Goal: Communication & Community: Answer question/provide support

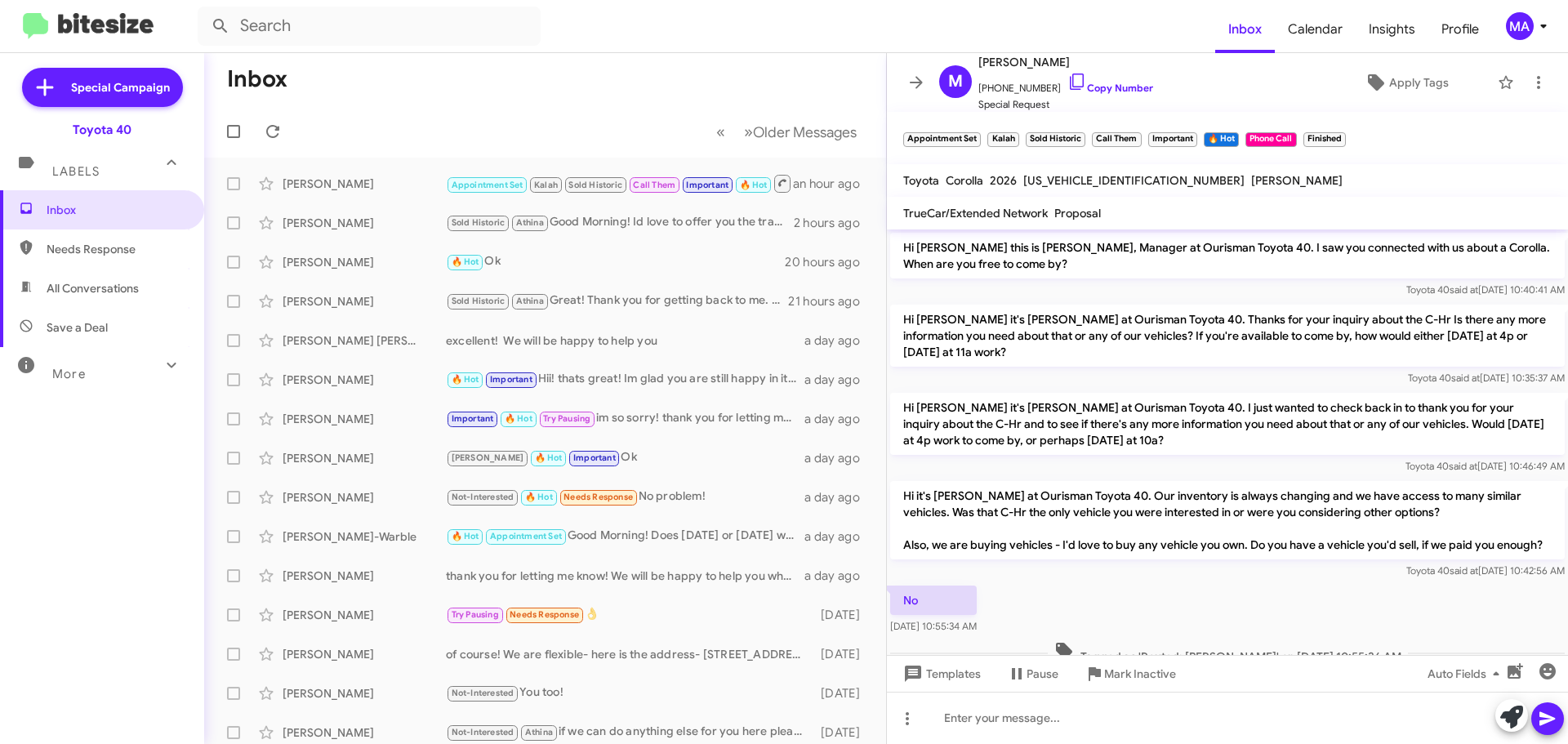
click at [97, 284] on span "All Conversations" at bounding box center [93, 288] width 92 height 17
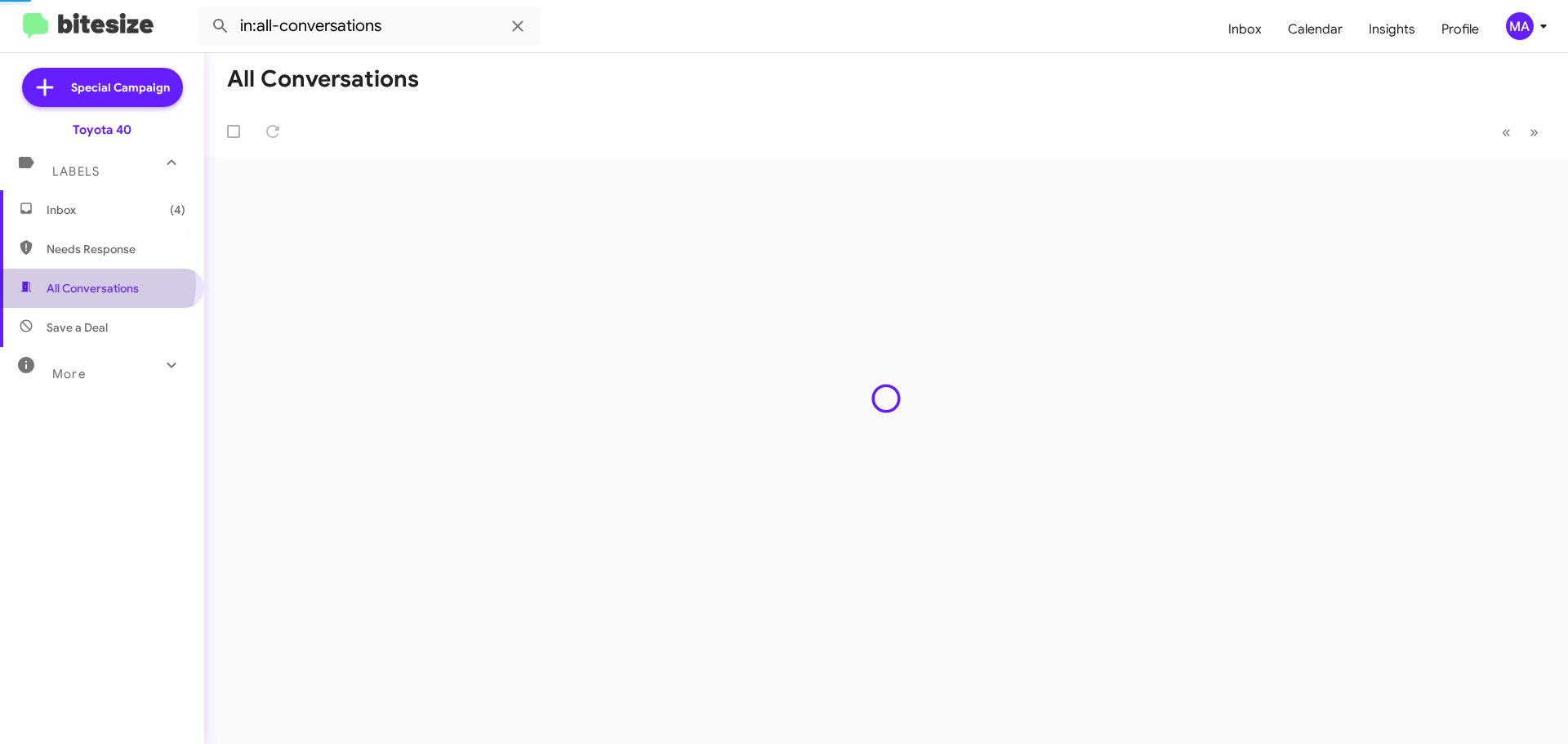
click at [97, 253] on span "Needs Response" at bounding box center [117, 249] width 139 height 17
type input "in:needs-response"
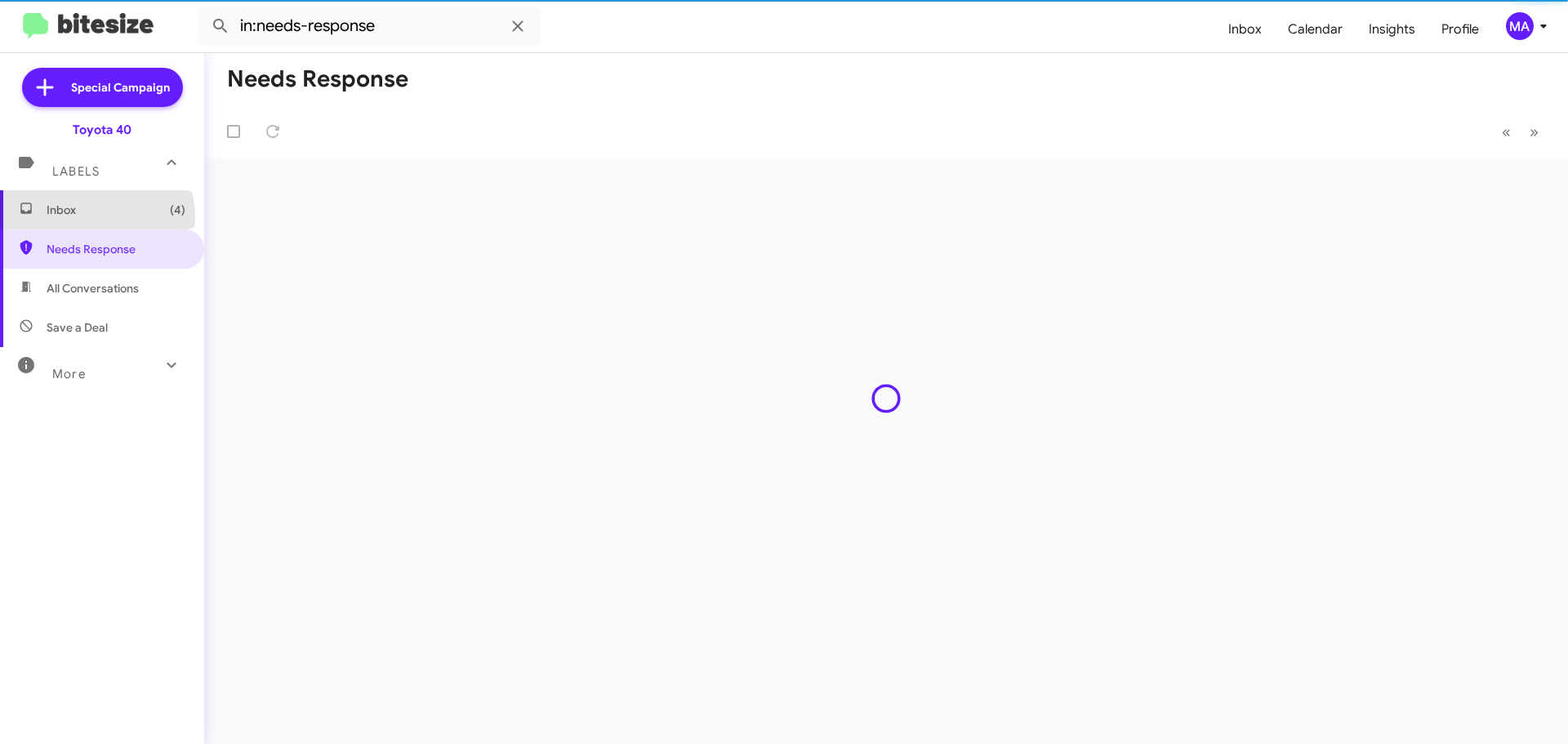
click at [82, 218] on span "Inbox (4)" at bounding box center [102, 210] width 204 height 39
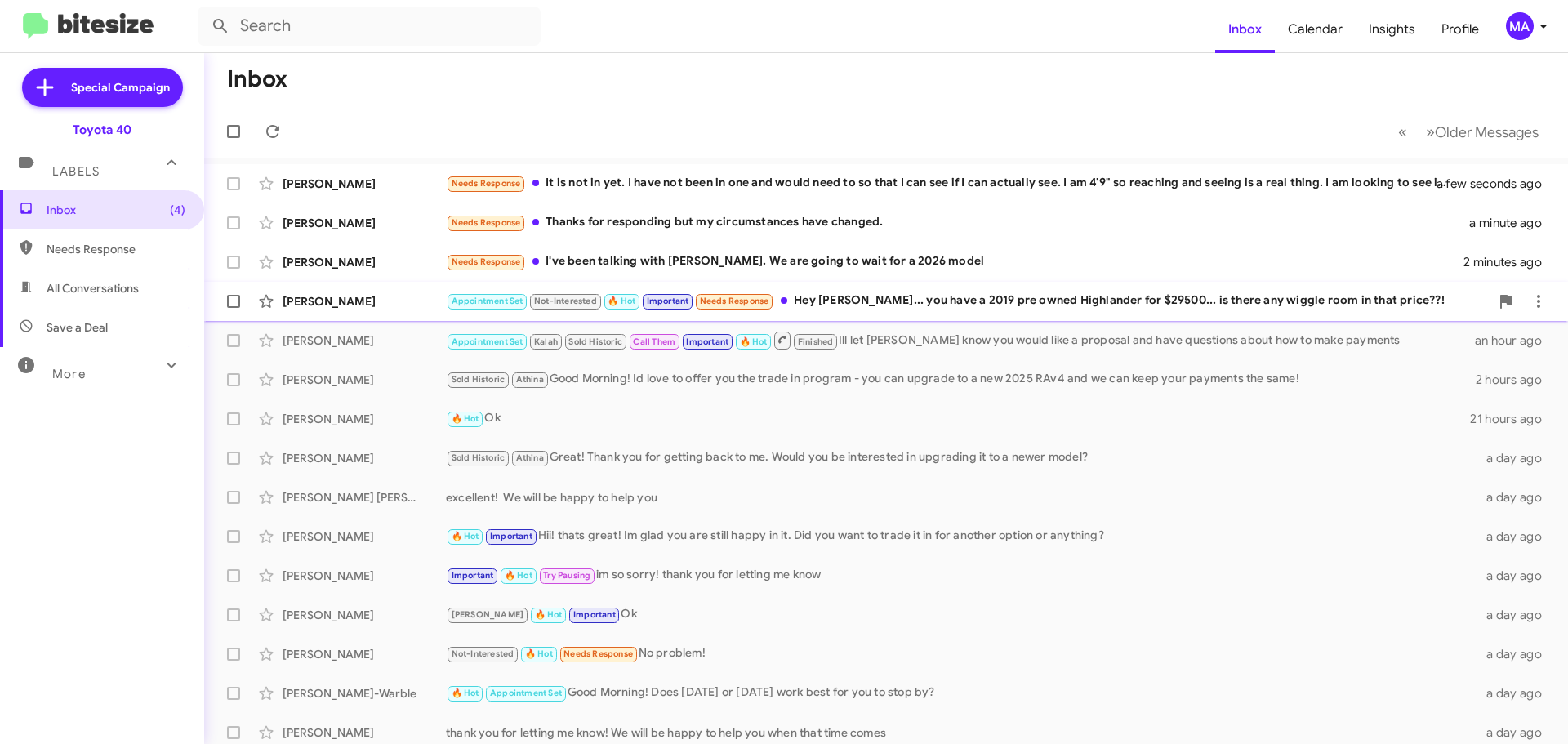
click at [938, 298] on div "Appointment Set Not-Interested 🔥 Hot Important Needs Response Hey Morgan... you…" at bounding box center [968, 301] width 1044 height 19
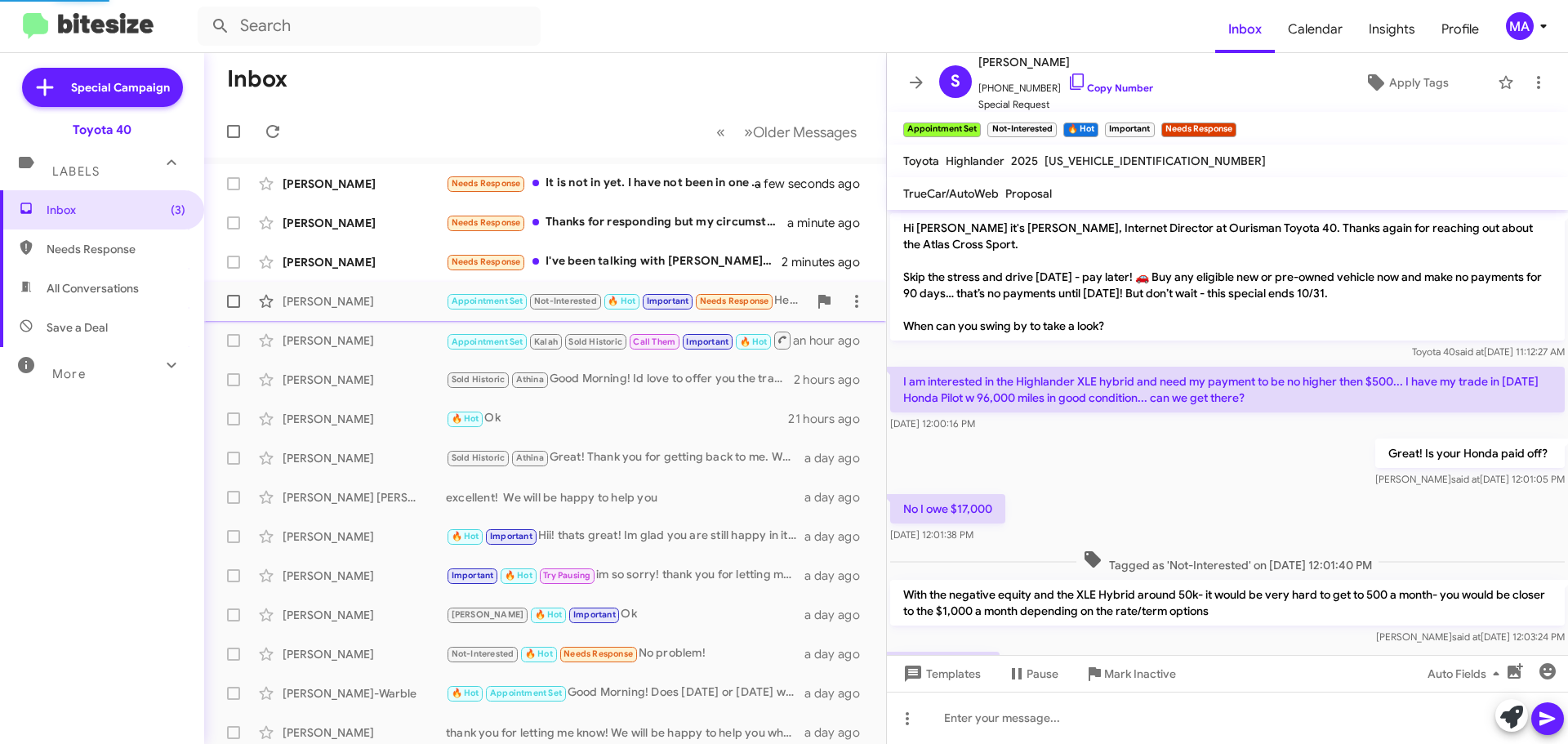
scroll to position [837, 0]
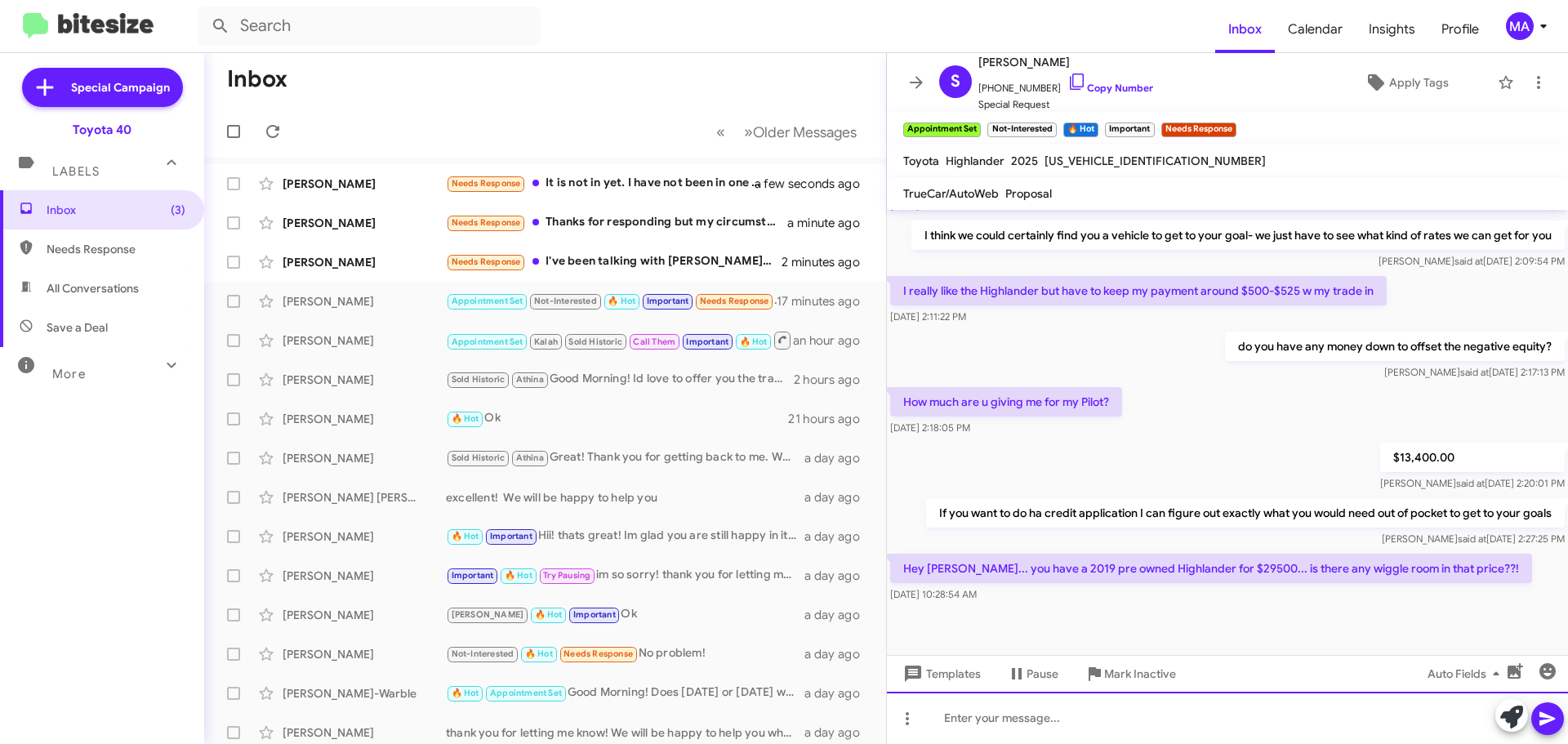
click at [996, 720] on div at bounding box center [1227, 718] width 681 height 52
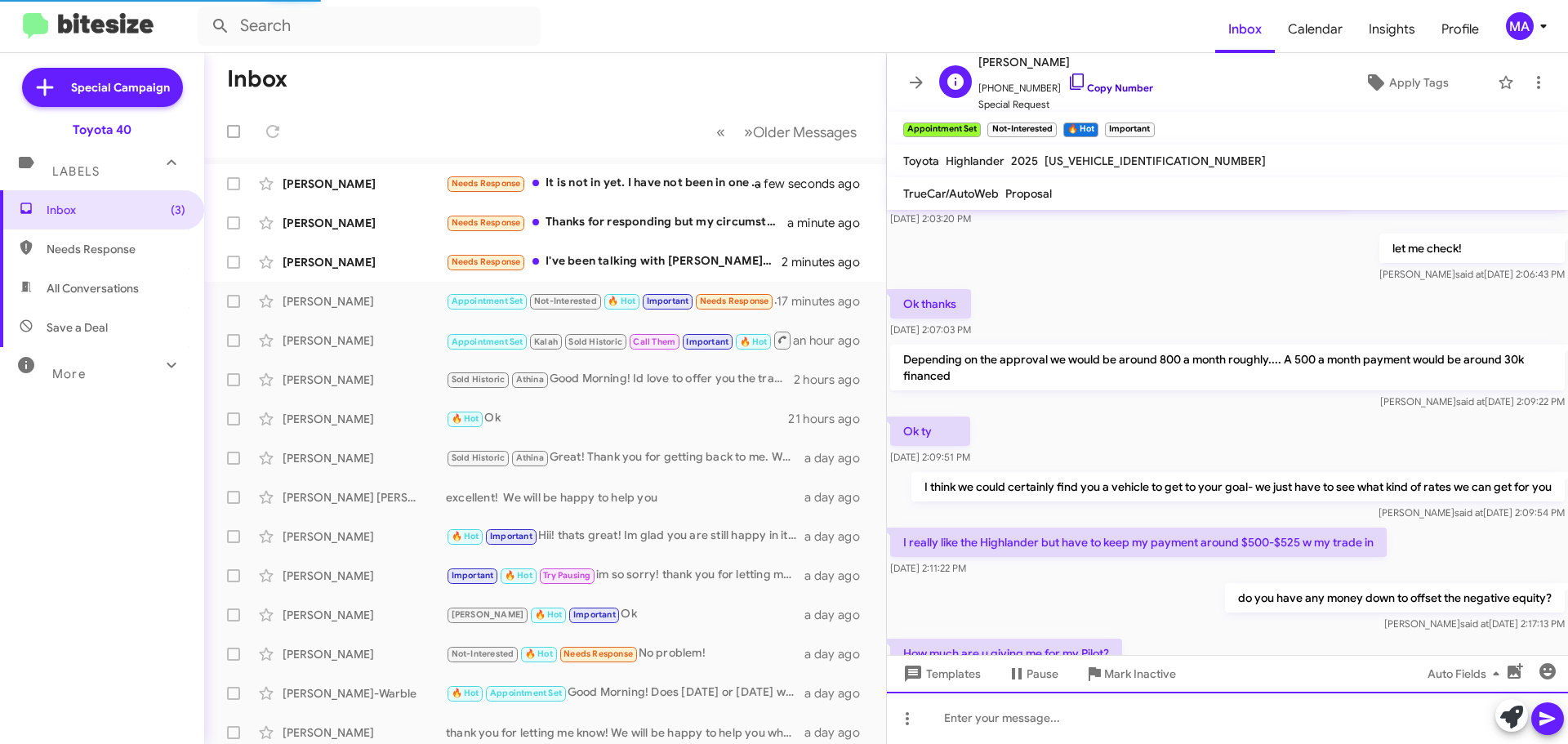
scroll to position [0, 0]
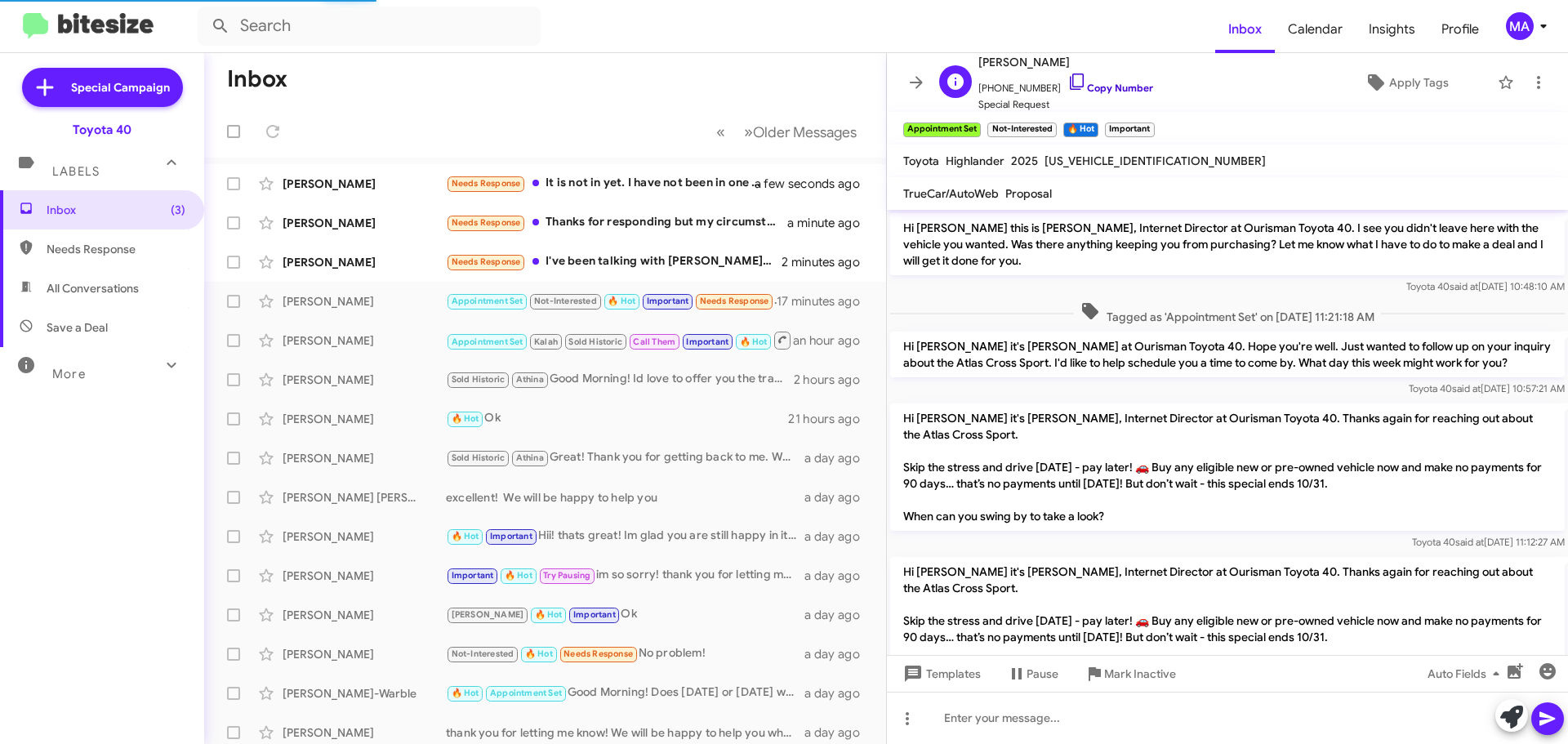
click at [1067, 78] on icon at bounding box center [1077, 82] width 20 height 20
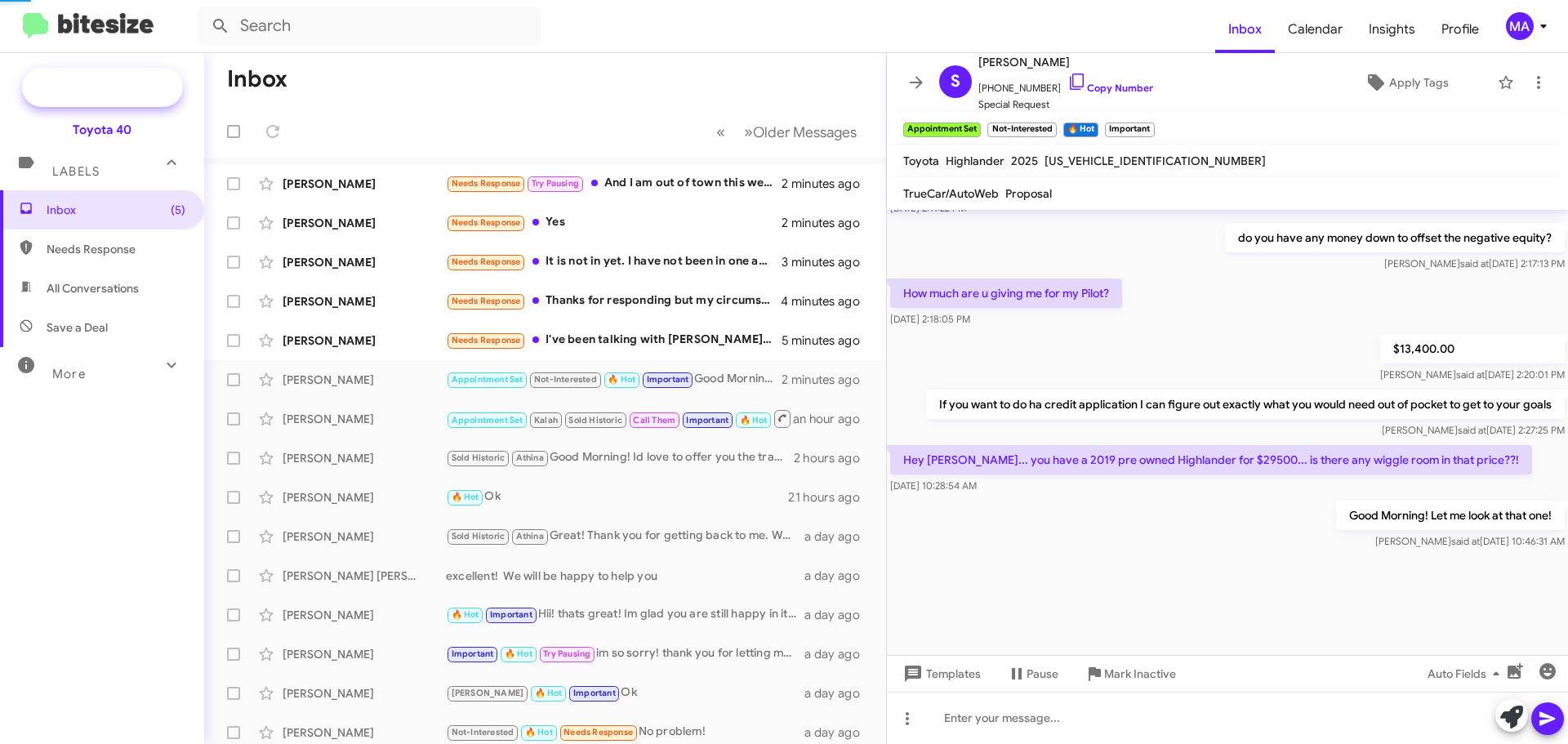
scroll to position [755, 0]
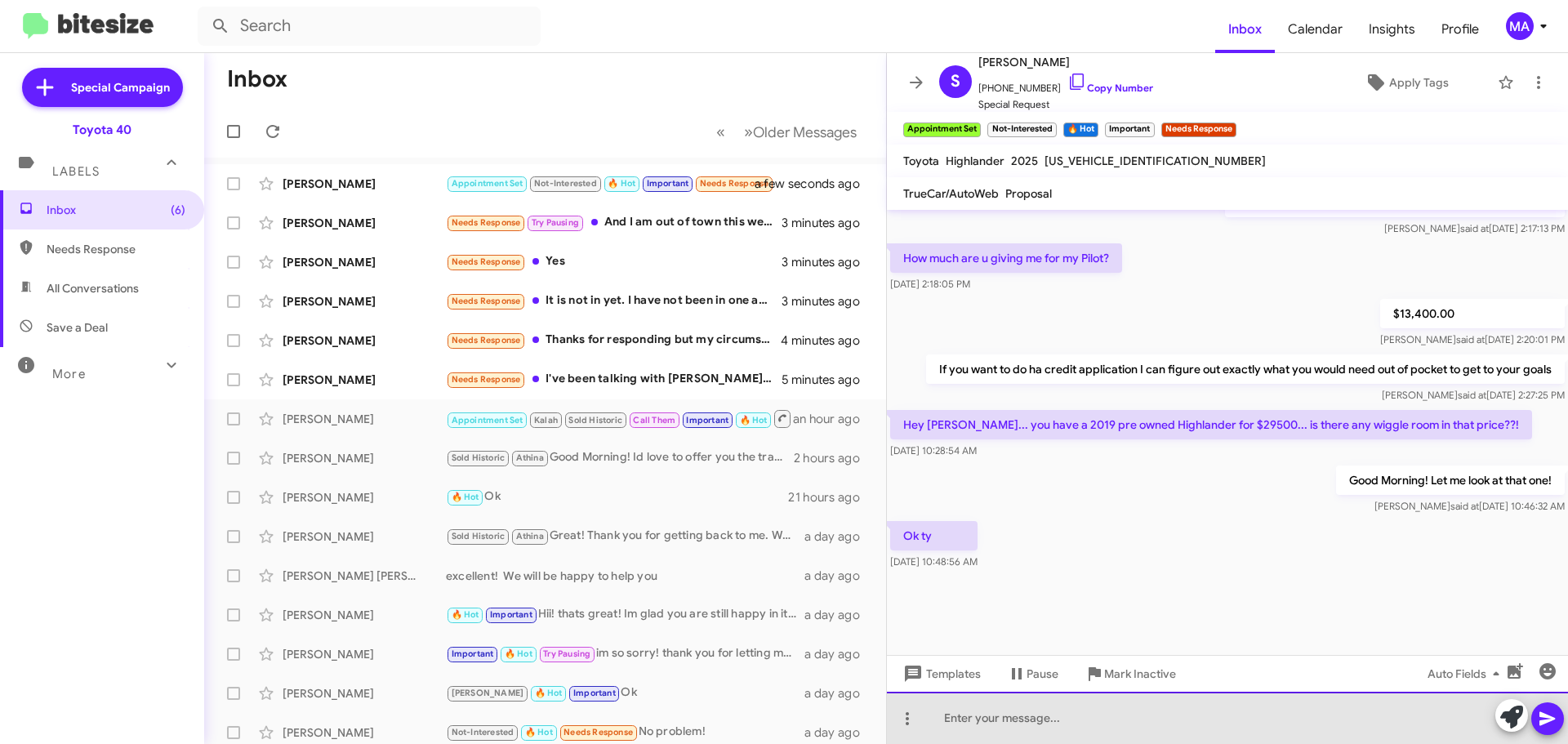
click at [999, 724] on div at bounding box center [1227, 718] width 681 height 52
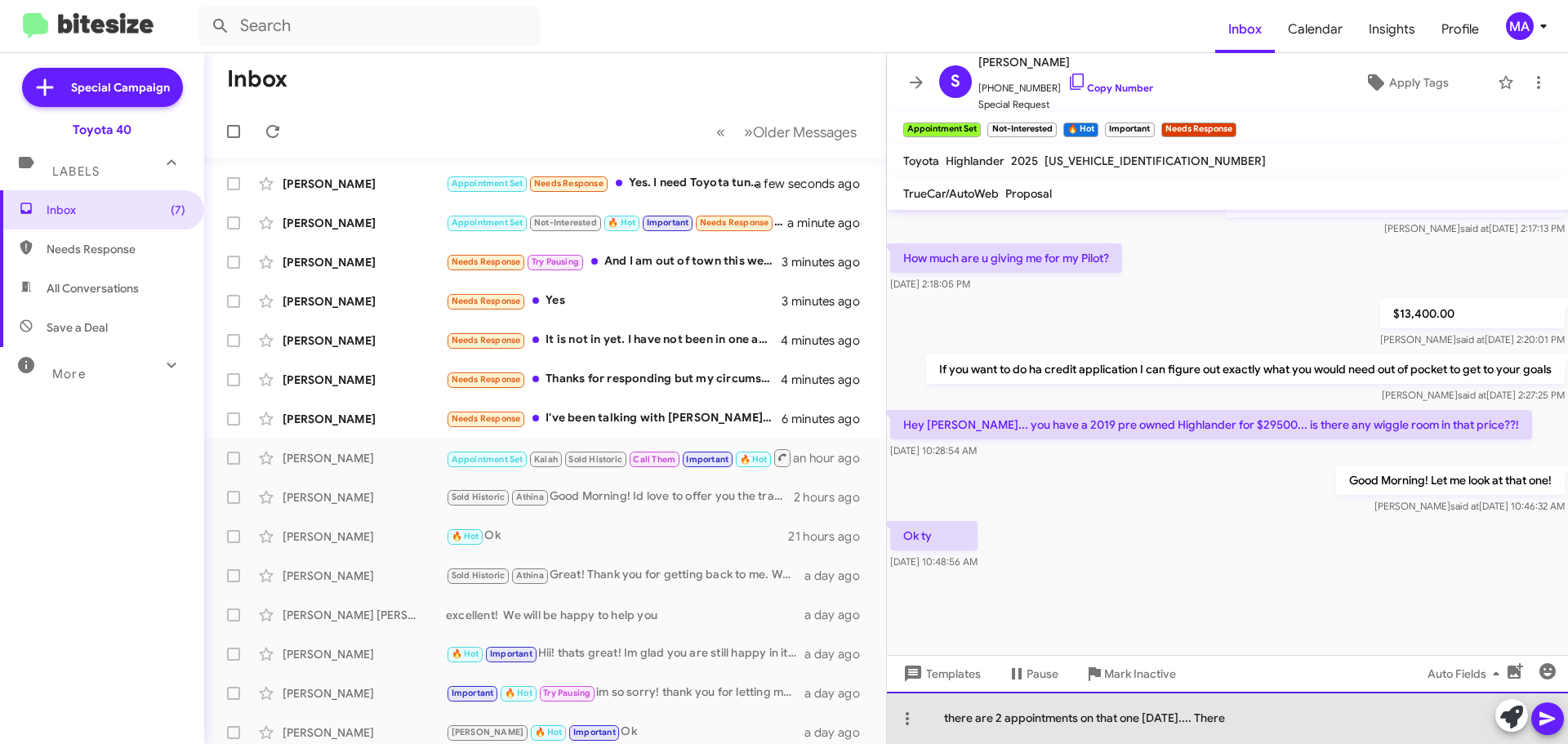
click at [1294, 714] on div "there are 2 appointments on that one today.... There" at bounding box center [1227, 718] width 681 height 52
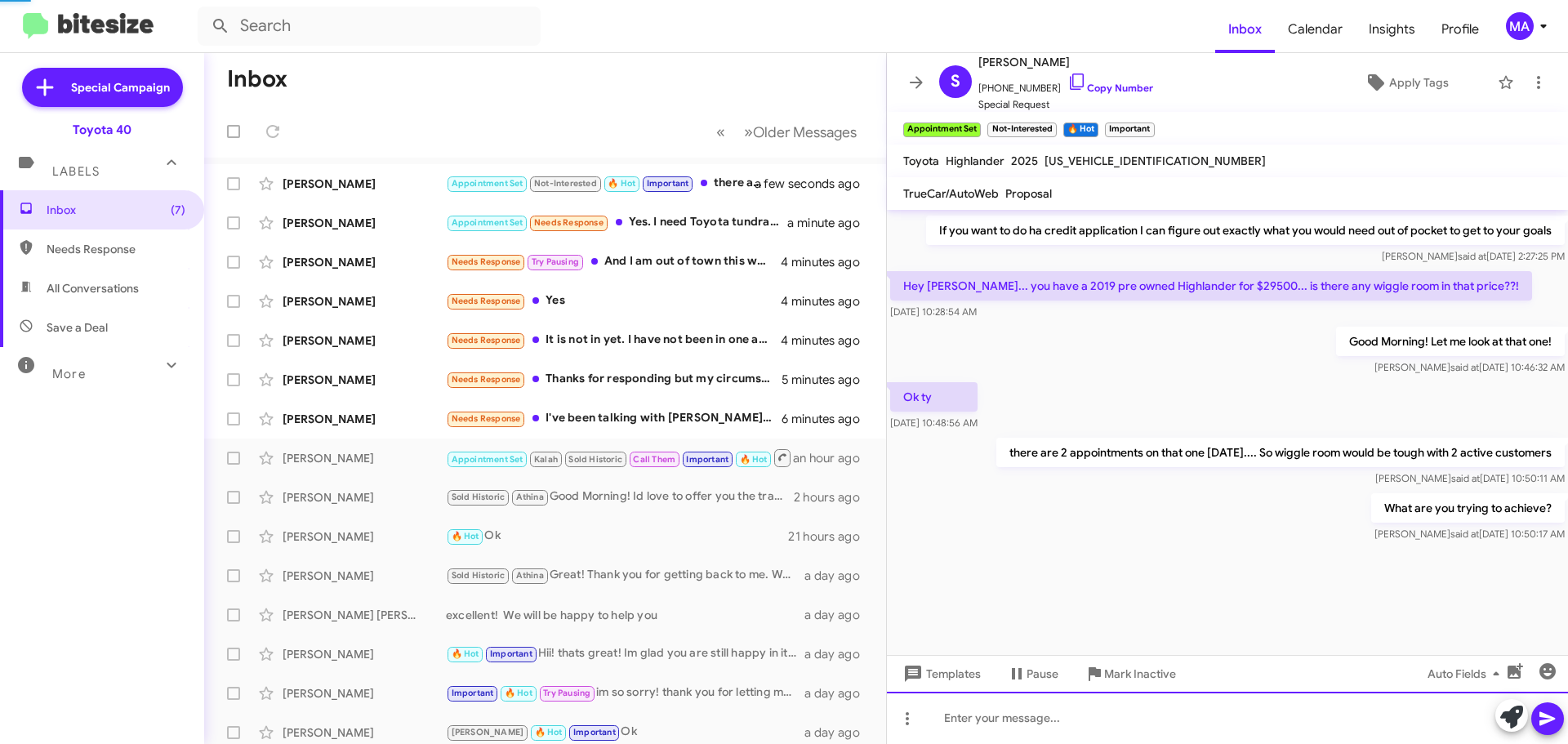
scroll to position [1371, 0]
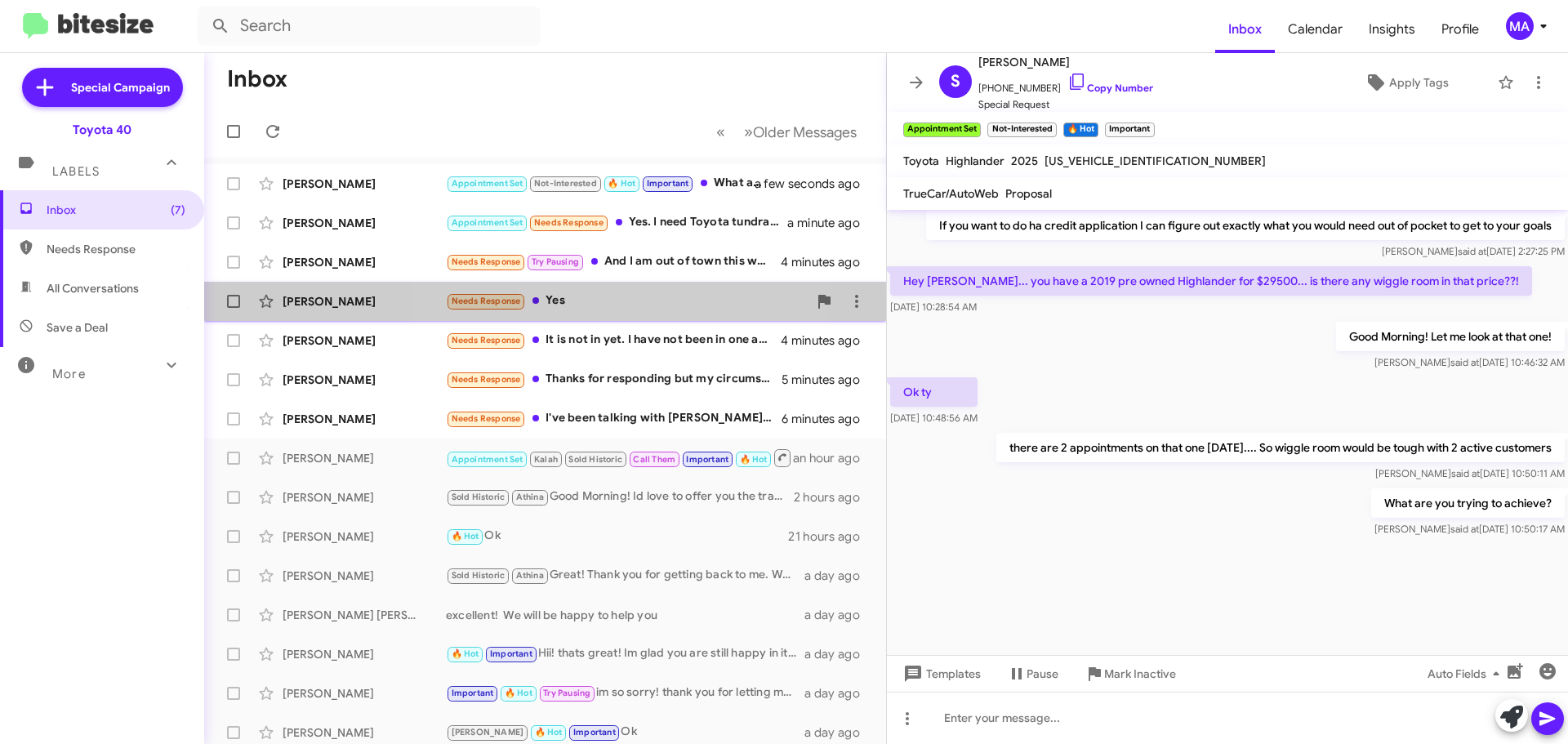
click at [591, 302] on div "Needs Response Yes" at bounding box center [627, 301] width 362 height 19
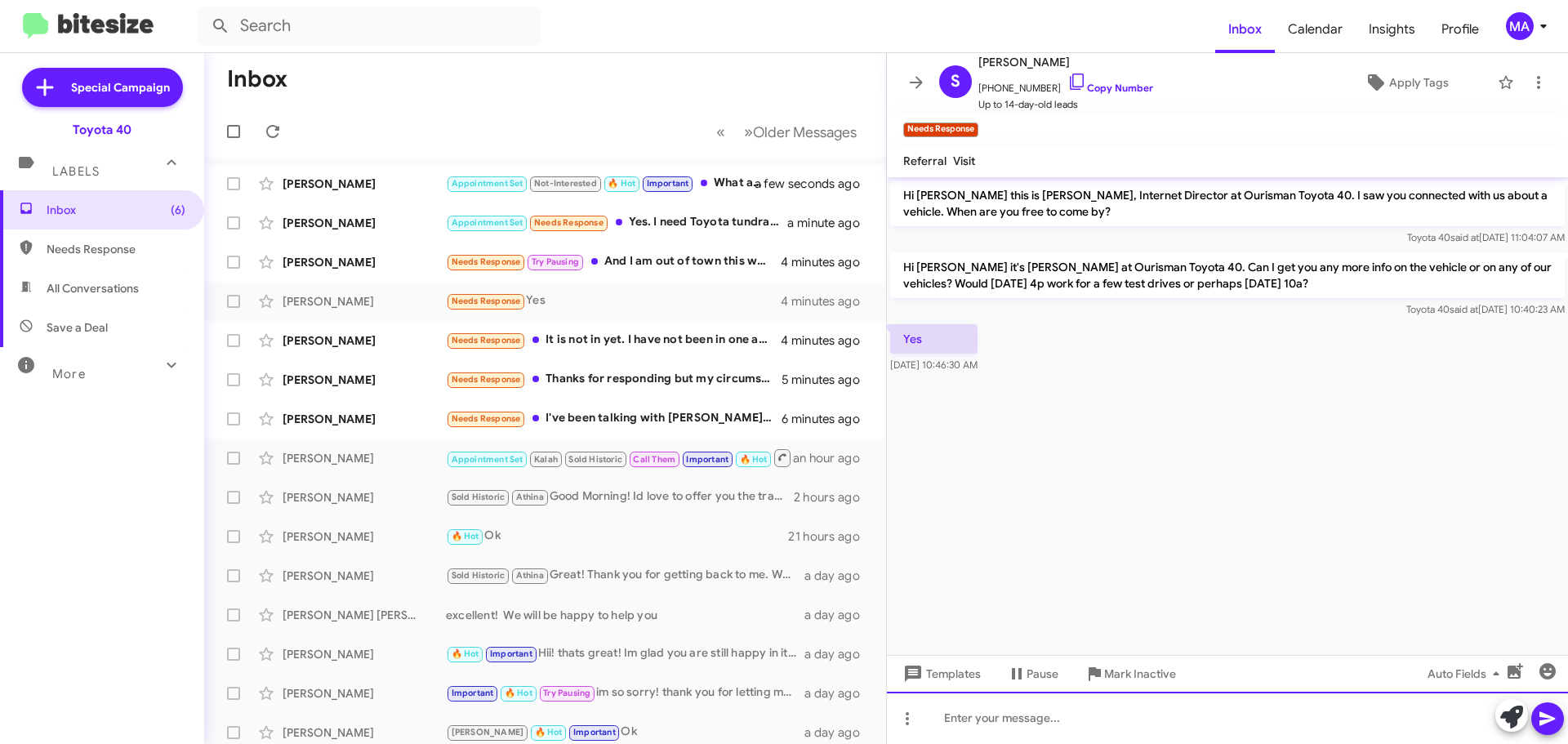
click at [1078, 730] on div at bounding box center [1227, 718] width 681 height 52
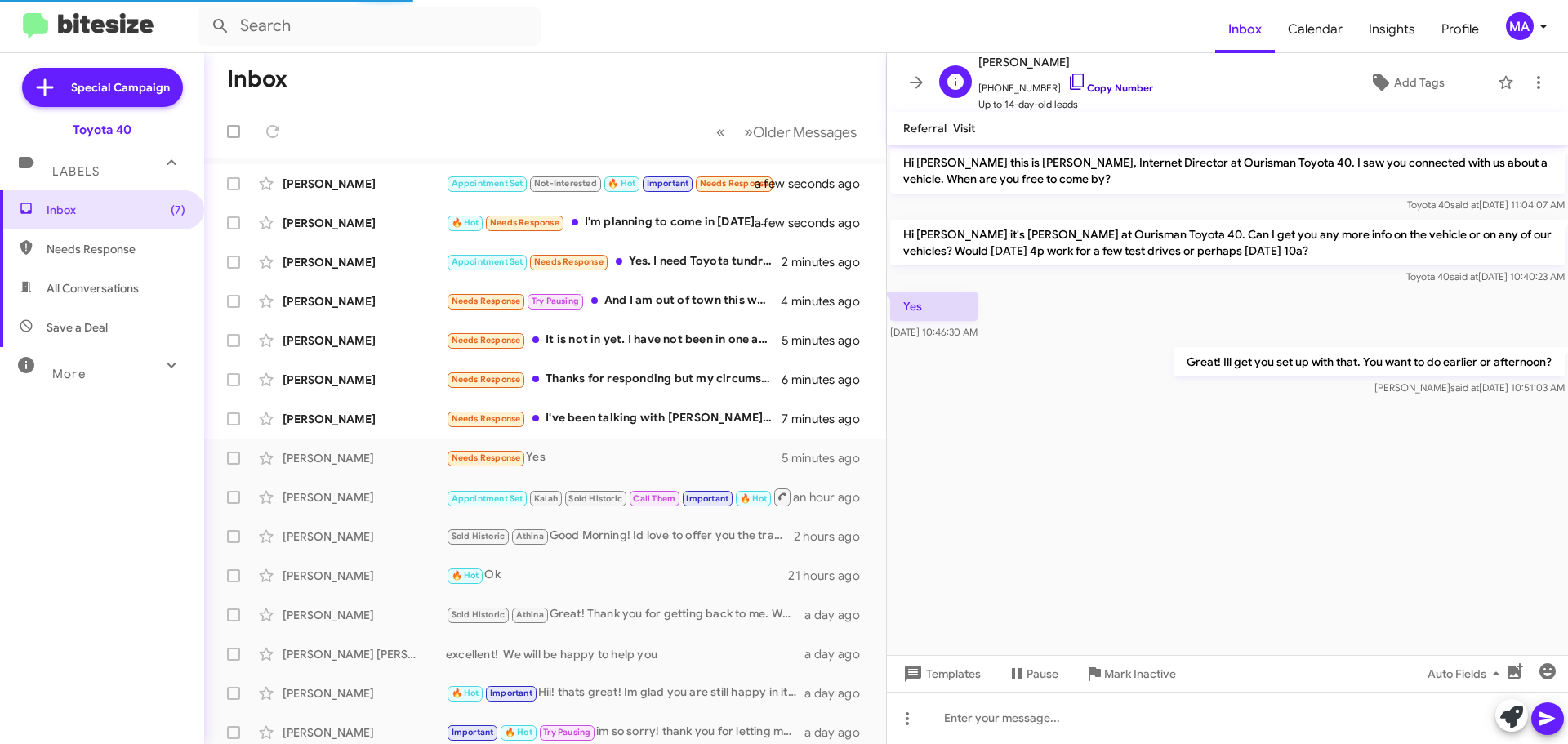
click at [1070, 79] on icon at bounding box center [1077, 82] width 14 height 17
click at [677, 228] on div "🔥 Hot Needs Response I'm planning to come in Monday to look at a 4runner" at bounding box center [627, 223] width 362 height 19
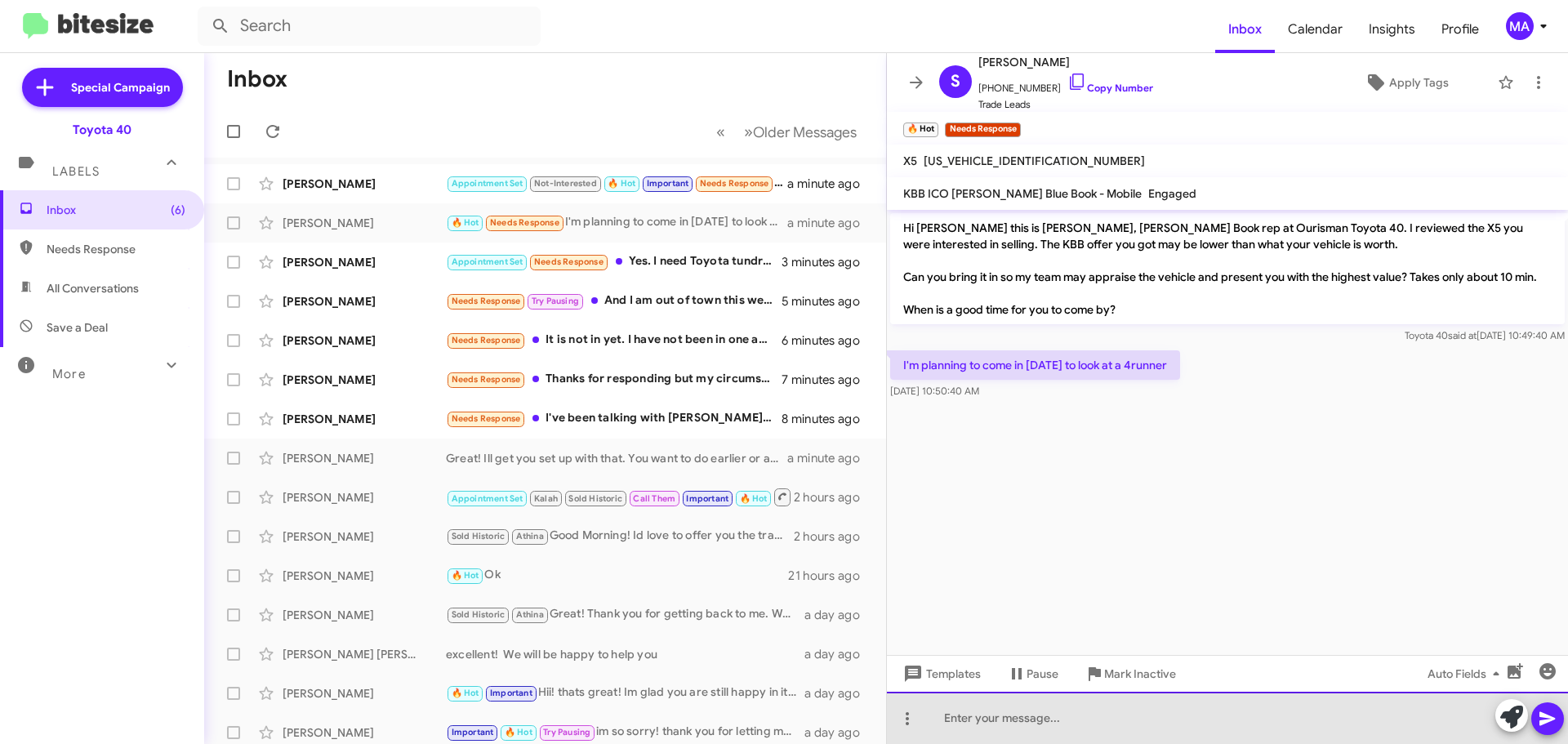
click at [970, 727] on div at bounding box center [1227, 718] width 681 height 52
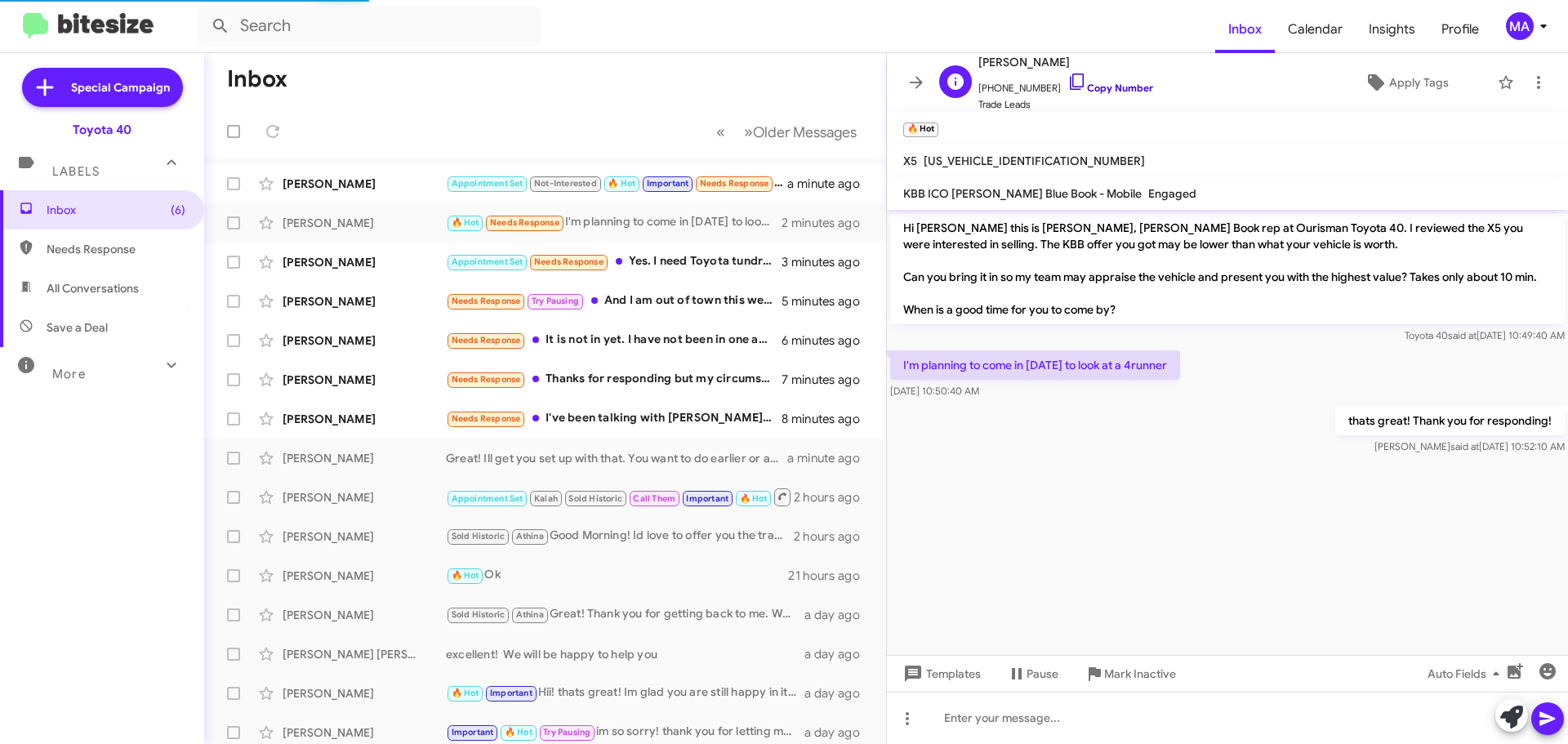
click at [1067, 82] on icon at bounding box center [1077, 82] width 20 height 20
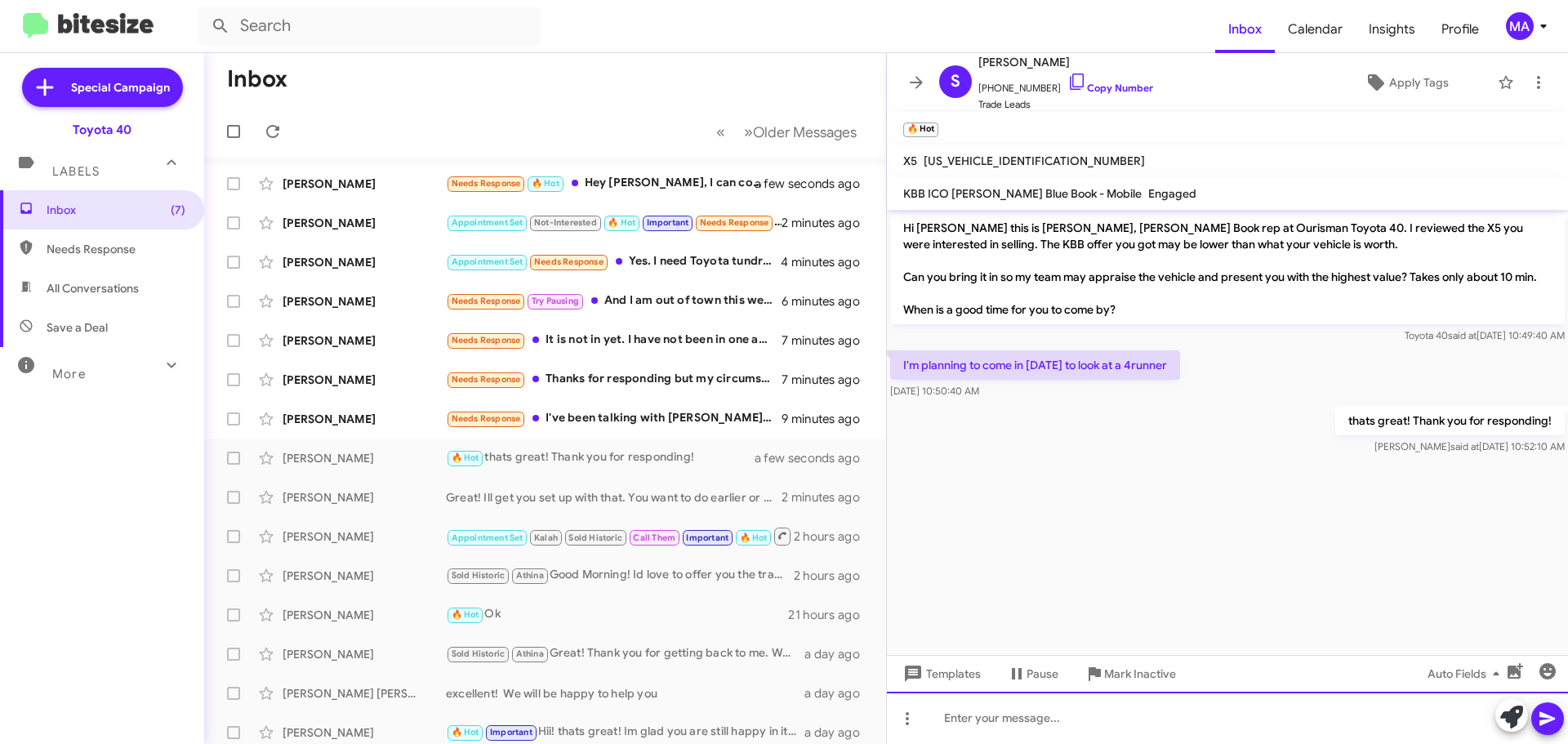
click at [1040, 715] on div at bounding box center [1227, 718] width 681 height 52
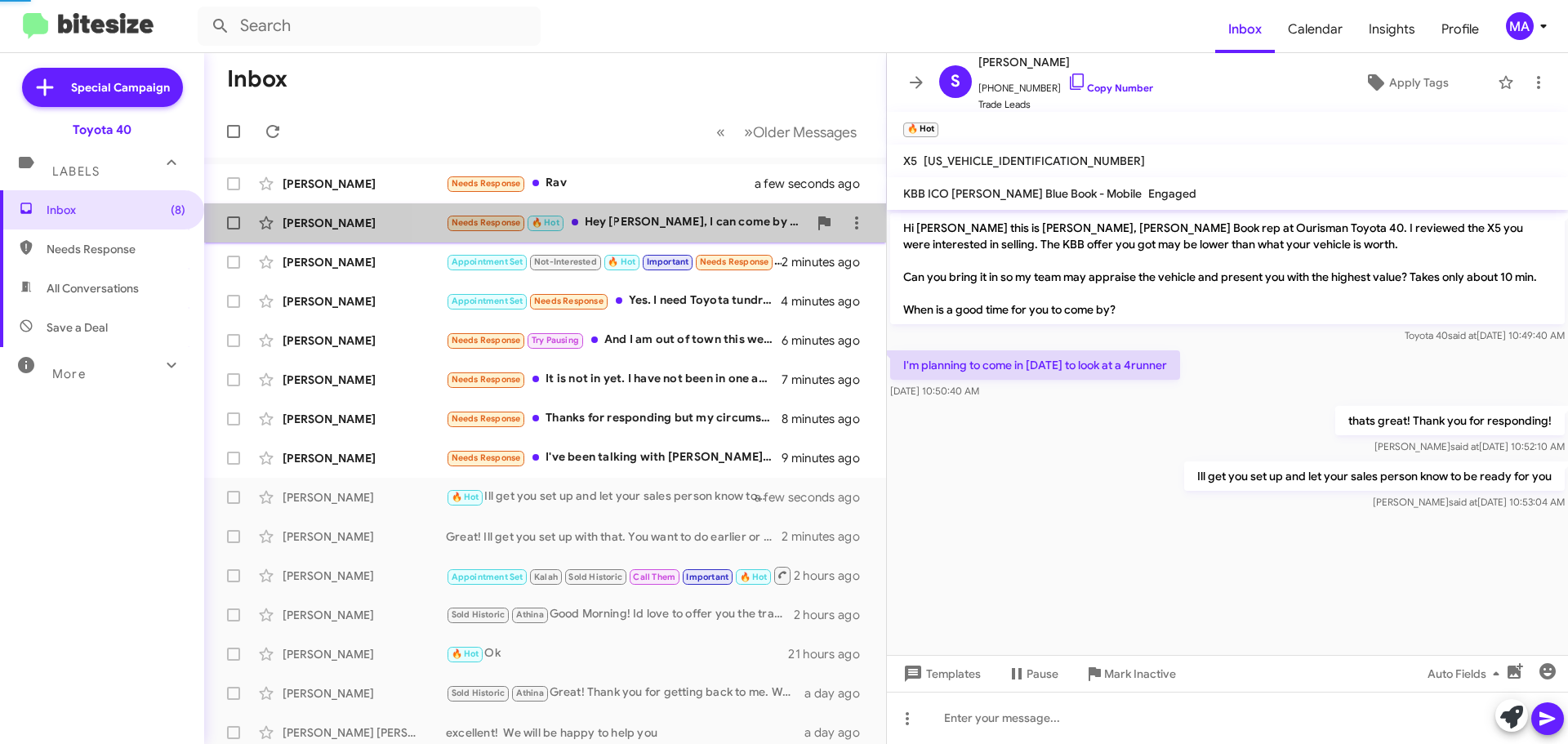
click at [669, 219] on div "Needs Response 🔥 Hot Hey There Morgan, I can come by Saturday." at bounding box center [627, 223] width 362 height 19
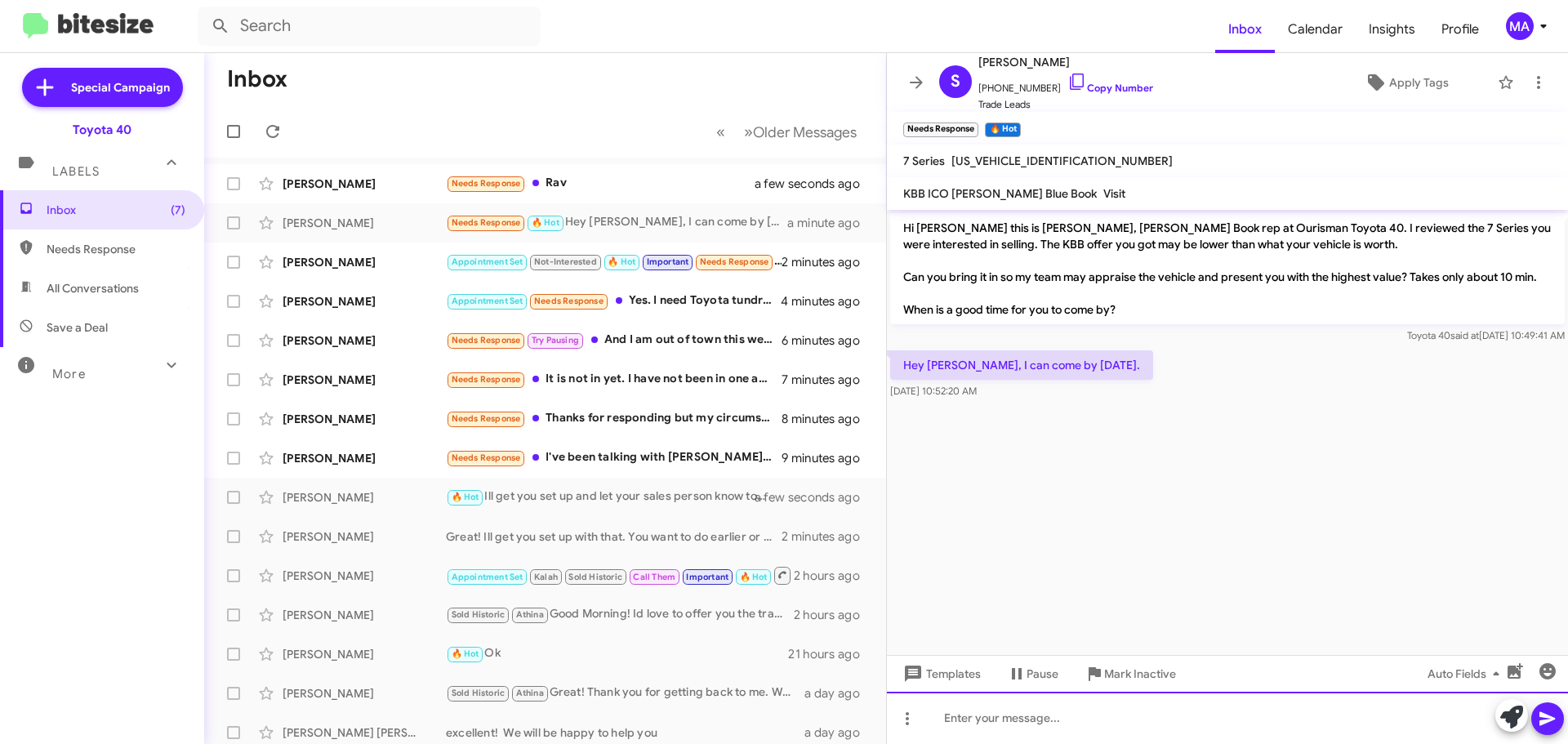
click at [1044, 722] on div at bounding box center [1227, 718] width 681 height 52
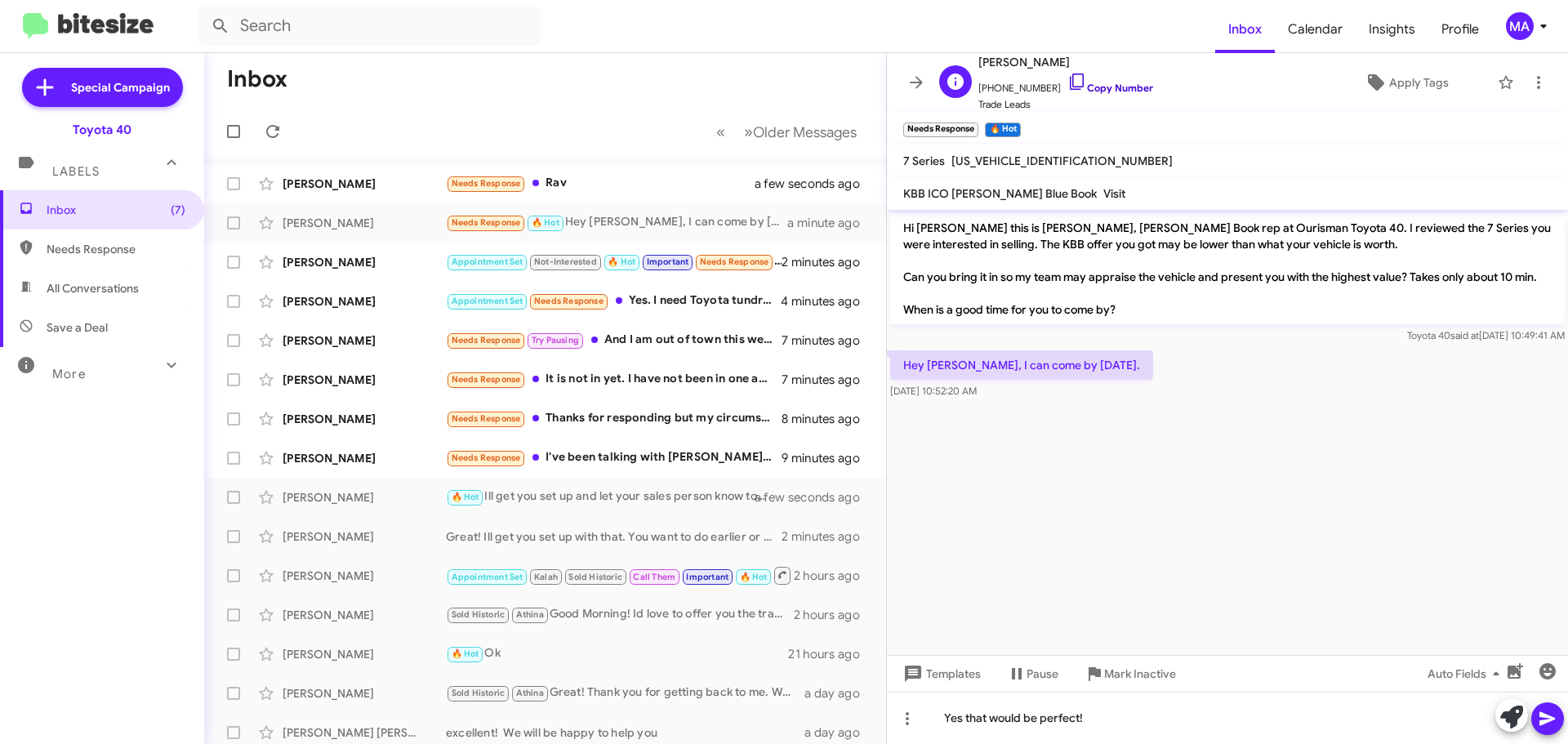
click at [1067, 79] on icon at bounding box center [1077, 82] width 20 height 20
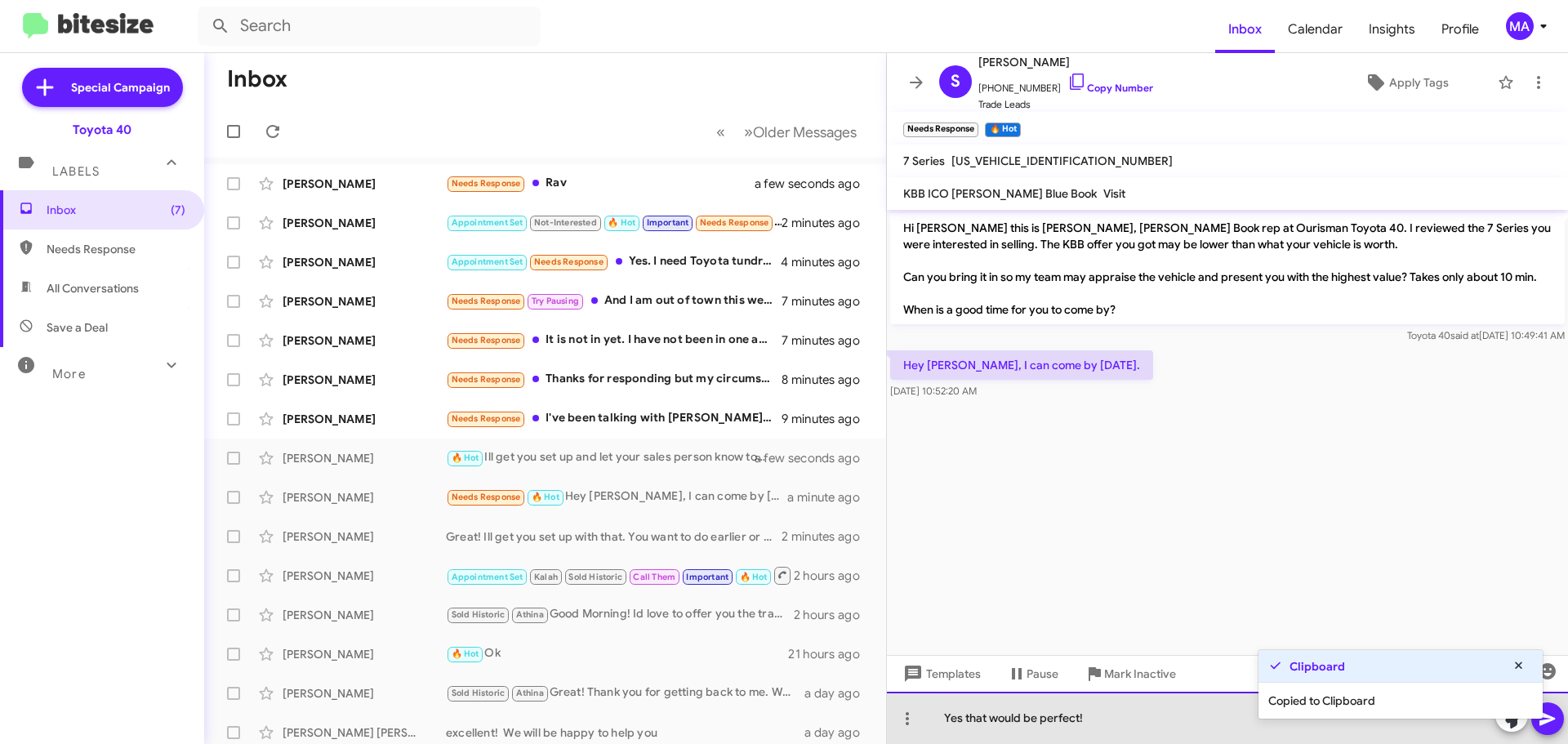
click at [1152, 728] on div "Yes that would be perfect!" at bounding box center [1227, 718] width 681 height 52
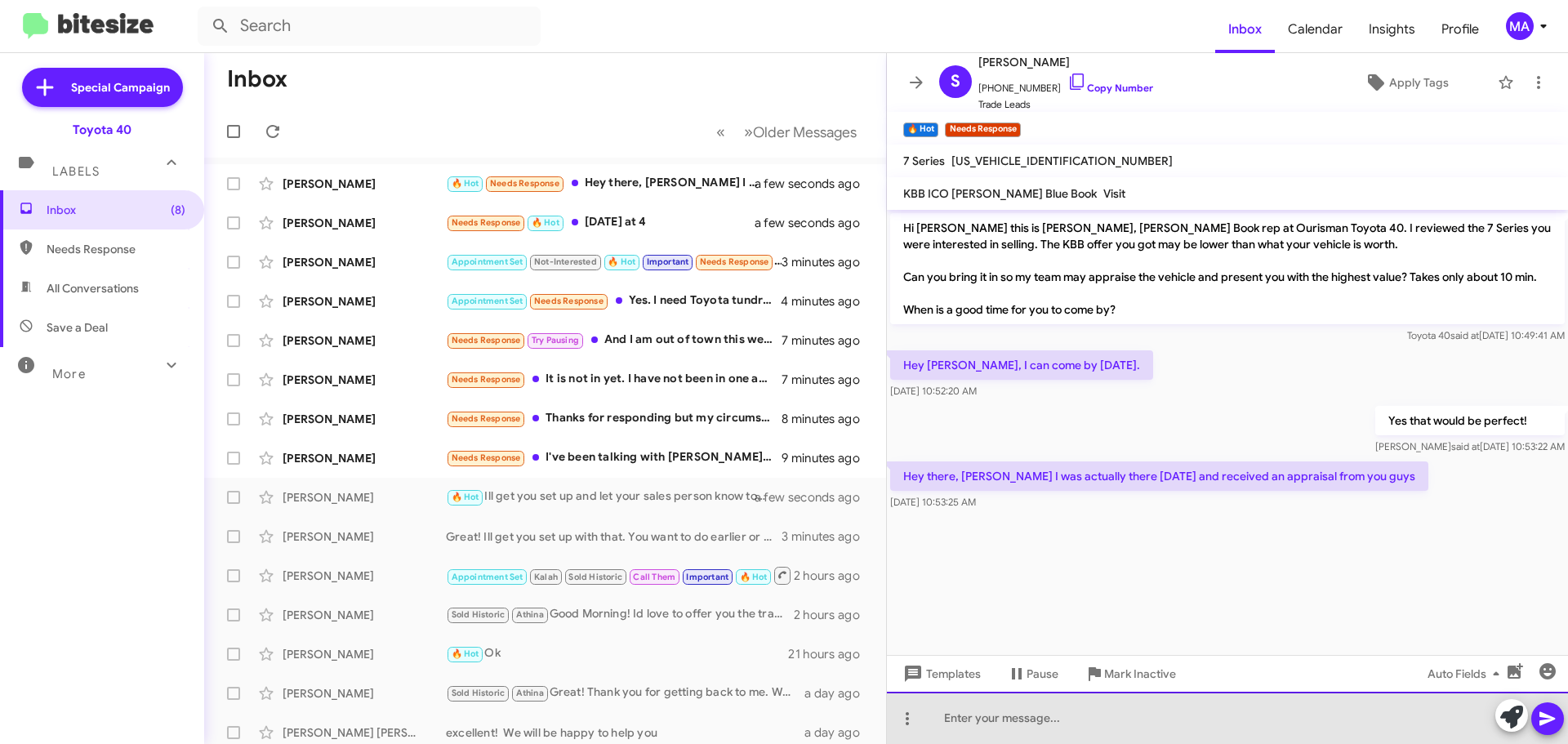
click at [1020, 719] on div at bounding box center [1227, 718] width 681 height 52
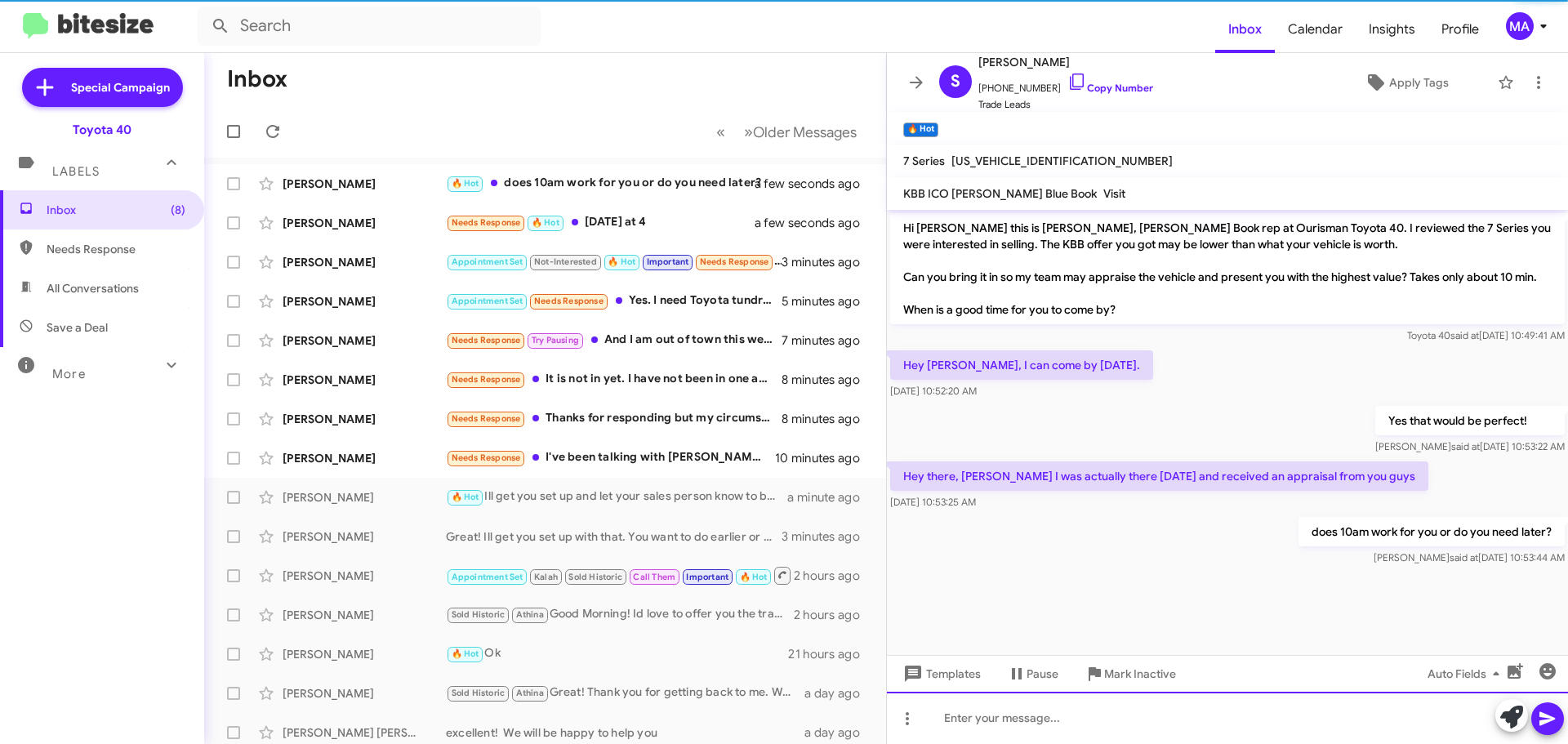
click at [1113, 714] on div at bounding box center [1227, 718] width 681 height 52
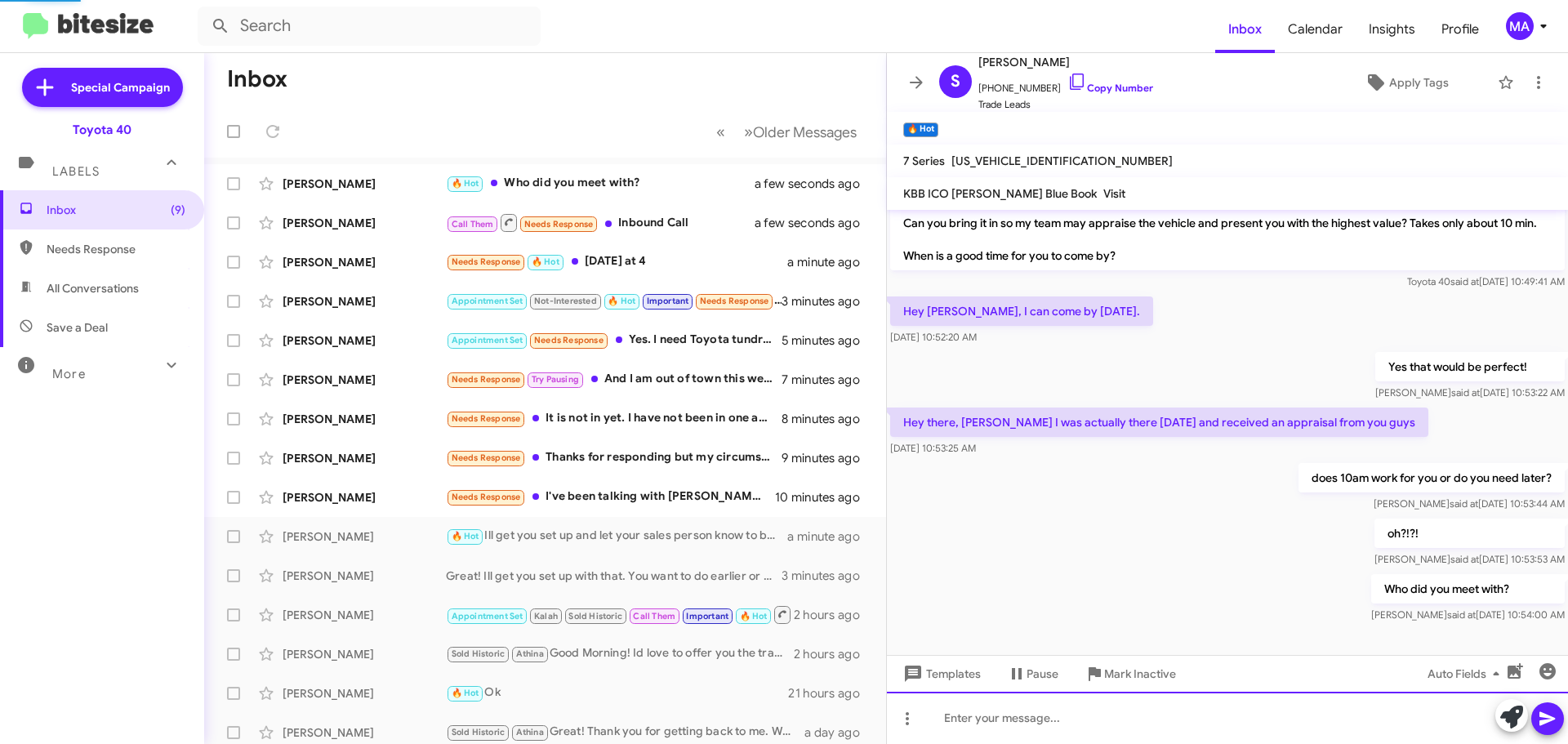
scroll to position [130, 0]
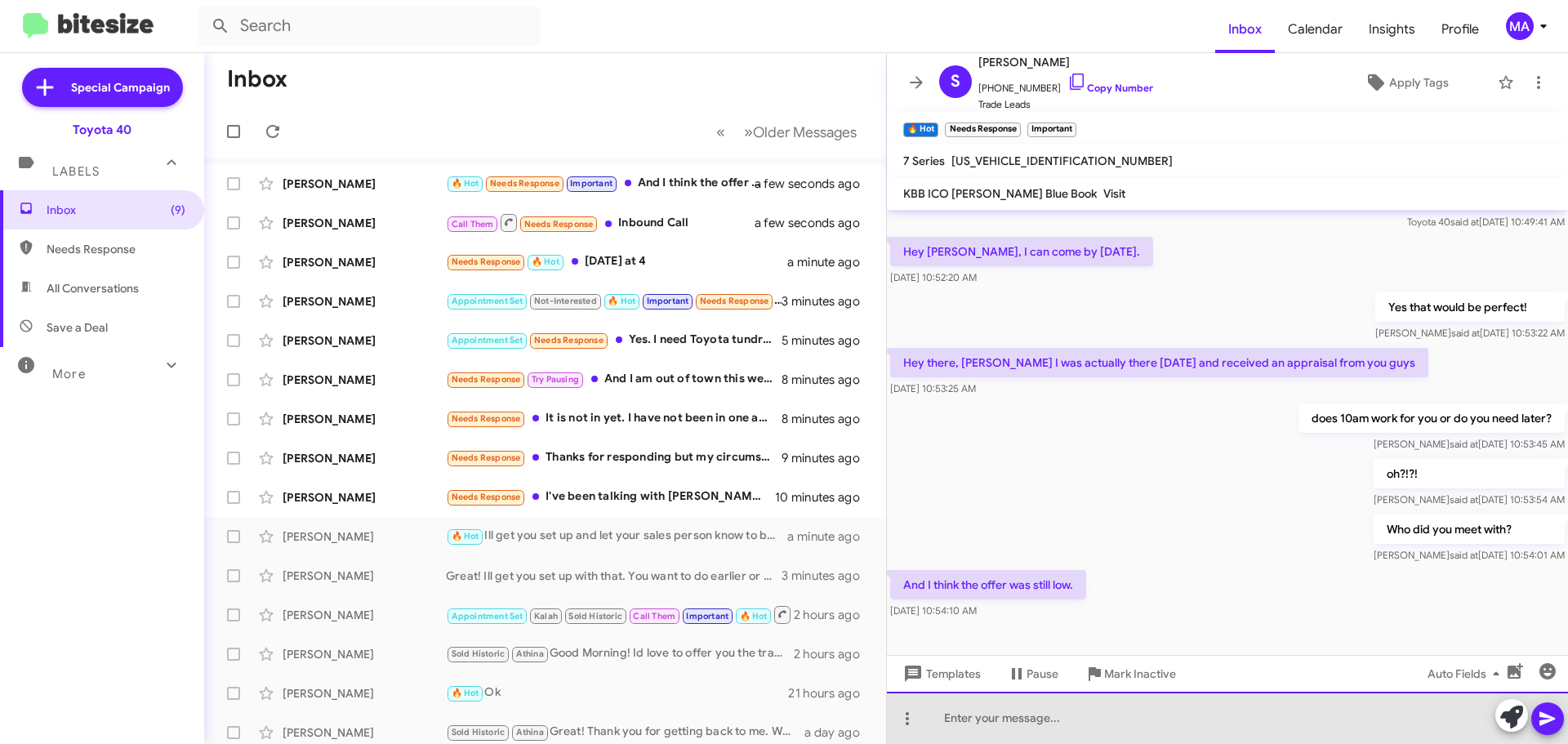
click at [1049, 716] on div at bounding box center [1227, 718] width 681 height 52
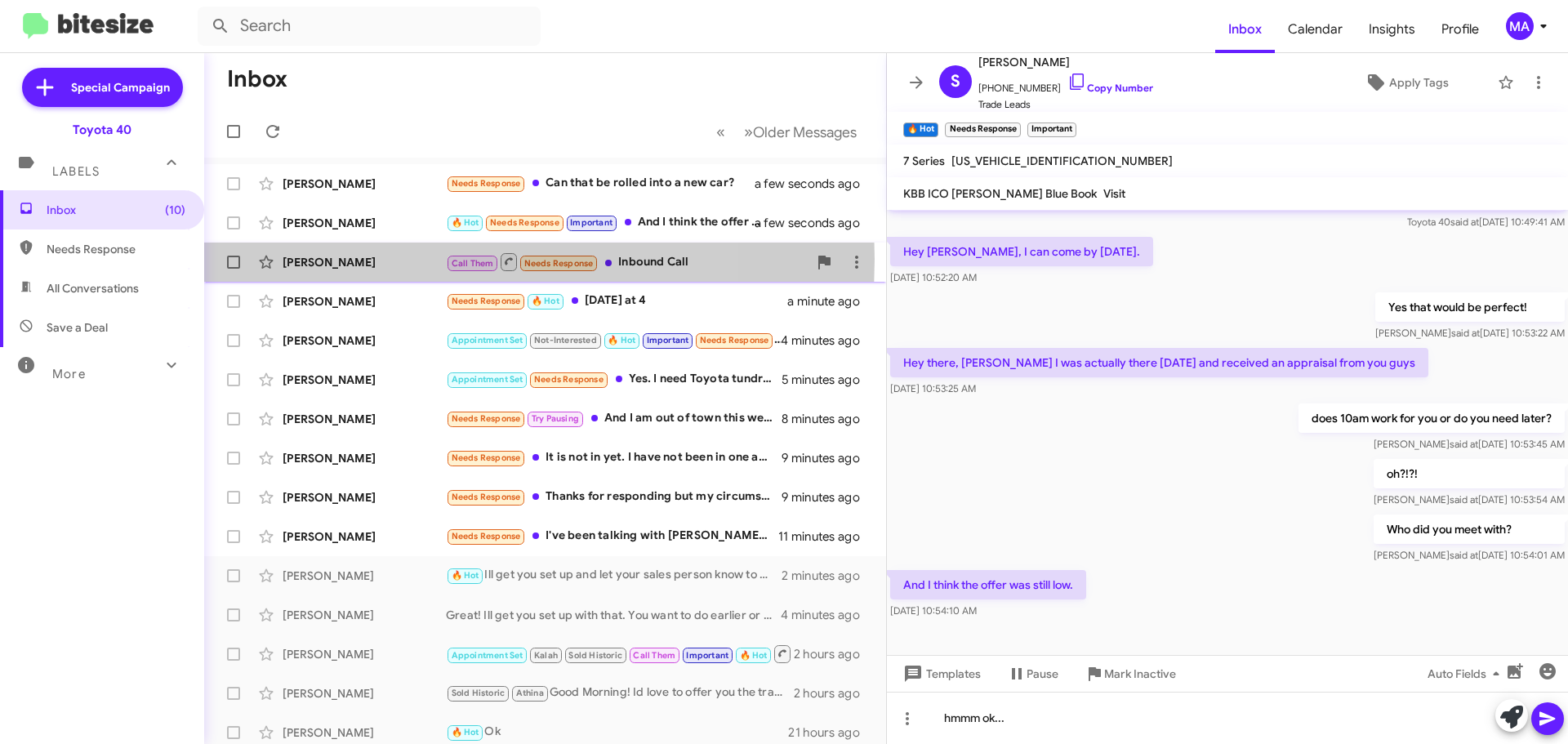
click at [391, 259] on div "[PERSON_NAME]" at bounding box center [364, 262] width 163 height 17
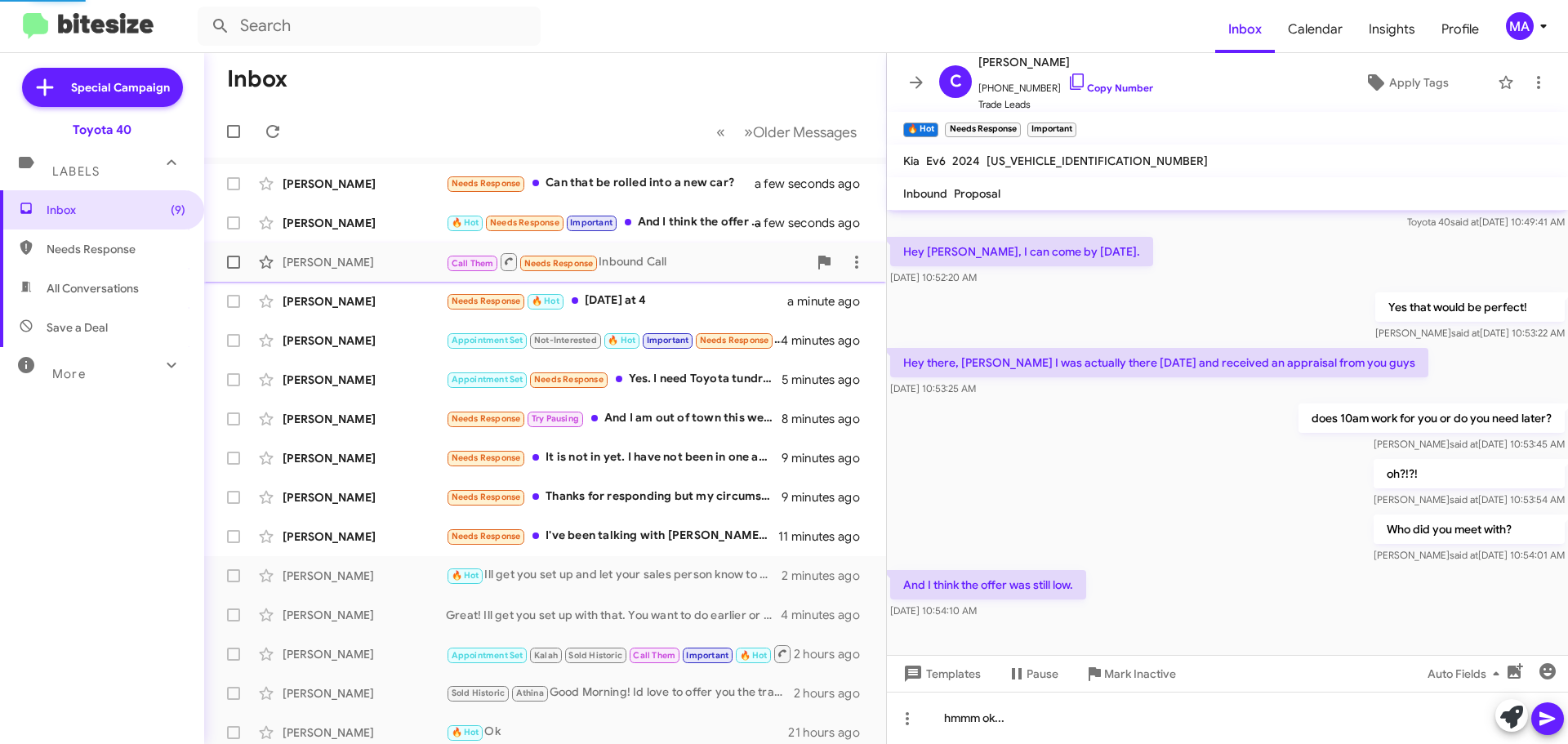
scroll to position [73, 0]
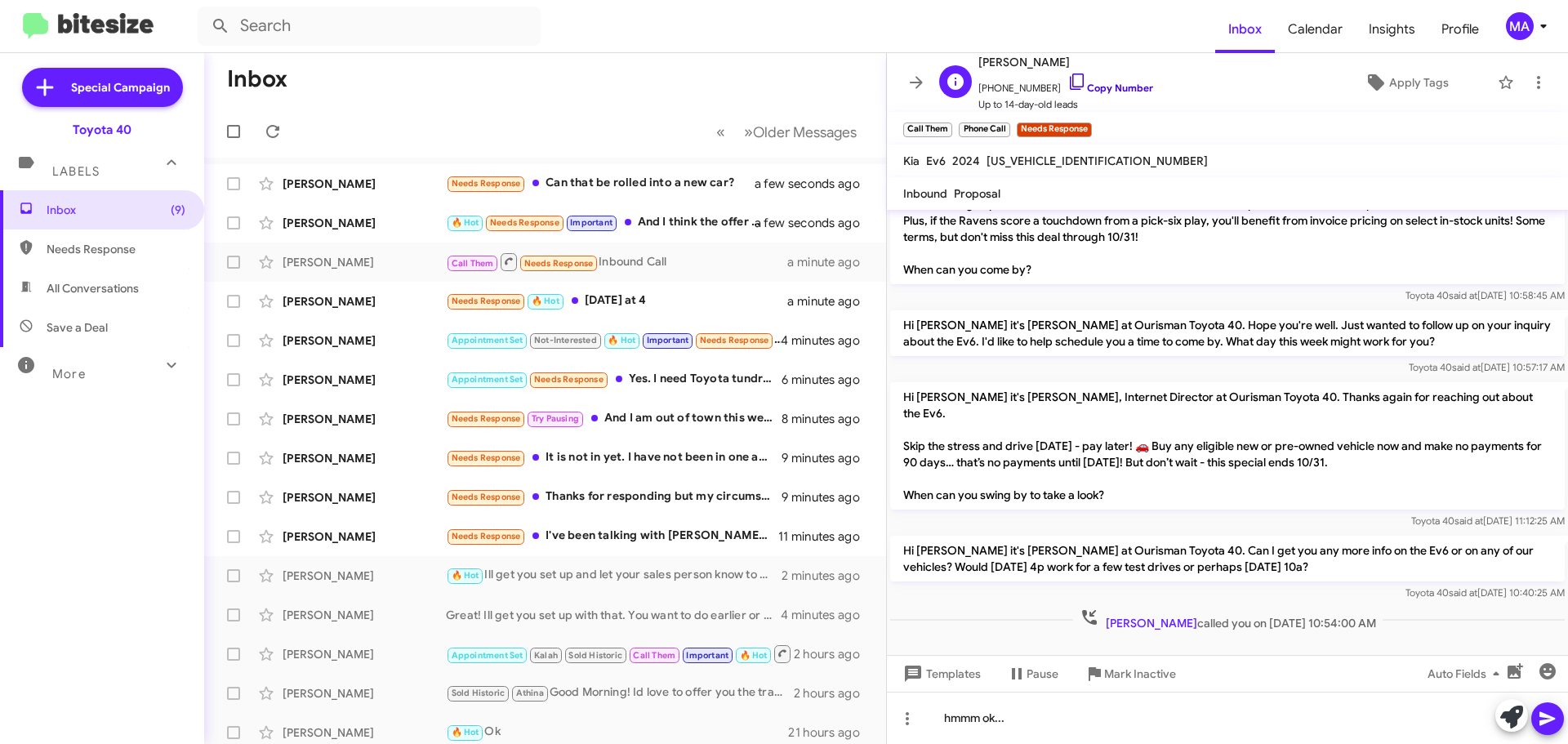
click at [1067, 80] on icon at bounding box center [1077, 82] width 20 height 20
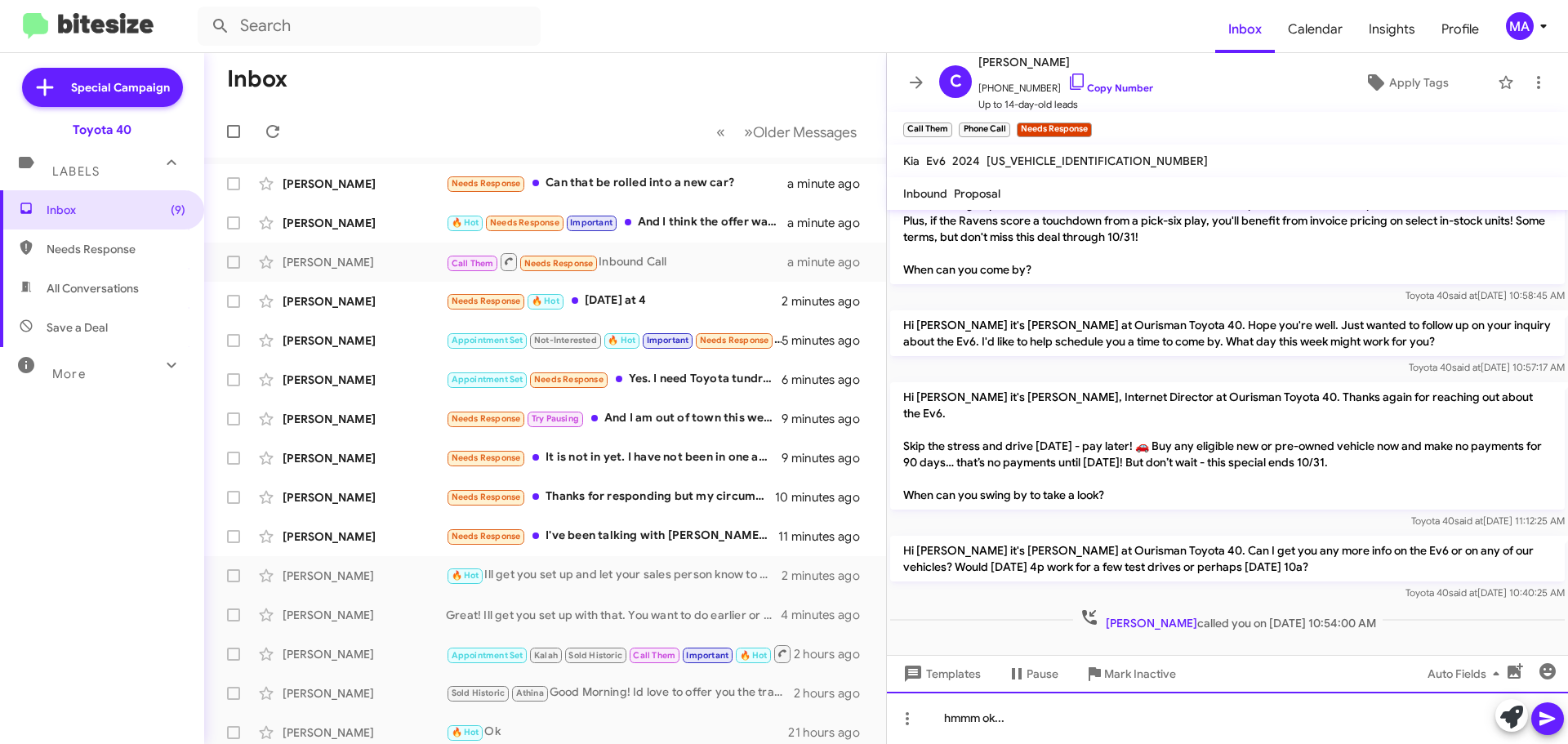
click at [1051, 721] on div "hmmm ok..." at bounding box center [1227, 718] width 681 height 52
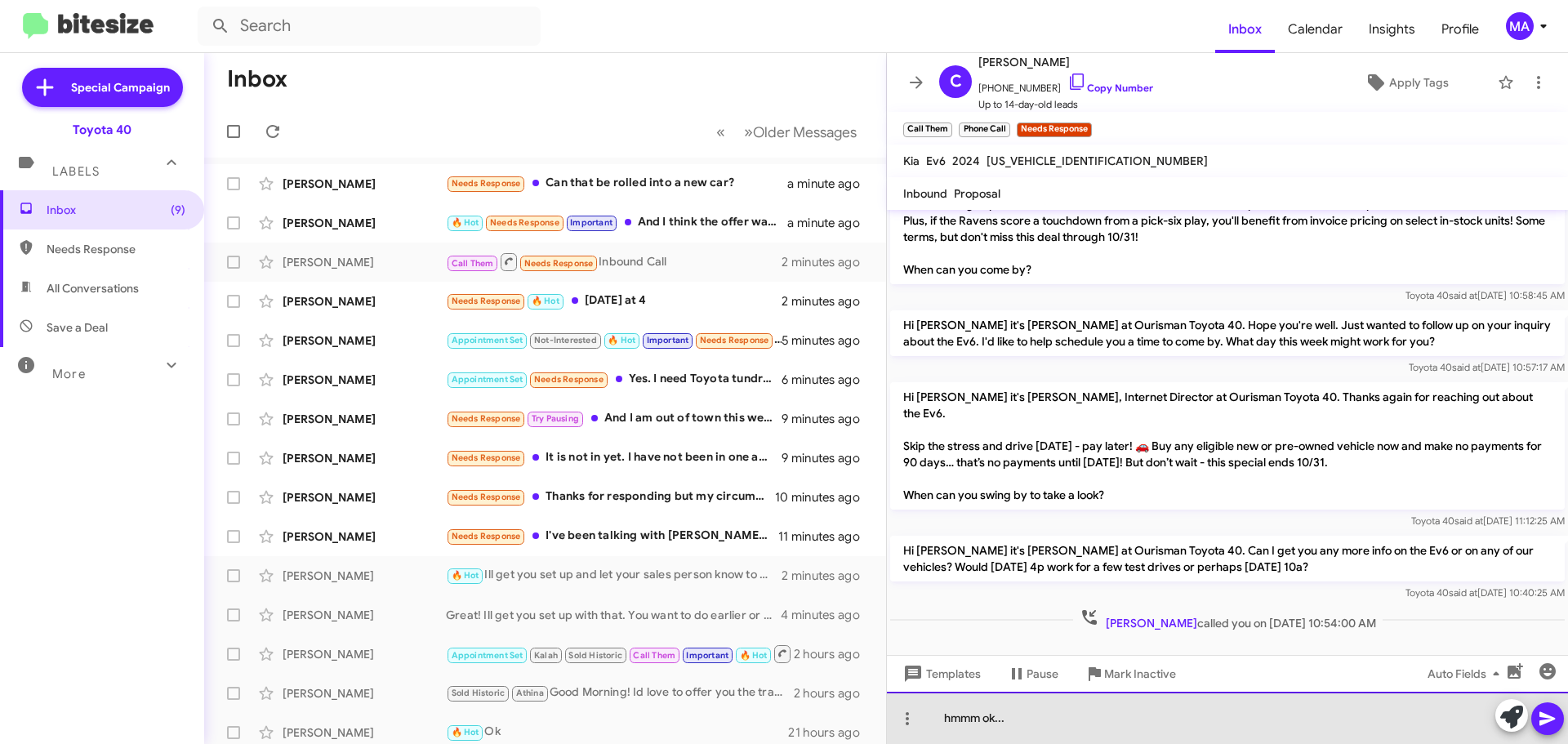
drag, startPoint x: 1051, startPoint y: 721, endPoint x: 927, endPoint y: 714, distance: 124.2
click at [928, 719] on div "hmmm ok..." at bounding box center [1227, 718] width 681 height 52
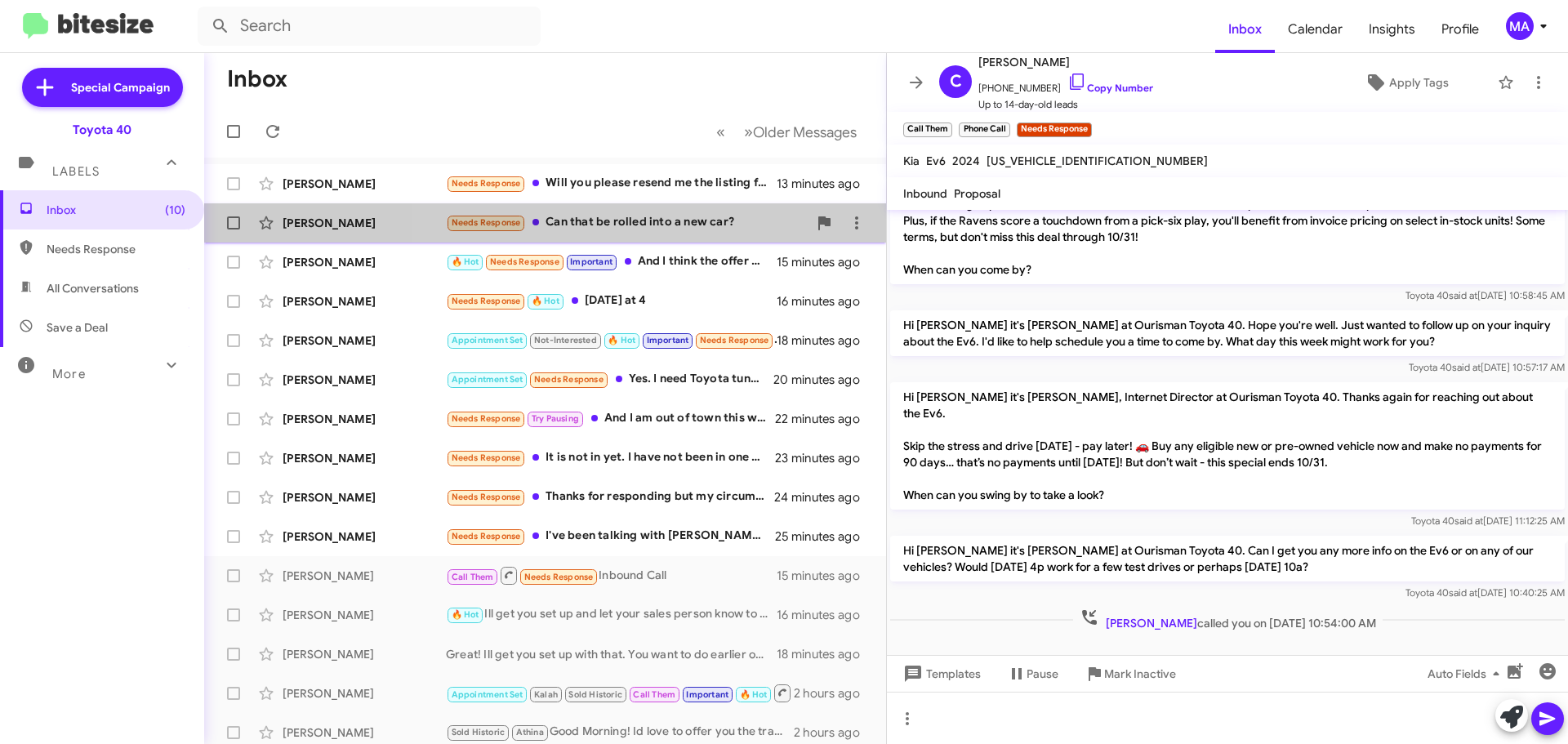
click at [653, 216] on div "Needs Response Can that be rolled into a new car?" at bounding box center [627, 223] width 362 height 19
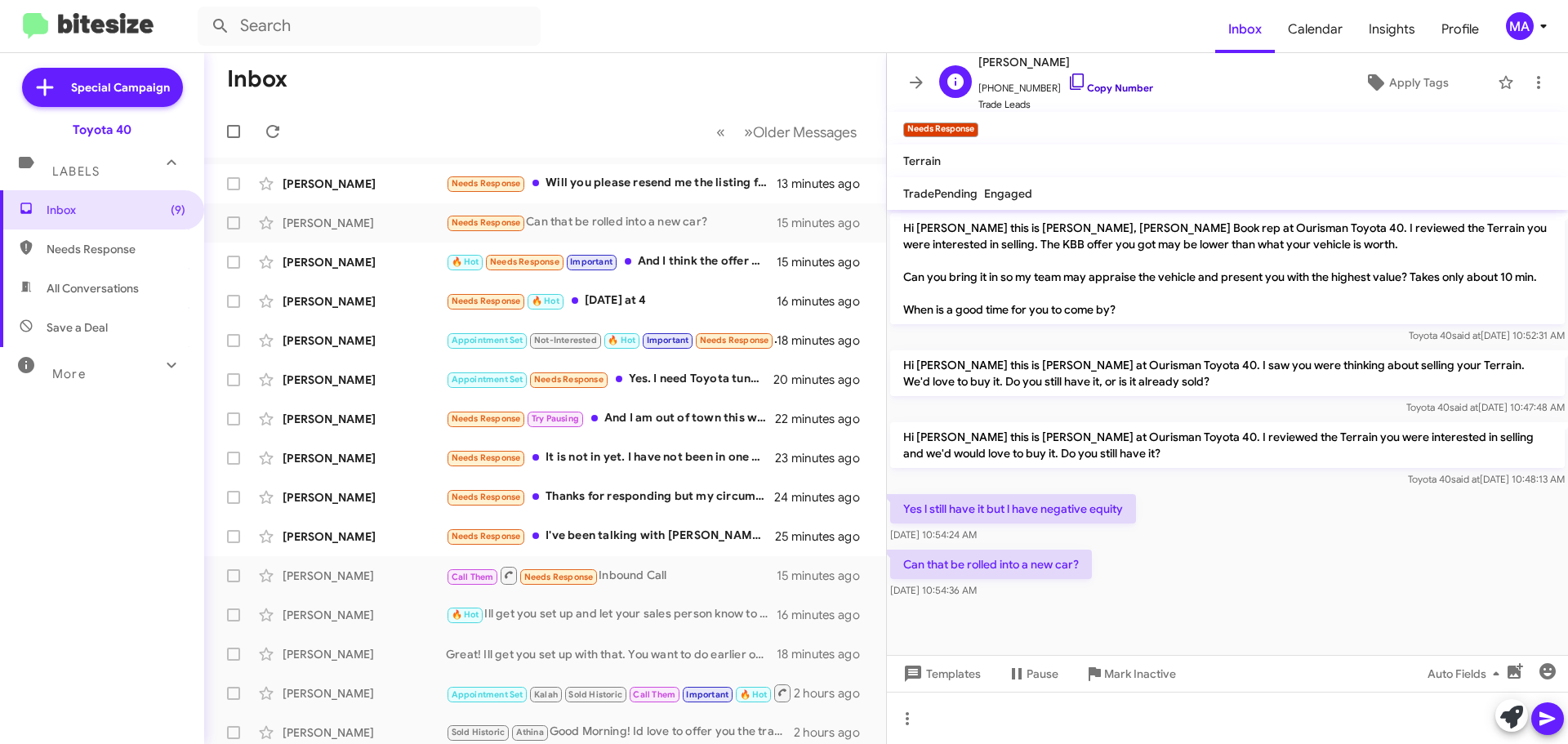
click at [1067, 82] on icon at bounding box center [1077, 82] width 20 height 20
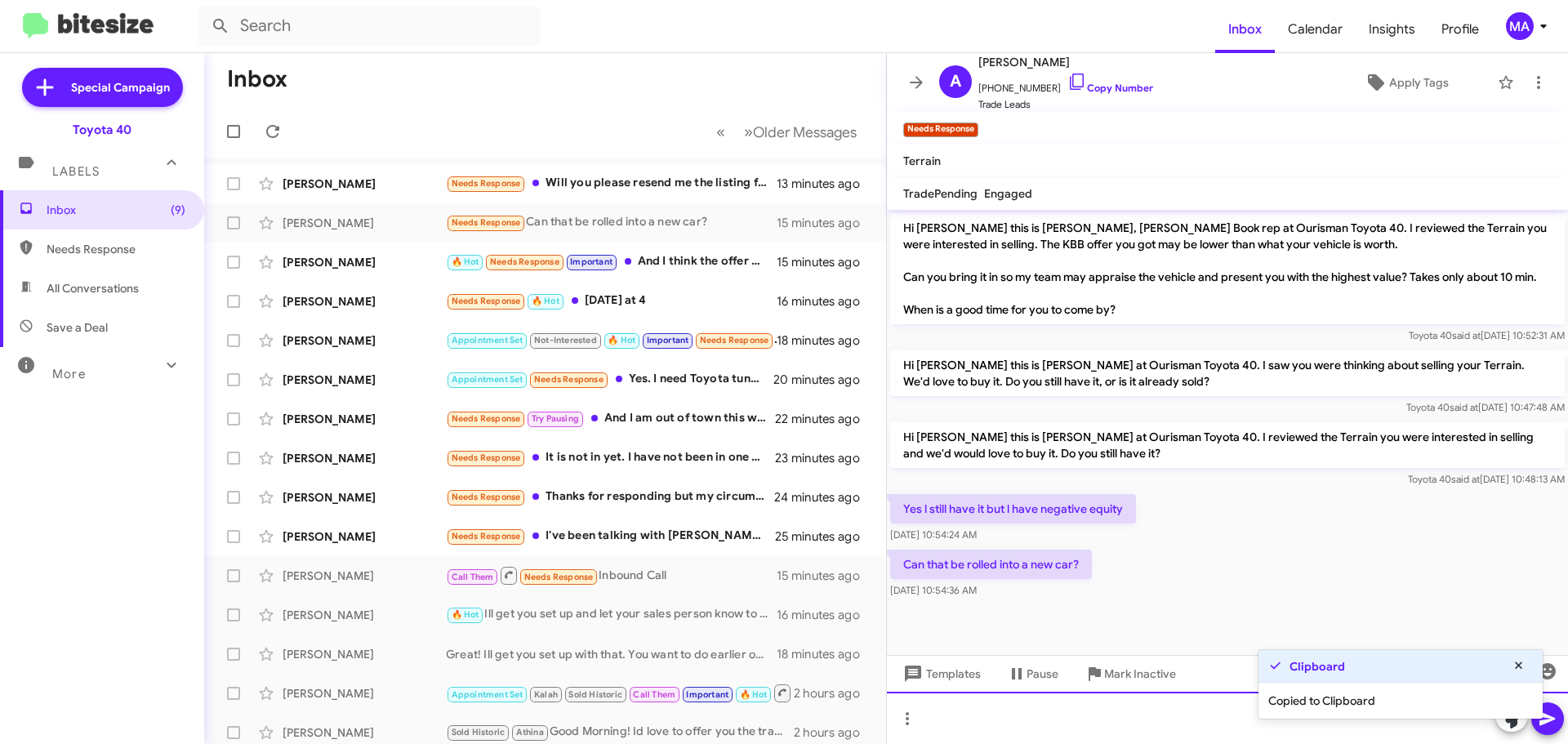
click at [973, 718] on div at bounding box center [1227, 718] width 681 height 52
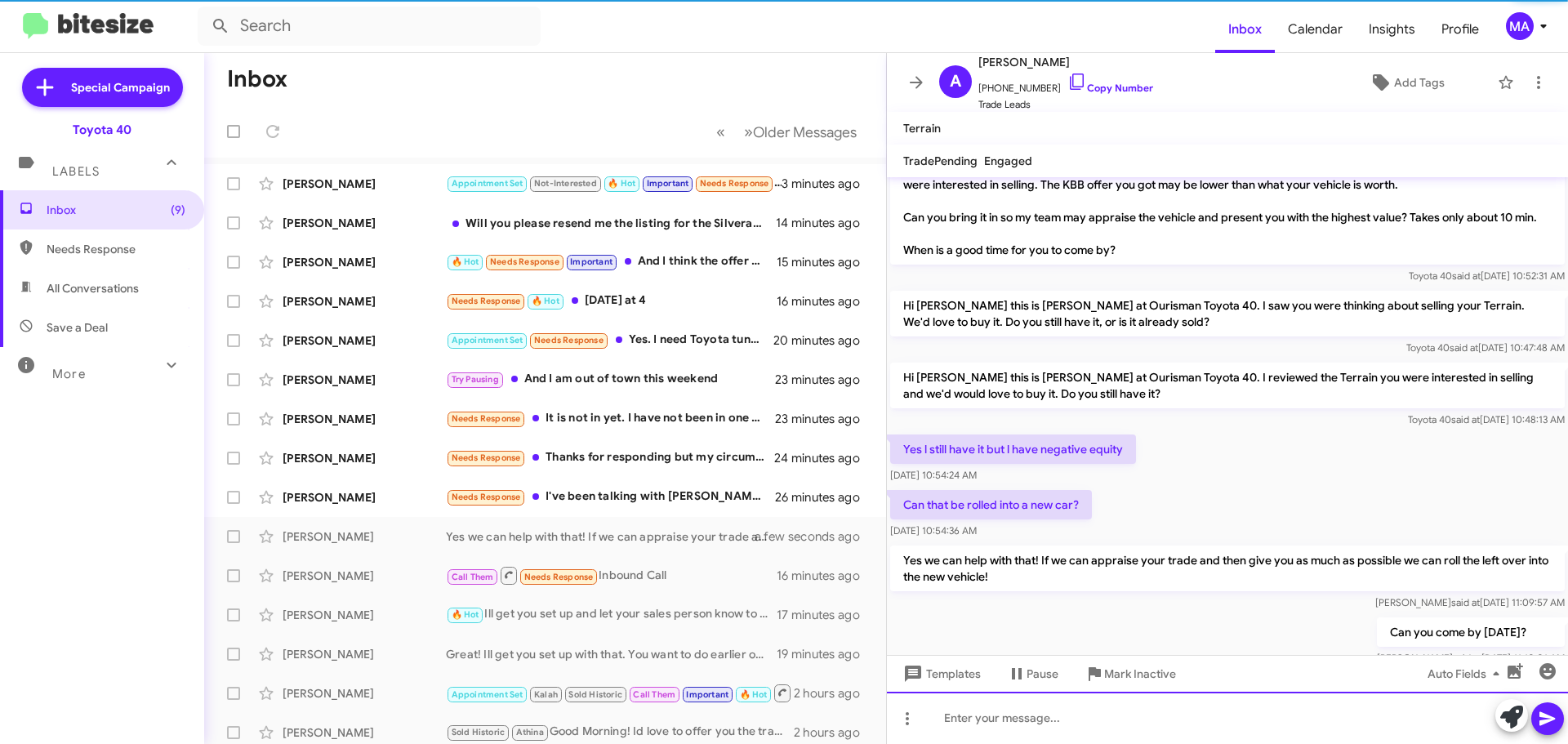
scroll to position [87, 0]
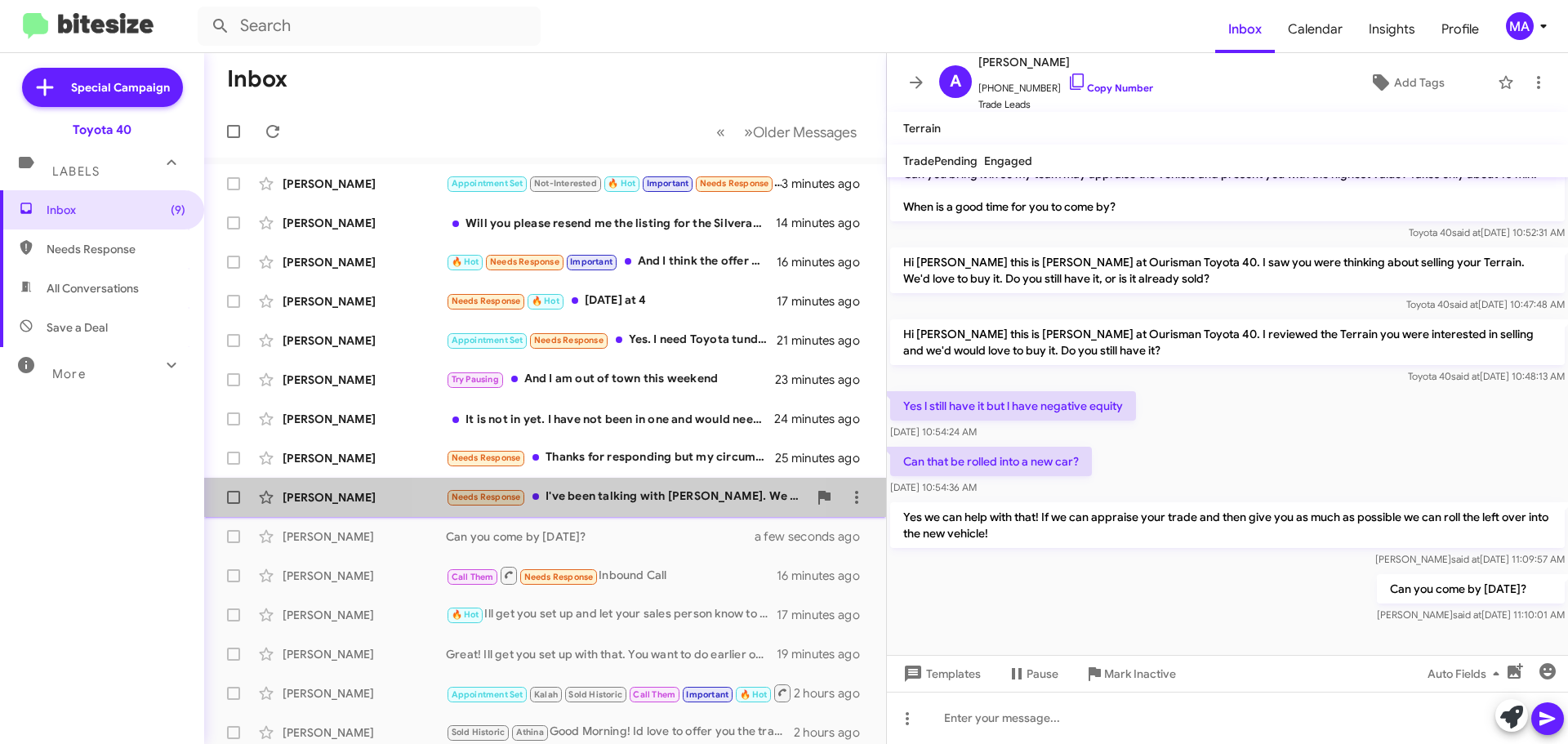
click at [621, 494] on div "Needs Response I've been talking with Rob. We are going to wait for a 2026 model" at bounding box center [627, 498] width 362 height 19
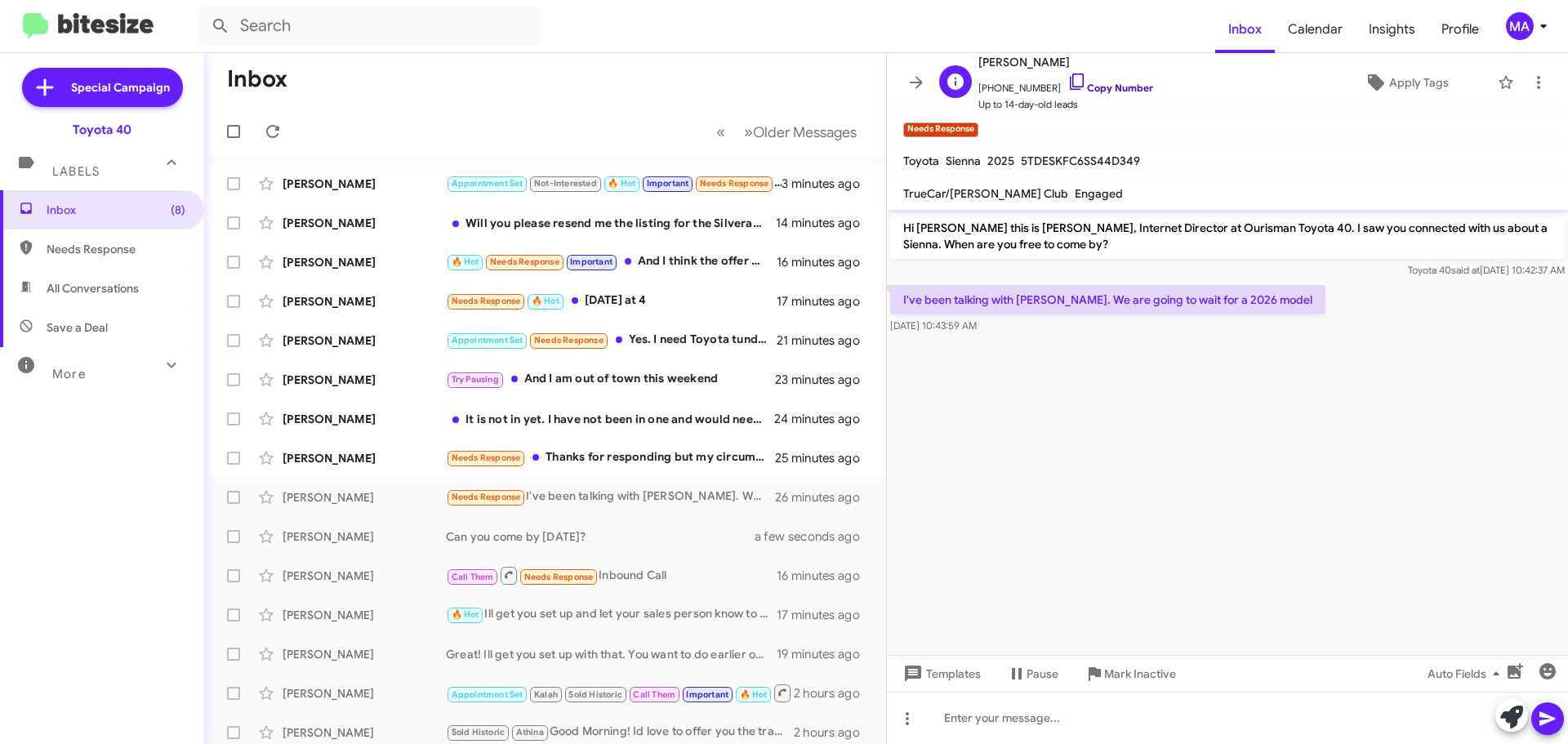
click at [1070, 74] on icon at bounding box center [1077, 82] width 14 height 17
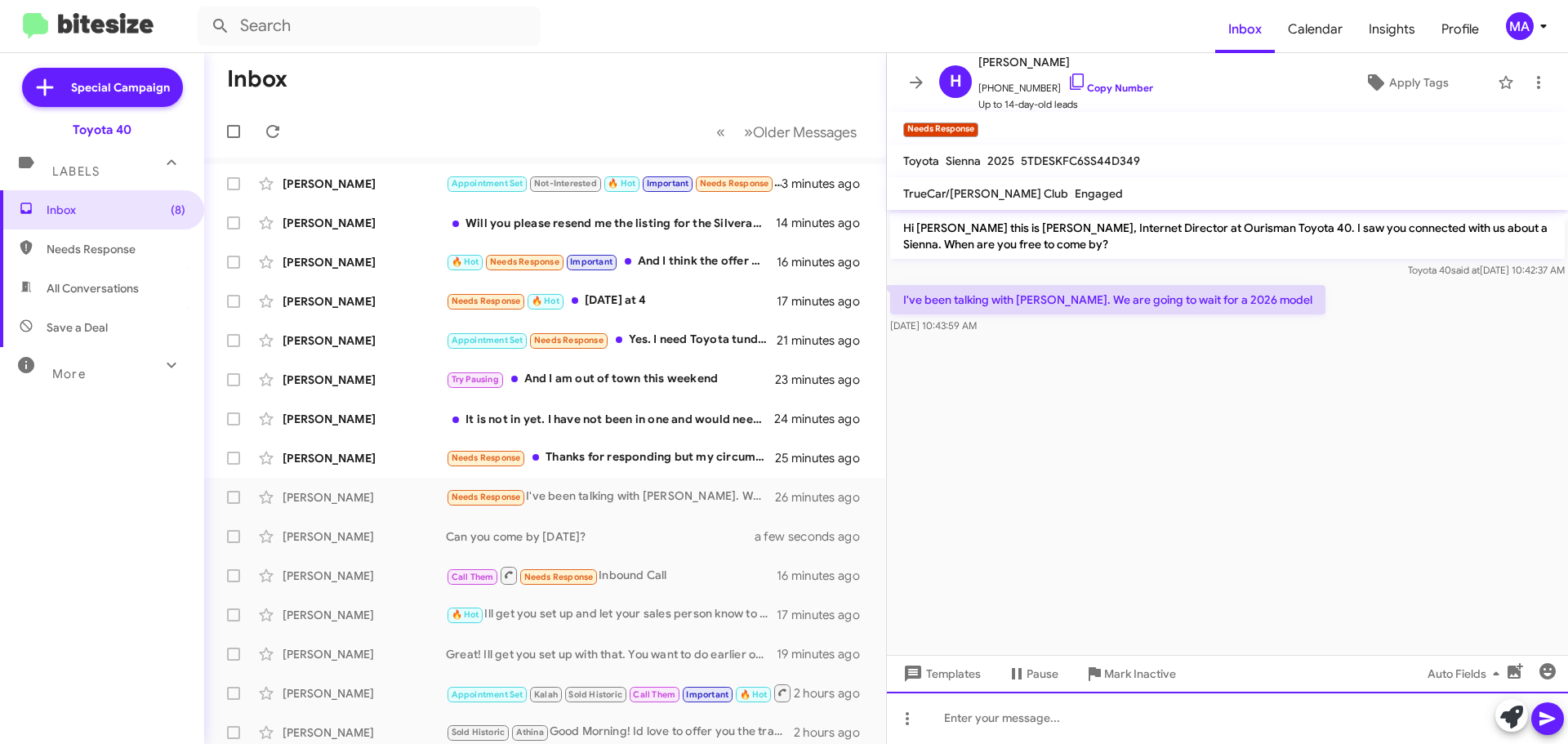
click at [985, 726] on div at bounding box center [1227, 718] width 681 height 52
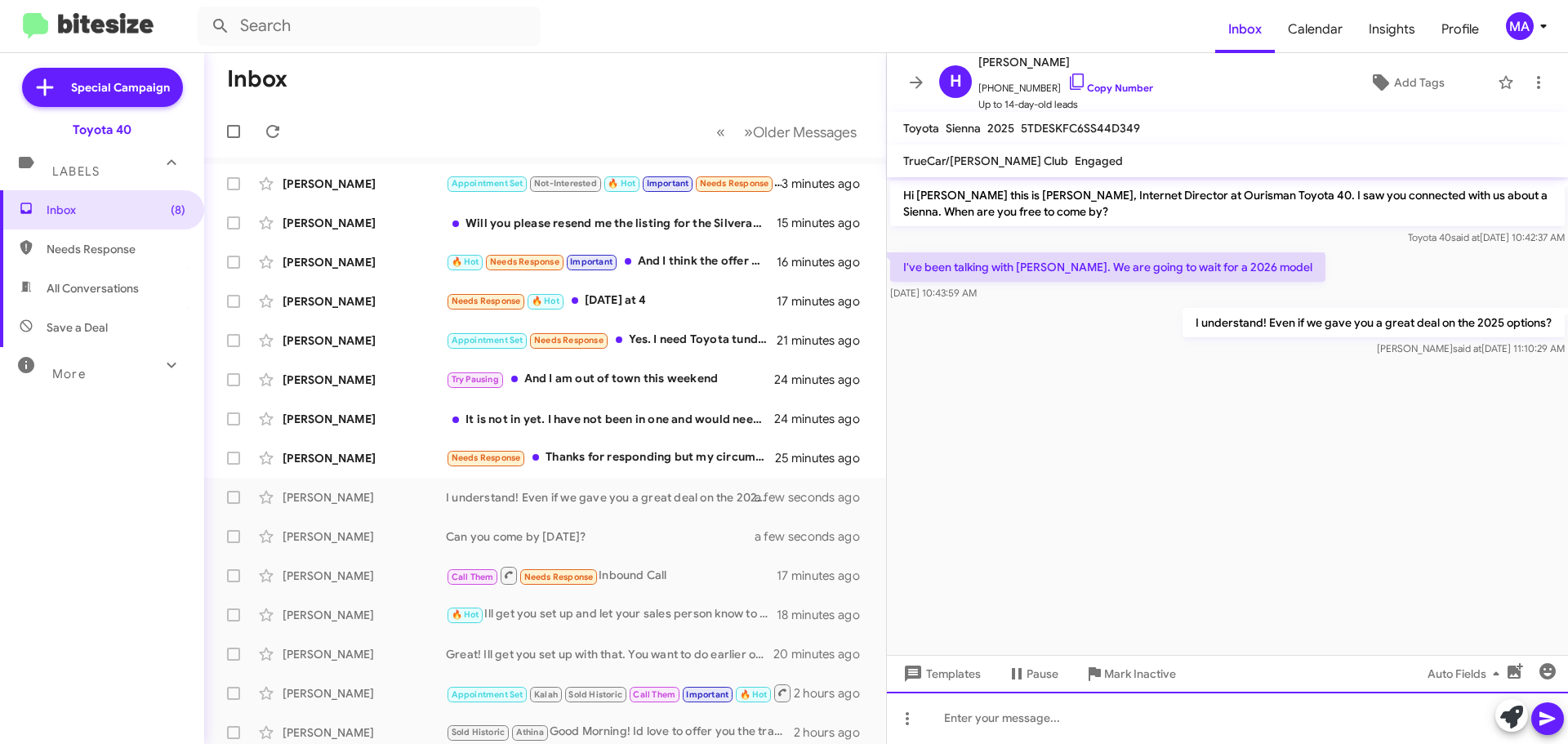
click at [996, 721] on div at bounding box center [1227, 718] width 681 height 52
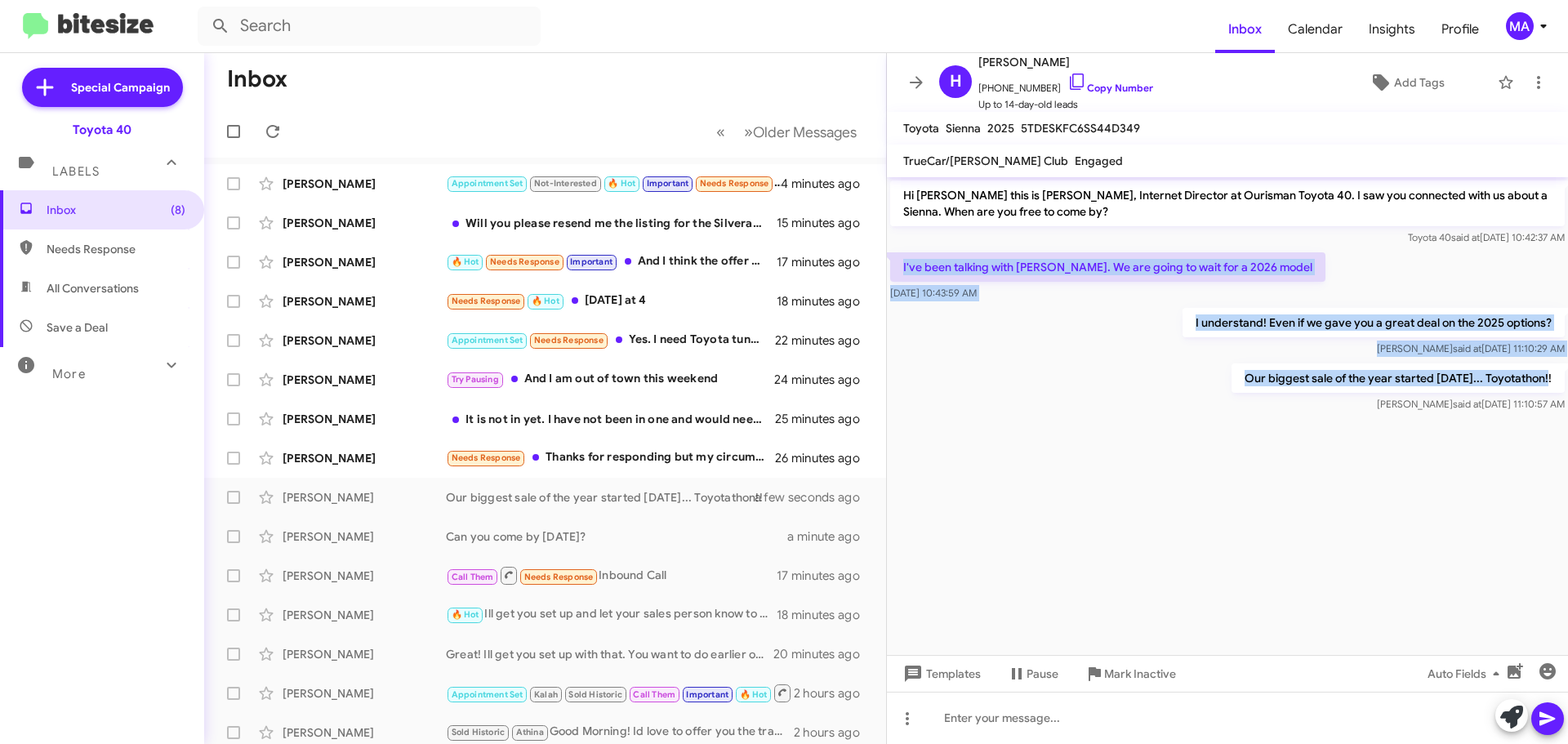
drag, startPoint x: 1552, startPoint y: 379, endPoint x: 899, endPoint y: 261, distance: 663.6
click at [899, 261] on div "Hi Heather this is Morgan Anderson, Internet Director at Ourisman Toyota 40. I …" at bounding box center [1227, 297] width 681 height 238
copy div "I've been talking with Rob. We are going to wait for a 2026 model Oct 9, 2025, …"
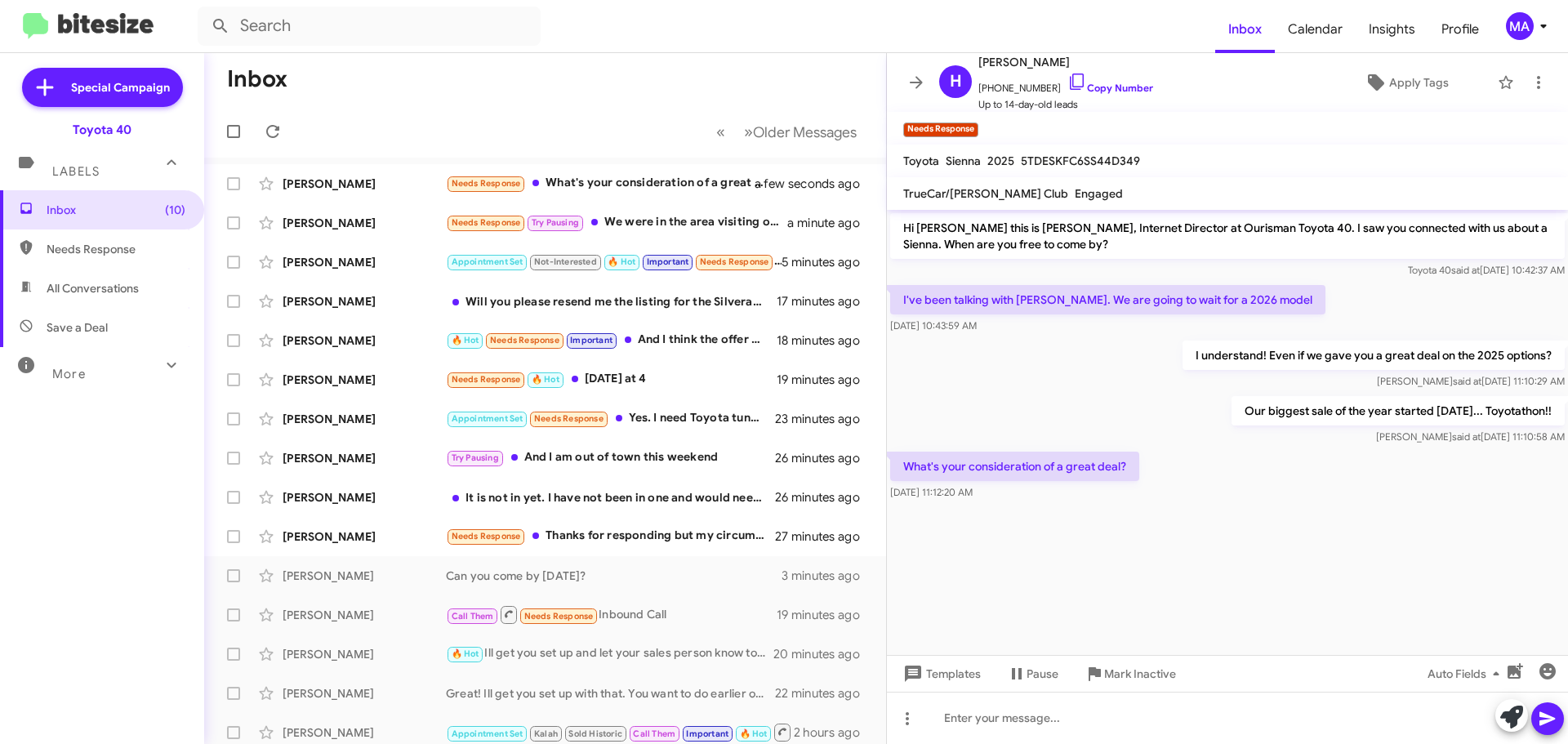
click at [1042, 509] on div at bounding box center [1227, 513] width 681 height 20
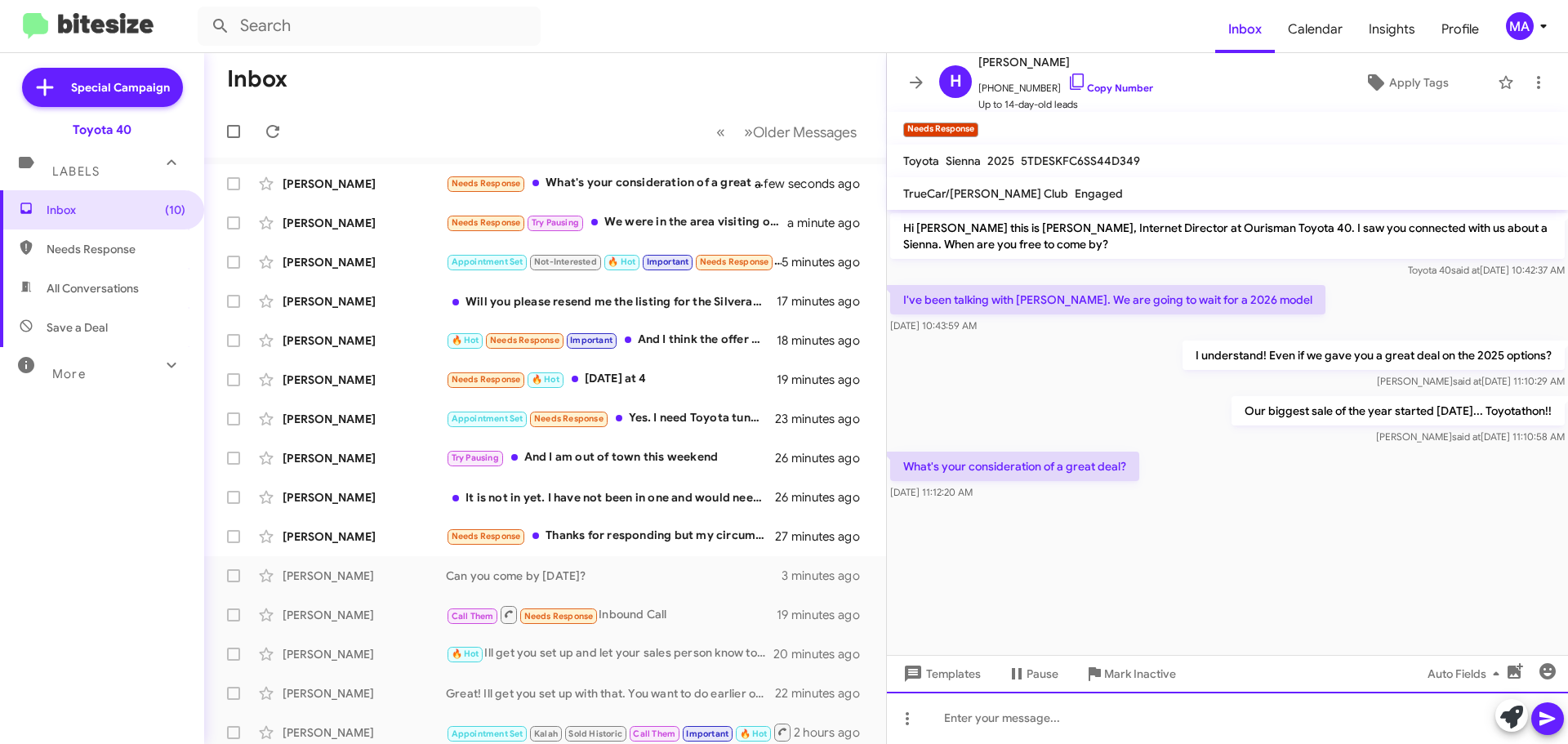
click at [1036, 713] on div at bounding box center [1227, 718] width 681 height 52
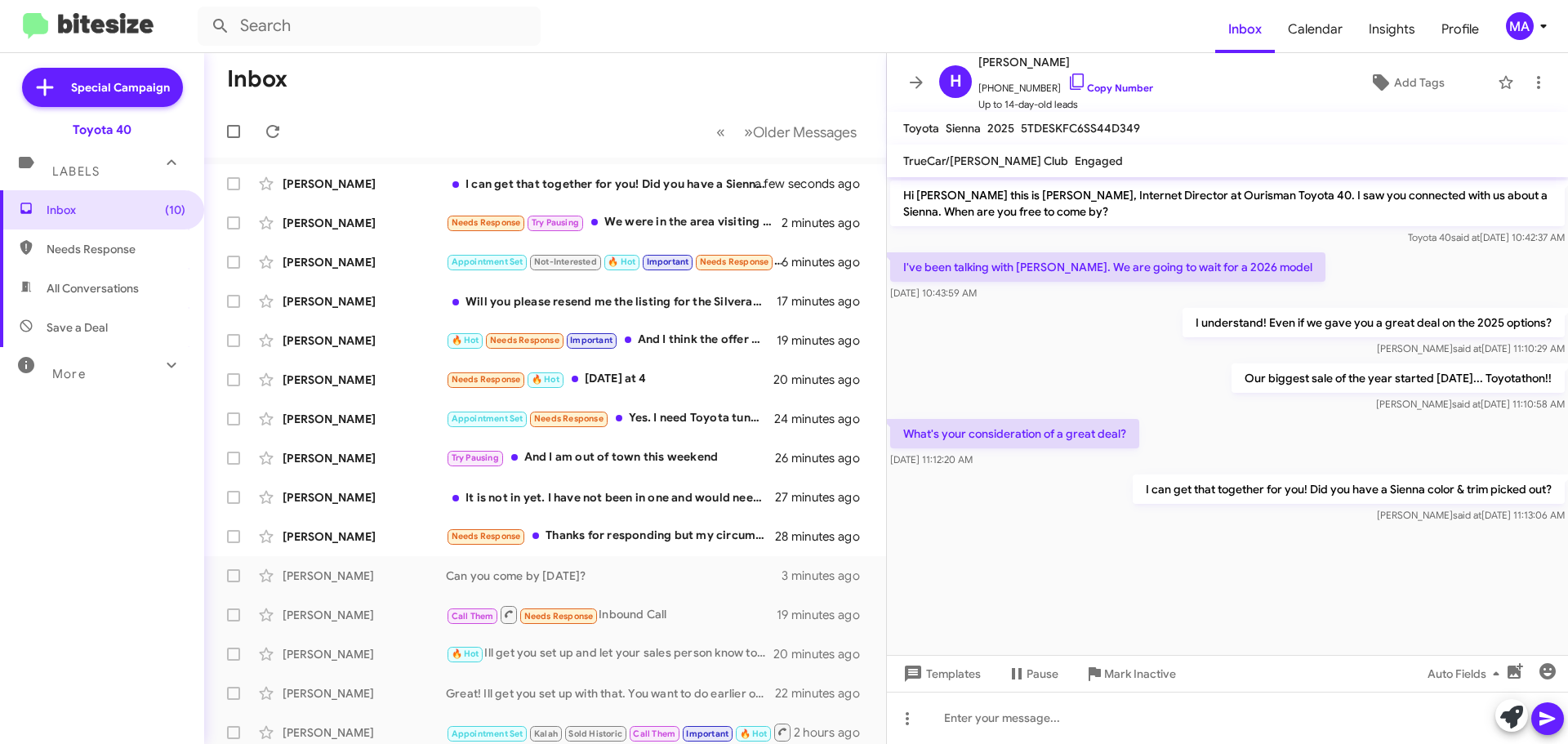
click at [1031, 345] on div "I understand! Even if we gave you a great deal on the 2025 options? Morgan said…" at bounding box center [1227, 332] width 681 height 56
click at [1364, 270] on div "I've been talking with Rob. We are going to wait for a 2026 model Oct 9, 2025, …" at bounding box center [1227, 277] width 681 height 56
click at [1023, 481] on div "I can get that together for you! Did you have a Sienna color & trim picked out?…" at bounding box center [1227, 499] width 681 height 56
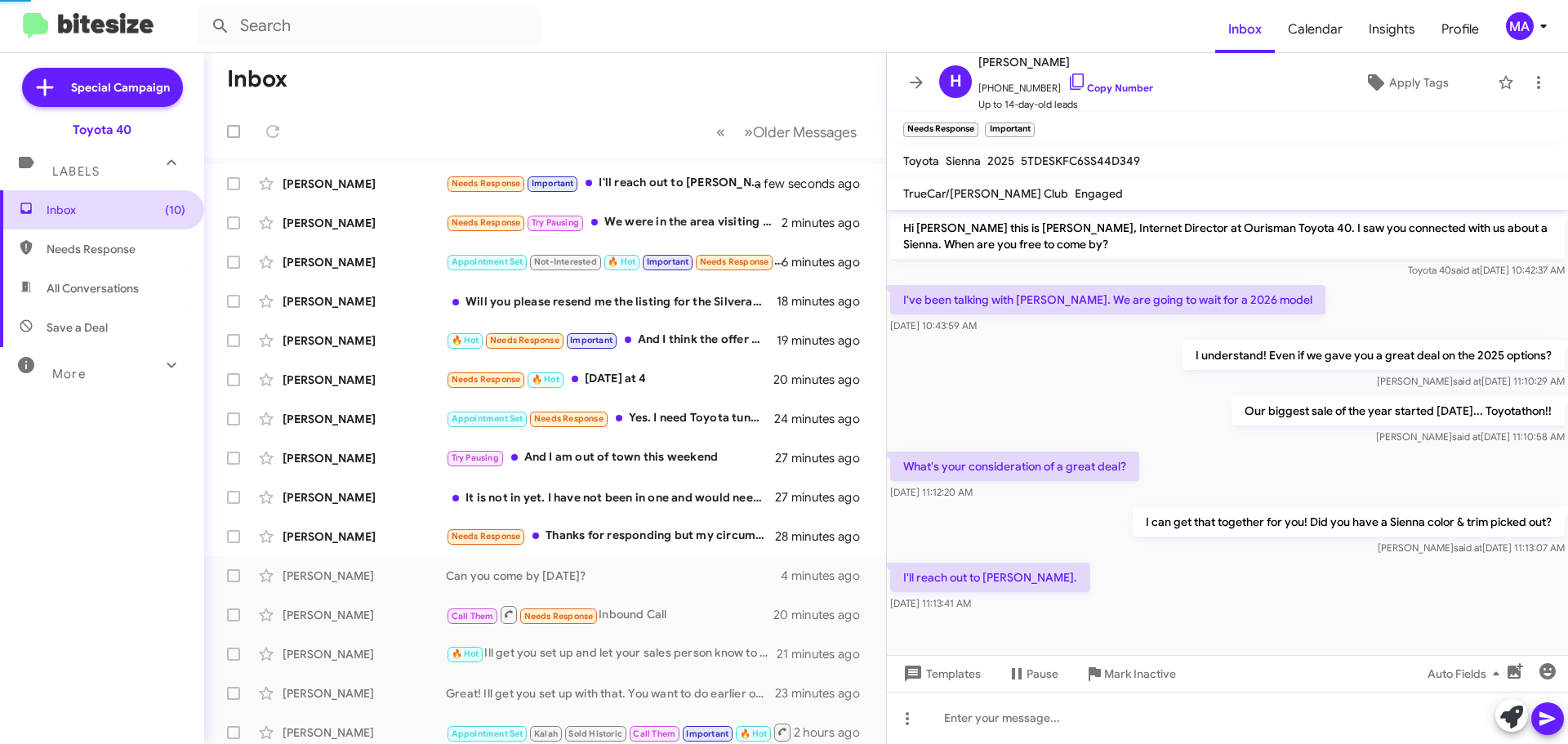
scroll to position [48, 0]
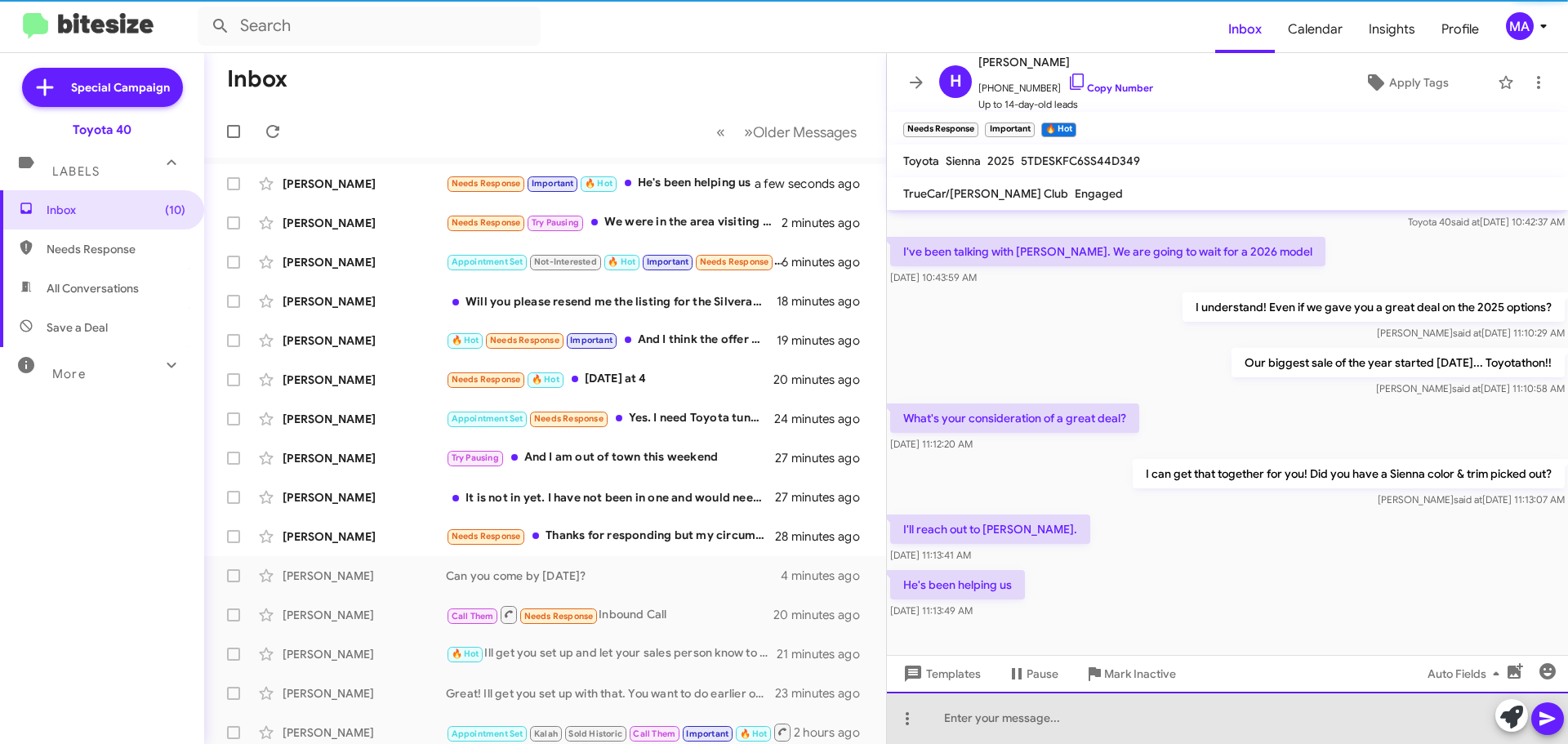
click at [982, 719] on div at bounding box center [1227, 718] width 681 height 52
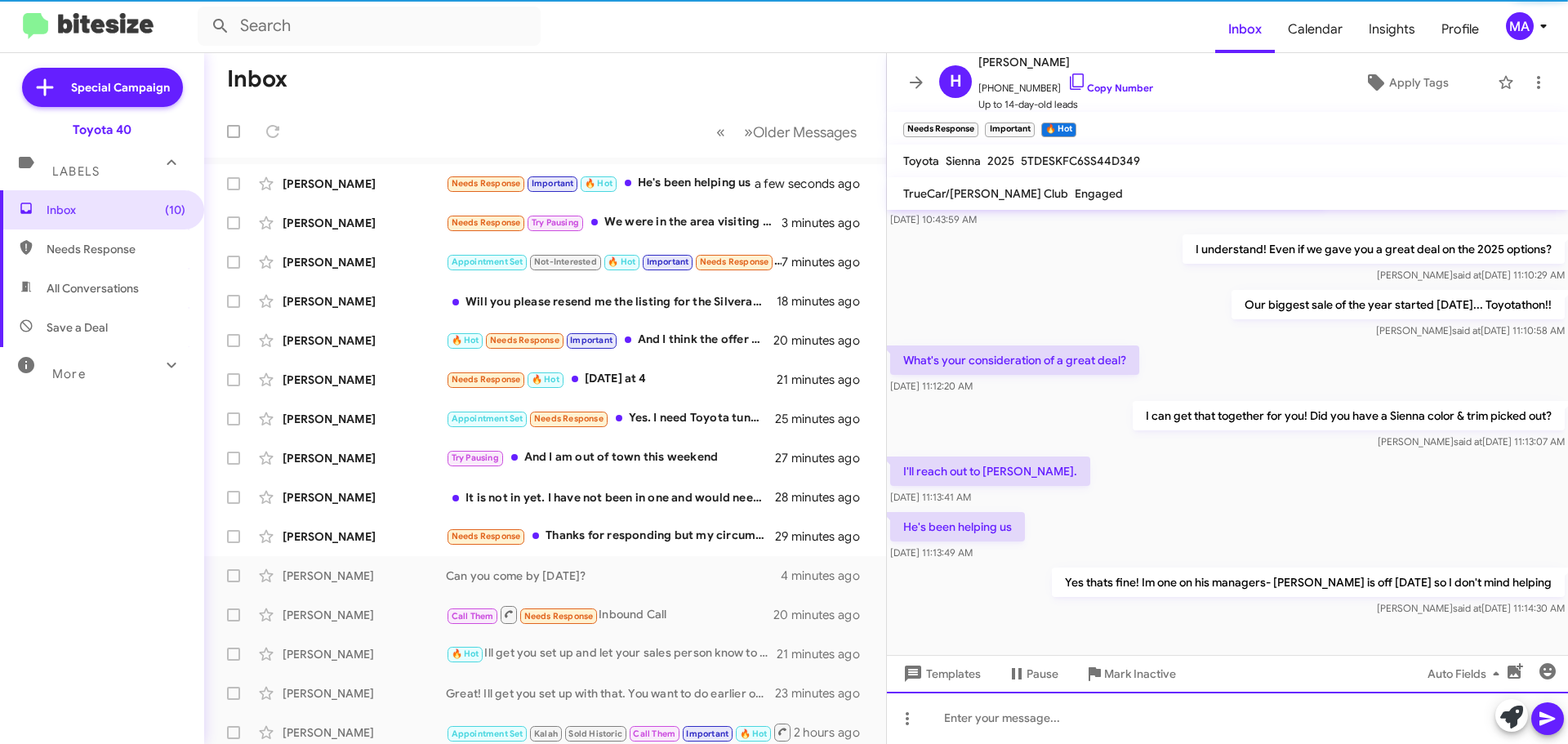
scroll to position [108, 0]
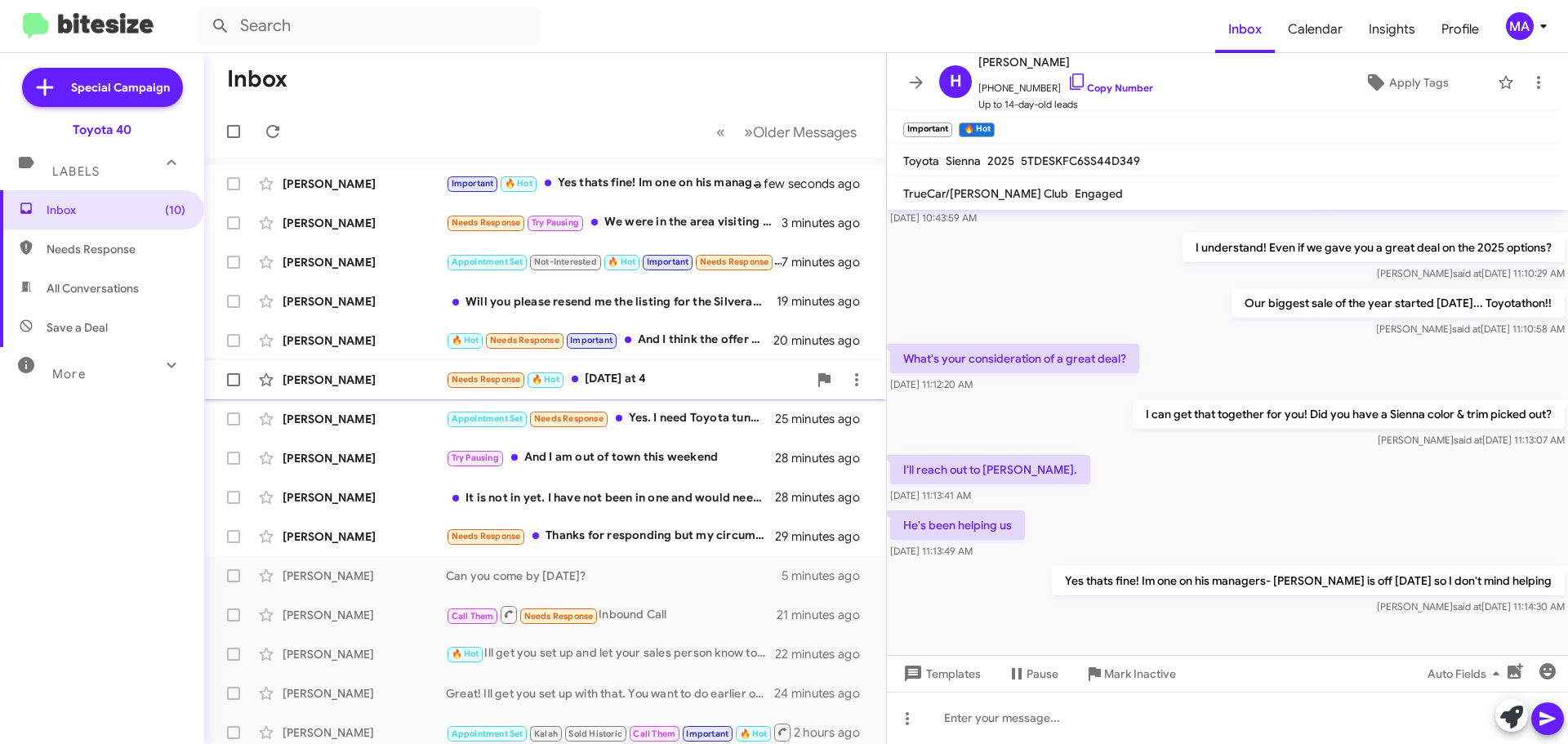
click at [651, 379] on div "Needs Response 🔥 Hot Today at 4" at bounding box center [627, 379] width 362 height 19
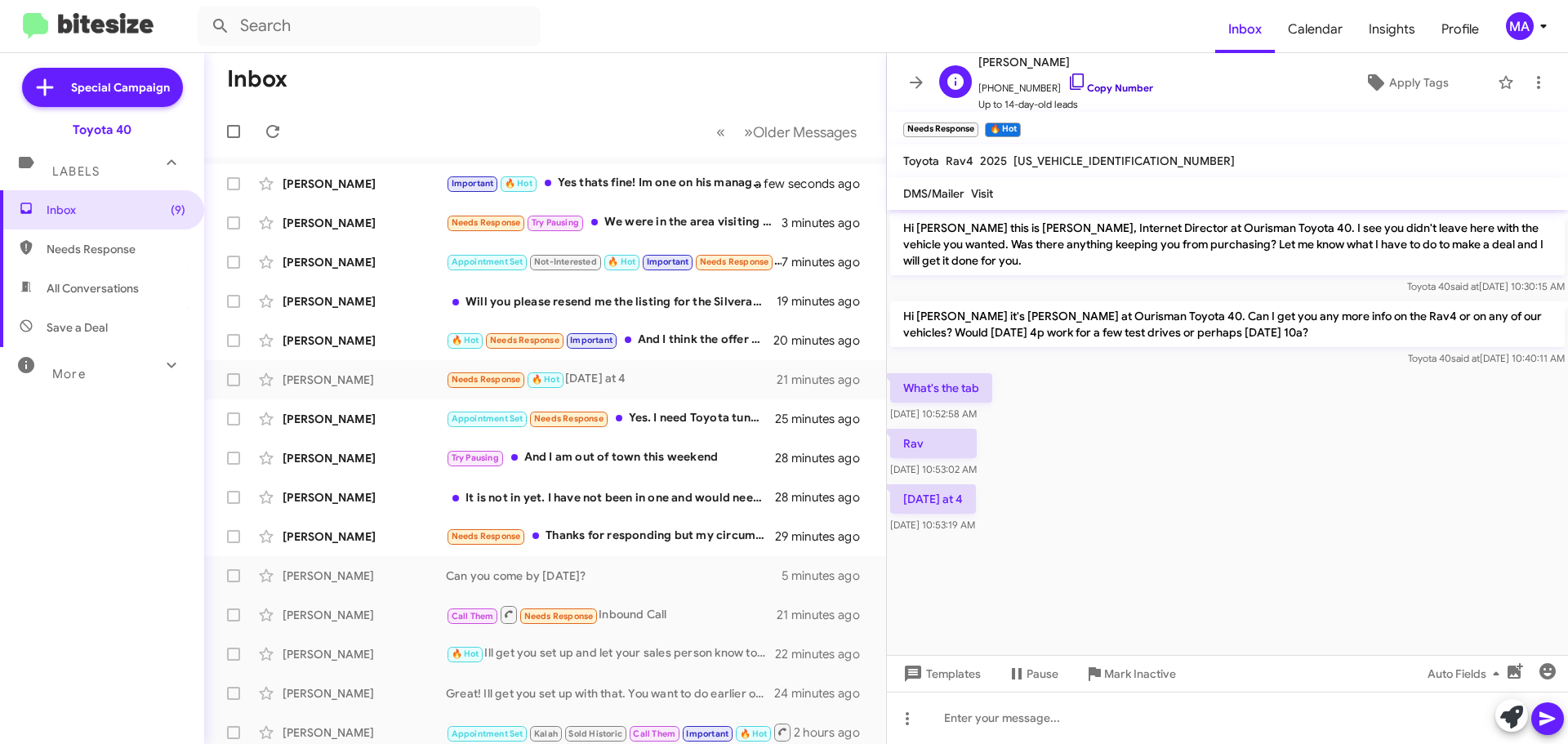
click at [1067, 86] on icon at bounding box center [1077, 82] width 20 height 20
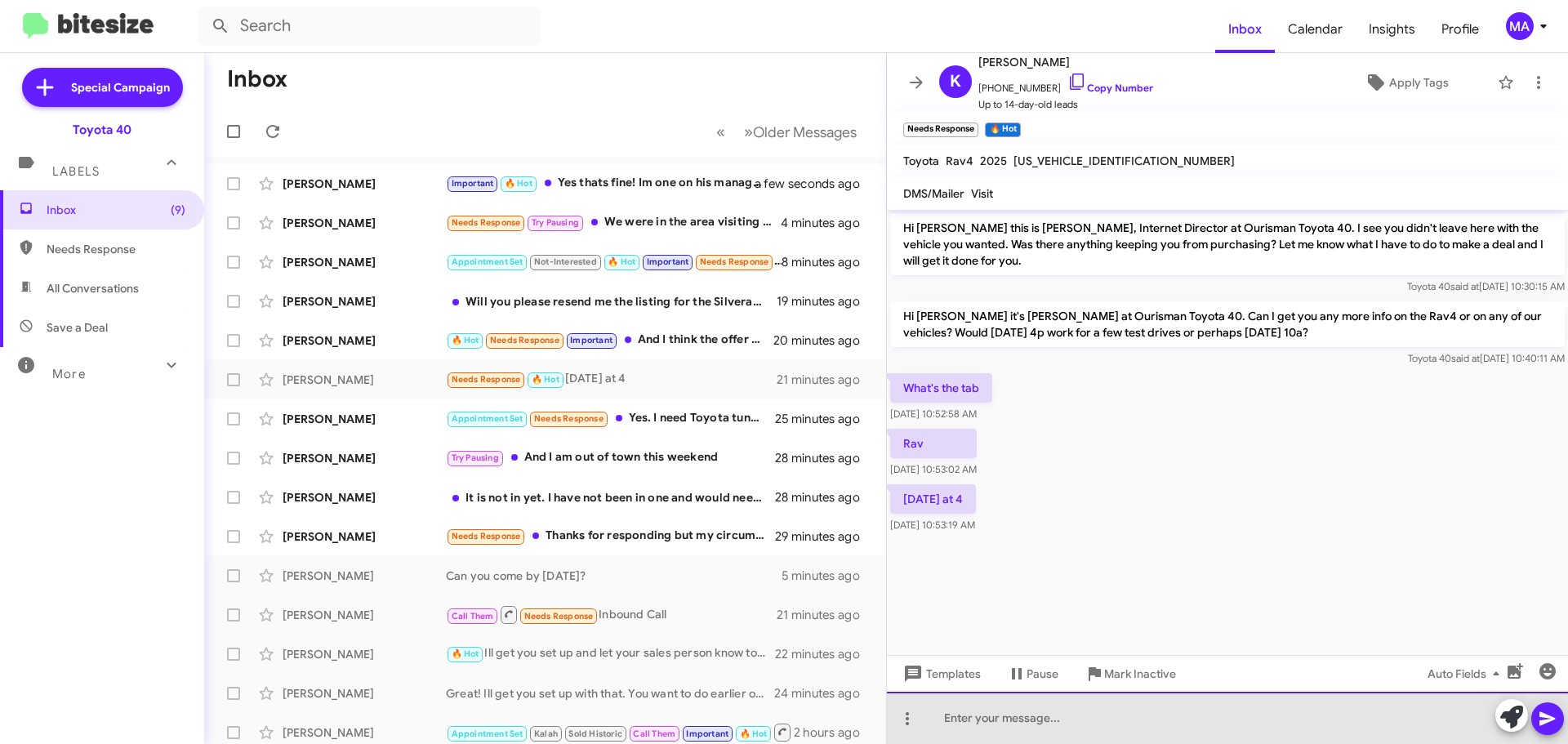
click at [1005, 713] on div at bounding box center [1227, 718] width 681 height 52
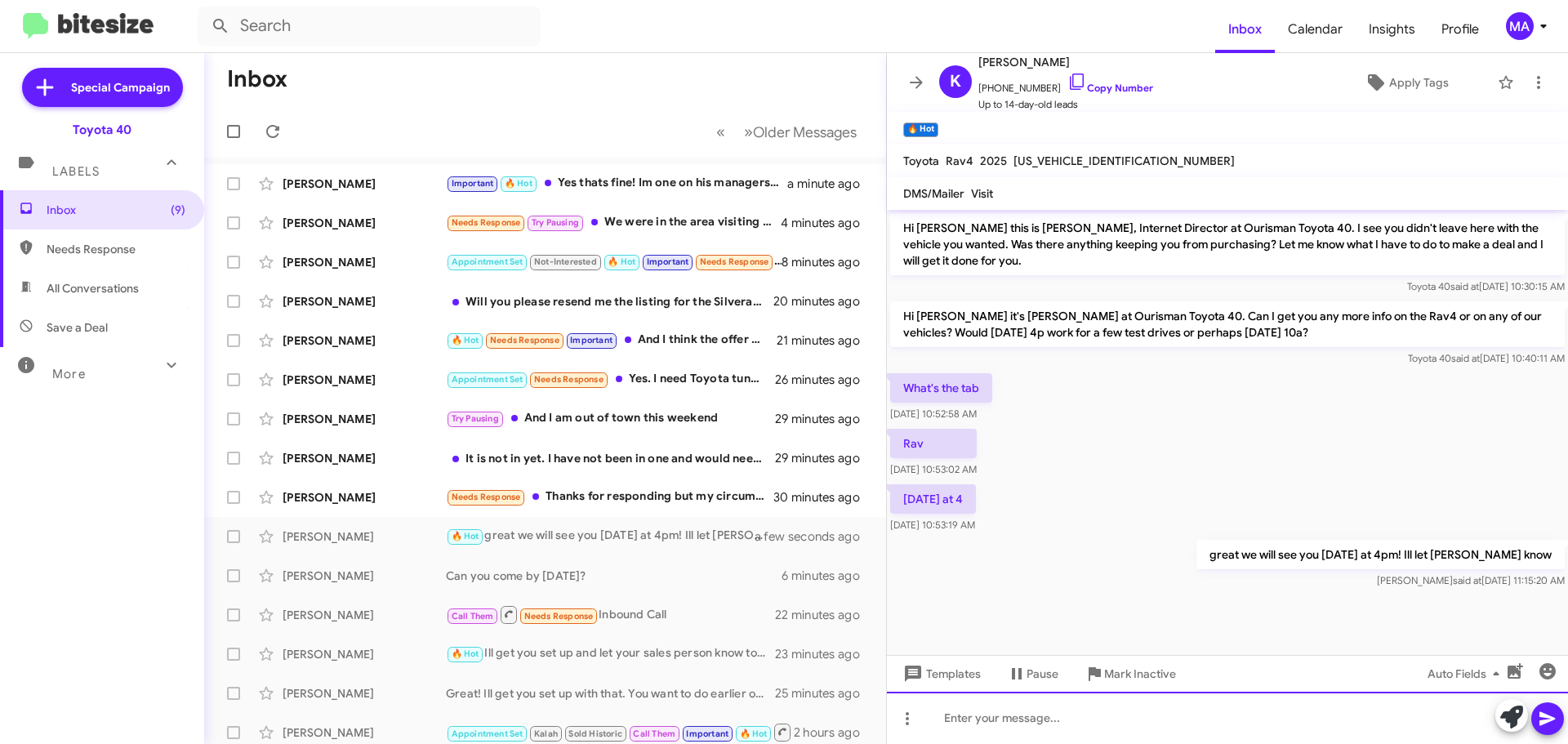
click at [960, 717] on div at bounding box center [1227, 718] width 681 height 52
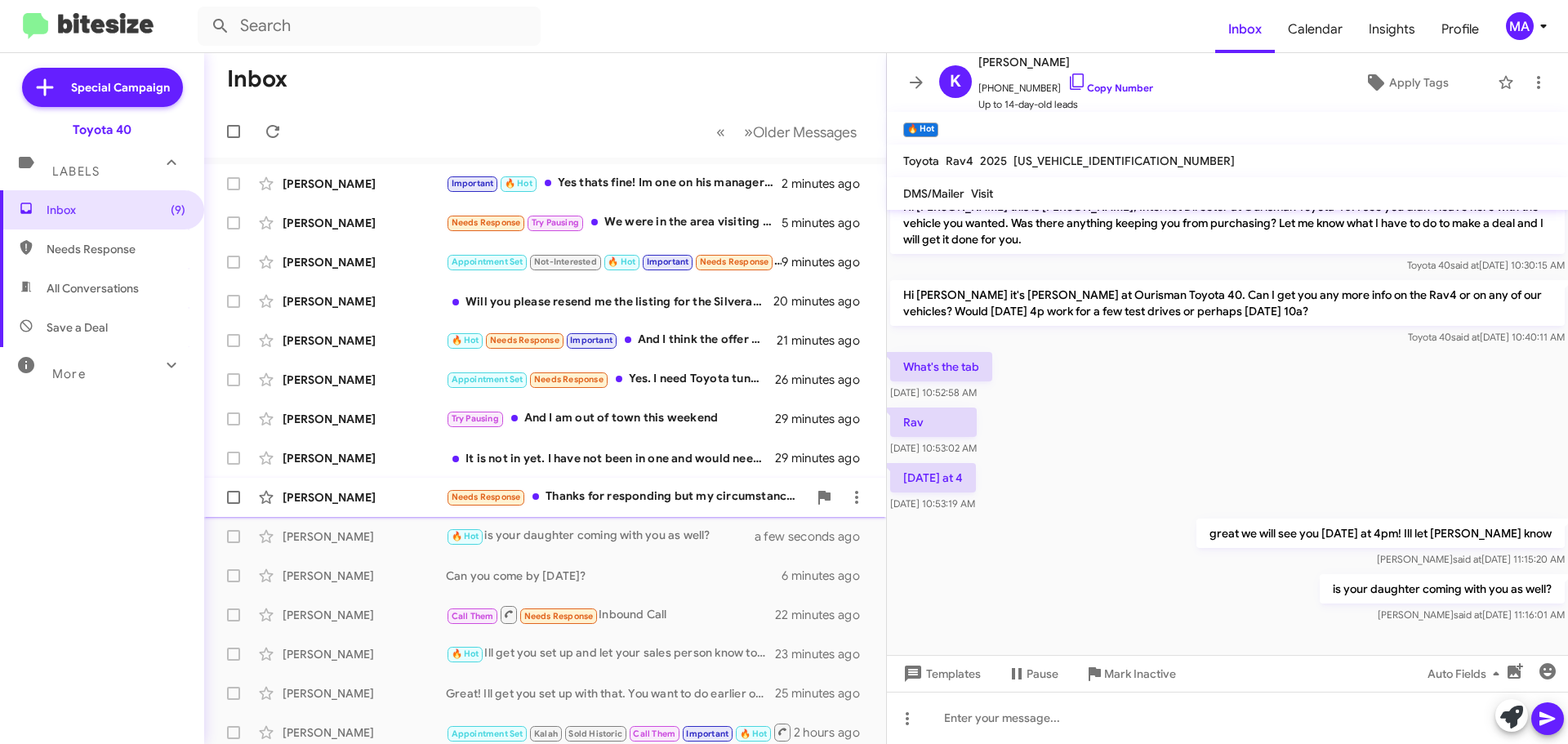
click at [693, 489] on div "Needs Response Thanks for responding but my circumstances have changed." at bounding box center [627, 498] width 362 height 19
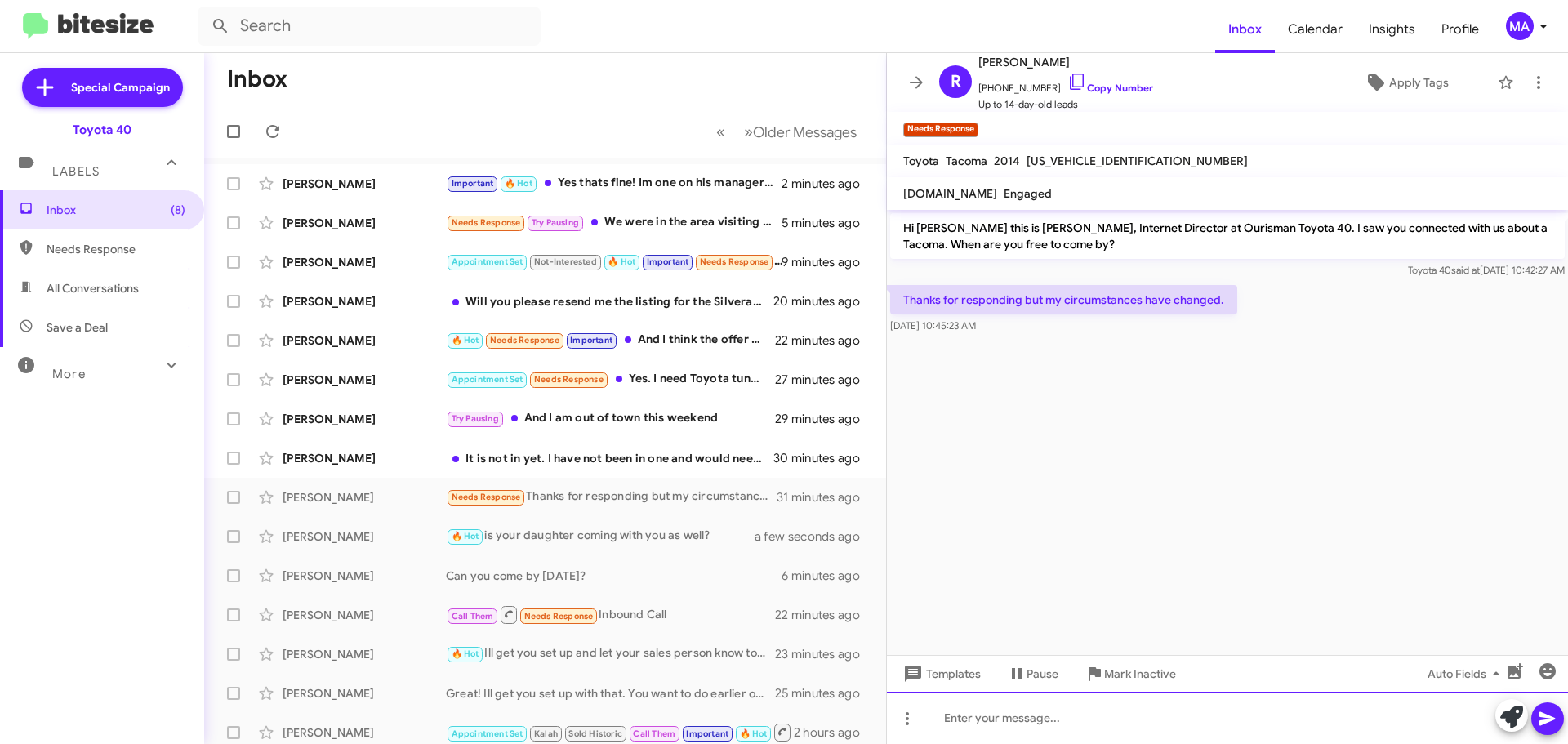
click at [1059, 713] on div at bounding box center [1227, 718] width 681 height 52
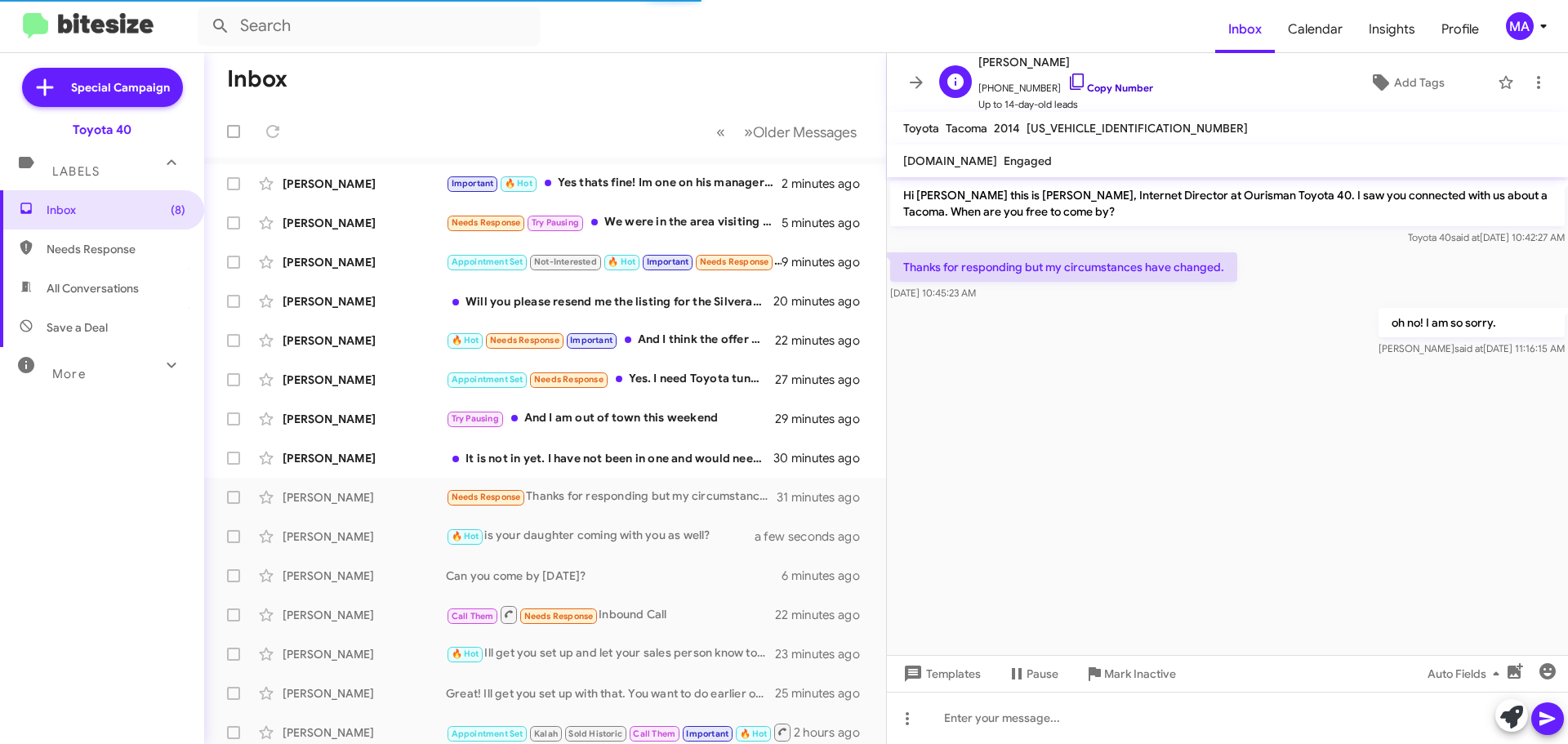
click at [1067, 76] on icon at bounding box center [1077, 82] width 20 height 20
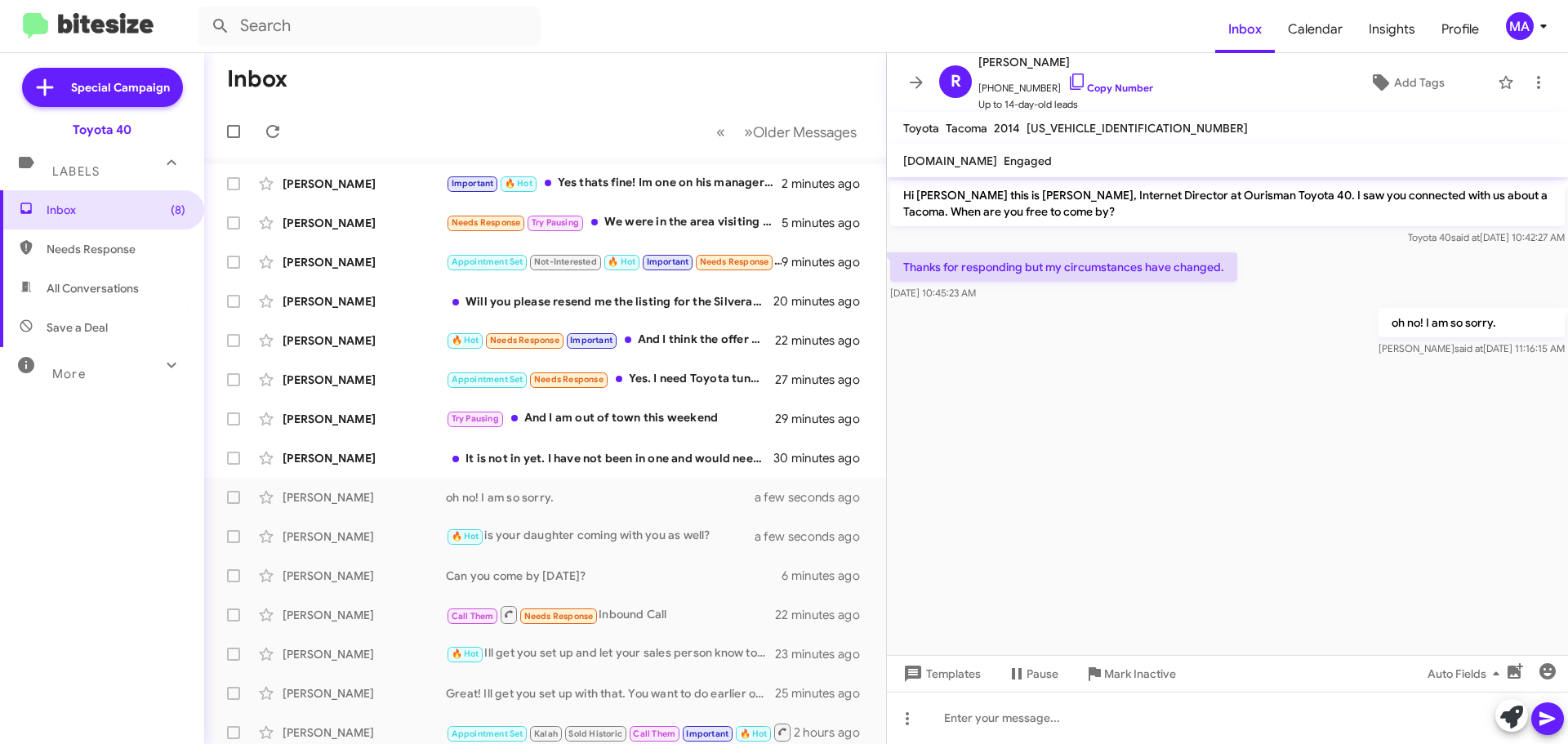
drag, startPoint x: 1029, startPoint y: 294, endPoint x: 899, endPoint y: 259, distance: 134.6
click at [899, 259] on div "Thanks for responding but my circumstances have changed. Oct 9, 2025, 10:45:23 …" at bounding box center [1064, 277] width 347 height 49
copy div "Thanks for responding but my circumstances have changed. Oct 9, 2025, 10:45:23 …"
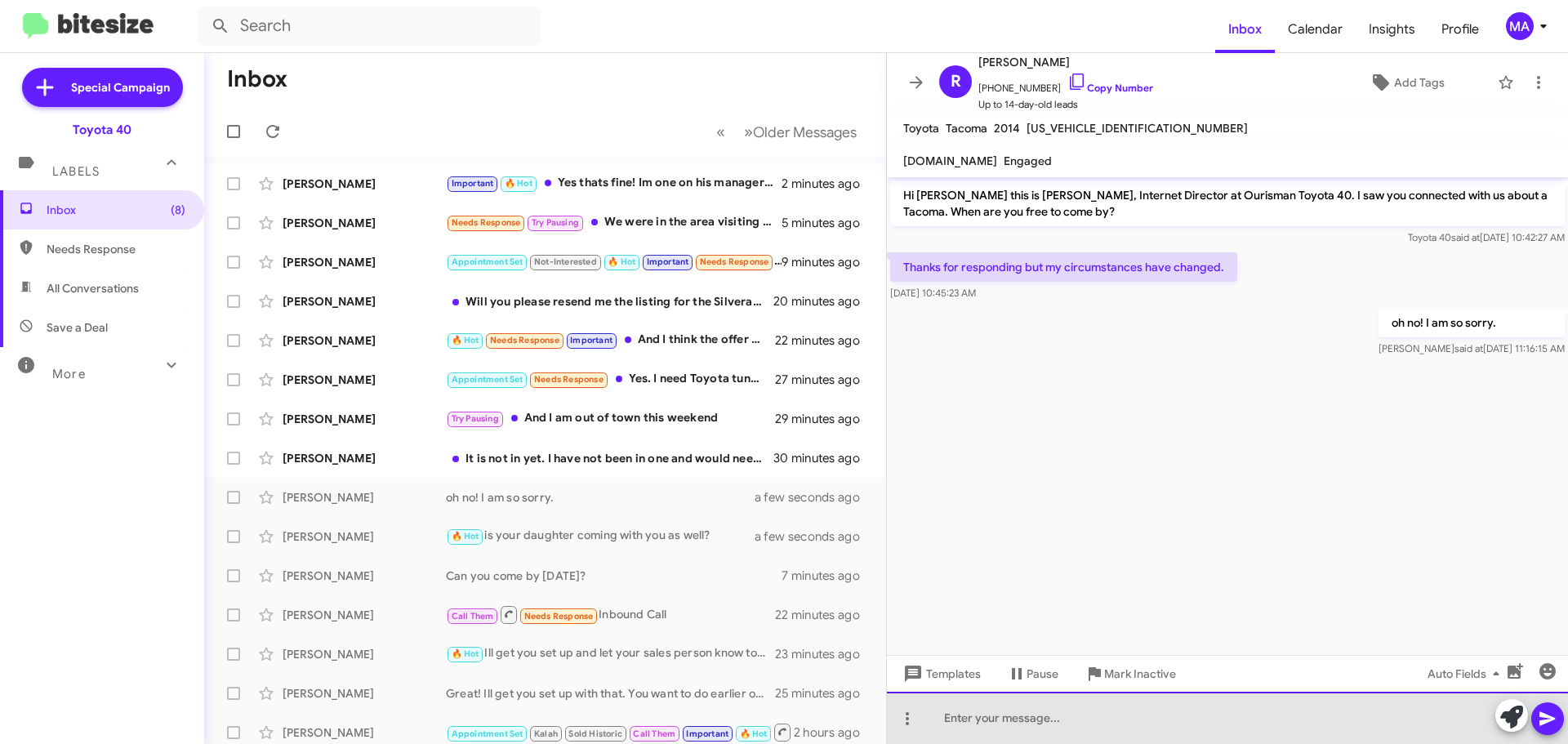
click at [1002, 722] on div at bounding box center [1227, 718] width 681 height 52
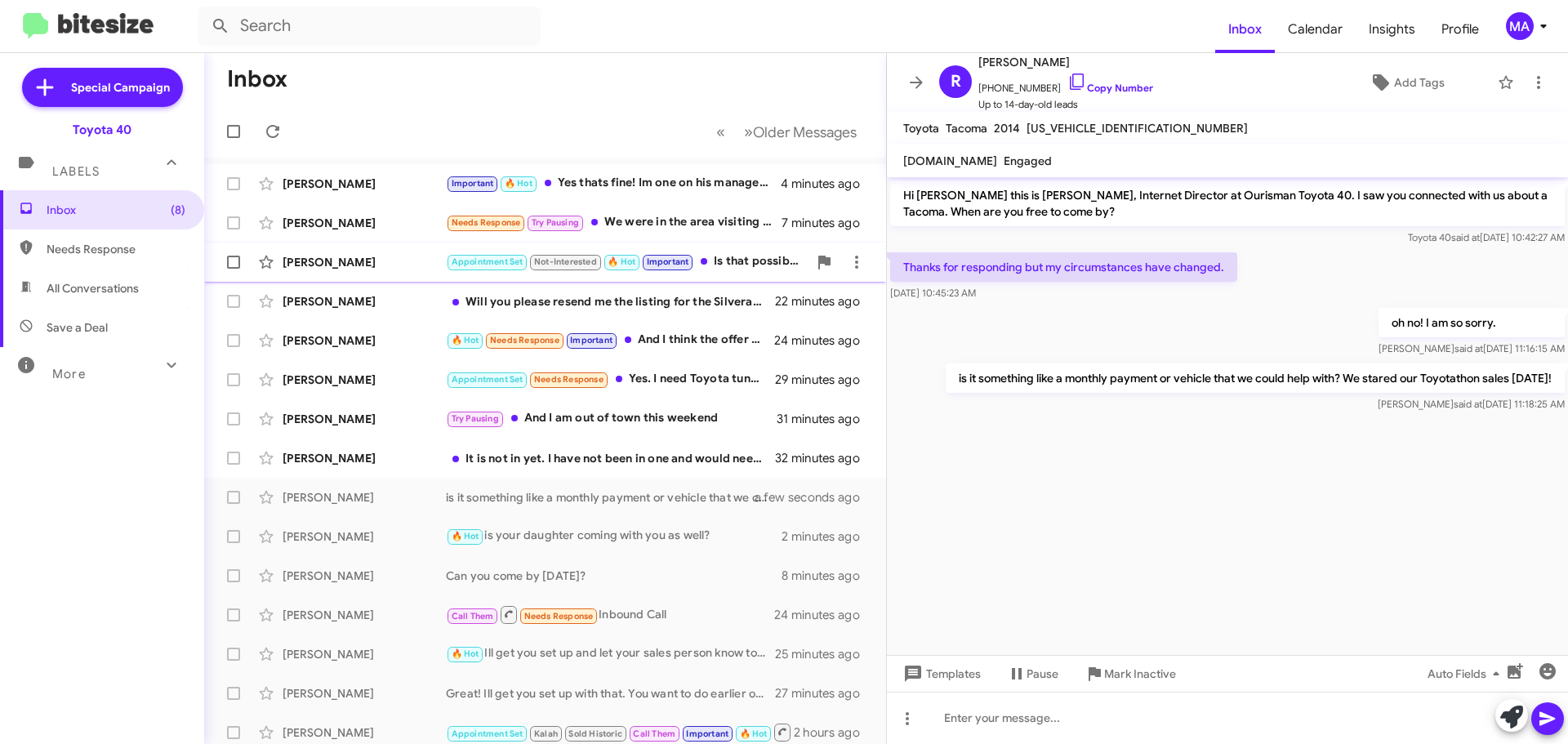
click at [752, 255] on div "Appointment Set Not-Interested 🔥 Hot Important Is that possible????" at bounding box center [627, 262] width 362 height 19
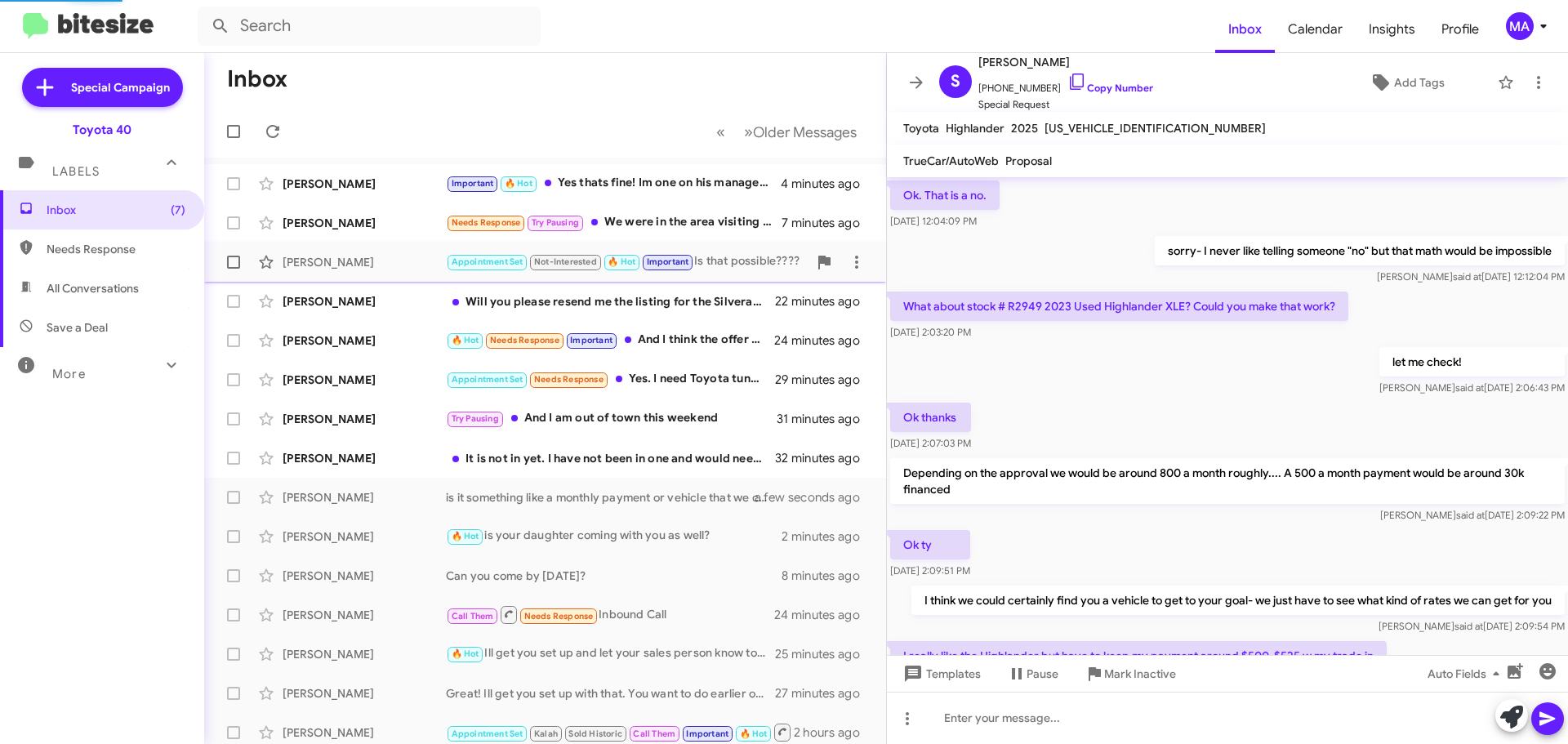
scroll to position [731, 0]
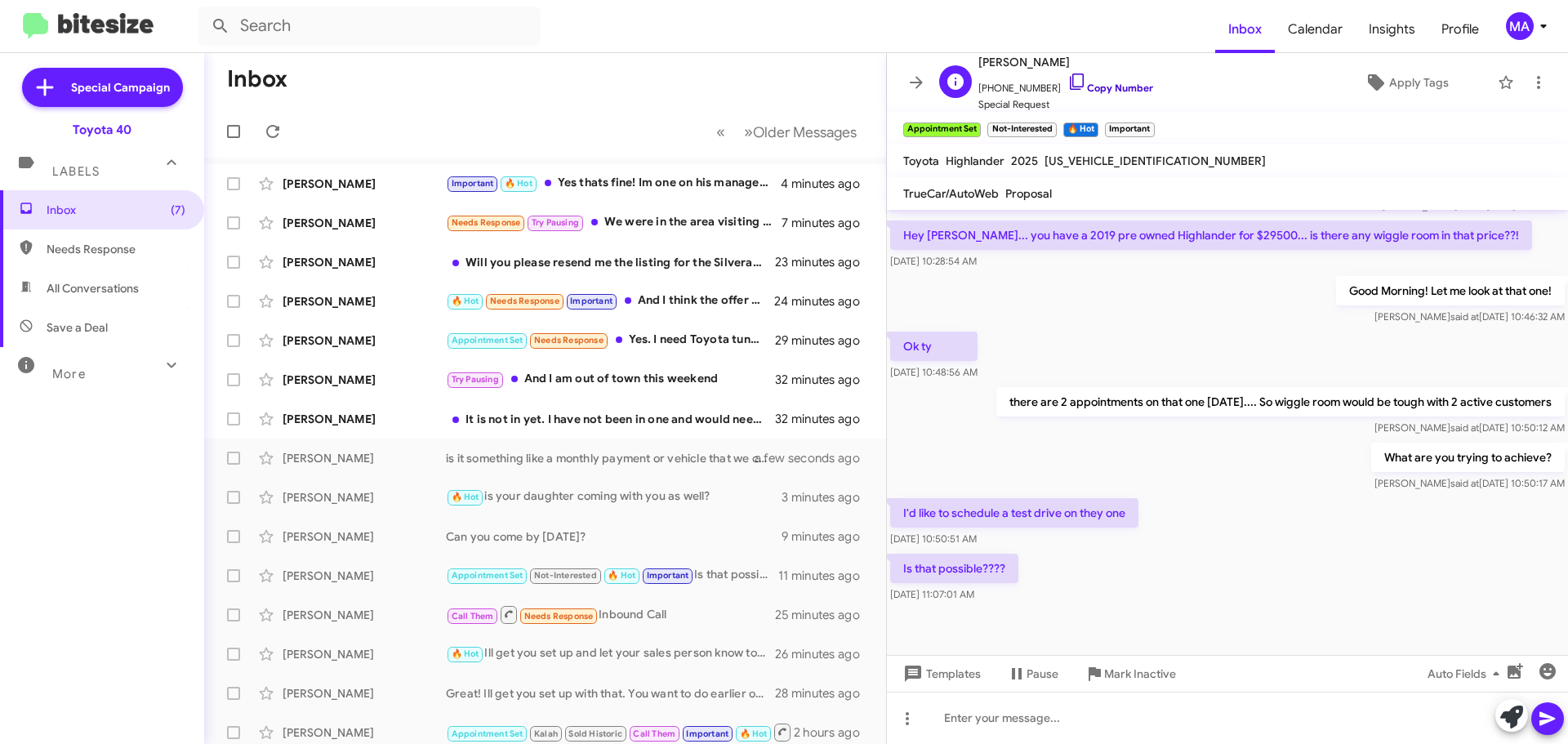
click at [1067, 82] on icon at bounding box center [1077, 82] width 20 height 20
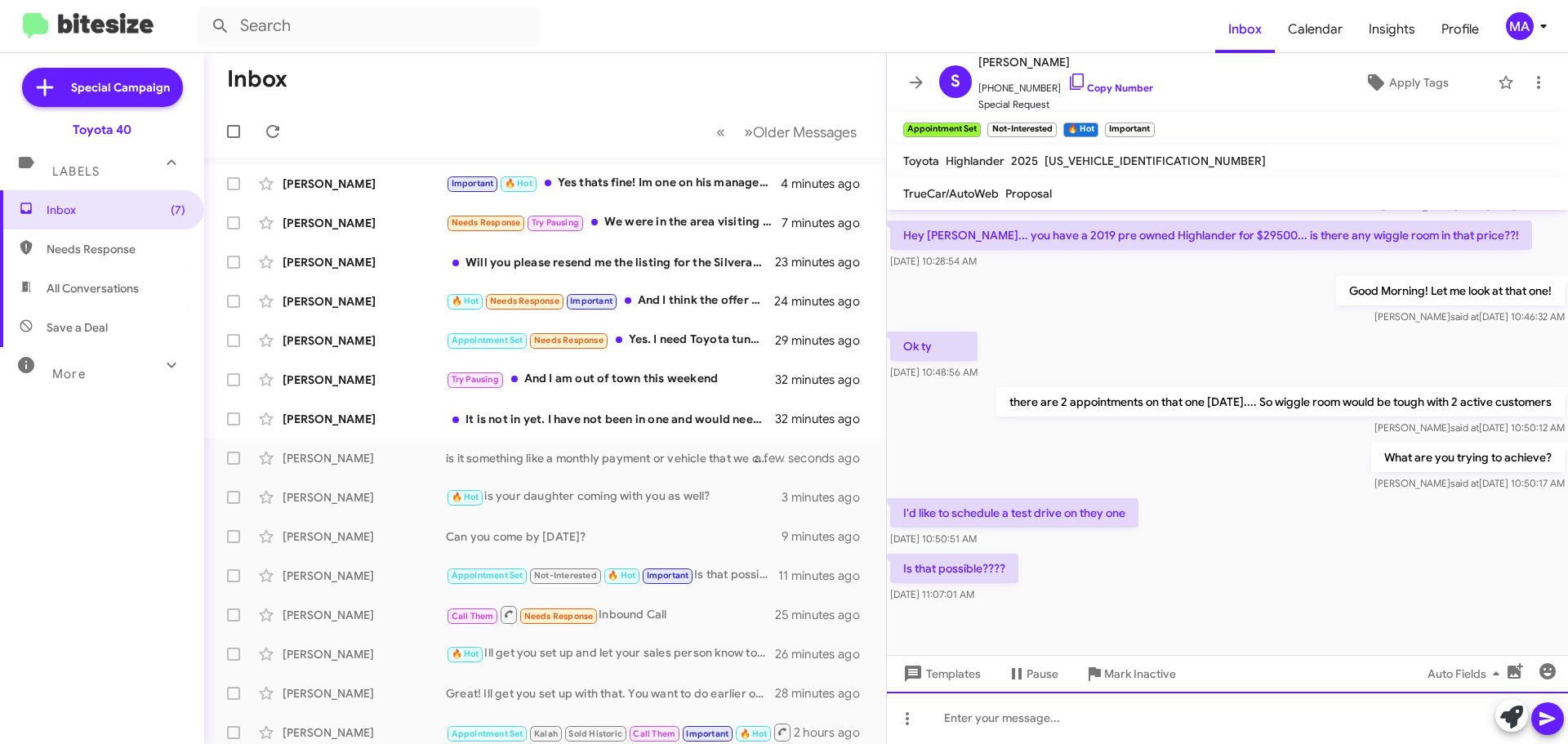
click at [991, 718] on div at bounding box center [1227, 718] width 681 height 52
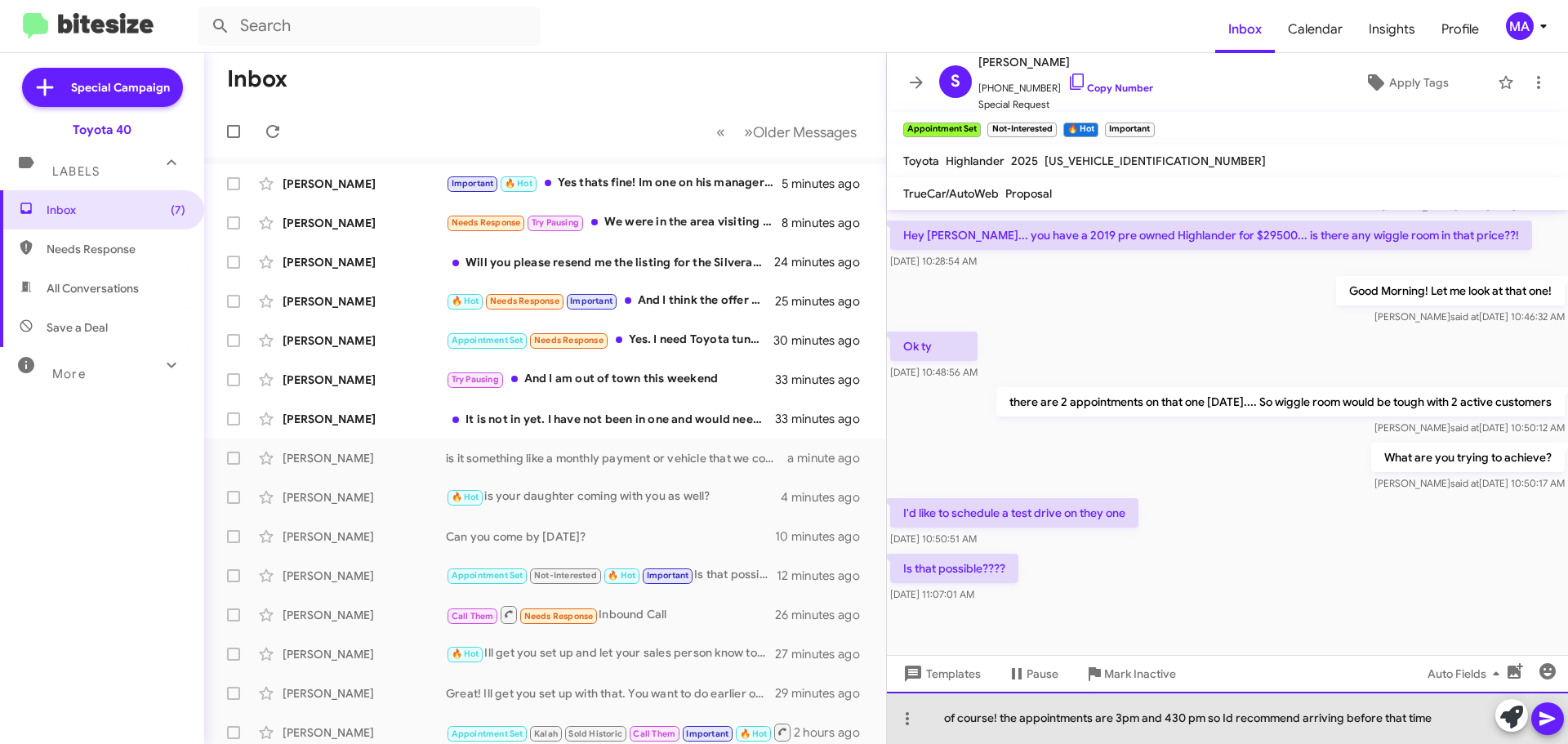
click at [1451, 716] on div "of course! the appointments are 3pm and 430 pm so Id recommend arriving before …" at bounding box center [1227, 718] width 681 height 52
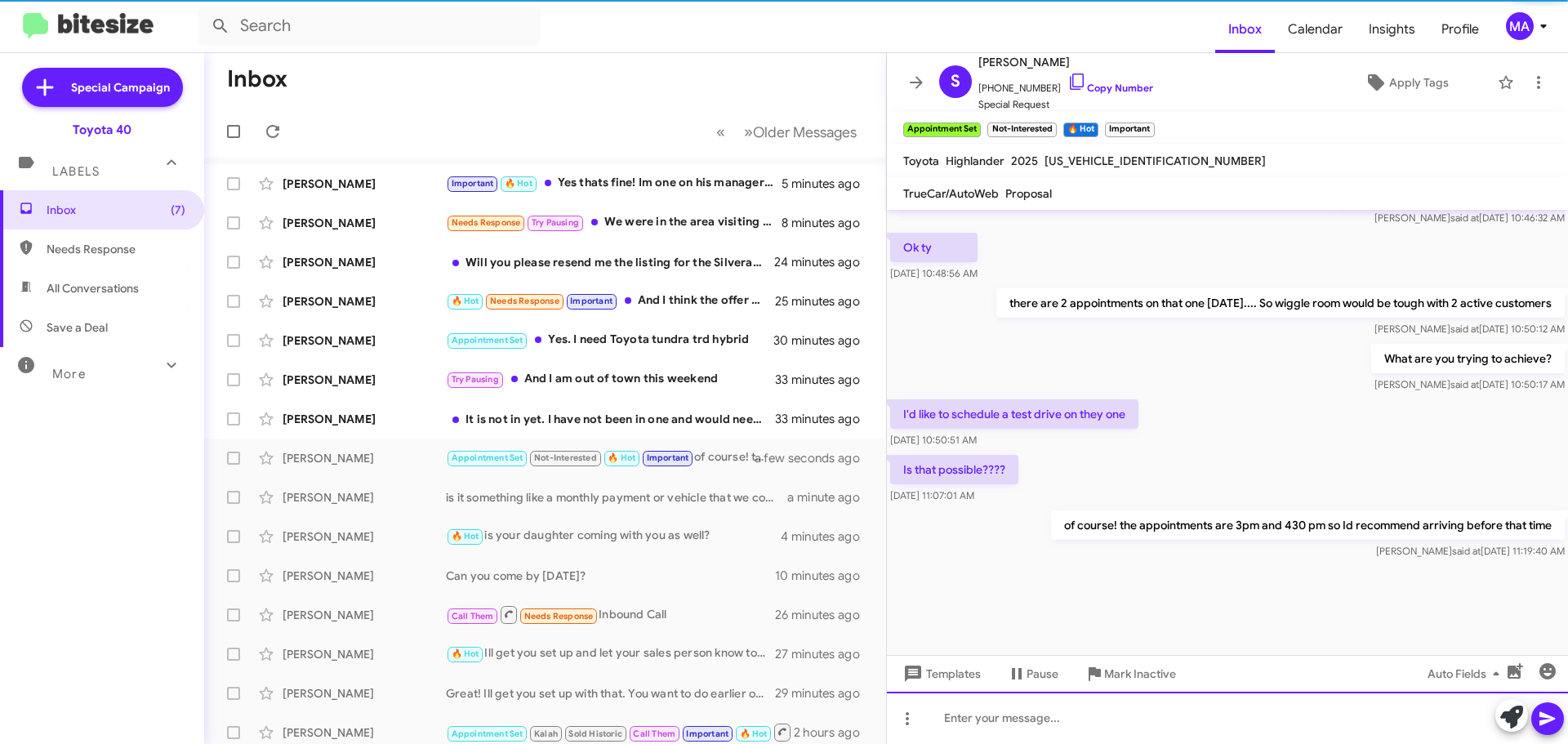
scroll to position [1549, 0]
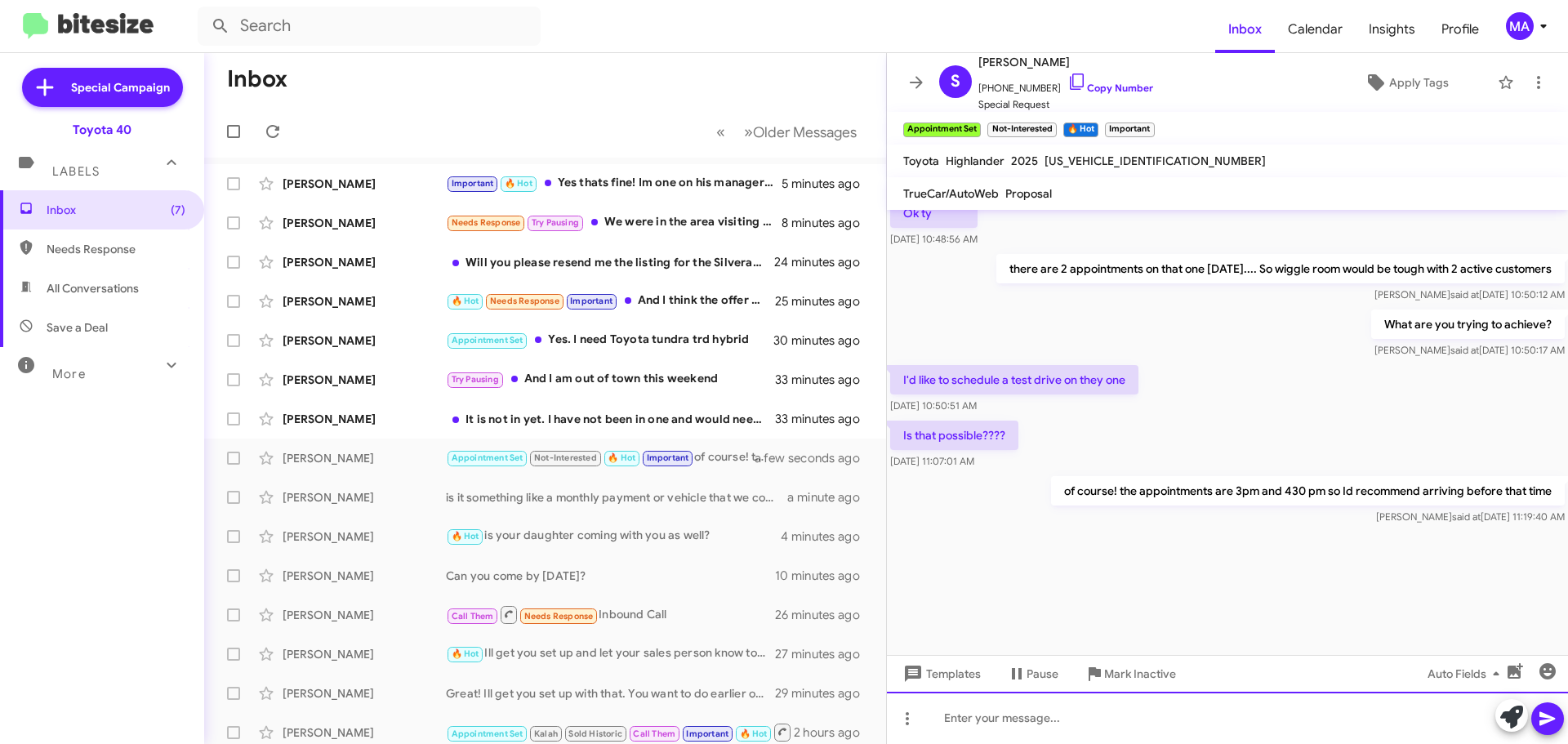
click at [1044, 717] on div at bounding box center [1227, 718] width 681 height 52
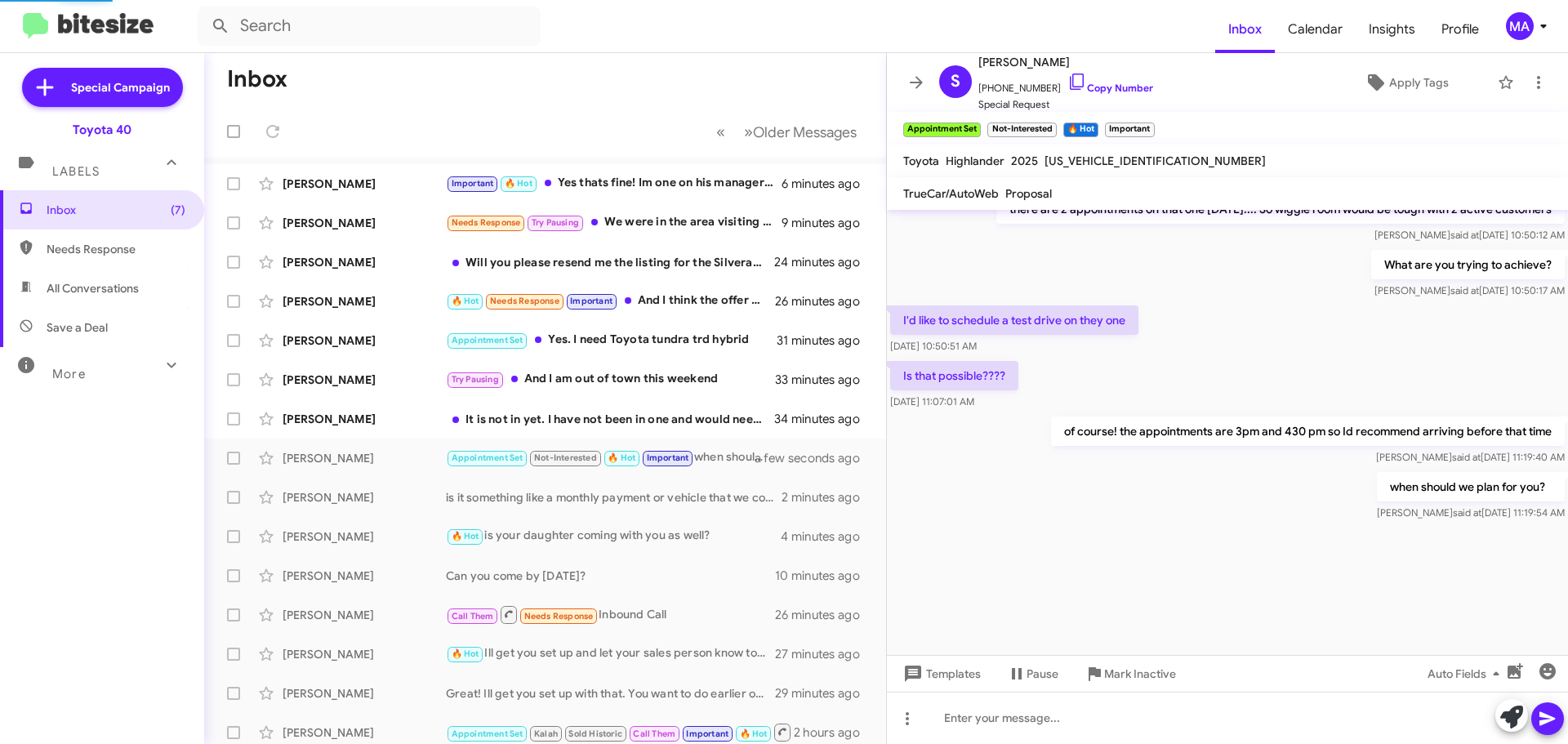
scroll to position [764, 0]
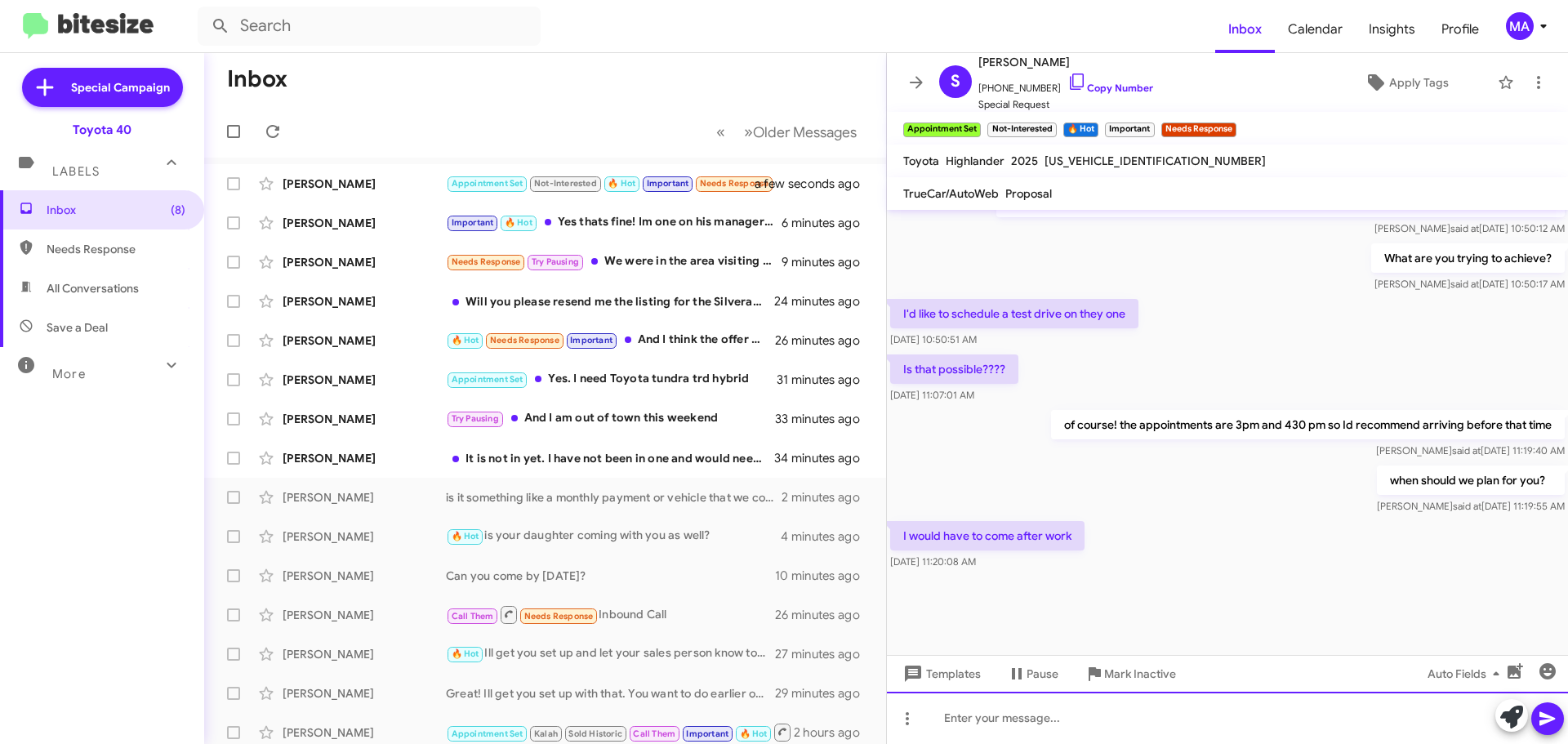
click at [1064, 718] on div at bounding box center [1227, 718] width 681 height 52
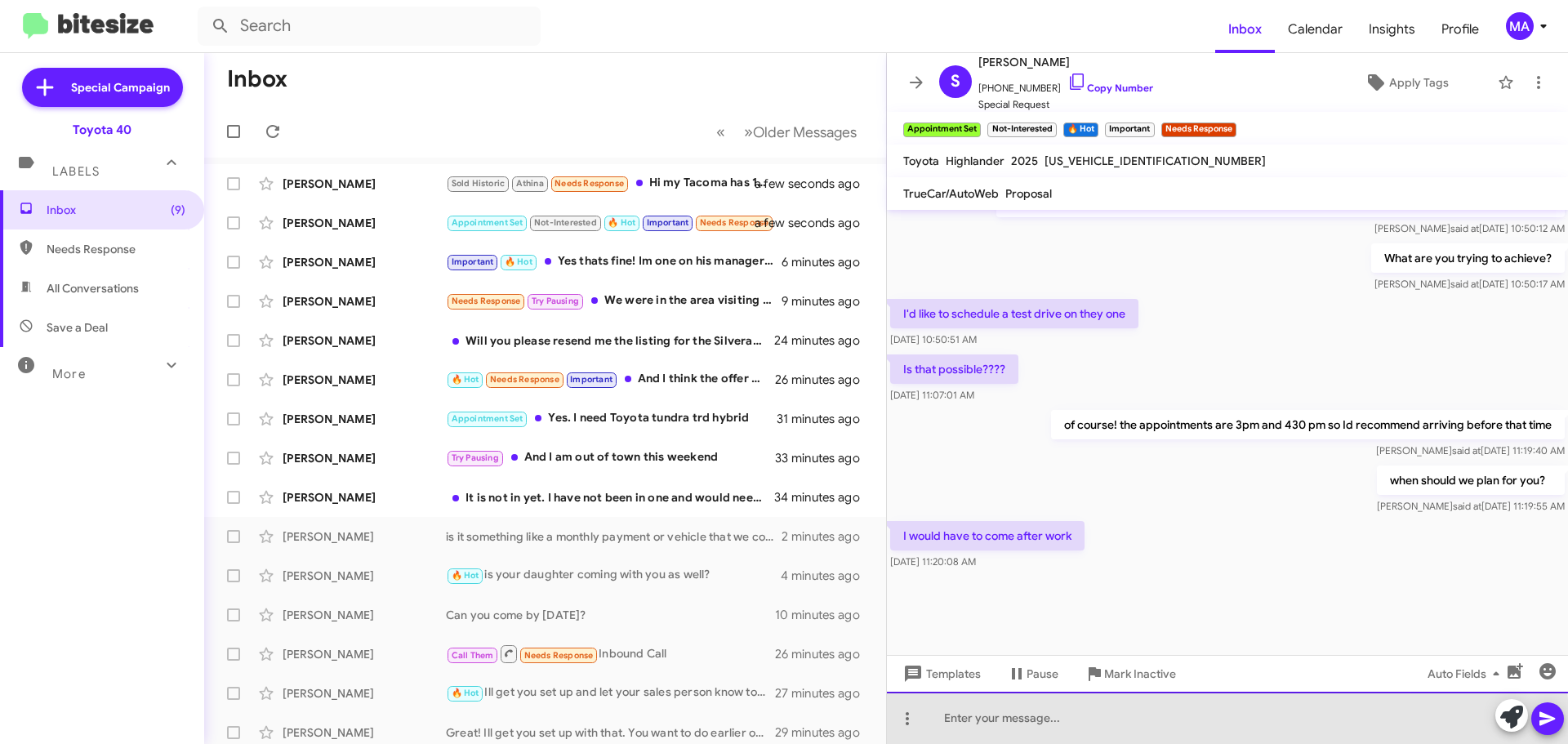
click at [1075, 727] on div at bounding box center [1227, 718] width 681 height 52
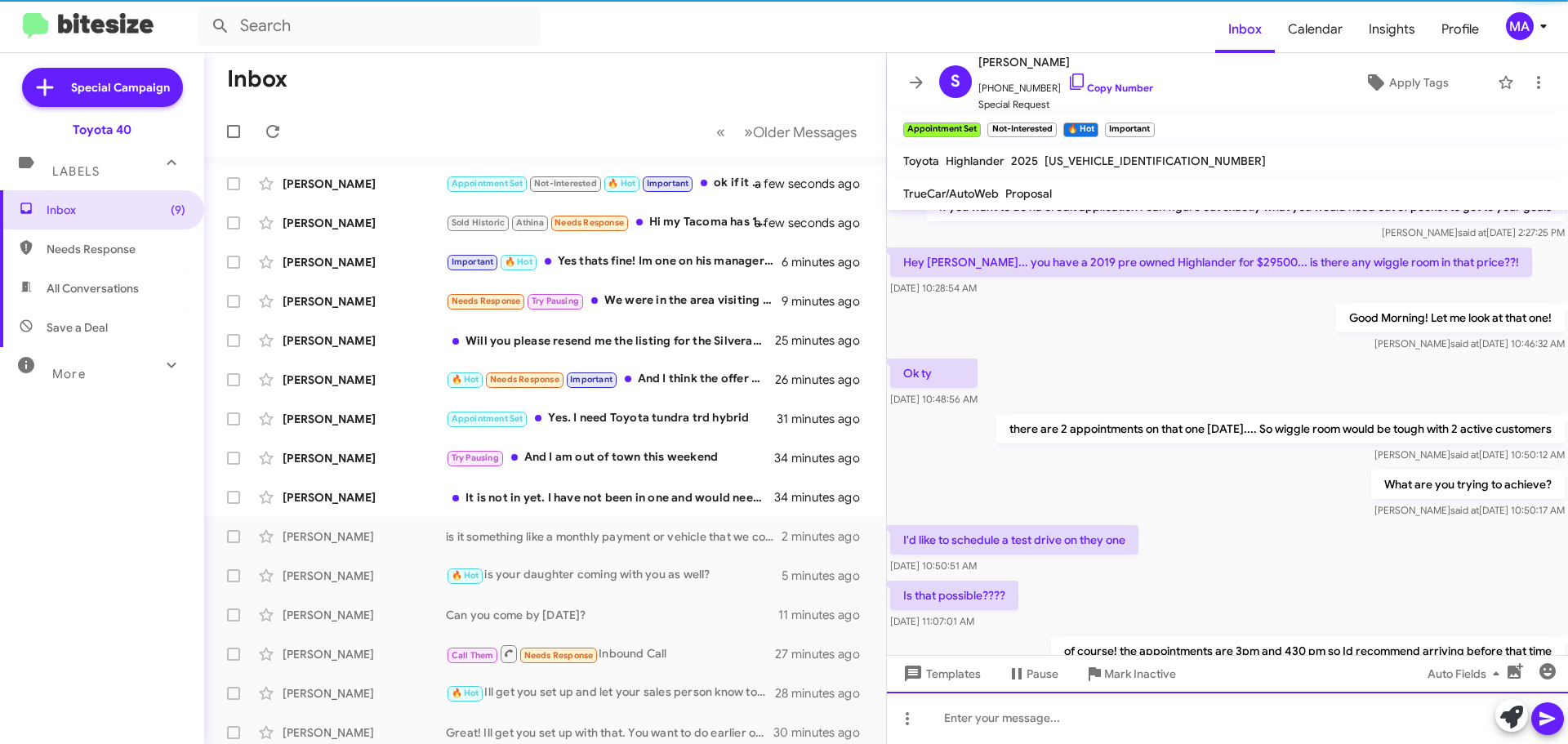
scroll to position [1728, 0]
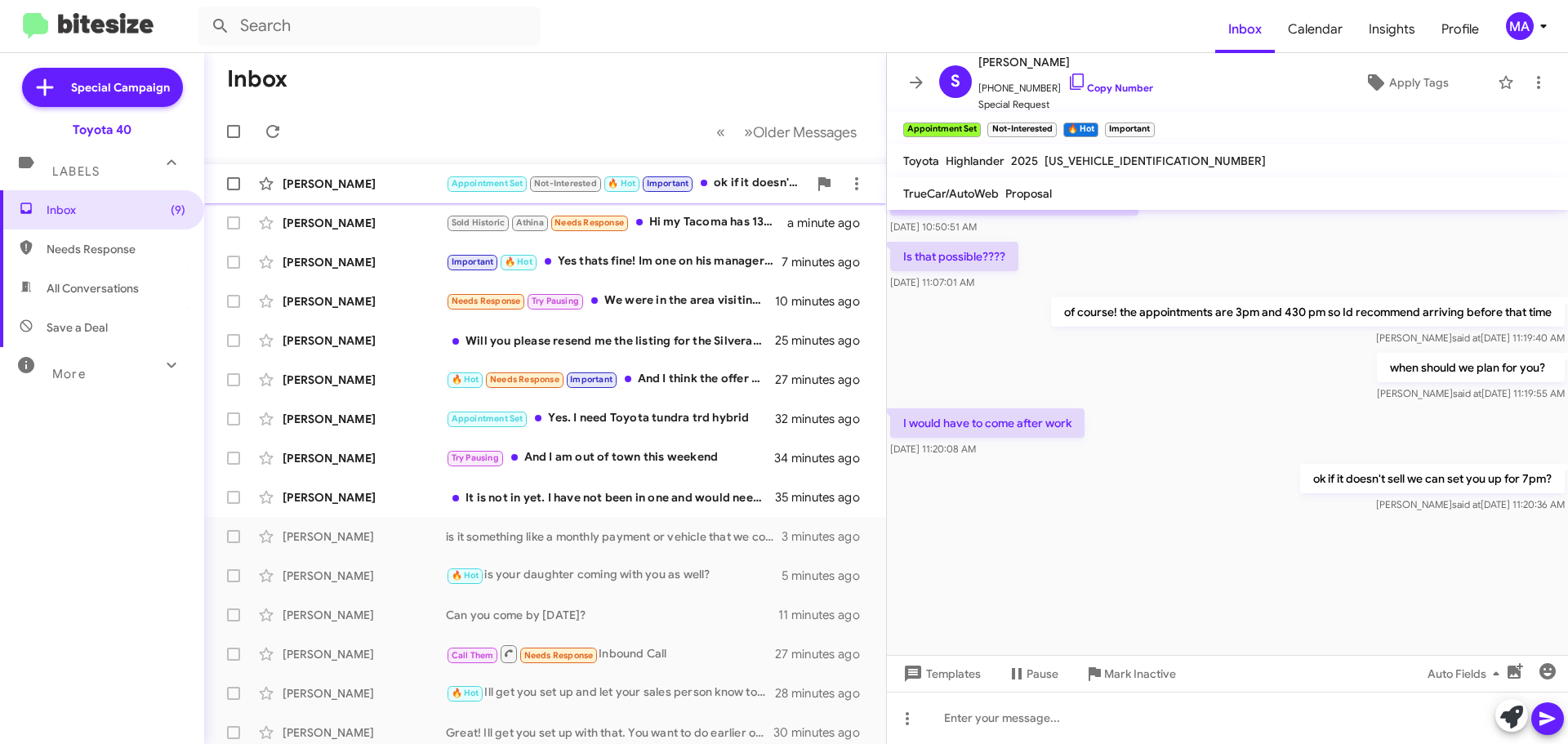
click at [360, 175] on div "Stacy Keller Appointment Set Not-Interested 🔥 Hot Important ok if it doesn't se…" at bounding box center [545, 184] width 656 height 33
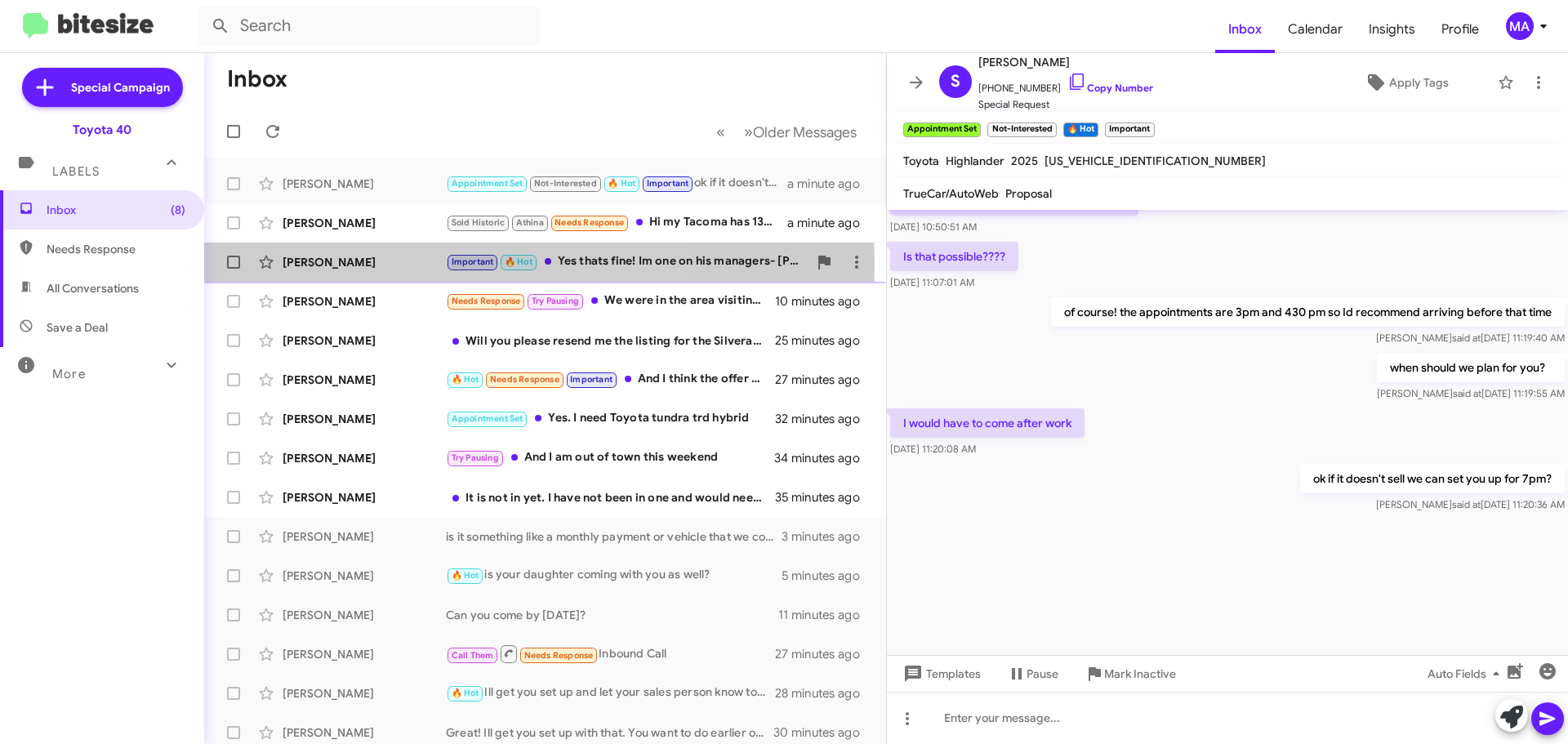
click at [369, 263] on div "[PERSON_NAME]" at bounding box center [364, 262] width 163 height 17
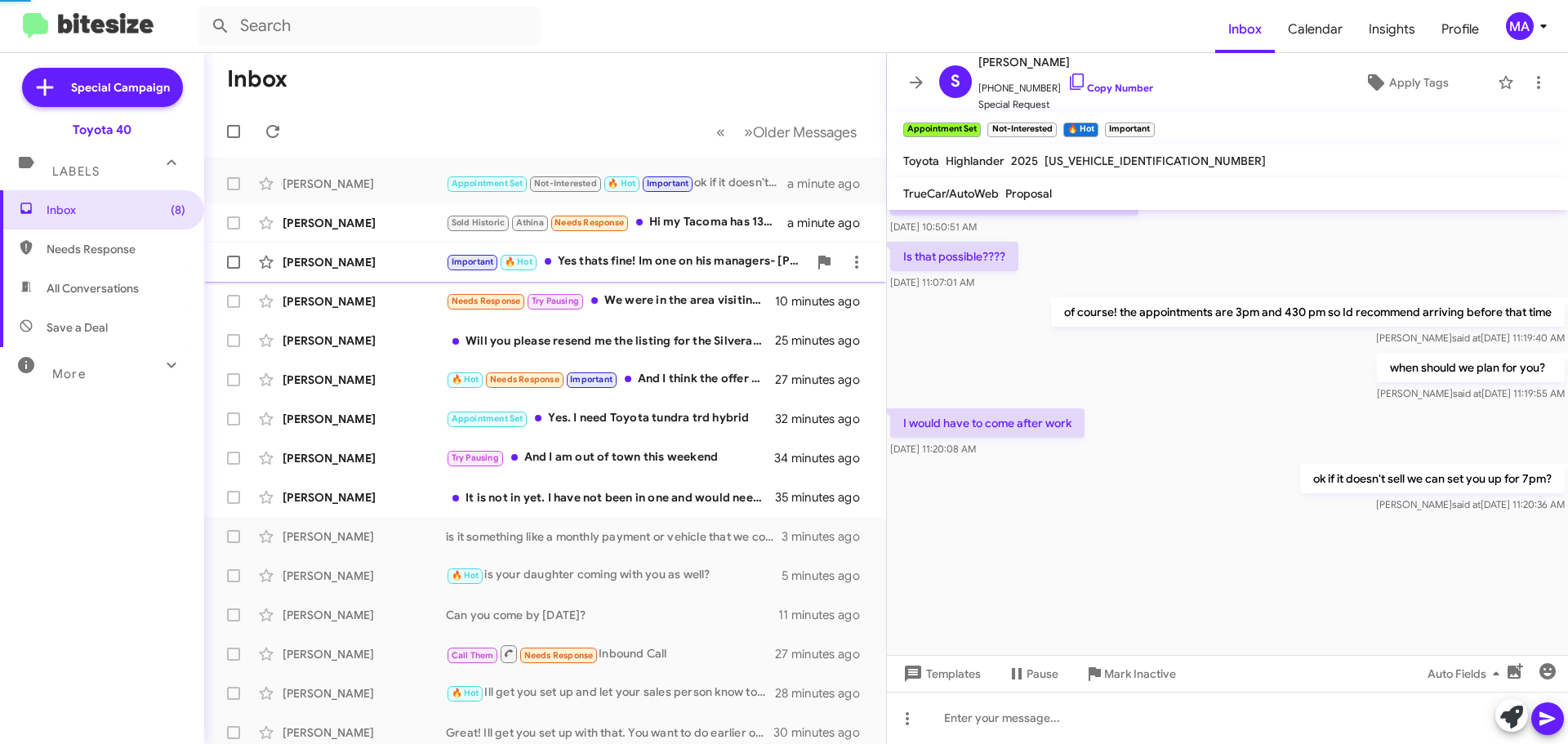
scroll to position [168, 0]
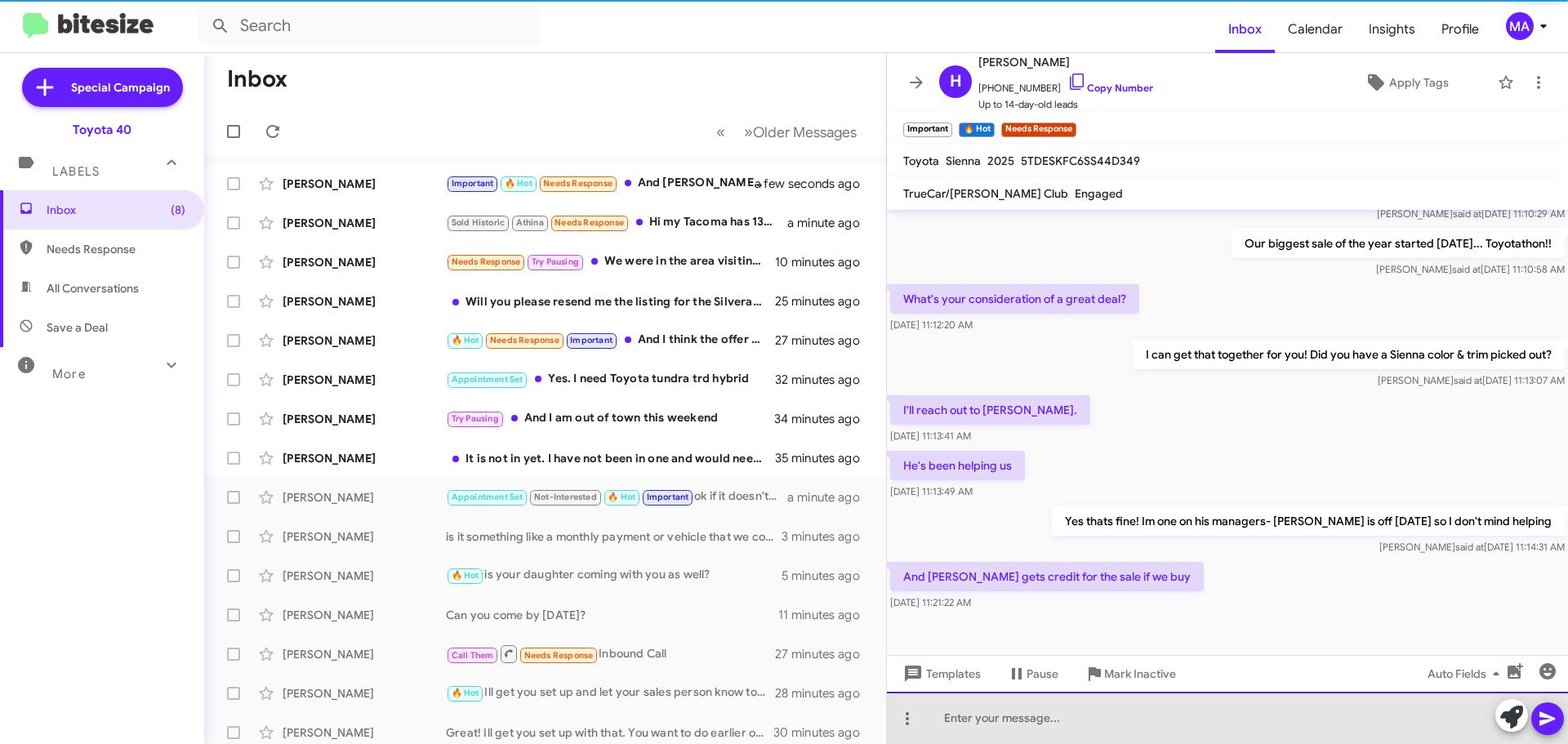
click at [1040, 717] on div at bounding box center [1227, 718] width 681 height 52
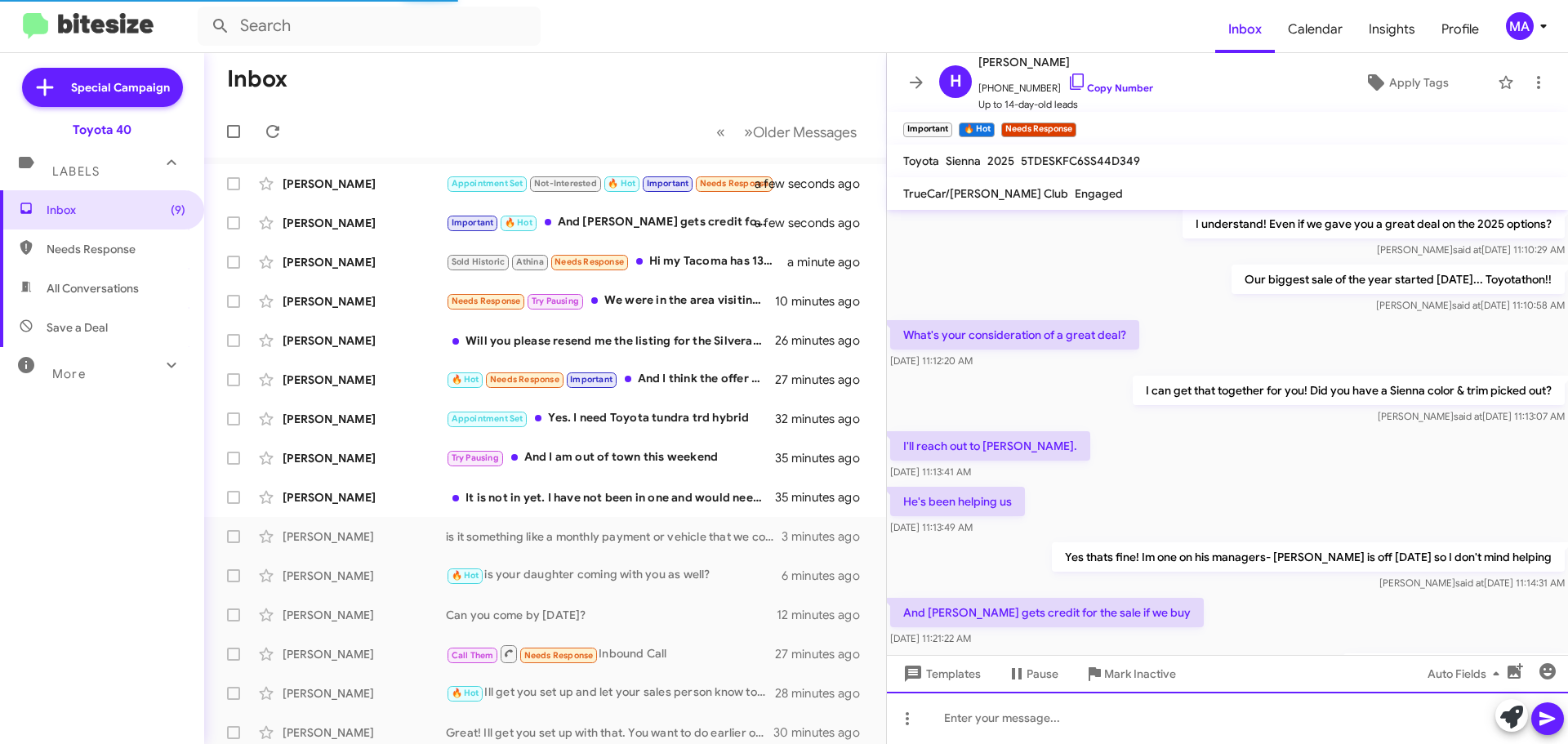
scroll to position [227, 0]
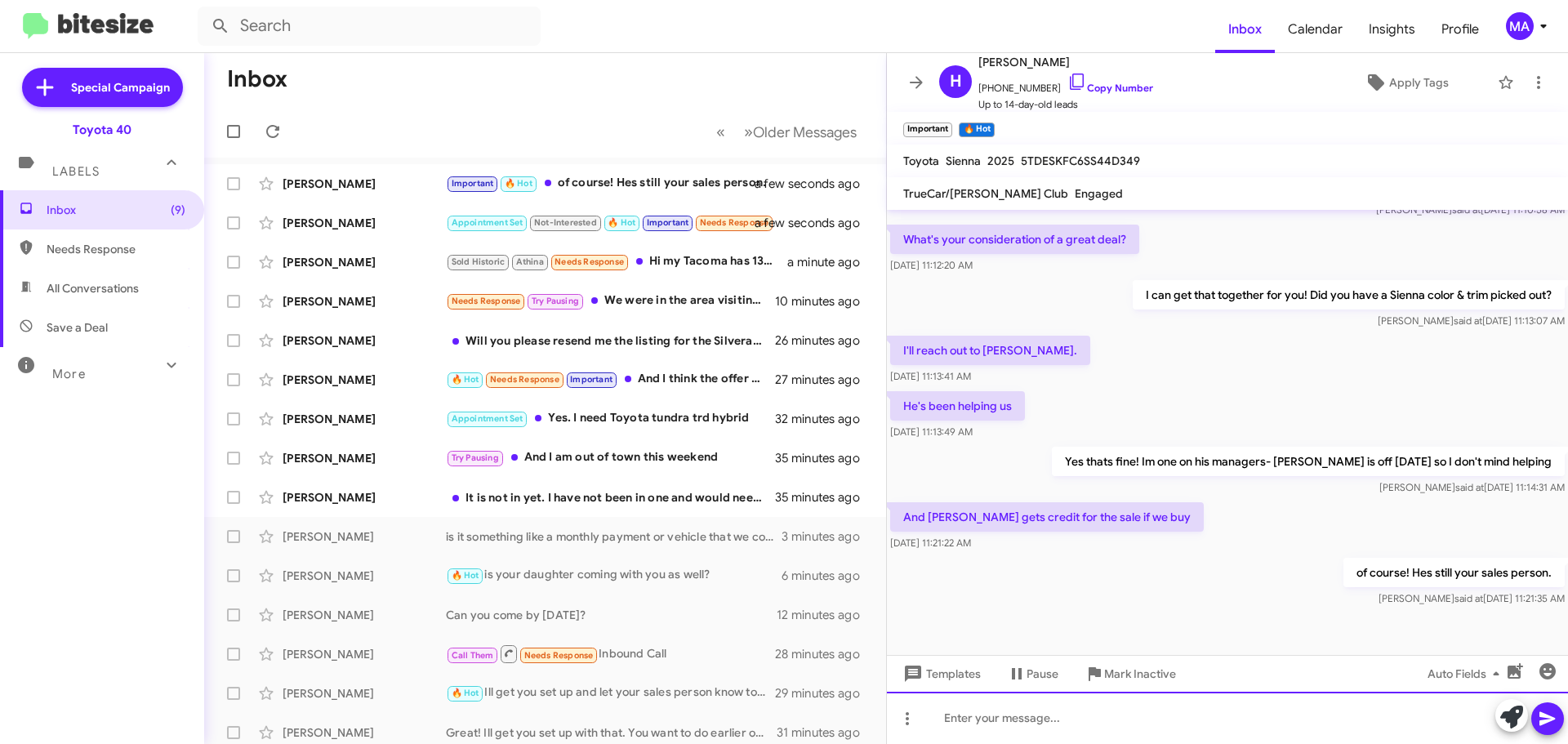
click at [1064, 721] on div at bounding box center [1227, 718] width 681 height 52
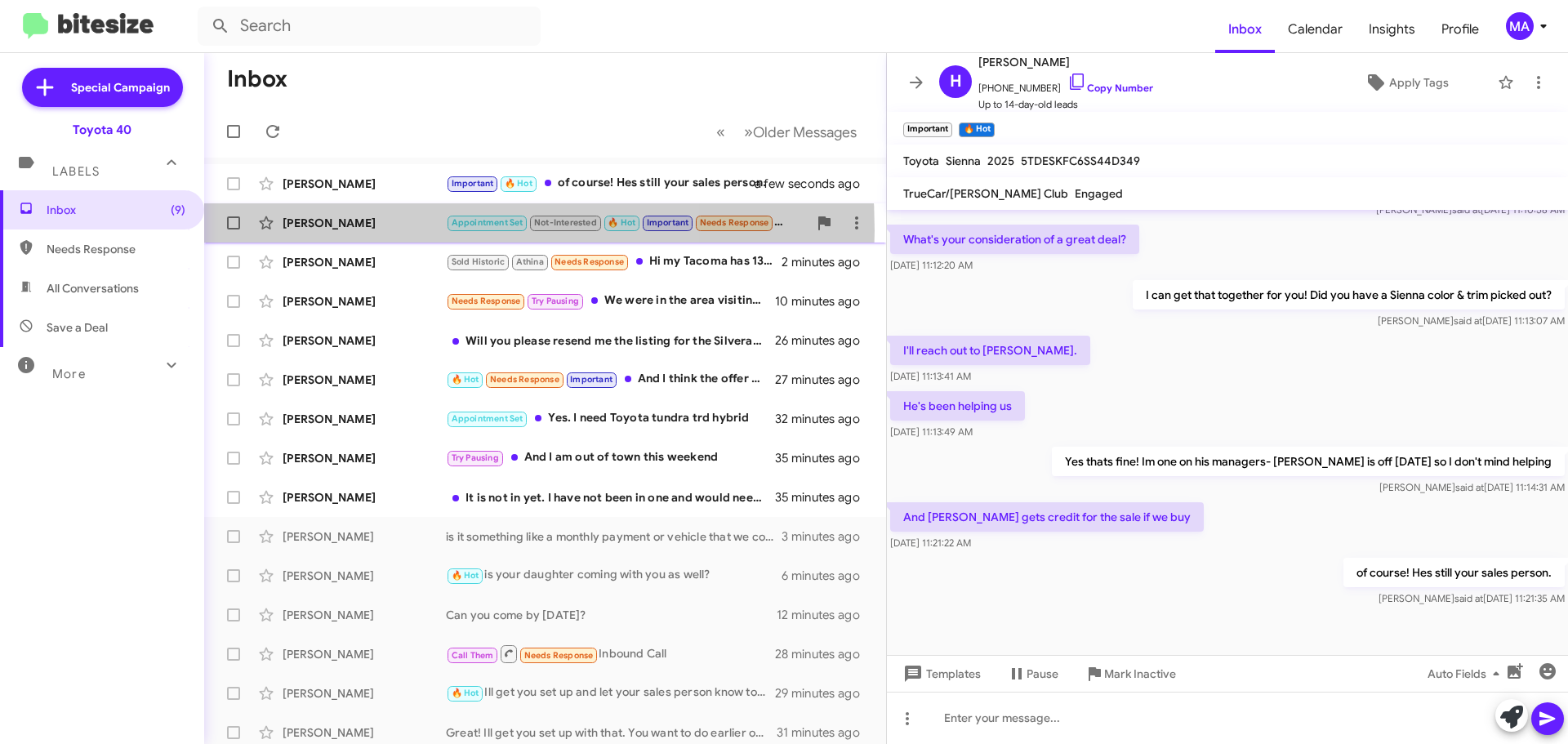
click at [371, 230] on div "[PERSON_NAME]" at bounding box center [364, 223] width 163 height 17
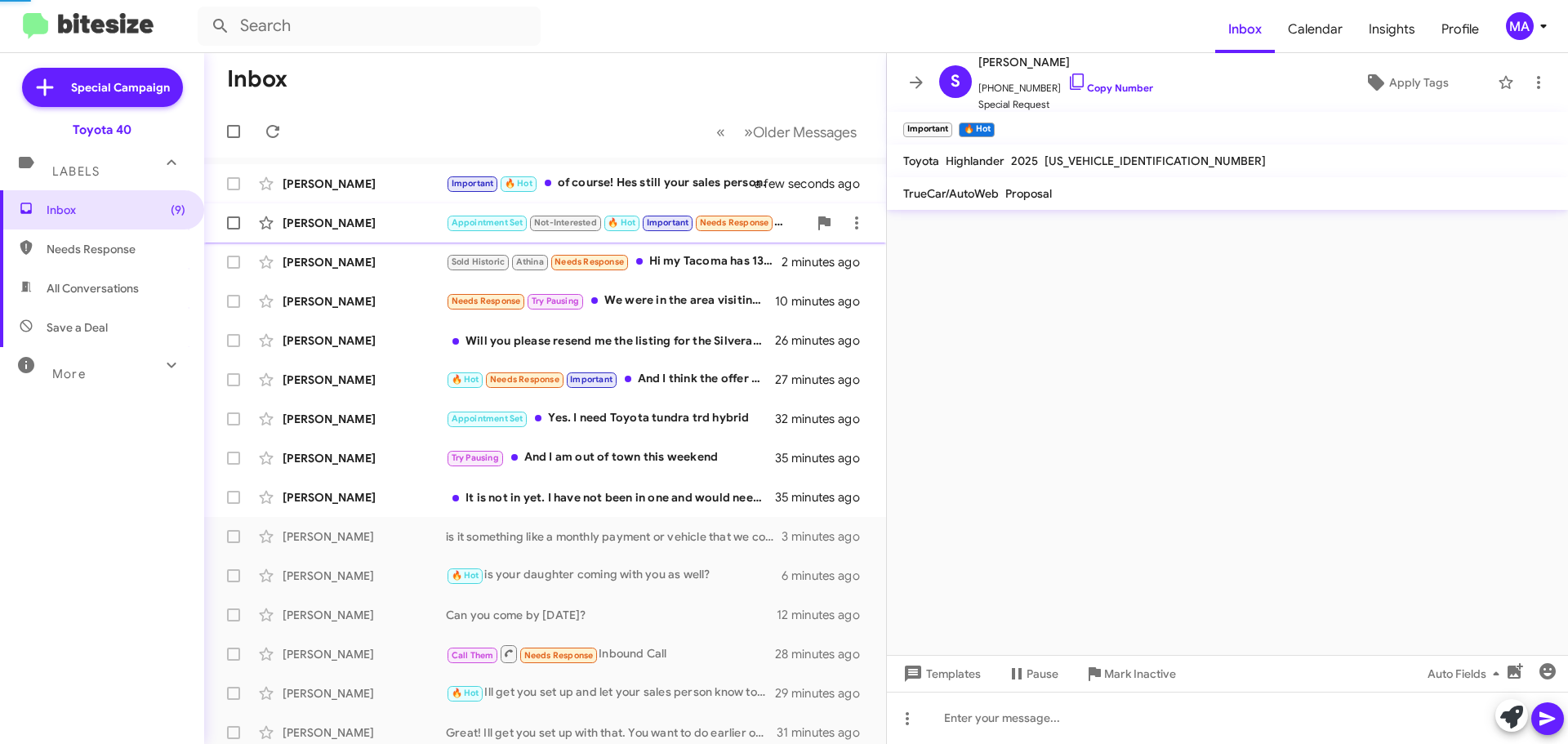
scroll to position [764, 0]
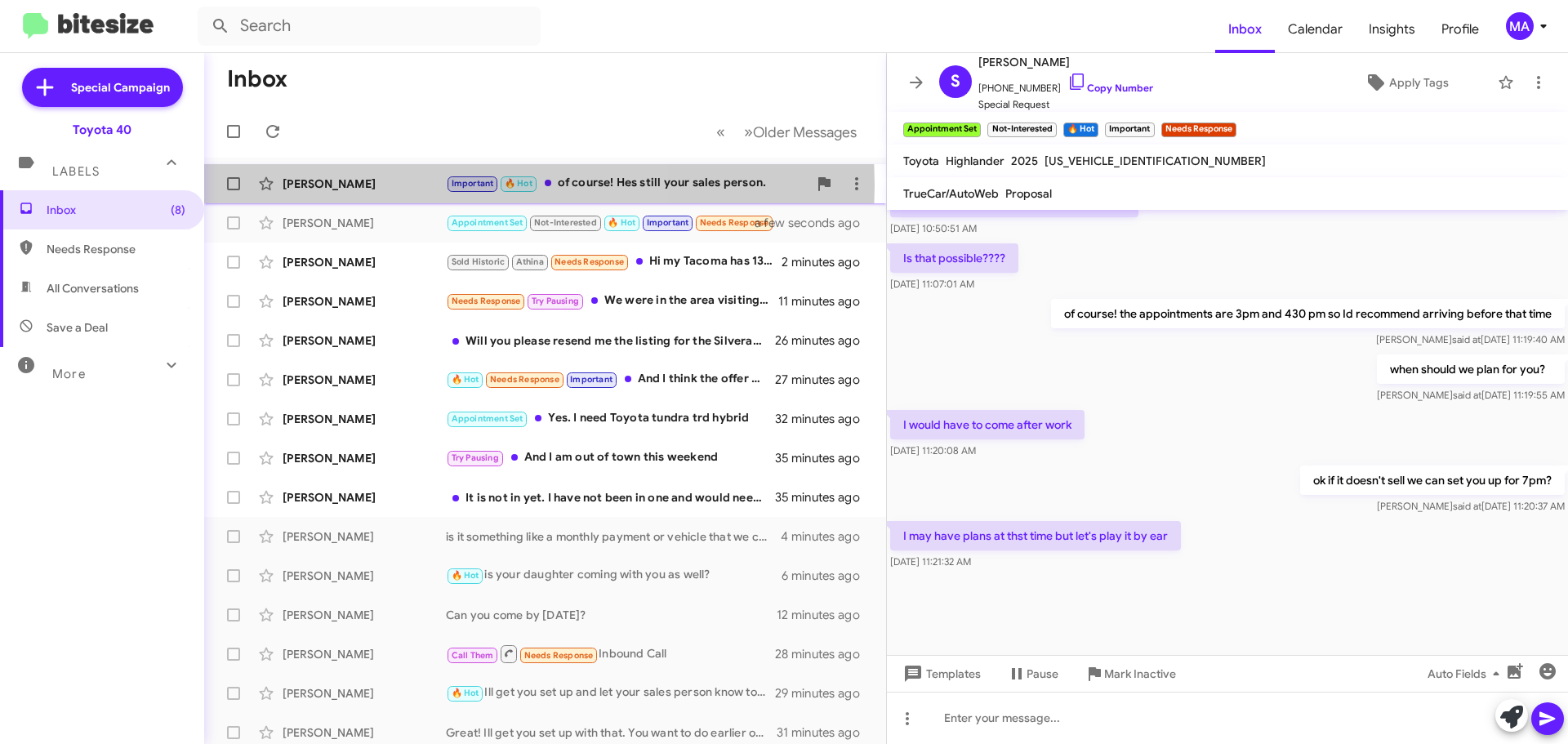
click at [356, 185] on div "[PERSON_NAME]" at bounding box center [364, 184] width 163 height 17
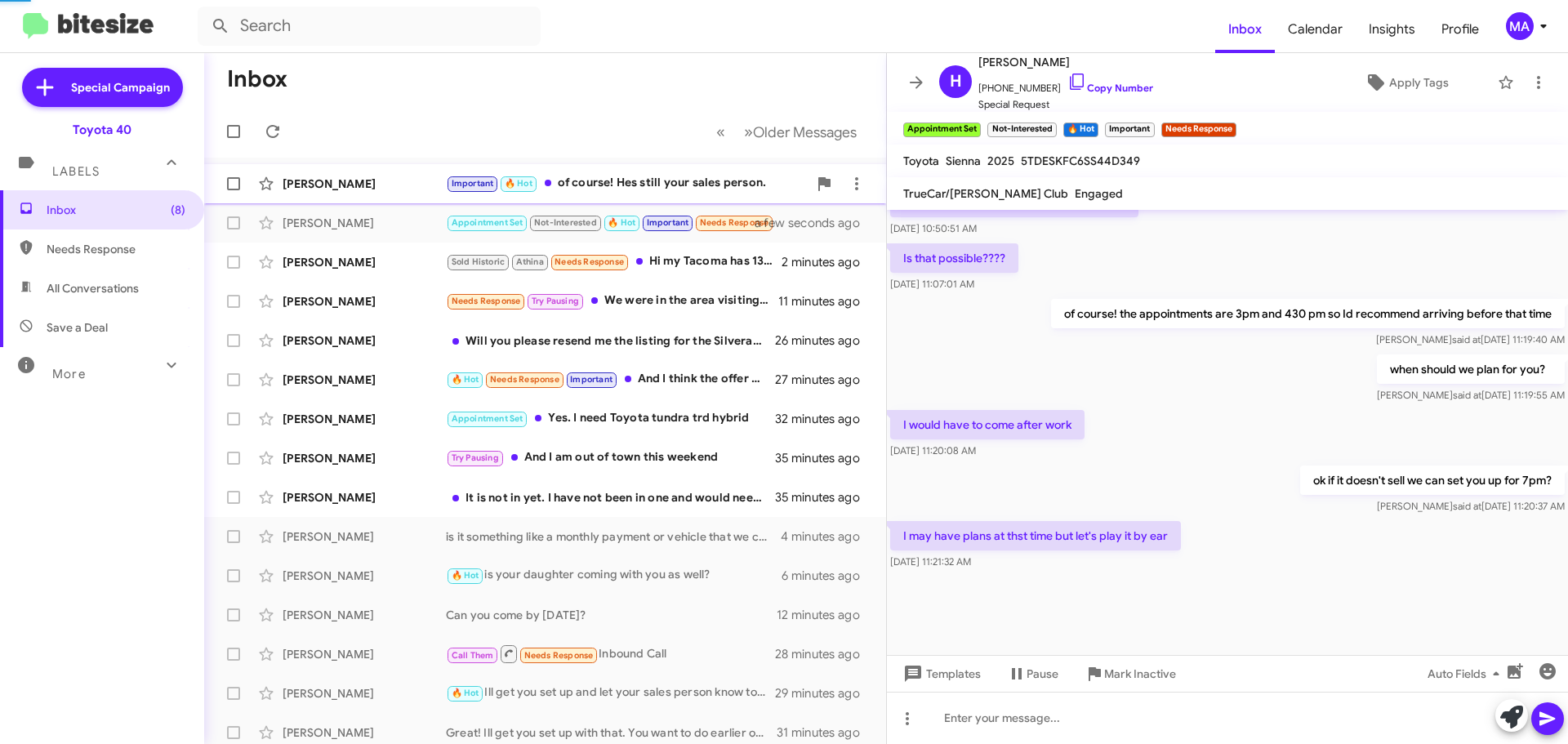
scroll to position [227, 0]
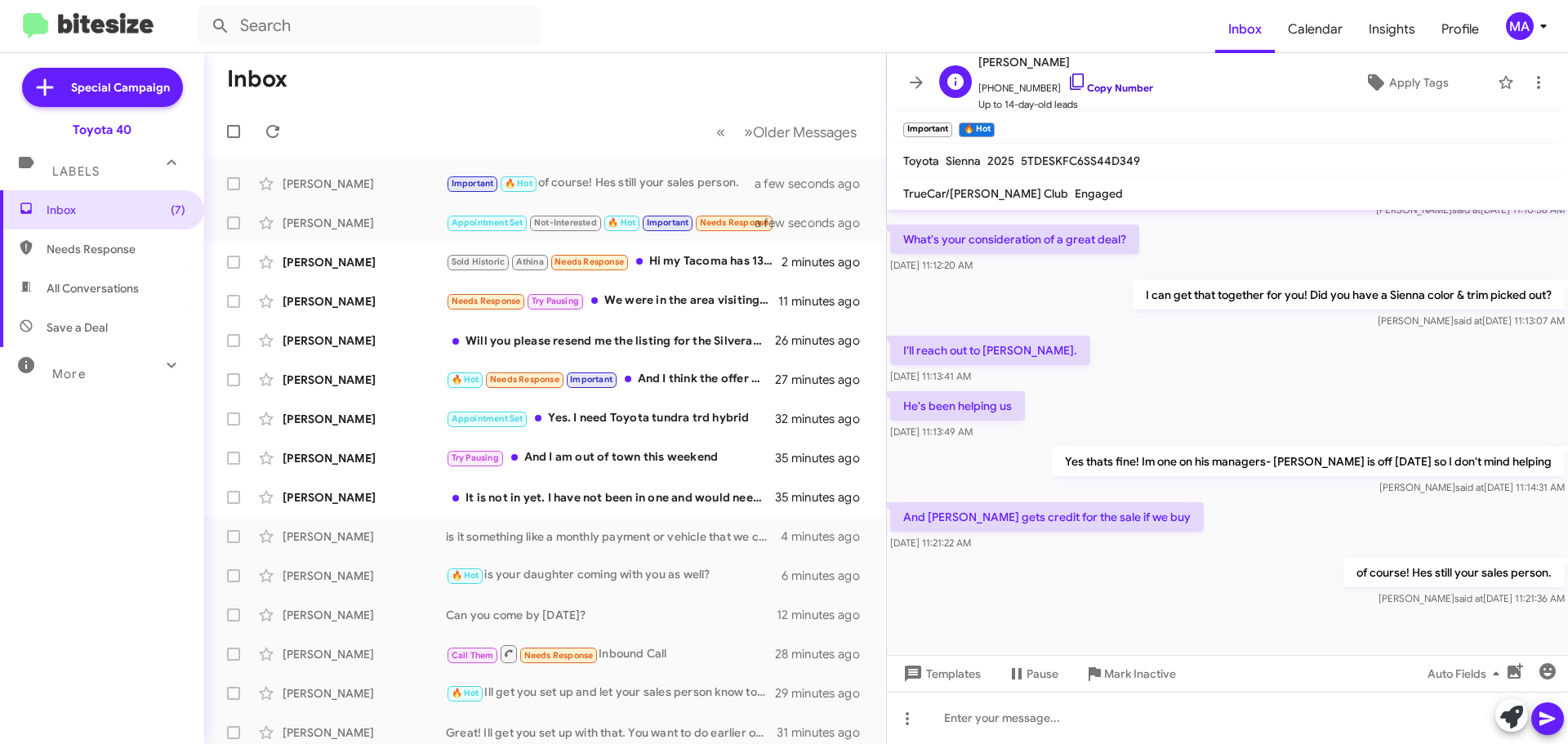
click at [1067, 80] on icon at bounding box center [1077, 82] width 20 height 20
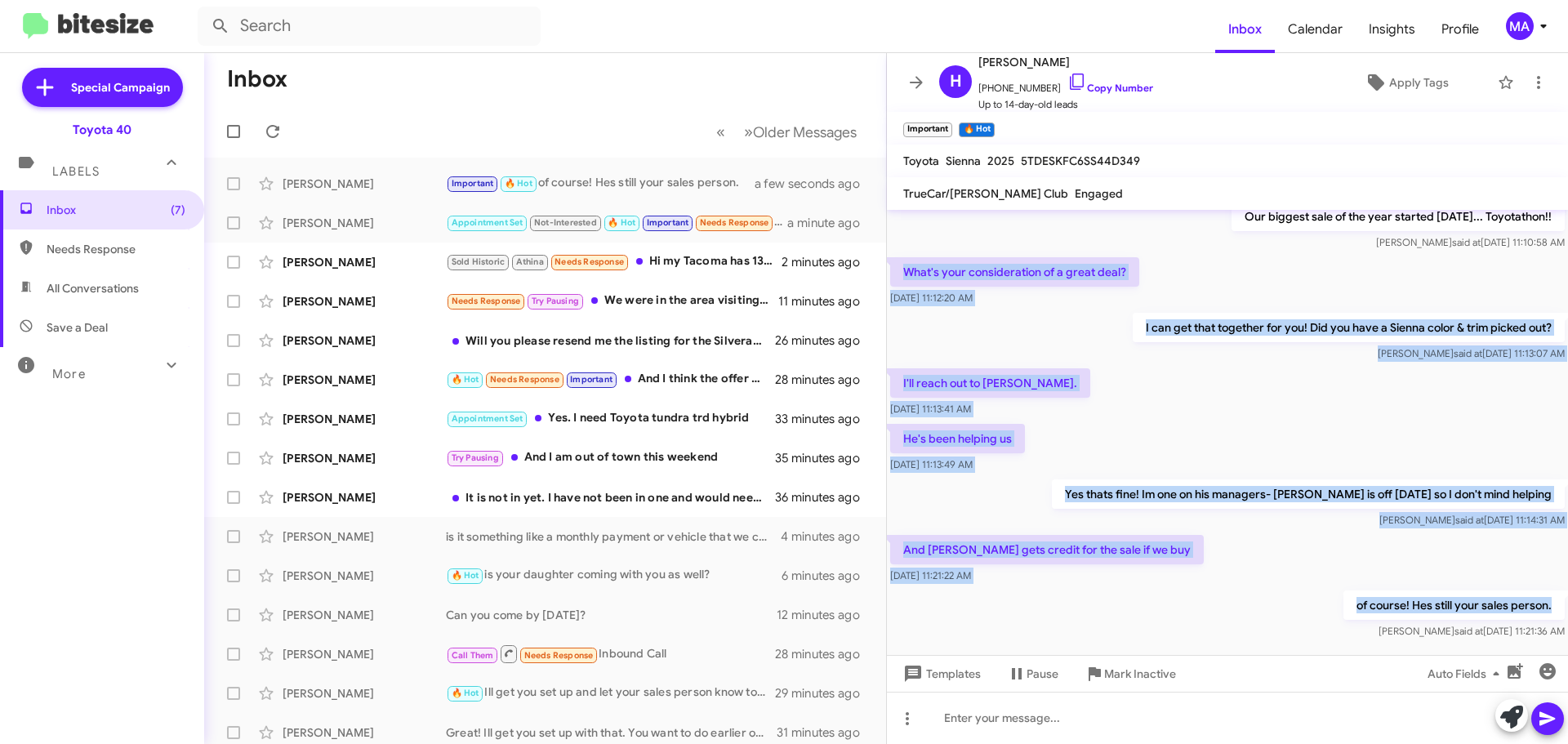
drag, startPoint x: 1541, startPoint y: 572, endPoint x: 902, endPoint y: 272, distance: 705.9
click at [902, 272] on div "Hi Heather this is Morgan Anderson, Internet Director at Ourisman Toyota 40. I …" at bounding box center [1227, 329] width 681 height 627
copy div "What's your consideration of a great deal? Oct 9, 2025, 11:12:20 AM I can get t…"
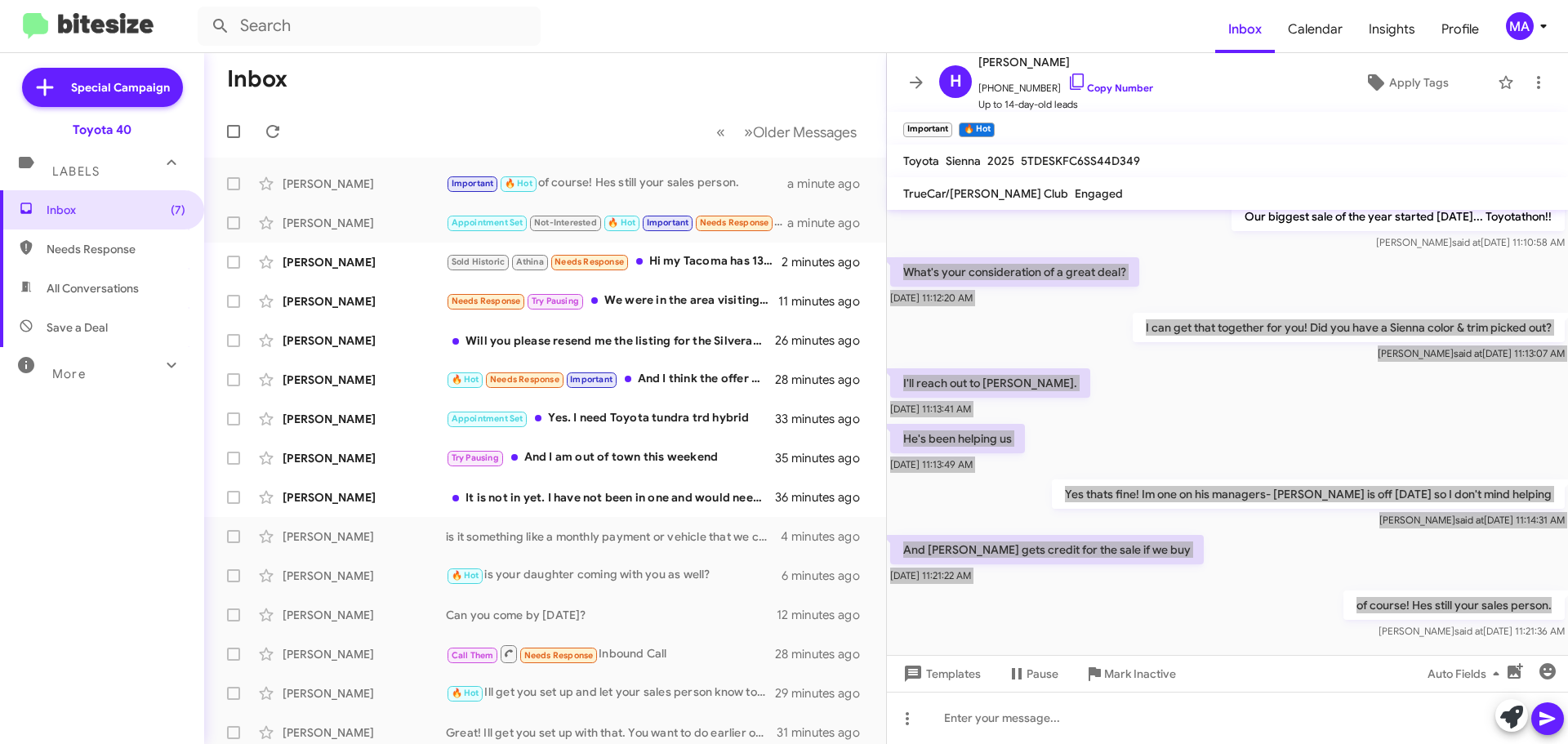
scroll to position [227, 0]
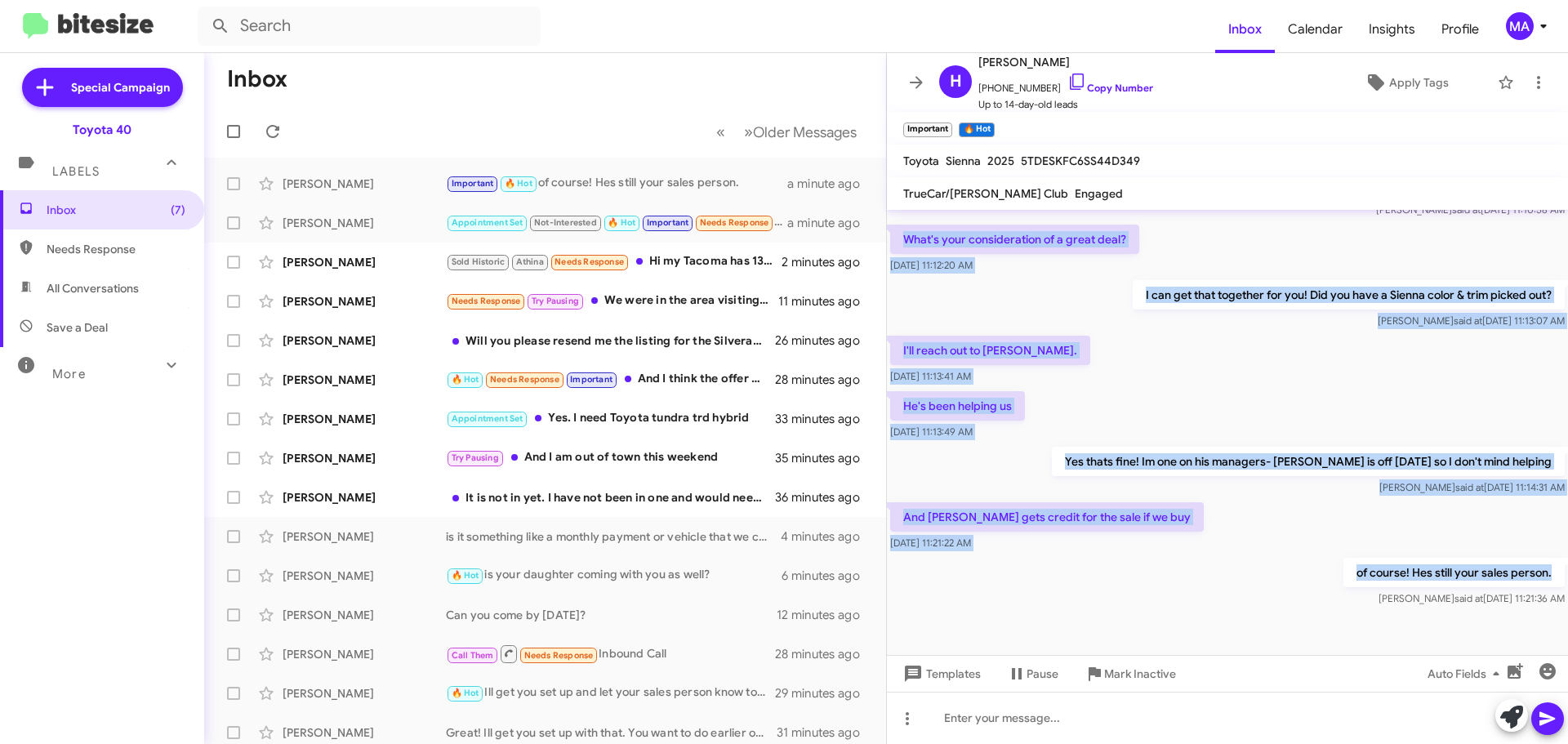
click at [1156, 572] on div "of course! Hes still your sales person. Morgan said at Oct 9, 2025, 11:21:36 AM" at bounding box center [1227, 583] width 681 height 56
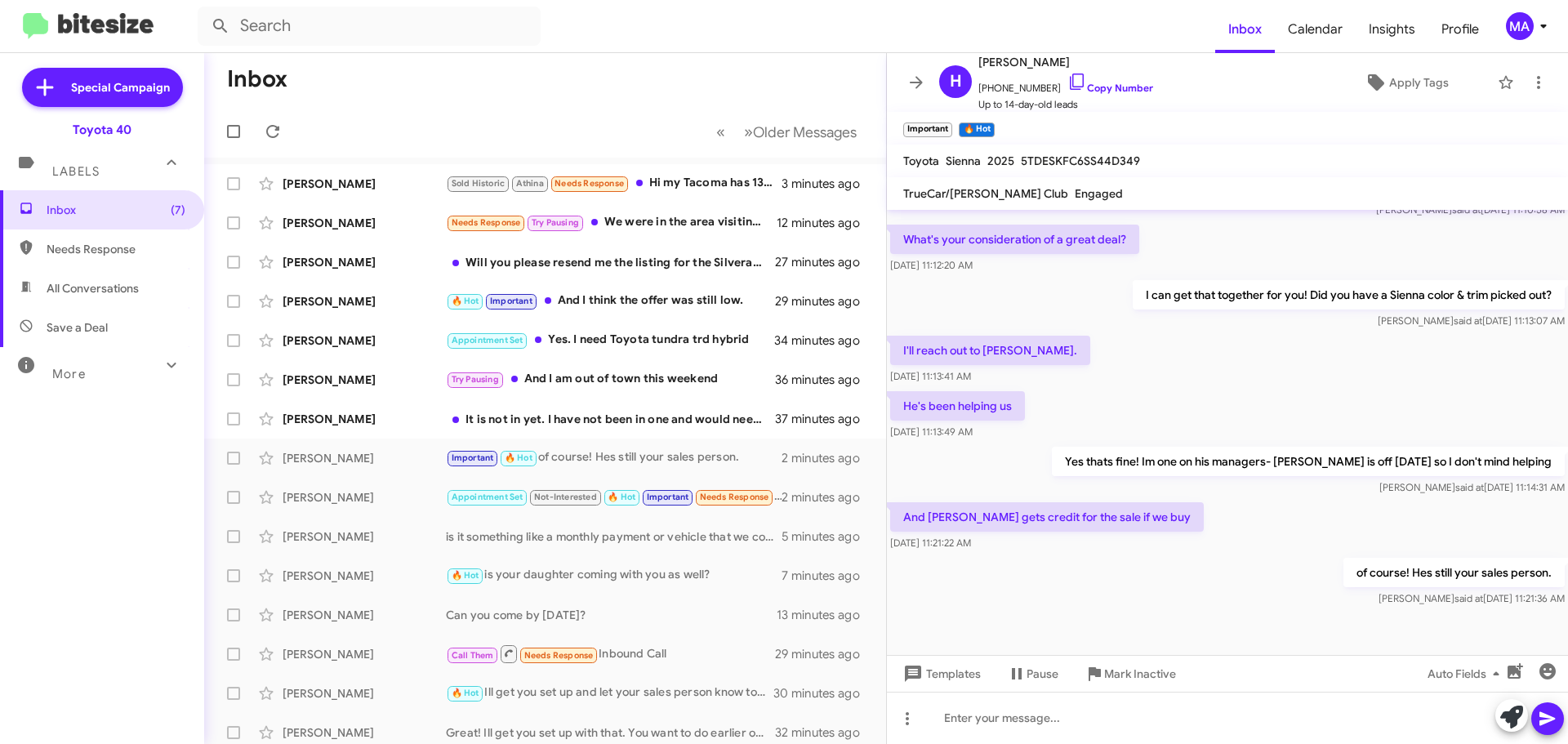
drag, startPoint x: 1062, startPoint y: 83, endPoint x: 752, endPoint y: 66, distance: 310.5
click at [1067, 83] on icon at bounding box center [1077, 82] width 20 height 20
drag, startPoint x: 101, startPoint y: 278, endPoint x: 101, endPoint y: 291, distance: 13.0
click at [101, 278] on span "All Conversations" at bounding box center [102, 288] width 204 height 39
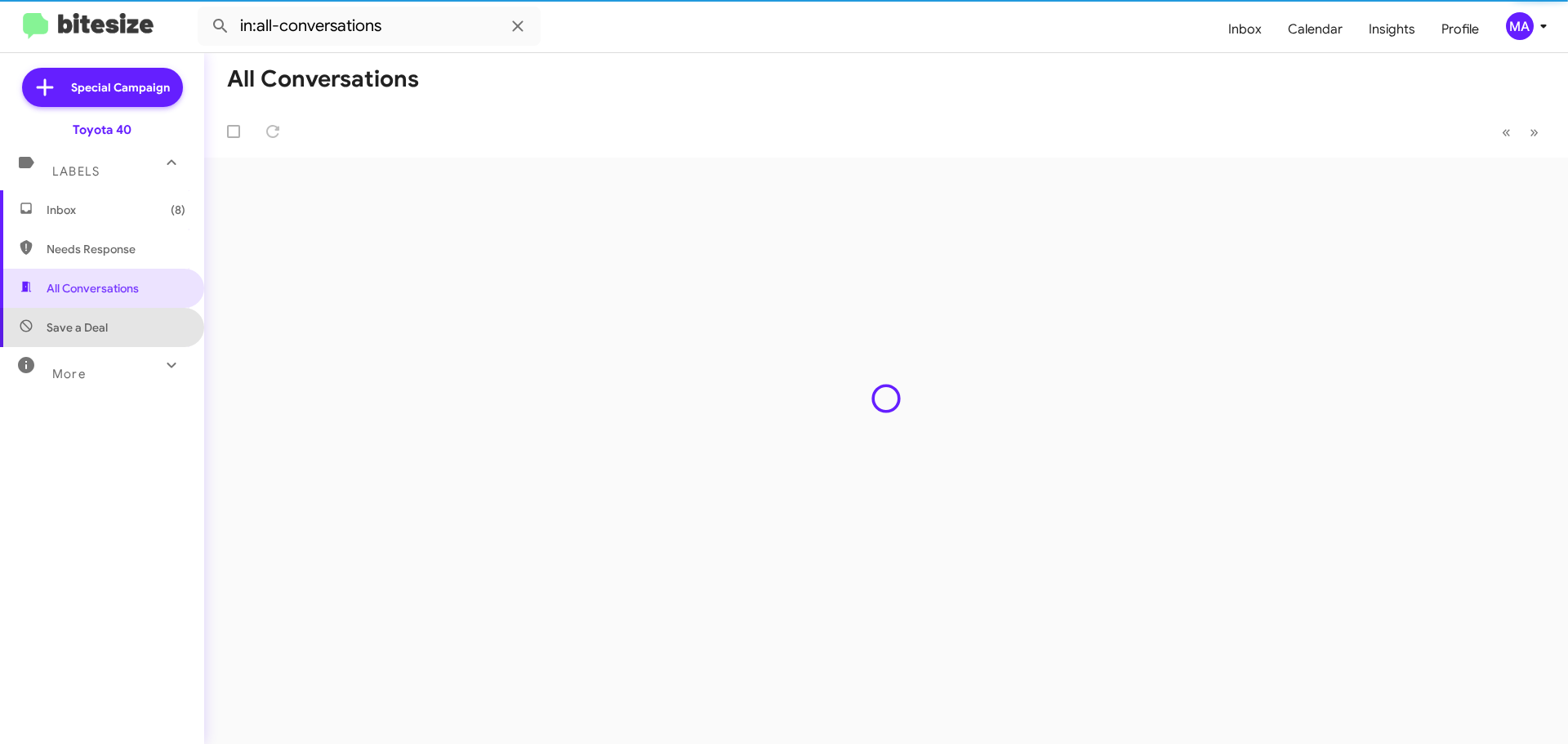
click at [104, 330] on span "Save a Deal" at bounding box center [77, 327] width 61 height 17
type input "in:not-interested"
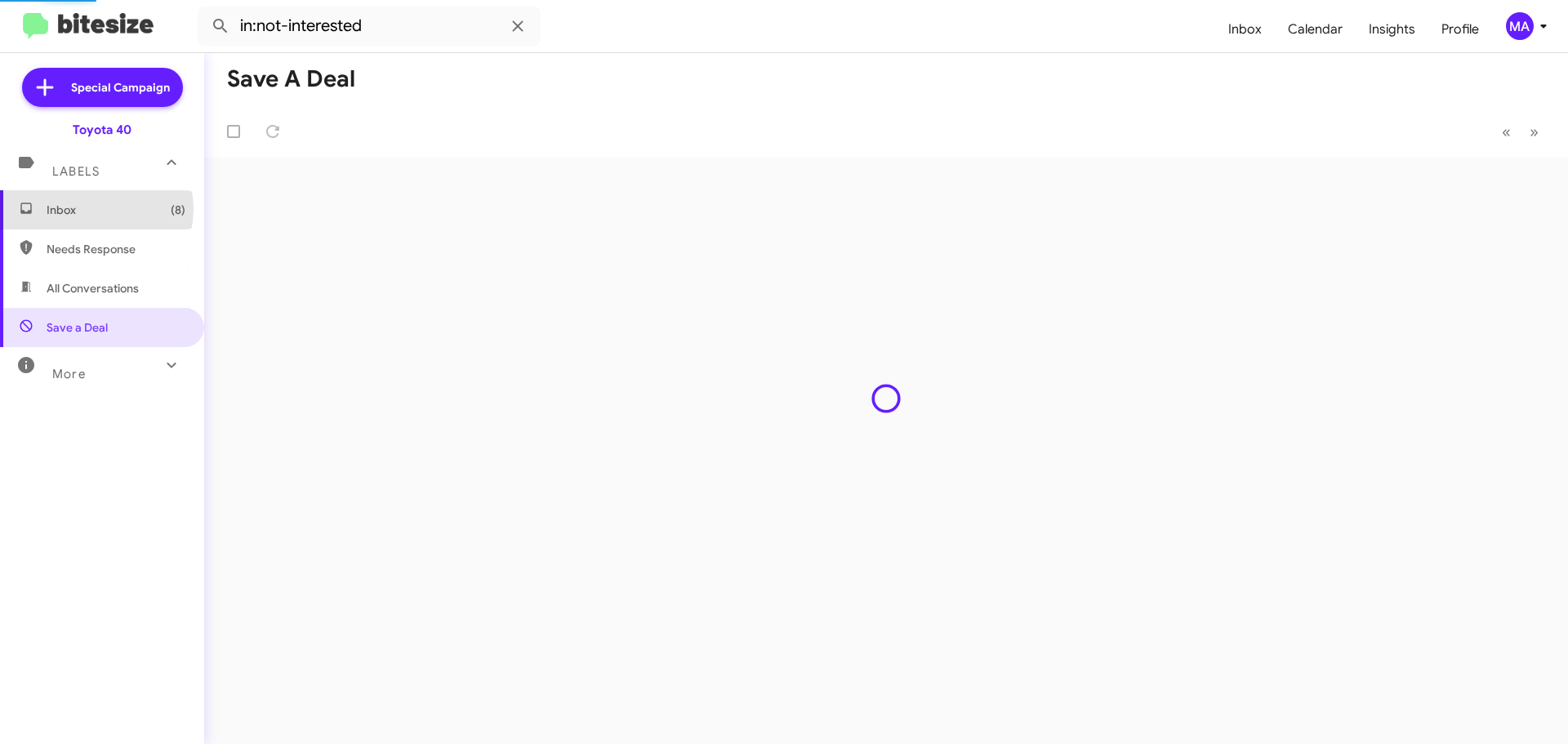
click at [87, 209] on span "Inbox (8)" at bounding box center [117, 210] width 139 height 17
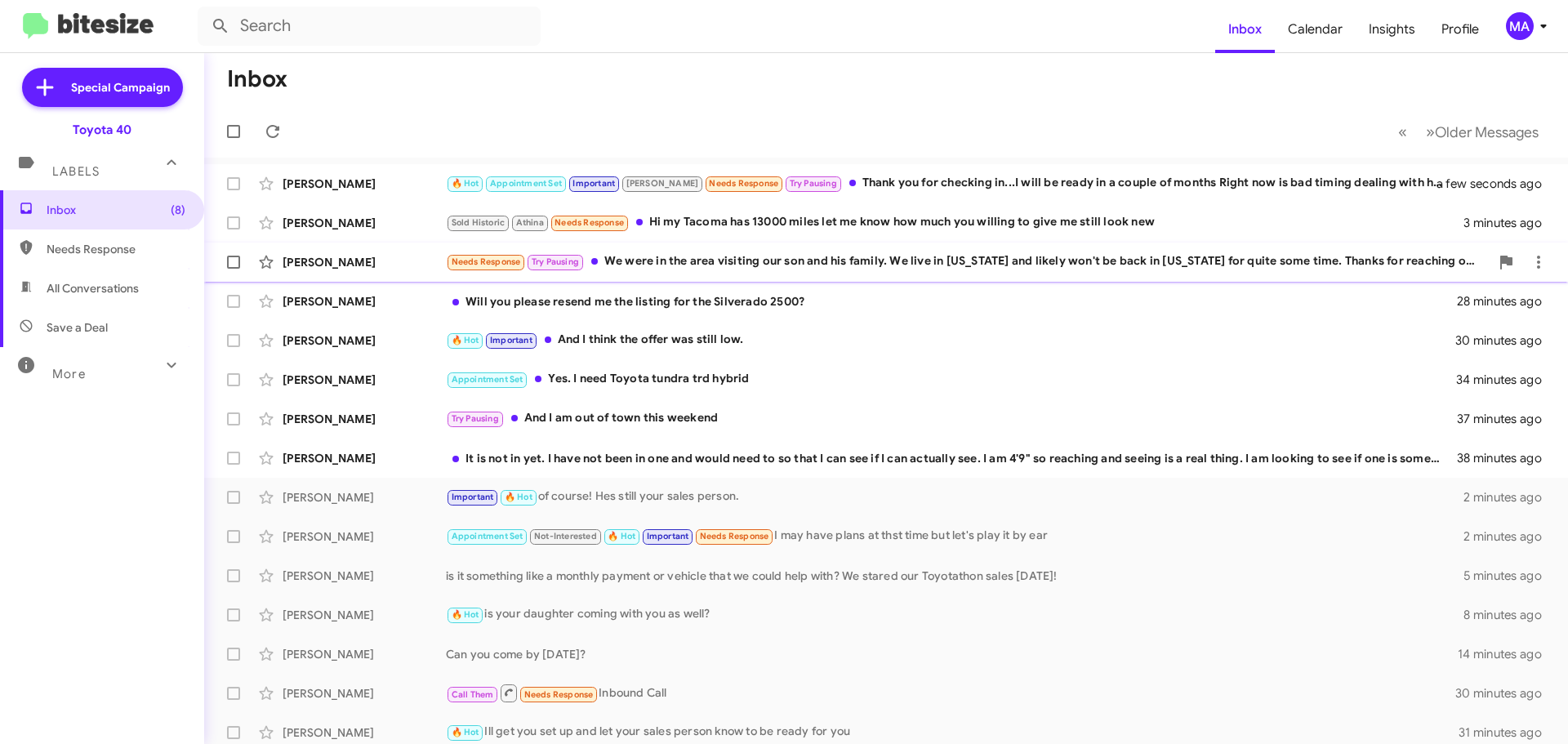
click at [904, 251] on div "Dana Mcqueen Needs Response Try Pausing We were in the area visiting our son an…" at bounding box center [886, 263] width 1338 height 33
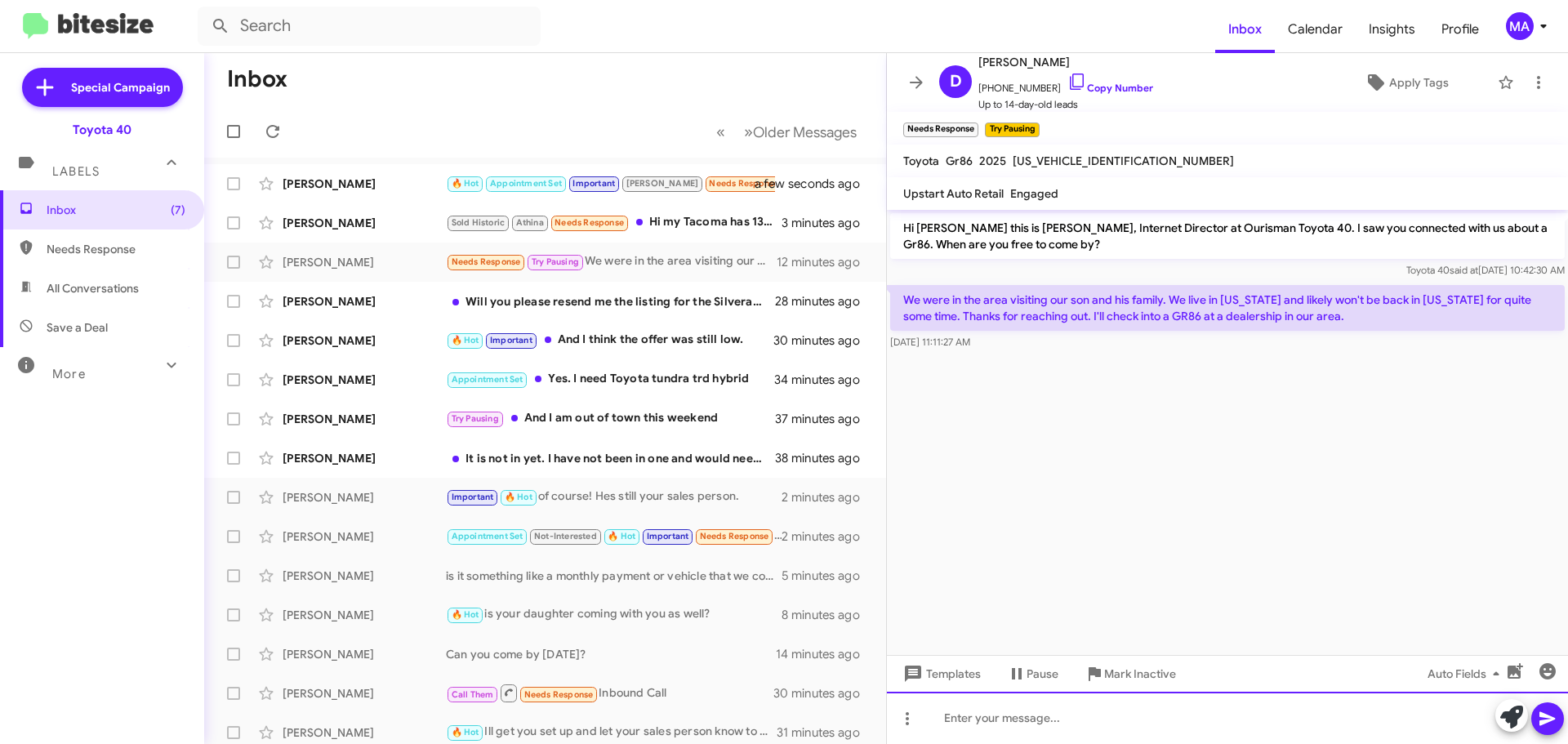
click at [1011, 715] on div at bounding box center [1227, 718] width 681 height 52
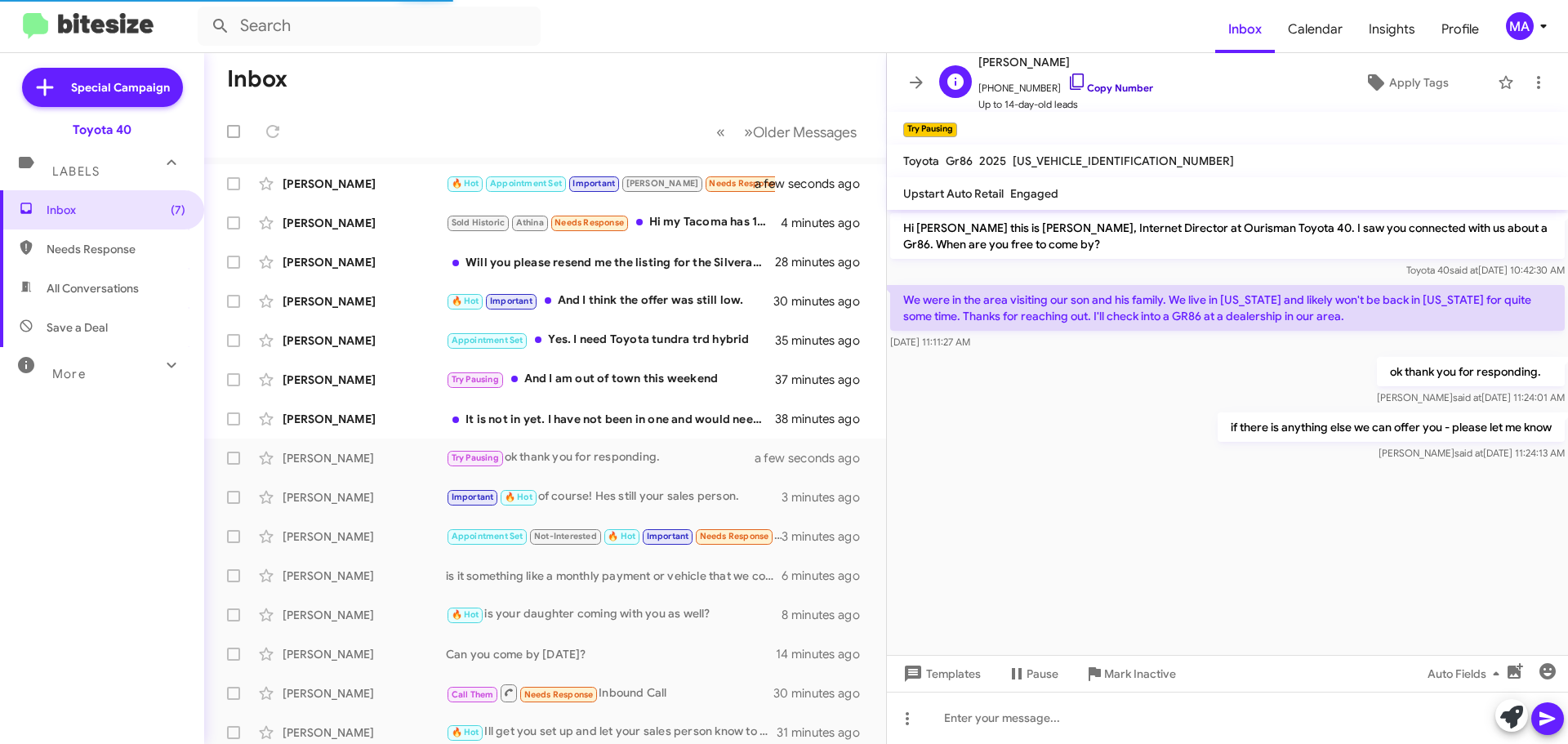
click at [1067, 78] on icon at bounding box center [1077, 82] width 20 height 20
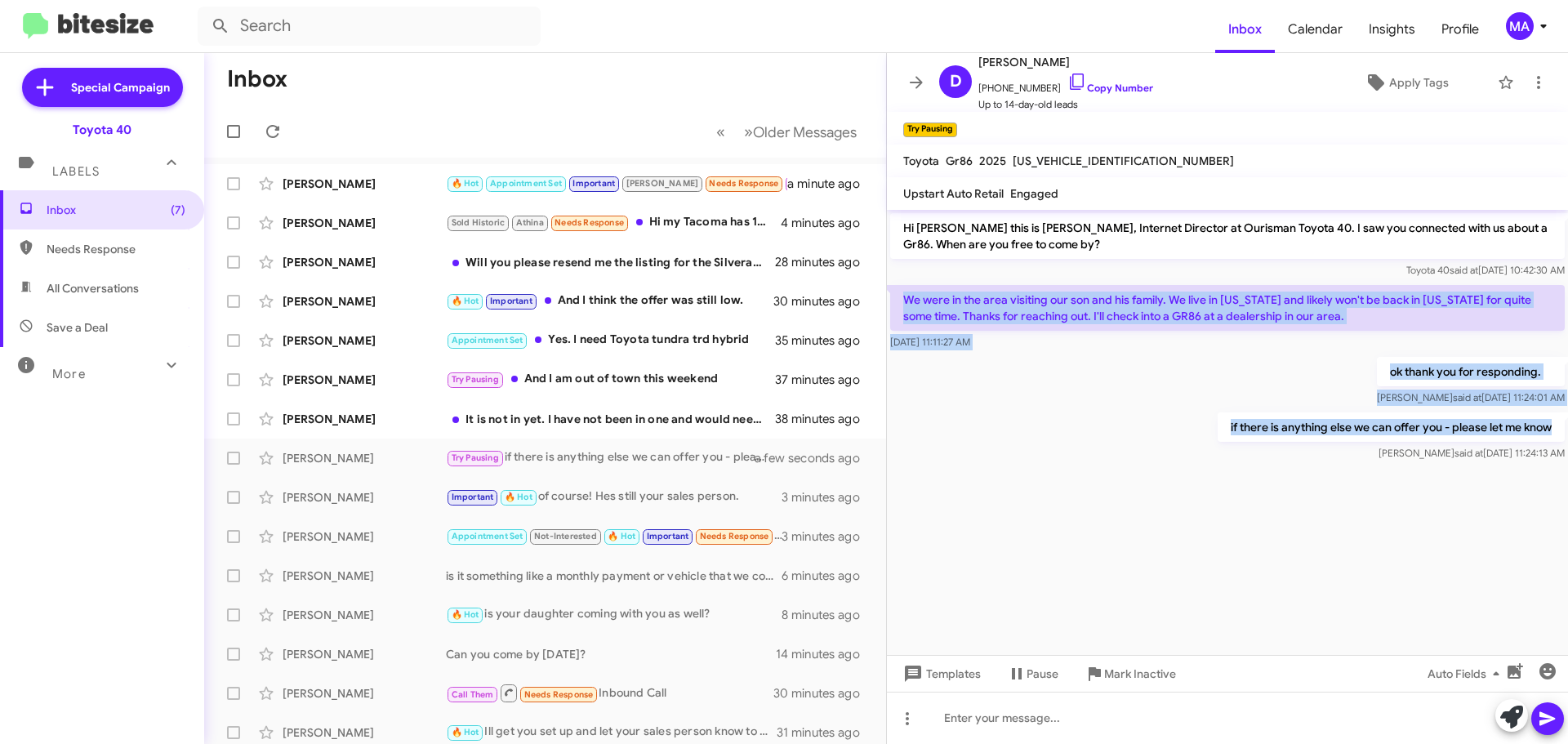
drag, startPoint x: 1558, startPoint y: 431, endPoint x: 899, endPoint y: 297, distance: 672.5
click at [899, 297] on div "Hi Dana this is Morgan Anderson, Internet Director at Ourisman Toyota 40. I saw…" at bounding box center [1227, 337] width 681 height 255
copy div "We were in the area visiting our son and his family. We live in North Carolina …"
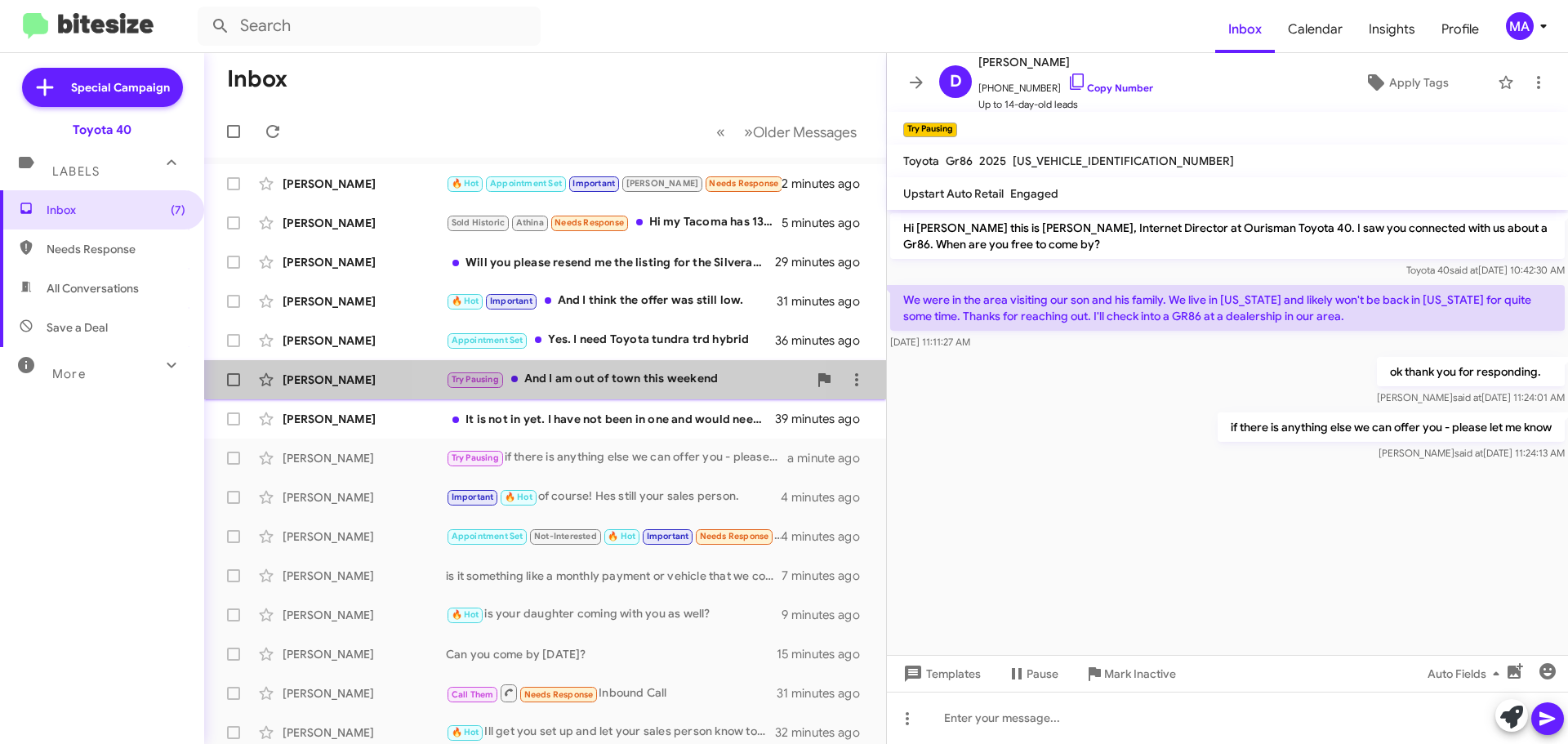
click at [597, 381] on div "Try Pausing And I am out of town this weekend" at bounding box center [627, 379] width 362 height 19
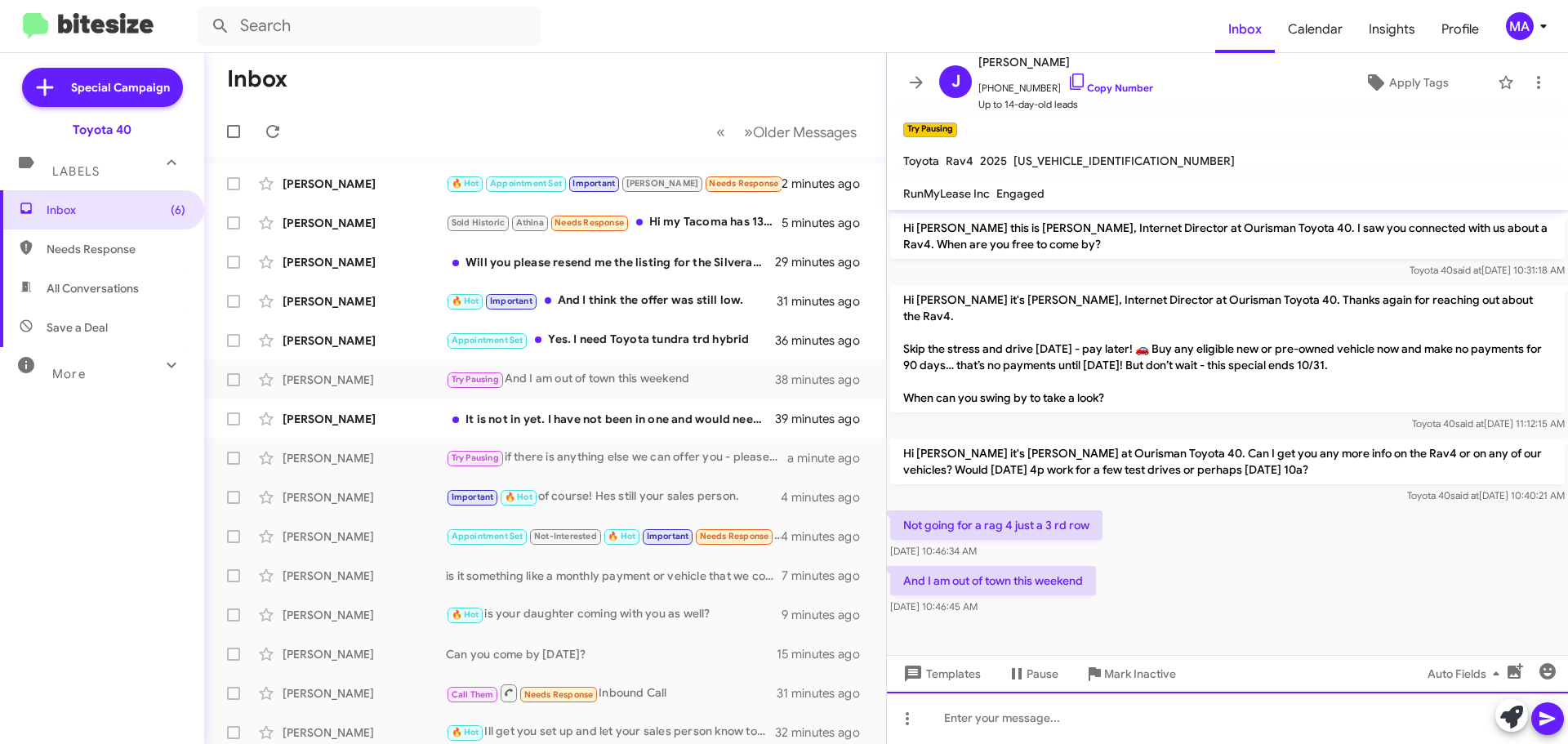
click at [1052, 724] on div at bounding box center [1227, 718] width 681 height 52
click at [1130, 724] on div "Well I hope you enjoy your trip! WE have plenty of inventory to choose from for…" at bounding box center [1227, 718] width 681 height 52
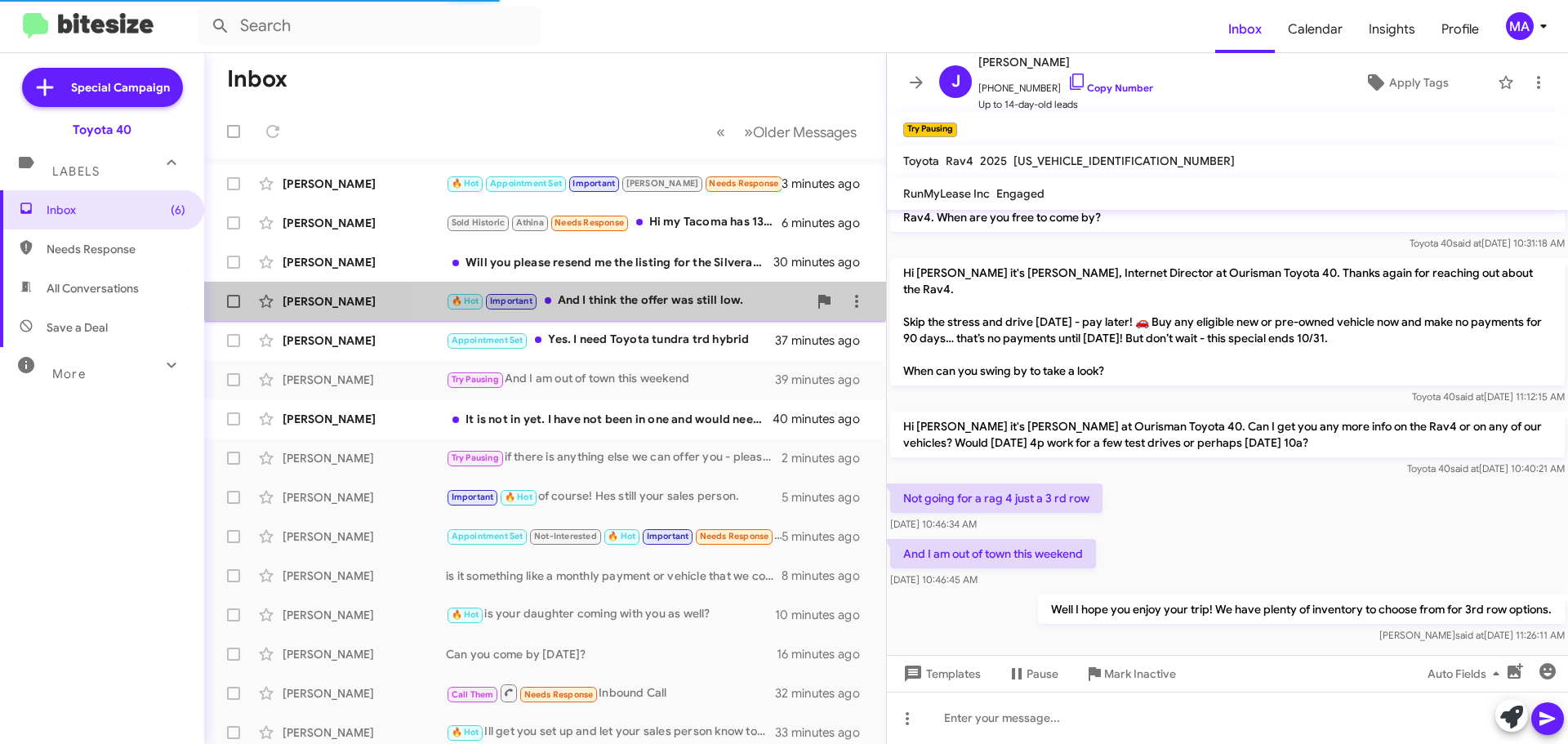
click at [641, 298] on div "🔥 Hot Important And I think the offer was still low." at bounding box center [627, 301] width 362 height 19
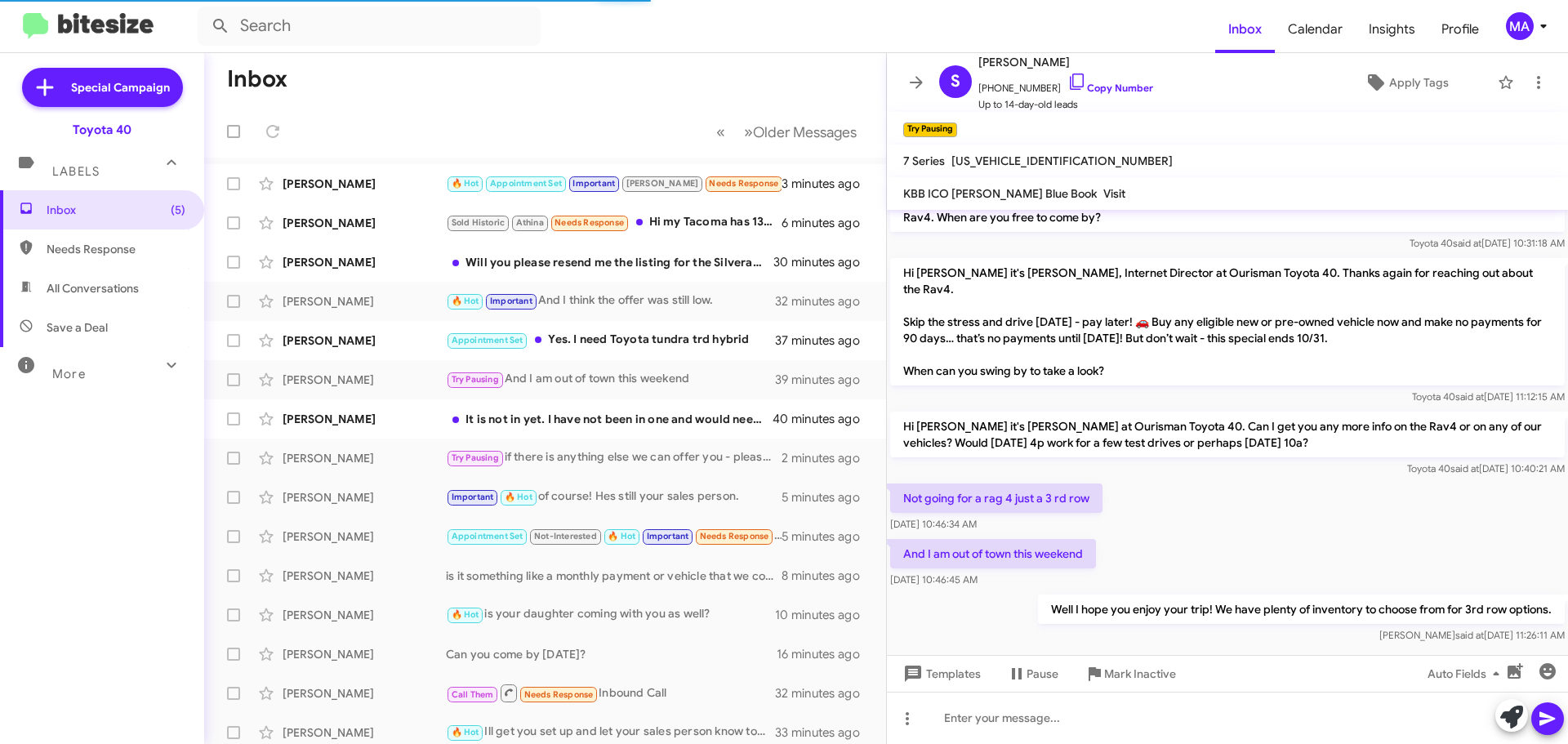
scroll to position [130, 0]
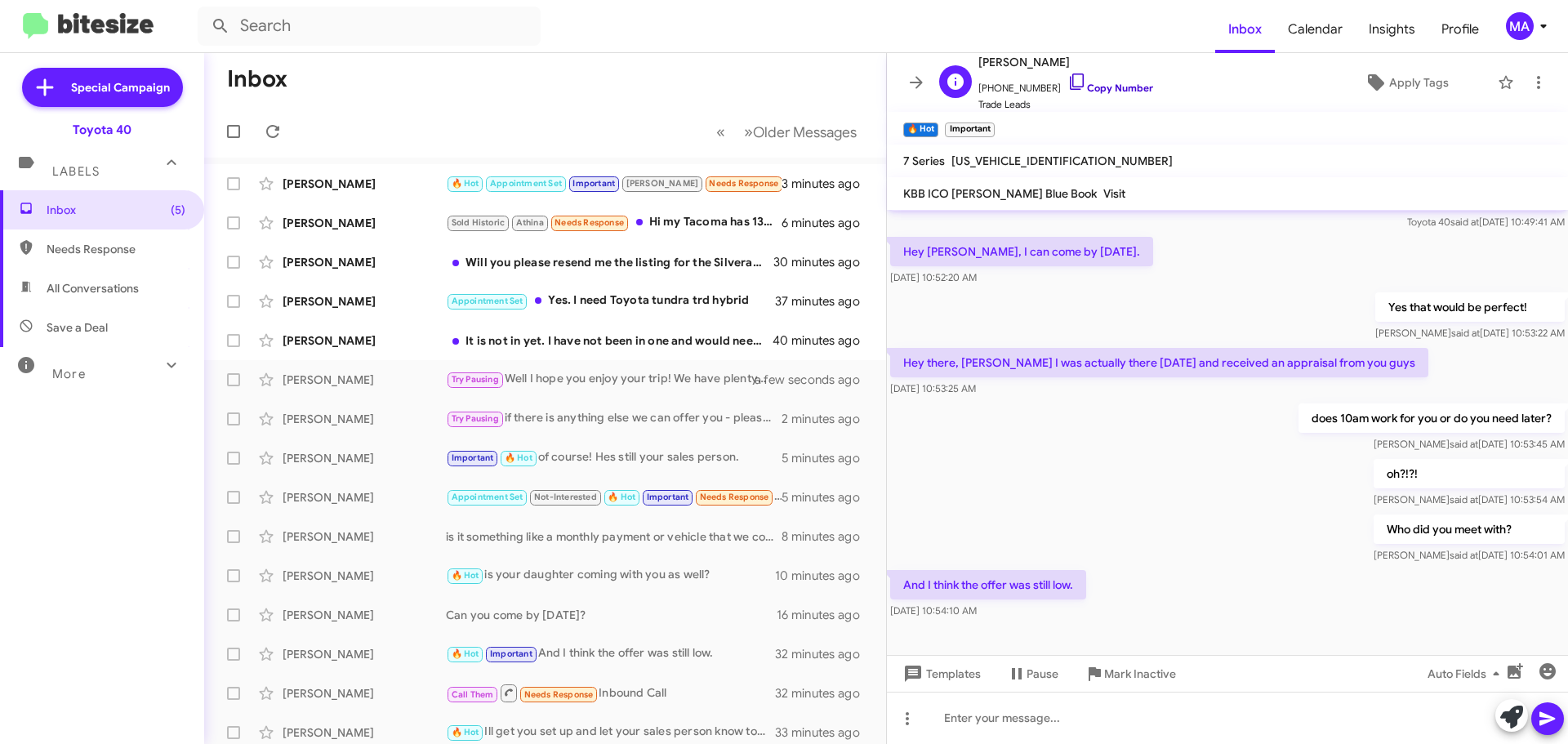
click at [1067, 78] on icon at bounding box center [1077, 82] width 20 height 20
drag, startPoint x: 1098, startPoint y: 589, endPoint x: 1304, endPoint y: 539, distance: 212.0
click at [1304, 539] on div "Hi Shelby this is Morgan Anderson, Kelly Blue Book rep at Ourisman Toyota 40. I…" at bounding box center [1227, 359] width 681 height 526
copy div "Who did you meet with? Morgan said at Oct 9, 2025, 10:54:01 AM And I think the …"
click at [580, 336] on div "It is not in yet. I have not been in one and would need to so that I can see if…" at bounding box center [627, 340] width 362 height 17
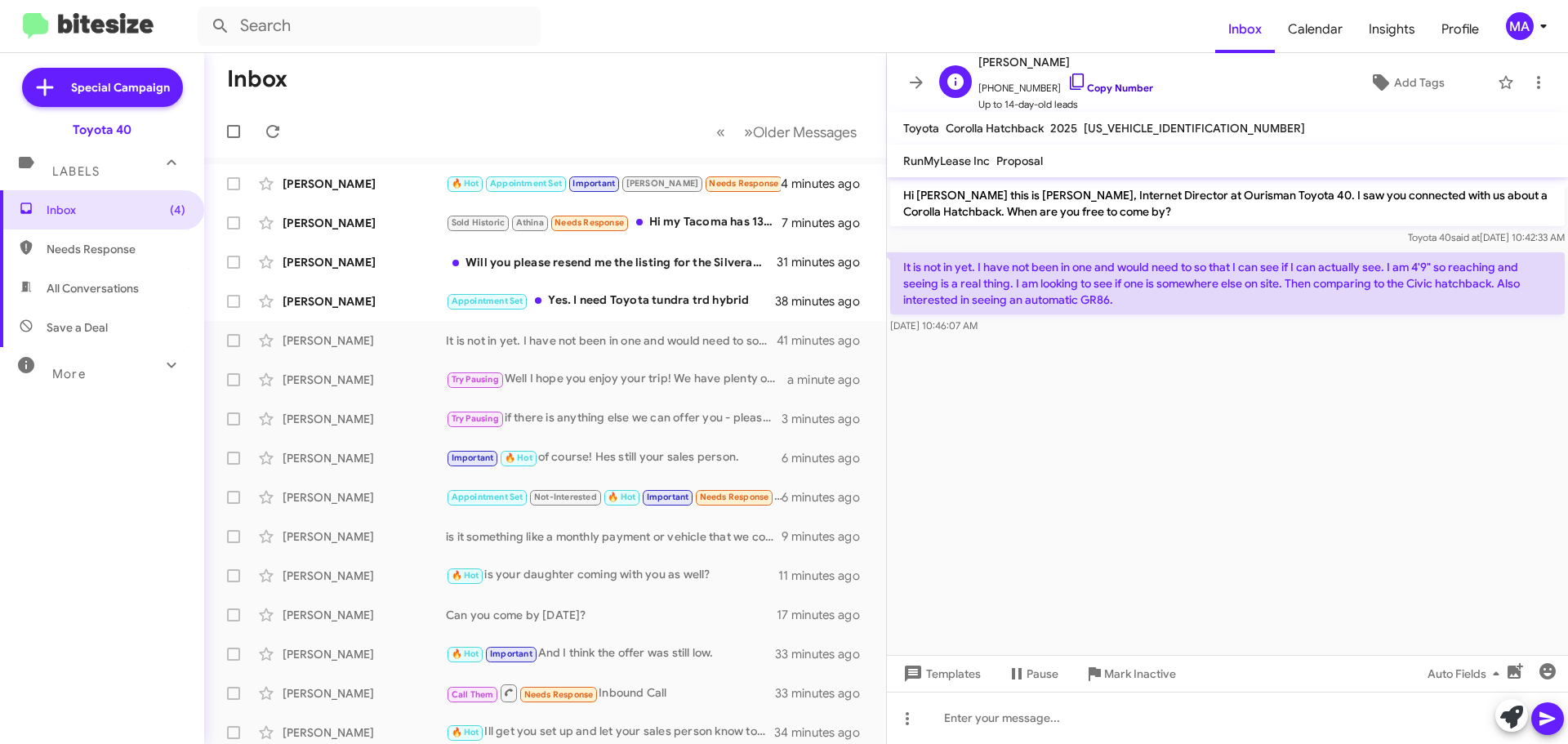
click at [1070, 78] on icon at bounding box center [1077, 82] width 14 height 17
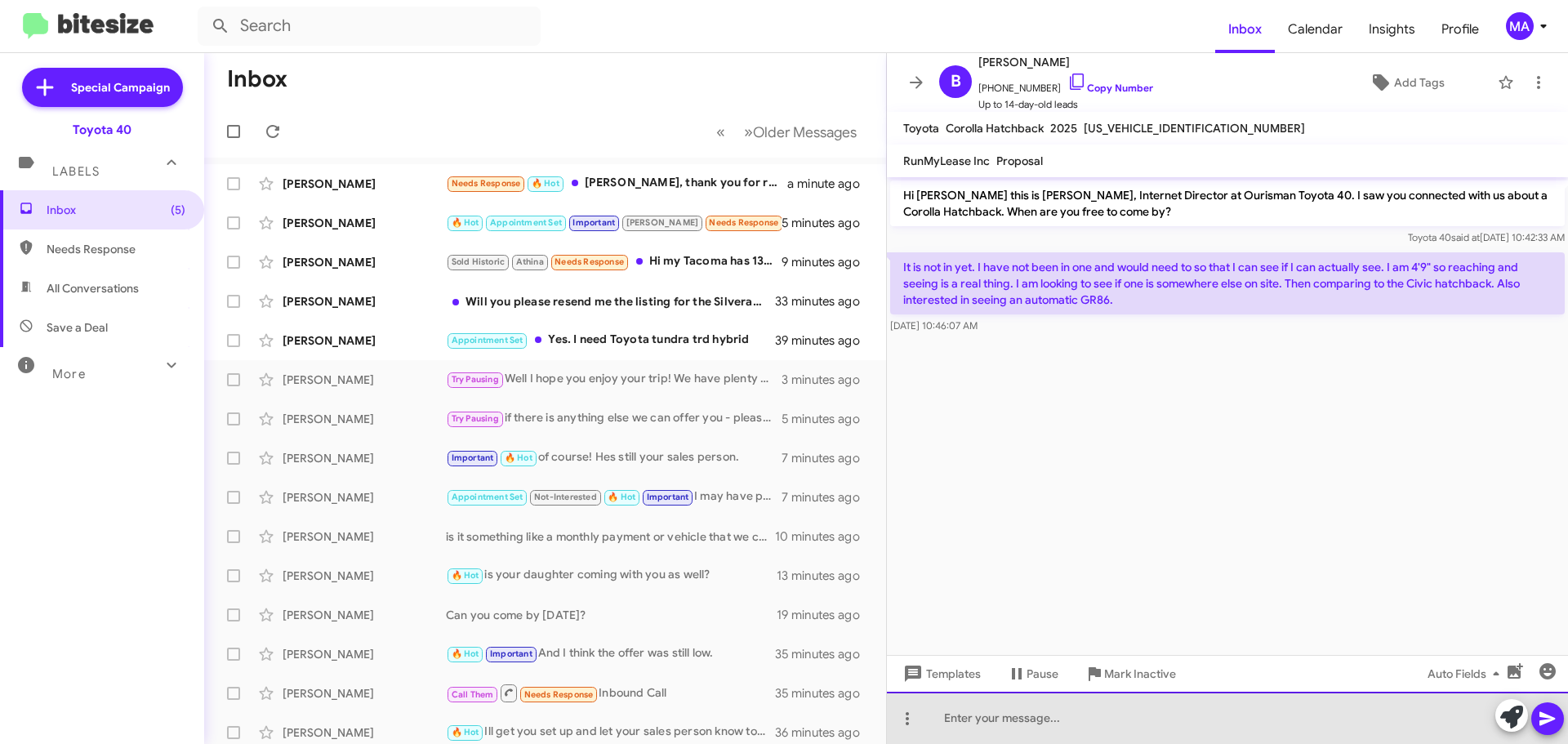
click at [1056, 721] on div at bounding box center [1227, 718] width 681 height 52
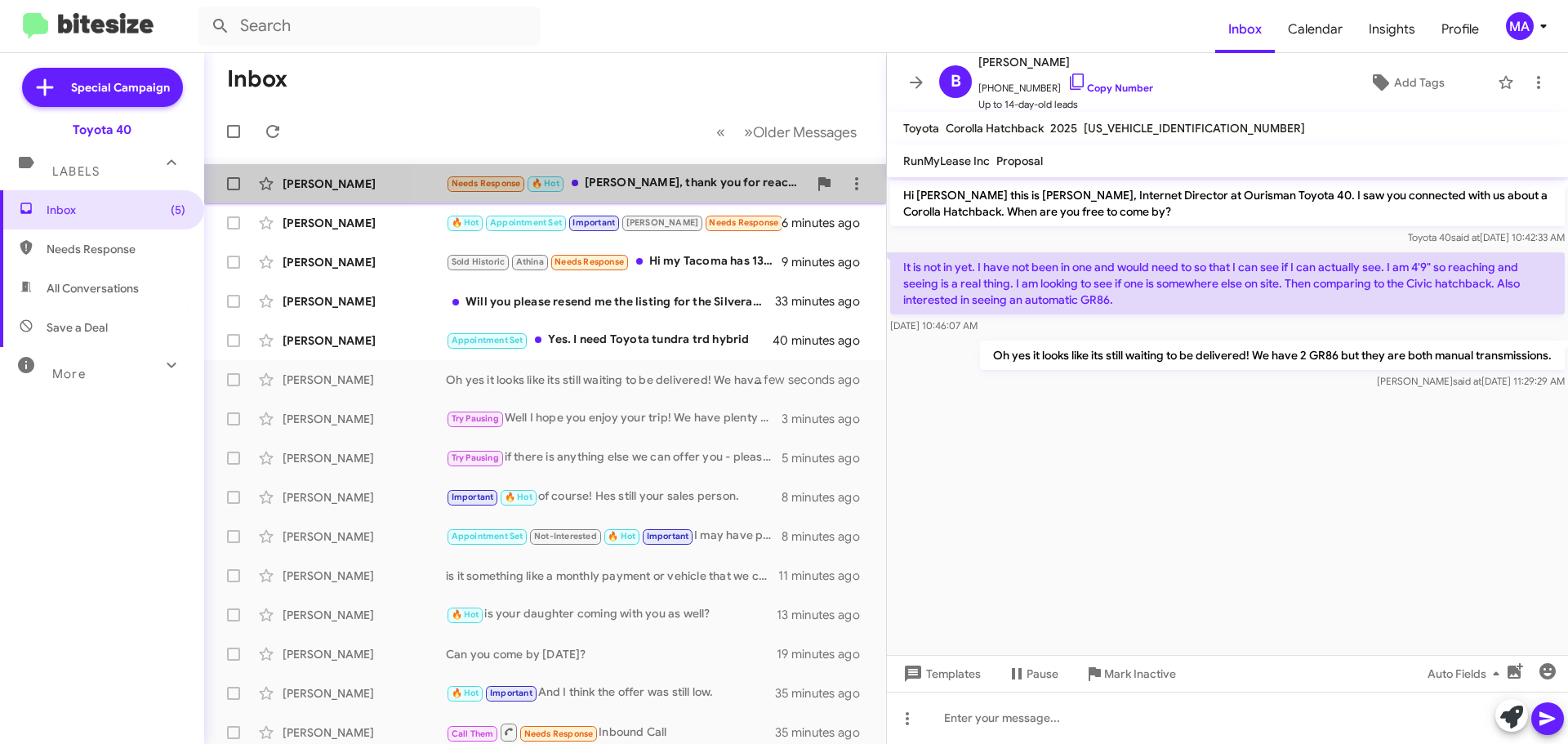
click at [695, 178] on div "Needs Response 🔥 Hot Morgan, thank you for reaching out. We are looking at Frid…" at bounding box center [627, 184] width 362 height 19
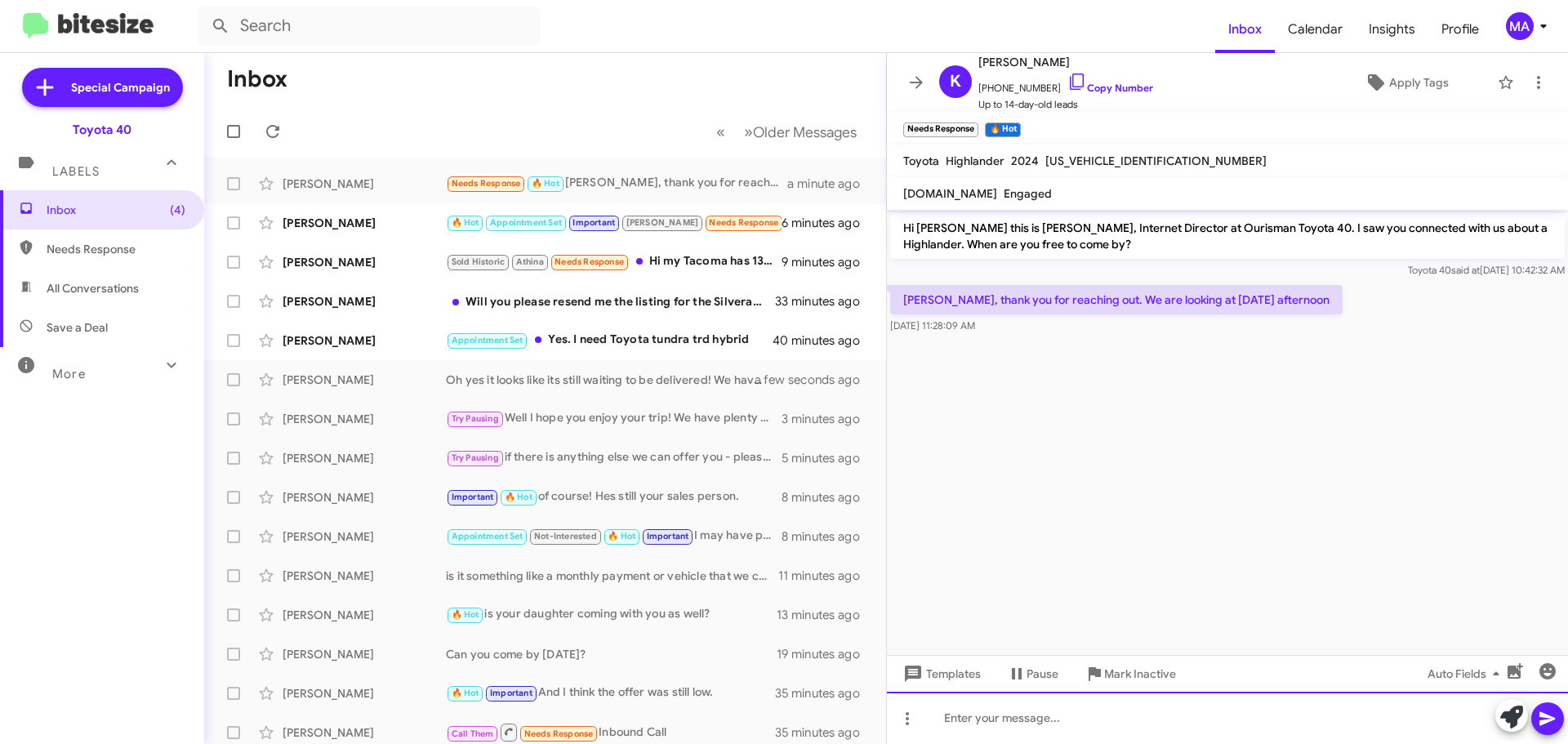
click at [1056, 727] on div at bounding box center [1227, 718] width 681 height 52
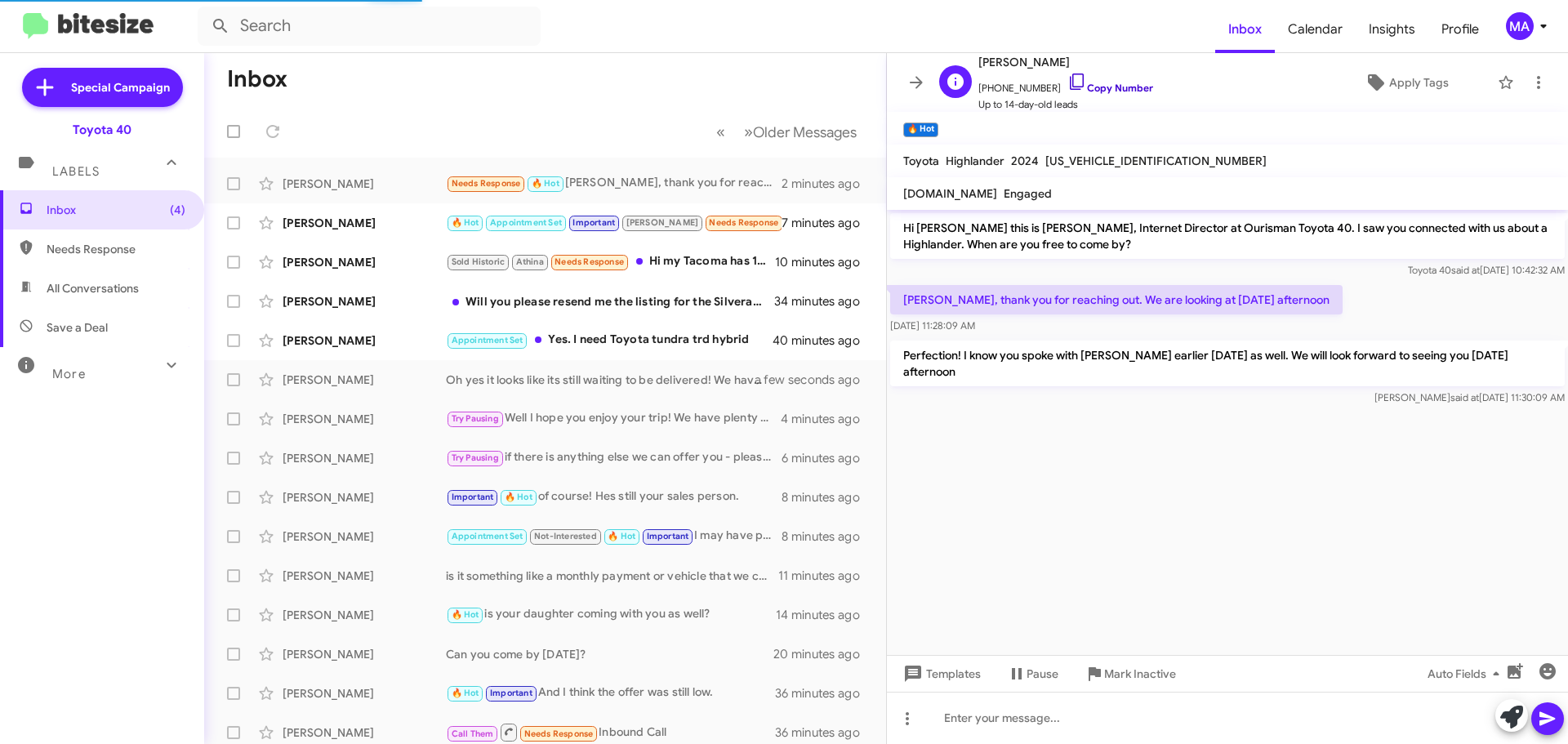
click at [1070, 74] on icon at bounding box center [1077, 82] width 14 height 17
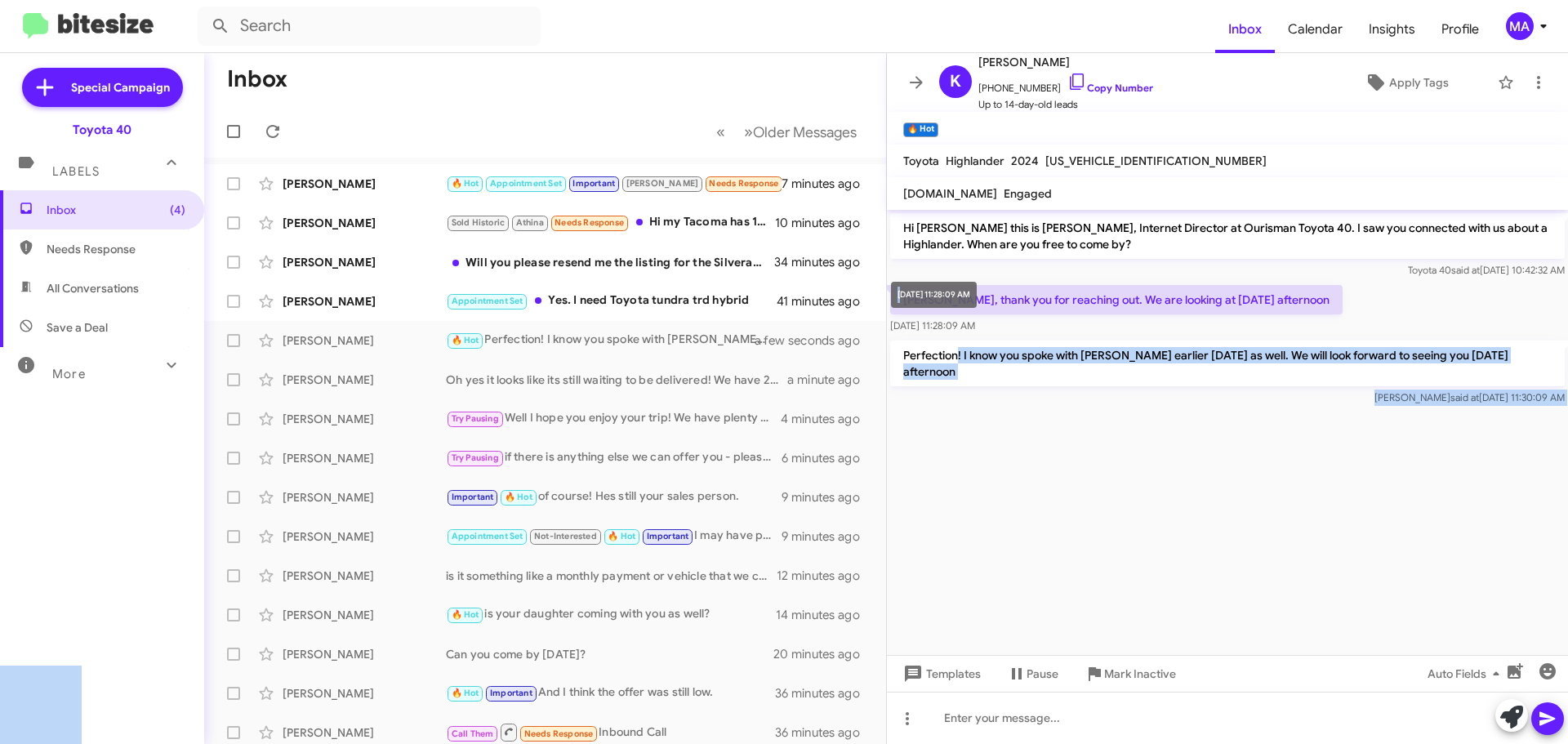
drag, startPoint x: 1022, startPoint y: 338, endPoint x: 904, endPoint y: 309, distance: 121.5
click at [904, 309] on body "Inbox Calendar Insights Profile MA Special Campaign Toyota 40 Labels Inbox (4) …" at bounding box center [784, 372] width 1568 height 744
drag, startPoint x: 1011, startPoint y: 325, endPoint x: 919, endPoint y: 277, distance: 103.8
click at [919, 277] on body "Inbox Calendar Insights Profile MA Special Campaign Toyota 40 Labels Inbox (4) …" at bounding box center [784, 372] width 1568 height 744
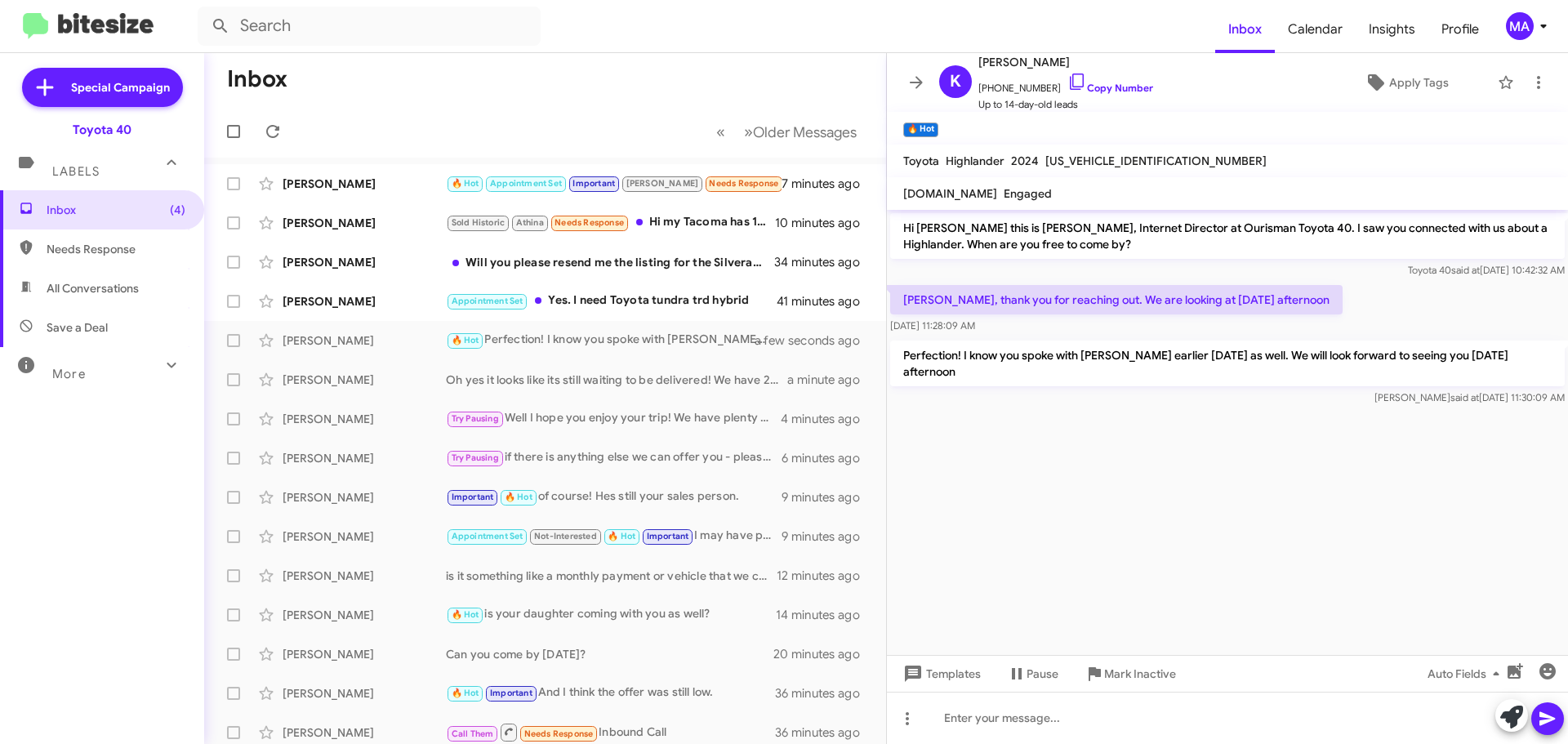
click at [923, 274] on div "Toyota 40 said at Oct 9, 2025, 10:42:32 AM" at bounding box center [1228, 270] width 675 height 17
drag, startPoint x: 915, startPoint y: 271, endPoint x: 1021, endPoint y: 328, distance: 120.4
click at [1021, 328] on div "Hi Kevin this is Morgan Anderson, Internet Director at Ourisman Toyota 40. I sa…" at bounding box center [1227, 309] width 681 height 199
copy div "Toyota 40 said at Oct 9, 2025, 10:42:32 AM Morgan, thank you for reaching out. …"
click at [995, 491] on cdk-virtual-scroll-viewport "Hi Kevin this is Morgan Anderson, Internet Director at Ourisman Toyota 40. I sa…" at bounding box center [1227, 432] width 681 height 446
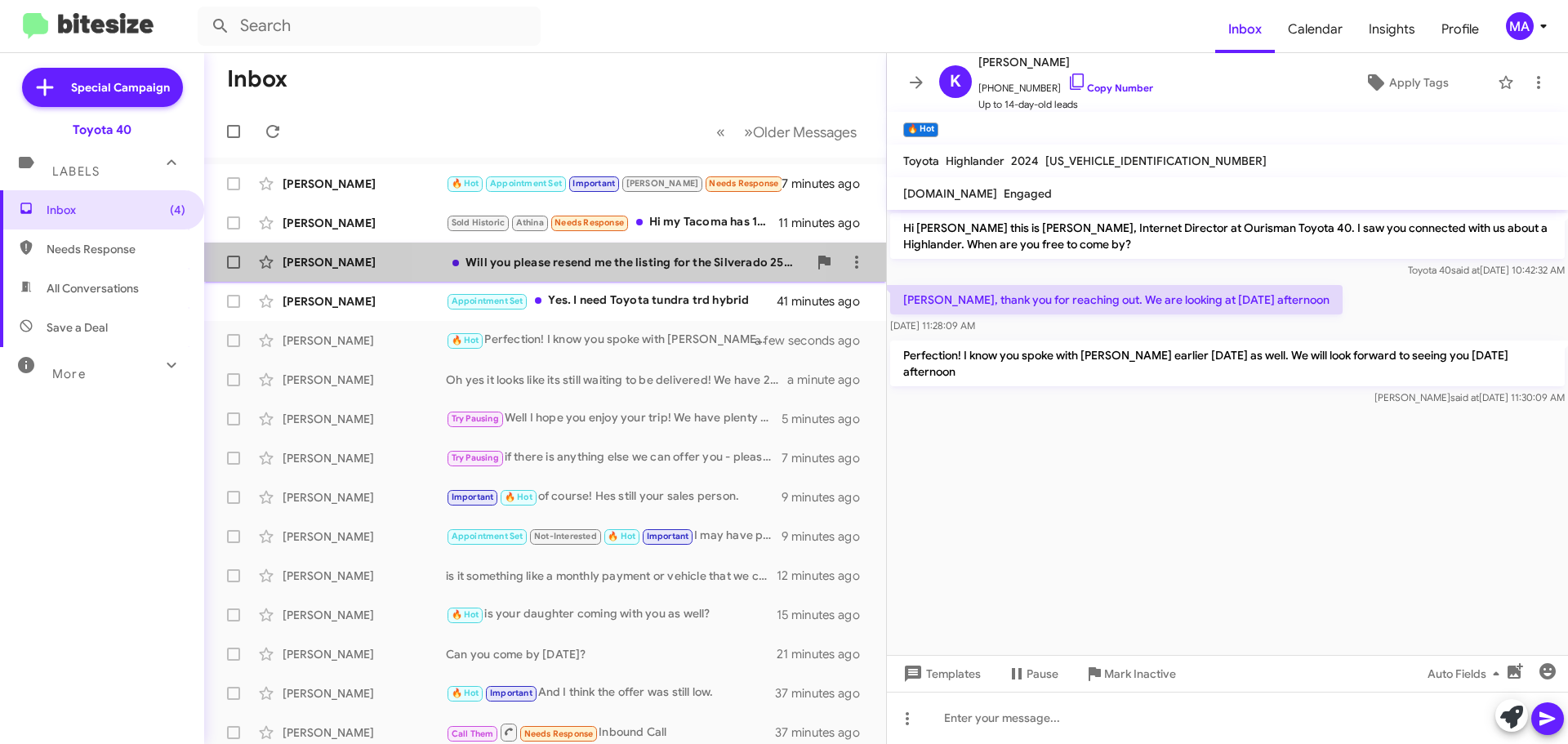
click at [627, 260] on div "Will you please resend me the listing for the Silverado 2500?" at bounding box center [627, 262] width 362 height 17
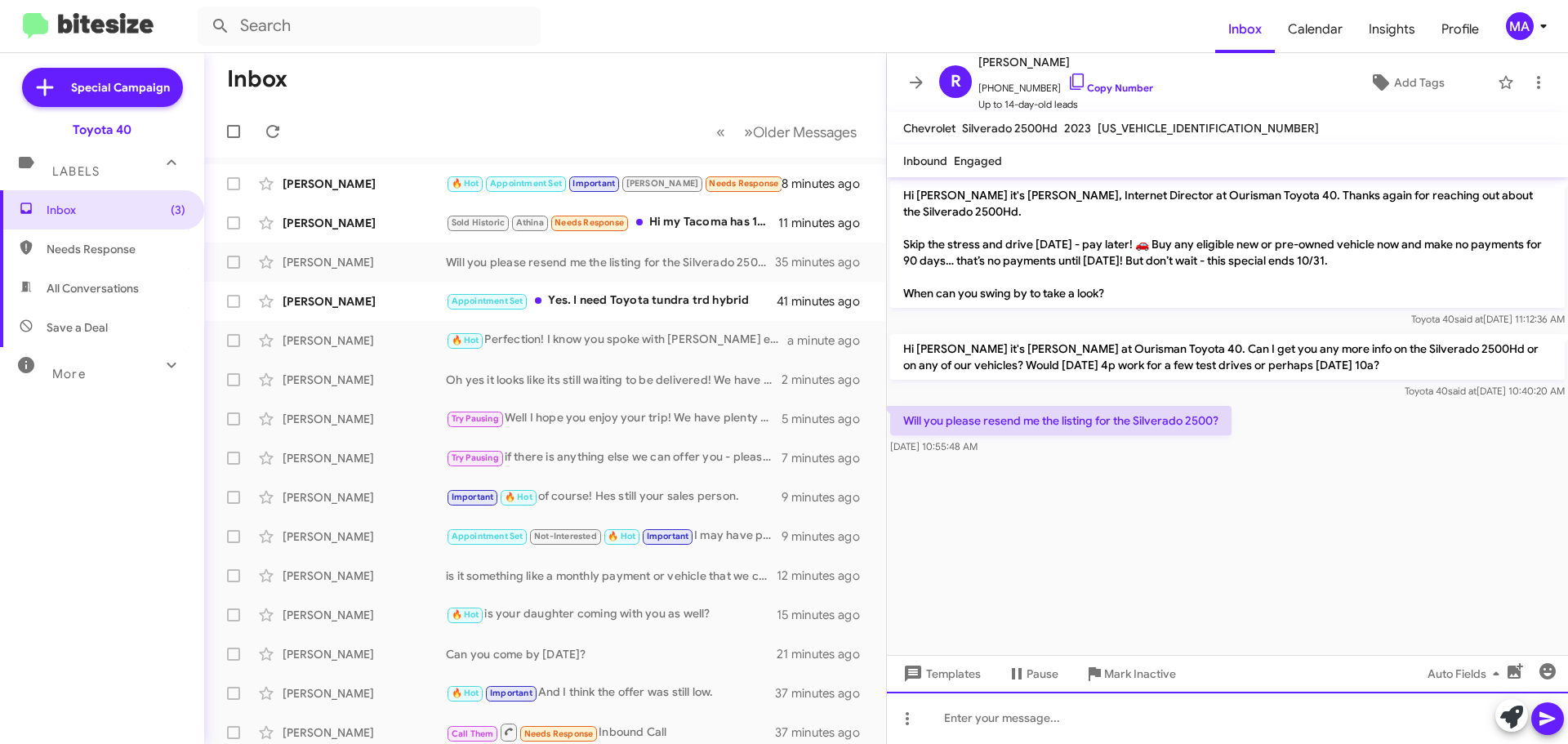
click at [1035, 710] on div at bounding box center [1227, 718] width 681 height 52
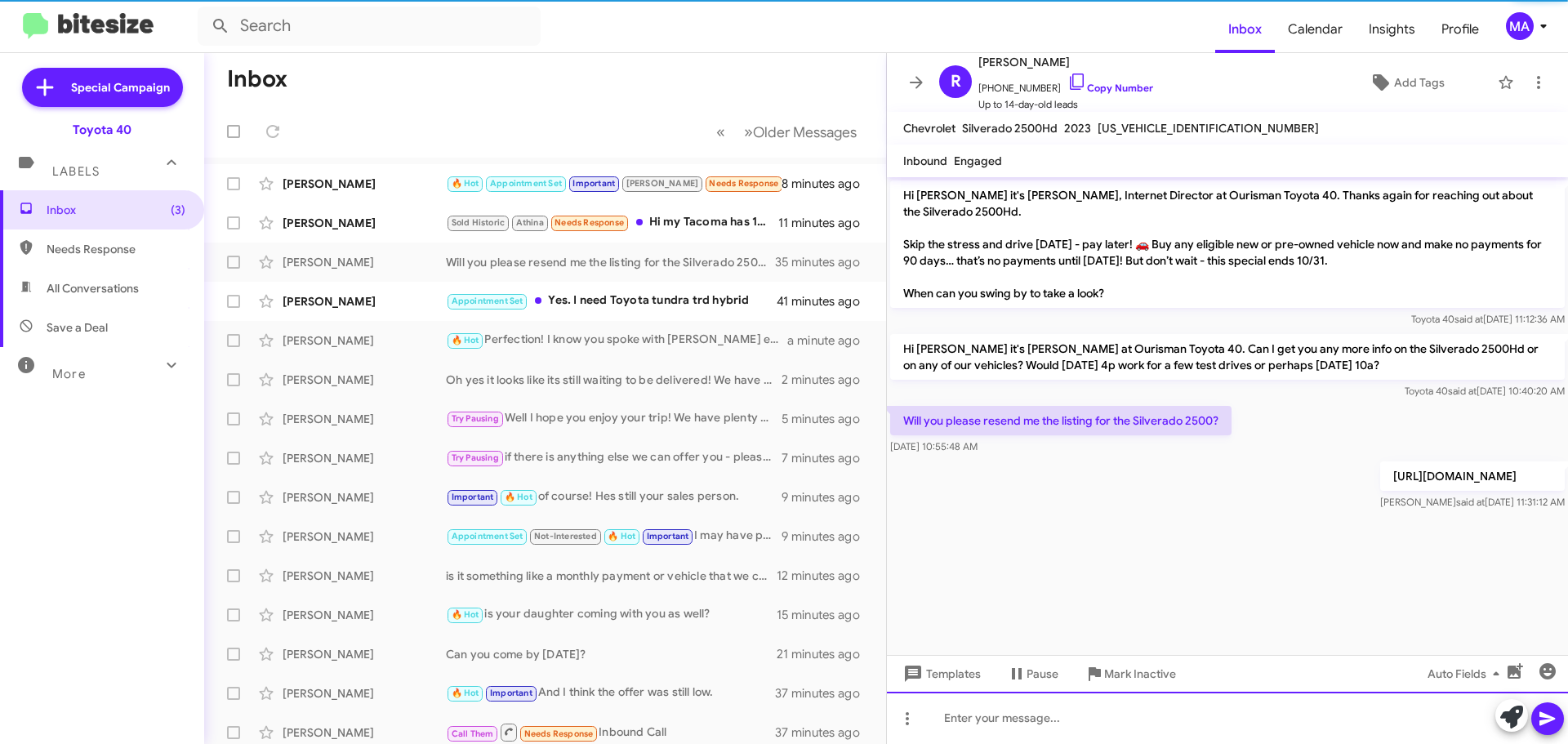
click at [1035, 710] on div at bounding box center [1227, 718] width 681 height 52
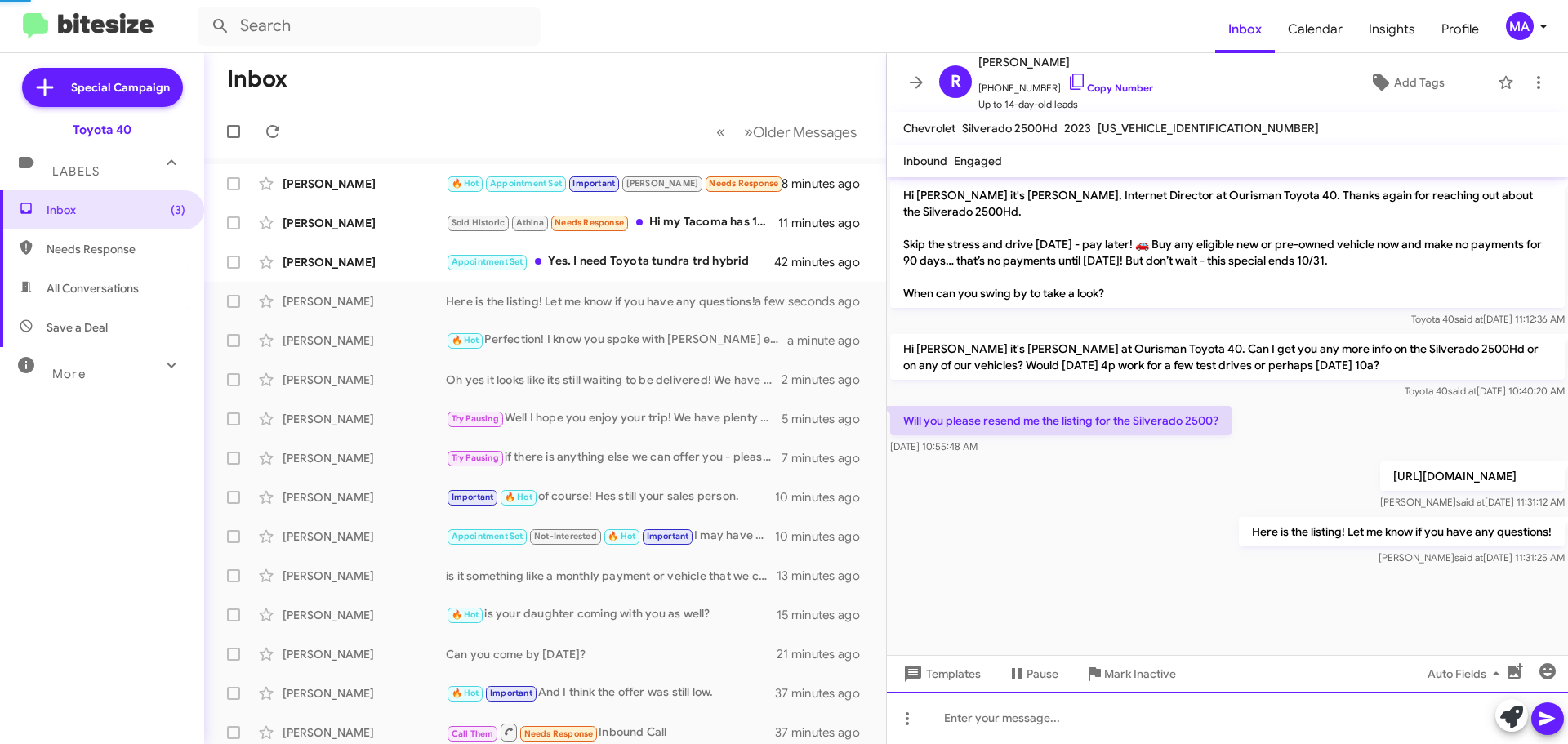
scroll to position [10, 0]
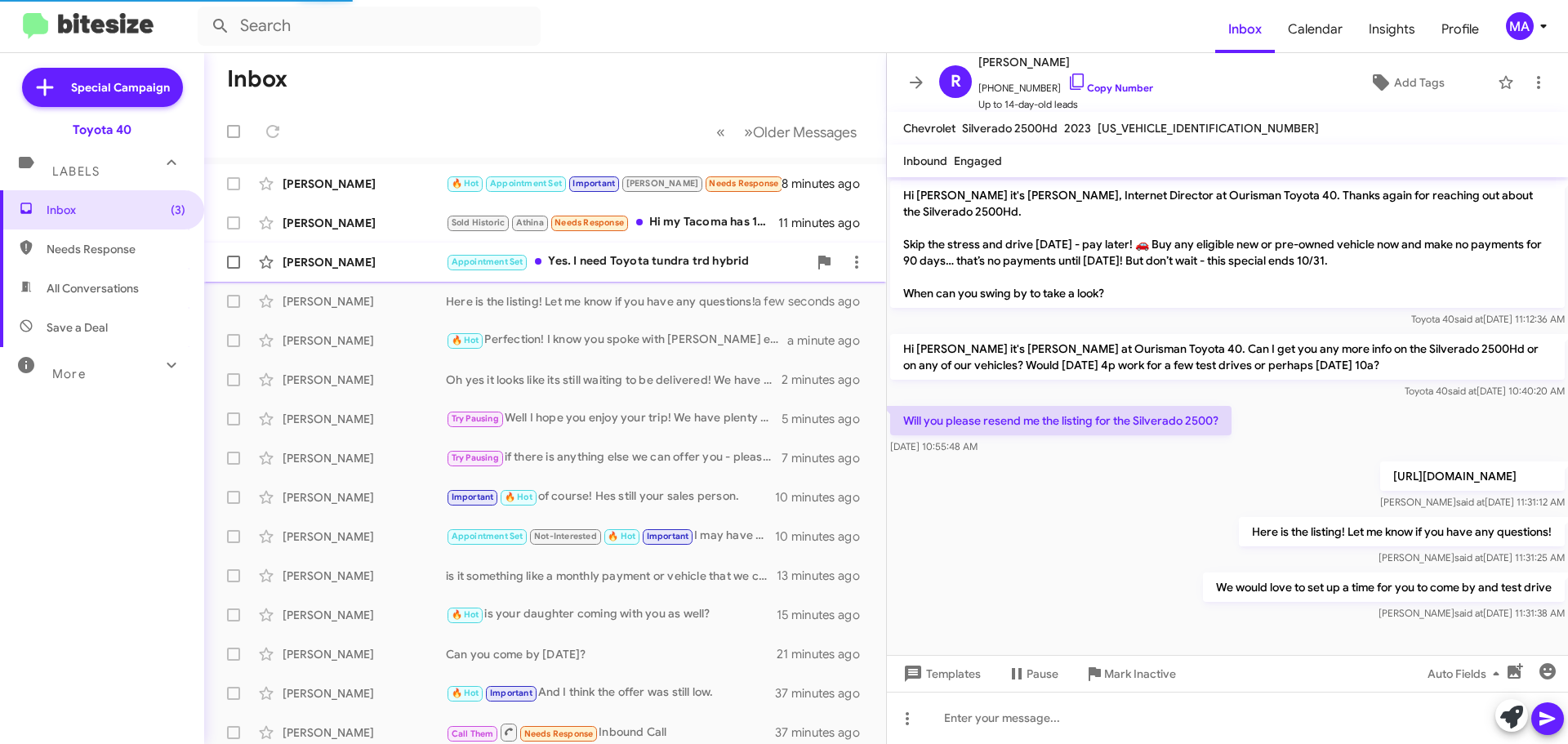
click at [693, 258] on div "Appointment Set Yes. I need Toyota tundra trd hybrid" at bounding box center [627, 262] width 362 height 19
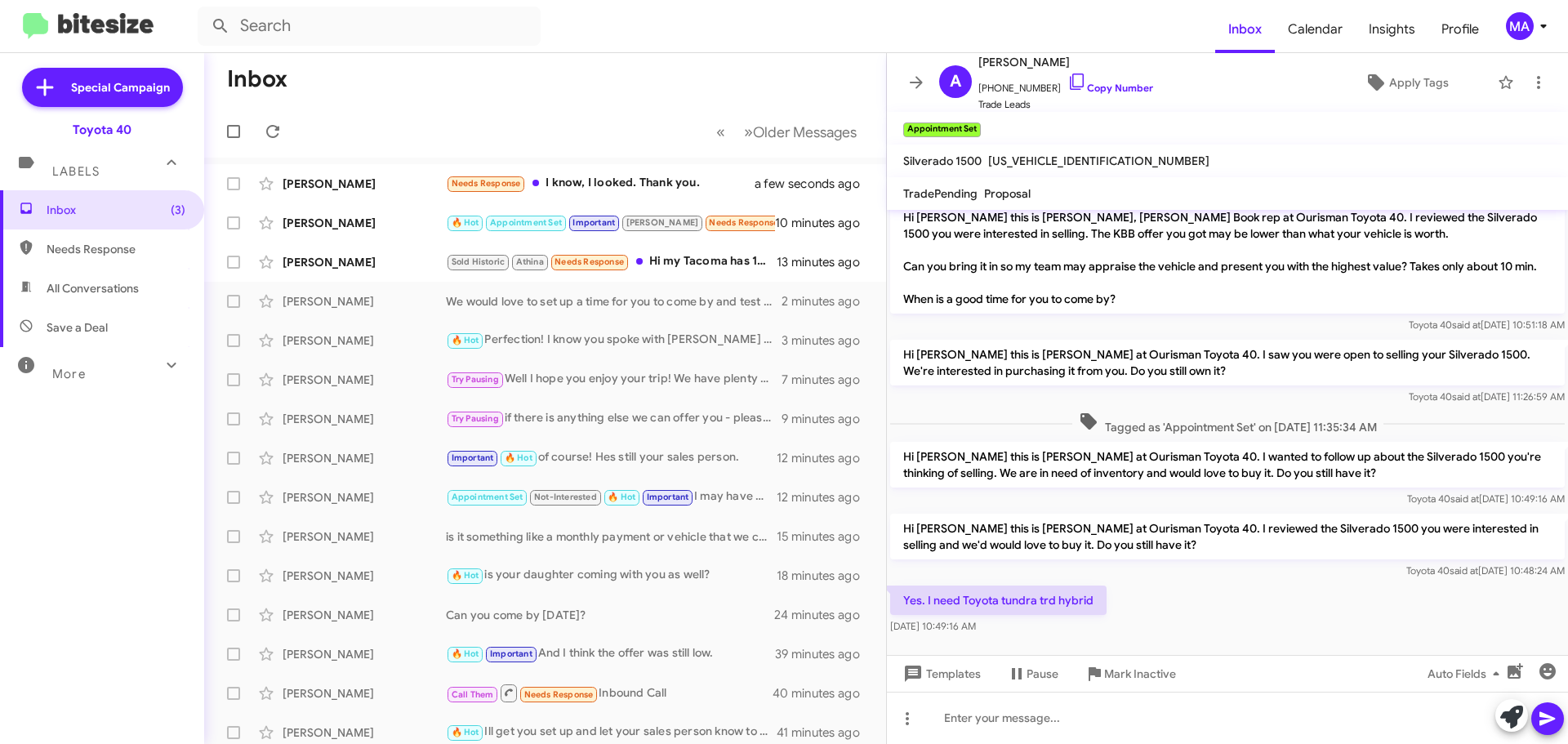
scroll to position [34, 0]
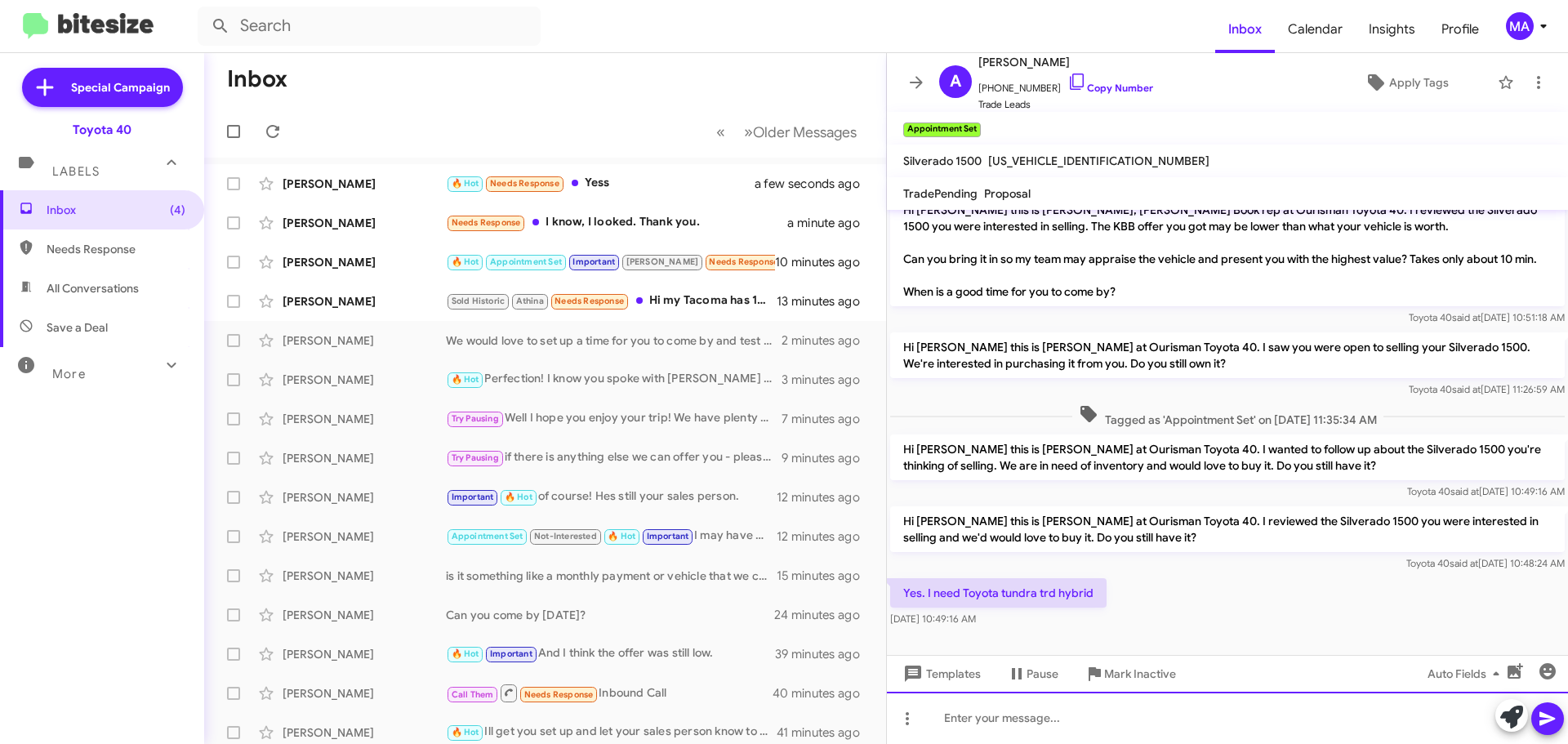
click at [1047, 721] on div at bounding box center [1227, 718] width 681 height 52
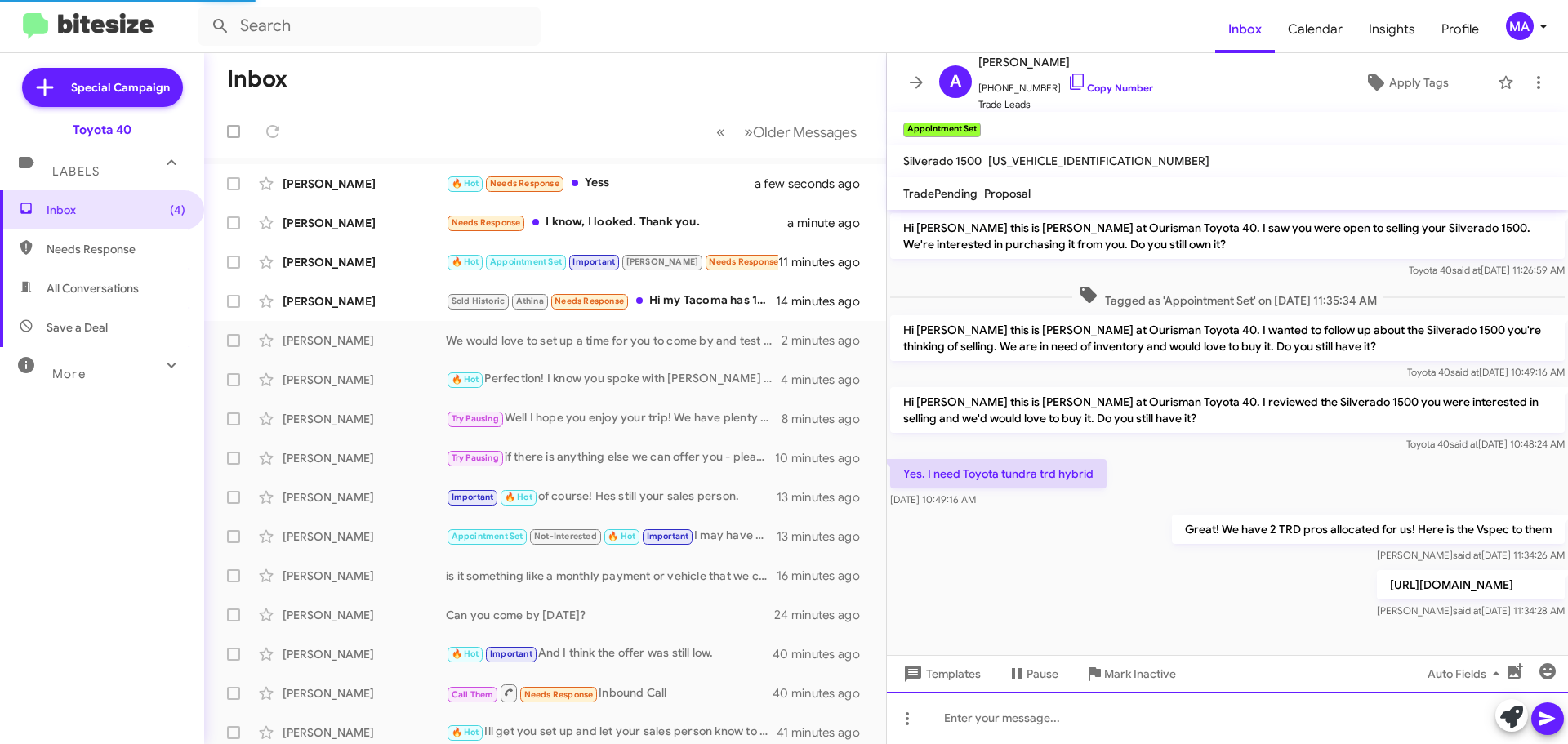
scroll to position [170, 0]
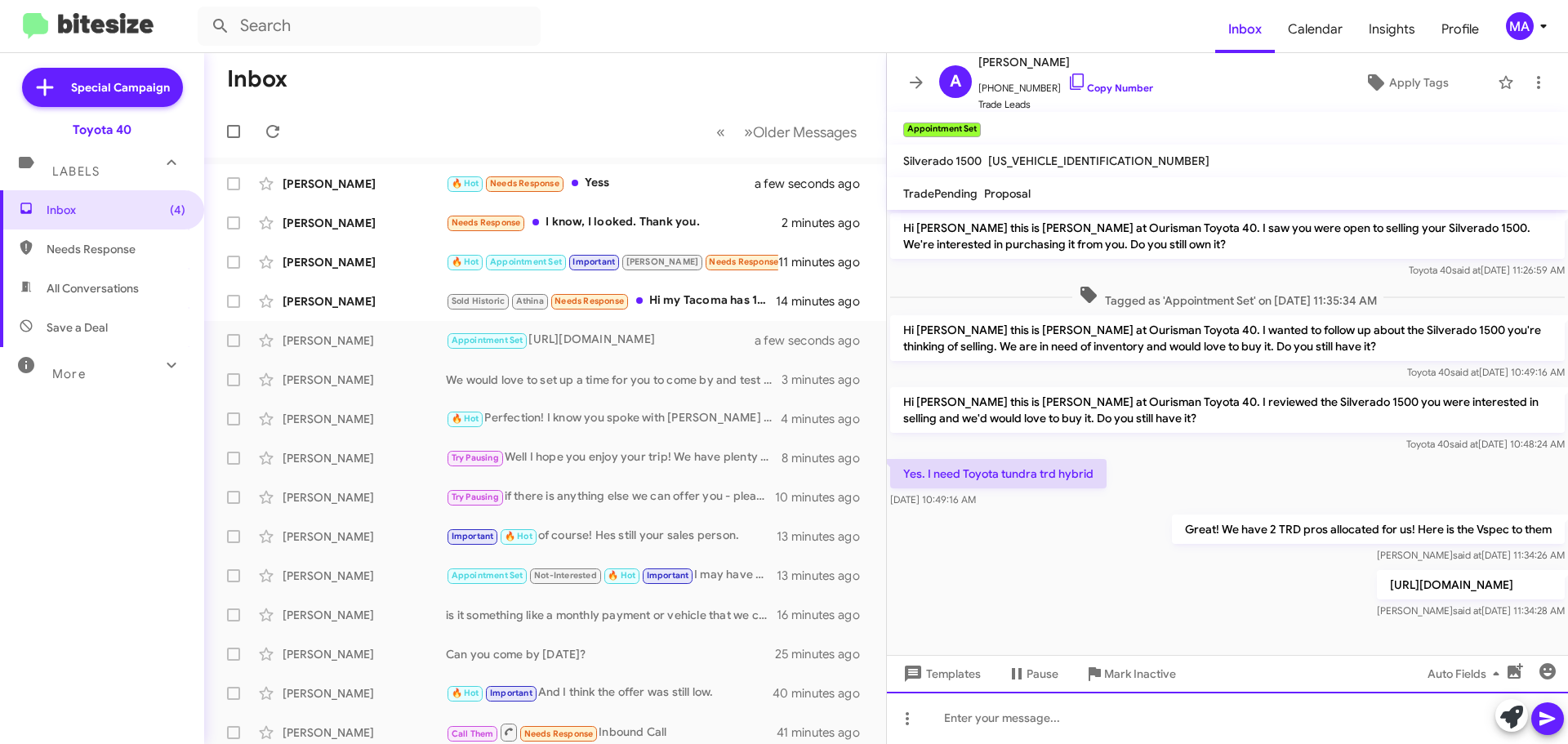
click at [1017, 720] on div at bounding box center [1227, 718] width 681 height 52
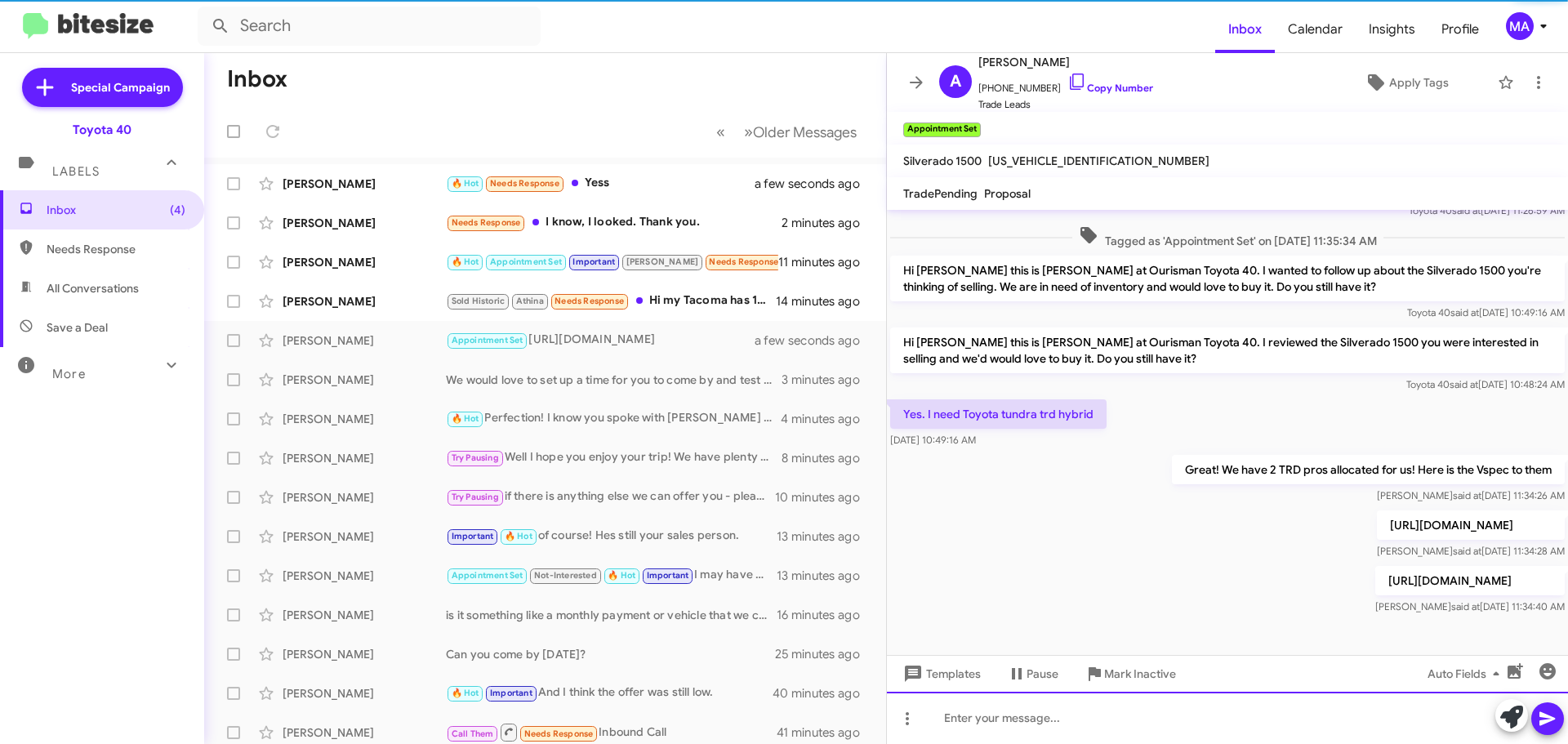
scroll to position [246, 0]
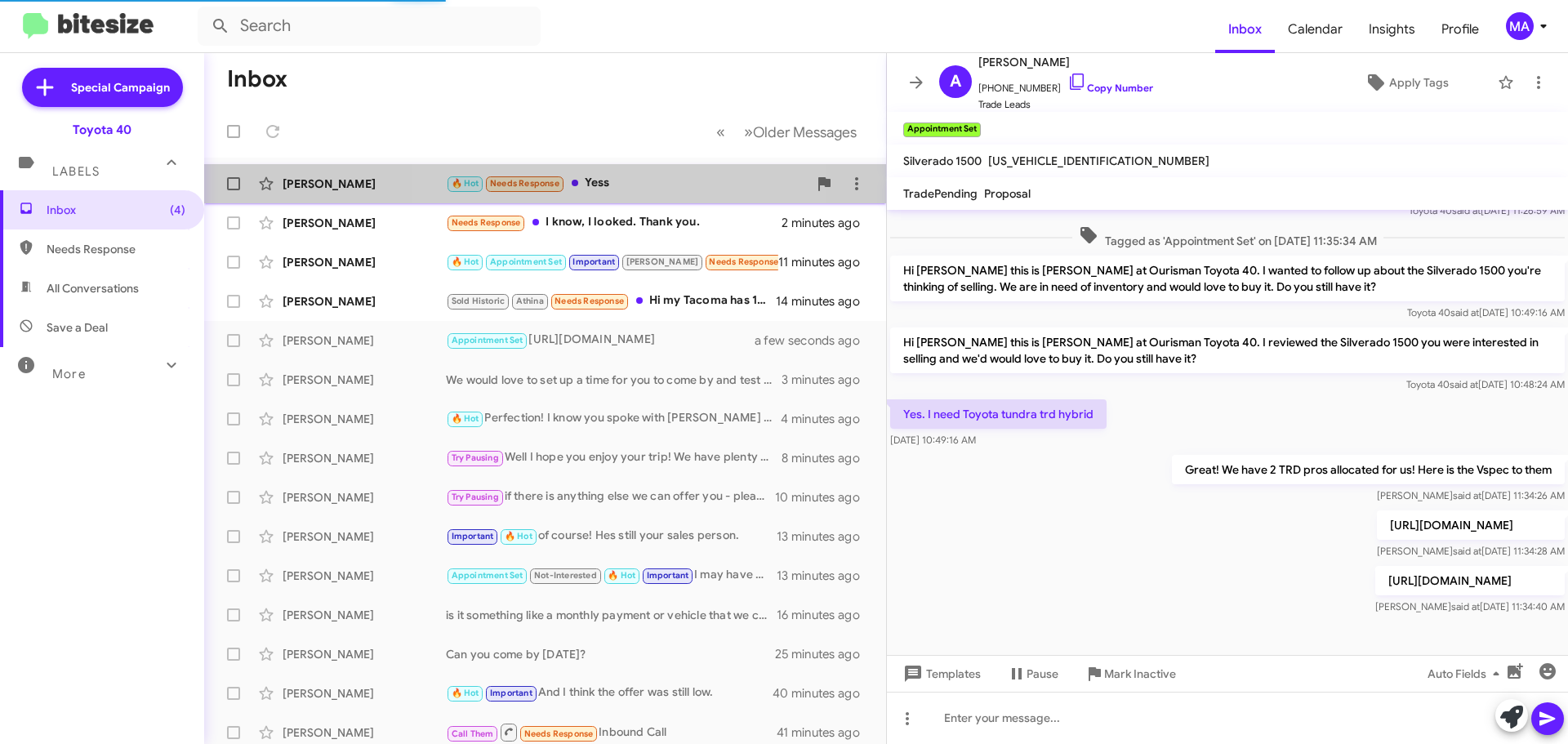
click at [606, 187] on div "🔥 Hot Needs Response Yess" at bounding box center [627, 184] width 362 height 19
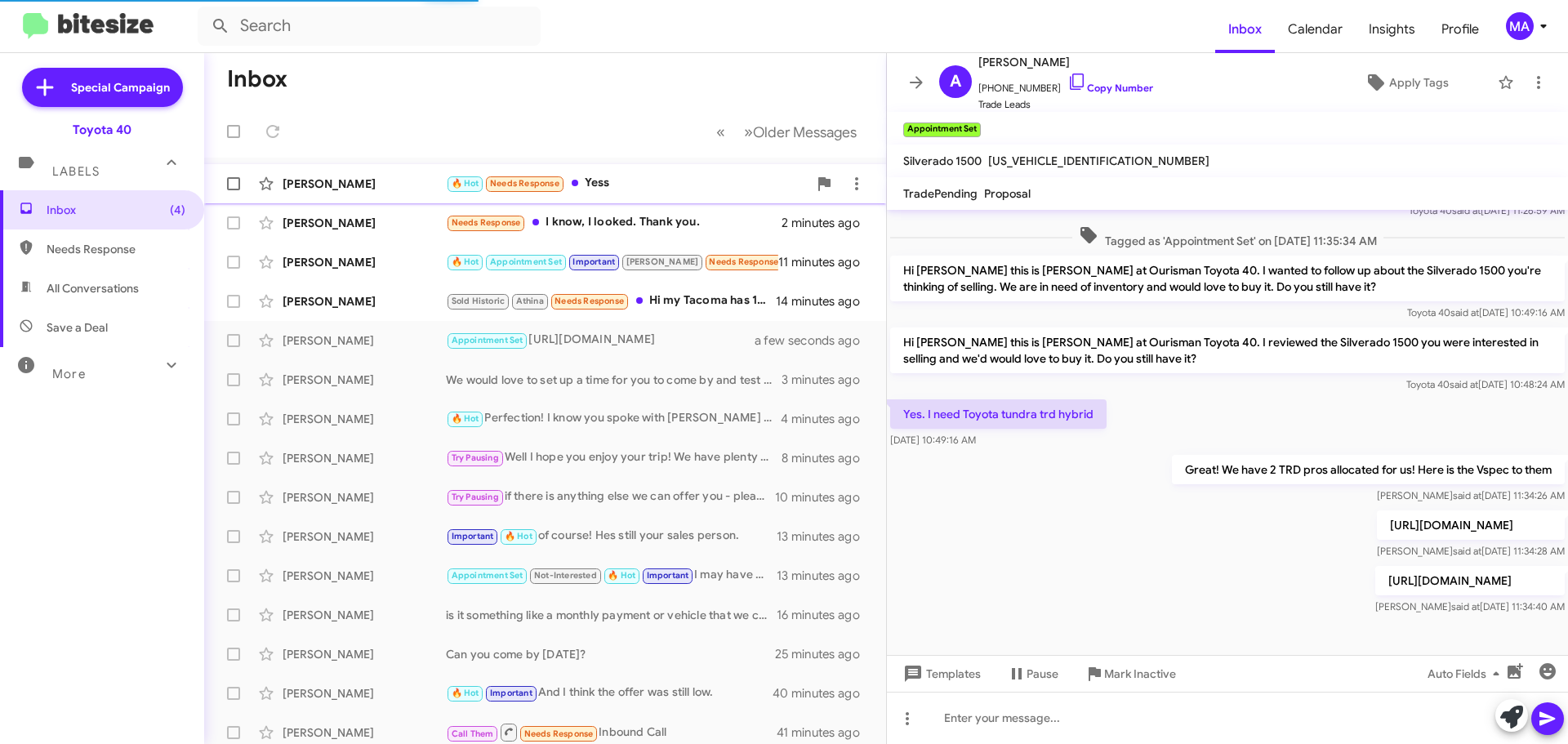
scroll to position [81, 0]
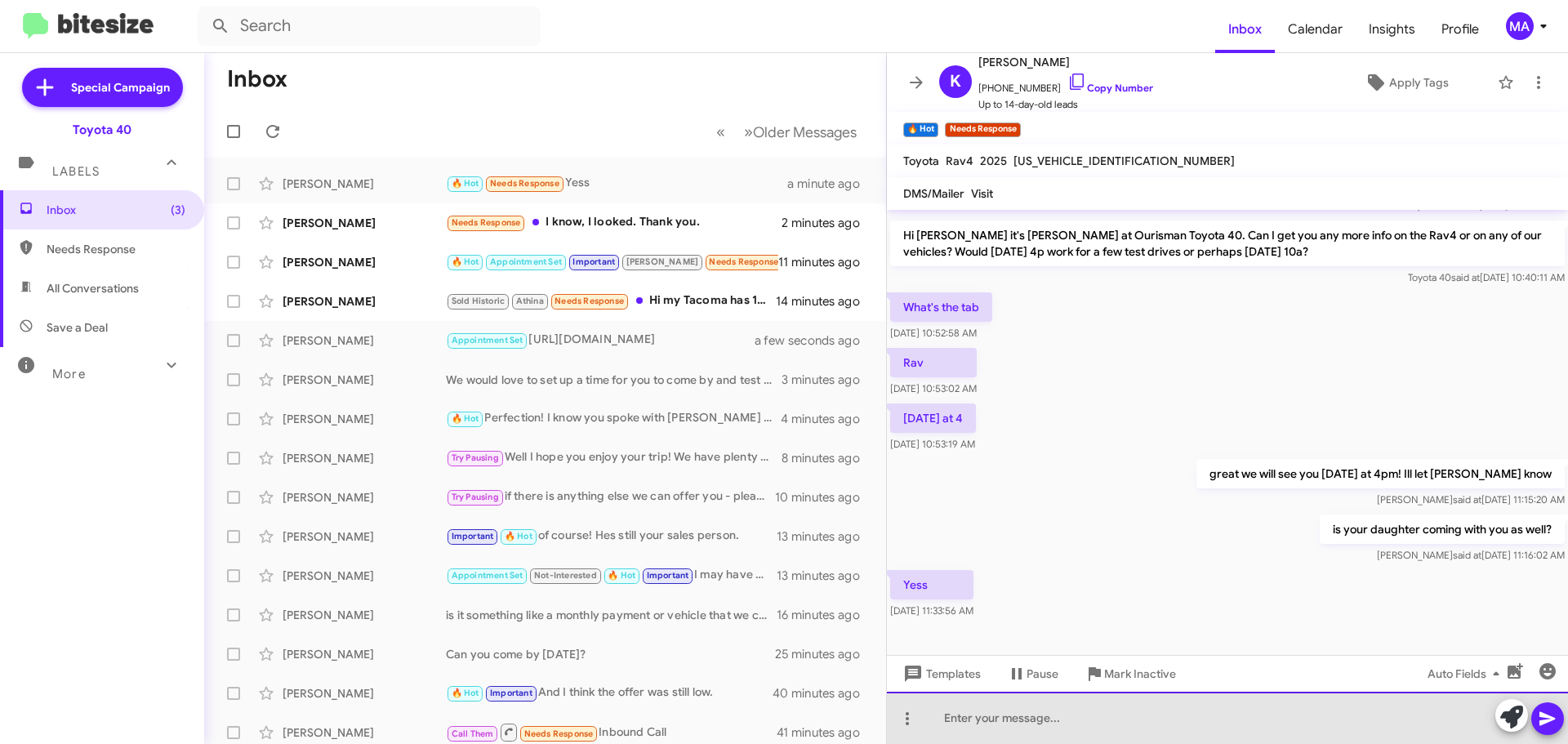
click at [974, 713] on div at bounding box center [1227, 718] width 681 height 52
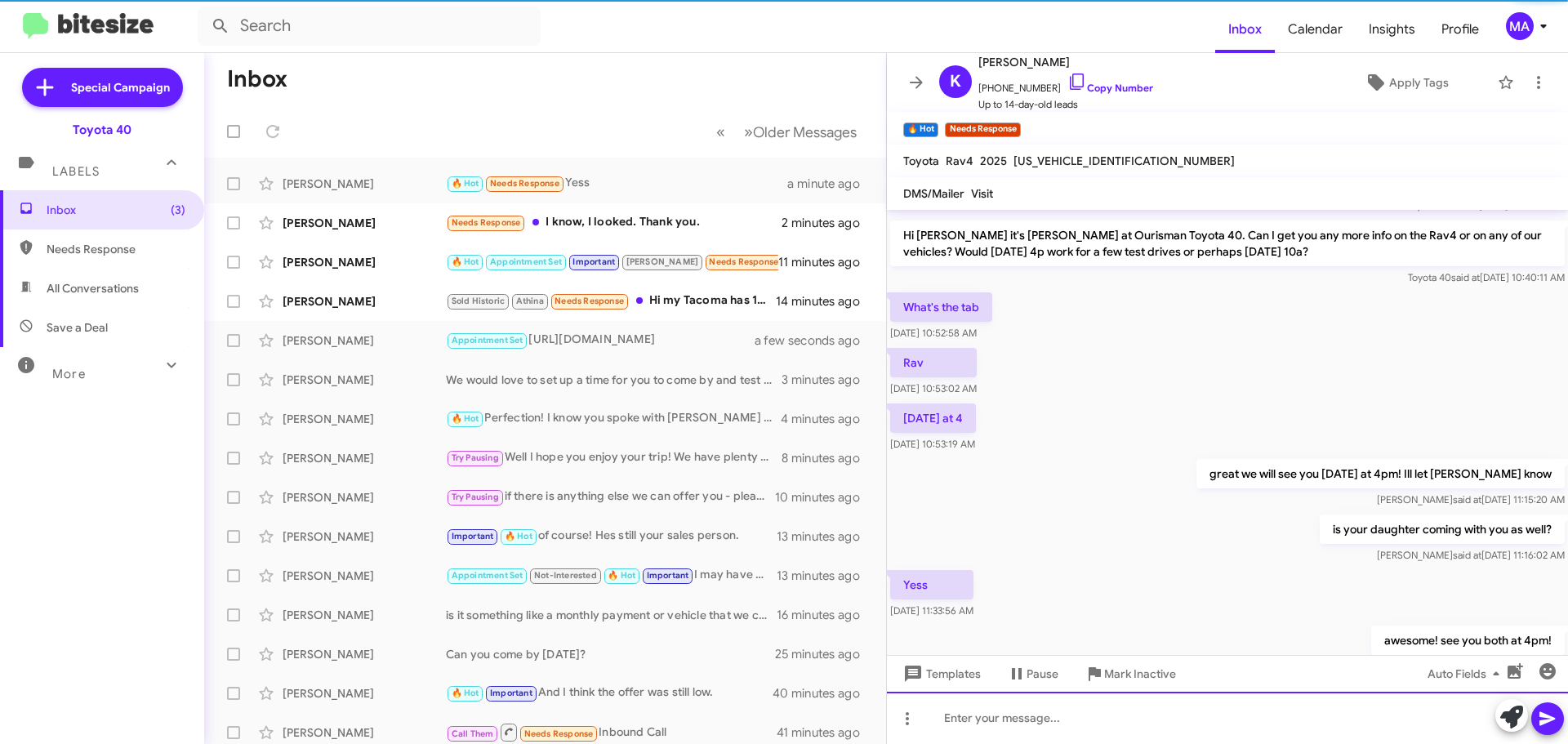
scroll to position [141, 0]
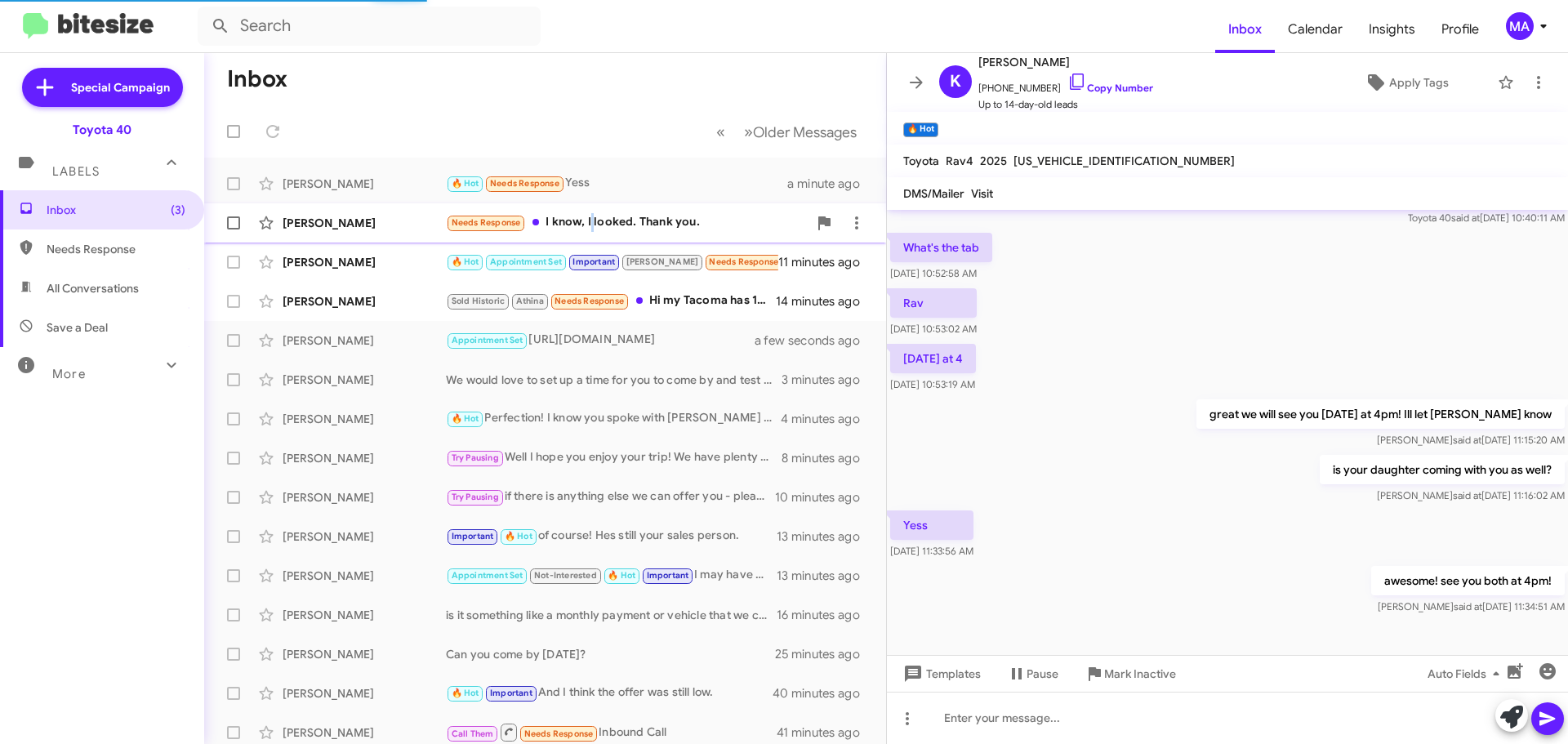
click at [594, 223] on div "Needs Response I know, I looked. Thank you." at bounding box center [627, 223] width 362 height 19
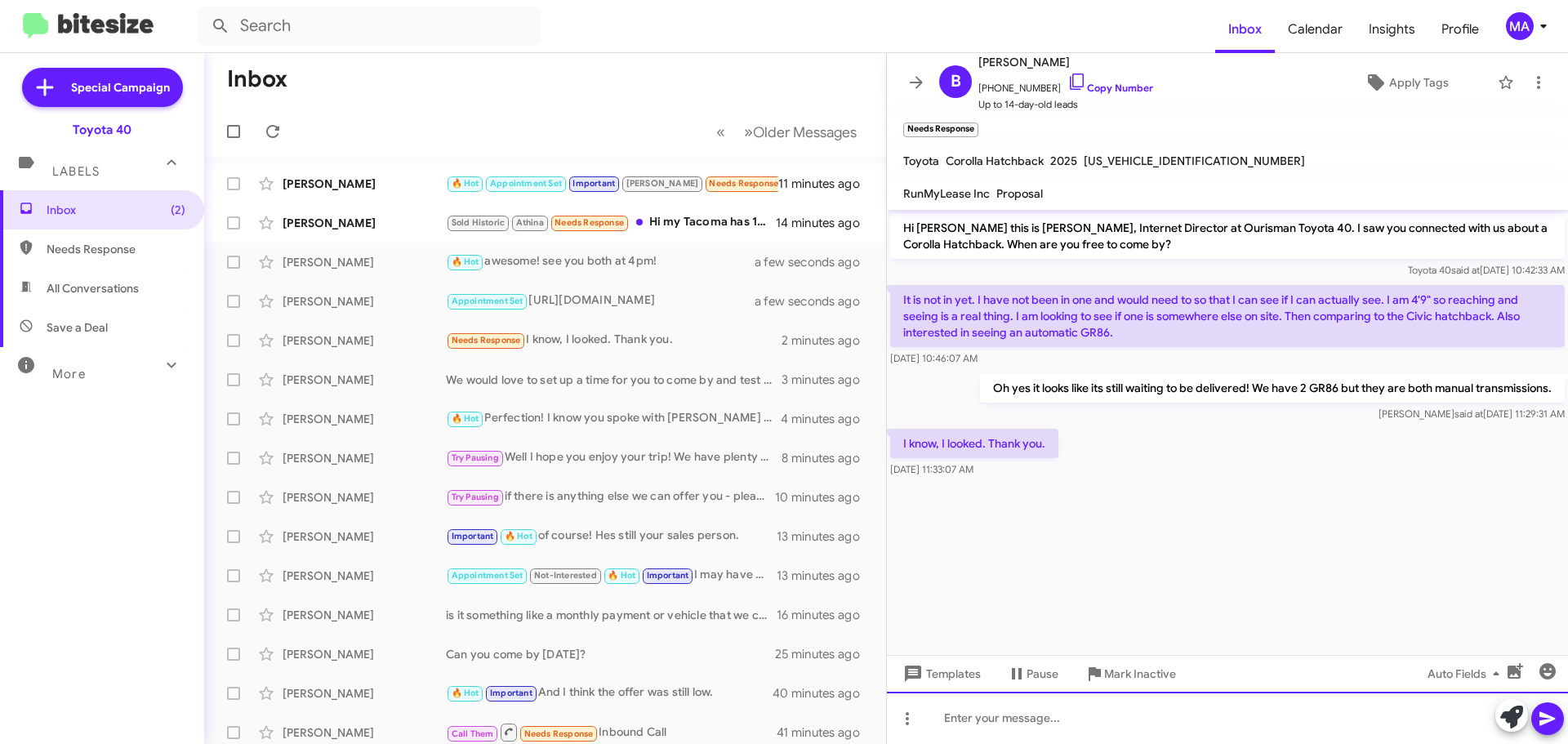
click at [1049, 727] on div at bounding box center [1227, 718] width 681 height 52
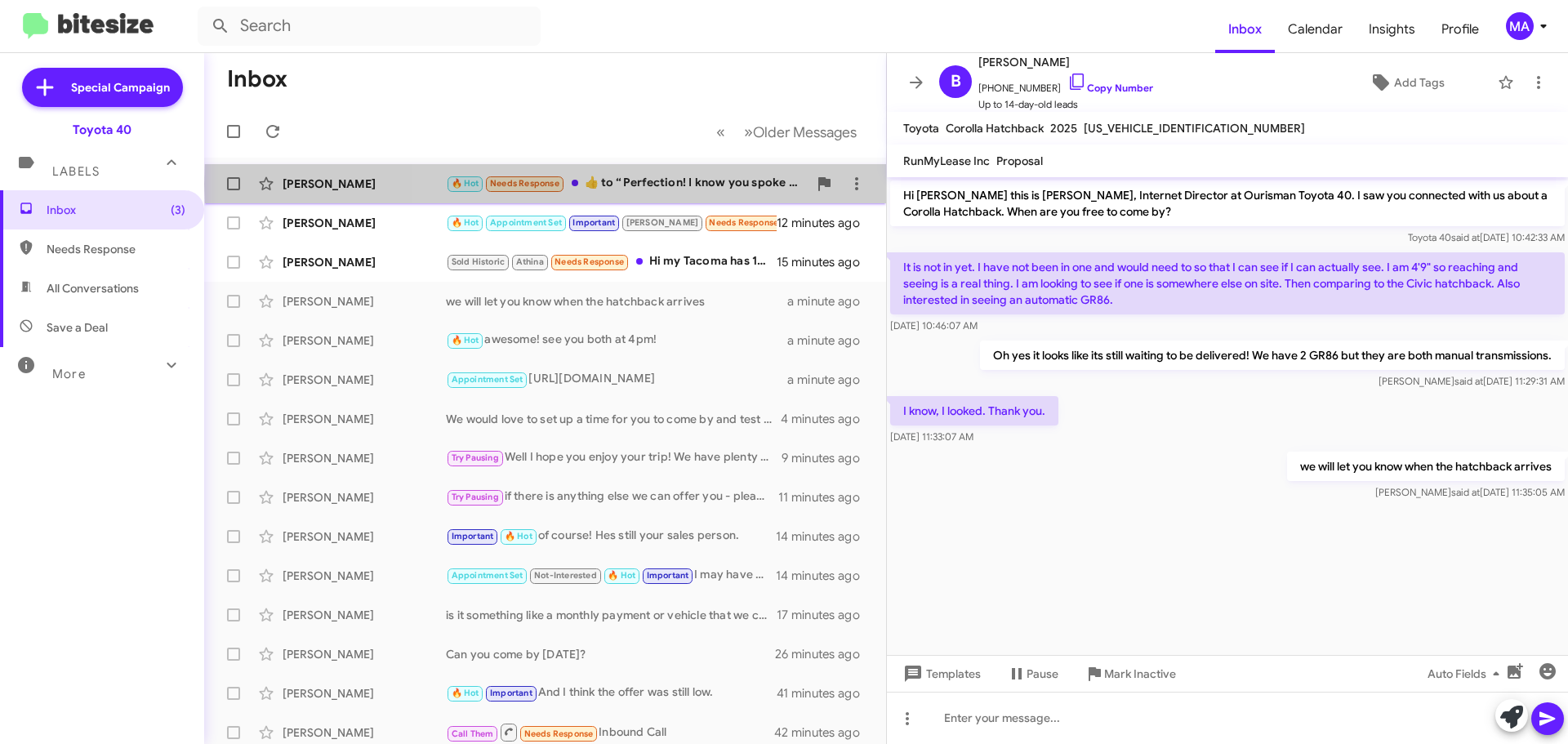
click at [679, 184] on div "🔥 Hot Needs Response ​👍​ to “ Perfection! I know you spoke with Ron earlier tod…" at bounding box center [627, 184] width 362 height 19
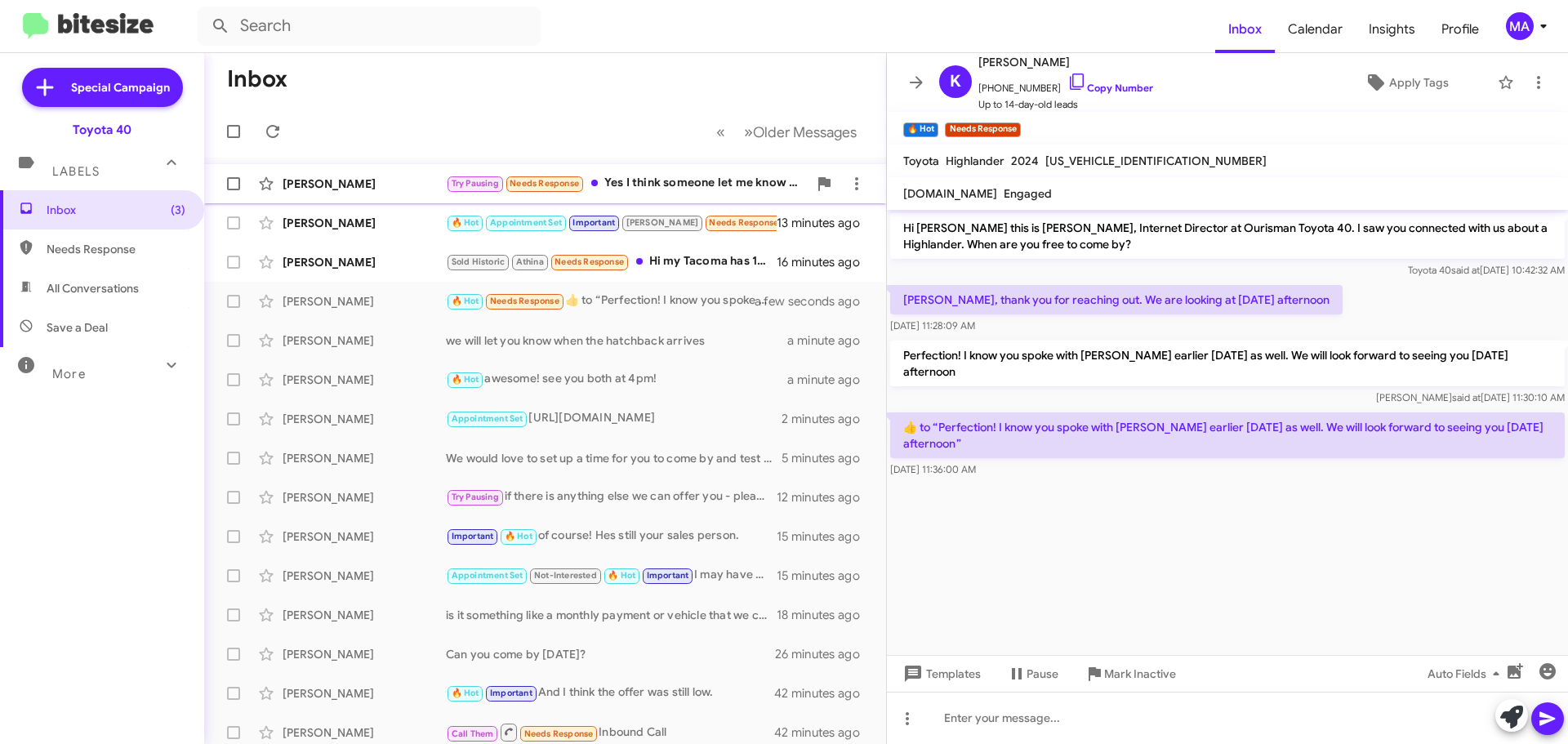
click at [677, 187] on div "Try Pausing Needs Response Yes I think someone let me know of a Highlander with…" at bounding box center [627, 184] width 362 height 19
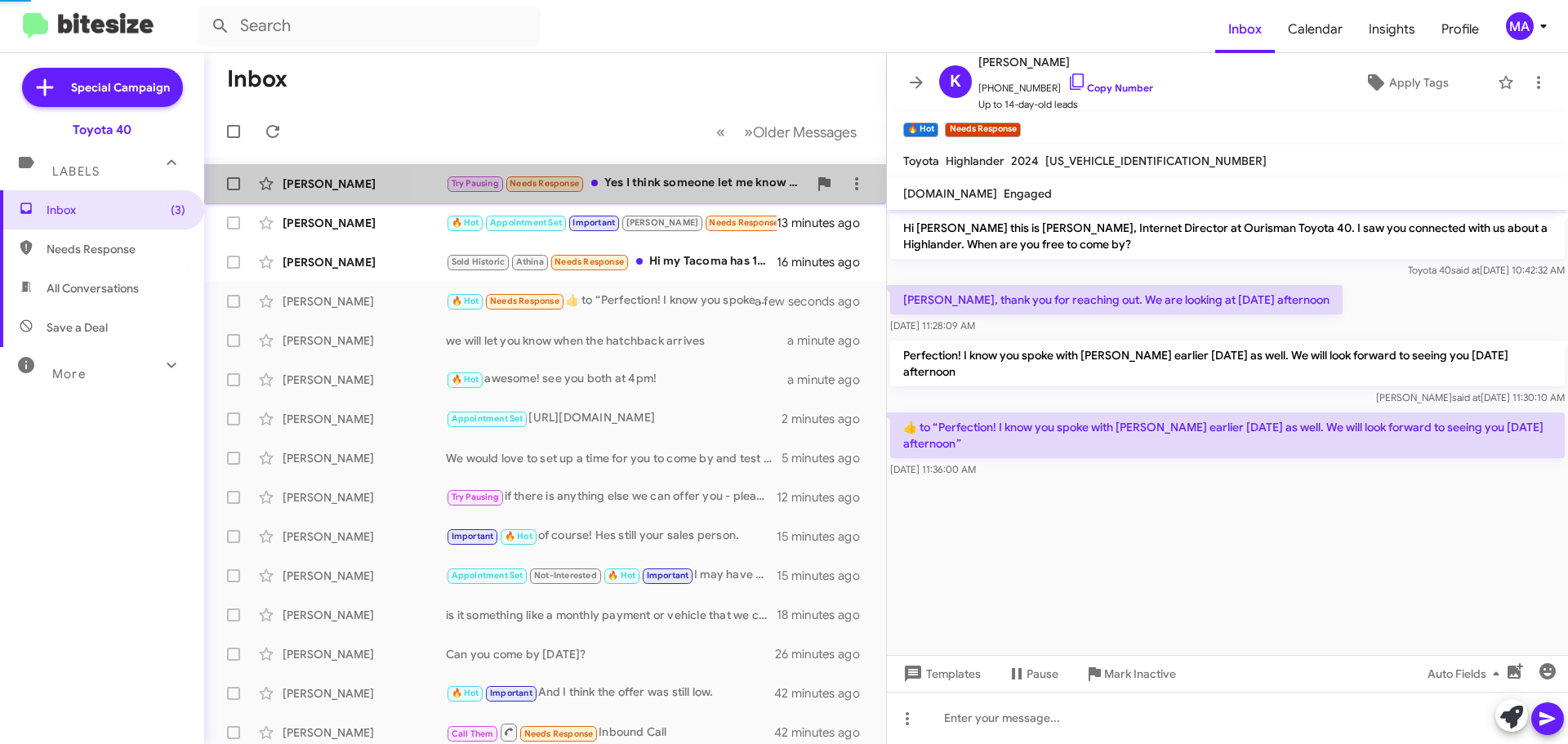
scroll to position [87, 0]
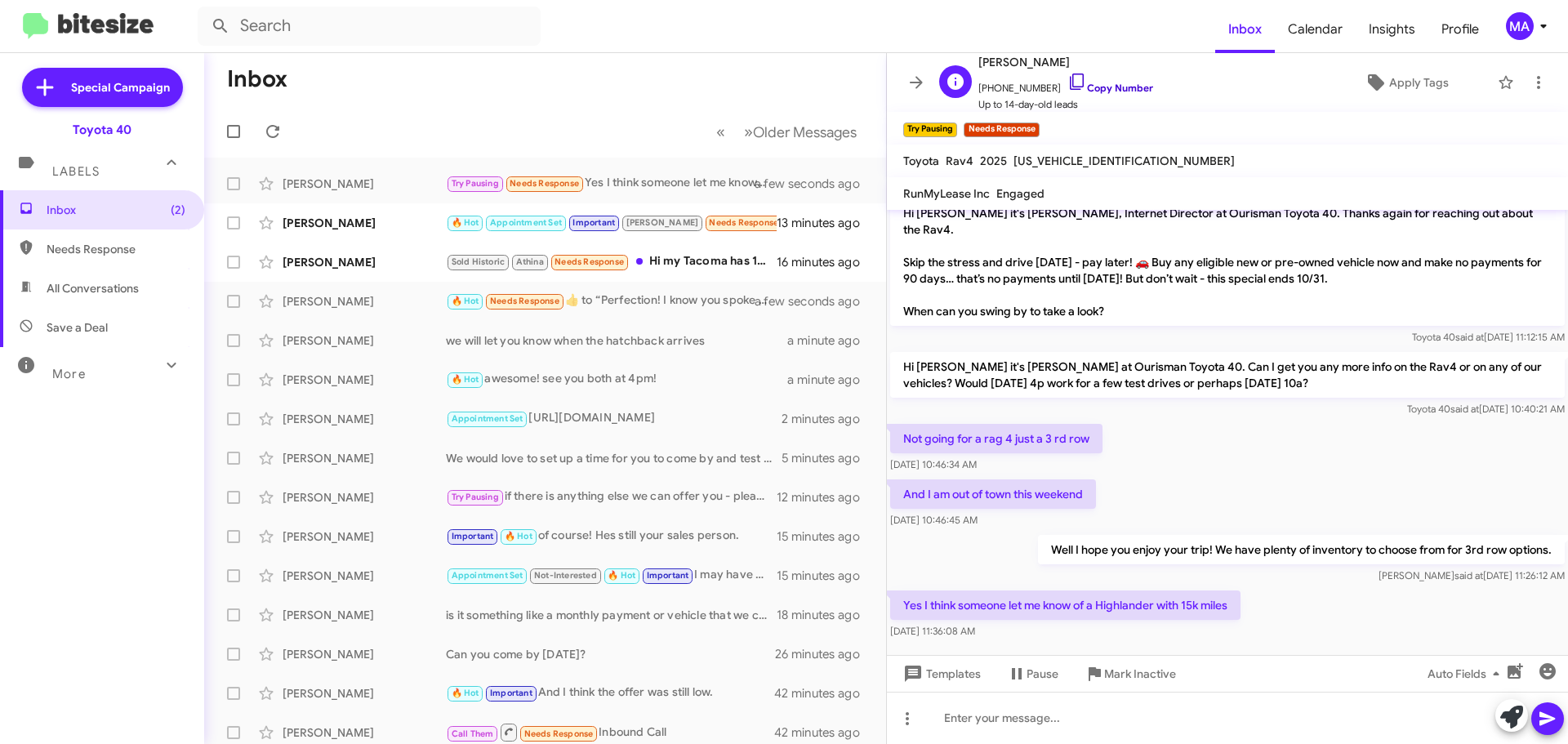
click at [1067, 79] on icon at bounding box center [1077, 82] width 20 height 20
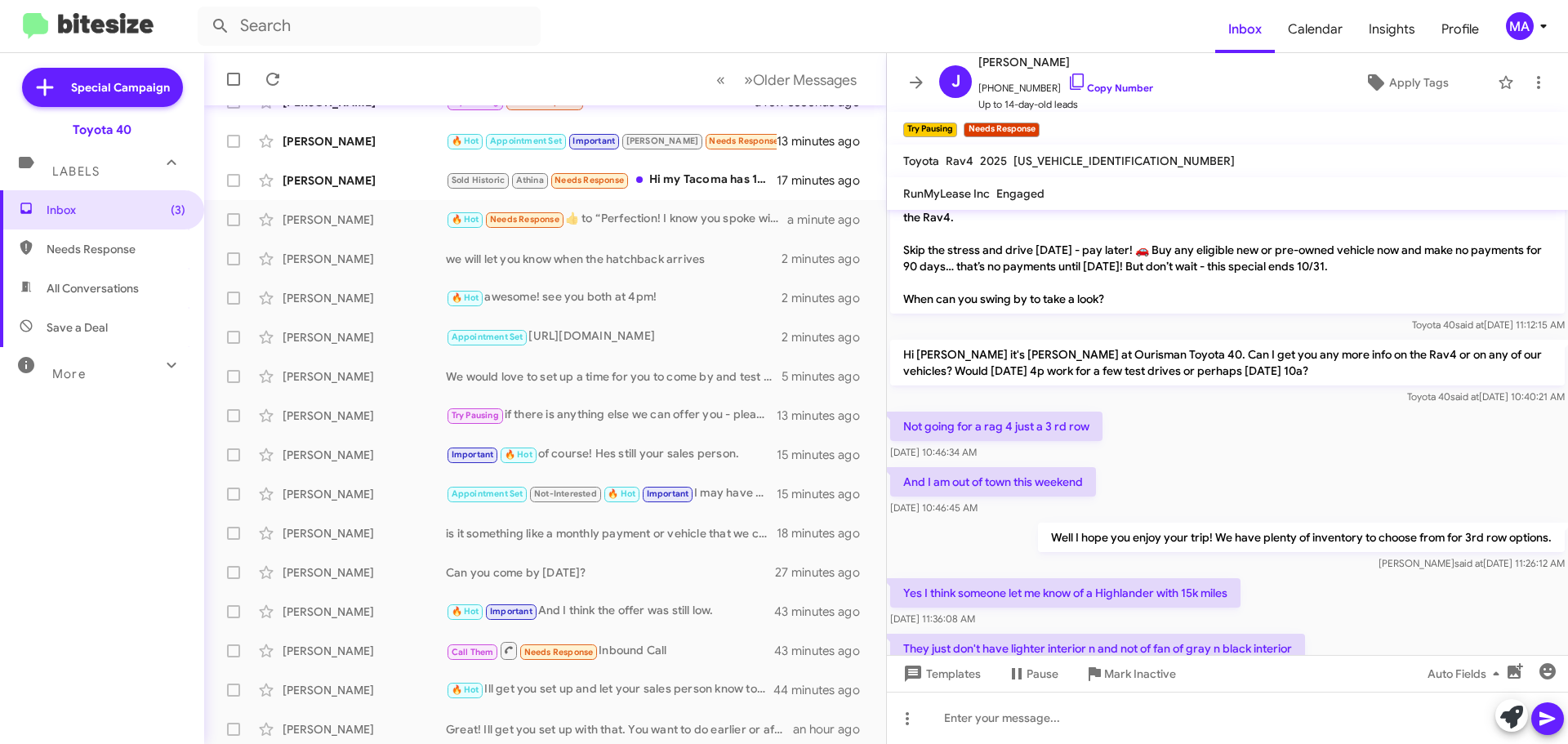
scroll to position [222, 0]
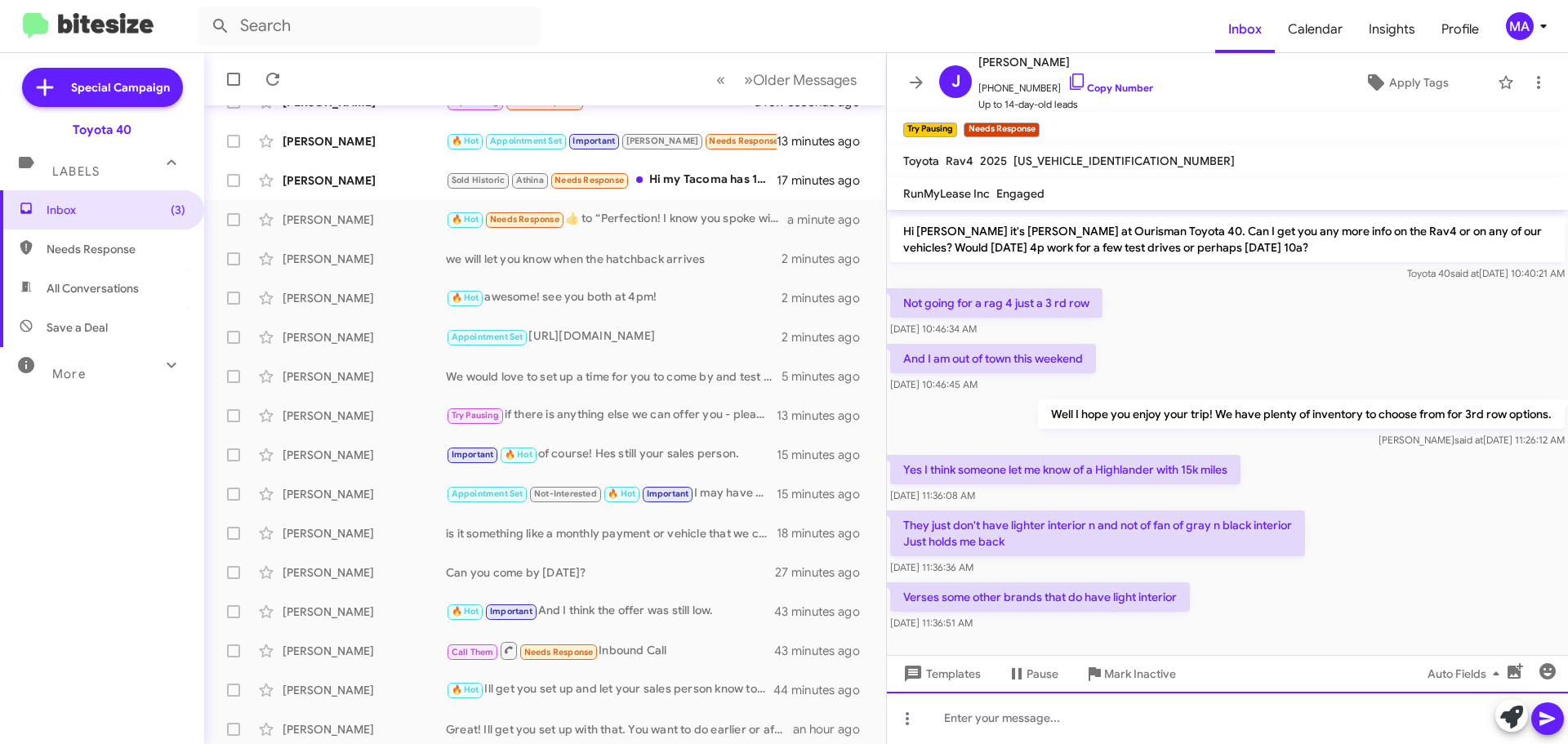
click at [972, 717] on div at bounding box center [1227, 718] width 681 height 52
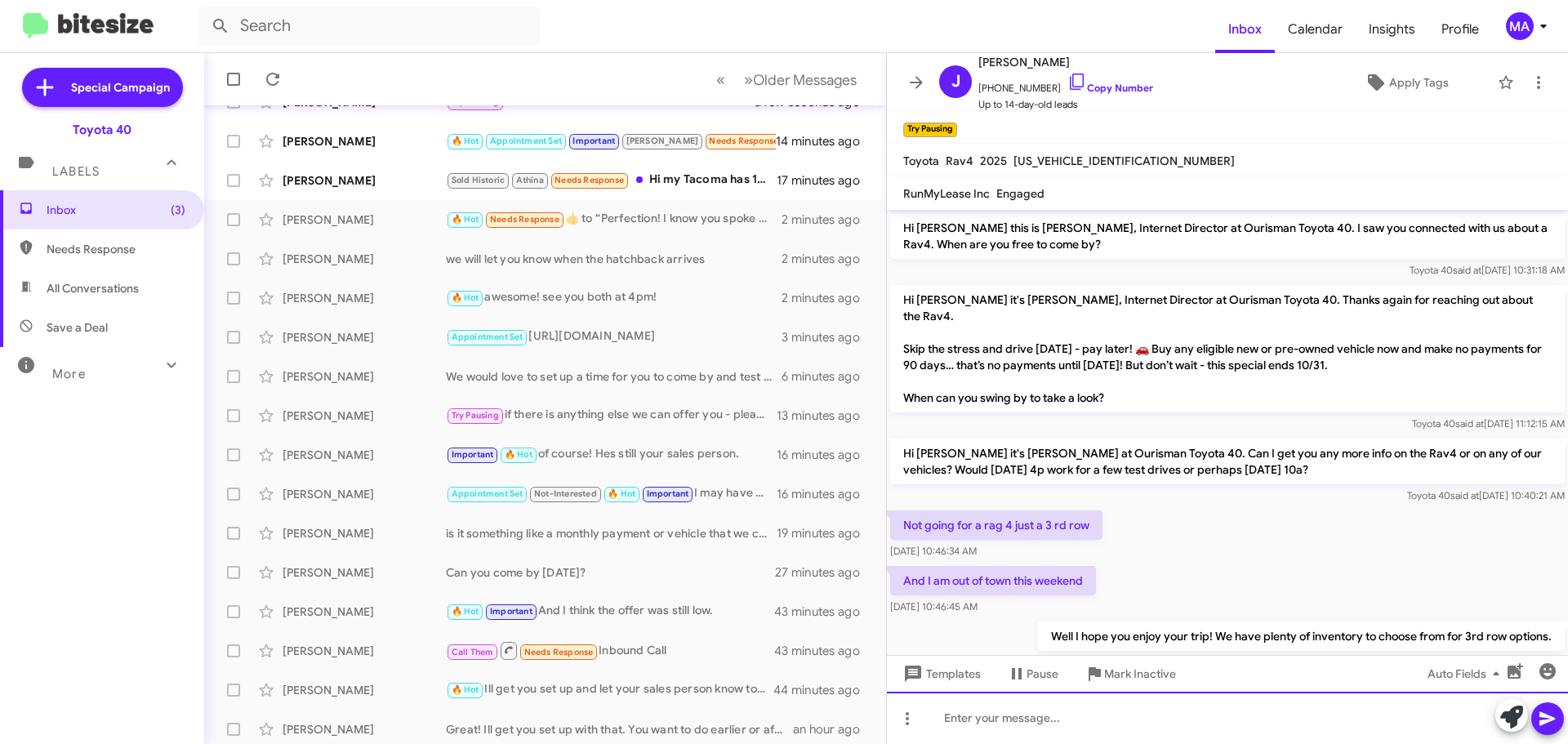
click at [1051, 721] on div at bounding box center [1227, 718] width 681 height 52
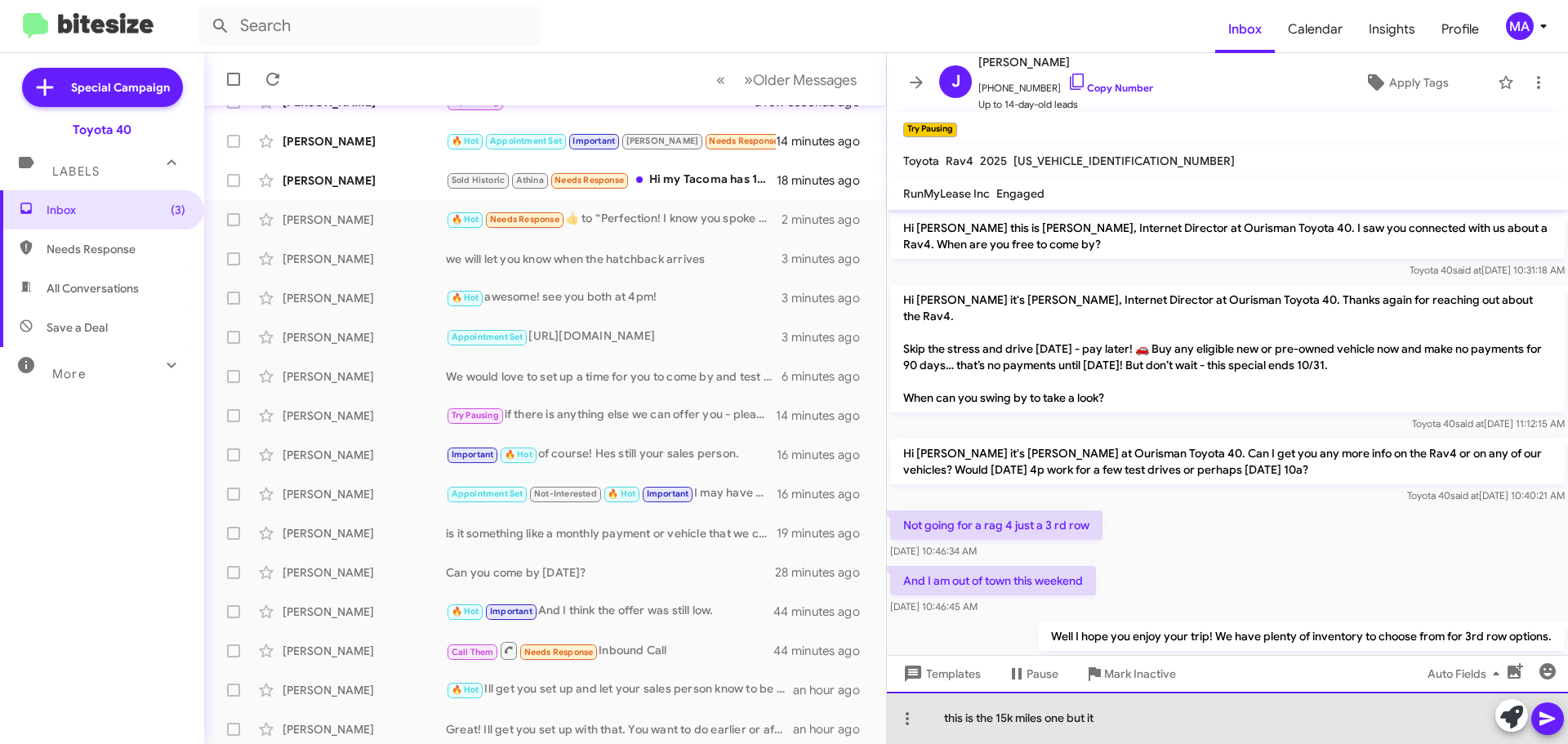
click at [1127, 726] on div "this is the 15k miles one but it" at bounding box center [1227, 718] width 681 height 52
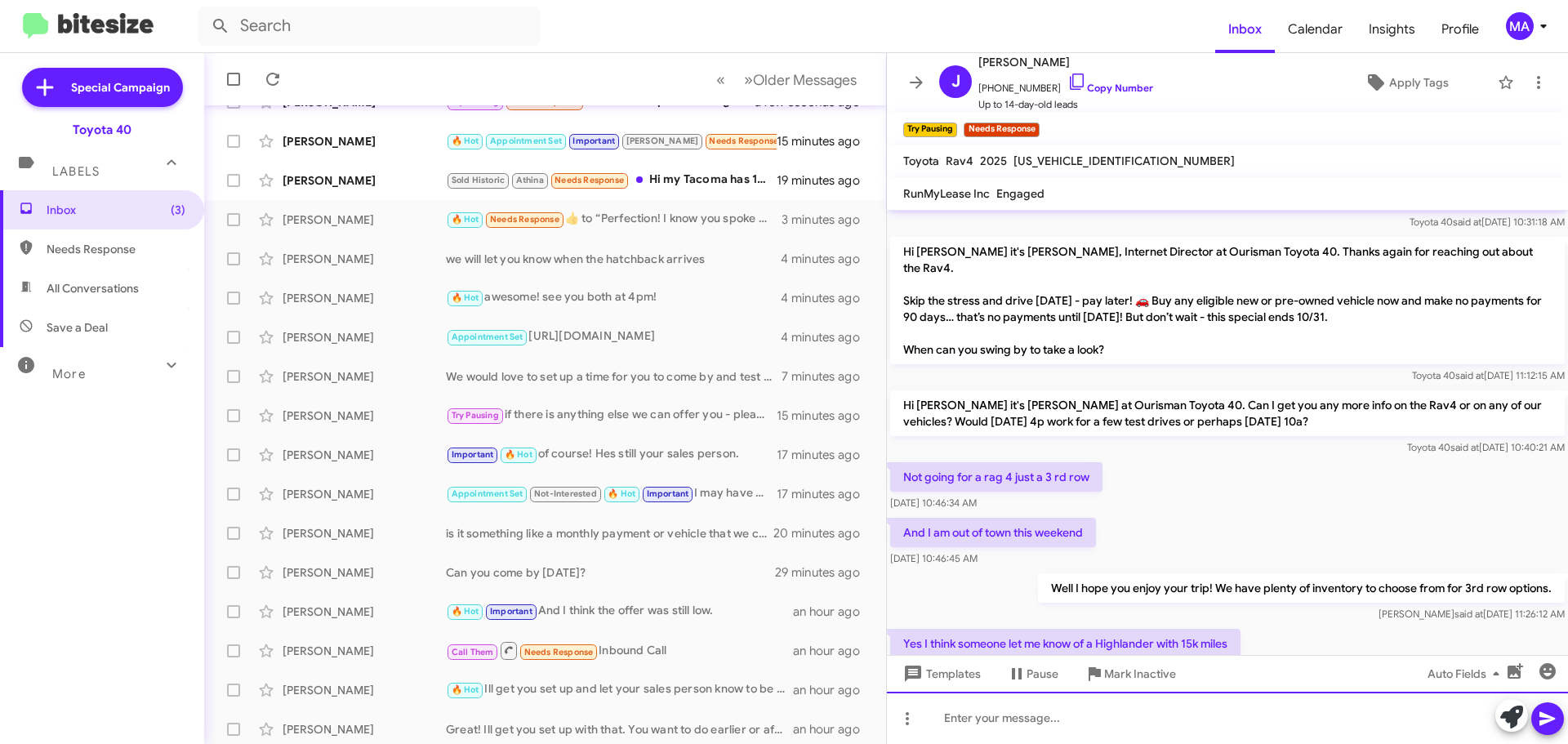
scroll to position [461, 0]
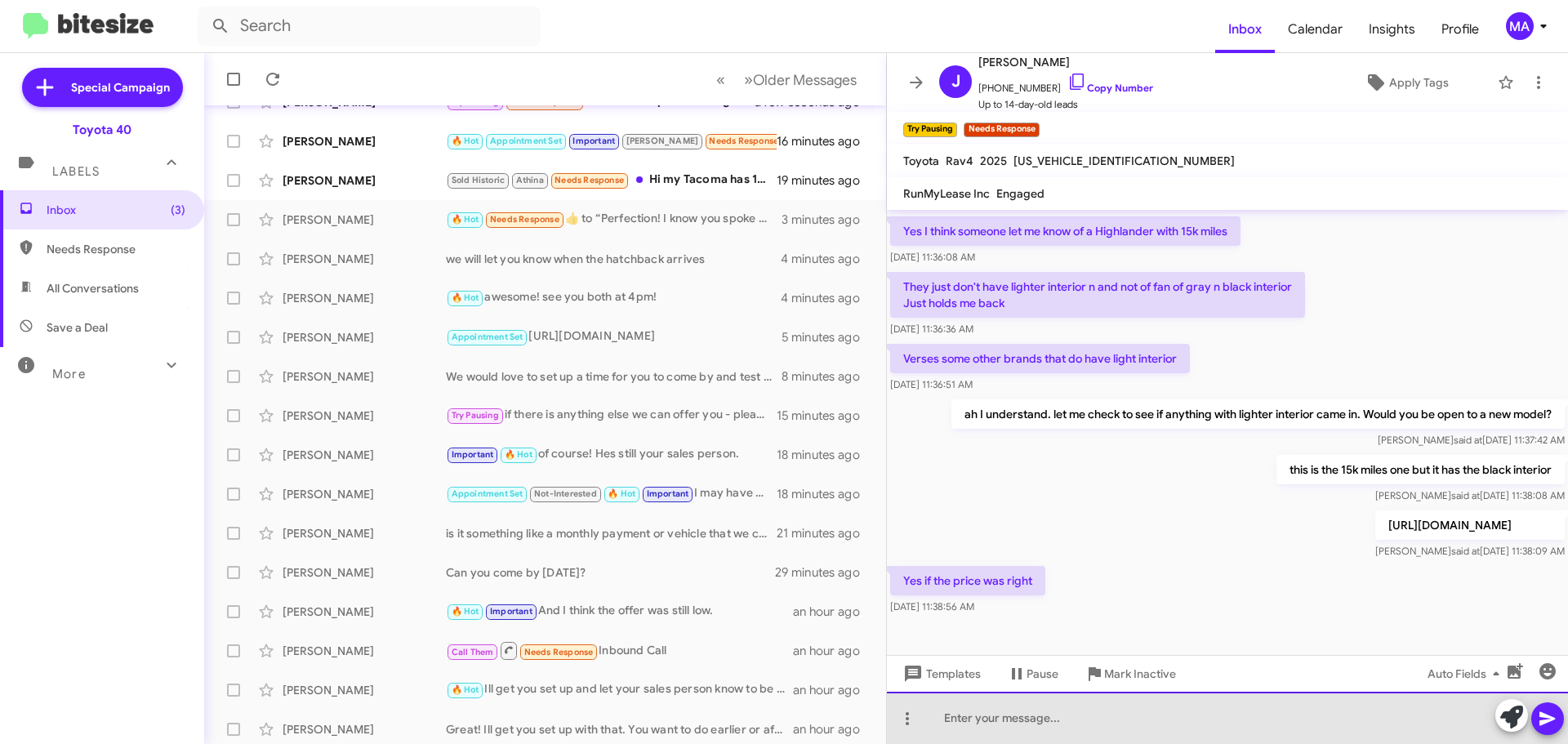
click at [971, 726] on div at bounding box center [1227, 718] width 681 height 52
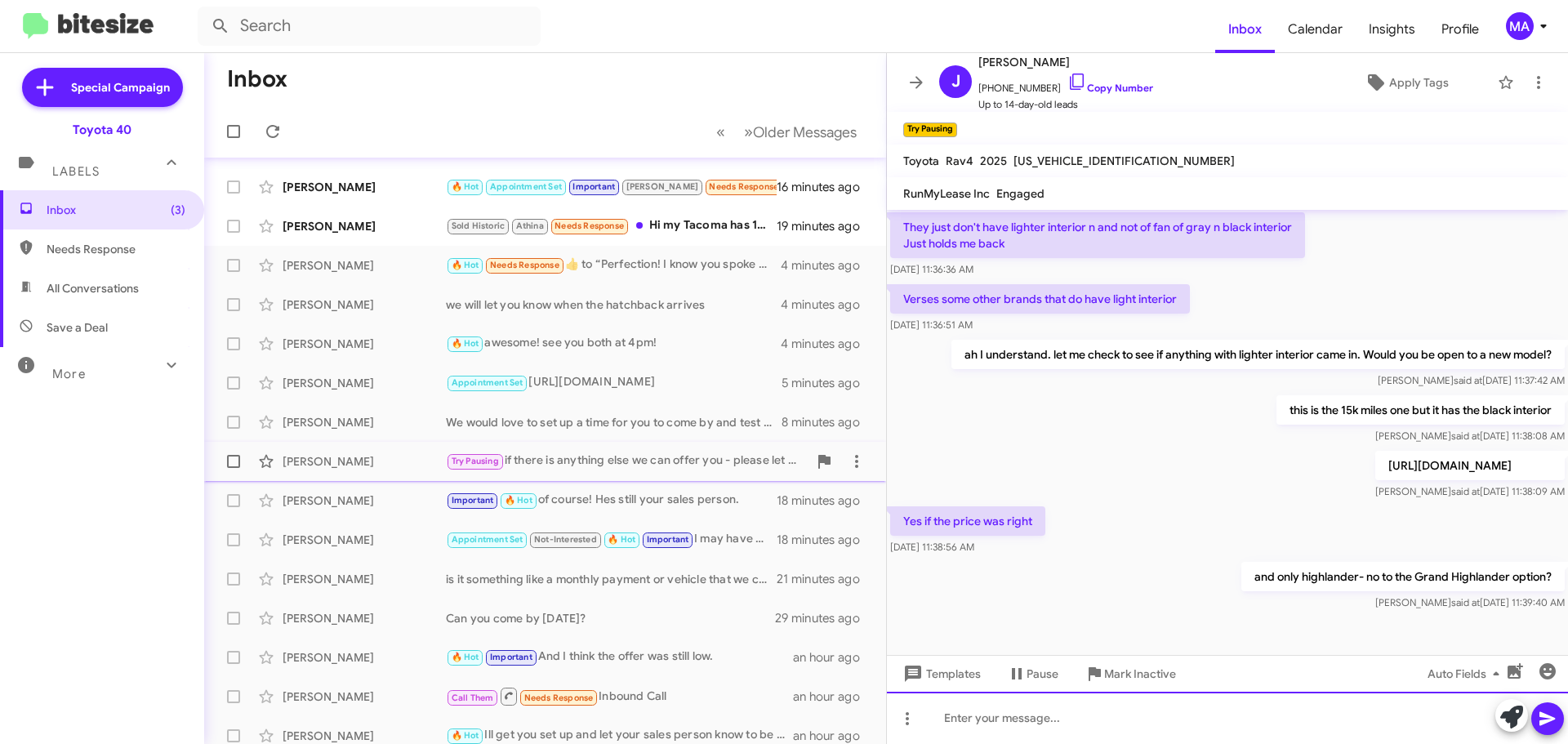
scroll to position [0, 0]
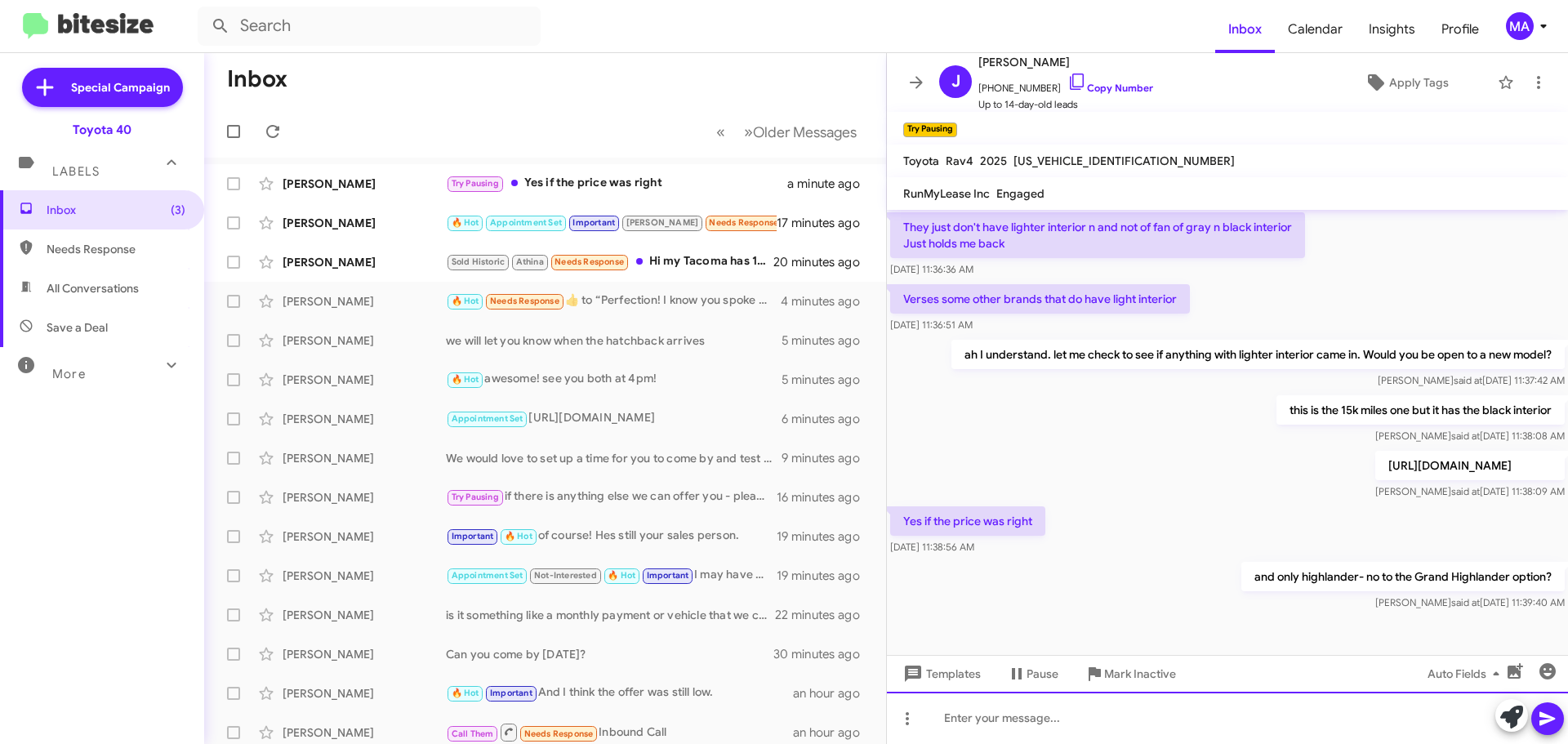
click at [997, 727] on div at bounding box center [1227, 718] width 681 height 52
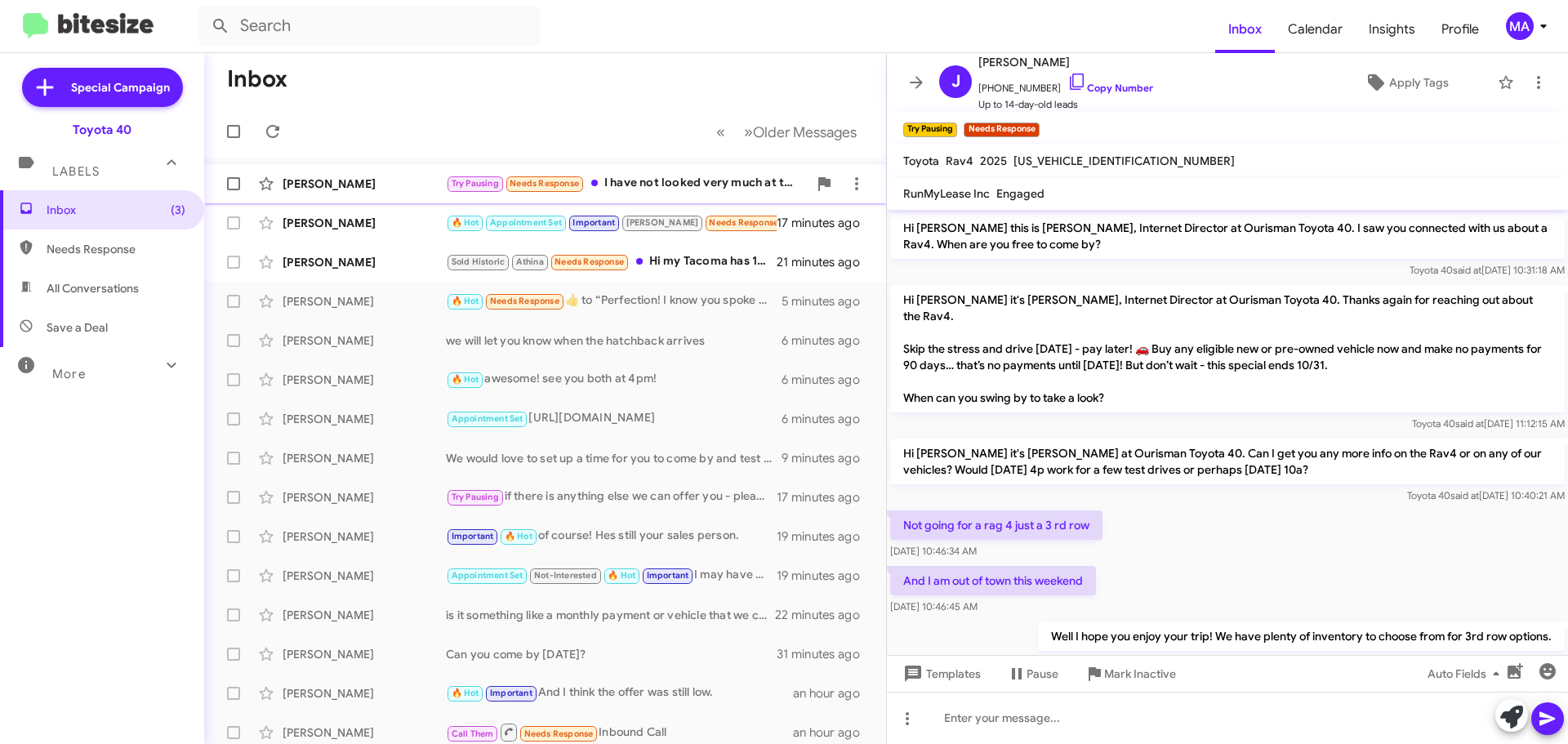
click at [365, 178] on div "[PERSON_NAME]" at bounding box center [364, 184] width 163 height 17
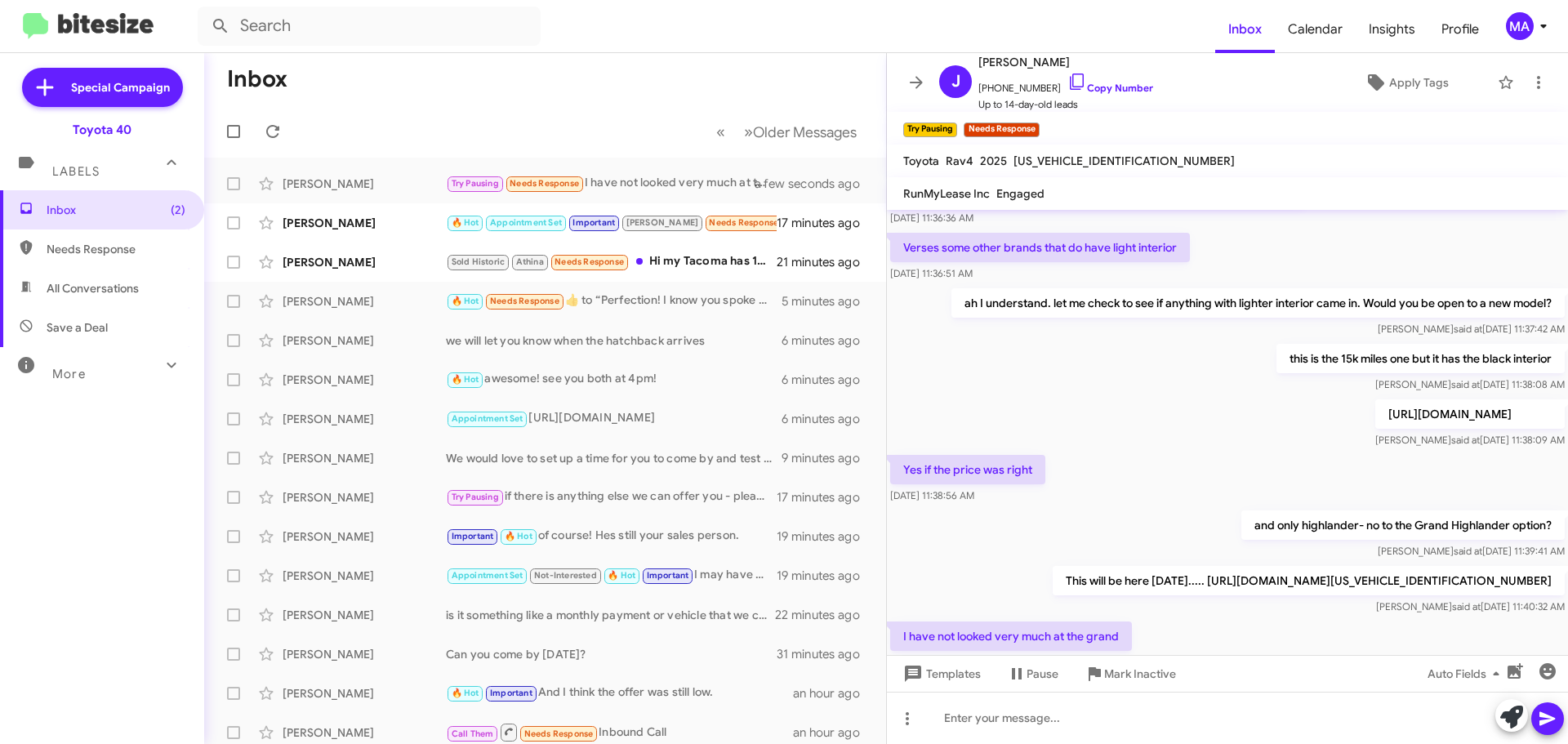
scroll to position [656, 0]
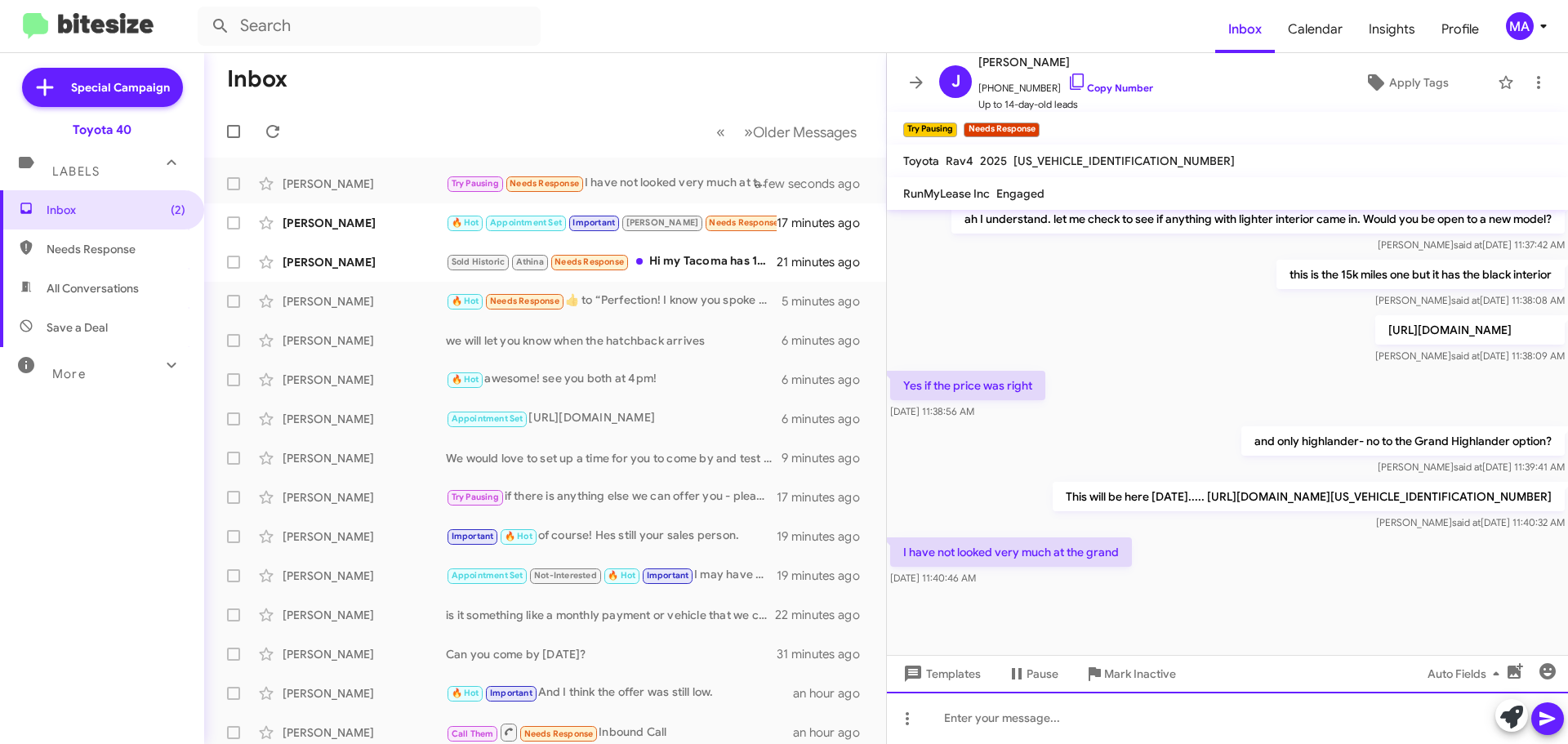
click at [998, 721] on div at bounding box center [1227, 718] width 681 height 52
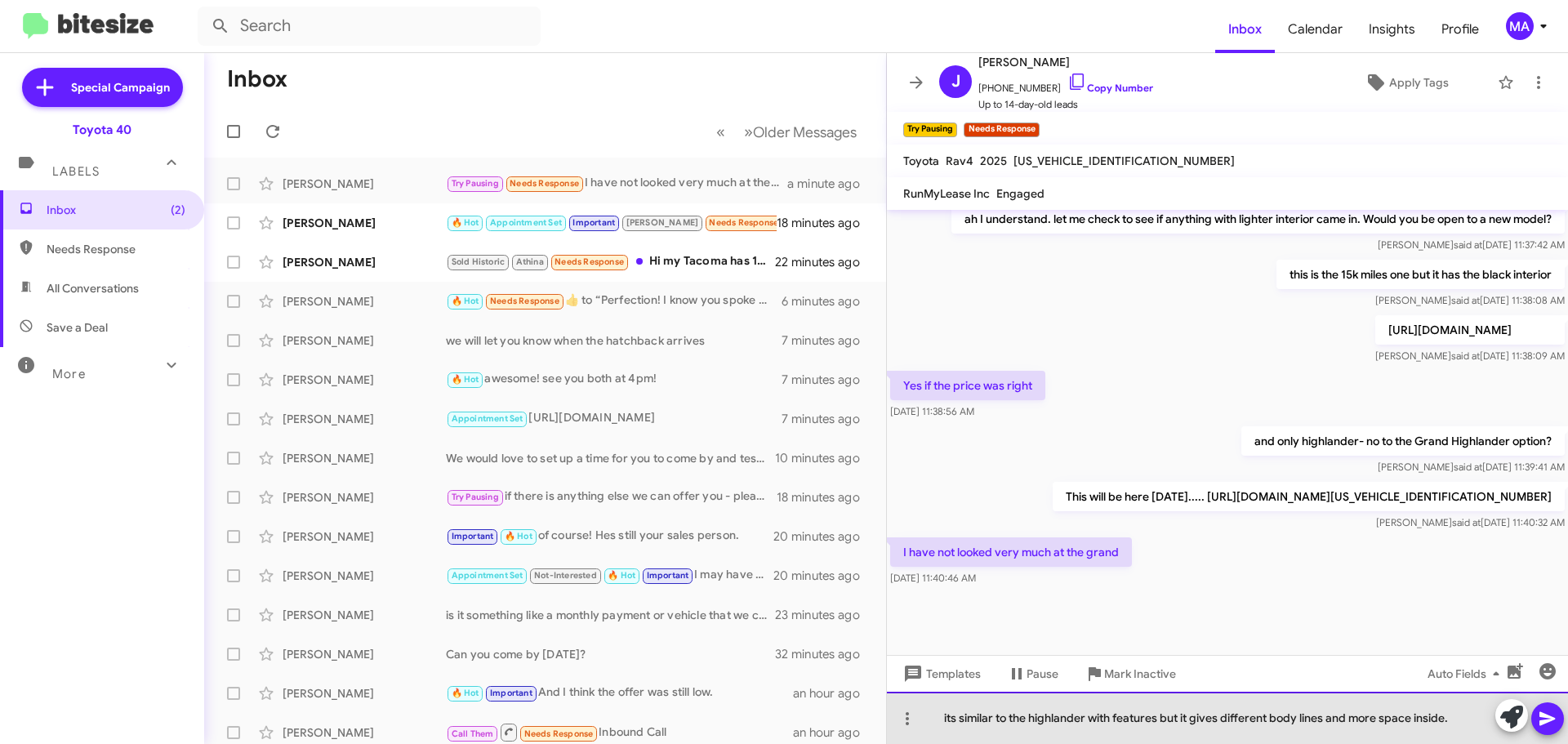
click at [1463, 718] on div "its similar to the highlander with features but it gives different body lines a…" at bounding box center [1227, 718] width 681 height 52
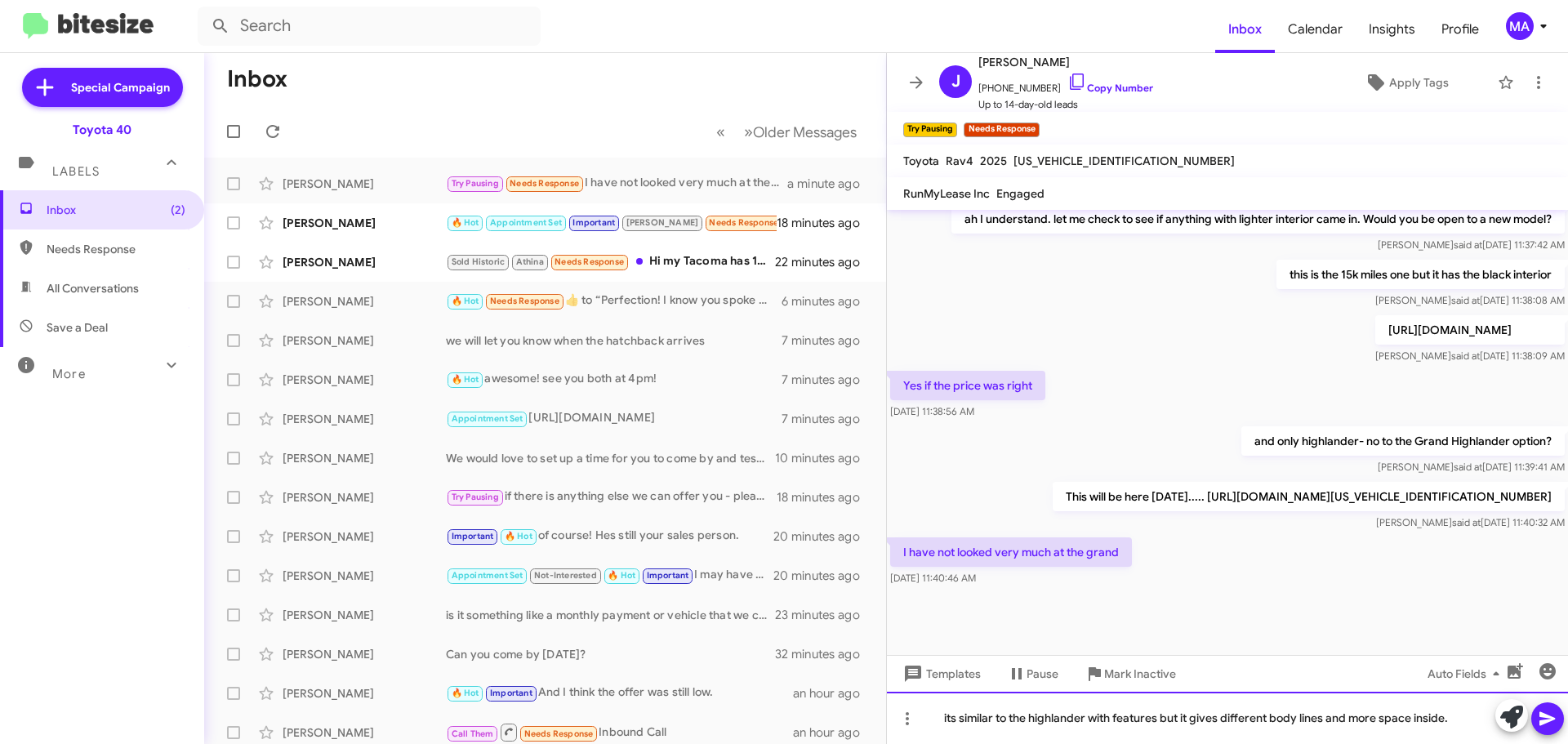
click at [1158, 724] on div "its similar to the highlander with features but it gives different body lines a…" at bounding box center [1227, 718] width 681 height 52
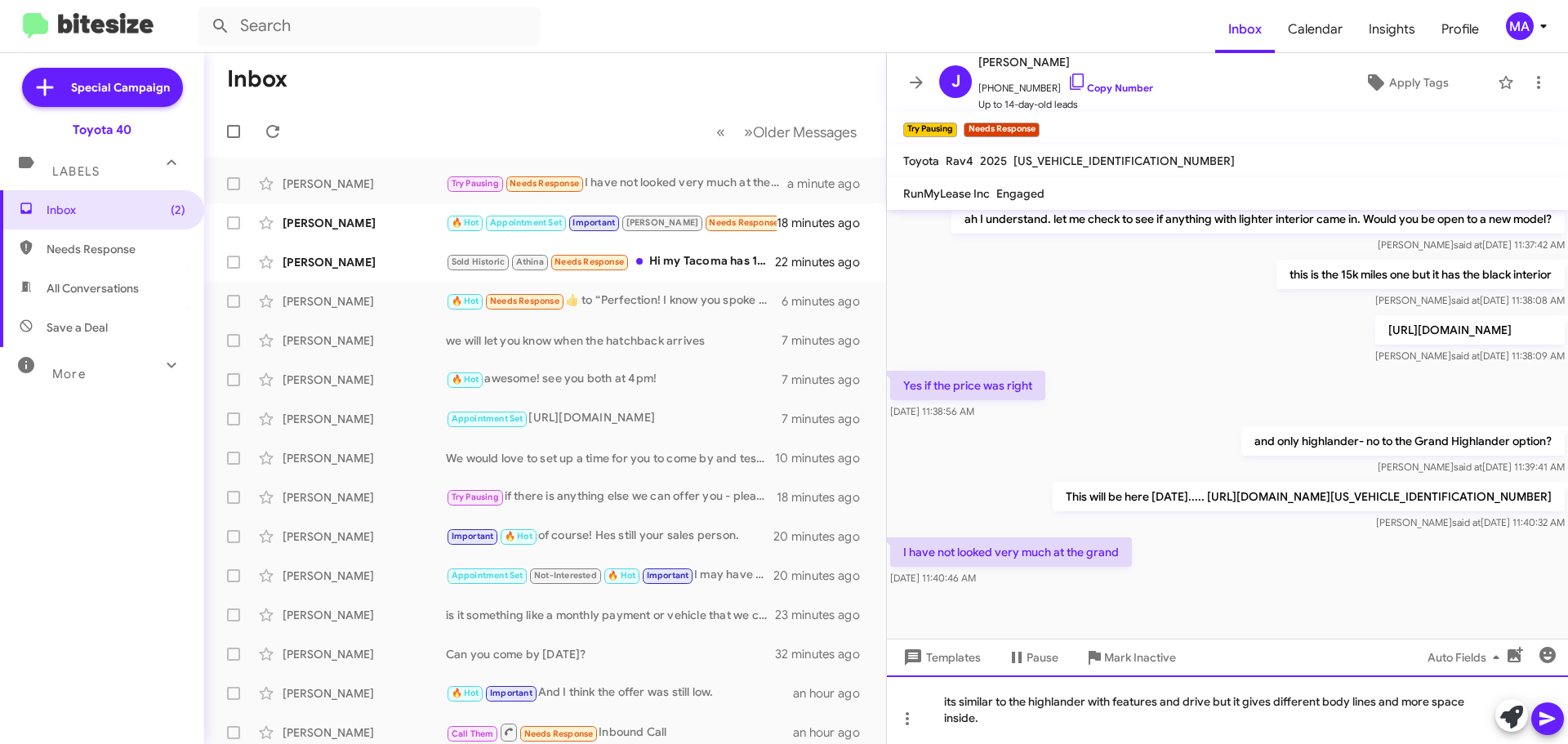
click at [1148, 714] on div "its similar to the highlander with features and drive but it gives different bo…" at bounding box center [1227, 710] width 681 height 69
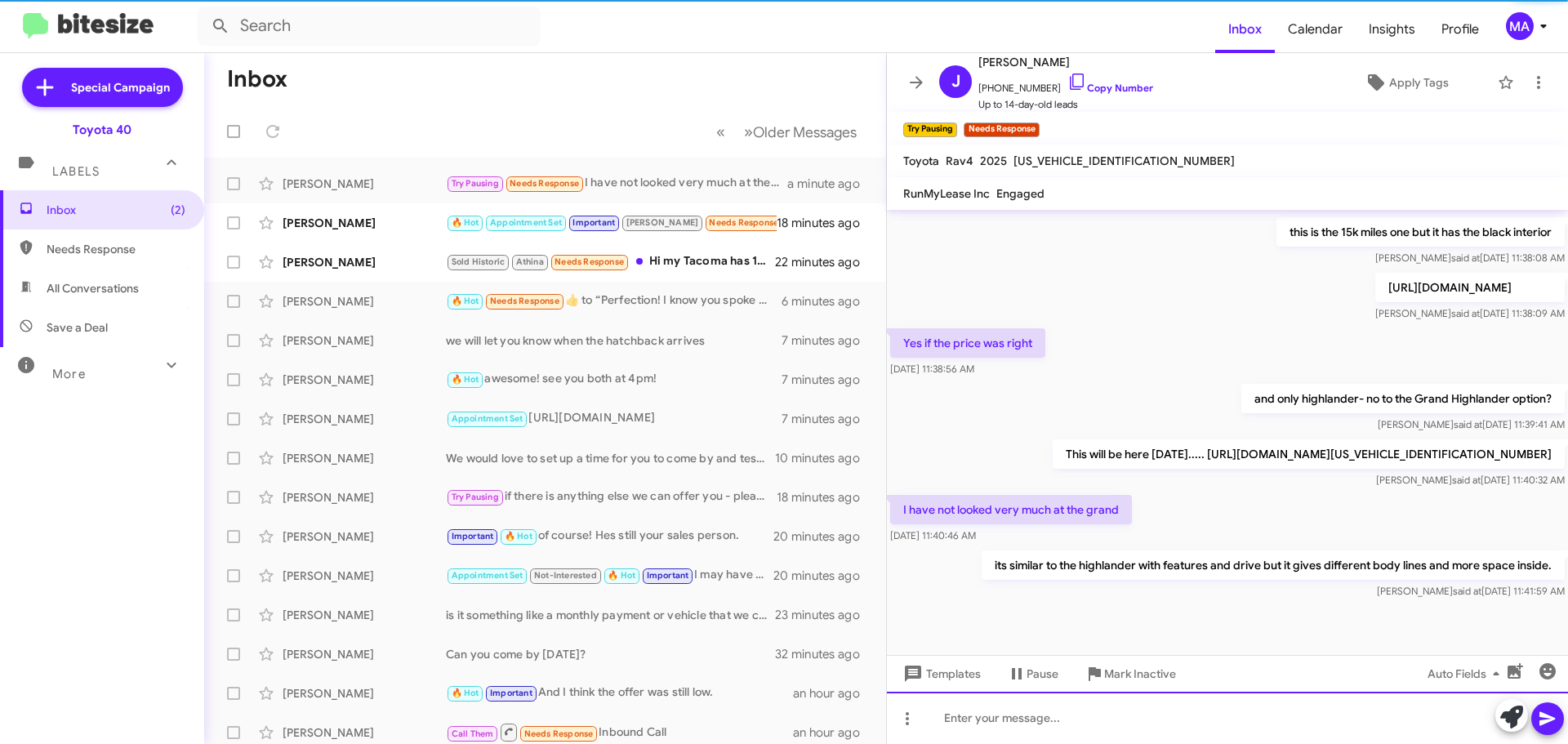
scroll to position [716, 0]
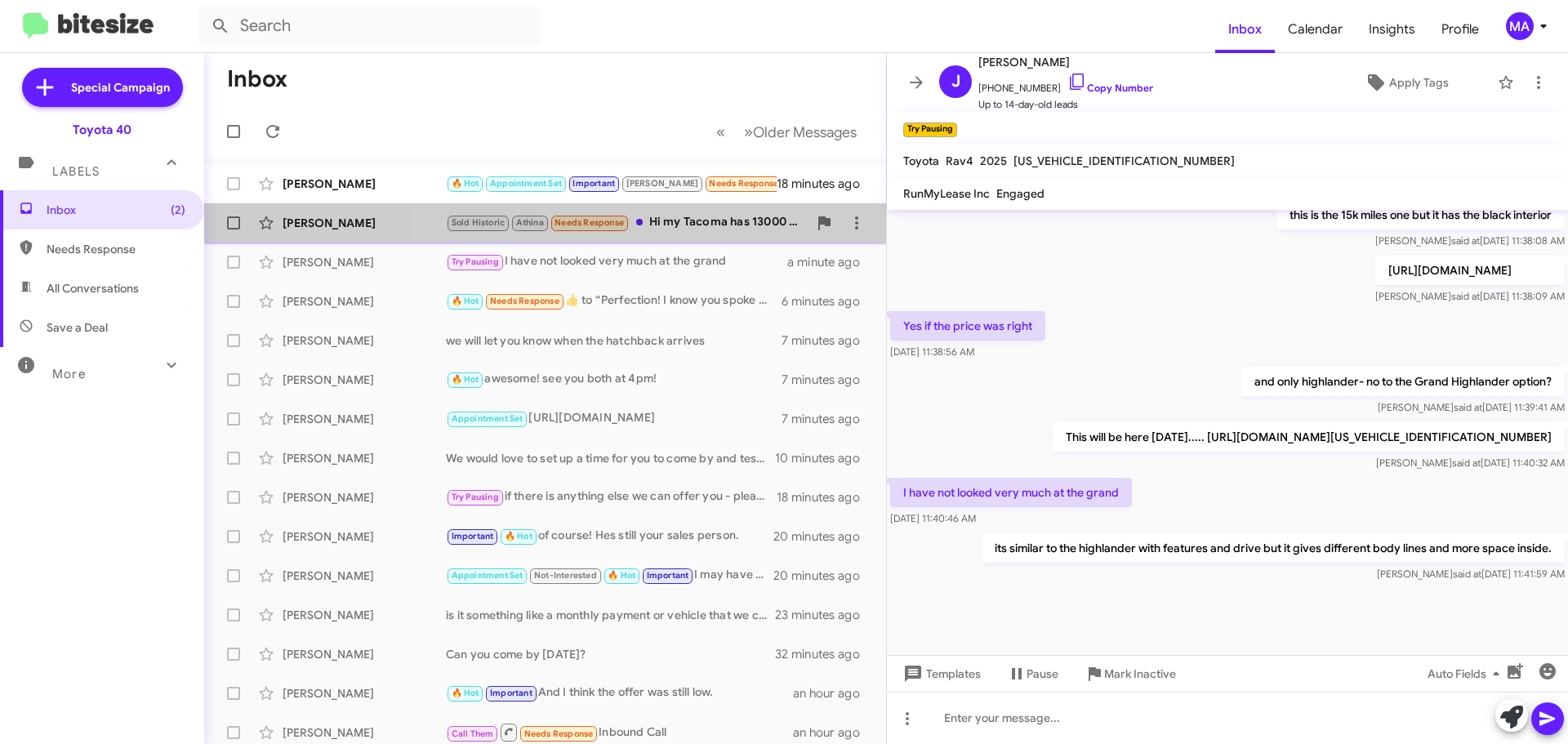
click at [685, 214] on div "Sold Historic Athina Needs Response Hi my Tacoma has 13000 miles let me know ho…" at bounding box center [627, 223] width 362 height 19
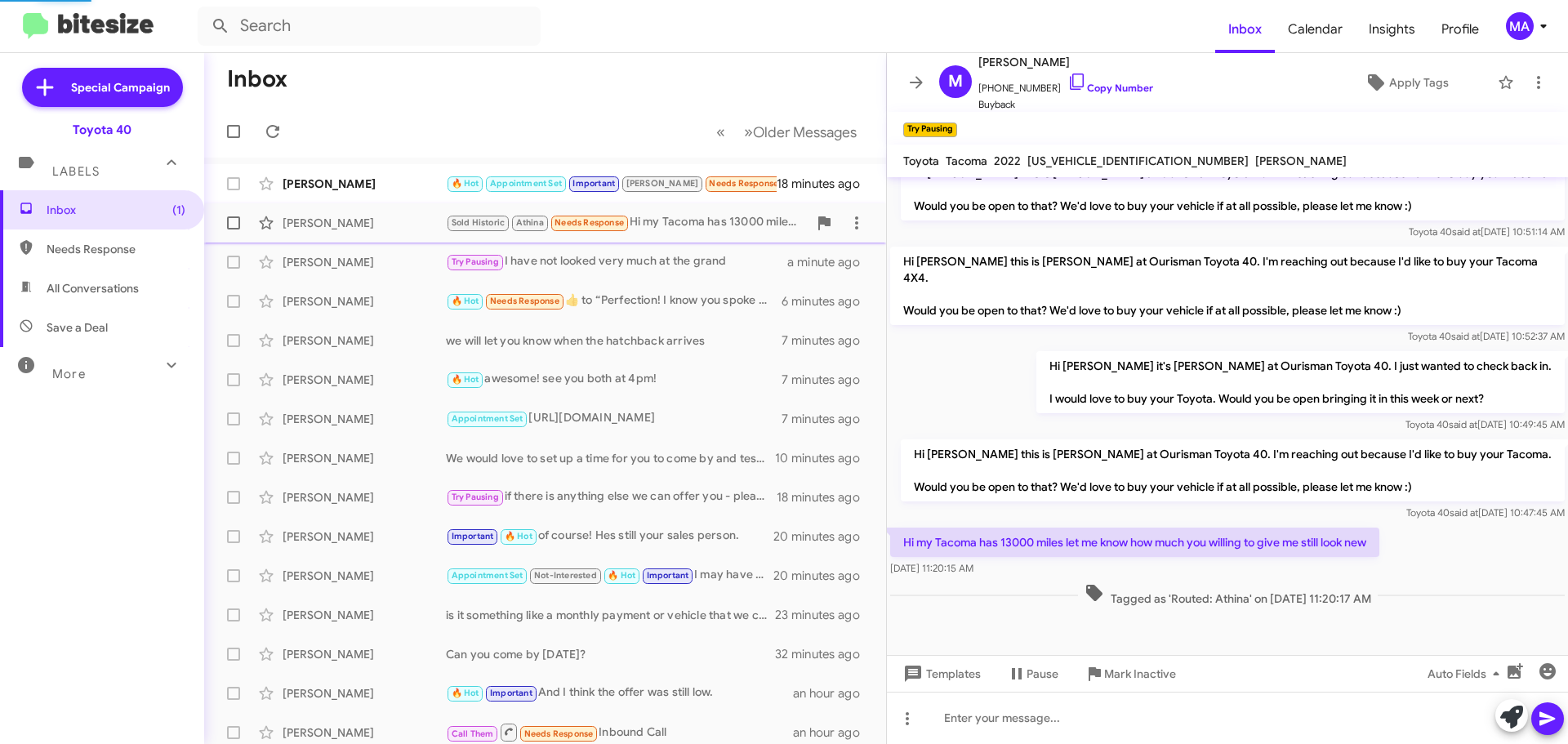
scroll to position [372, 0]
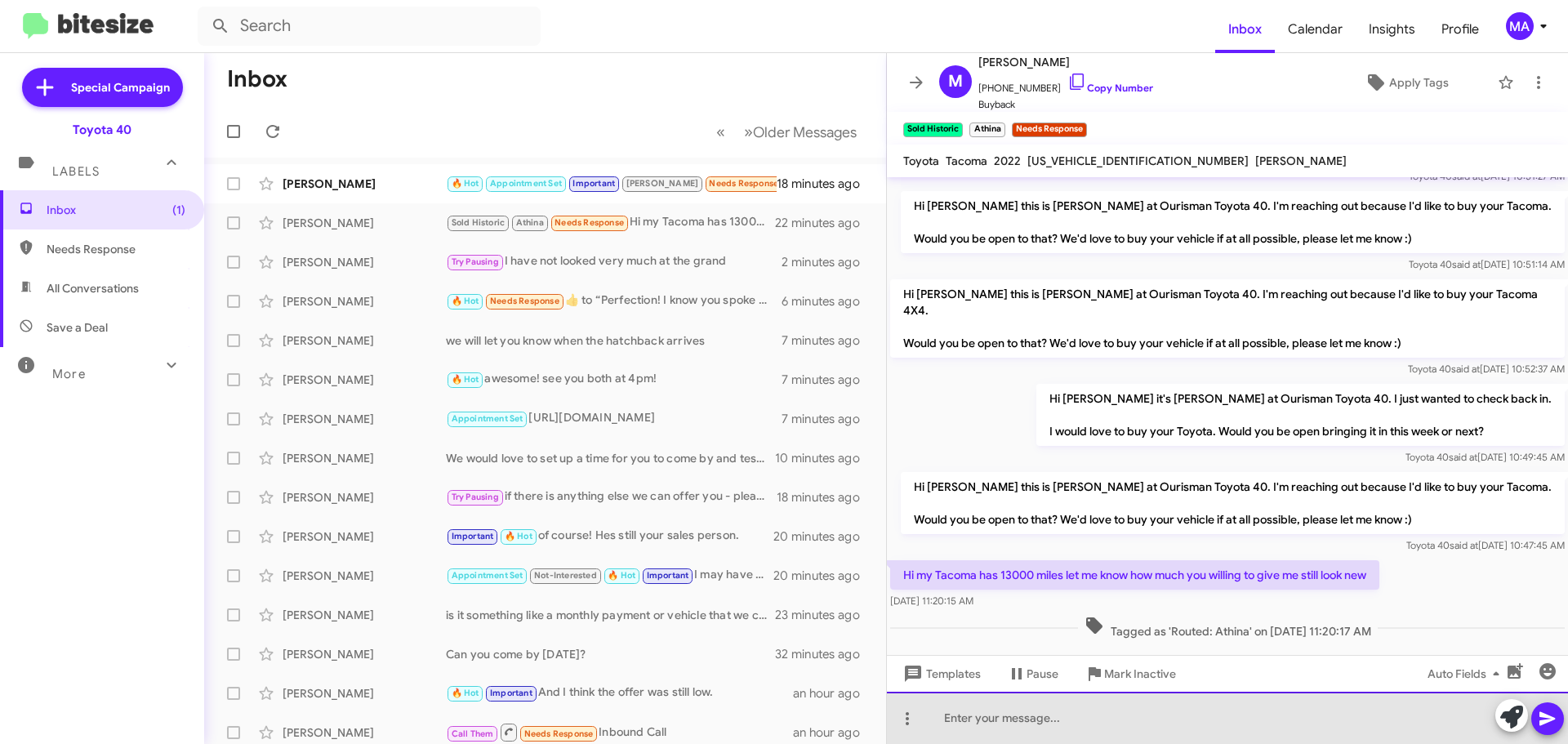
click at [1078, 718] on div at bounding box center [1227, 718] width 681 height 52
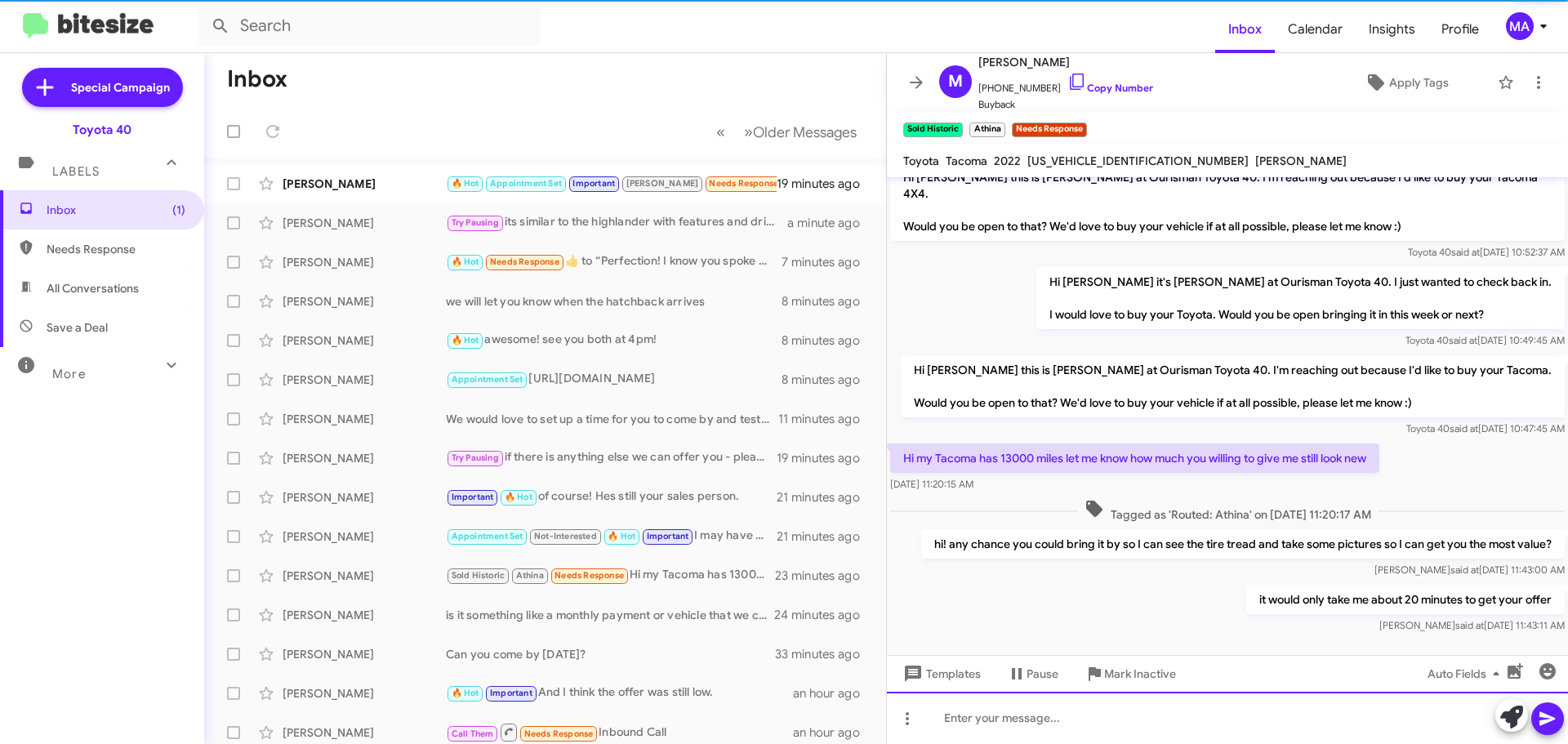
scroll to position [492, 0]
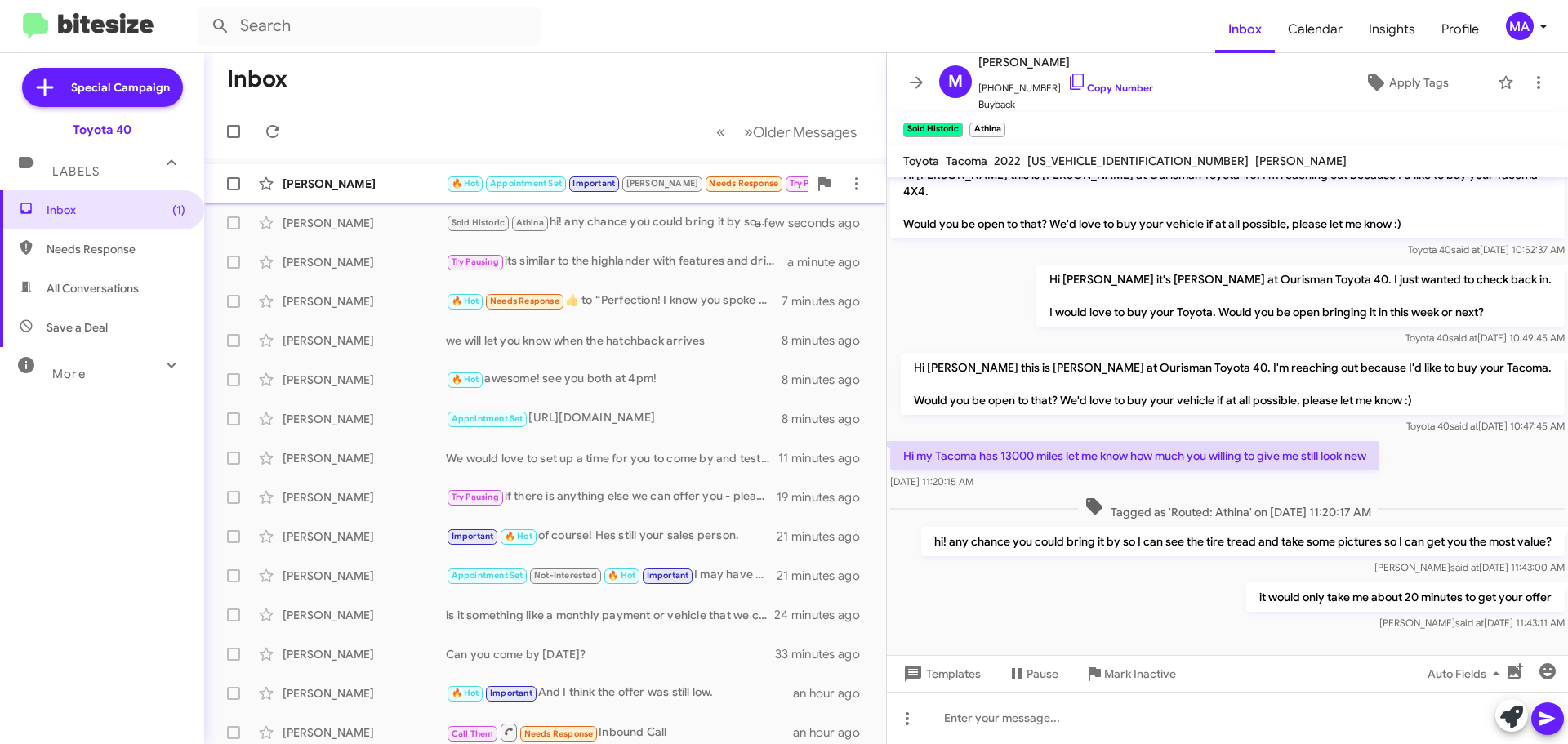
click at [388, 186] on div "[PERSON_NAME]" at bounding box center [364, 184] width 163 height 17
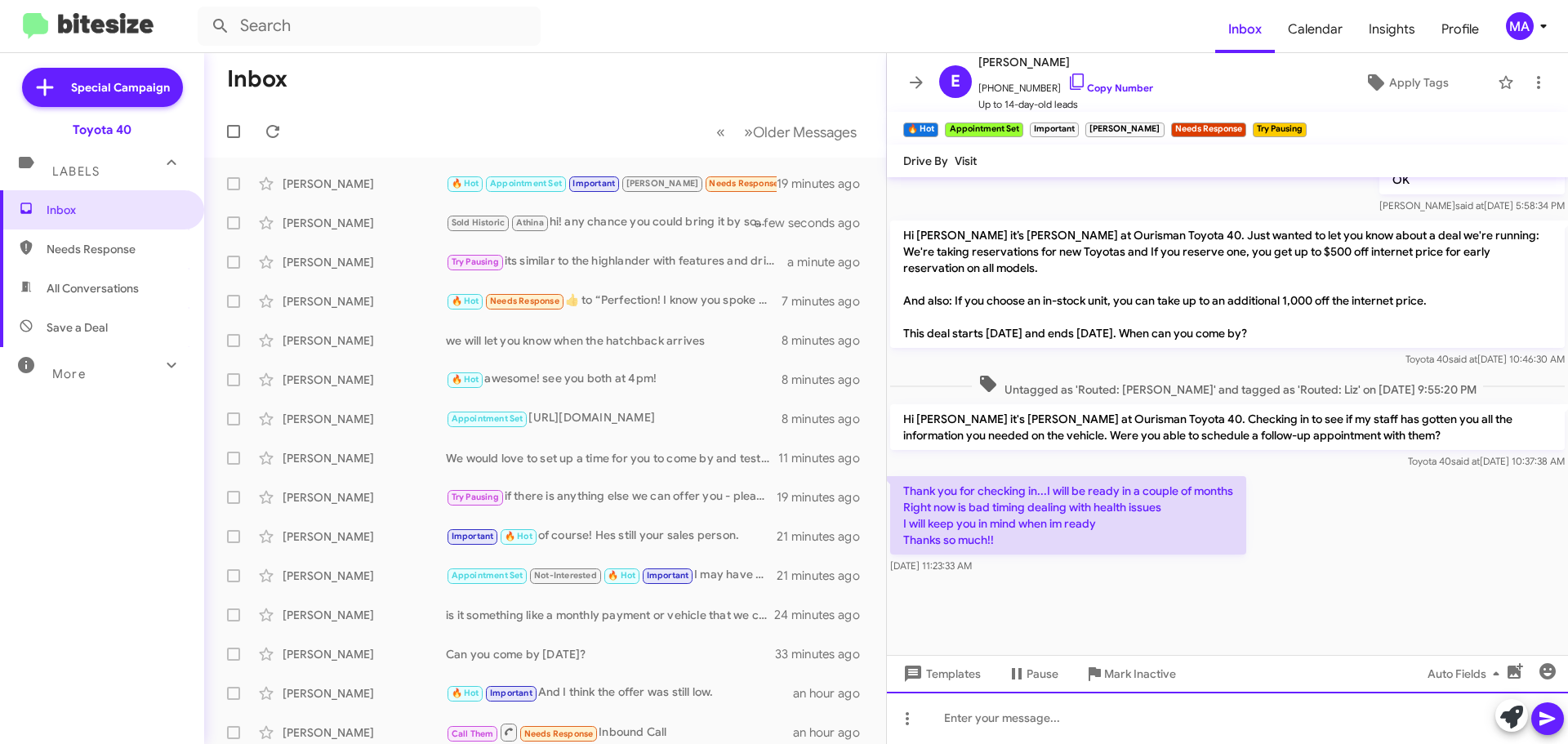
click at [1071, 722] on div at bounding box center [1227, 718] width 681 height 52
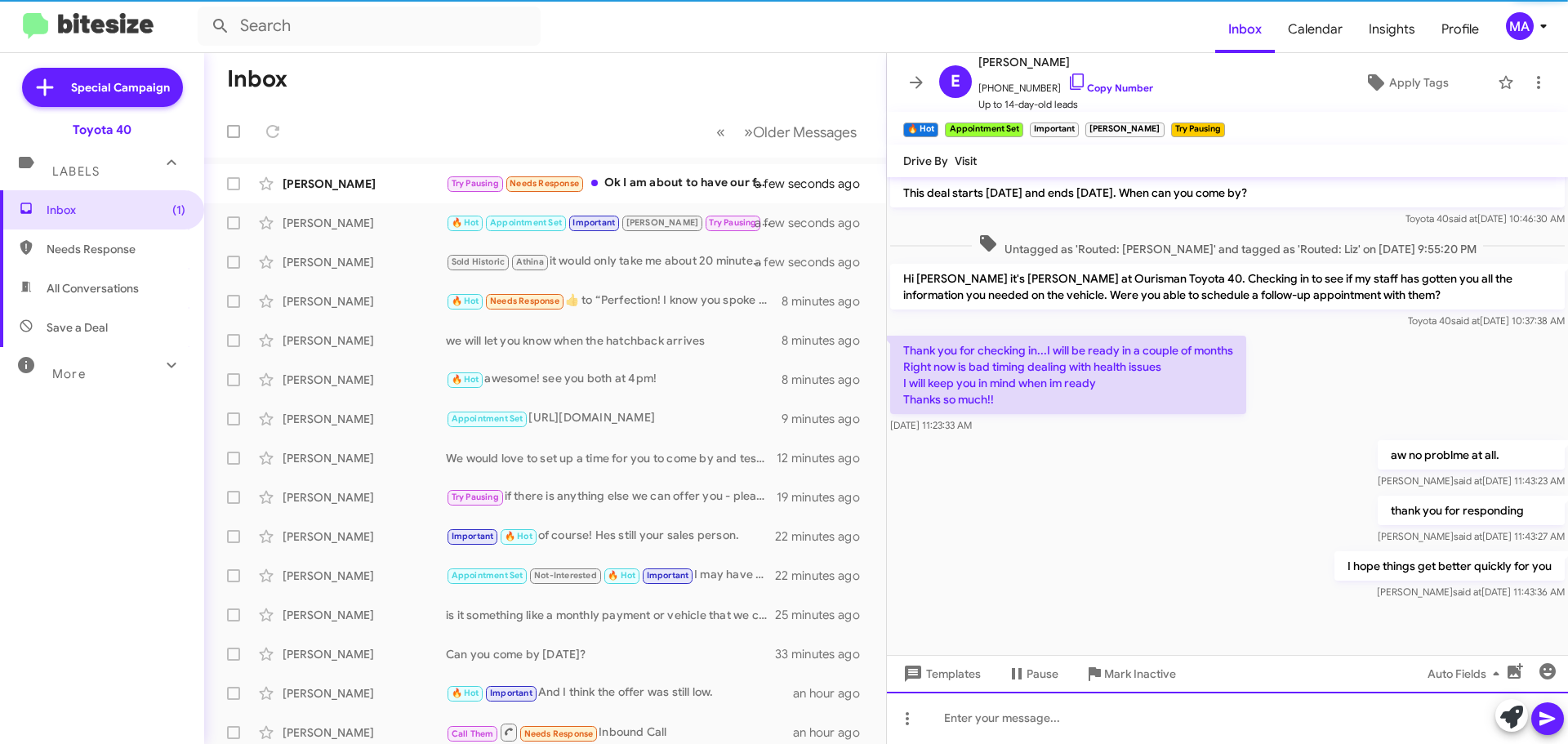
scroll to position [1016, 0]
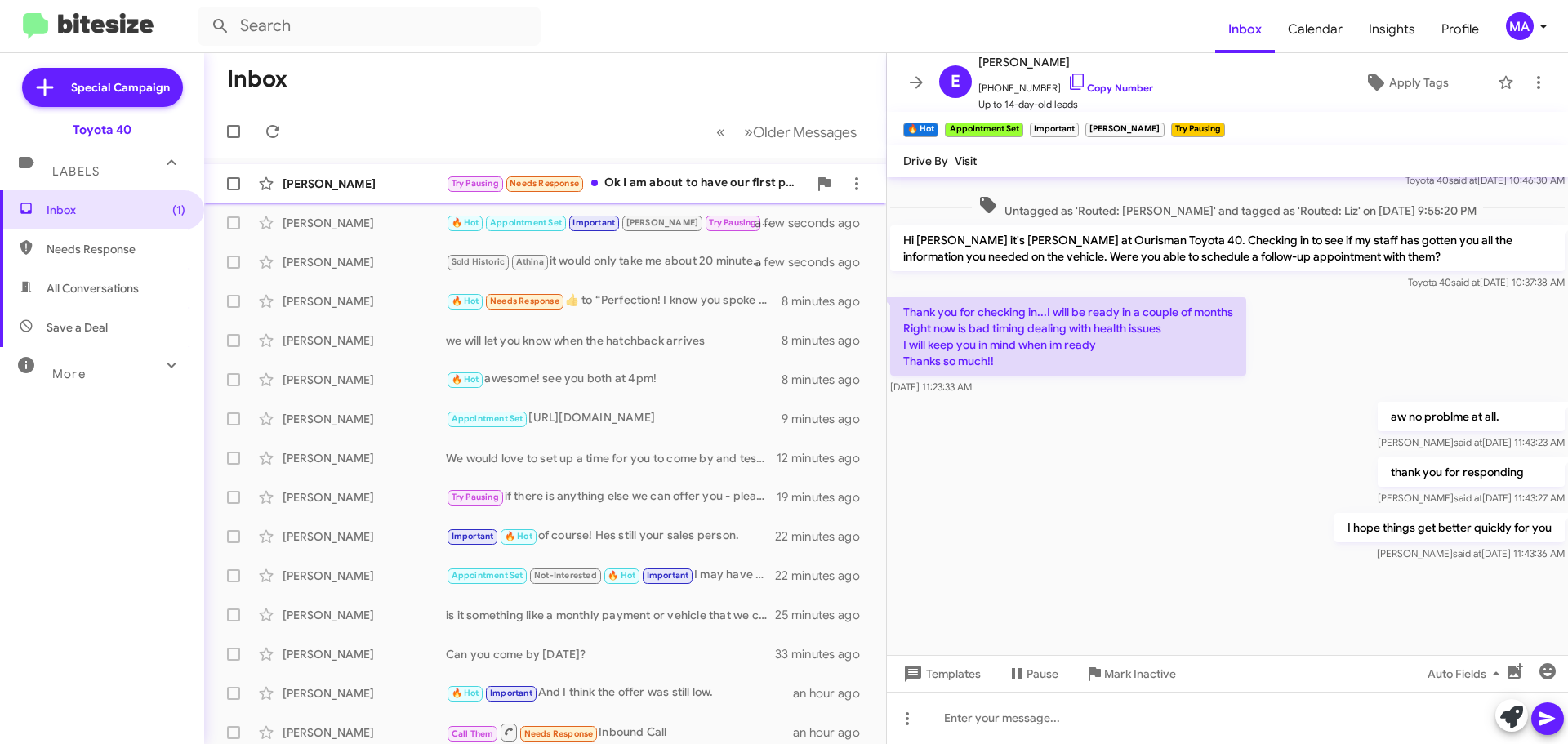
click at [386, 190] on div "[PERSON_NAME]" at bounding box center [364, 184] width 163 height 17
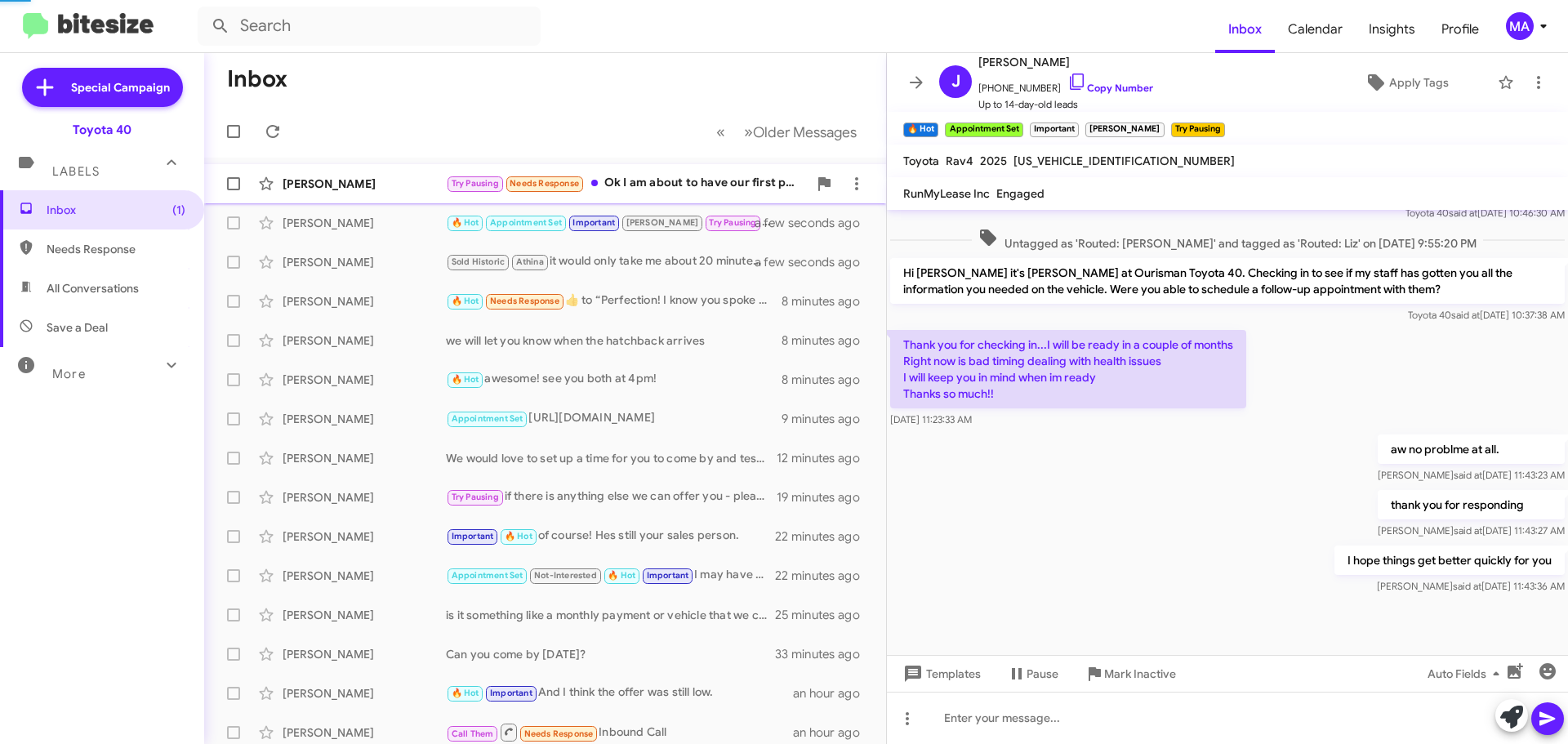
scroll to position [808, 0]
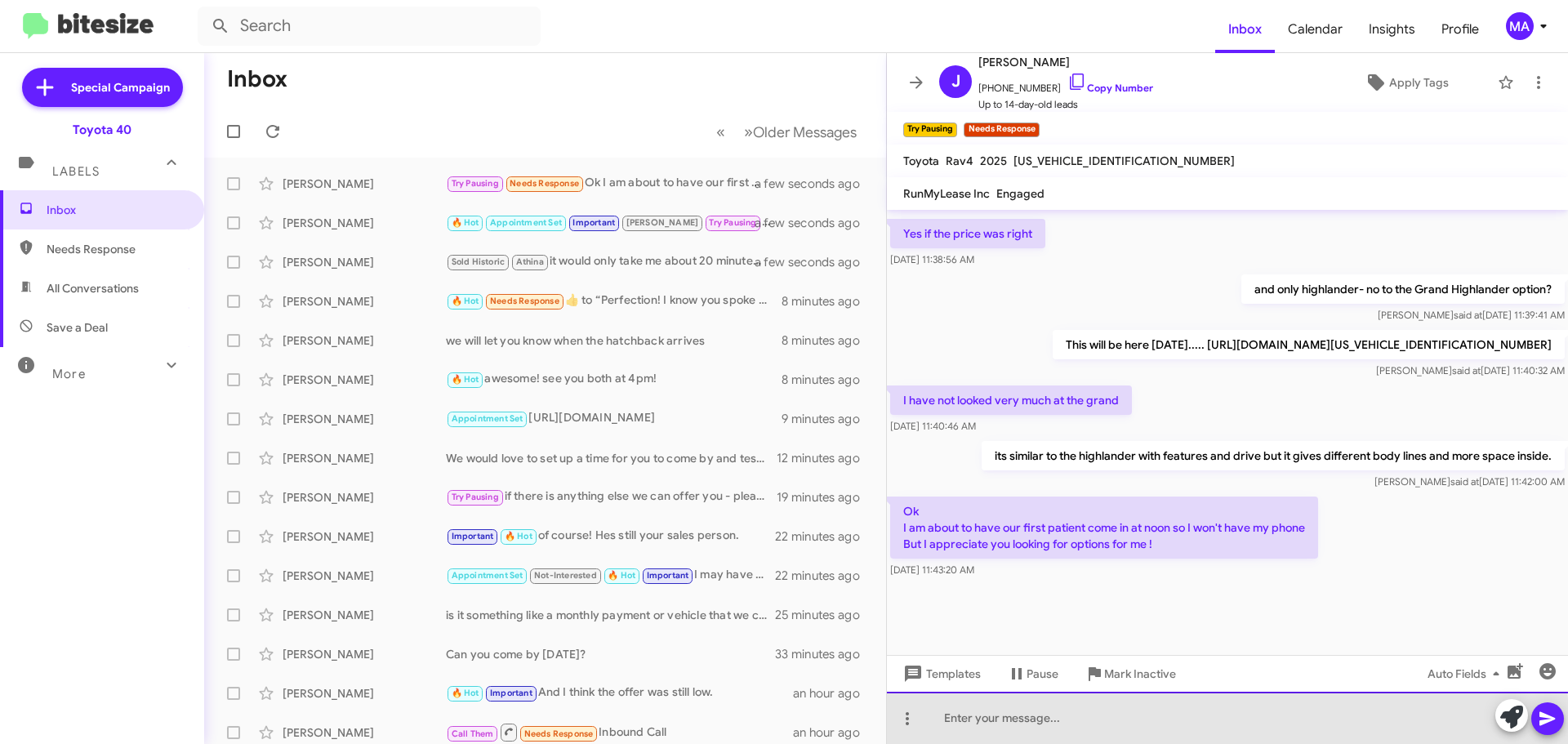
click at [1025, 727] on div at bounding box center [1227, 718] width 681 height 52
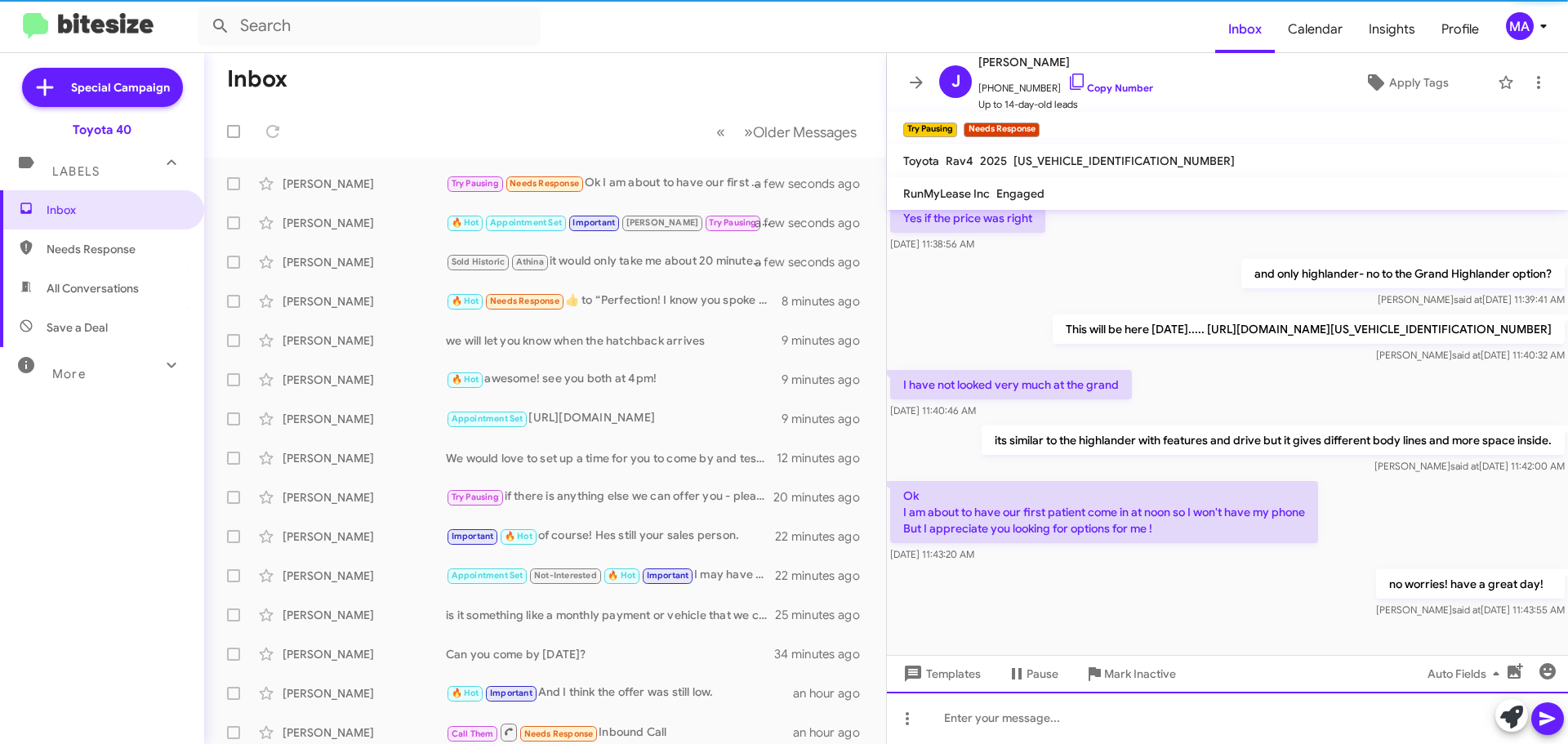
scroll to position [868, 0]
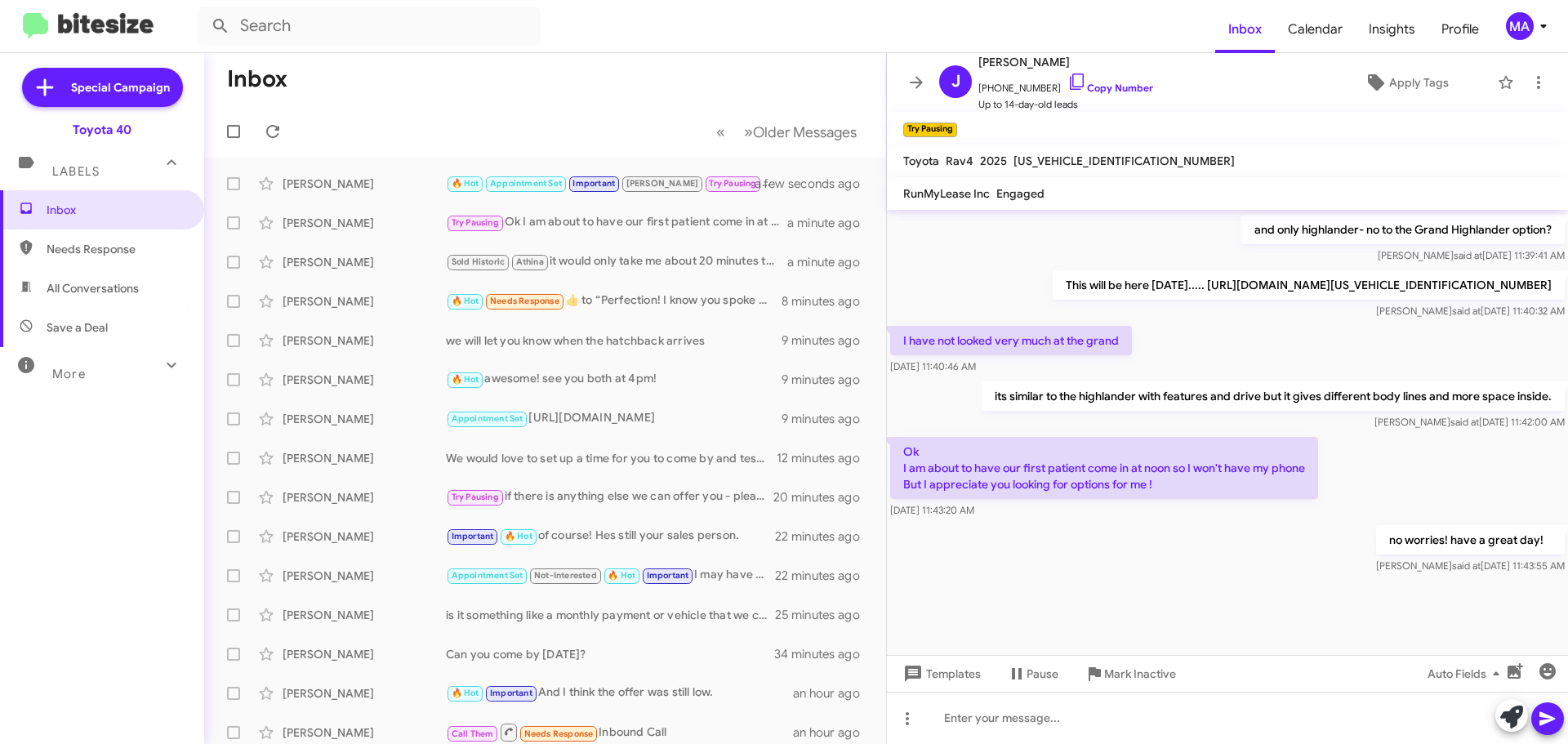
click at [162, 326] on span "Save a Deal" at bounding box center [102, 327] width 204 height 39
type input "in:not-interested"
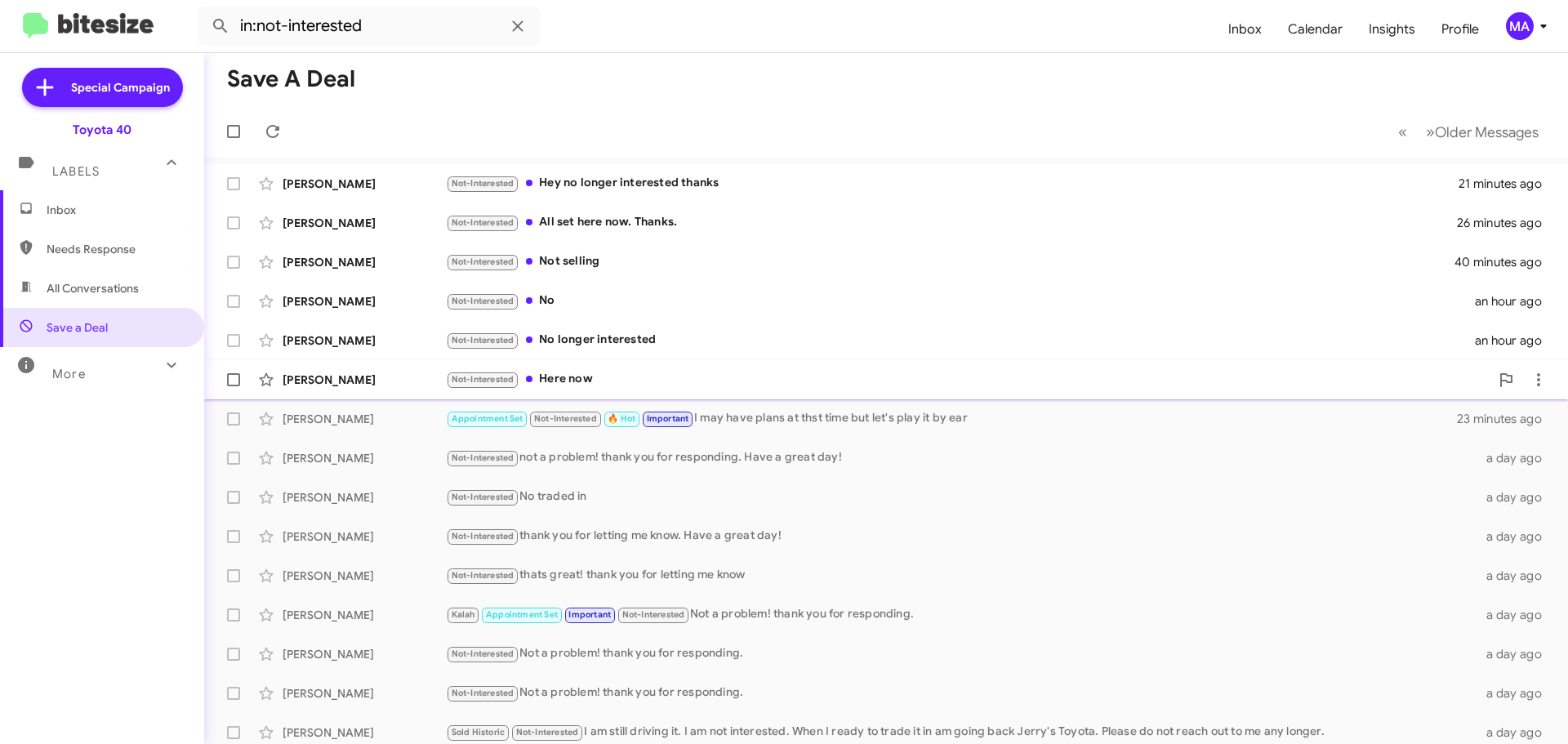
click at [596, 379] on div "Not-Interested Here now" at bounding box center [968, 379] width 1044 height 19
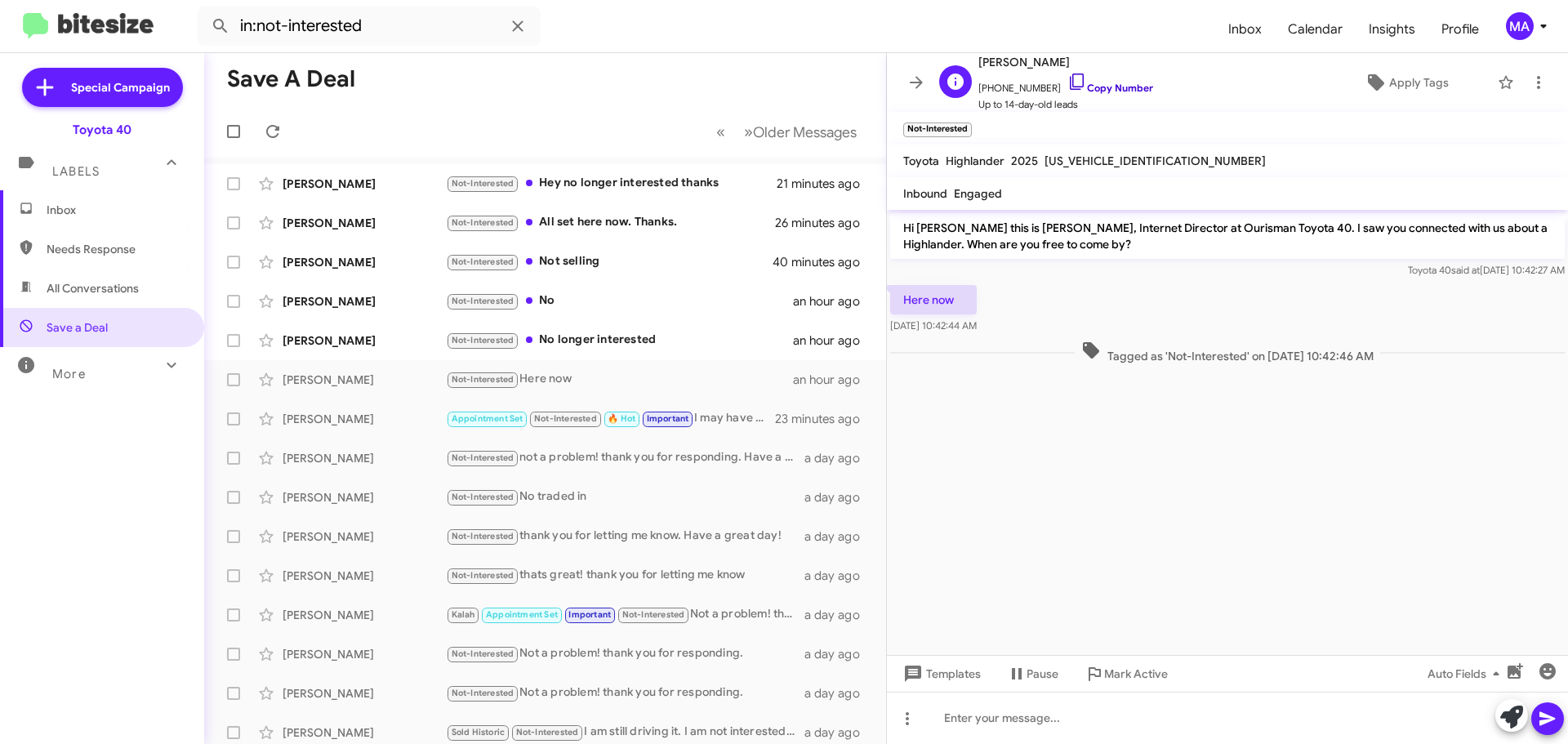
click at [1067, 82] on icon at bounding box center [1077, 82] width 20 height 20
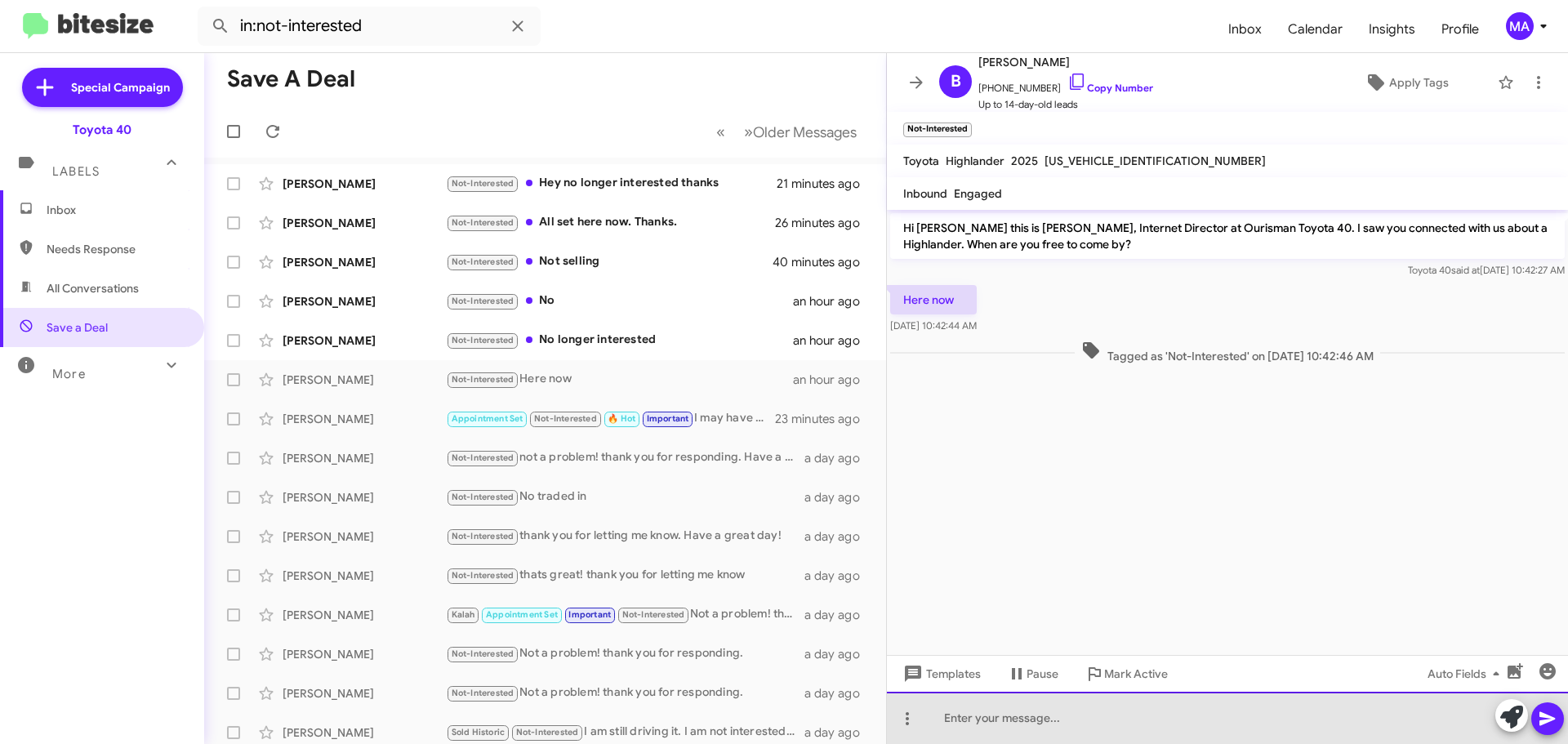
click at [1042, 720] on div at bounding box center [1227, 718] width 681 height 52
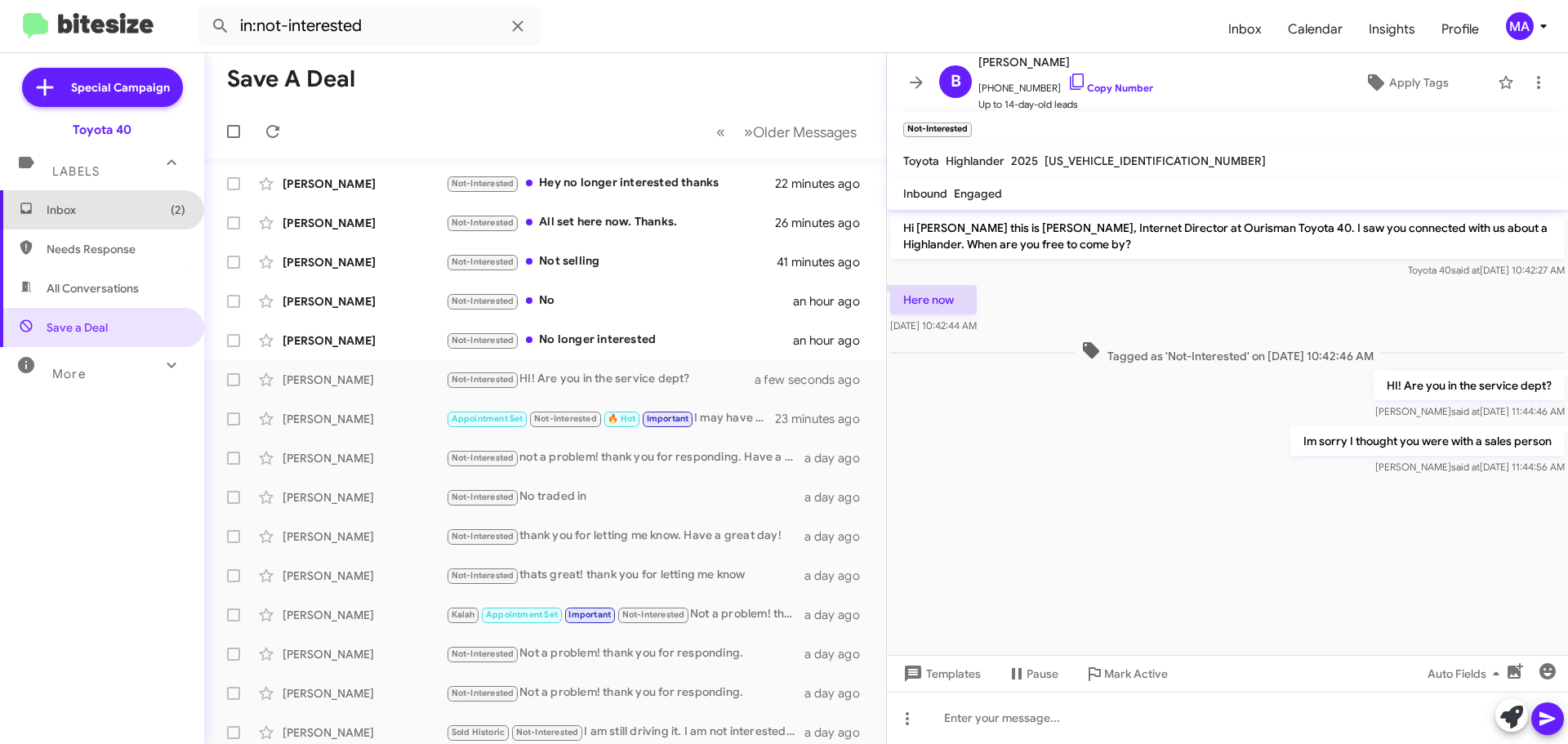
click at [104, 209] on span "Inbox (2)" at bounding box center [117, 210] width 139 height 17
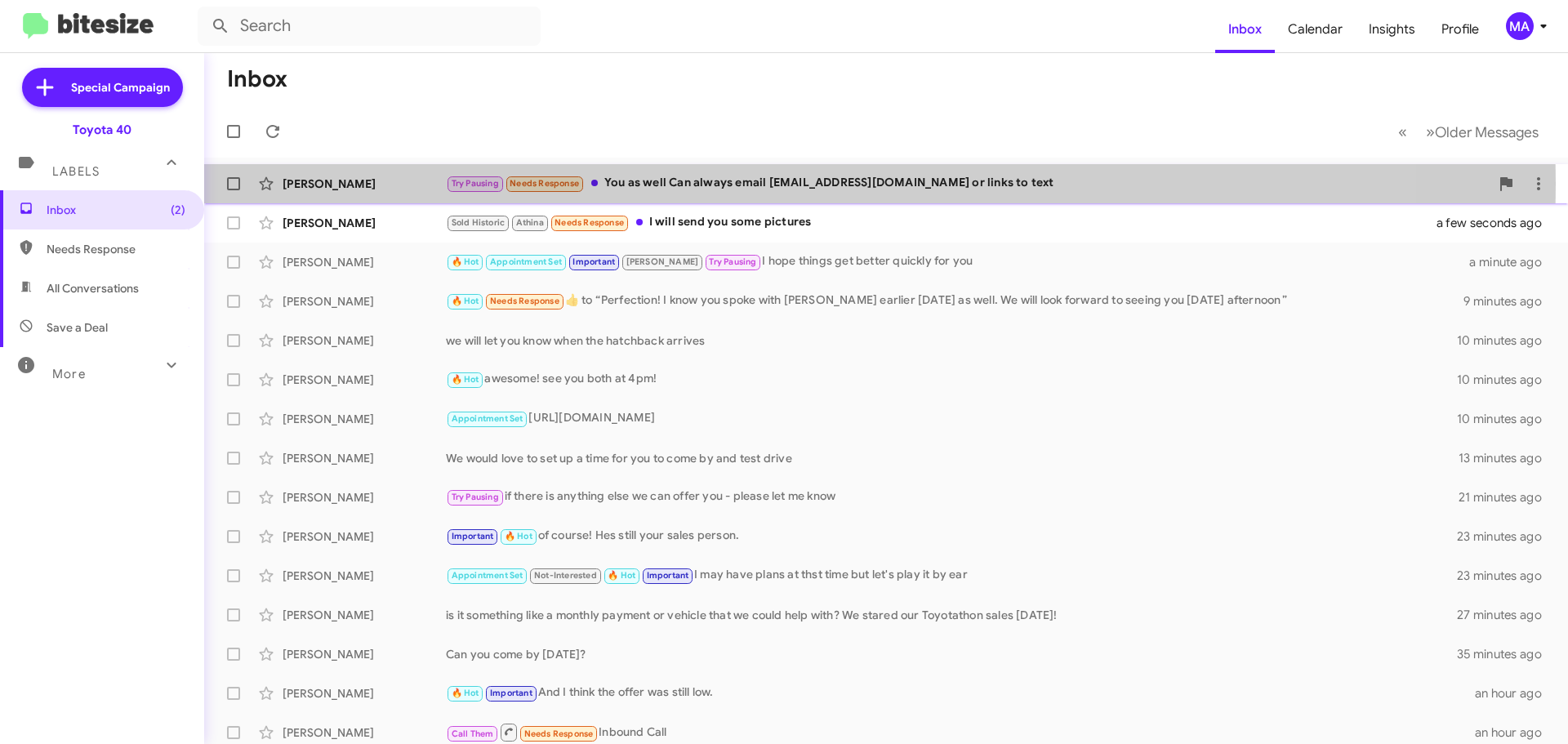
click at [759, 184] on div "Try Pausing Needs Response You as well Can always email [EMAIL_ADDRESS][DOMAIN_…" at bounding box center [968, 184] width 1044 height 19
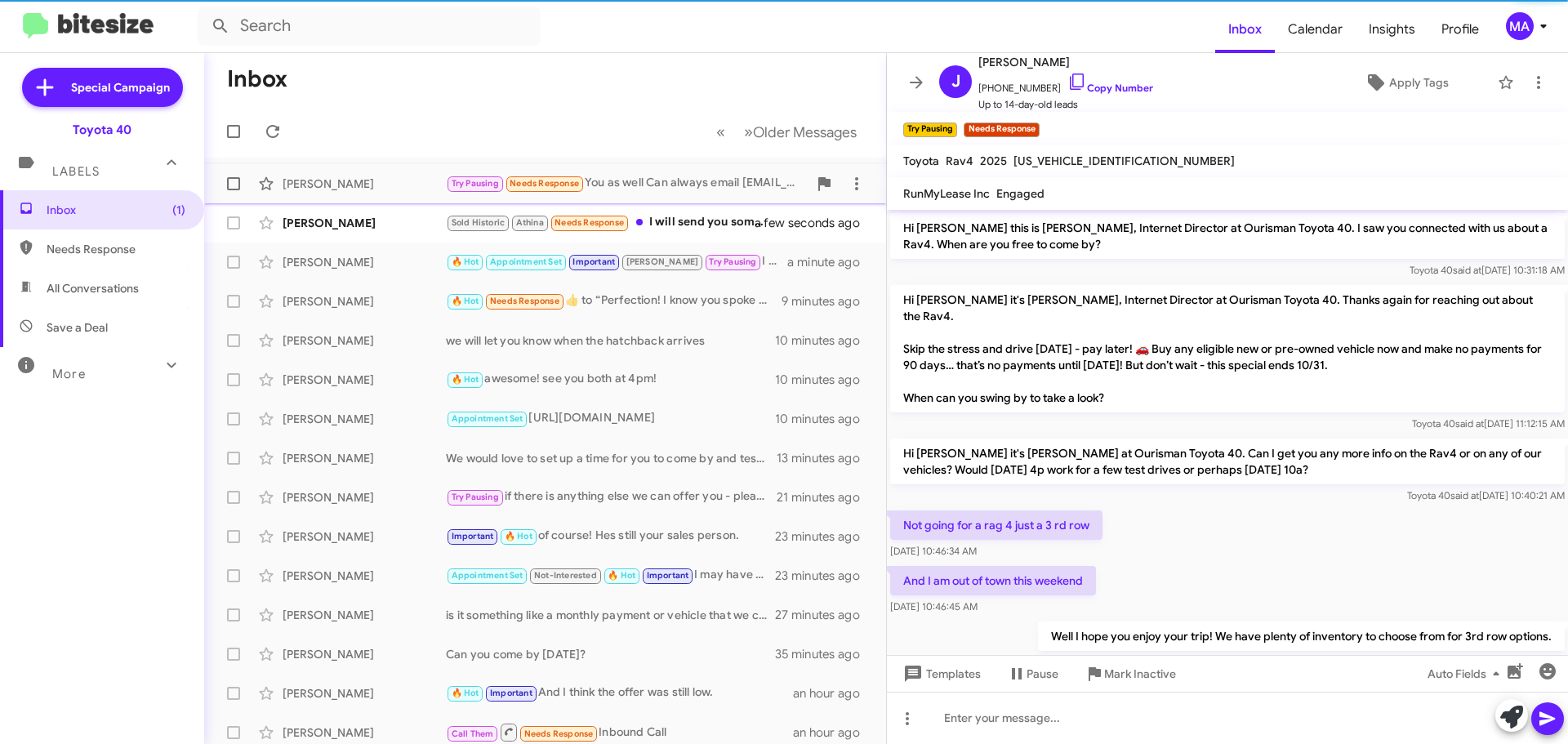
scroll to position [928, 0]
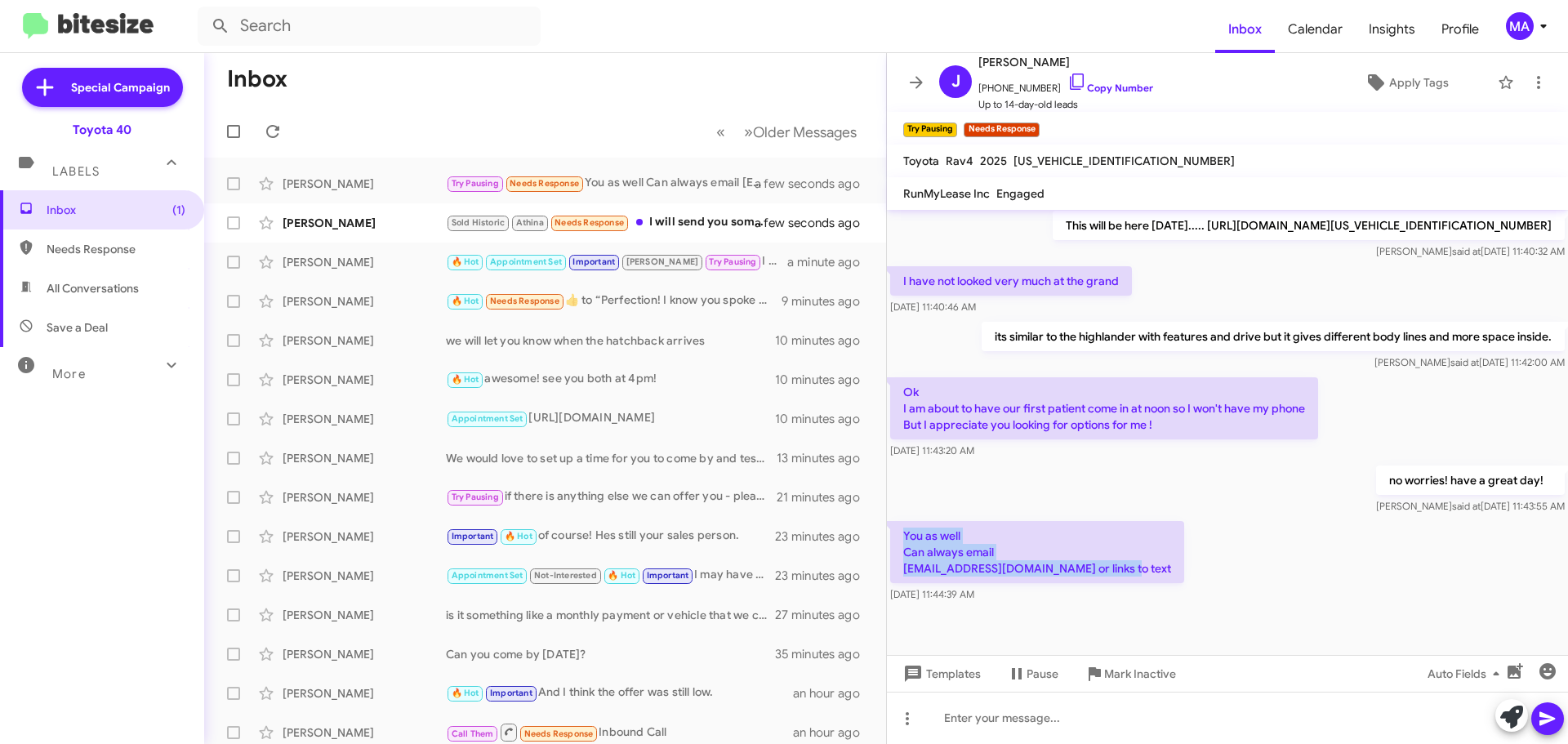
drag, startPoint x: 1121, startPoint y: 567, endPoint x: 897, endPoint y: 535, distance: 226.3
click at [897, 536] on p "You as well Can always email [EMAIL_ADDRESS][DOMAIN_NAME] or links to text" at bounding box center [1038, 552] width 294 height 62
copy p "You as well Can always email [EMAIL_ADDRESS][DOMAIN_NAME] or links to text"
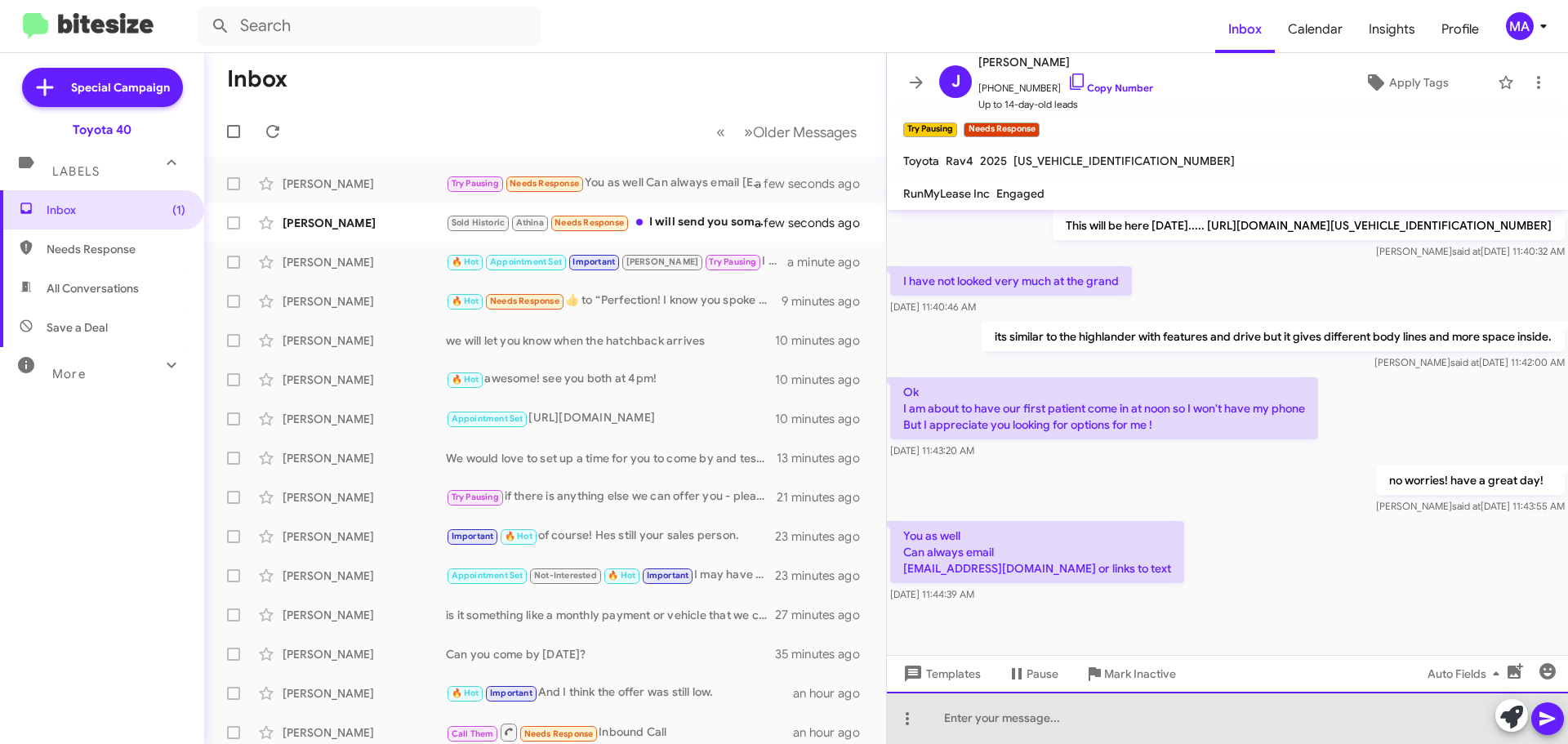
click at [1018, 728] on div at bounding box center [1227, 718] width 681 height 52
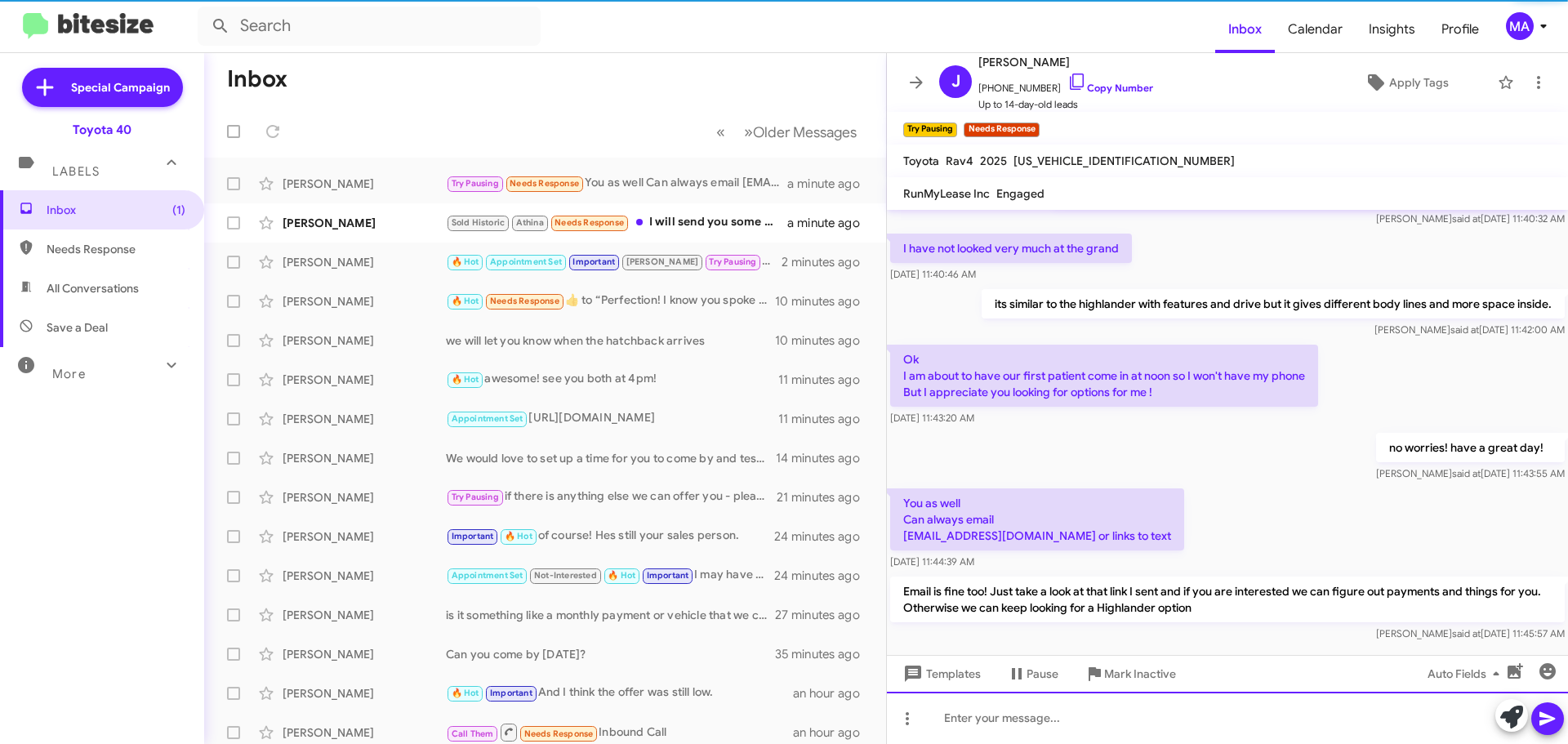
scroll to position [1036, 0]
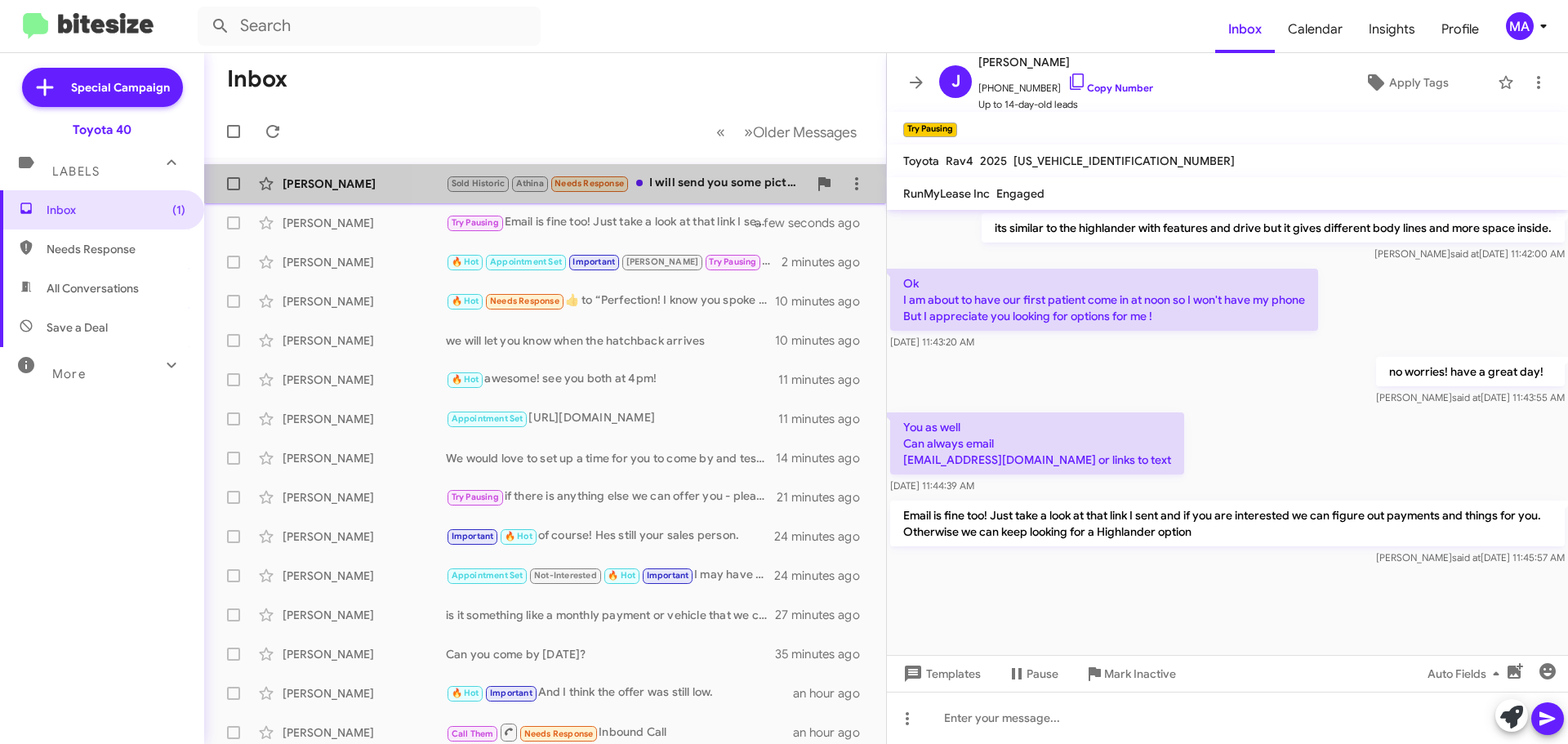
click at [686, 177] on div "Sold Historic Athina Needs Response I will send you some pictures" at bounding box center [627, 184] width 362 height 19
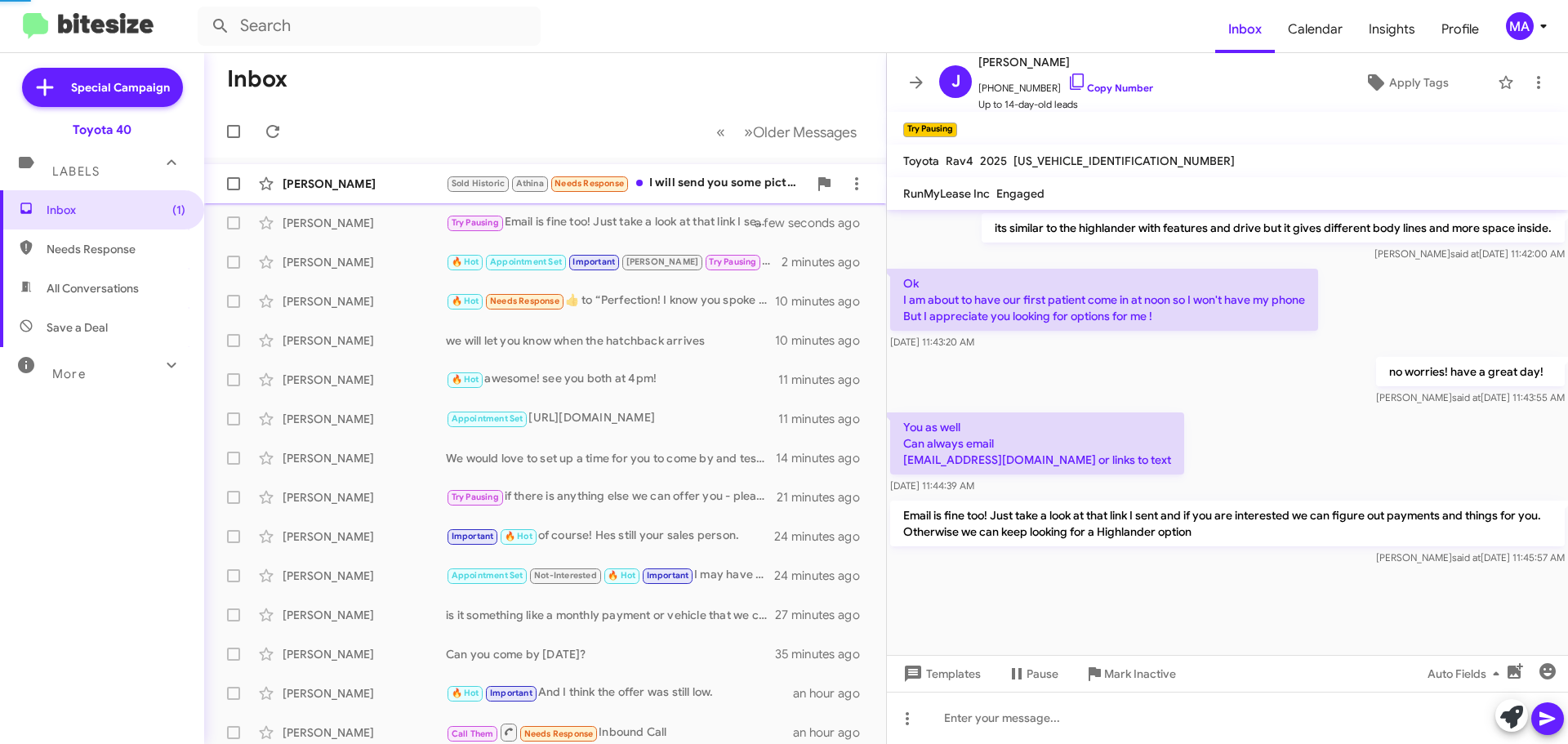
scroll to position [552, 0]
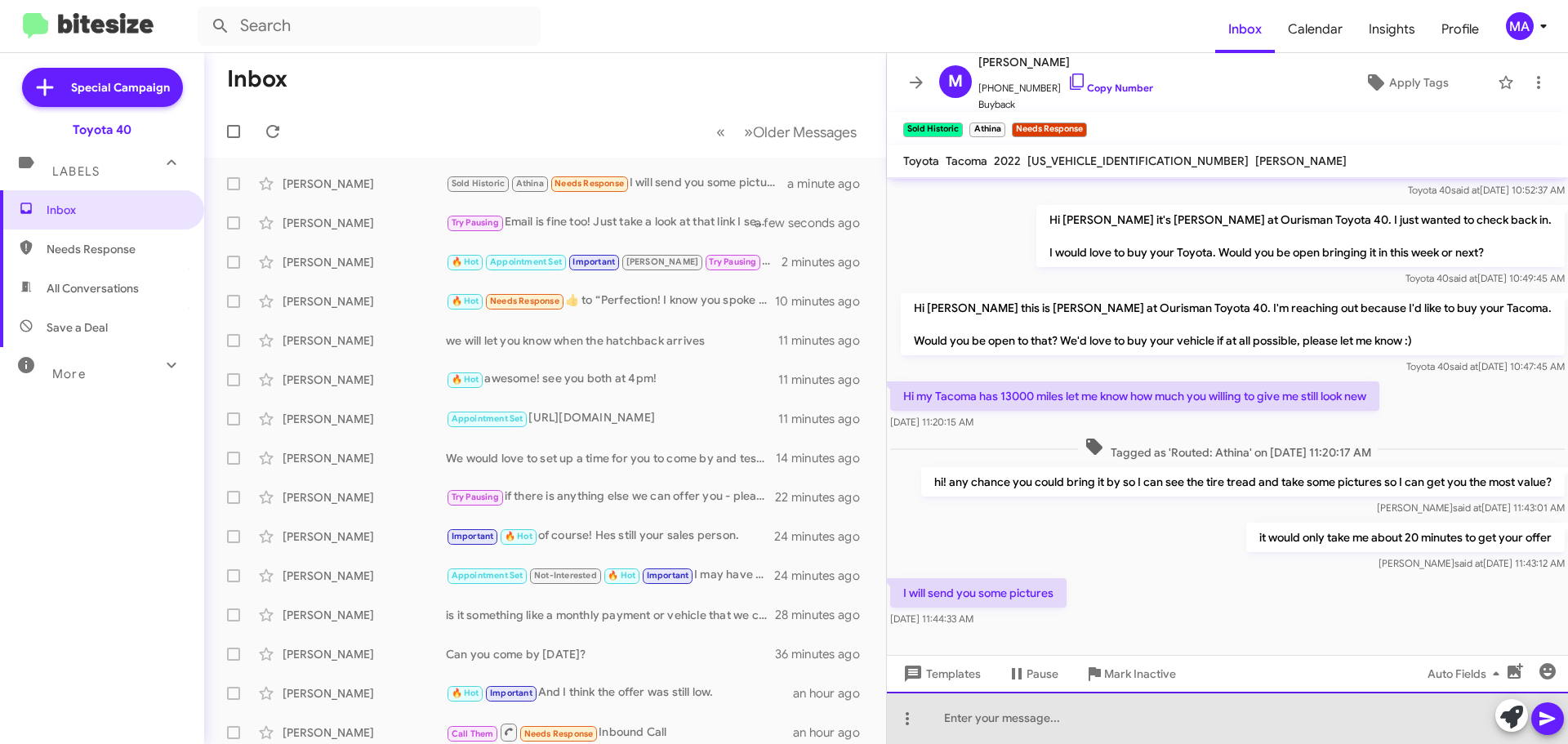
click at [1046, 722] on div at bounding box center [1227, 718] width 681 height 52
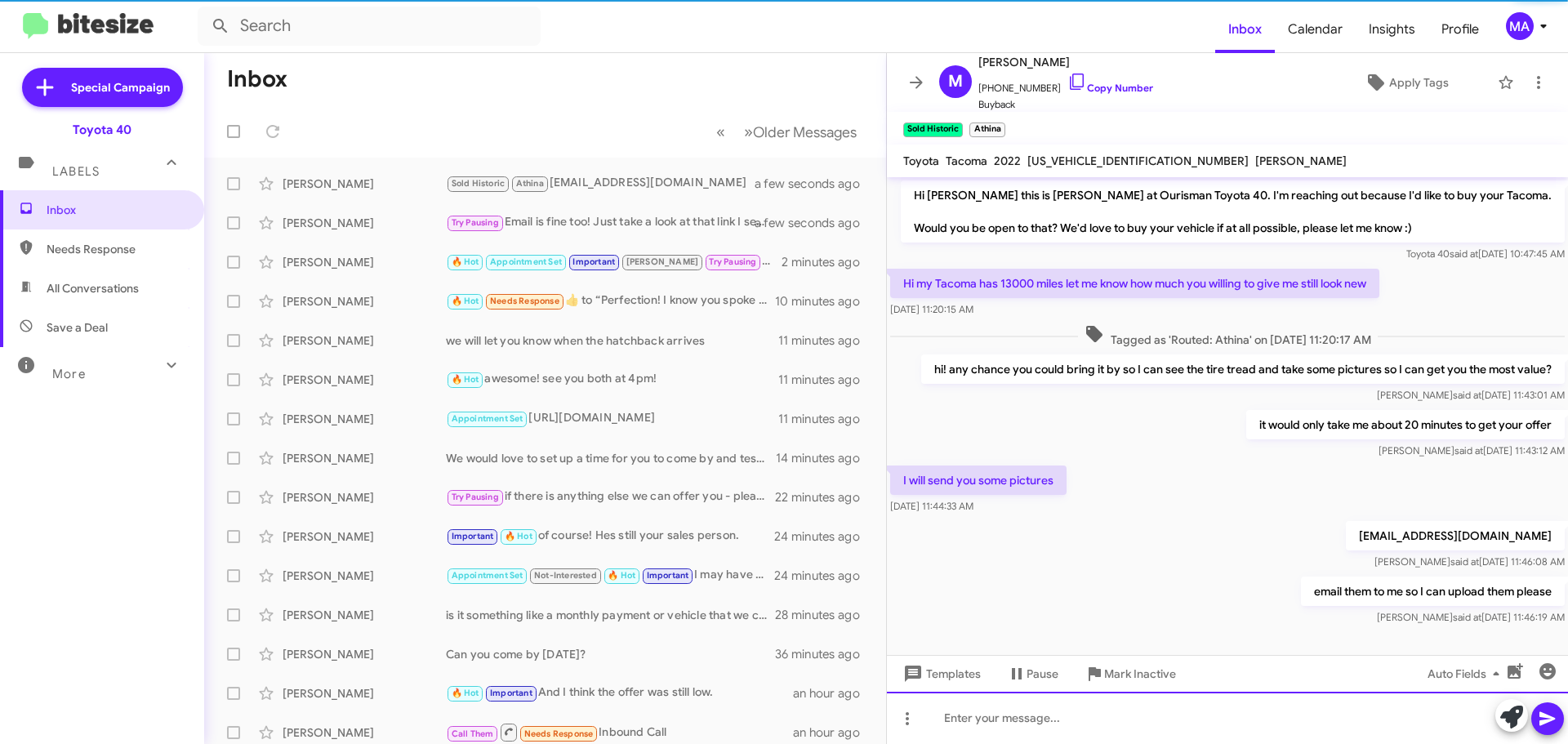
scroll to position [671, 0]
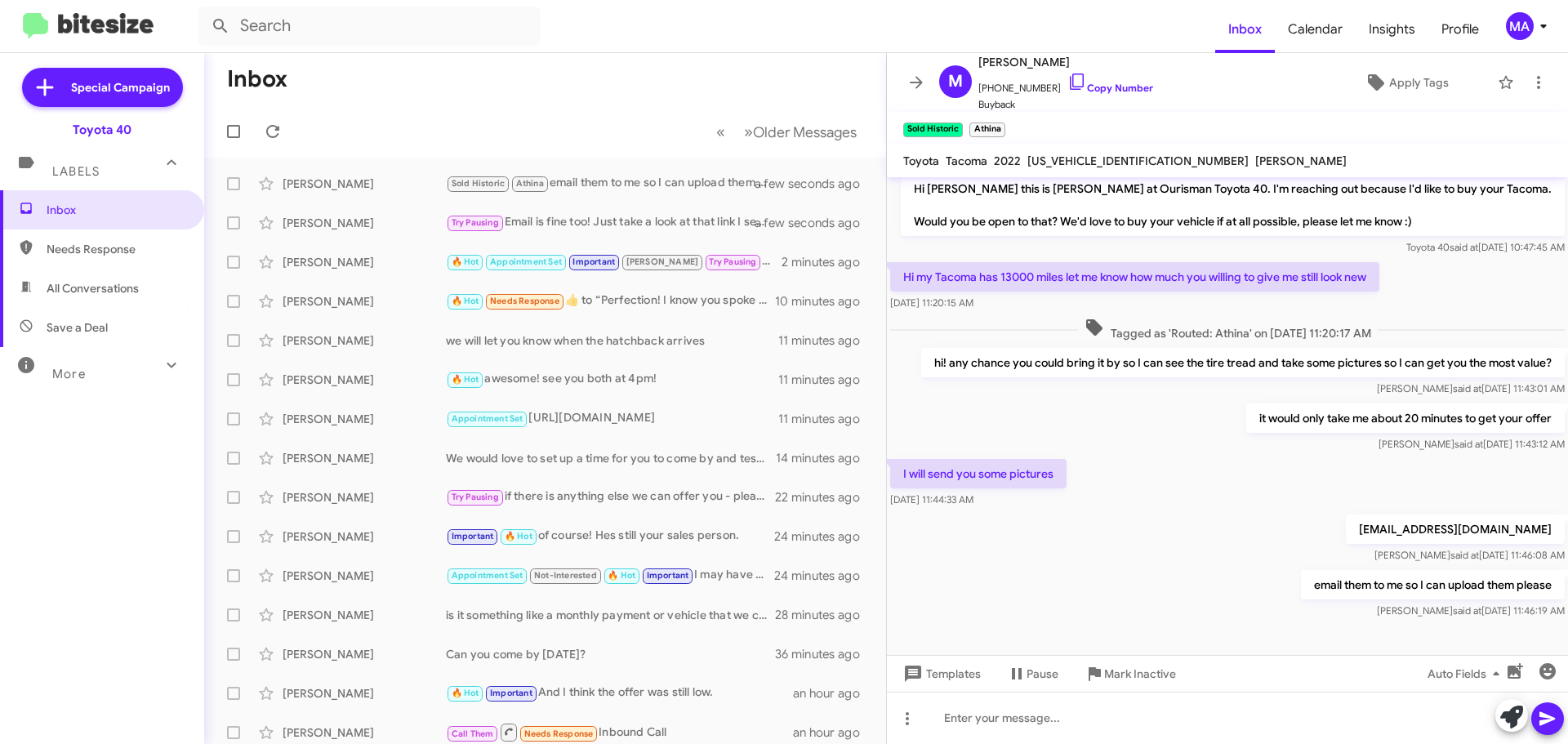
click at [127, 318] on span "Save a Deal" at bounding box center [102, 327] width 204 height 39
type input "in:not-interested"
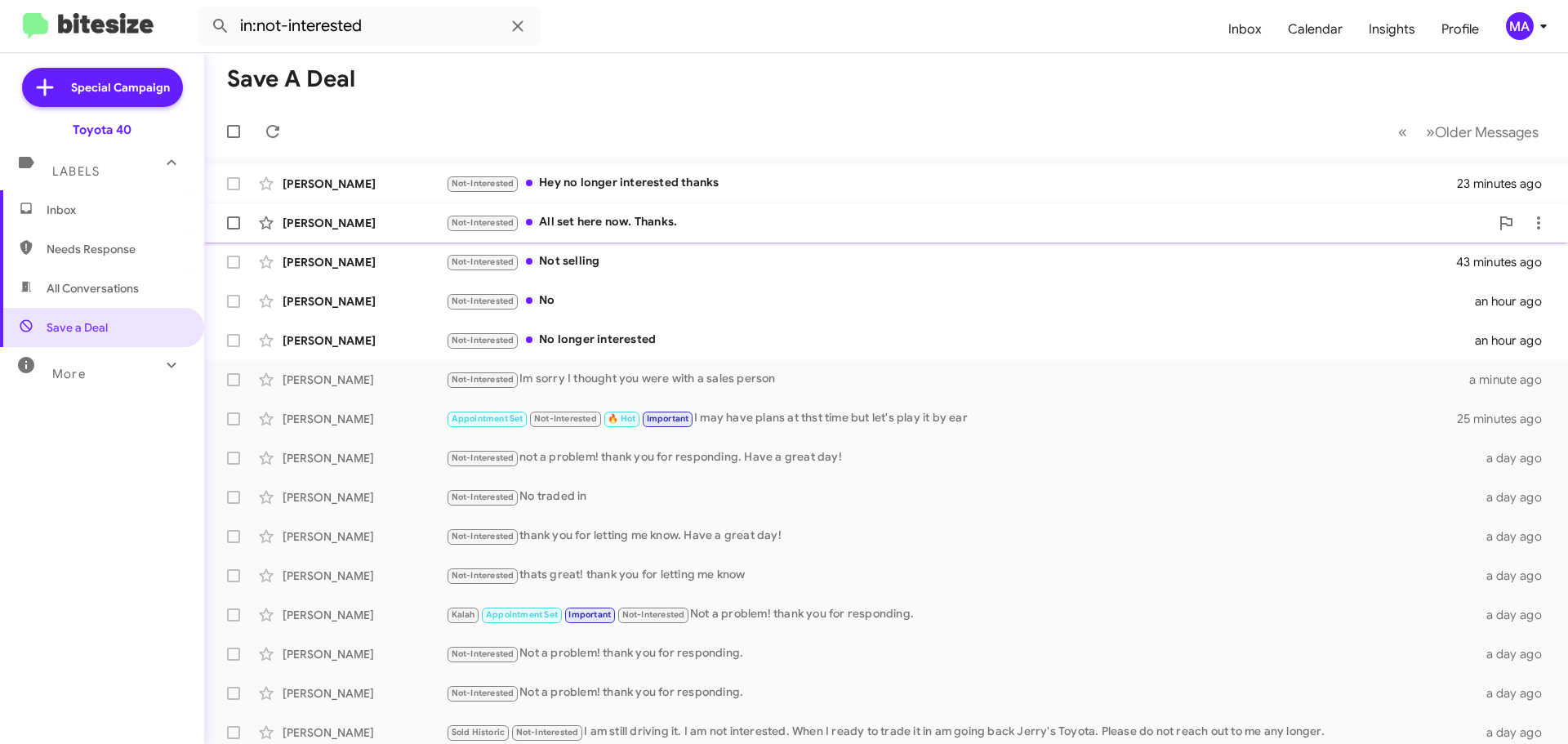
click at [618, 221] on div "Not-Interested All set here now. Thanks." at bounding box center [968, 223] width 1044 height 19
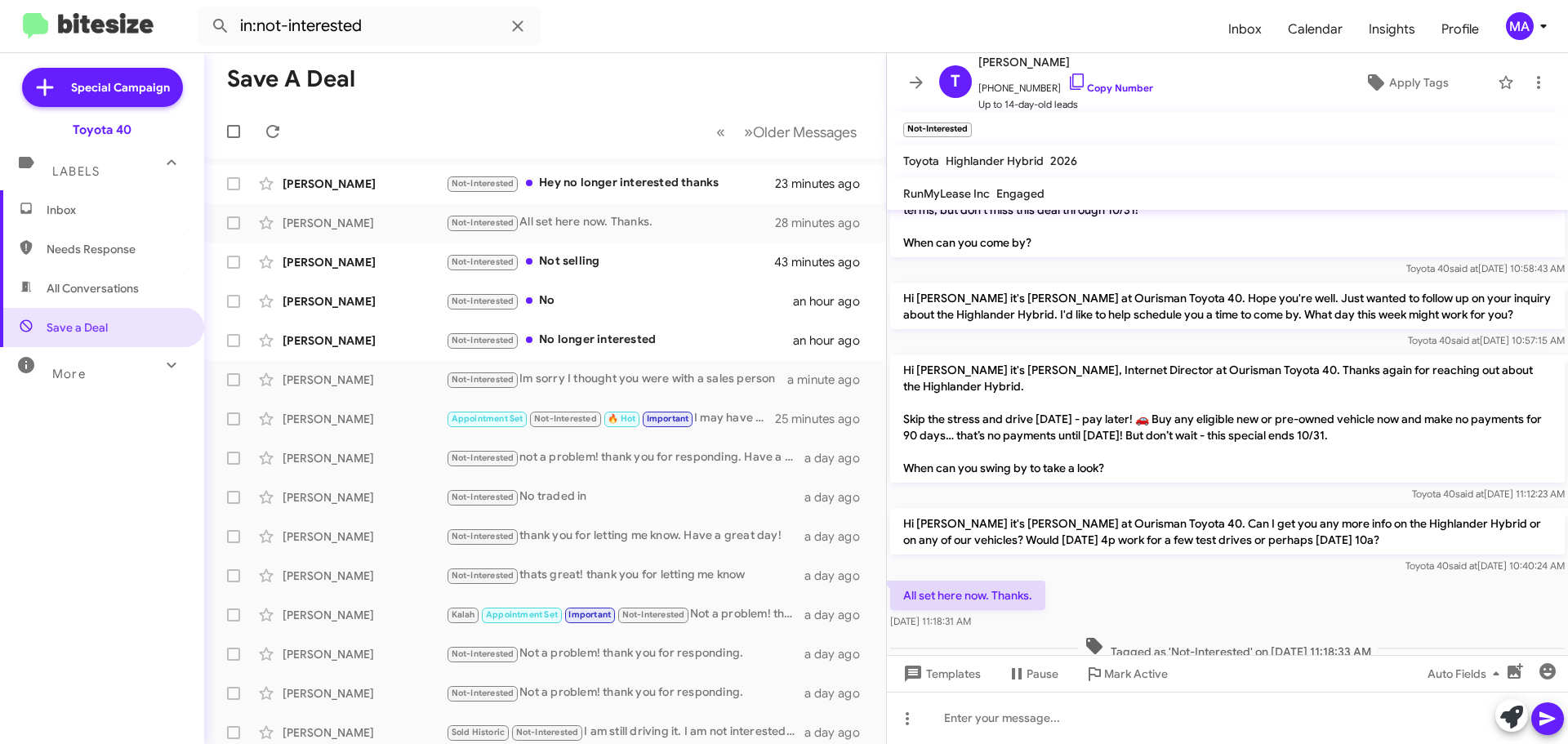
scroll to position [132, 0]
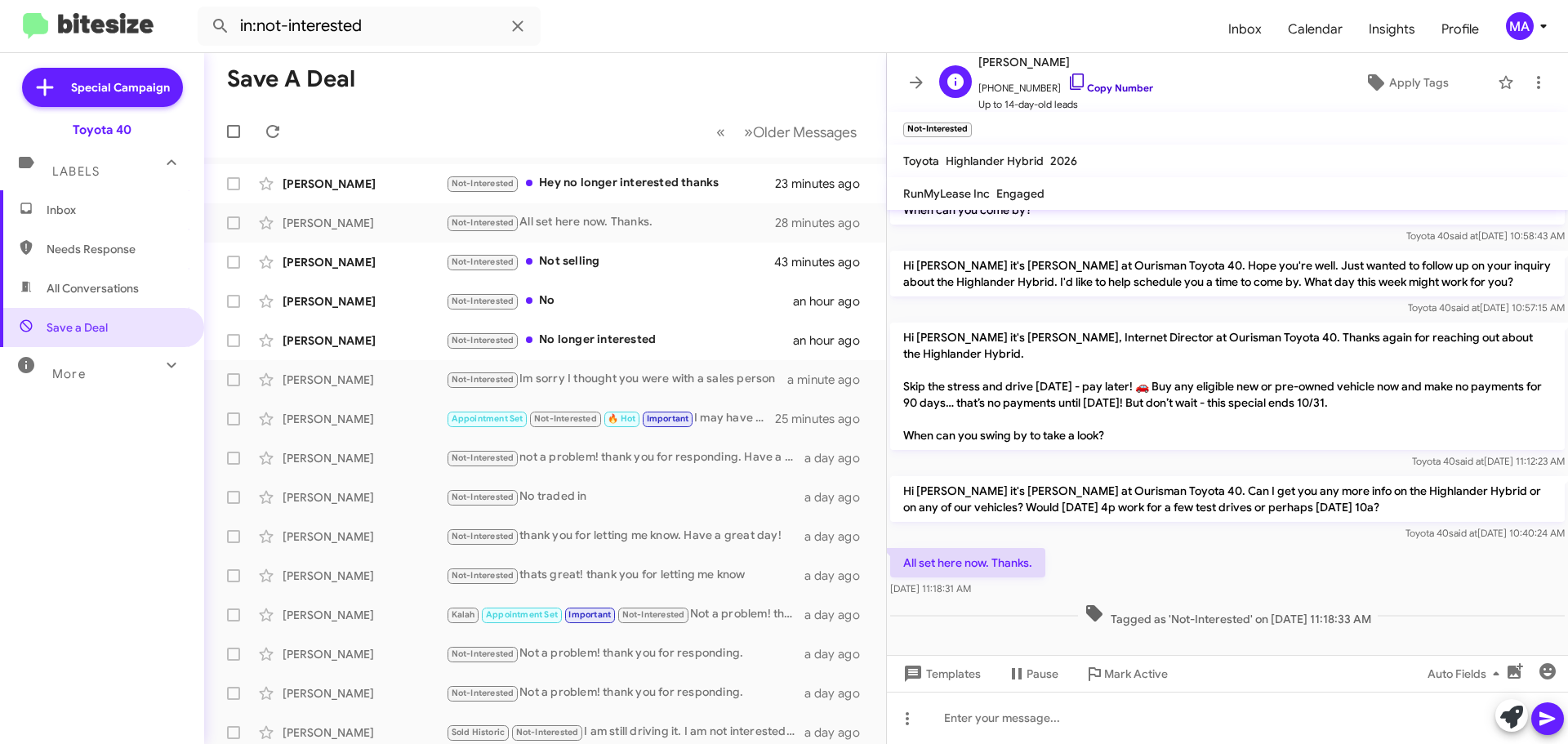
click at [1067, 77] on icon at bounding box center [1077, 82] width 20 height 20
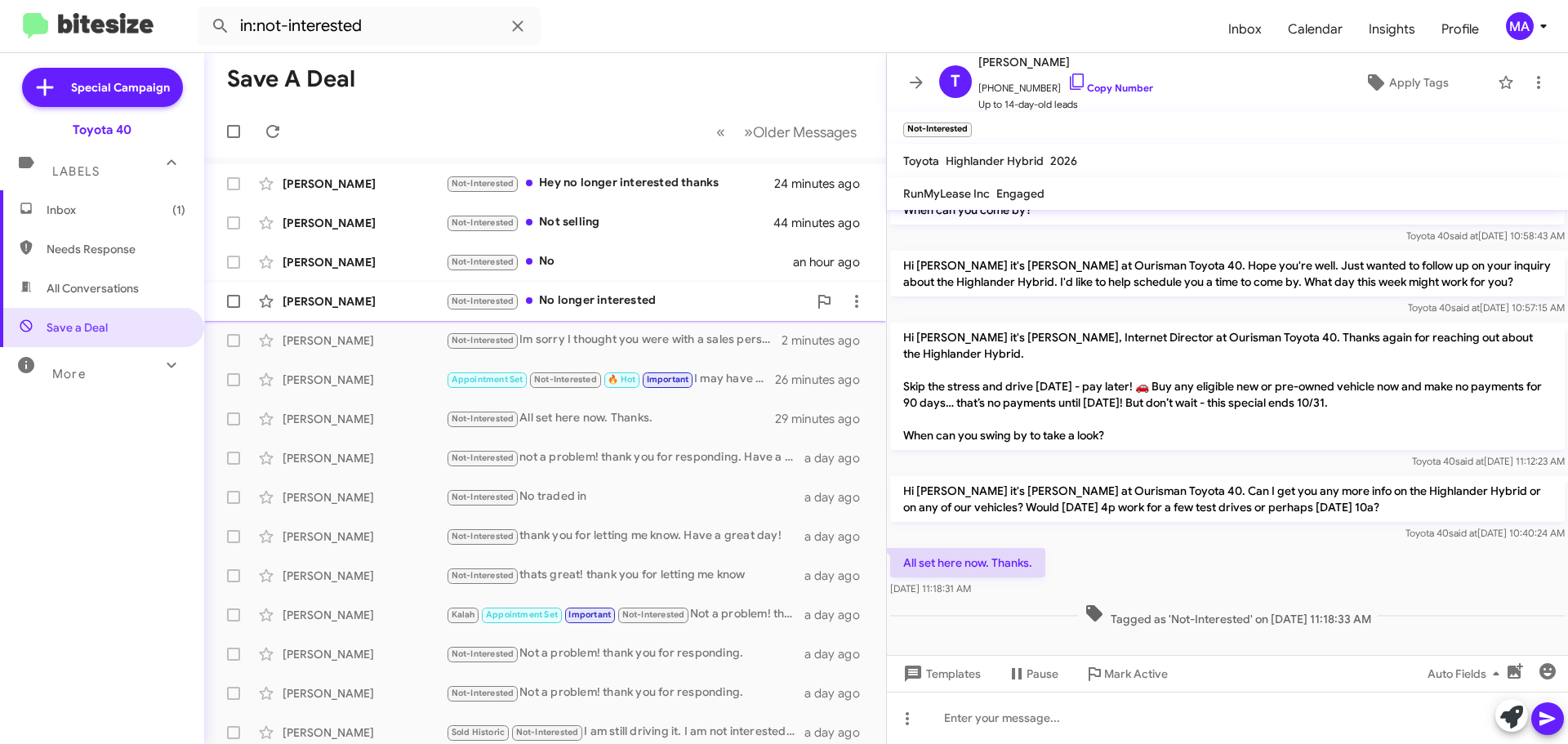
click at [625, 298] on div "Not-Interested No longer interested" at bounding box center [627, 301] width 362 height 19
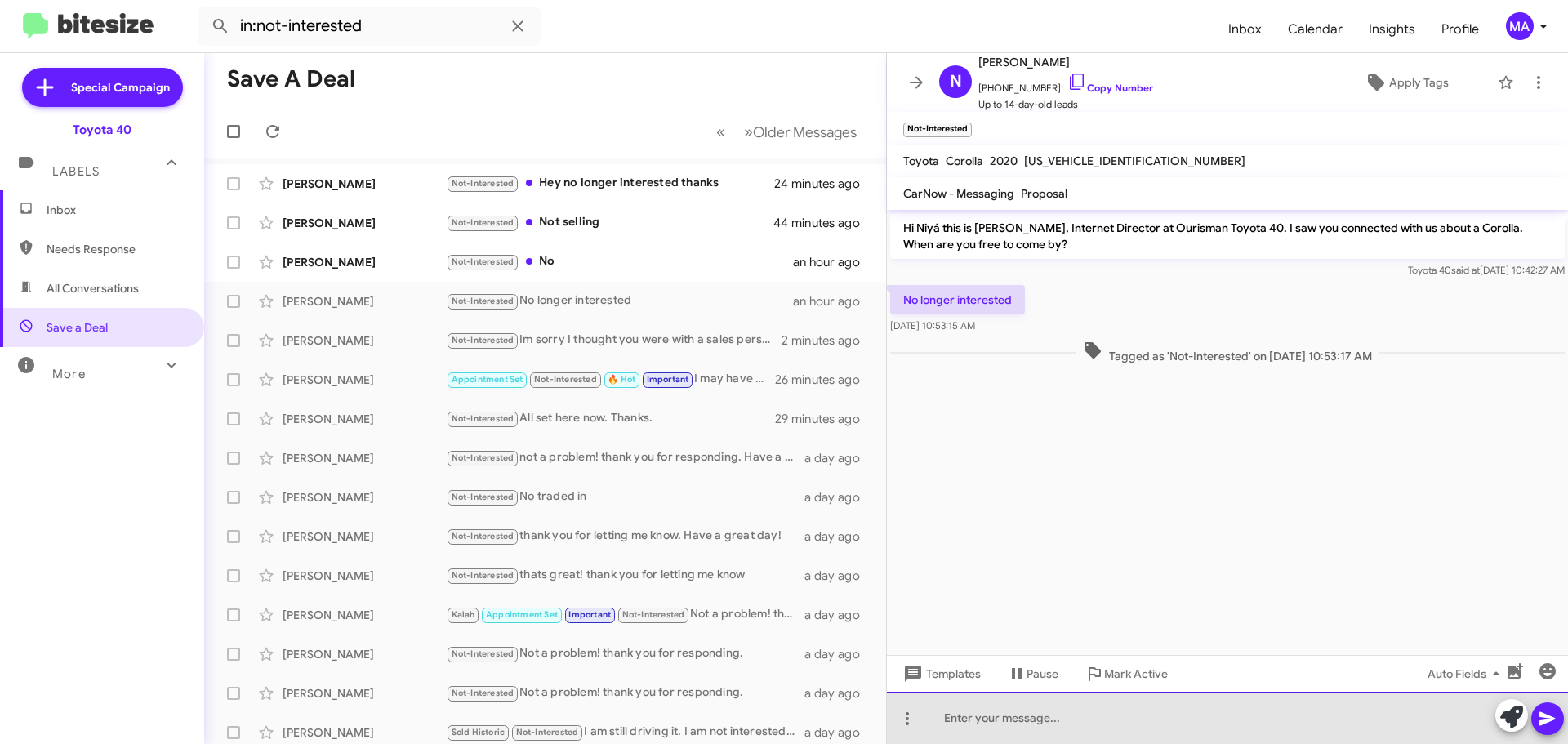
click at [1074, 716] on div at bounding box center [1227, 718] width 681 height 52
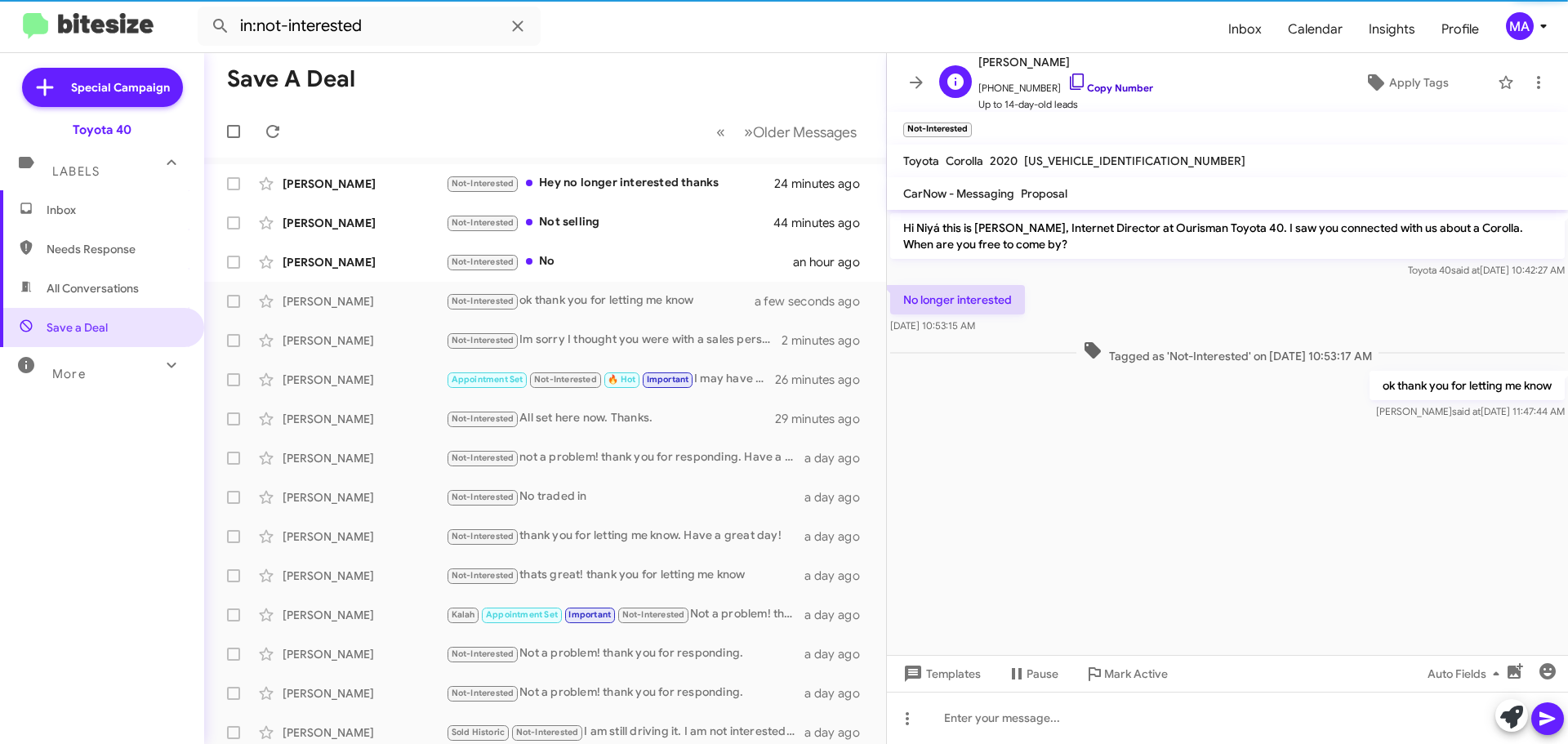
click at [1067, 78] on icon at bounding box center [1077, 82] width 20 height 20
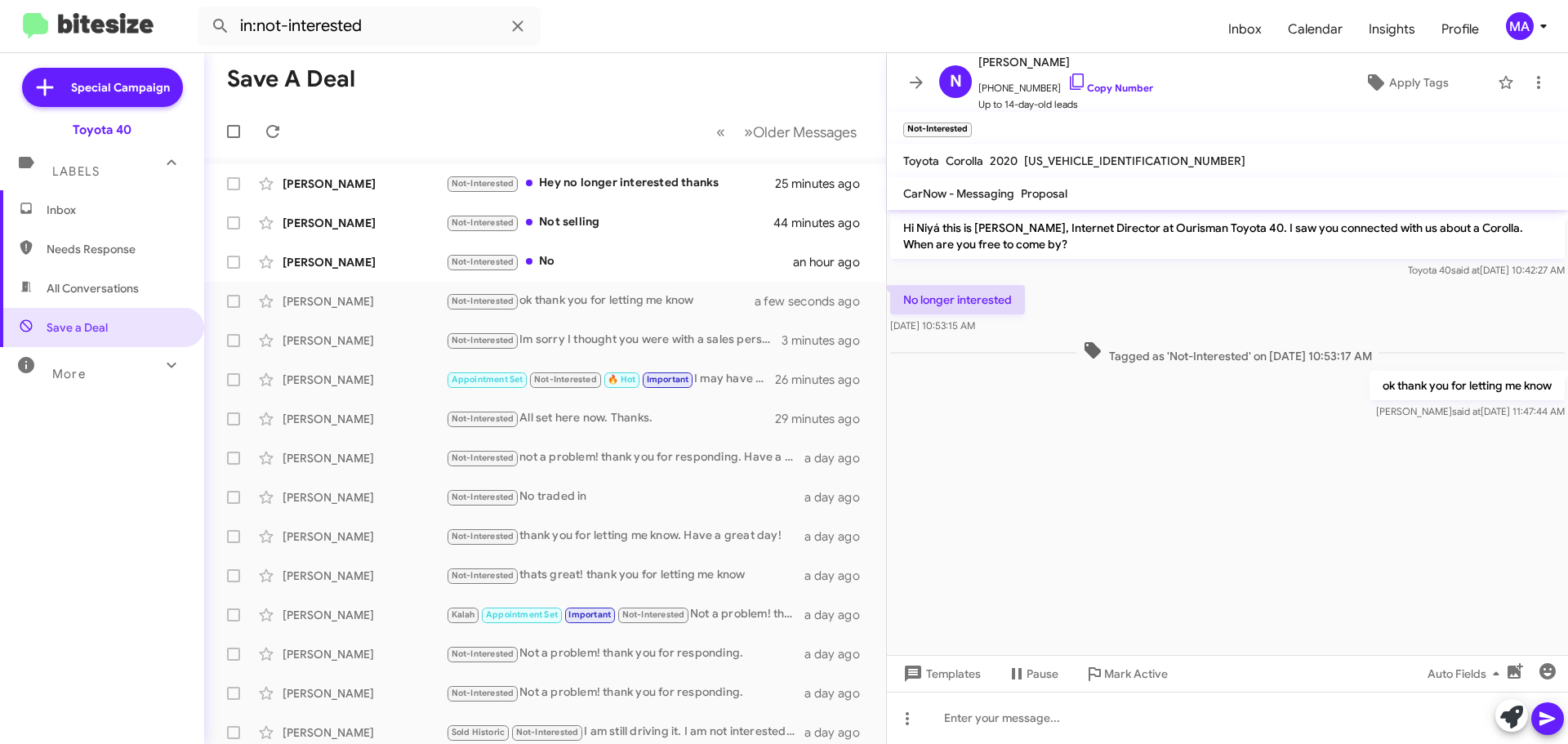
drag, startPoint x: 1005, startPoint y: 330, endPoint x: 894, endPoint y: 296, distance: 116.1
click at [894, 296] on div "No longer interested [DATE] 10:53:15 AM" at bounding box center [957, 310] width 135 height 49
copy div "No longer interested [DATE] 10:53:15 AM"
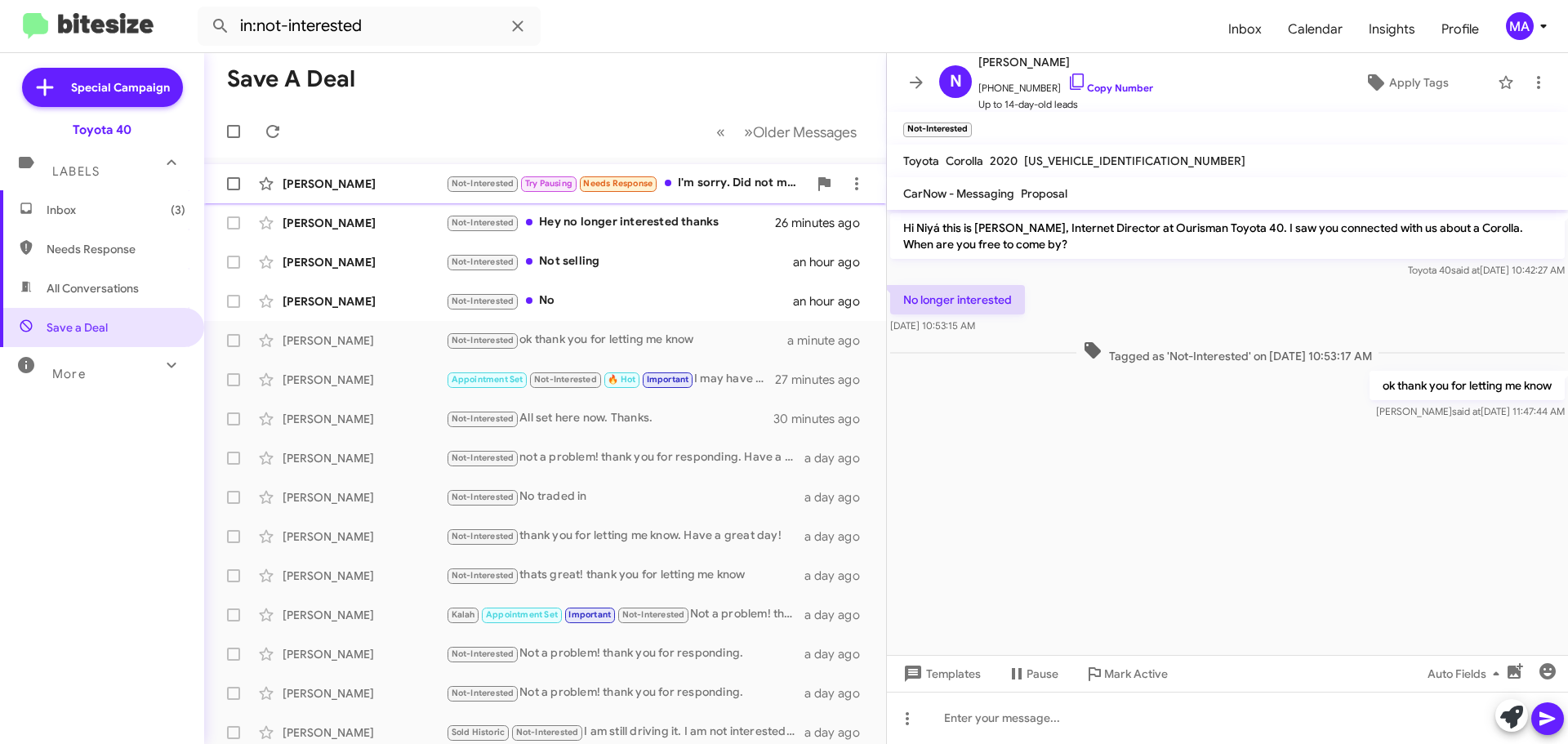
click at [410, 187] on div "[PERSON_NAME]" at bounding box center [364, 184] width 163 height 17
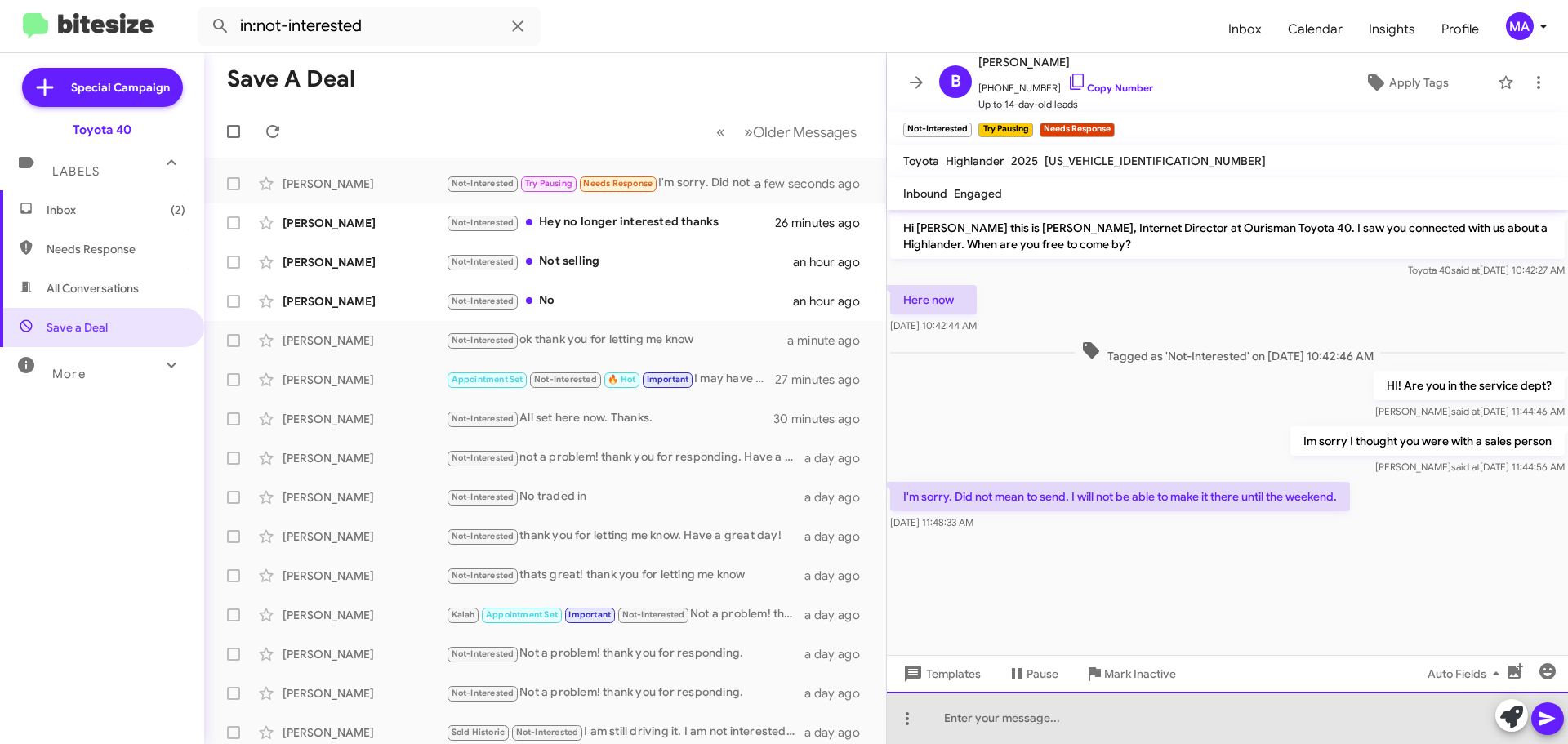
click at [998, 718] on div at bounding box center [1227, 718] width 681 height 52
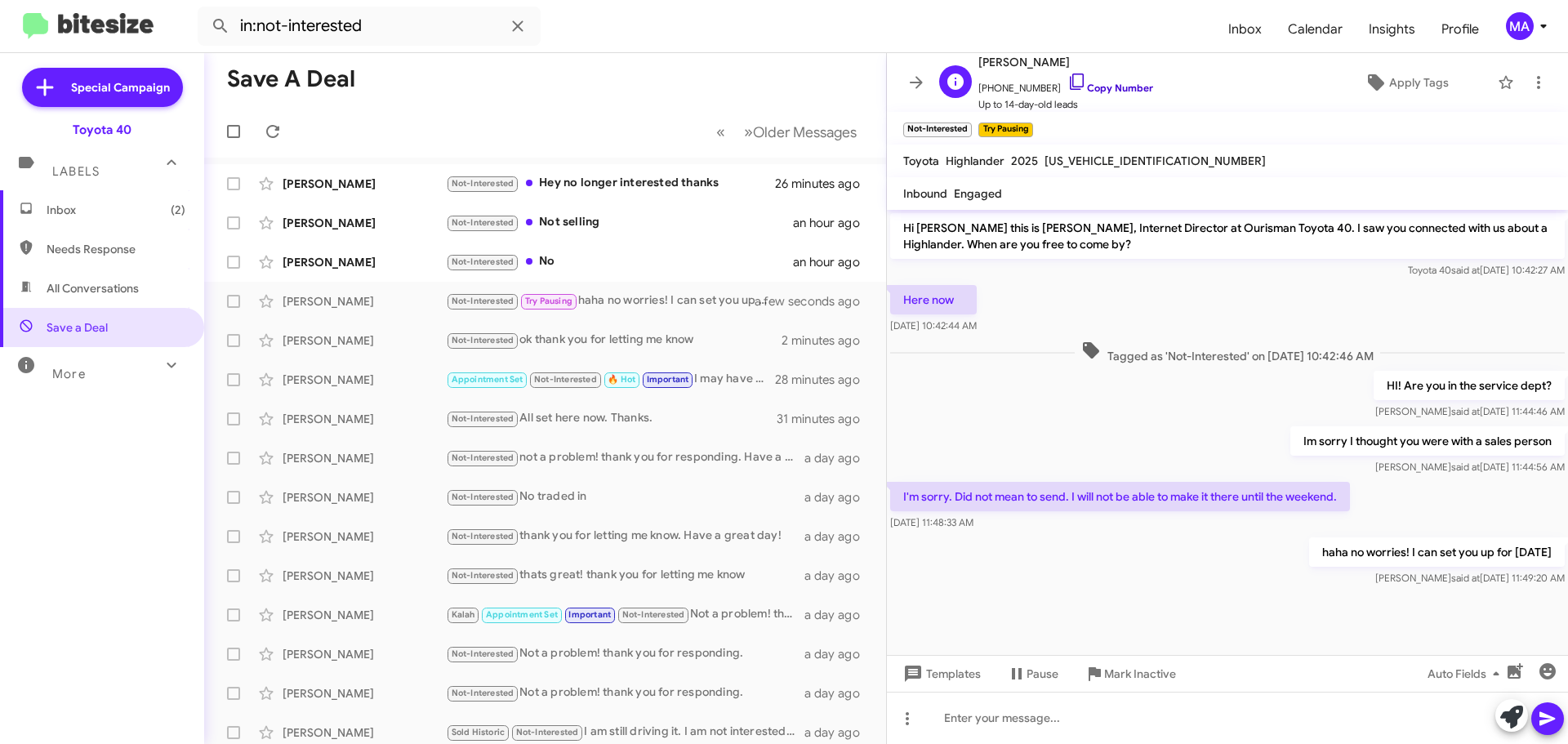
click at [1067, 78] on icon at bounding box center [1077, 82] width 20 height 20
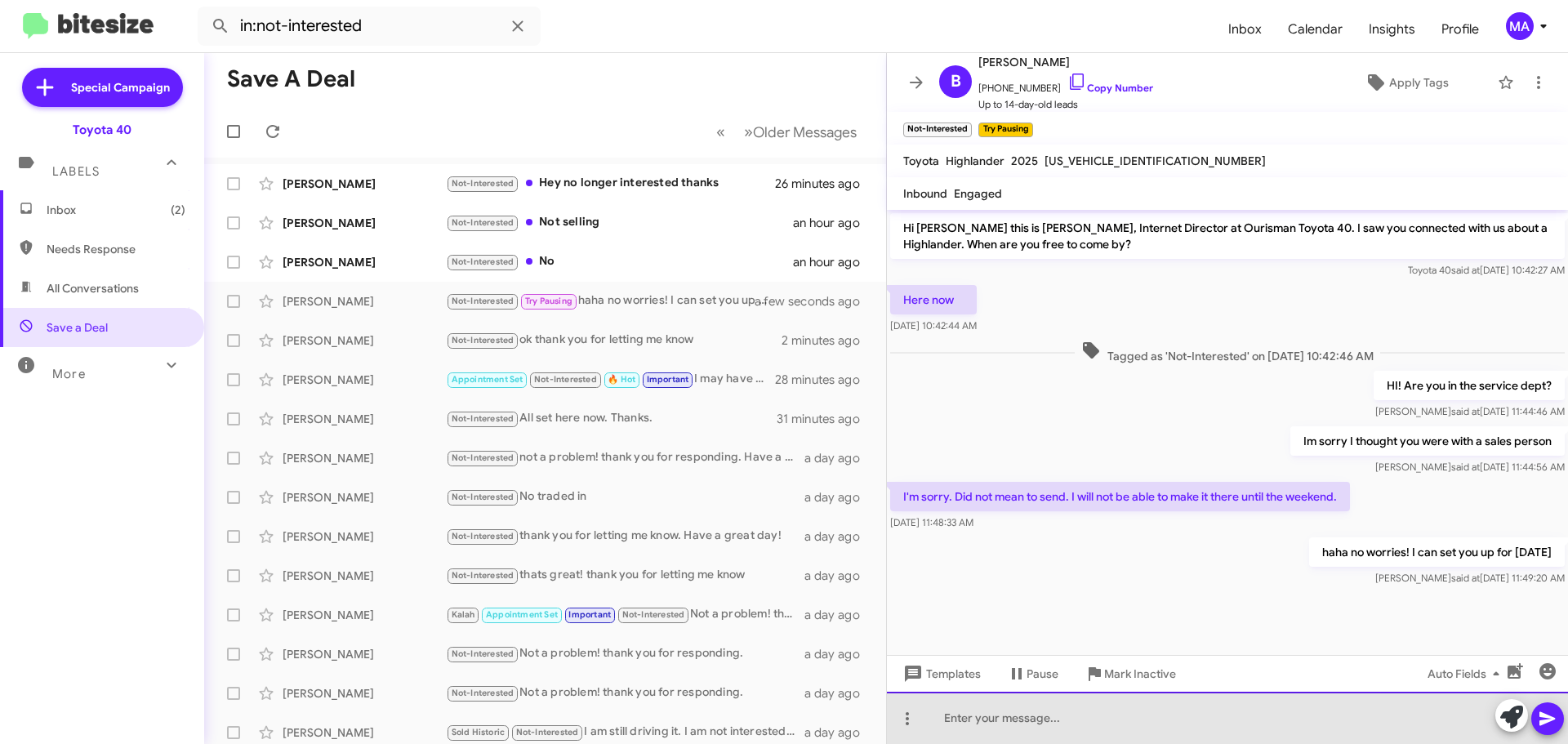
click at [1061, 727] on div at bounding box center [1227, 718] width 681 height 52
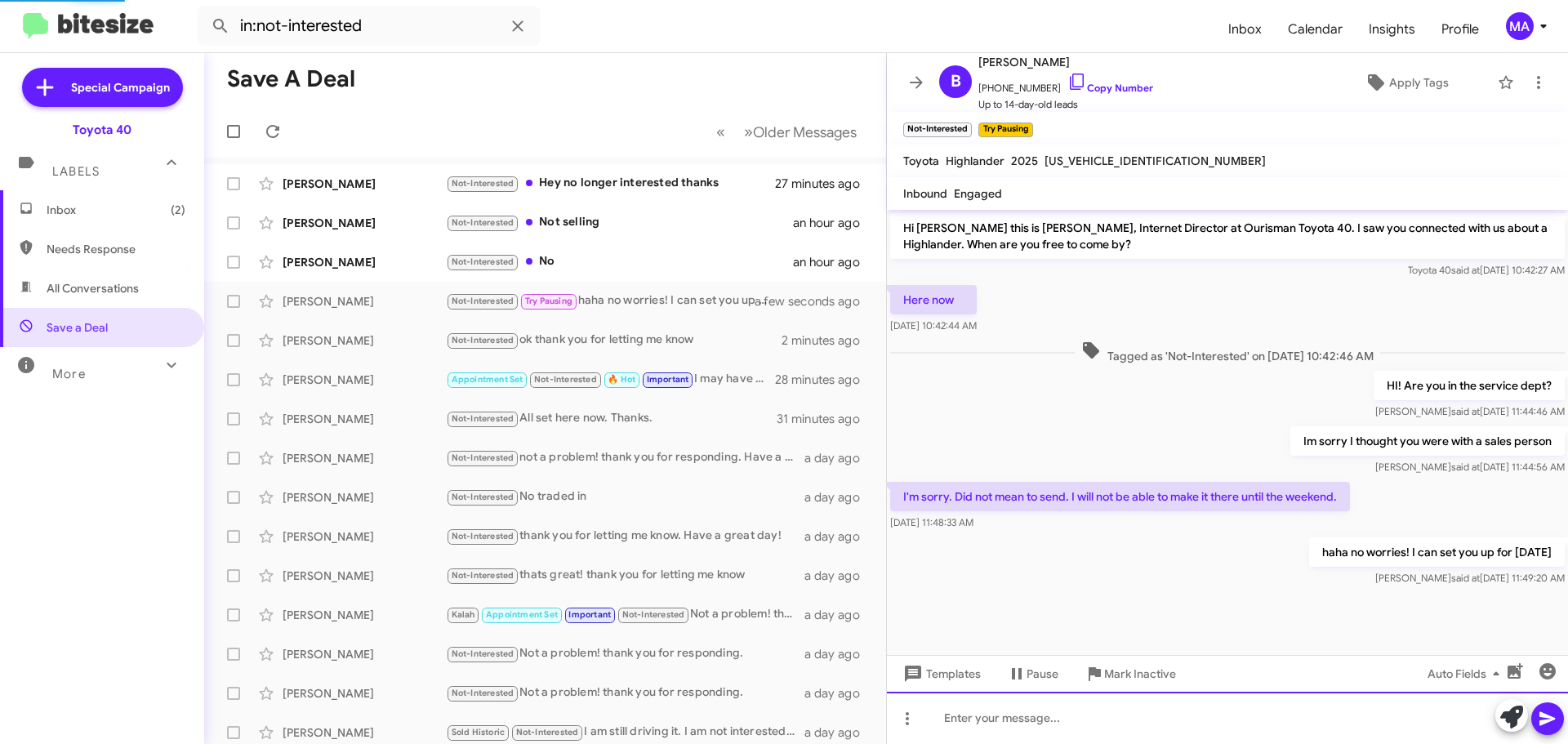
scroll to position [23, 0]
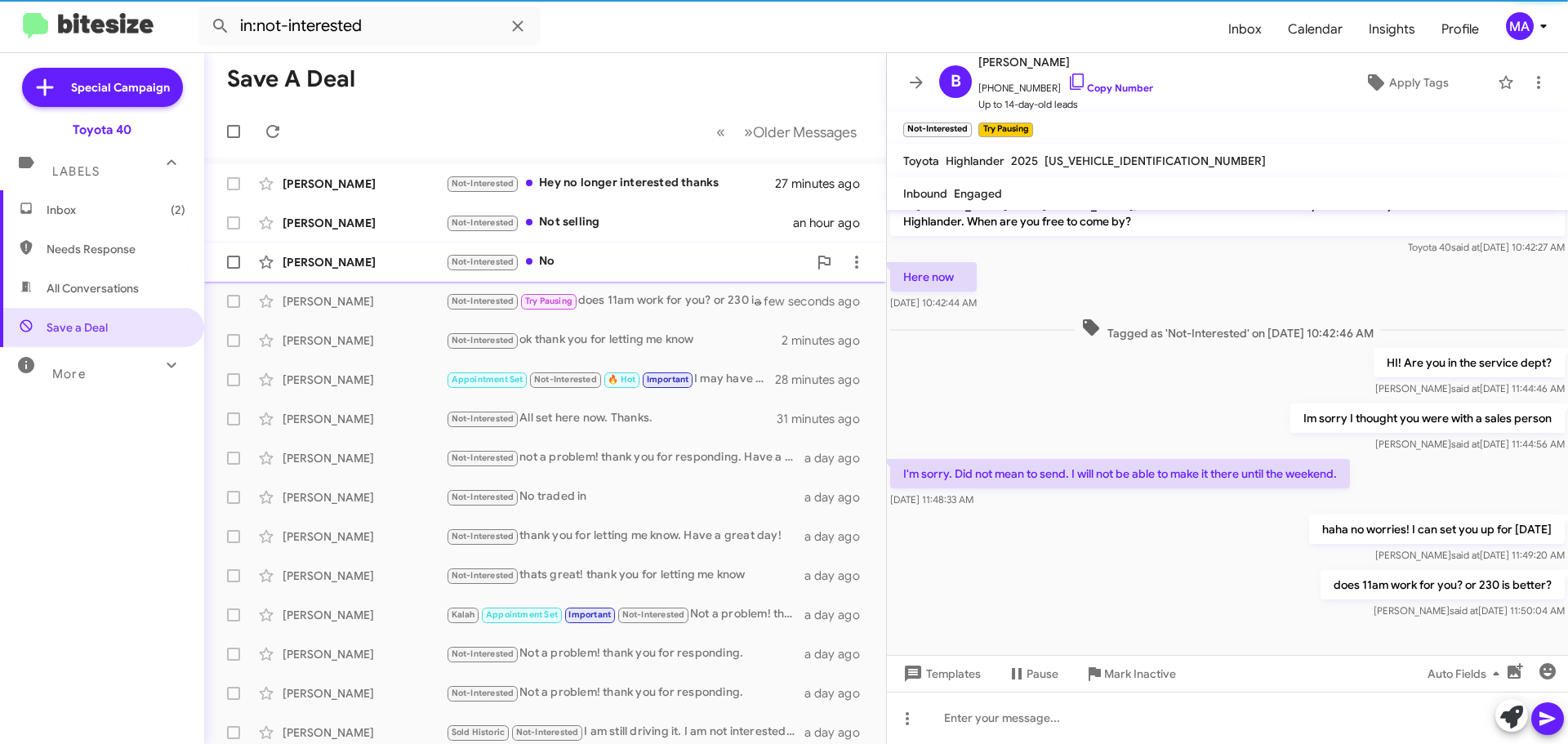
click at [609, 258] on div "Not-Interested No" at bounding box center [627, 262] width 362 height 19
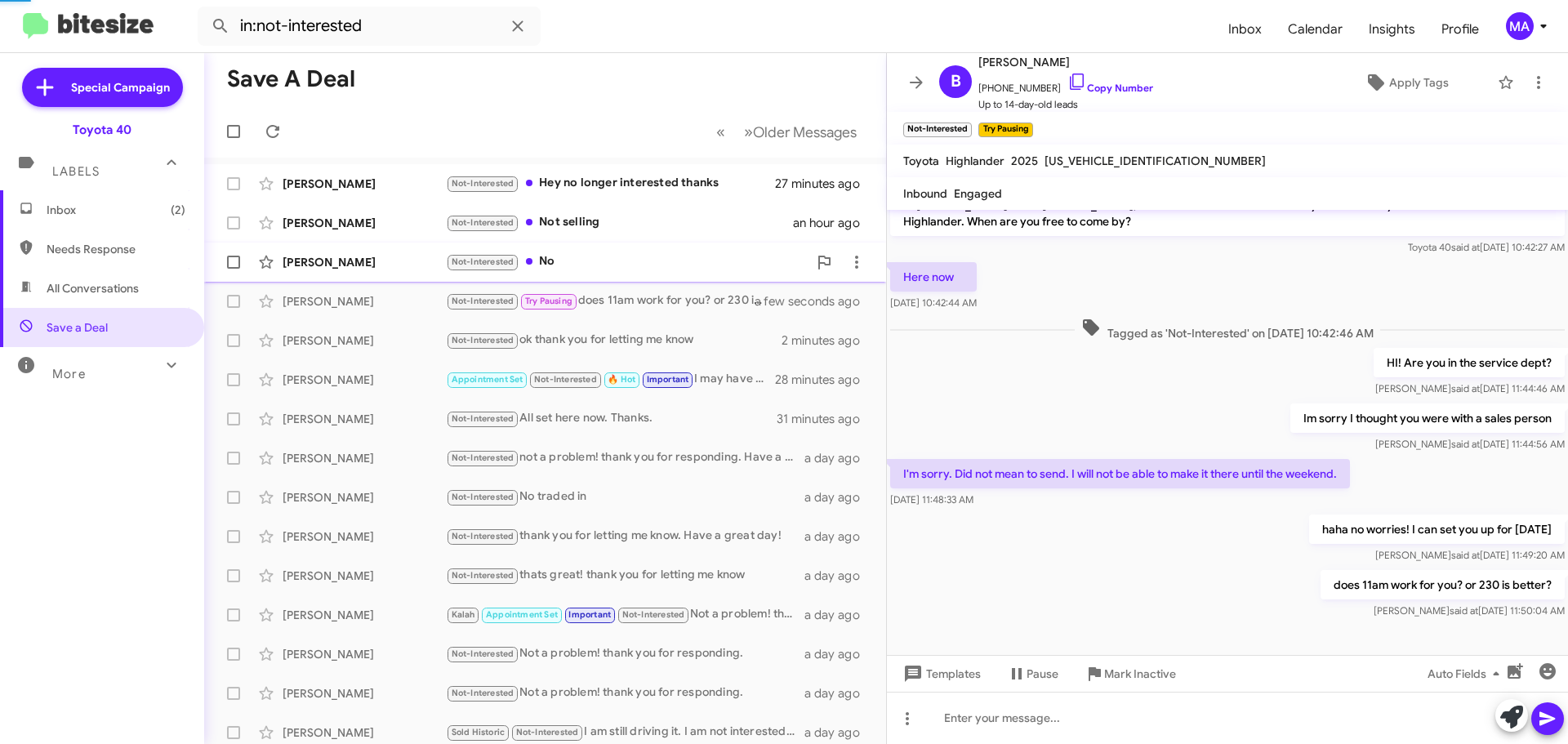
scroll to position [111, 0]
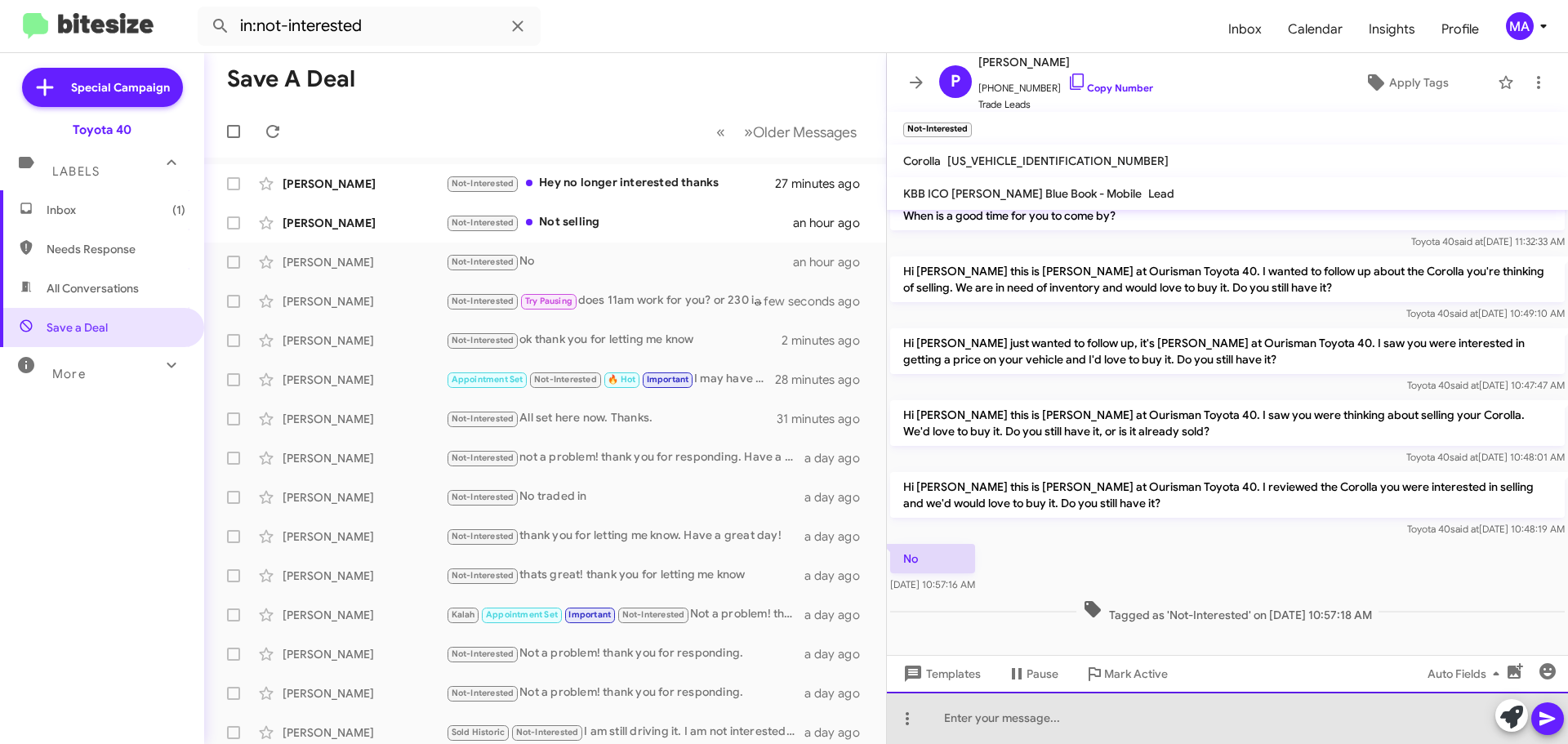
click at [1023, 718] on div at bounding box center [1227, 718] width 681 height 52
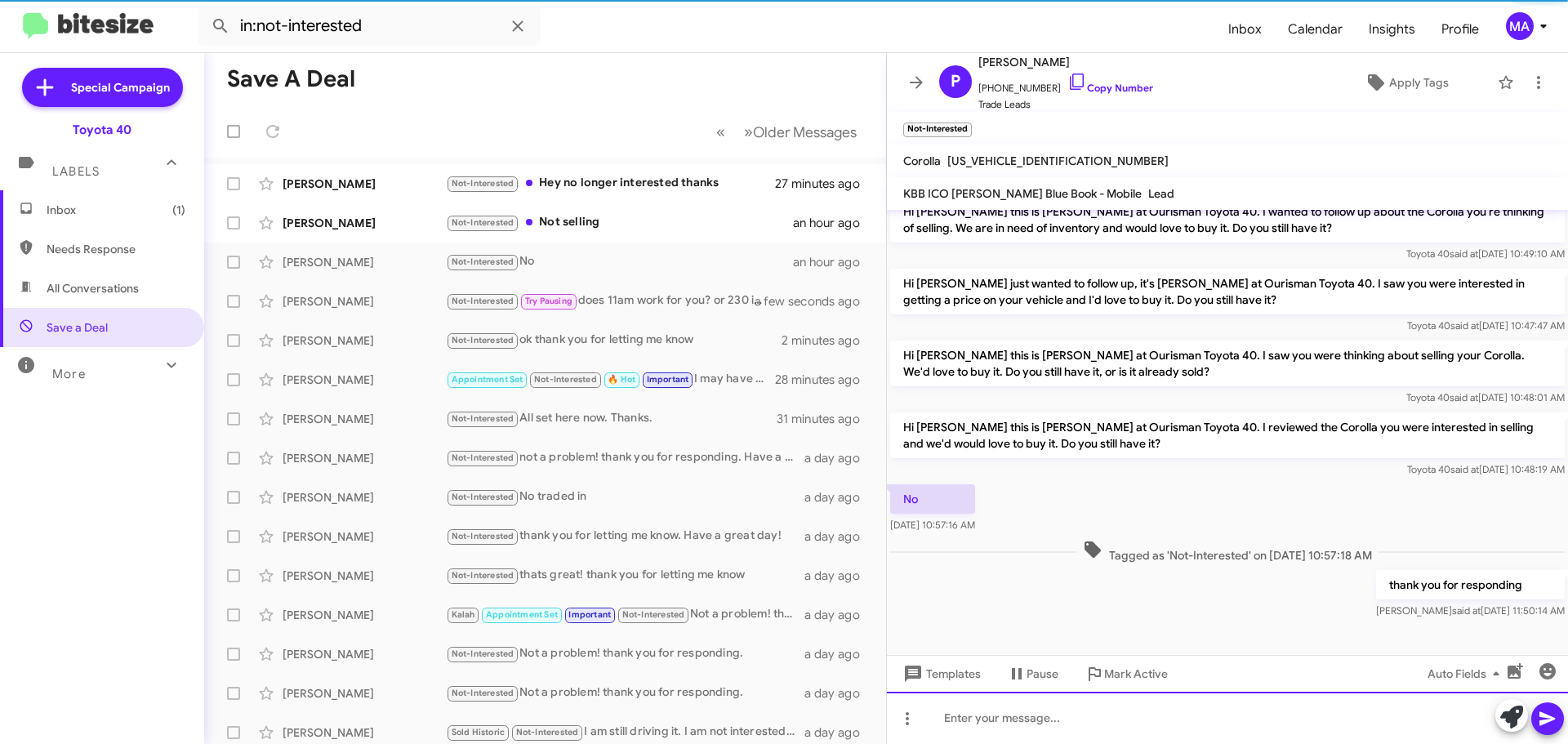
scroll to position [170, 0]
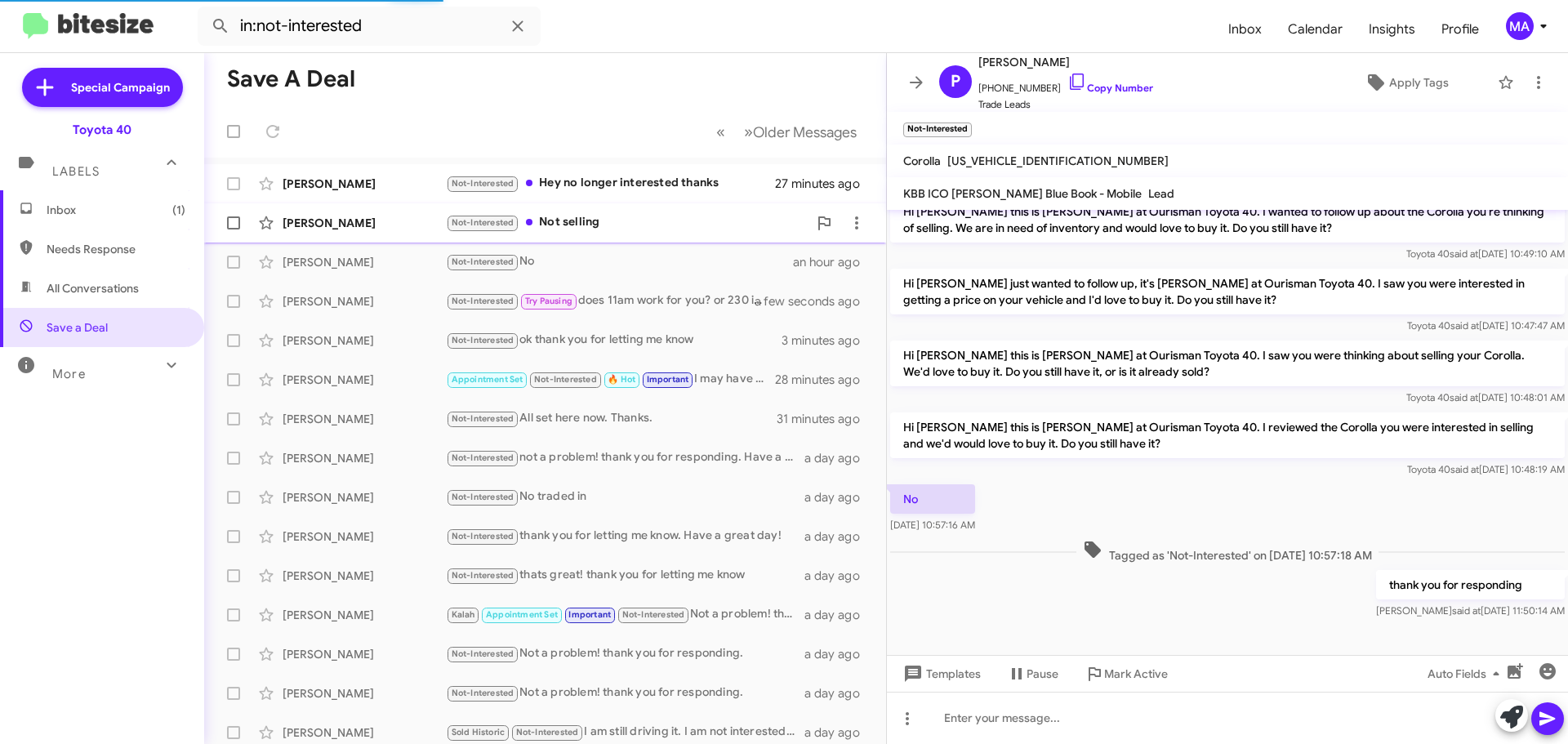
click at [601, 227] on div "Not-Interested Not selling" at bounding box center [627, 223] width 362 height 19
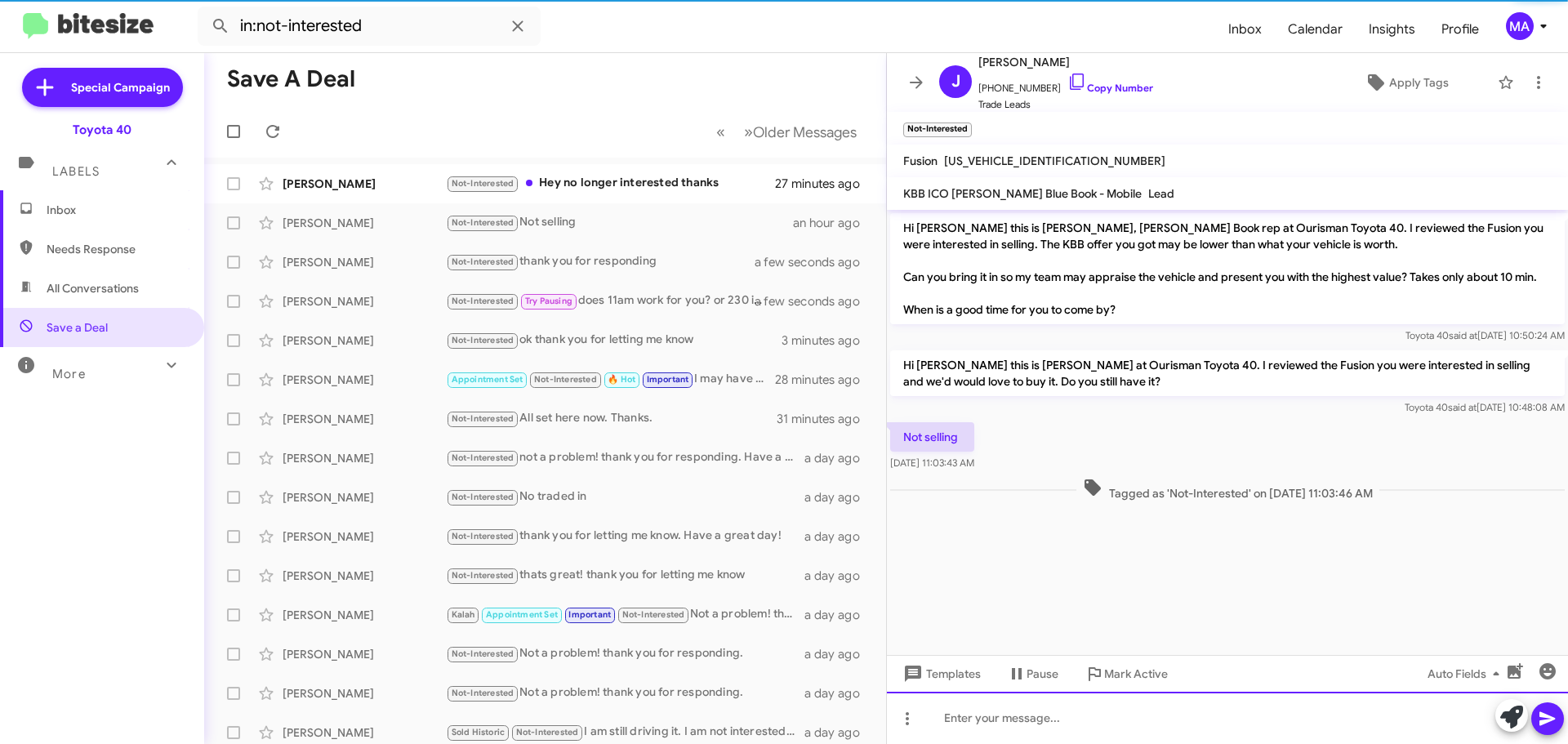
click at [976, 710] on div at bounding box center [1227, 718] width 681 height 52
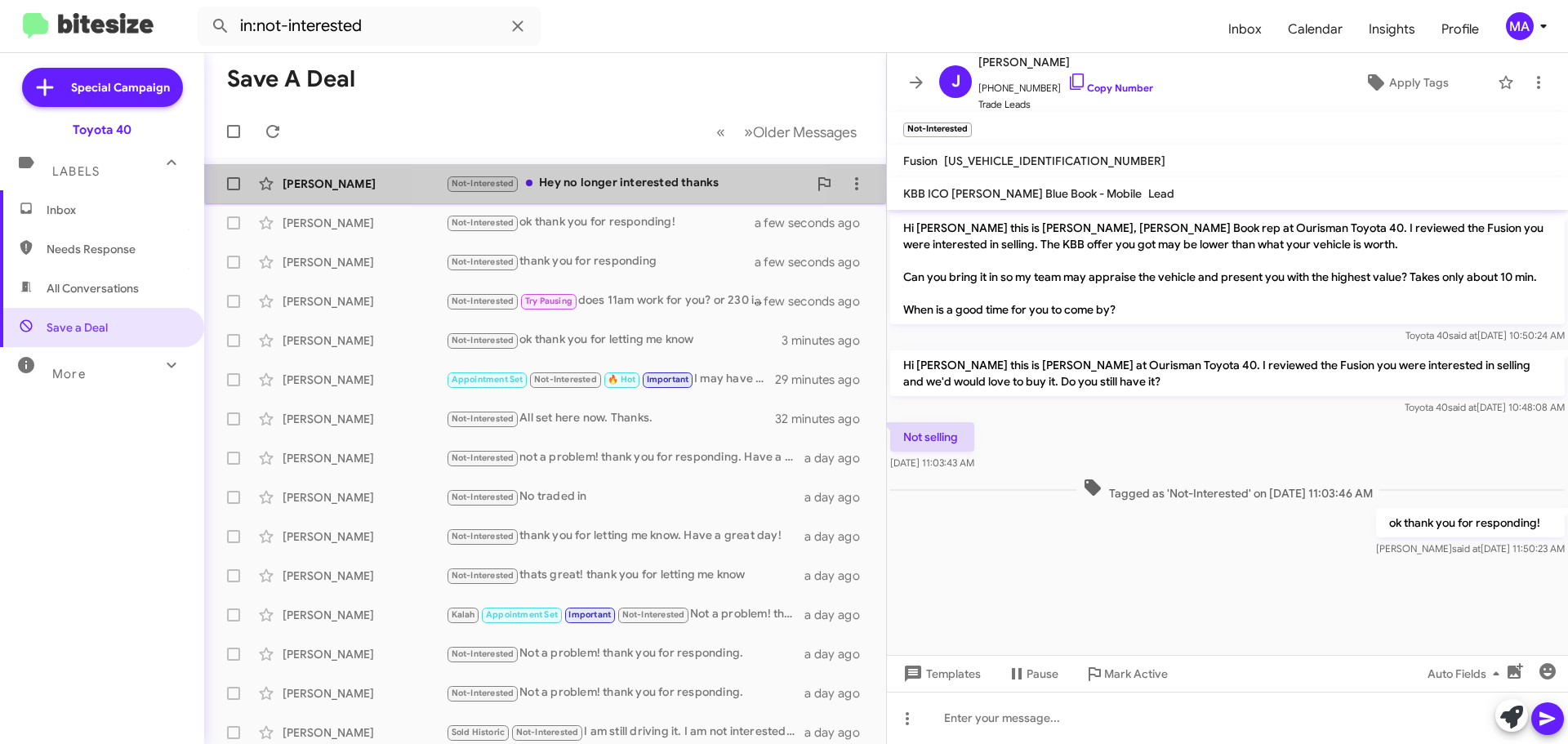
click at [600, 178] on div "Not-Interested Hey no longer interested thanks" at bounding box center [627, 184] width 362 height 19
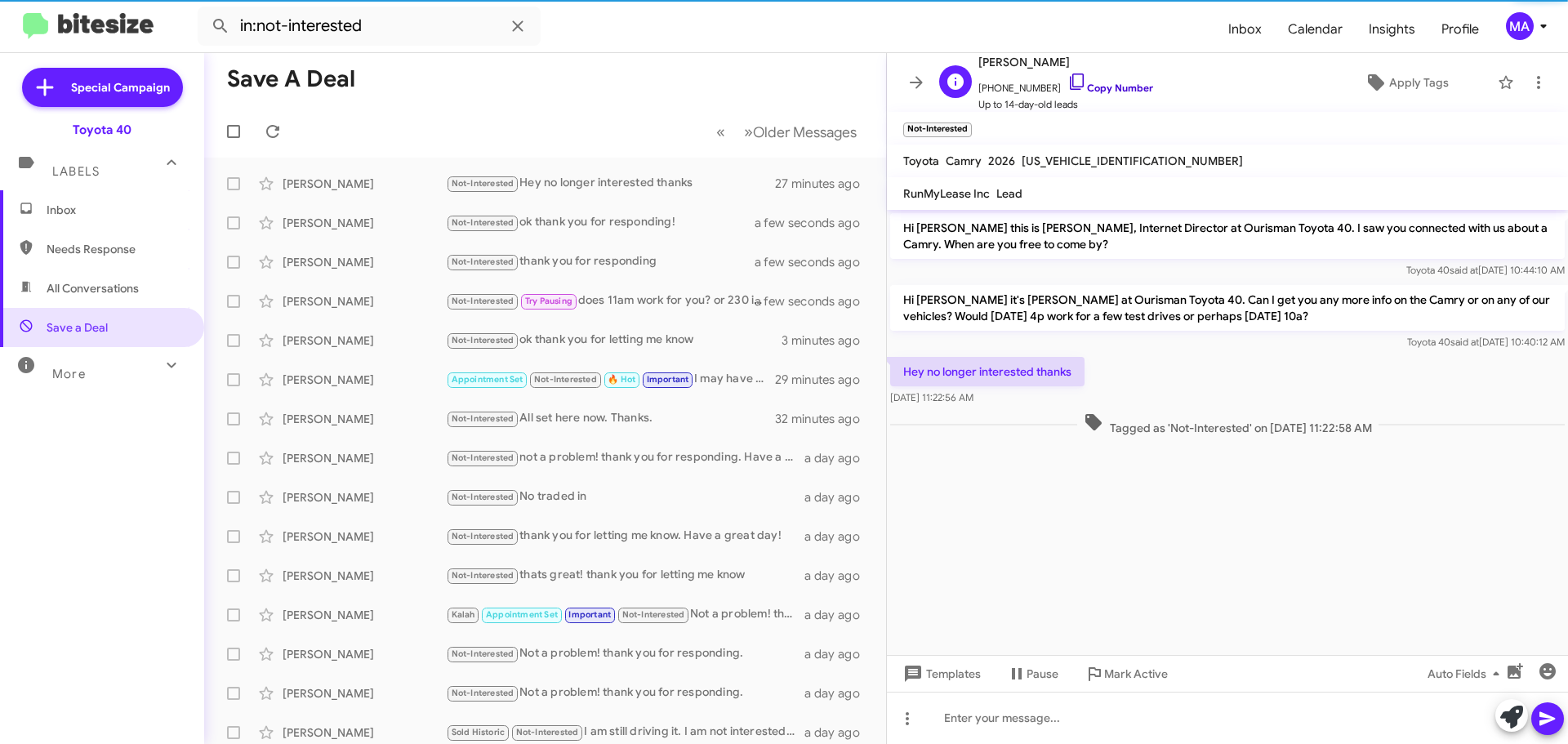
click at [1067, 78] on icon at bounding box center [1077, 82] width 20 height 20
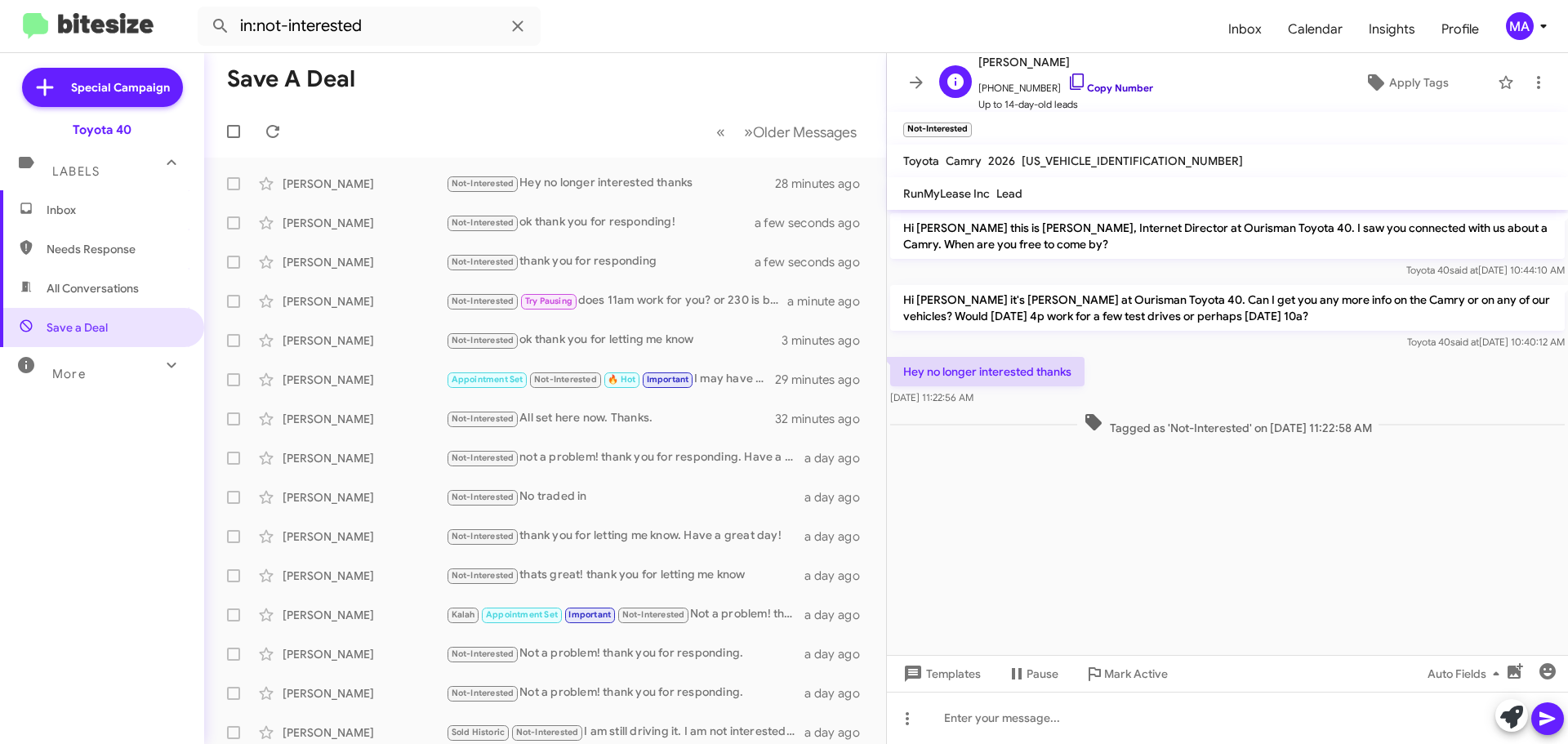
click at [1067, 85] on icon at bounding box center [1077, 82] width 20 height 20
drag, startPoint x: 1007, startPoint y: 396, endPoint x: 903, endPoint y: 372, distance: 106.7
click at [903, 372] on div "Hey no longer interested thanks [DATE] 11:22:56 AM" at bounding box center [987, 381] width 194 height 49
copy div "Hey no longer interested thanks [DATE] 11:22:56 AM"
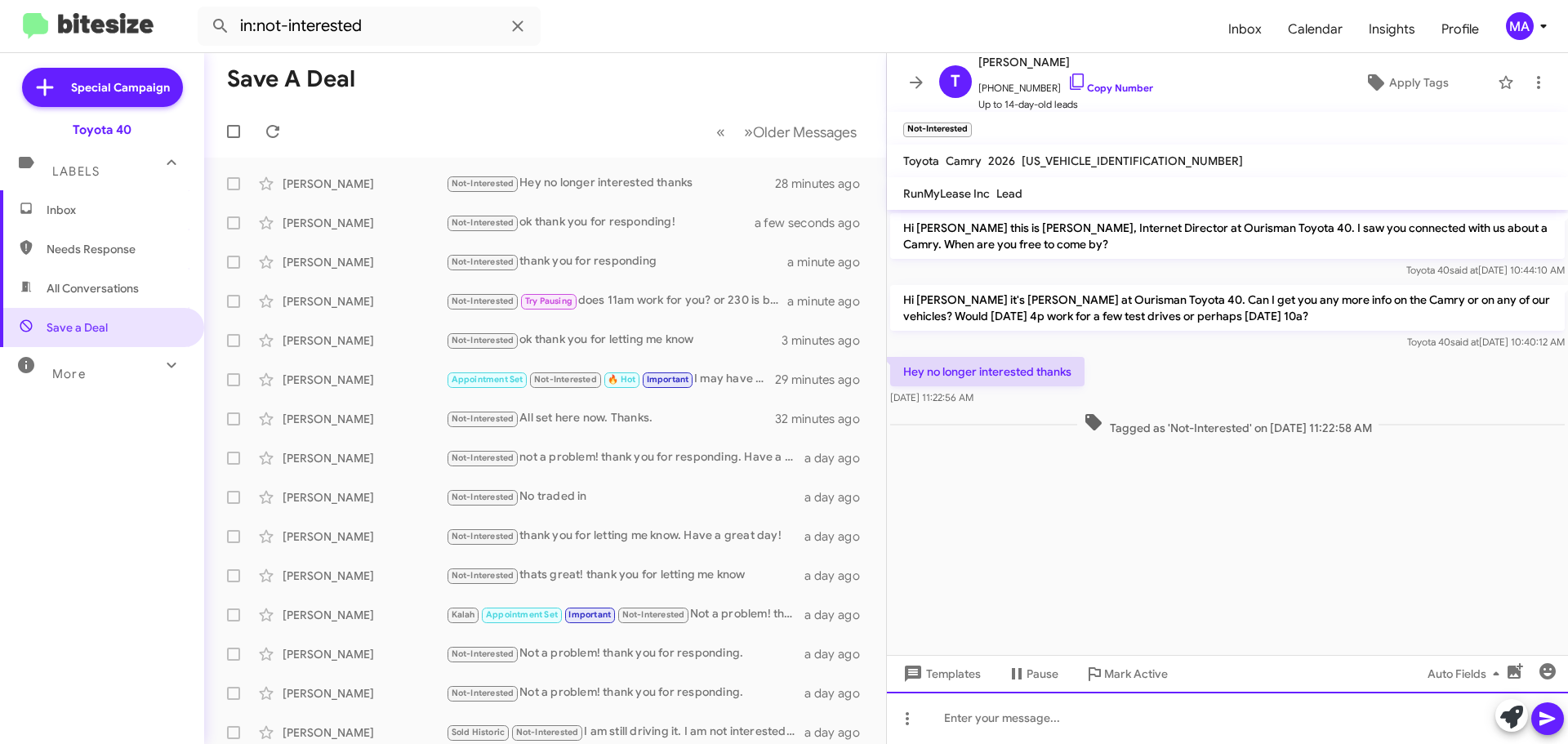
click at [1082, 722] on div at bounding box center [1227, 718] width 681 height 52
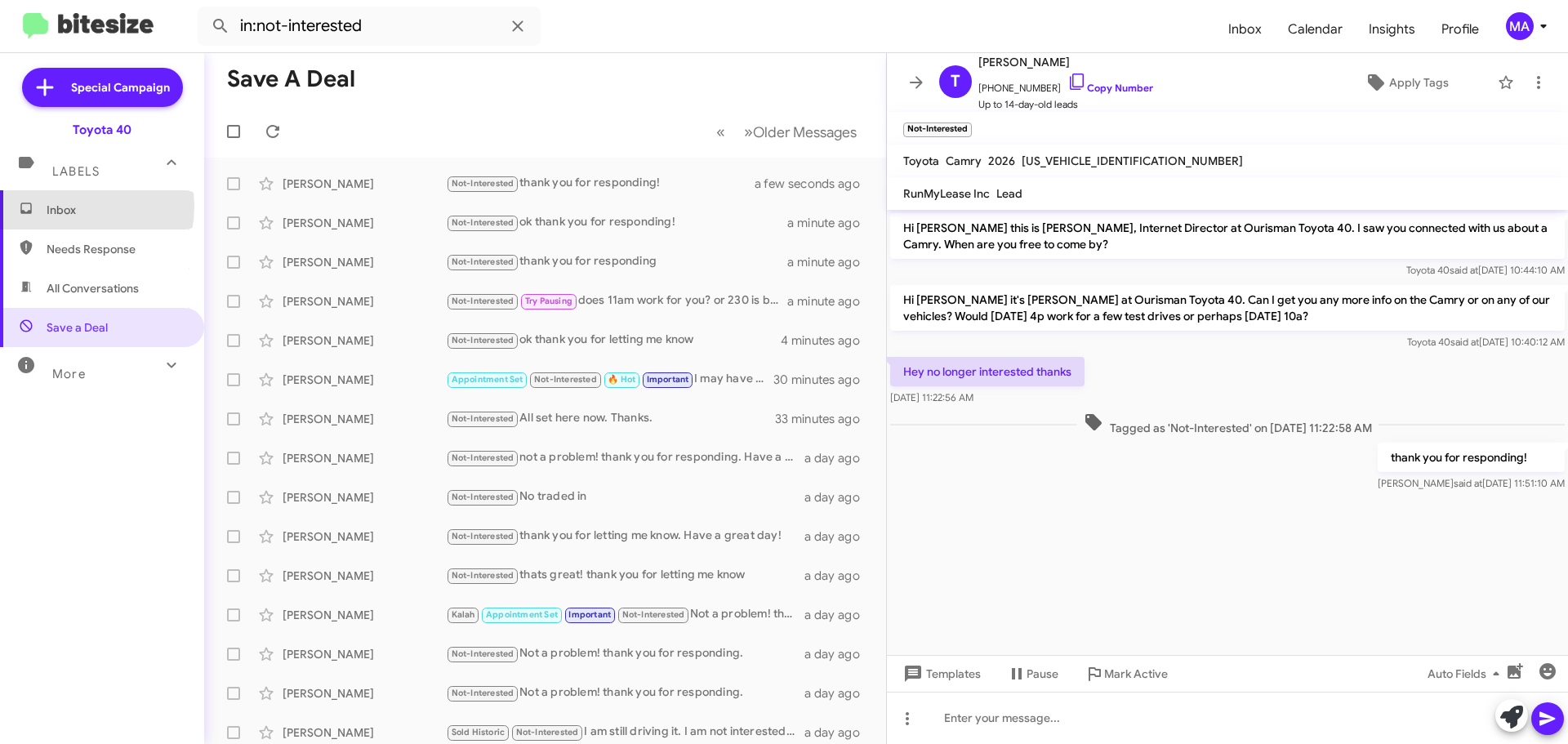
click at [75, 208] on span "Inbox" at bounding box center [117, 210] width 139 height 17
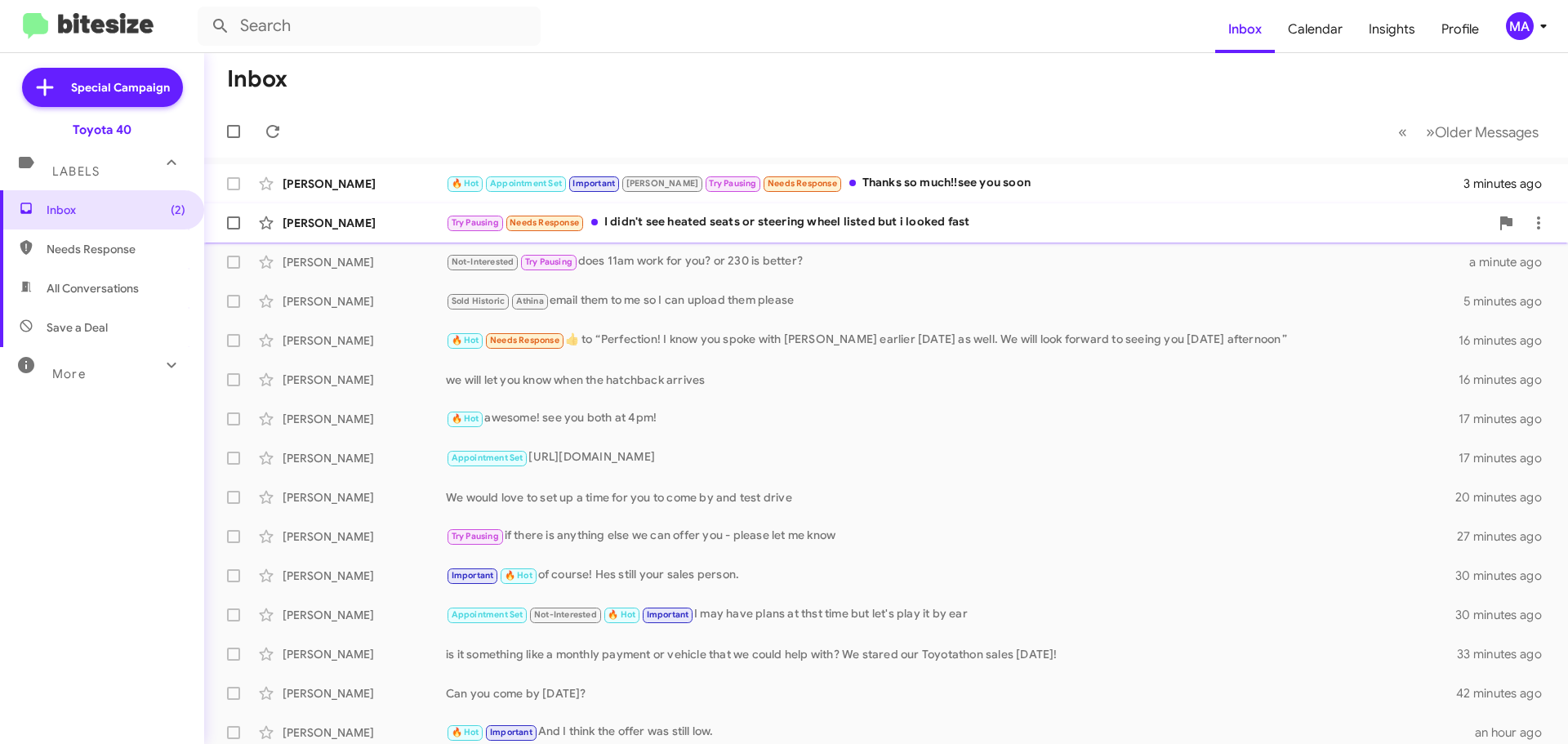
click at [837, 225] on div "Try Pausing Needs Response I didn't see heated seats or steering wheel listed b…" at bounding box center [968, 223] width 1044 height 19
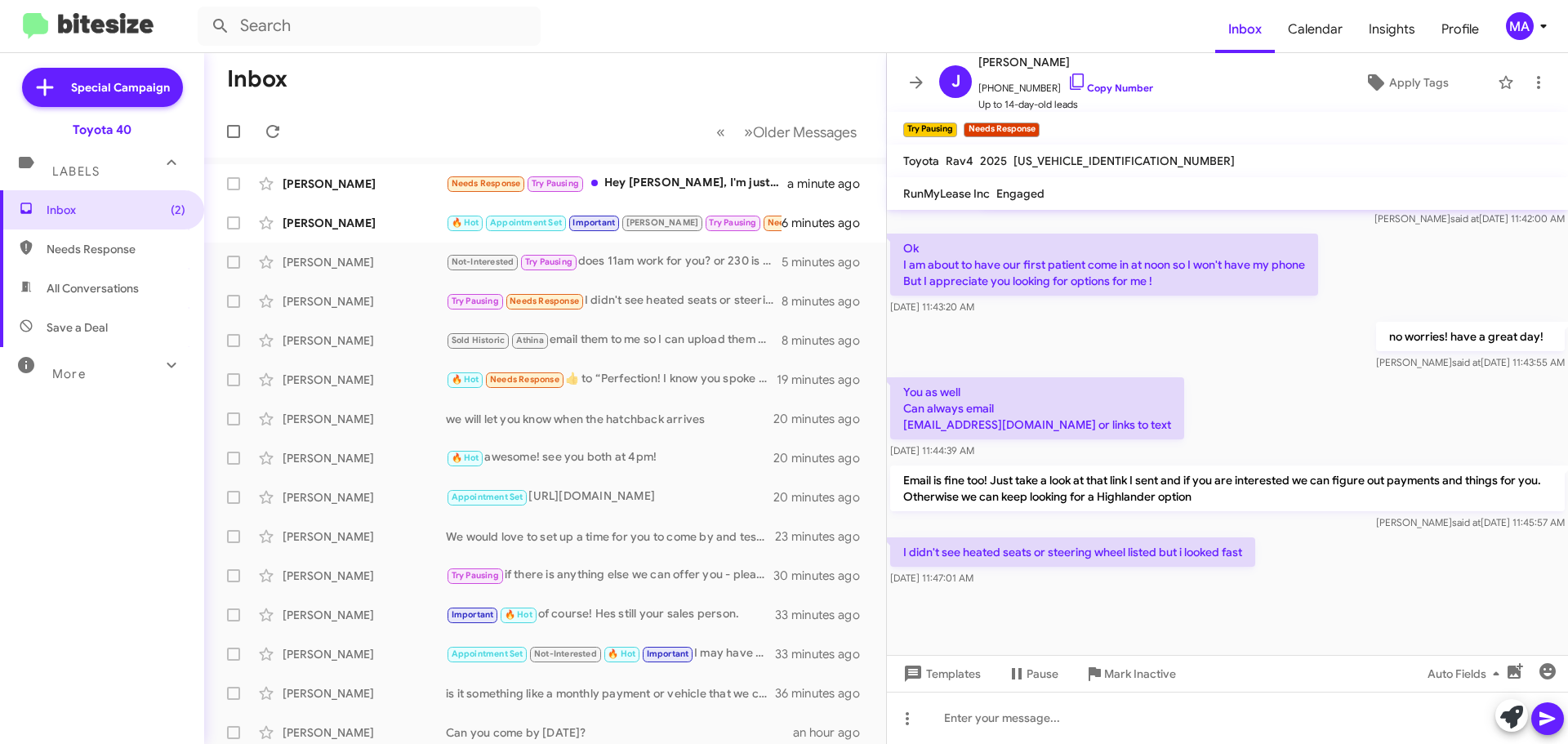
scroll to position [878, 0]
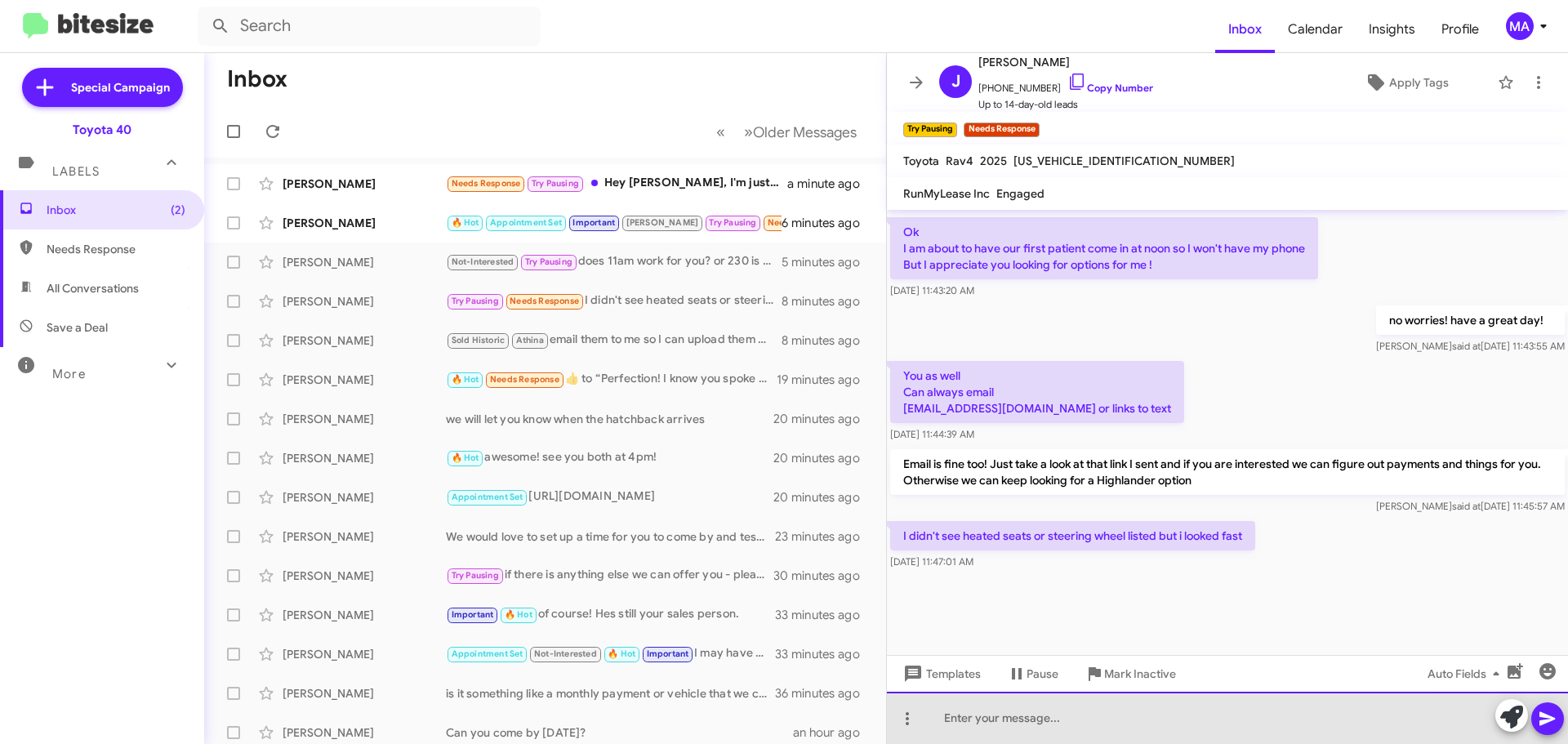
click at [982, 717] on div at bounding box center [1227, 718] width 681 height 52
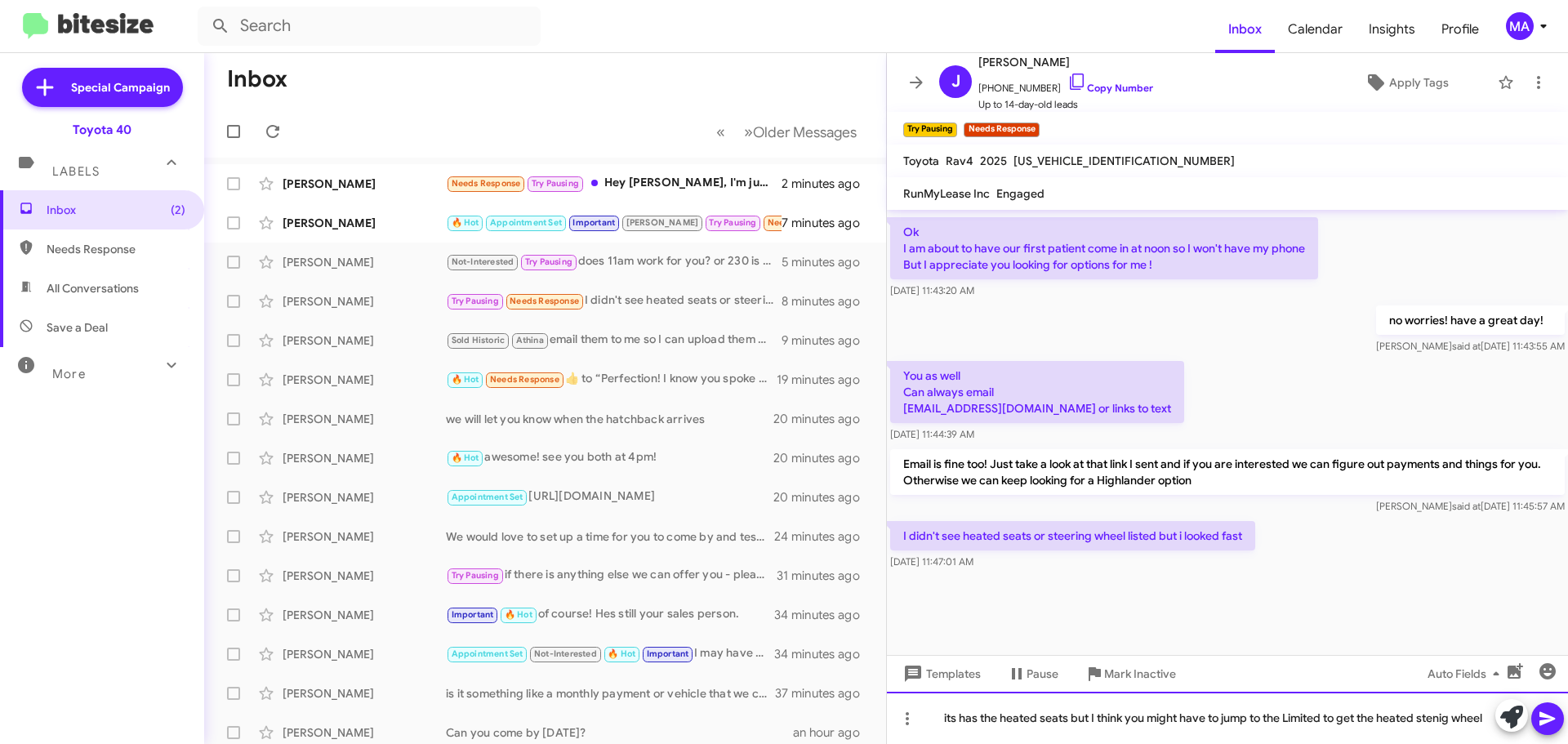
drag, startPoint x: 1439, startPoint y: 720, endPoint x: 1487, endPoint y: 722, distance: 48.0
click at [1442, 720] on div "its has the heated seats but I think you might have to jump to the Limited to g…" at bounding box center [1227, 718] width 681 height 52
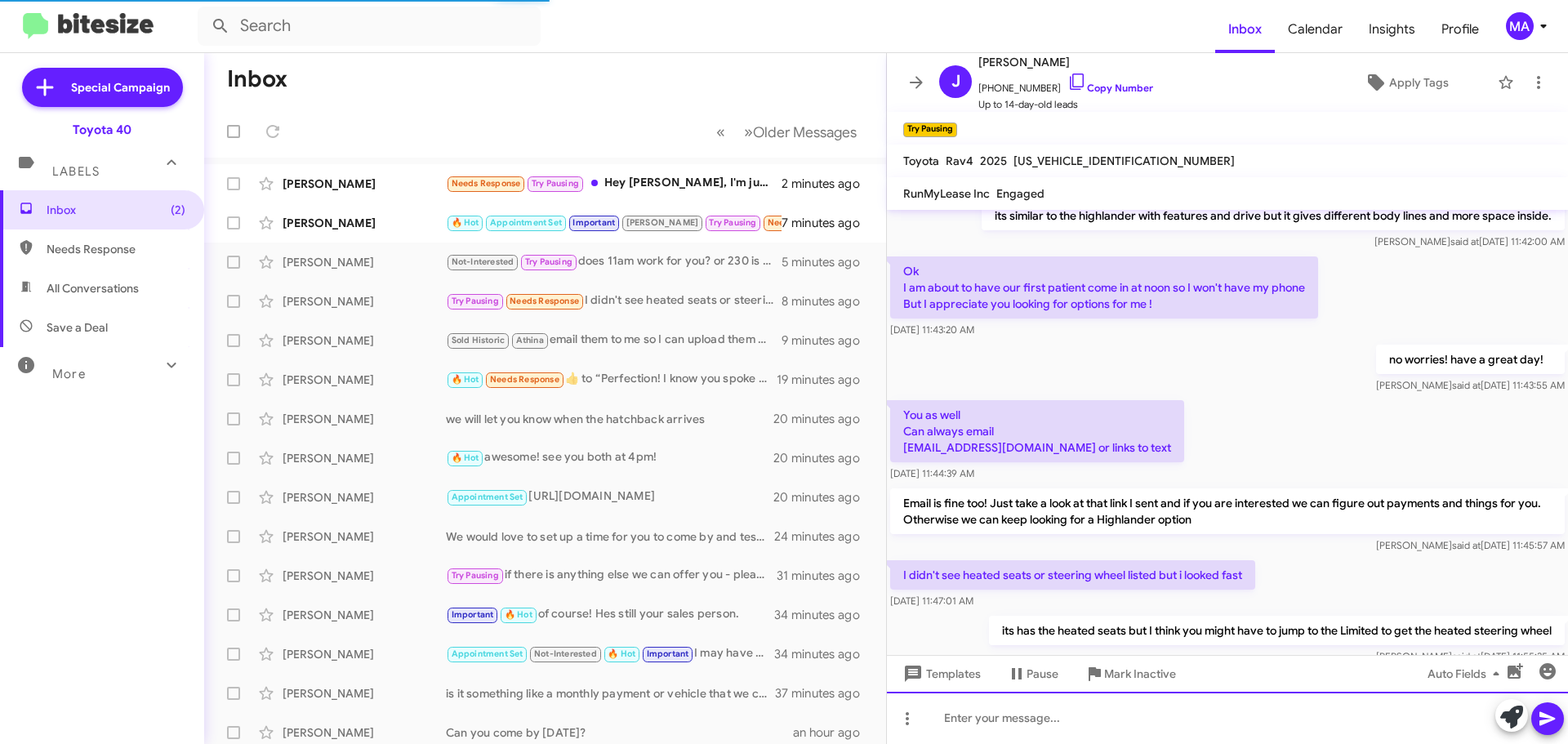
scroll to position [1231, 0]
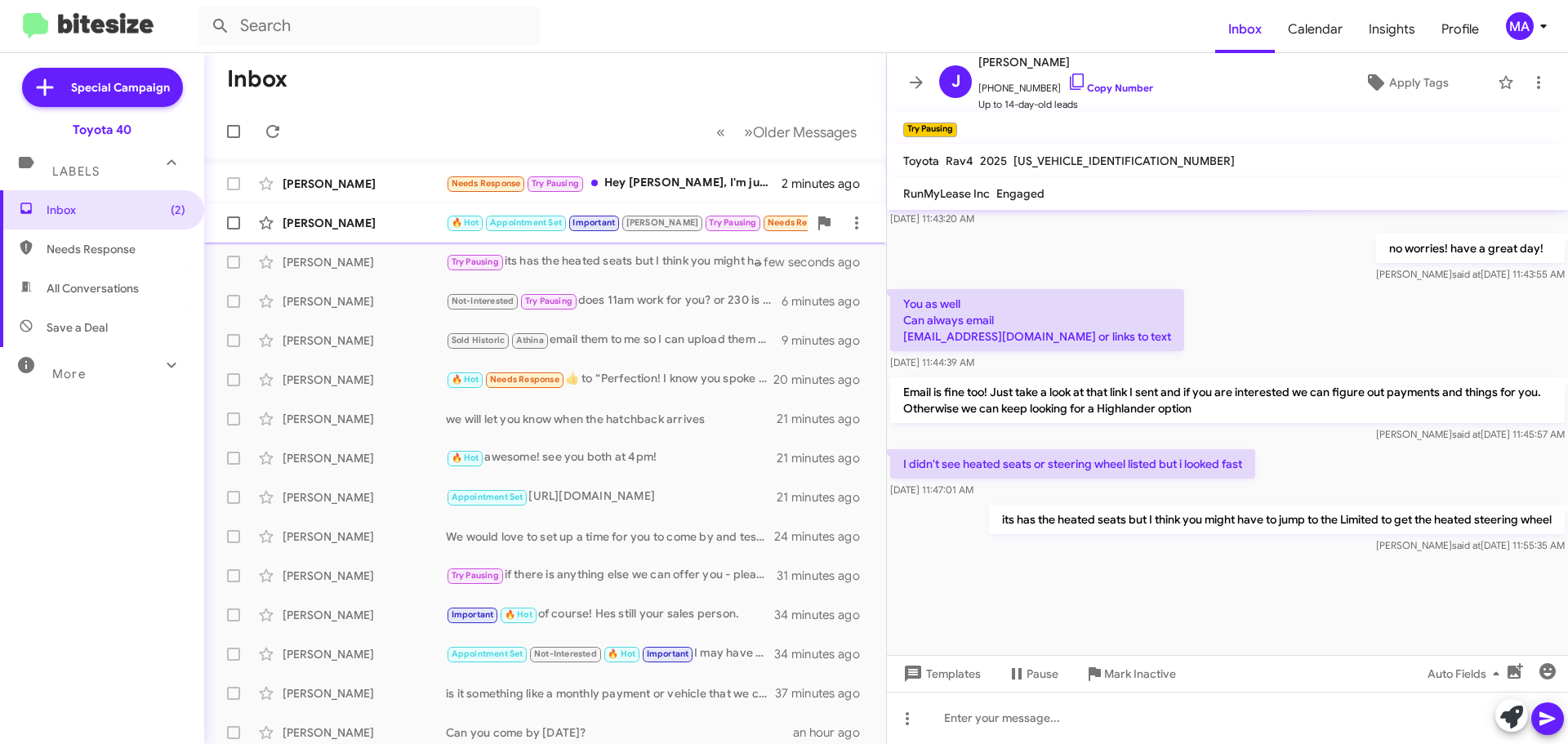
click at [380, 222] on div "[PERSON_NAME]" at bounding box center [364, 223] width 163 height 17
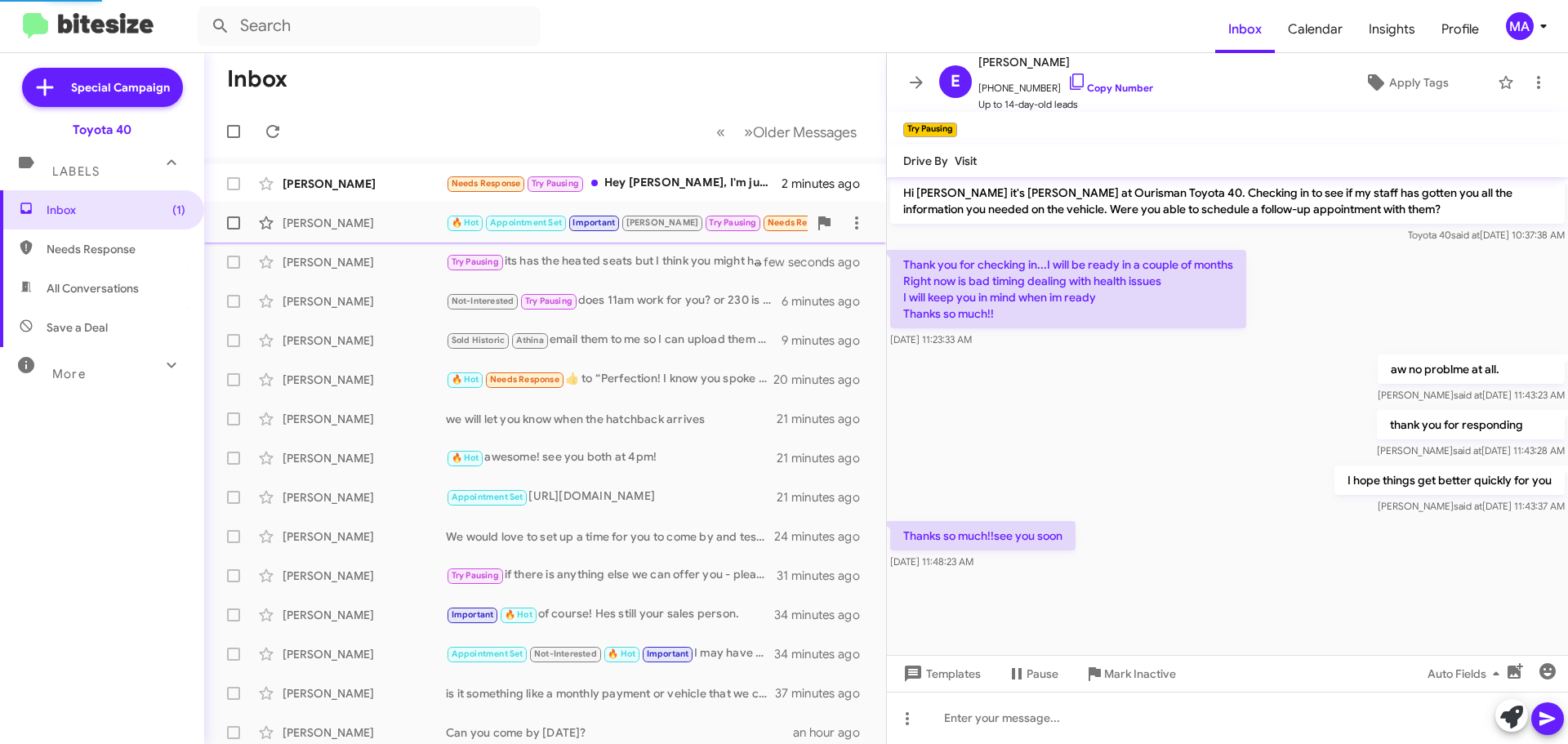
scroll to position [874, 0]
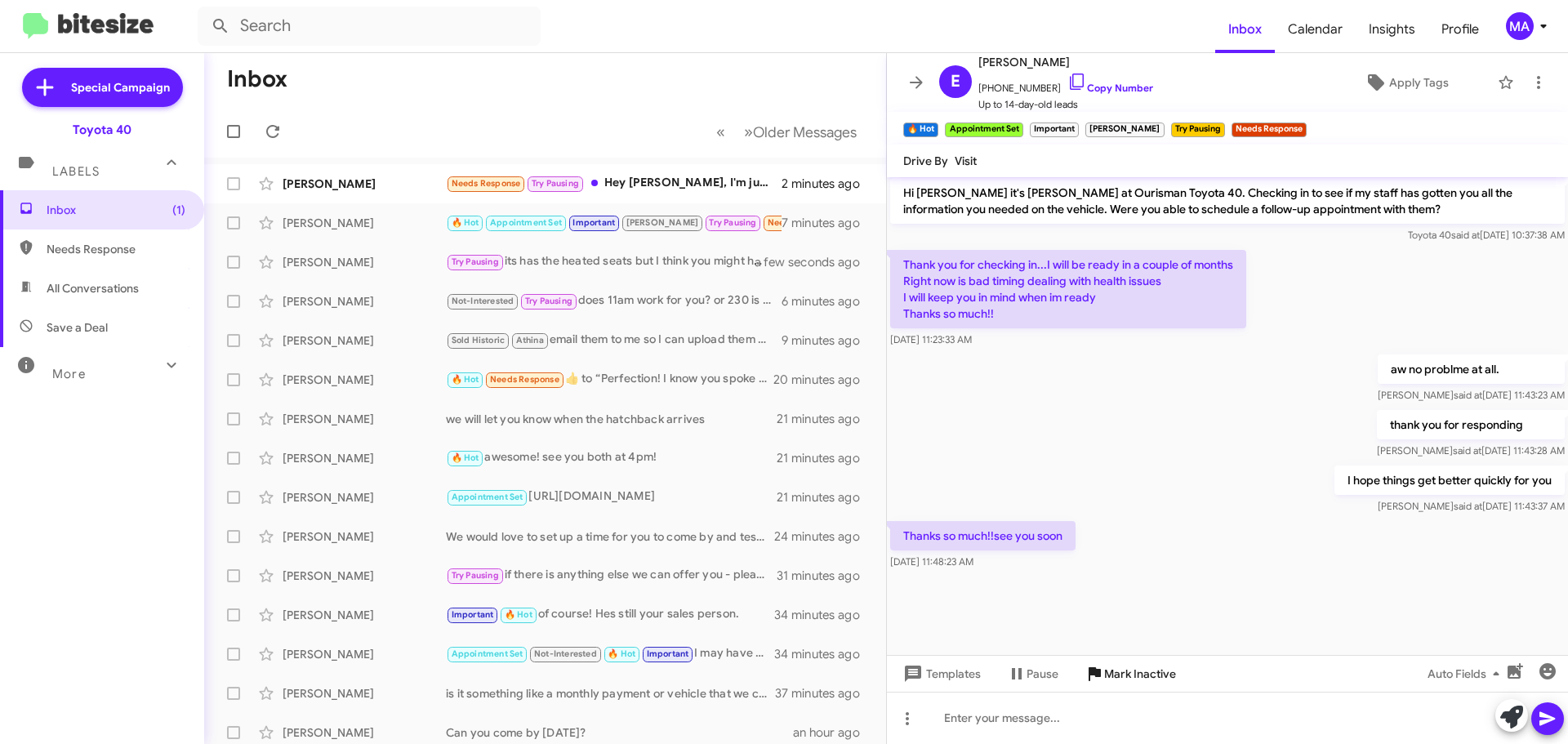
click at [1115, 673] on span "Mark Inactive" at bounding box center [1140, 674] width 72 height 30
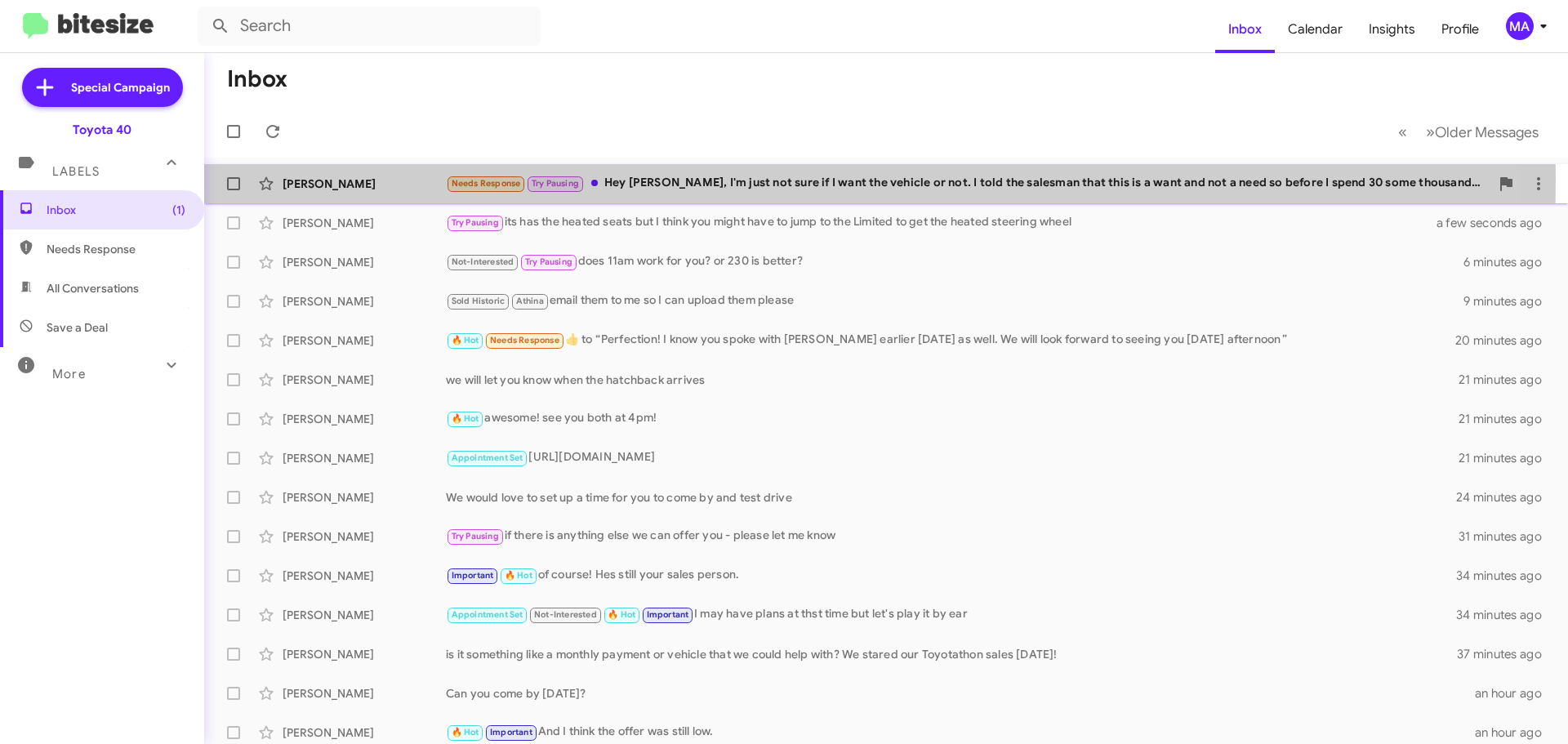
click at [709, 181] on div "Needs Response Try Pausing Hey [PERSON_NAME], I'm just not sure if I want the v…" at bounding box center [968, 184] width 1044 height 19
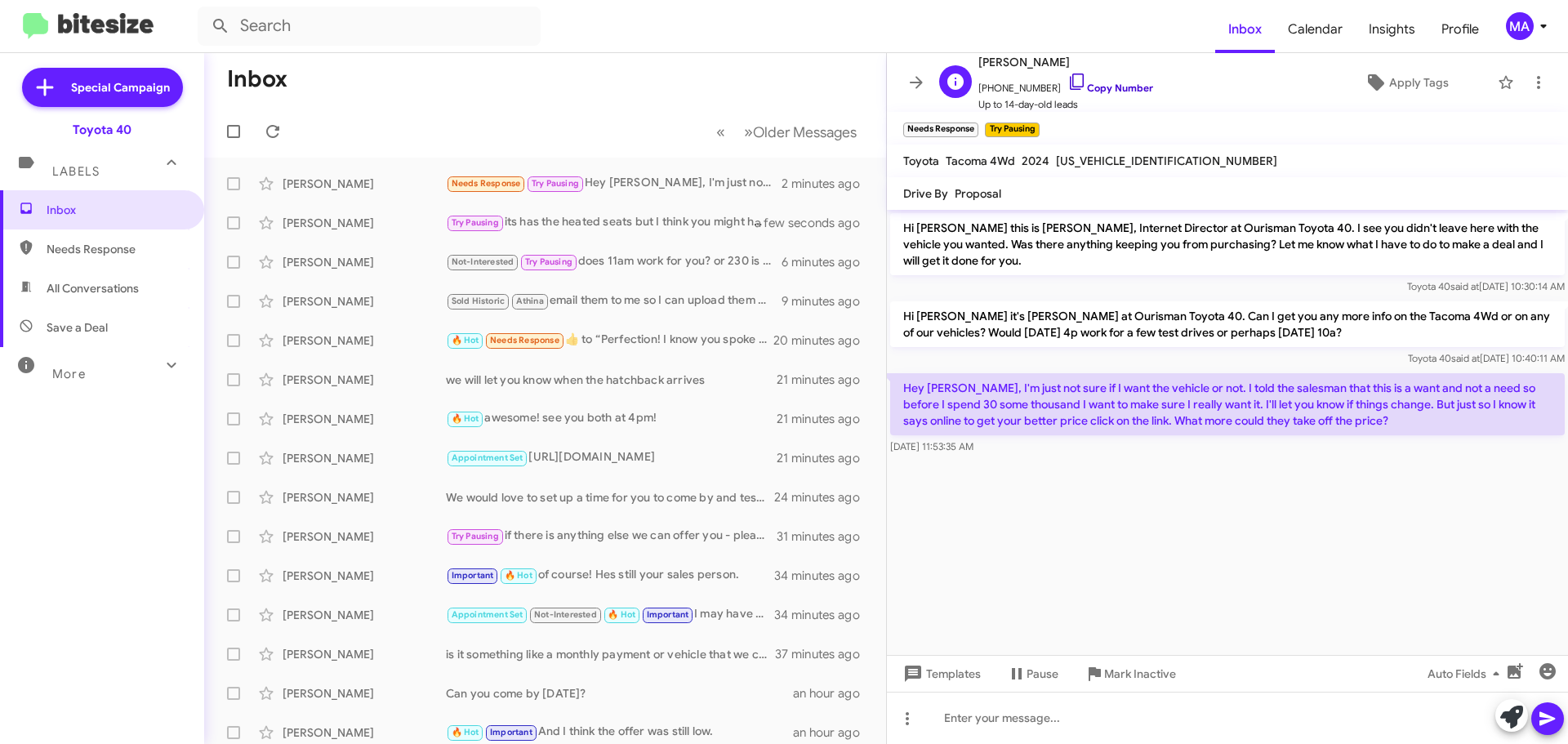
click at [1067, 84] on icon at bounding box center [1077, 82] width 20 height 20
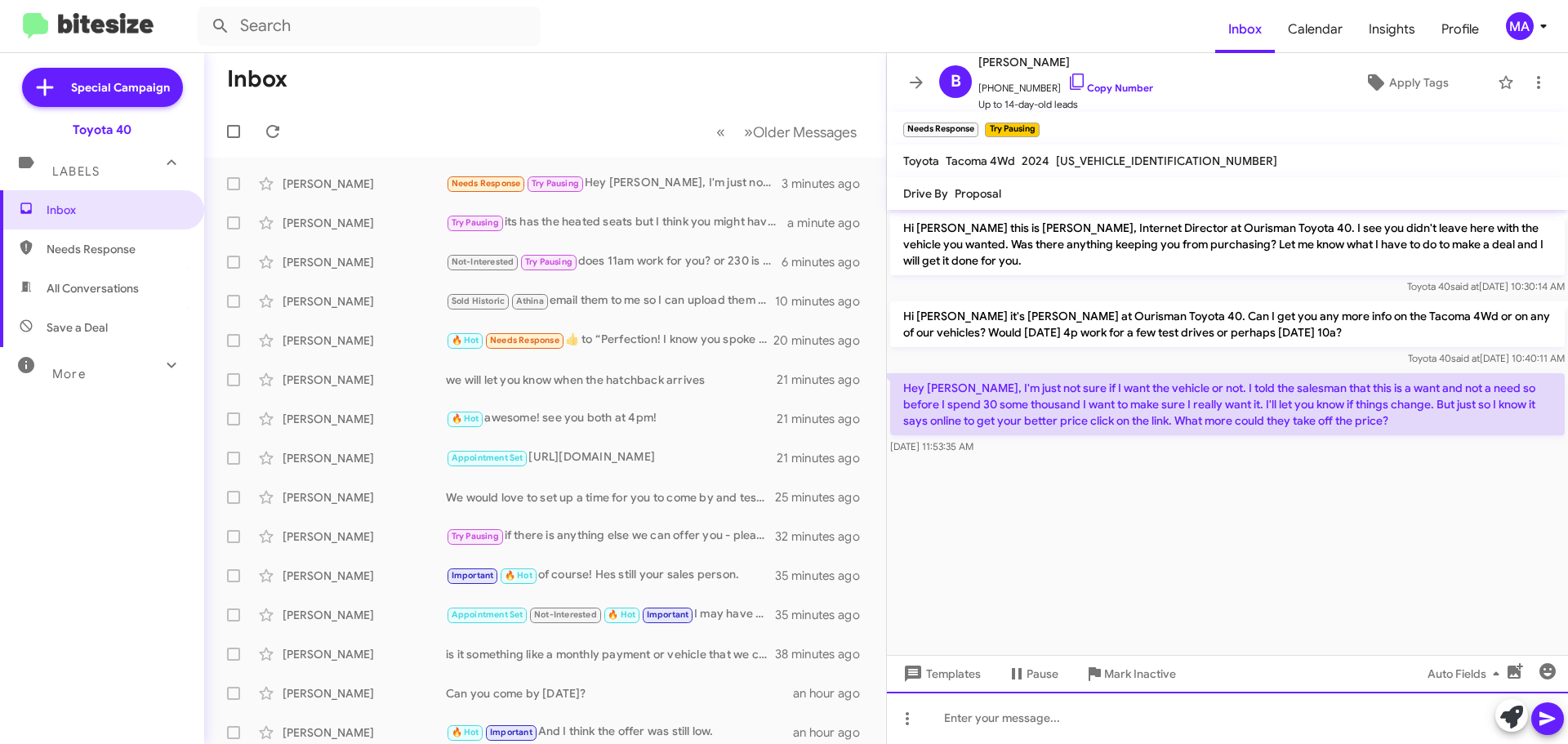
click at [1049, 716] on div at bounding box center [1227, 718] width 681 height 52
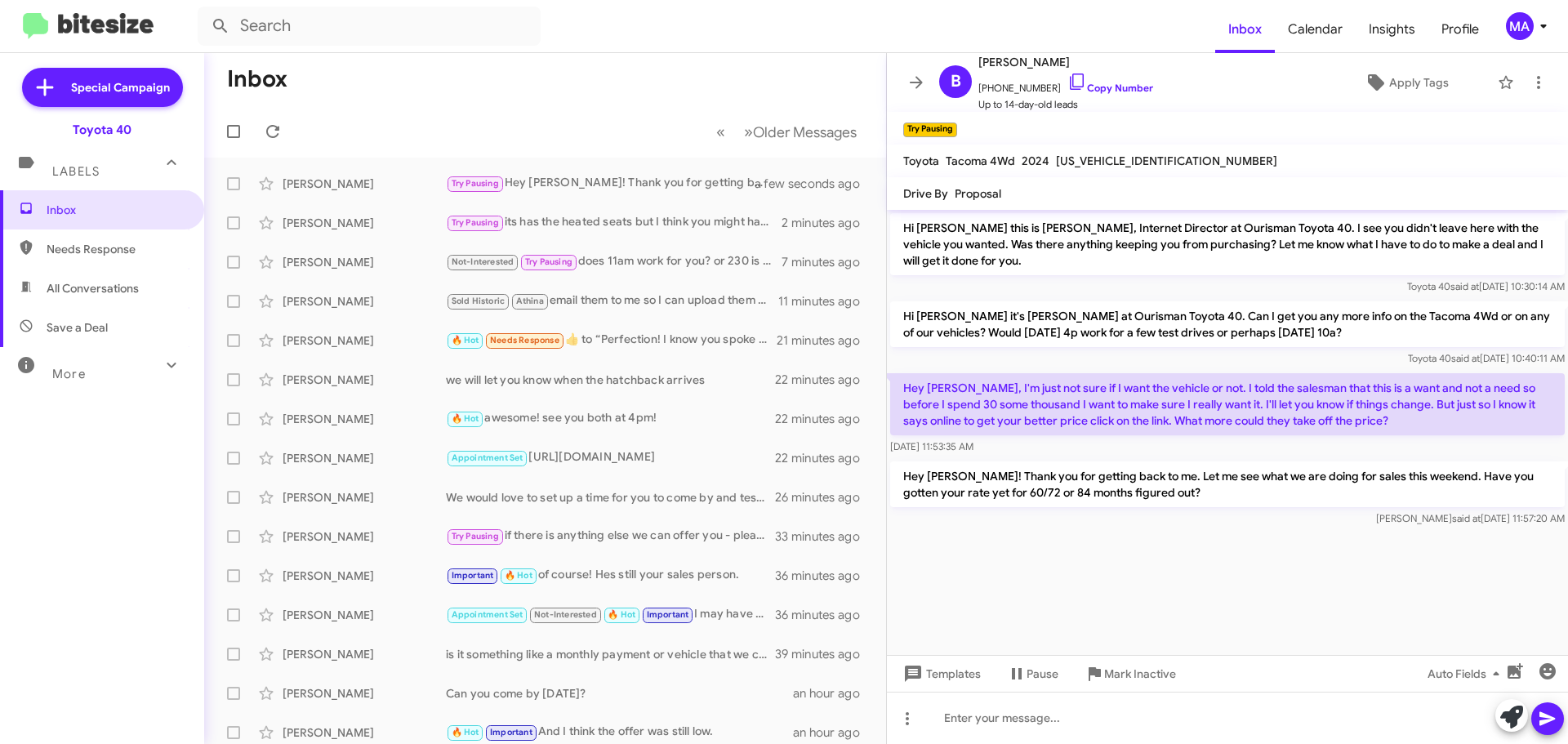
drag, startPoint x: 996, startPoint y: 446, endPoint x: 1024, endPoint y: 426, distance: 34.4
click at [904, 376] on div "Hey [PERSON_NAME], I'm just not sure if I want the vehicle or not. I told the s…" at bounding box center [1228, 414] width 675 height 82
copy div "Hey [PERSON_NAME], I'm just not sure if I want the vehicle or not. I told the s…"
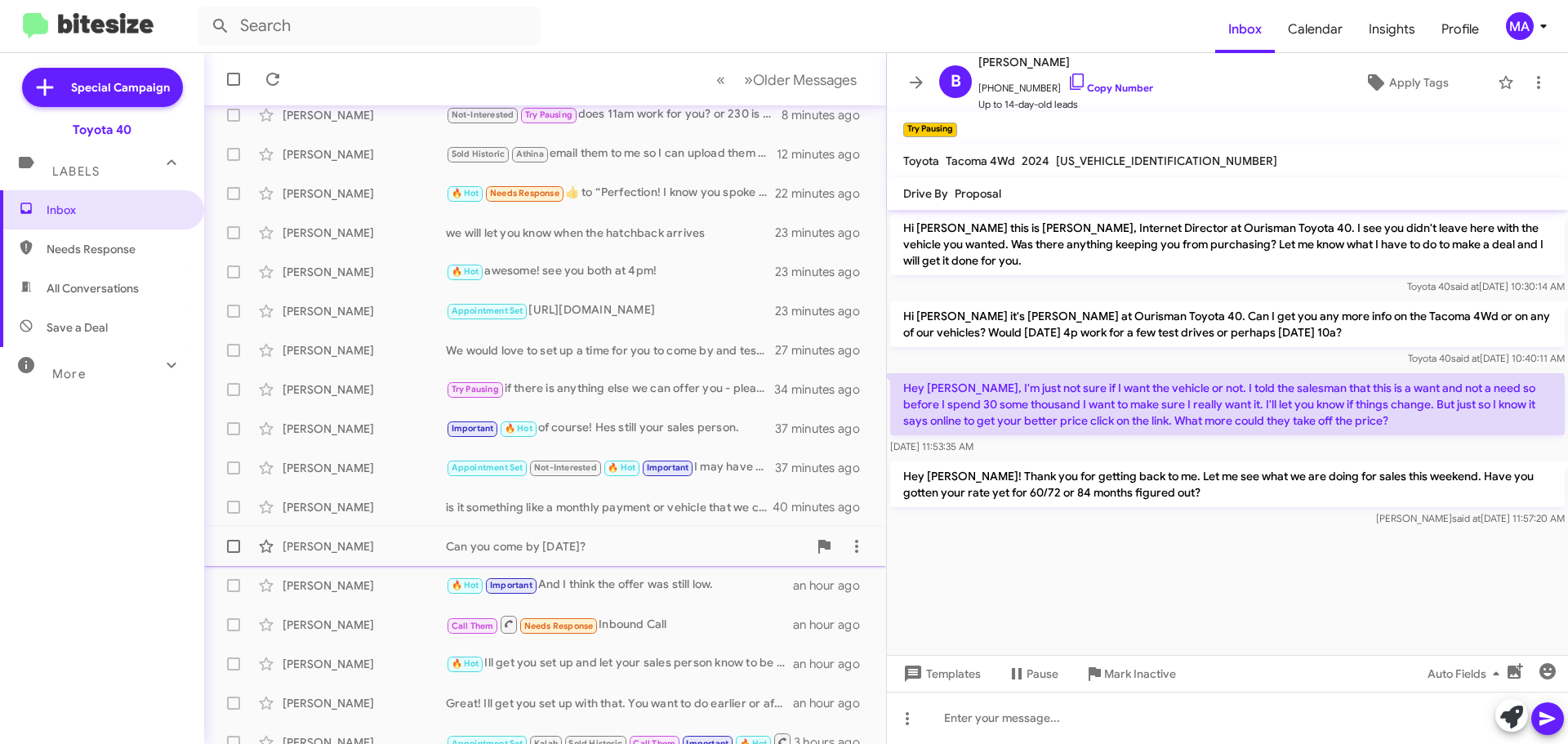
scroll to position [164, 0]
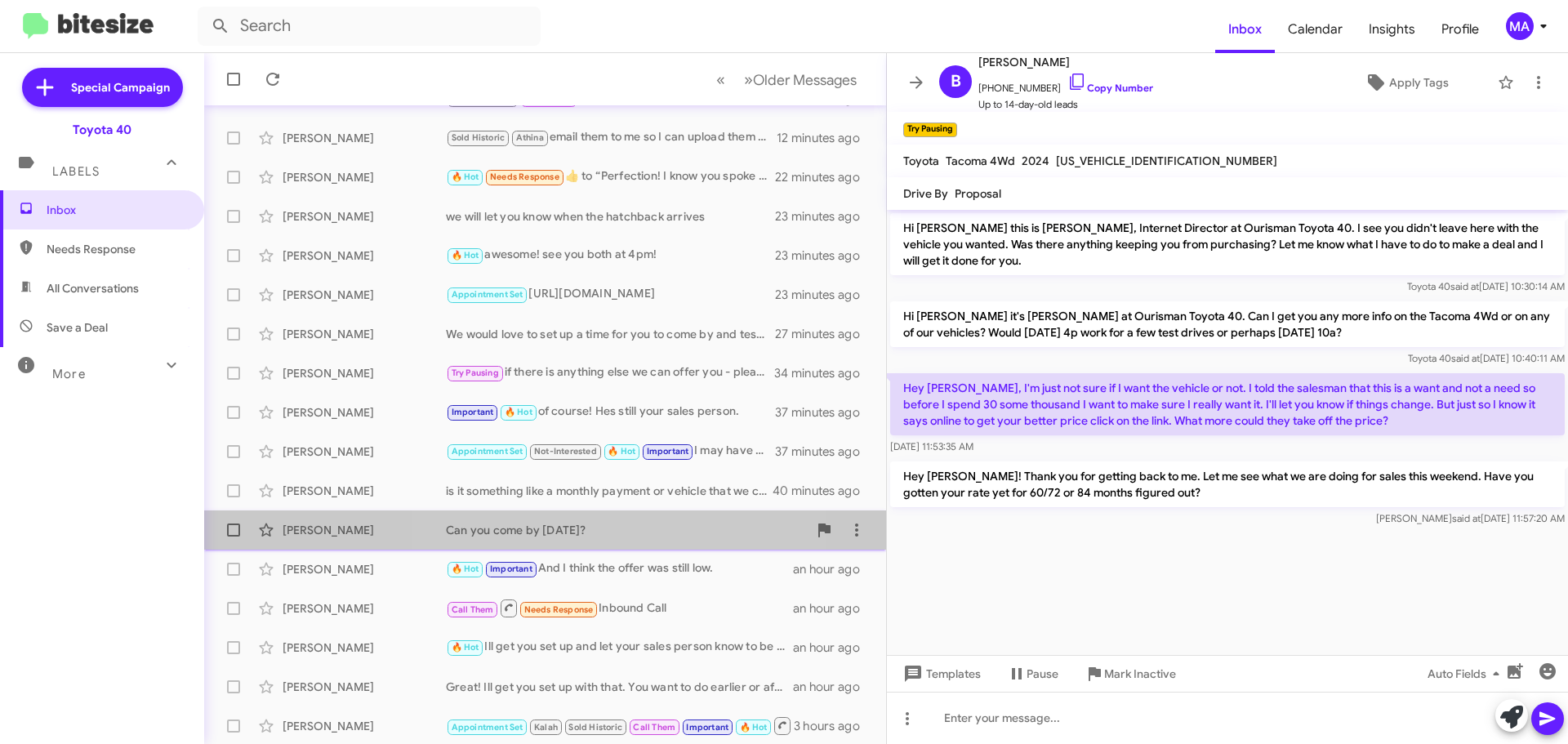
click at [626, 530] on div "Can you come by [DATE]?" at bounding box center [627, 530] width 362 height 17
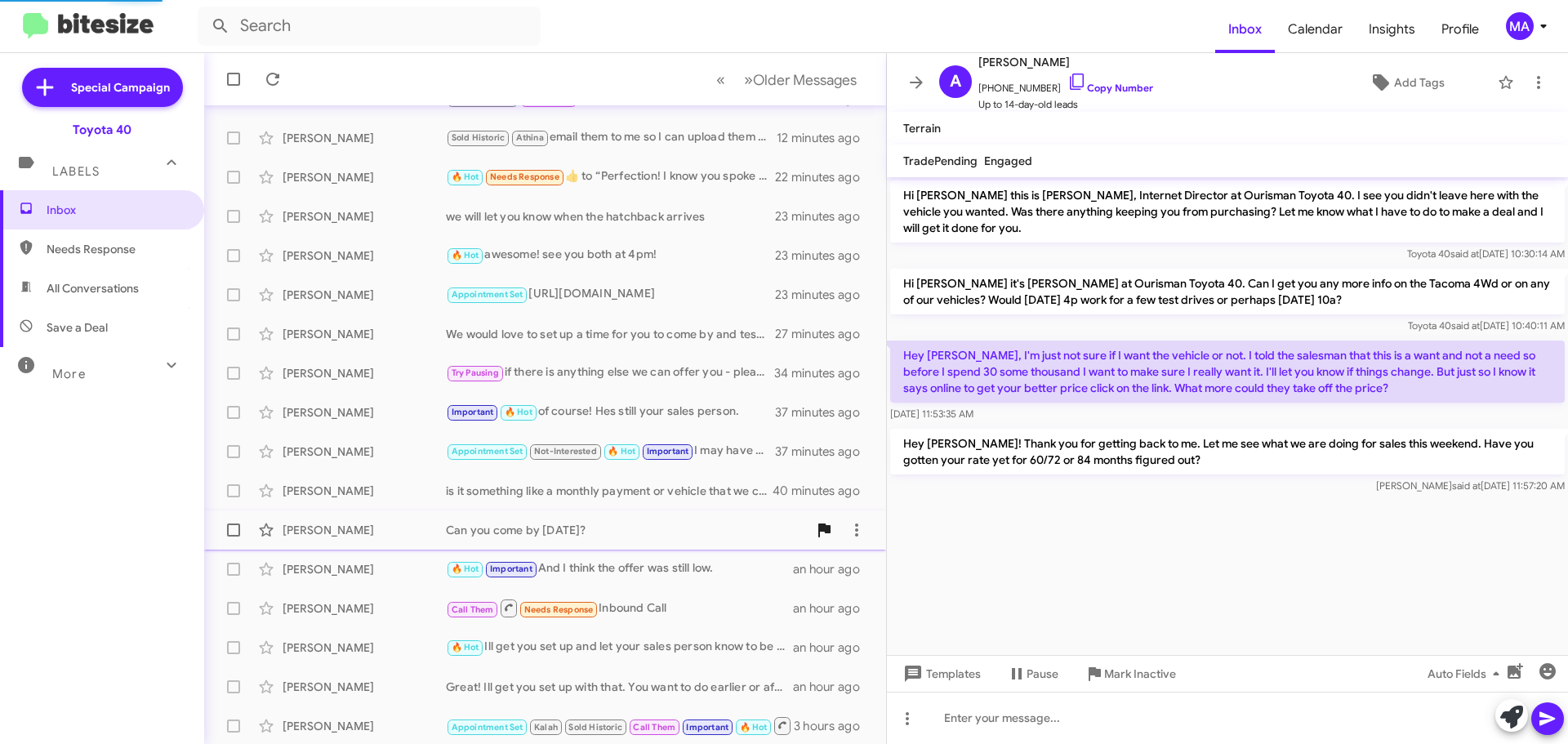
scroll to position [87, 0]
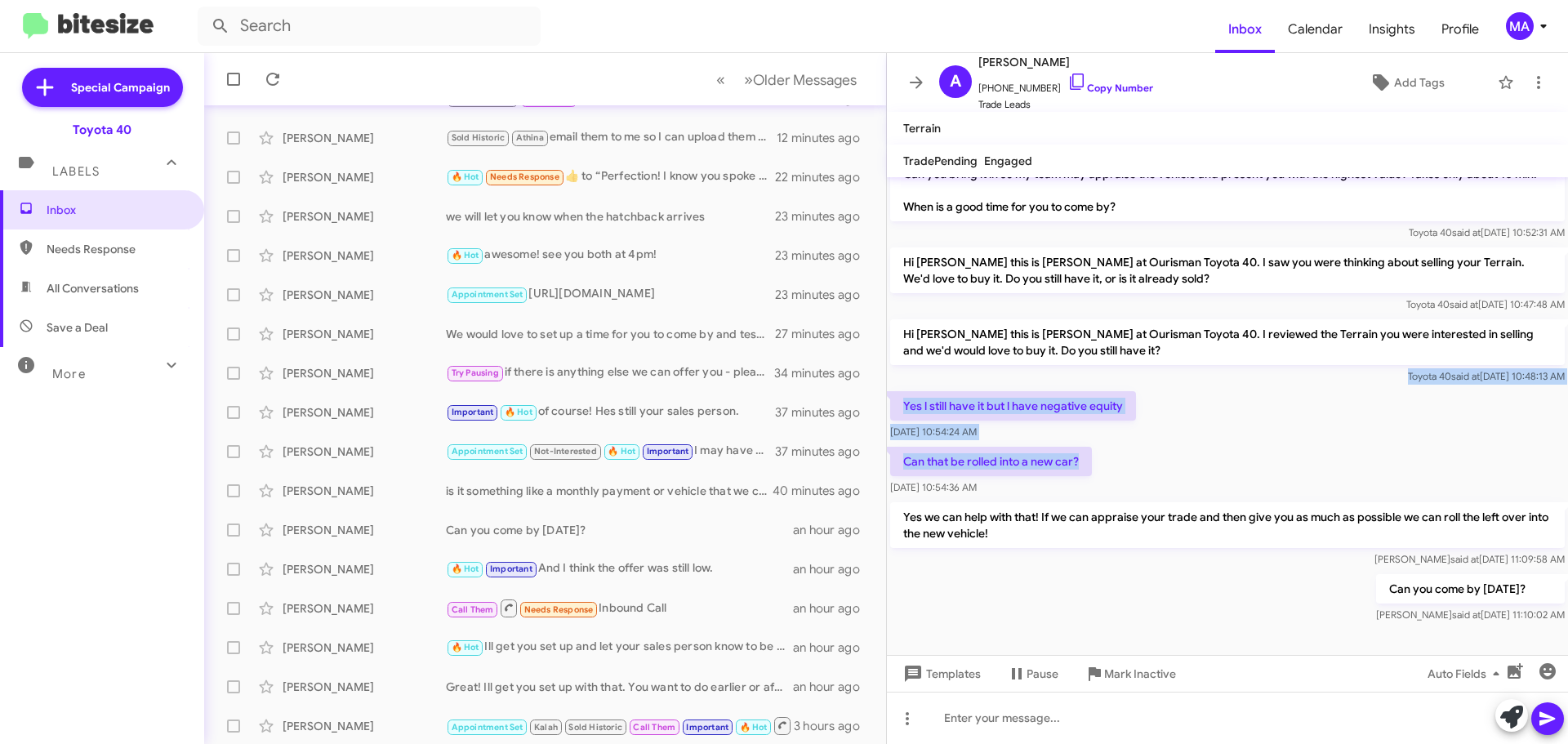
drag, startPoint x: 906, startPoint y: 384, endPoint x: 1164, endPoint y: 464, distance: 270.1
click at [1164, 464] on div "Hi [PERSON_NAME] this is [PERSON_NAME], [PERSON_NAME] Book rep at Ourisman Toyo…" at bounding box center [1227, 366] width 681 height 519
copy div "Toyota 40 said at [DATE] 10:48:13 AM Yes l still have it but l have negative eq…"
drag, startPoint x: 90, startPoint y: 254, endPoint x: 88, endPoint y: 243, distance: 11.2
click at [90, 253] on span "Needs Response" at bounding box center [117, 249] width 139 height 17
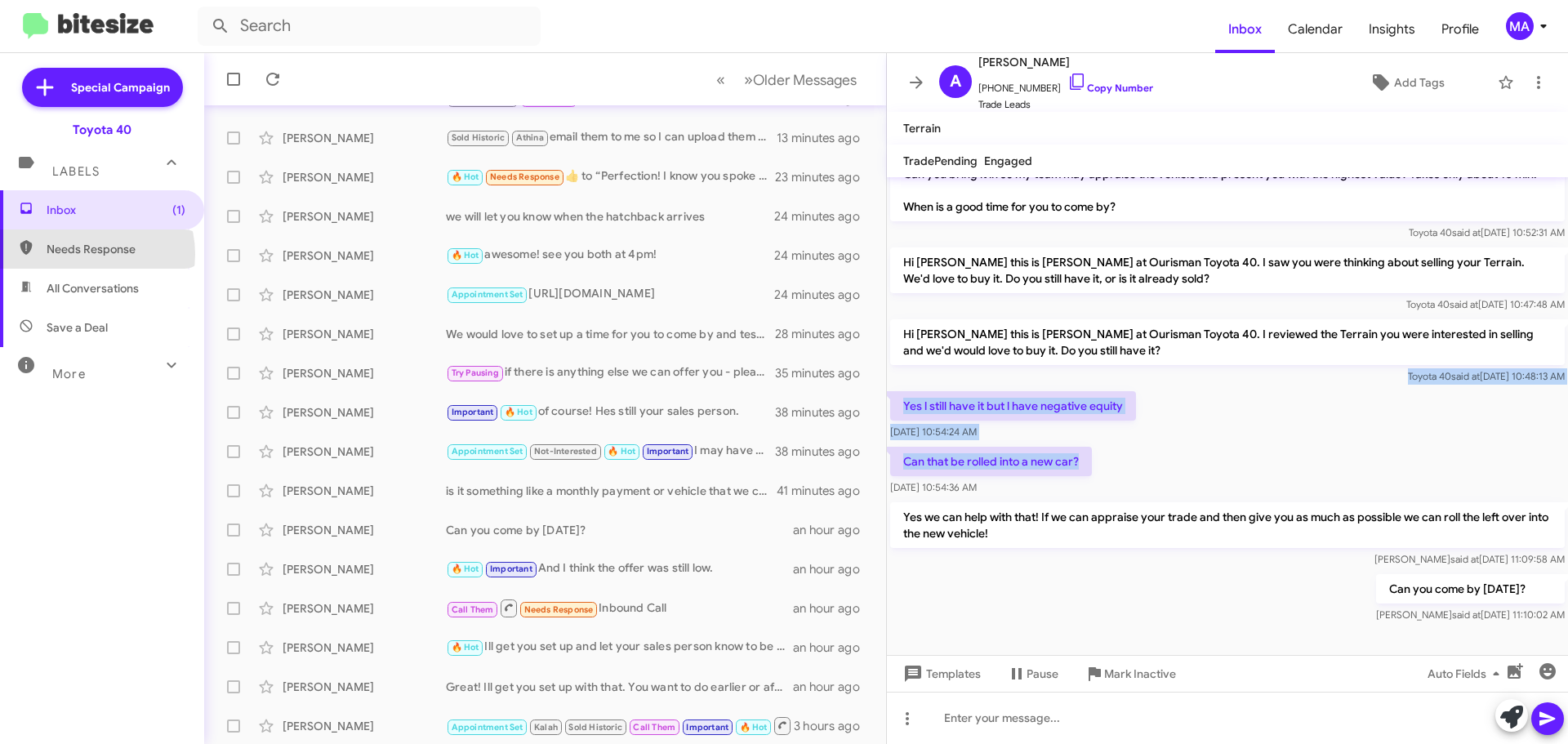
type input "in:needs-response"
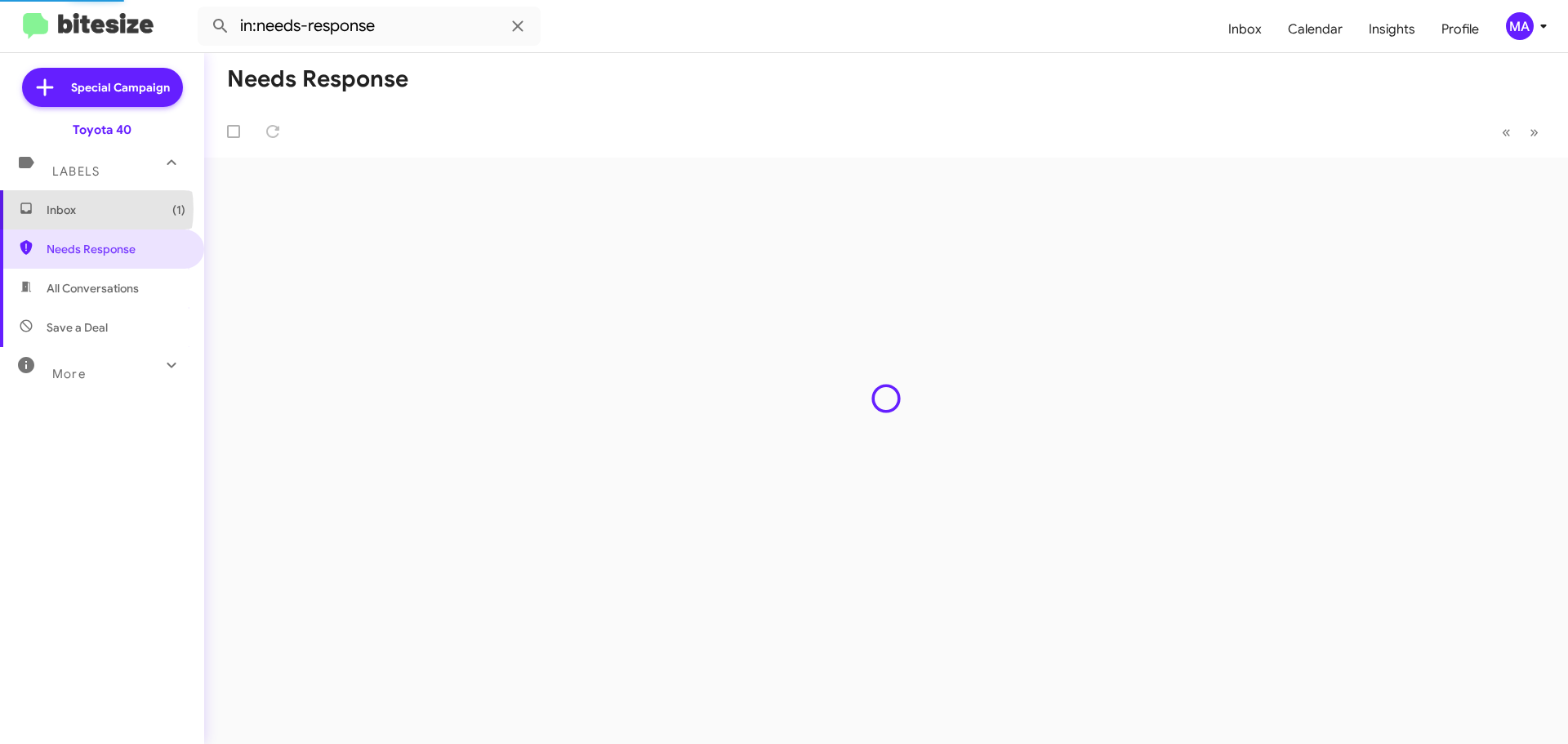
click at [76, 209] on span "Inbox (1)" at bounding box center [117, 210] width 139 height 17
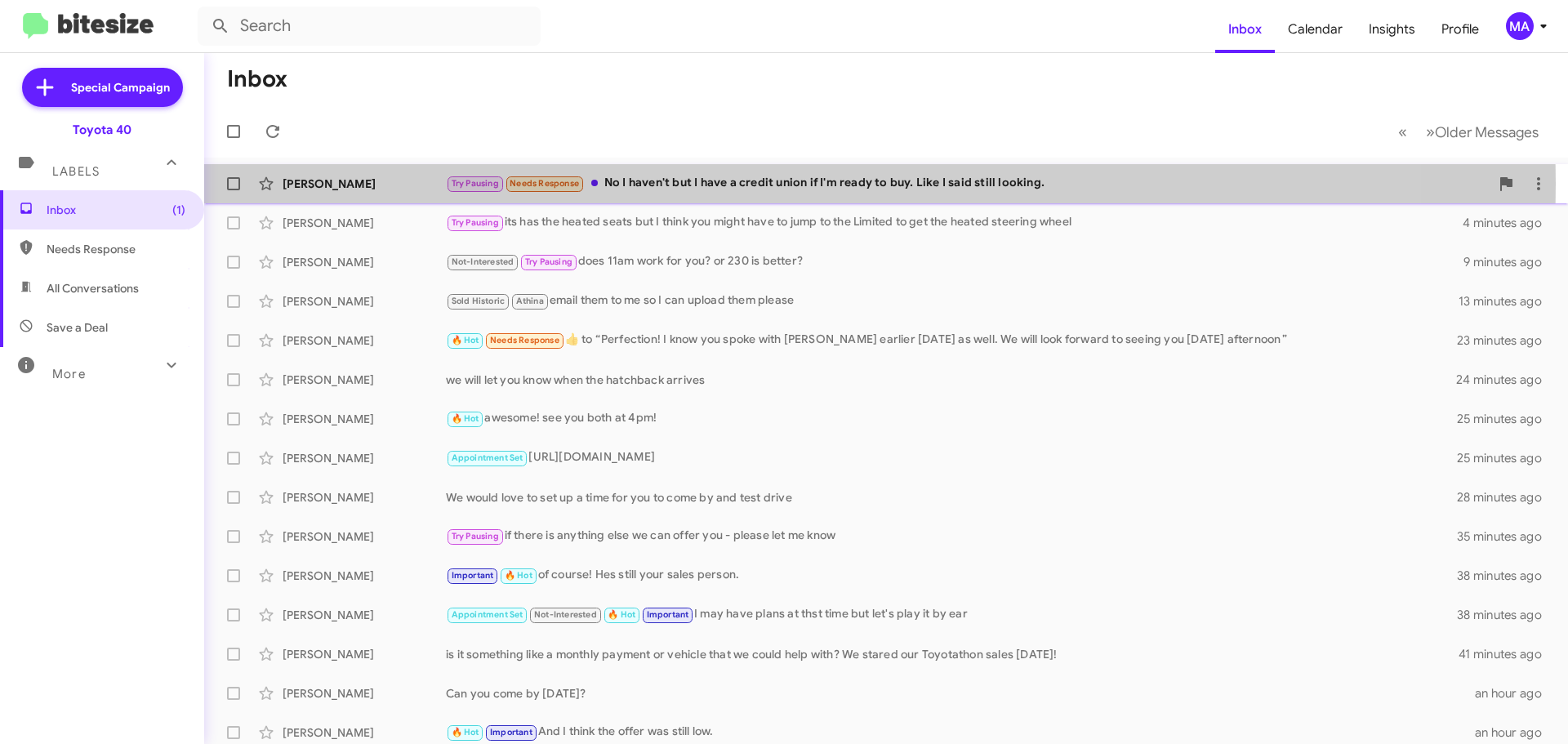
click at [762, 184] on div "Try Pausing Needs Response No I haven't but I have a credit union if I'm ready …" at bounding box center [968, 184] width 1044 height 19
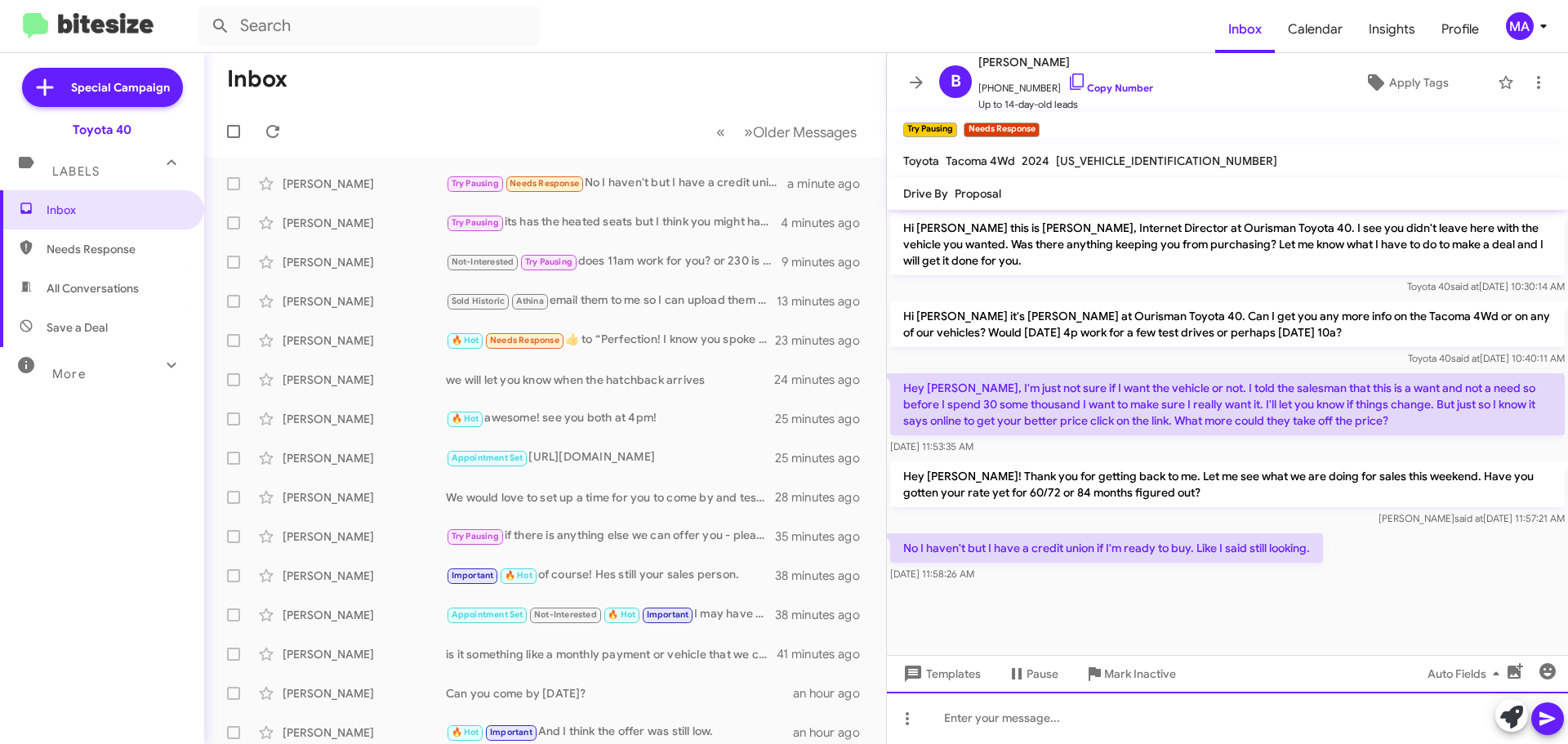
click at [1009, 728] on div at bounding box center [1227, 718] width 681 height 52
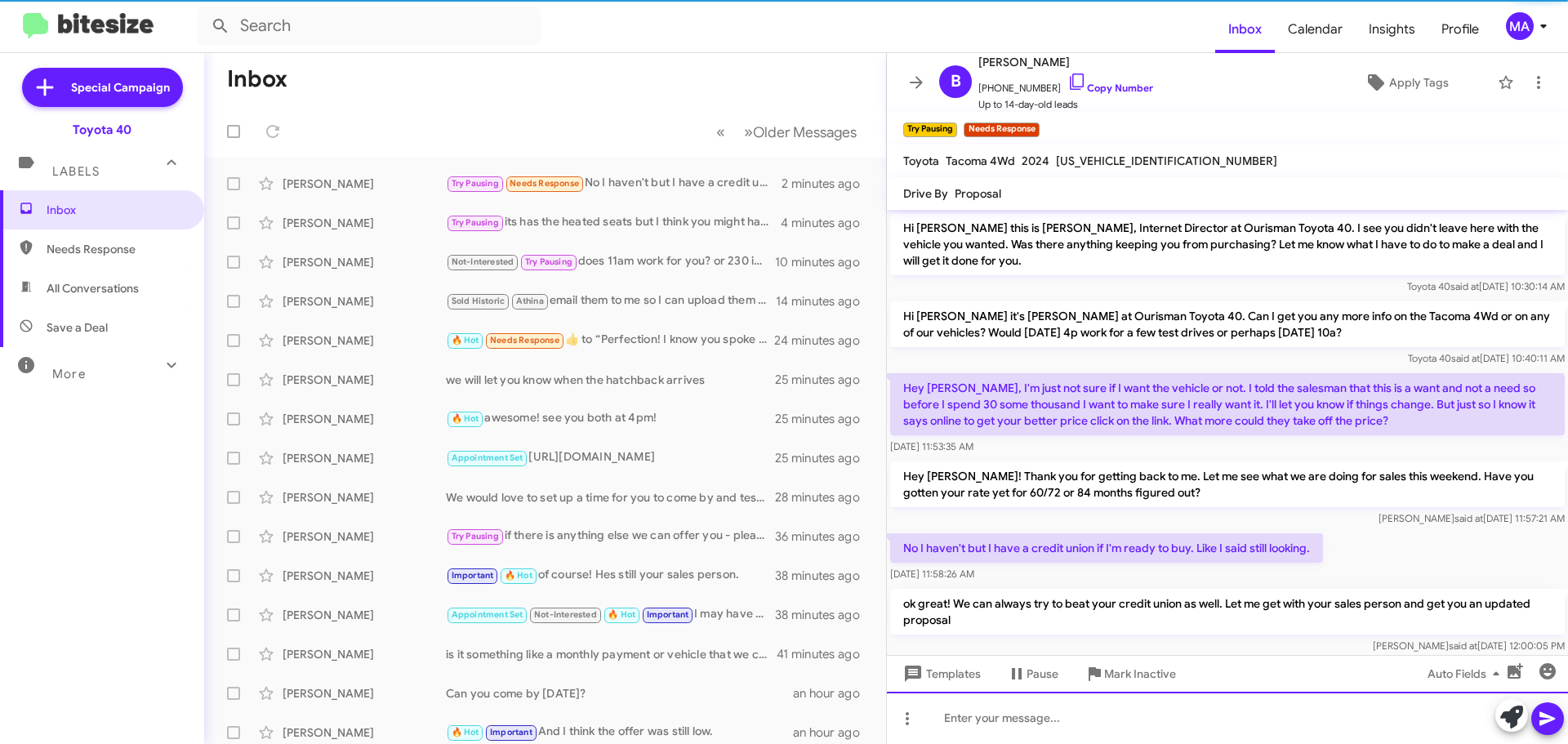
scroll to position [27, 0]
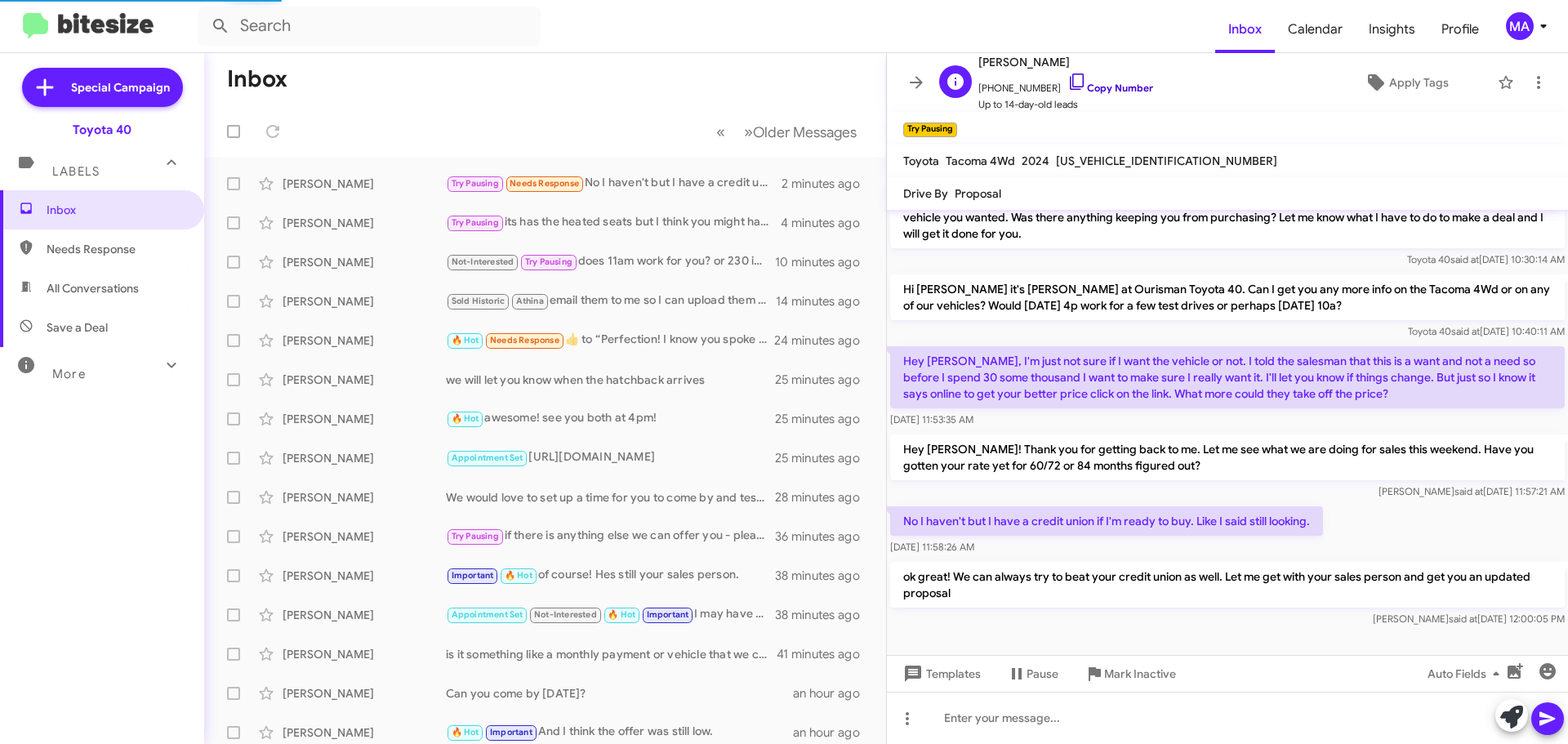
click at [1067, 83] on icon at bounding box center [1077, 82] width 20 height 20
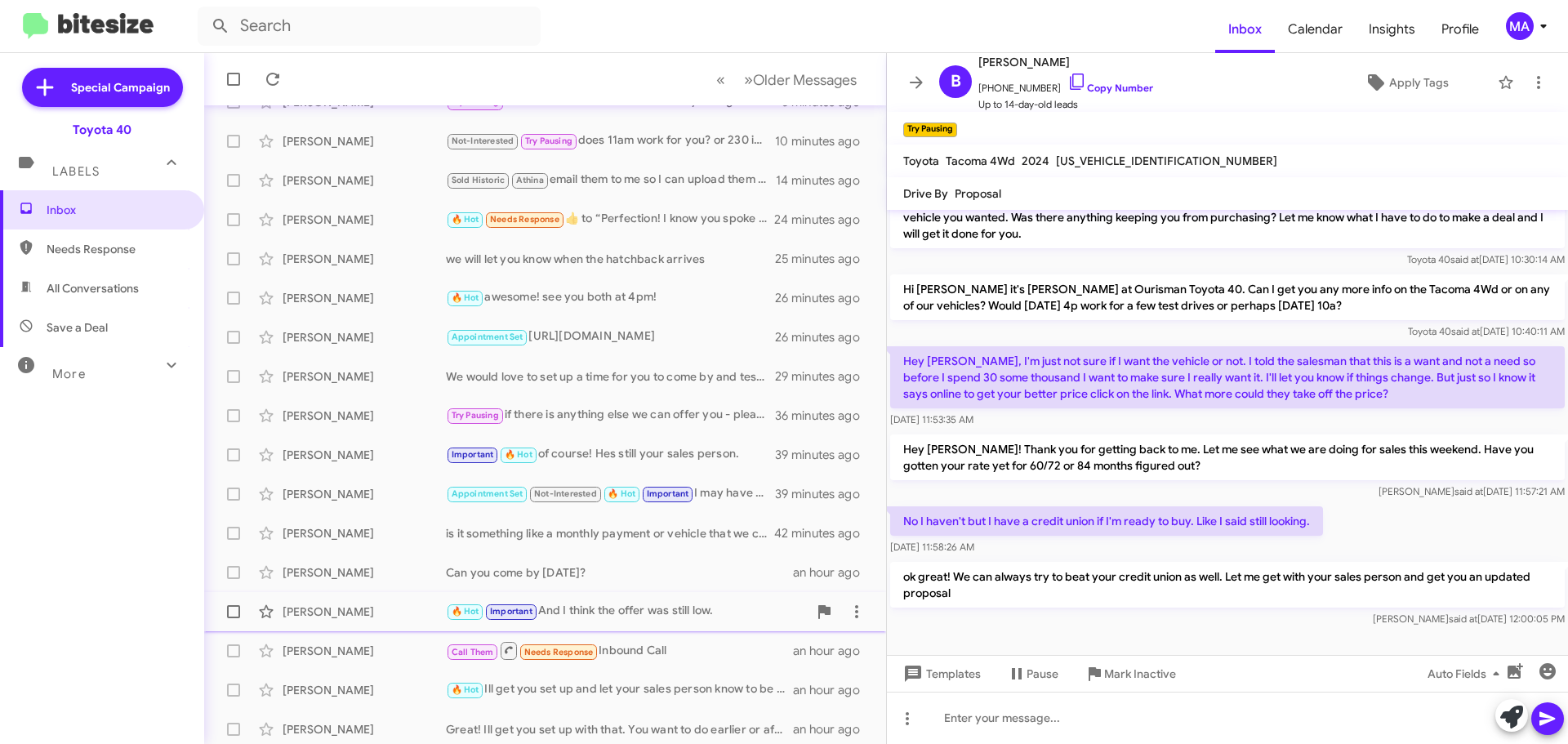
scroll to position [164, 0]
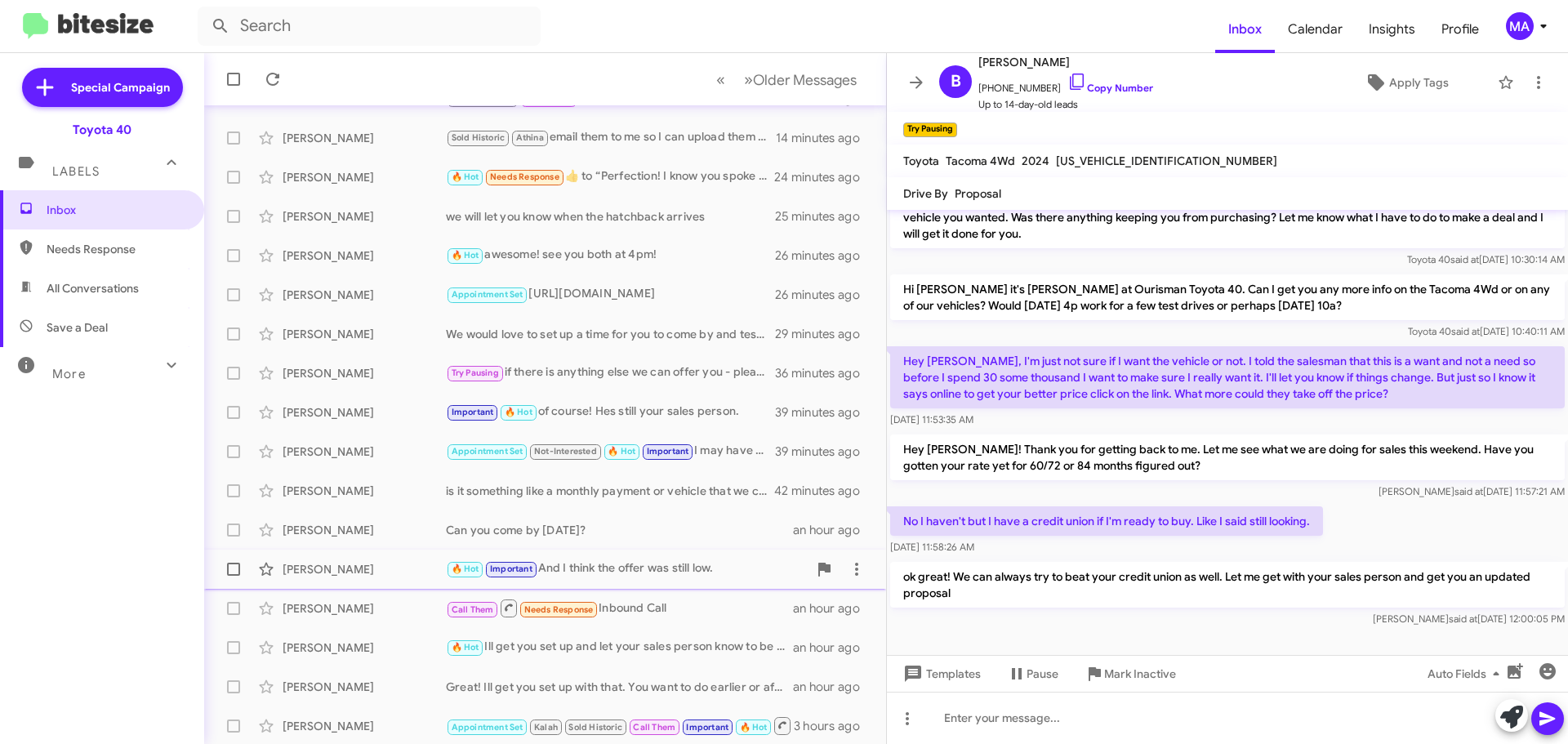
click at [384, 566] on div "[PERSON_NAME]" at bounding box center [364, 569] width 163 height 17
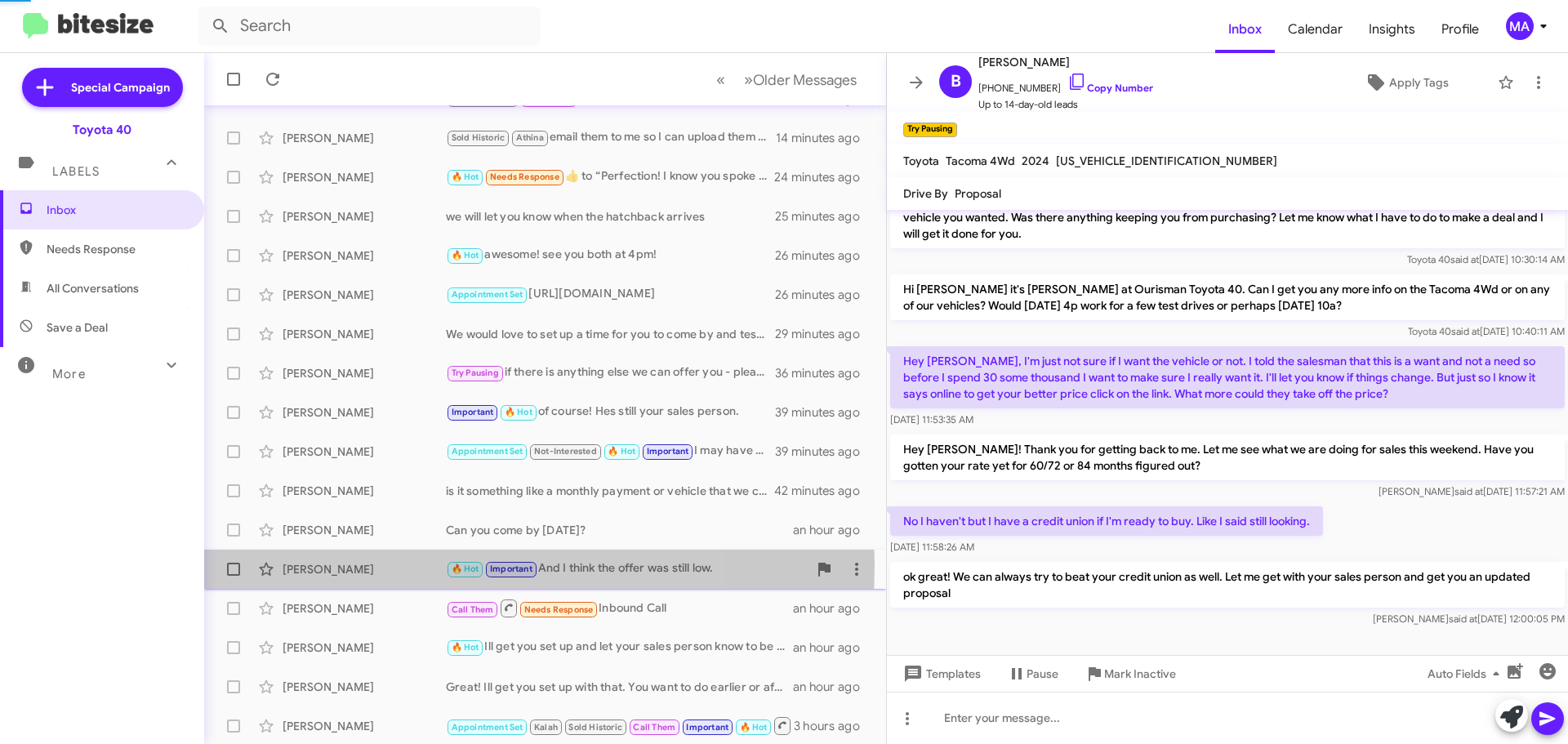
scroll to position [130, 0]
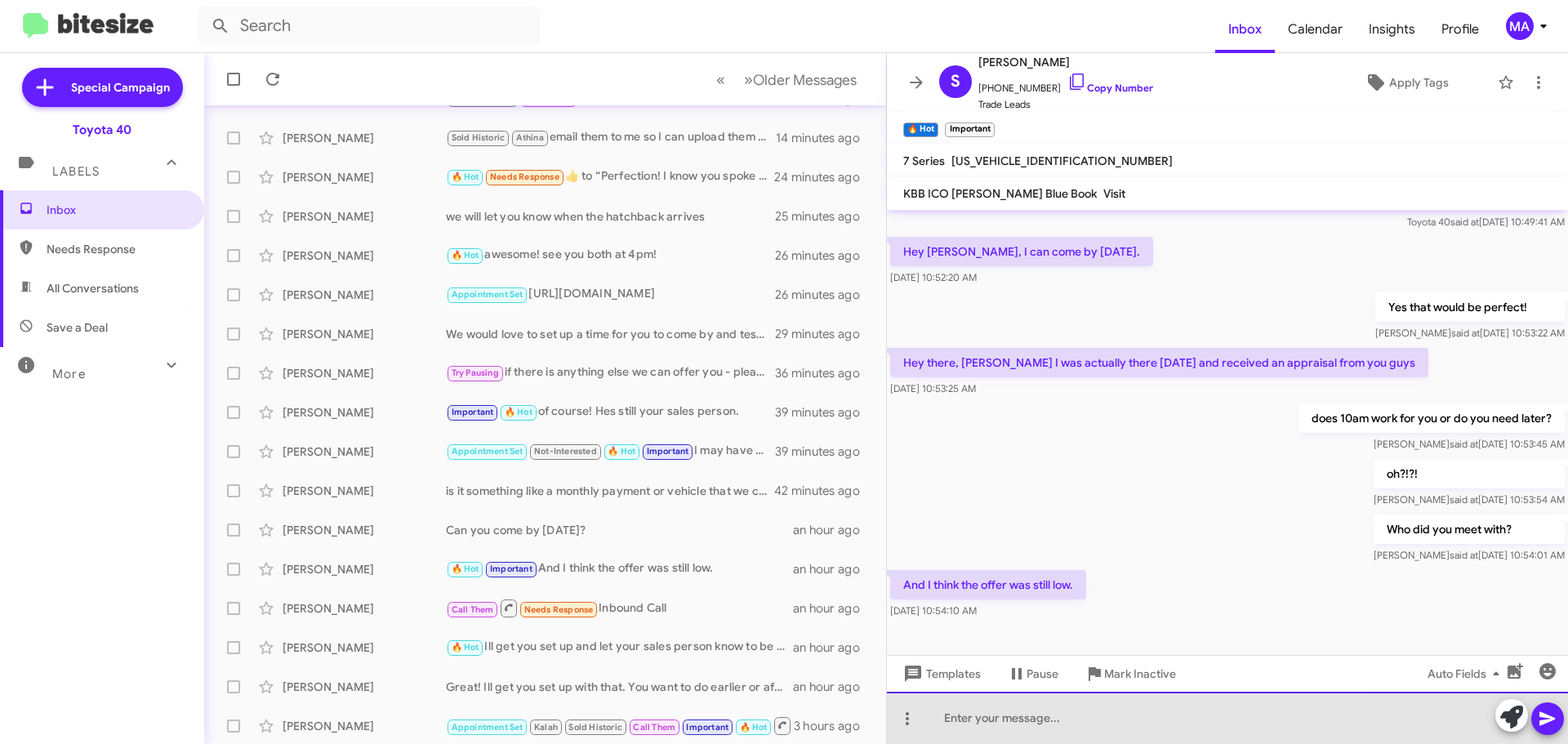
click at [1055, 723] on div at bounding box center [1227, 718] width 681 height 52
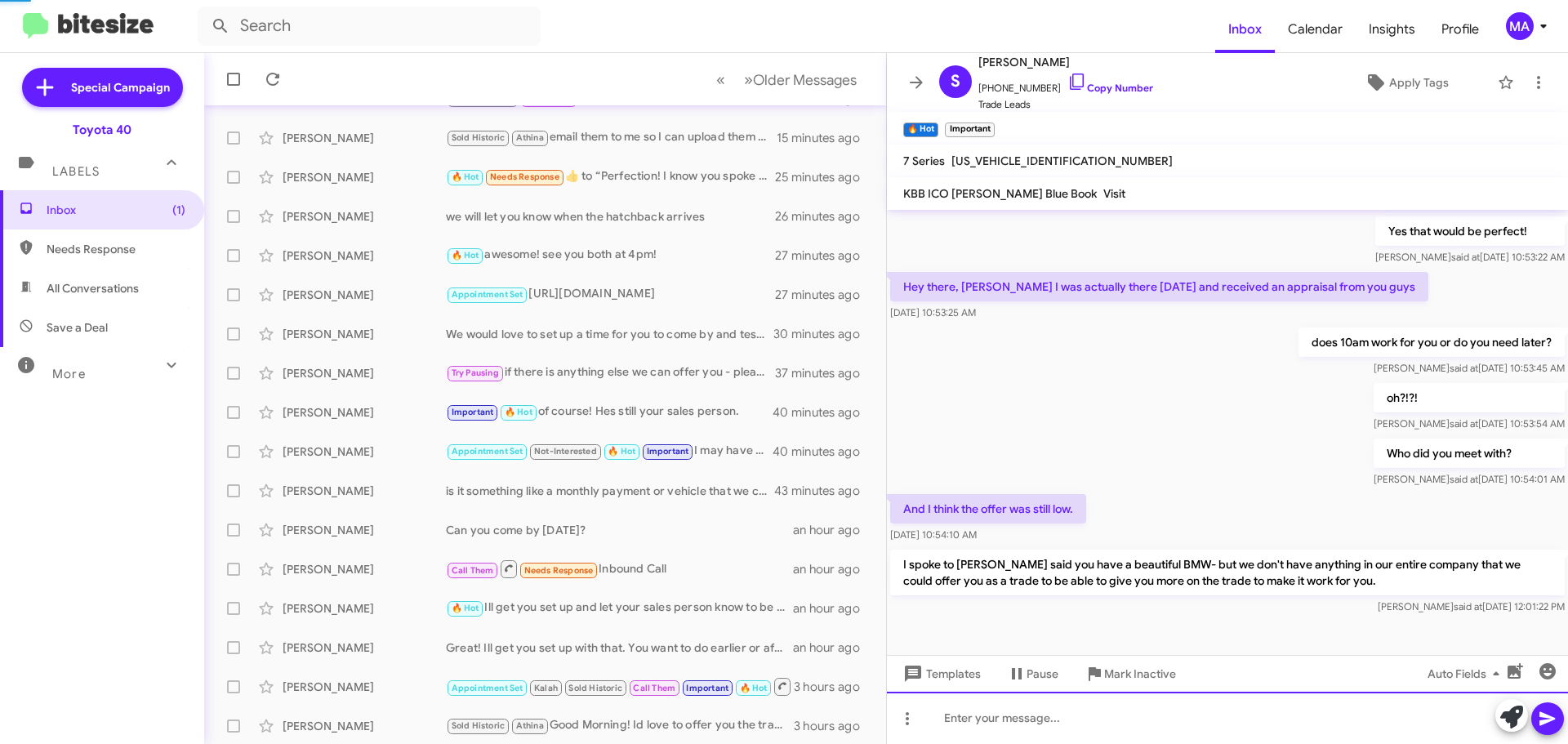
scroll to position [0, 0]
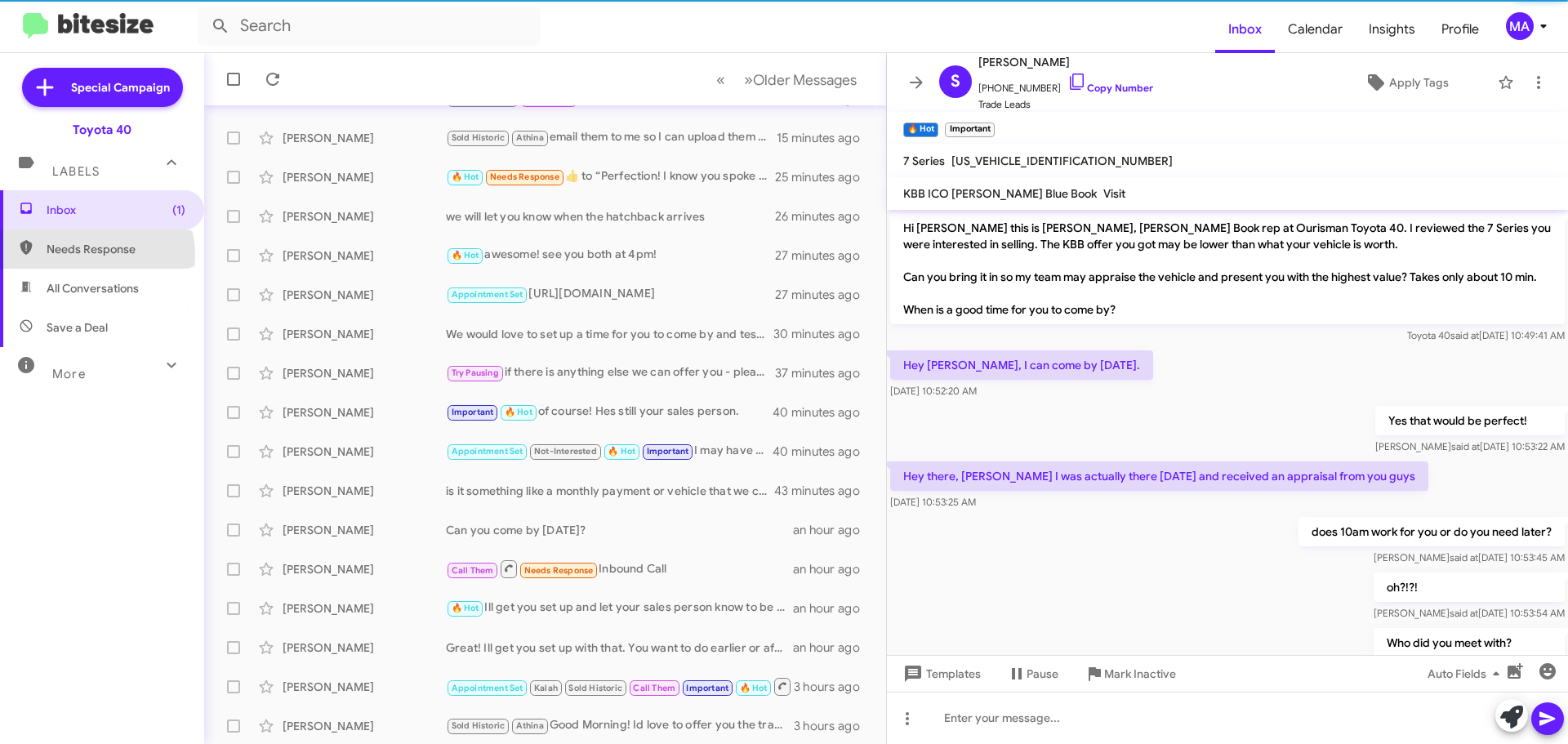
drag, startPoint x: 86, startPoint y: 256, endPoint x: 89, endPoint y: 245, distance: 11.4
click at [87, 254] on span "Needs Response" at bounding box center [117, 249] width 139 height 17
type input "in:needs-response"
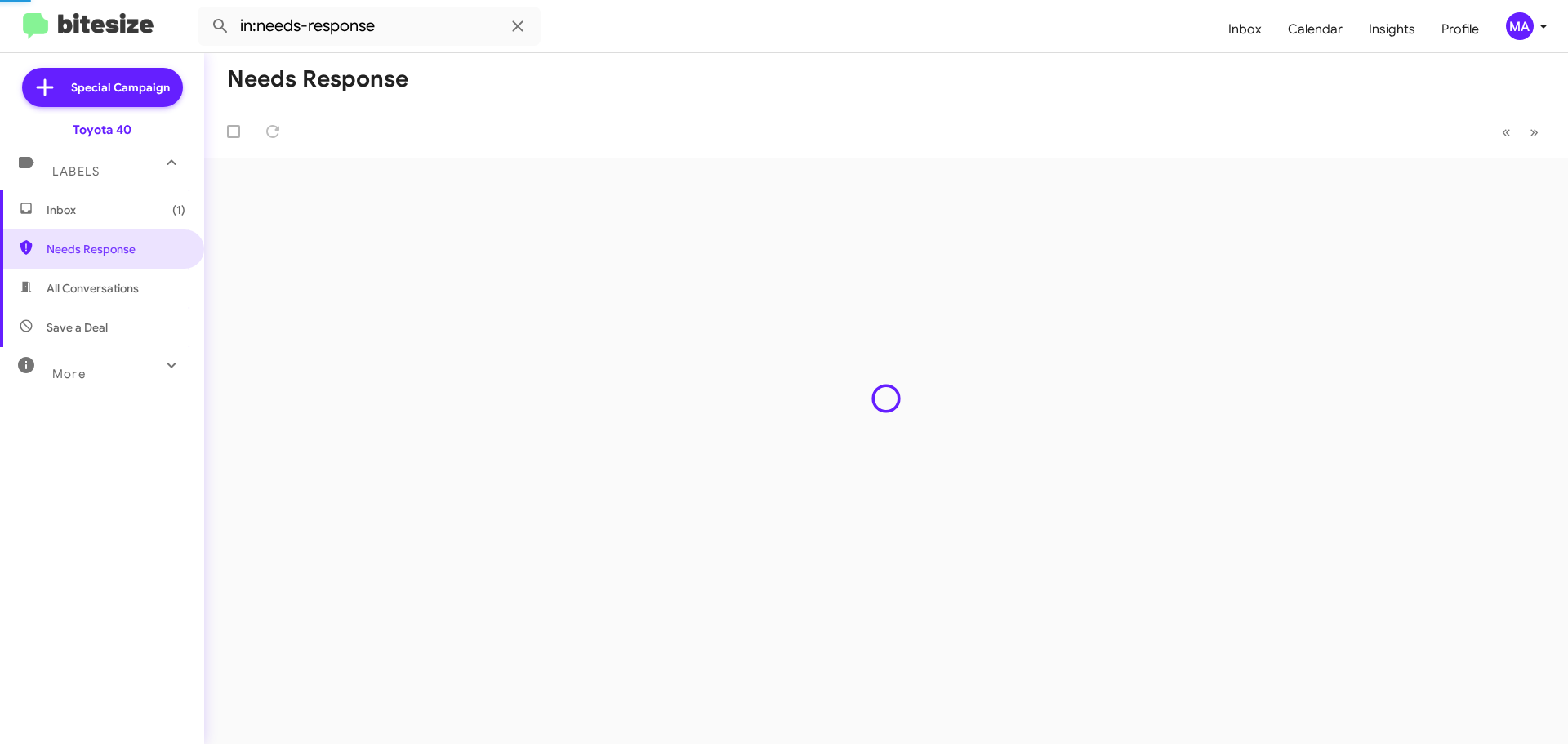
click at [93, 220] on span "Inbox (1)" at bounding box center [102, 210] width 204 height 39
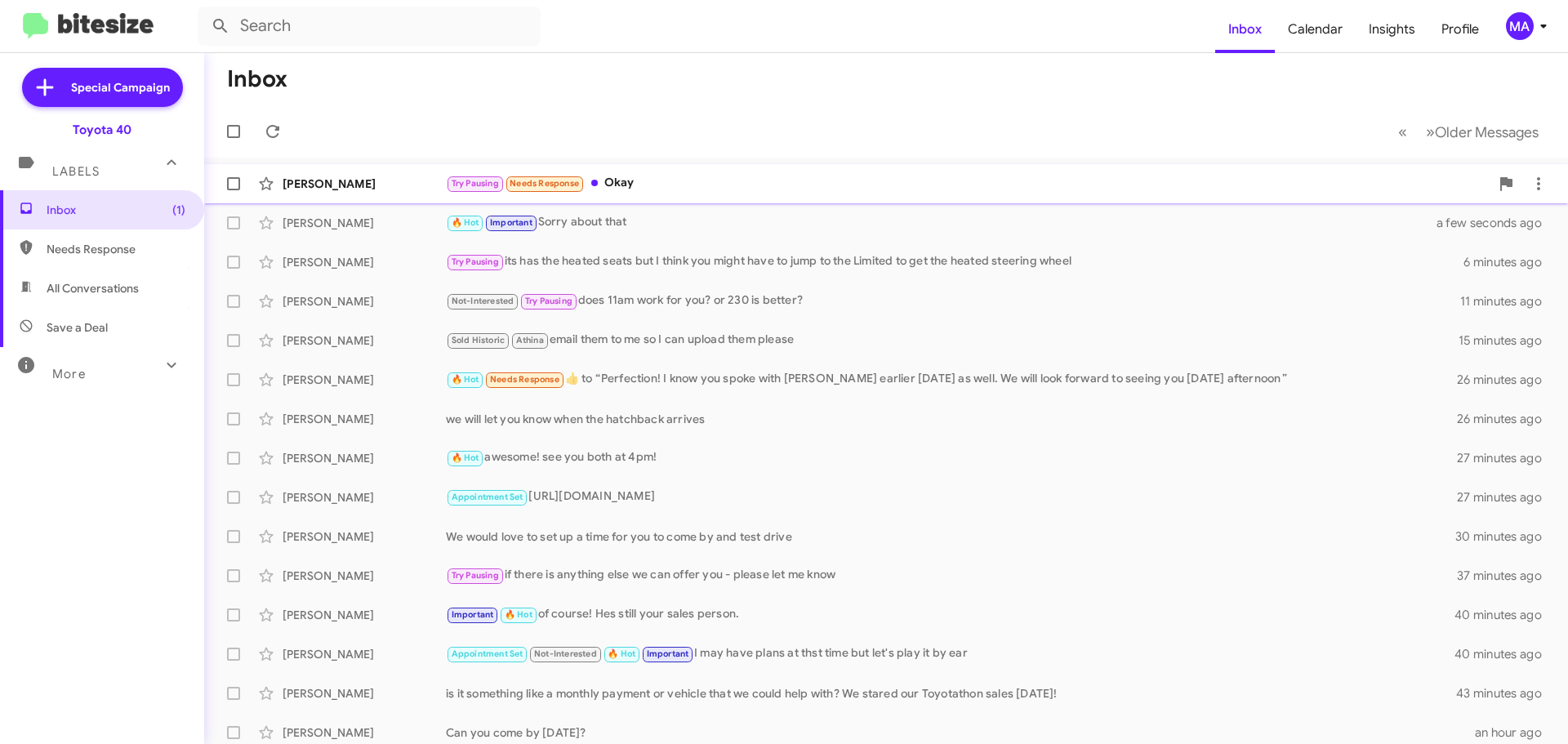
click at [648, 179] on div "Try Pausing Needs Response Okay" at bounding box center [968, 184] width 1044 height 19
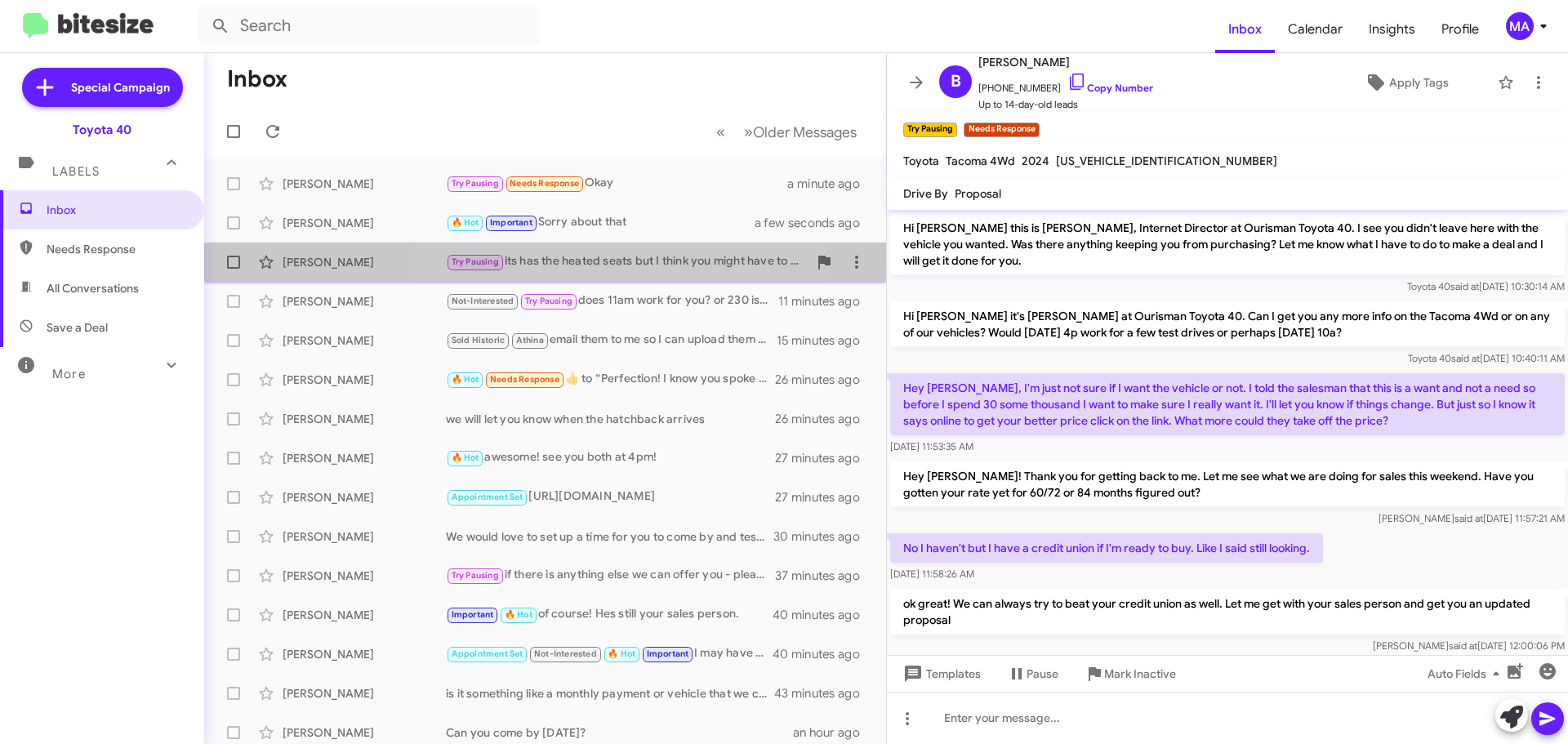
click at [577, 263] on div "Try Pausing its has the heated seats but I think you might have to jump to the …" at bounding box center [627, 262] width 362 height 19
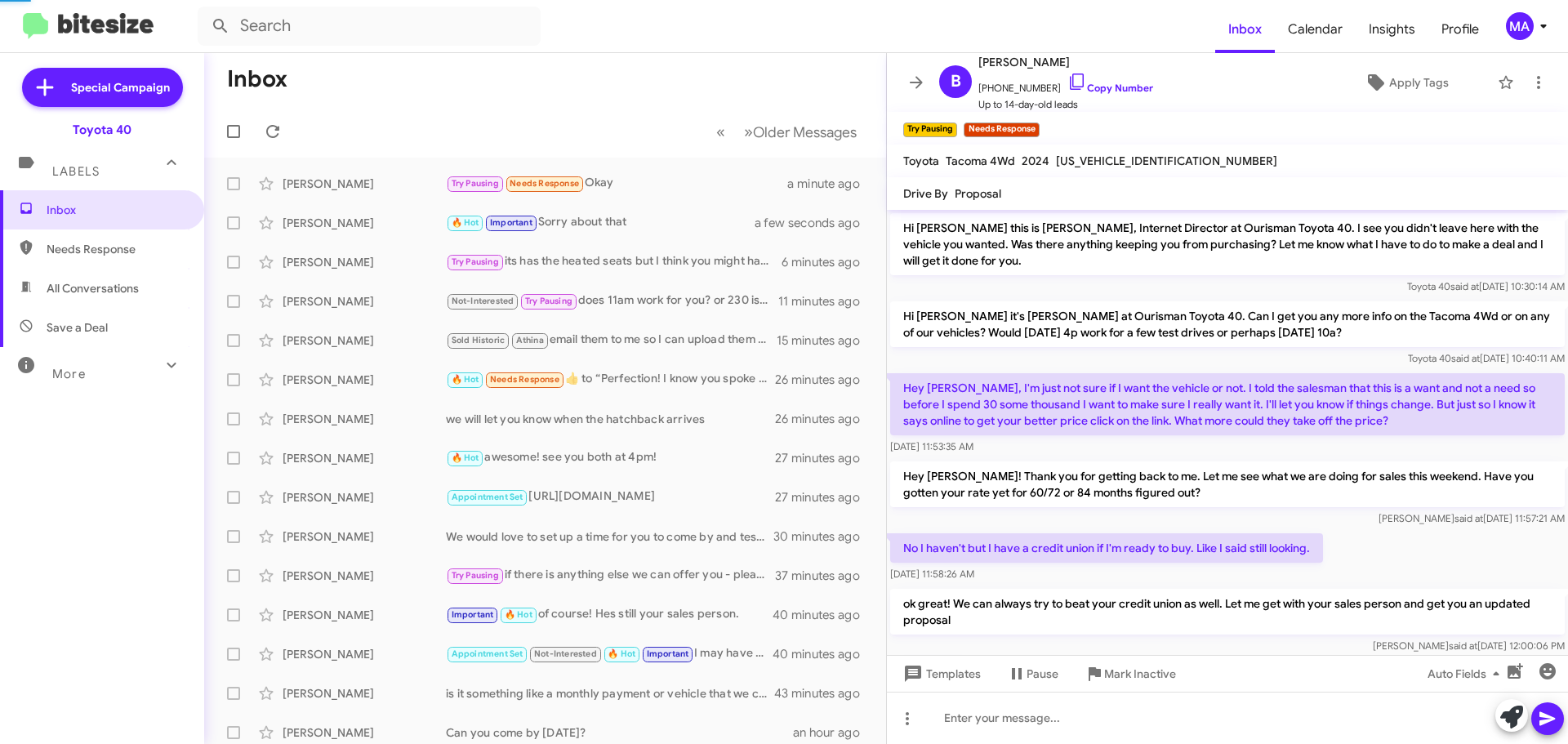
scroll to position [862, 0]
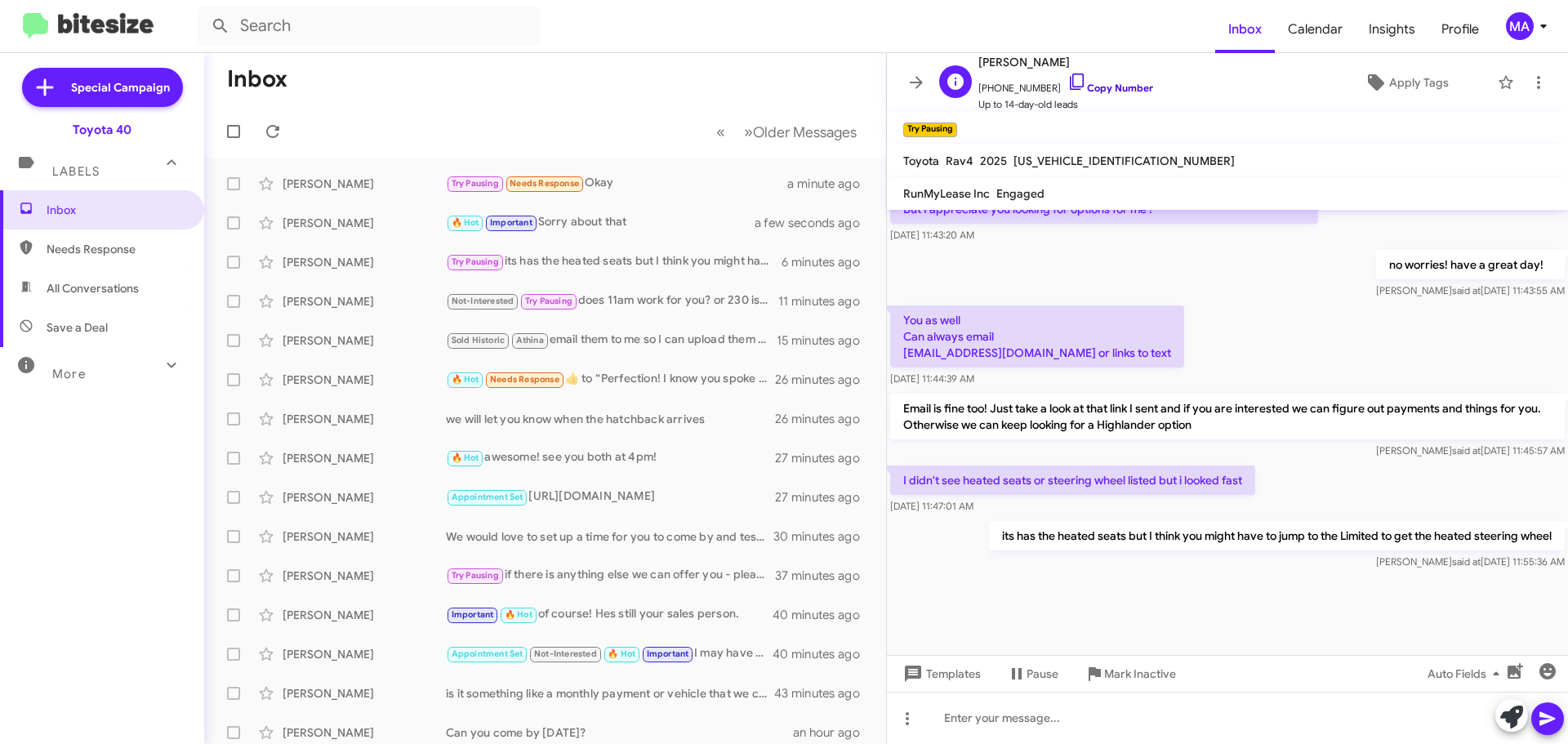
click at [1067, 75] on icon at bounding box center [1077, 82] width 20 height 20
click at [622, 261] on div "Try Pausing its has the heated seats but I think you might have to jump to the …" at bounding box center [627, 262] width 362 height 19
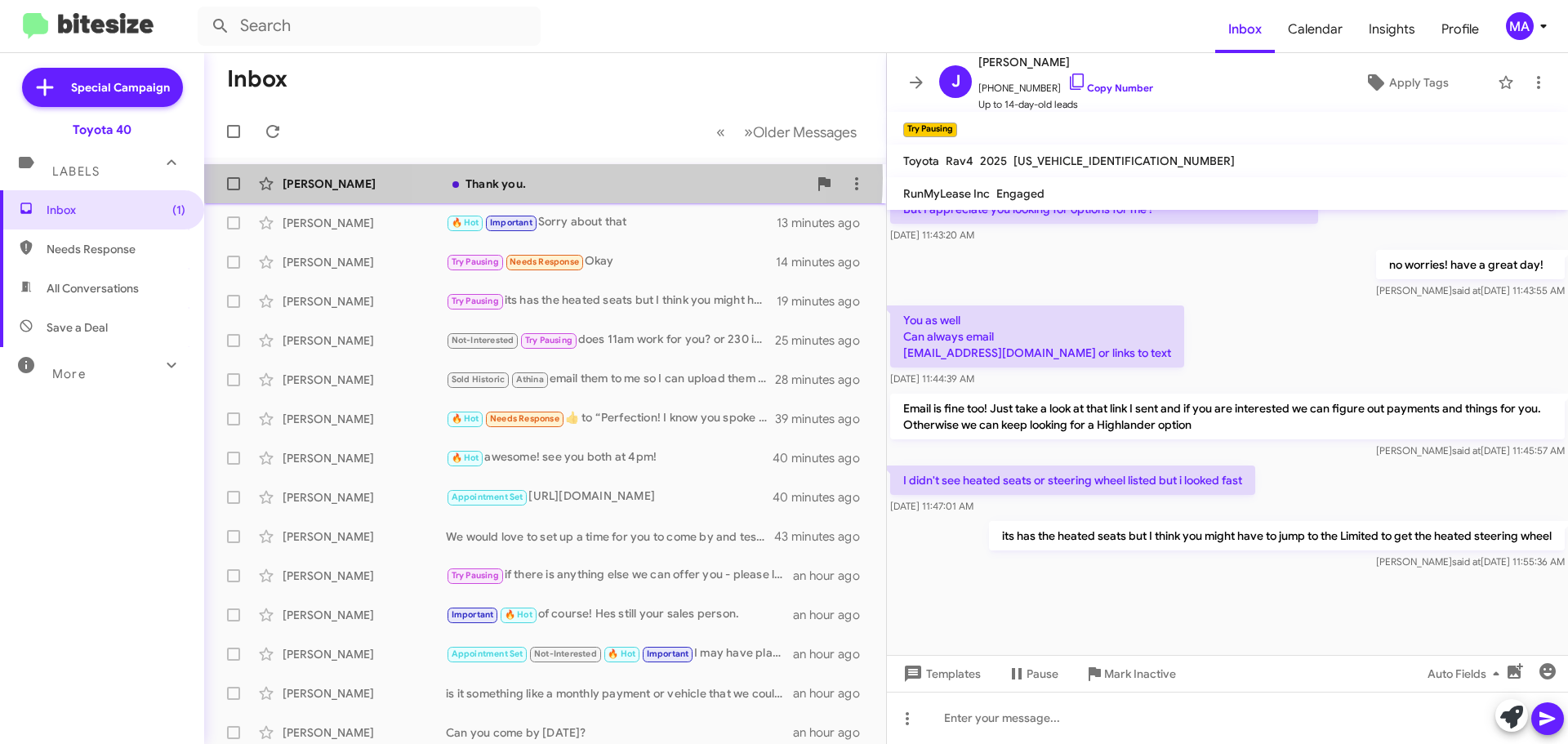
click at [543, 178] on div "Thank you." at bounding box center [627, 184] width 362 height 17
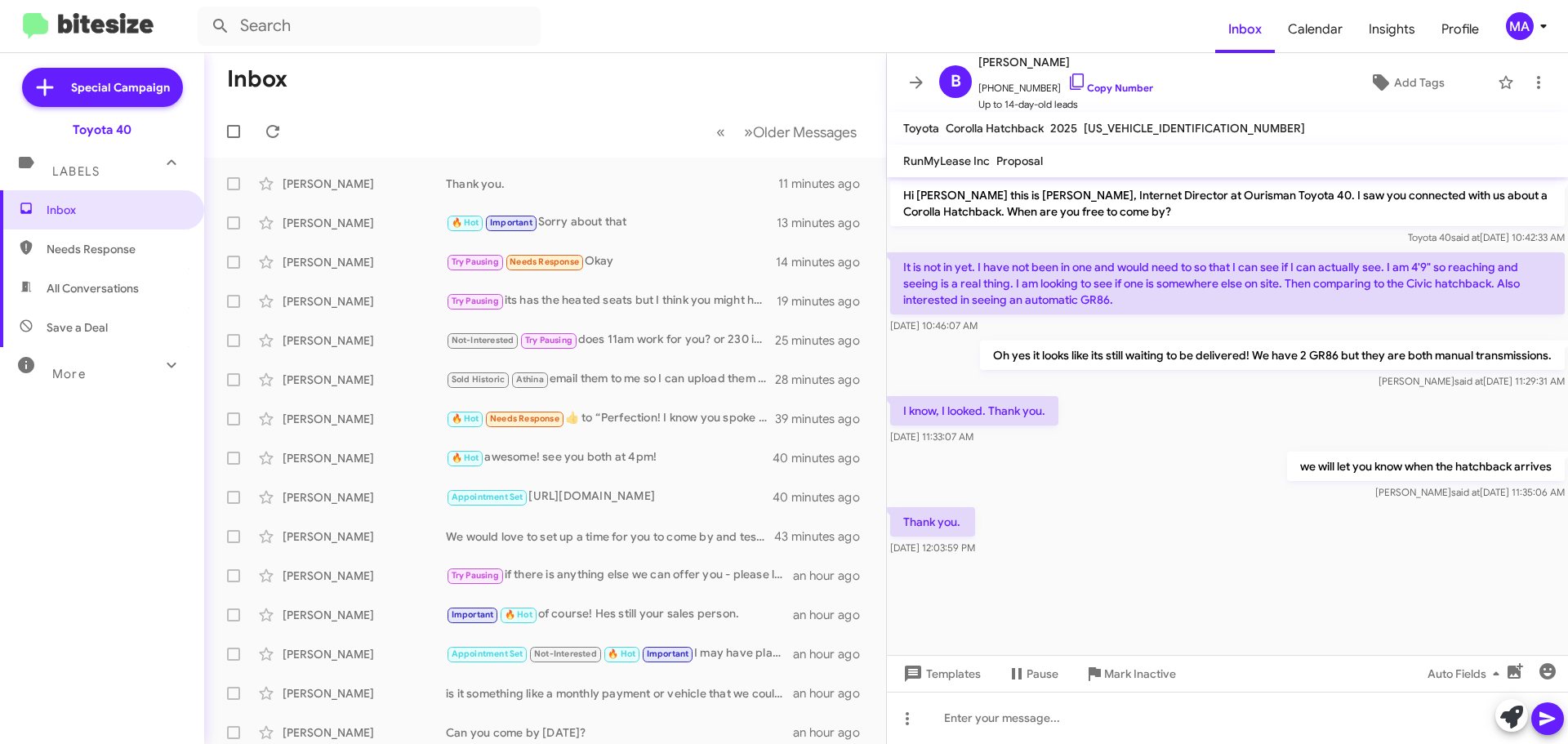
click at [157, 244] on span "Needs Response" at bounding box center [117, 249] width 139 height 17
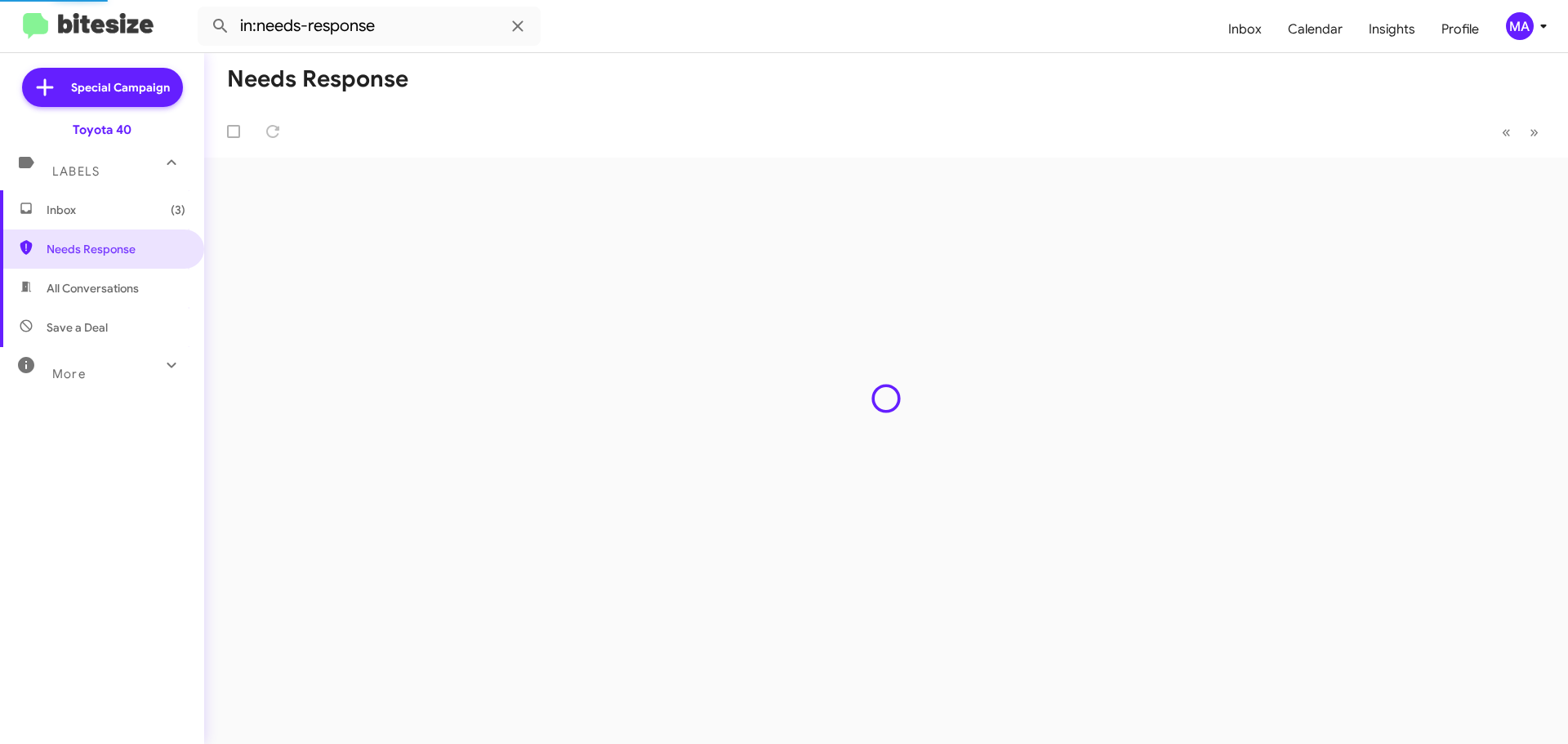
click at [144, 285] on span "All Conversations" at bounding box center [102, 288] width 204 height 39
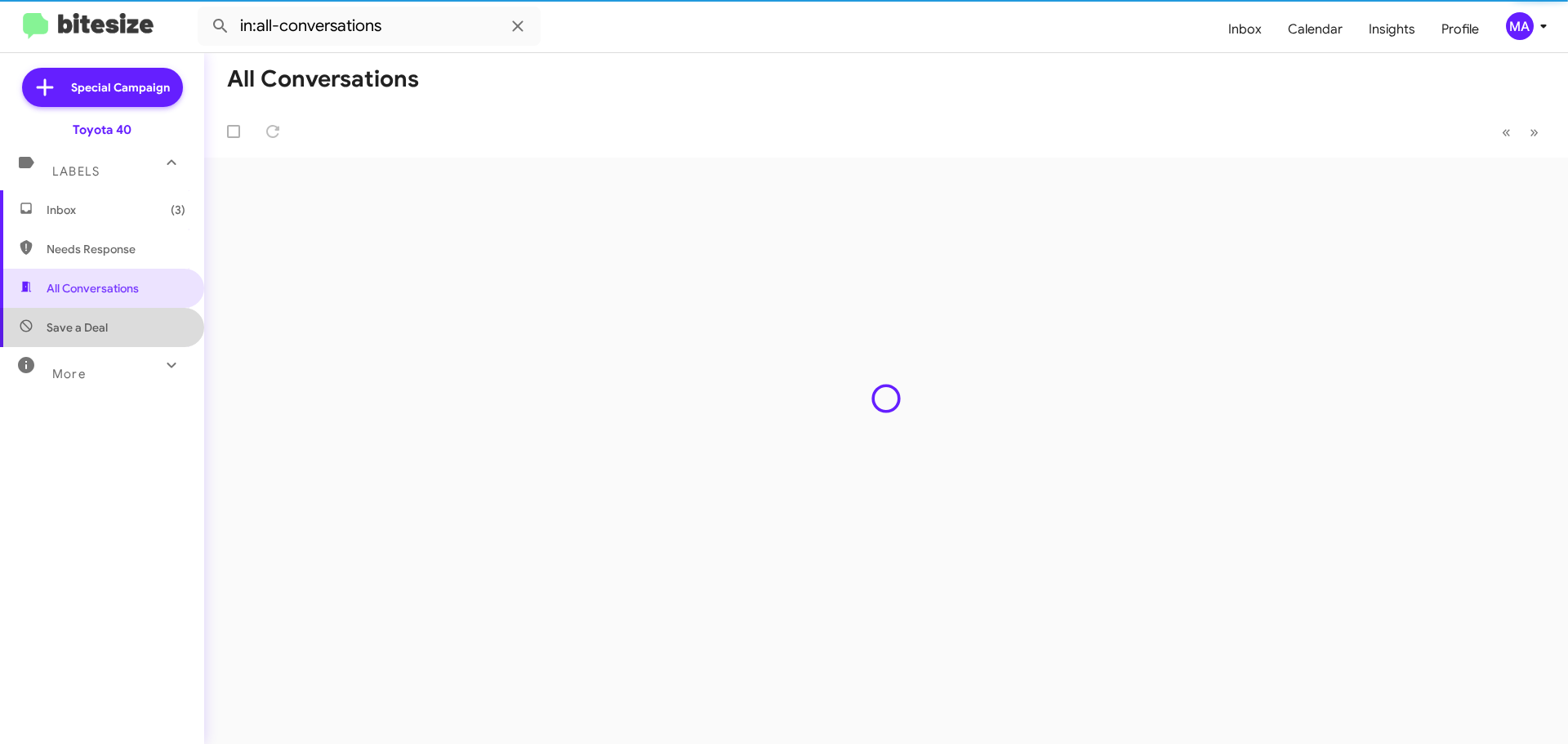
drag, startPoint x: 138, startPoint y: 322, endPoint x: 113, endPoint y: 257, distance: 69.6
click at [138, 321] on span "Save a Deal" at bounding box center [102, 327] width 204 height 39
type input "in:not-interested"
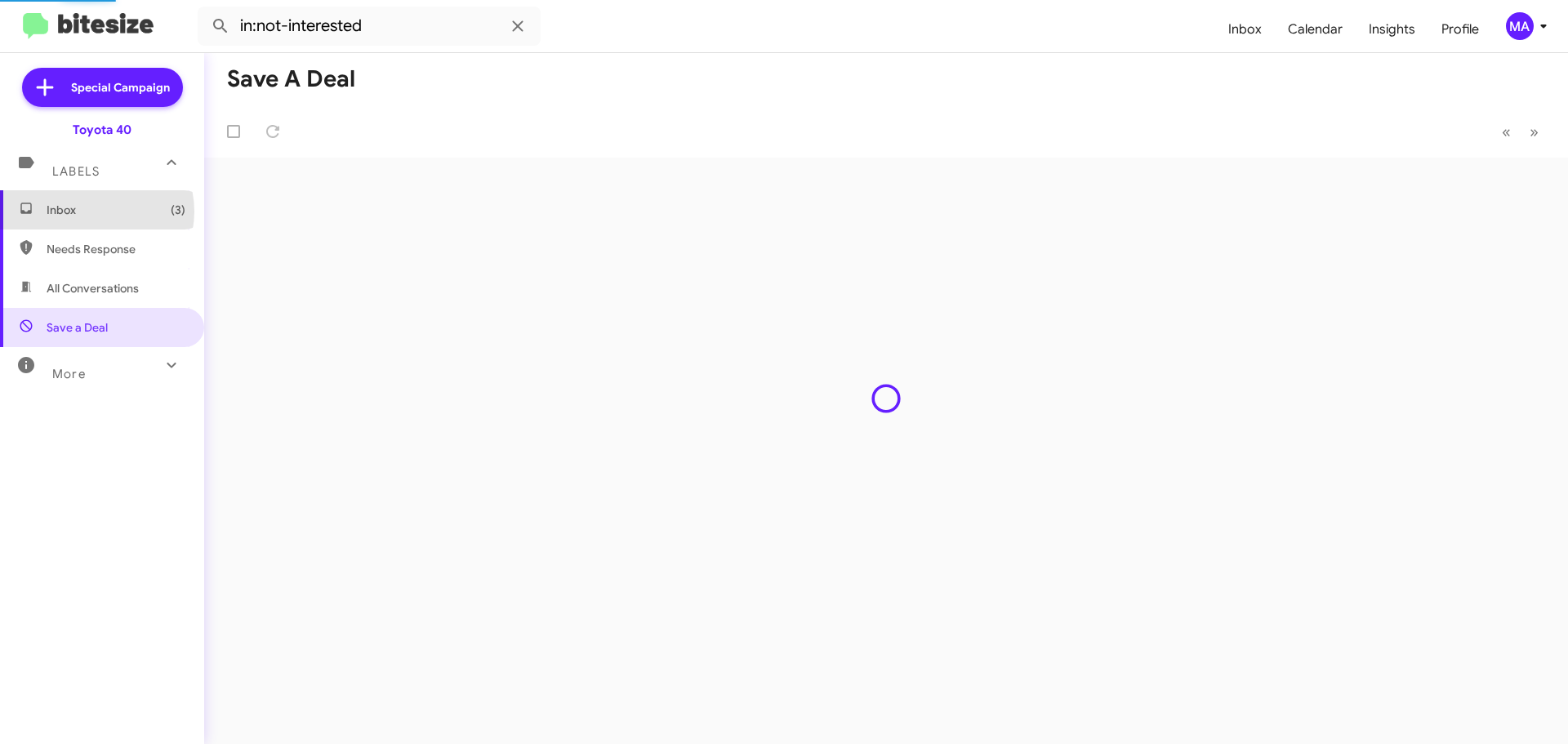
click at [94, 211] on span "Inbox (3)" at bounding box center [117, 210] width 139 height 17
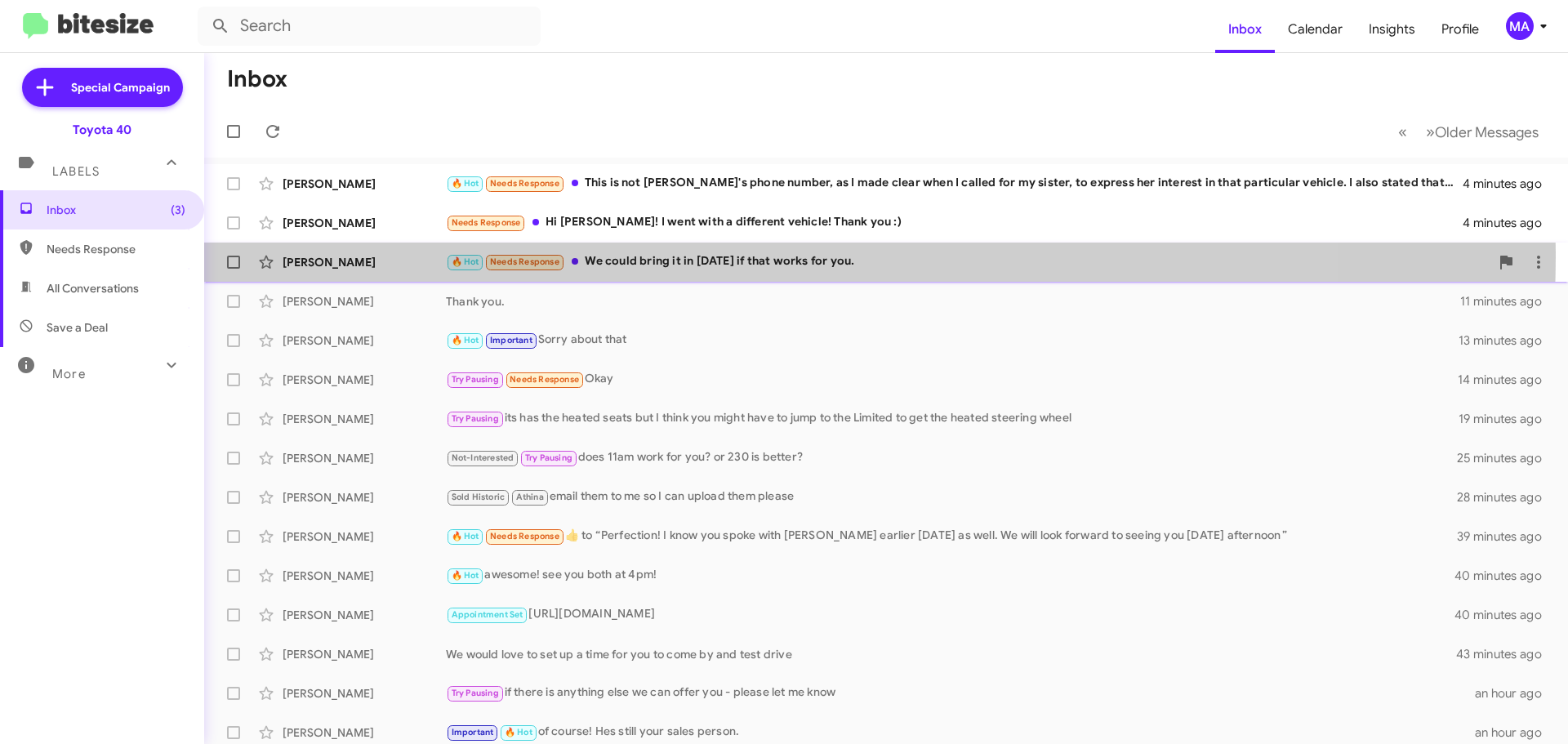
click at [720, 257] on div "🔥 Hot Needs Response We could bring it in [DATE] if that works for you." at bounding box center [968, 262] width 1044 height 19
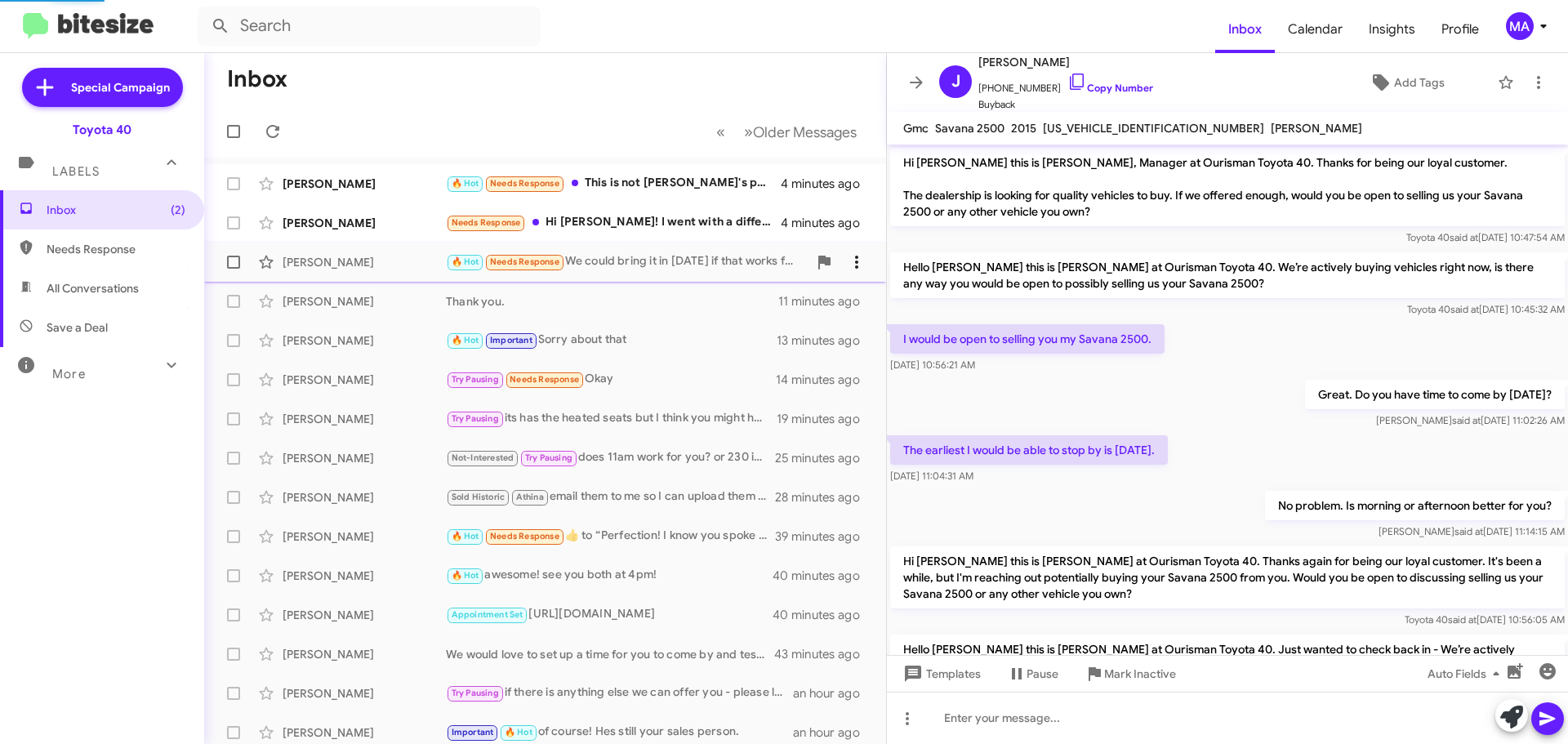
scroll to position [325, 0]
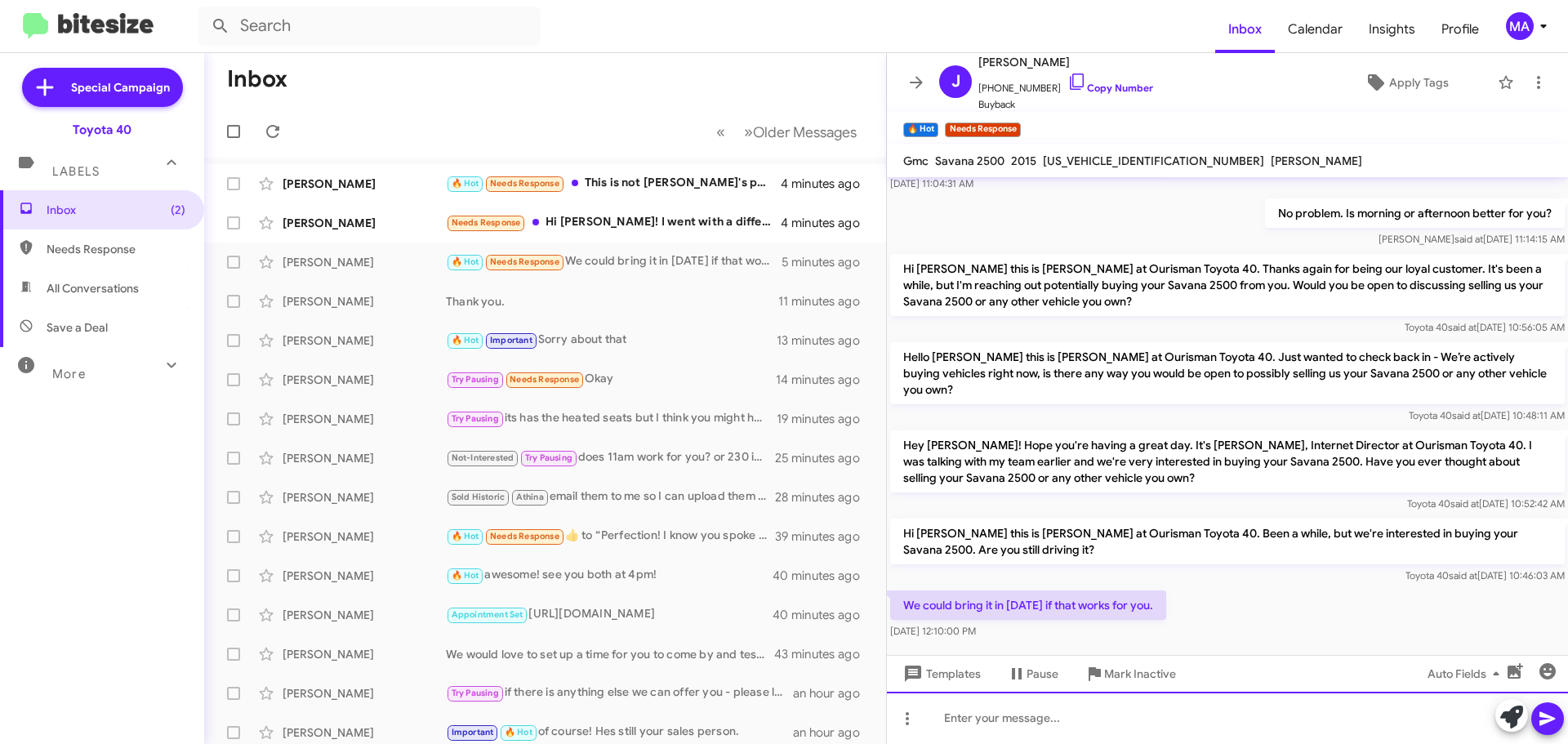
click at [1042, 717] on div at bounding box center [1227, 718] width 681 height 52
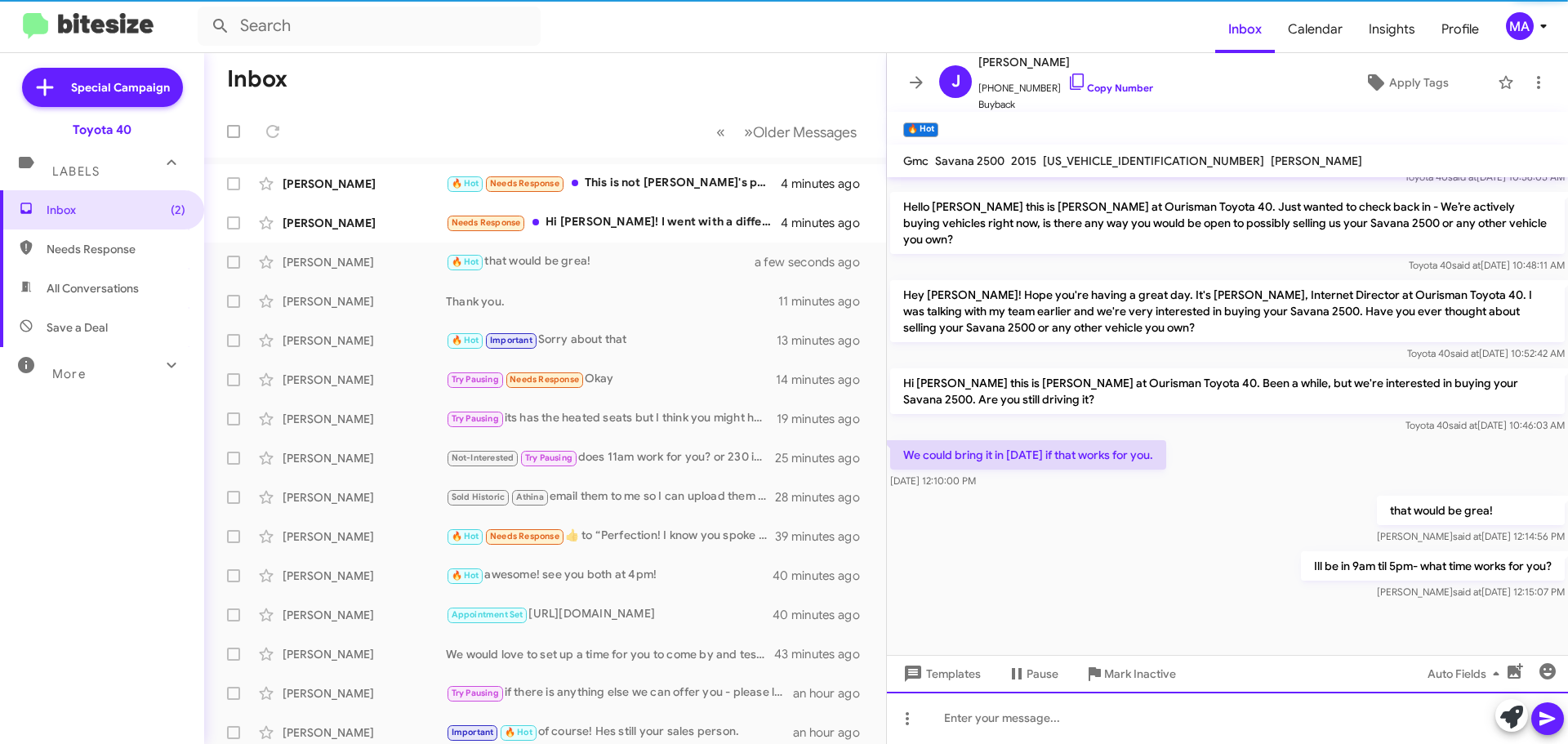
scroll to position [477, 0]
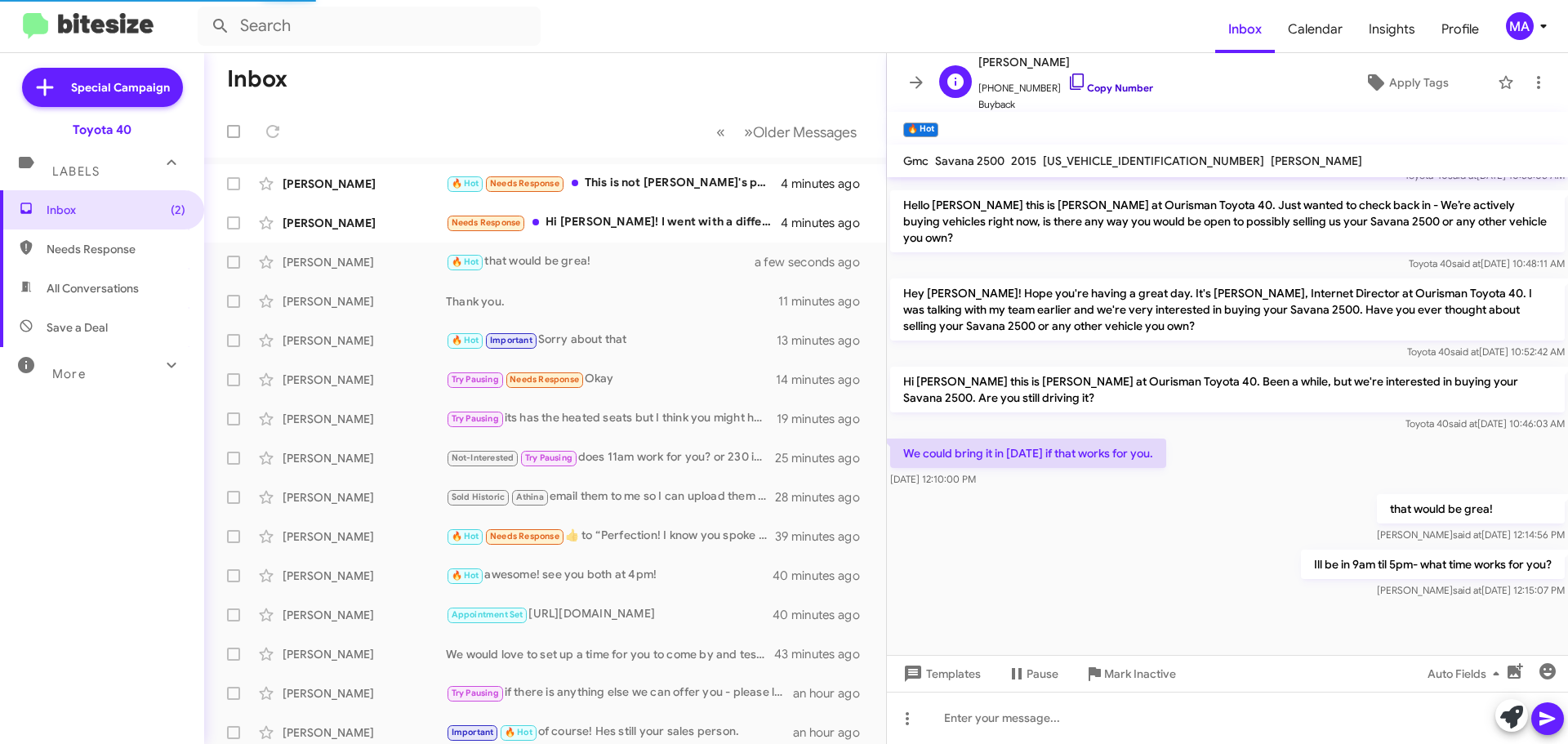
click at [1067, 81] on icon at bounding box center [1077, 82] width 20 height 20
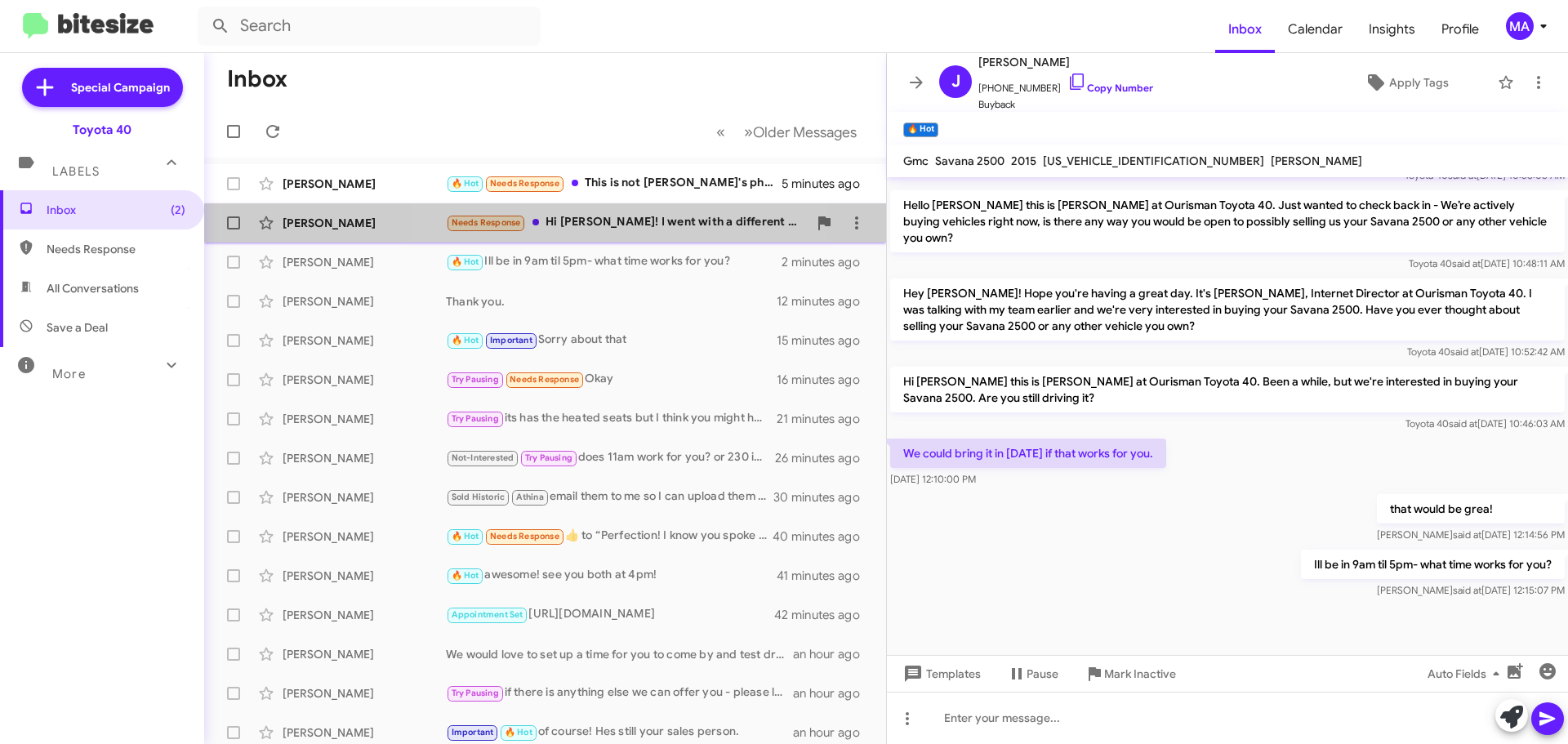
click at [612, 217] on div "Needs Response Hi [PERSON_NAME]! I went with a different vehicle! Thank you :)" at bounding box center [627, 223] width 362 height 19
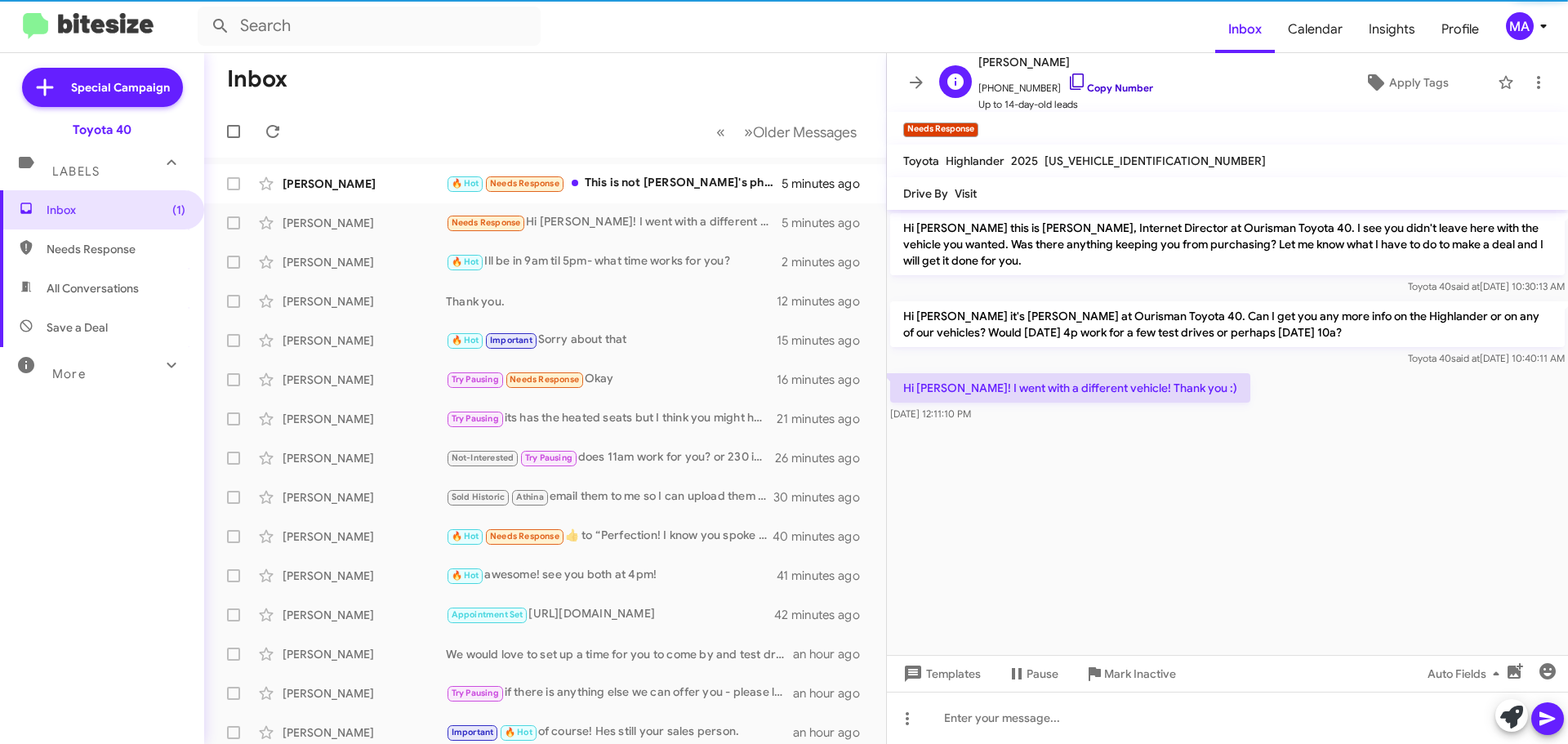
click at [1070, 74] on icon at bounding box center [1077, 82] width 14 height 17
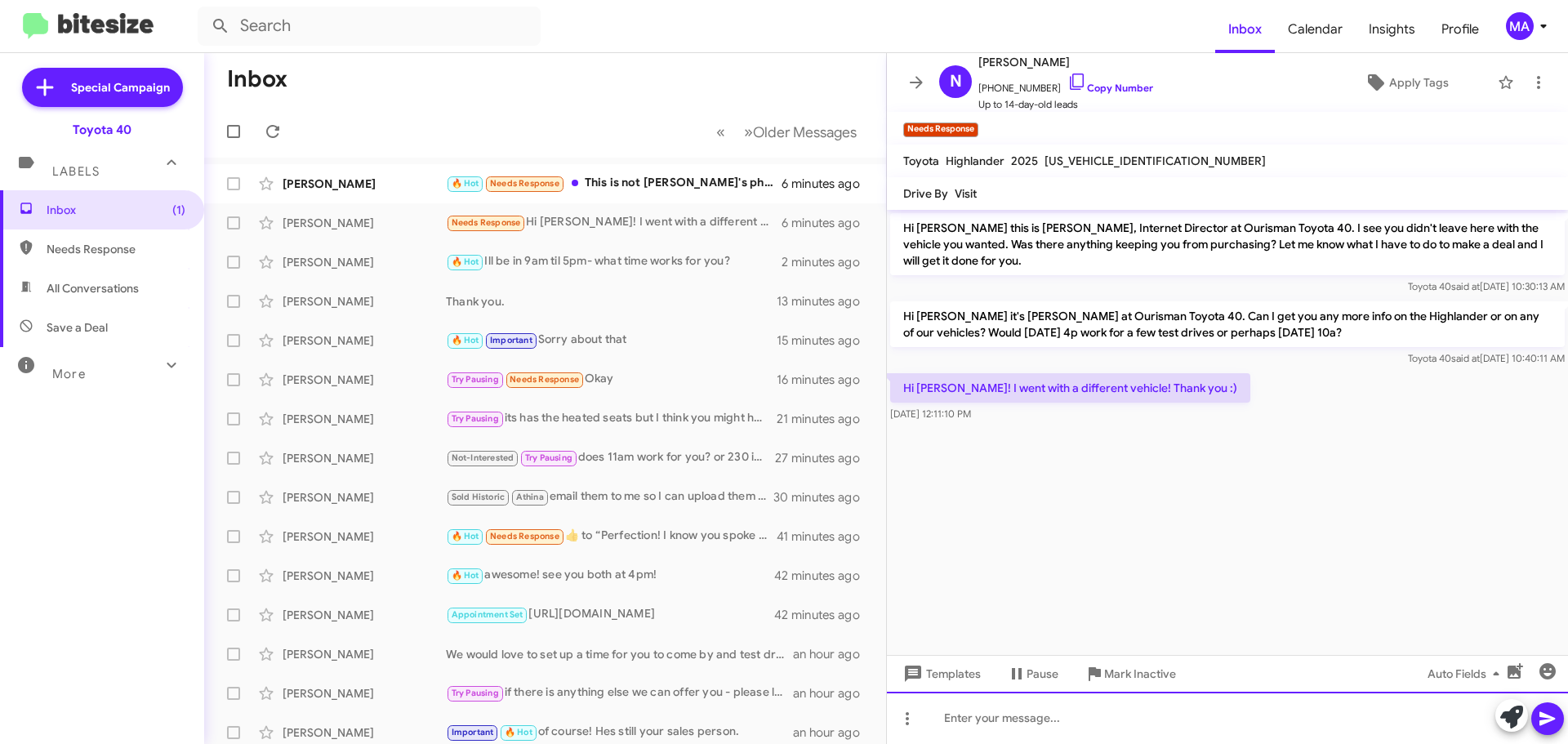
click at [972, 721] on div at bounding box center [1227, 718] width 681 height 52
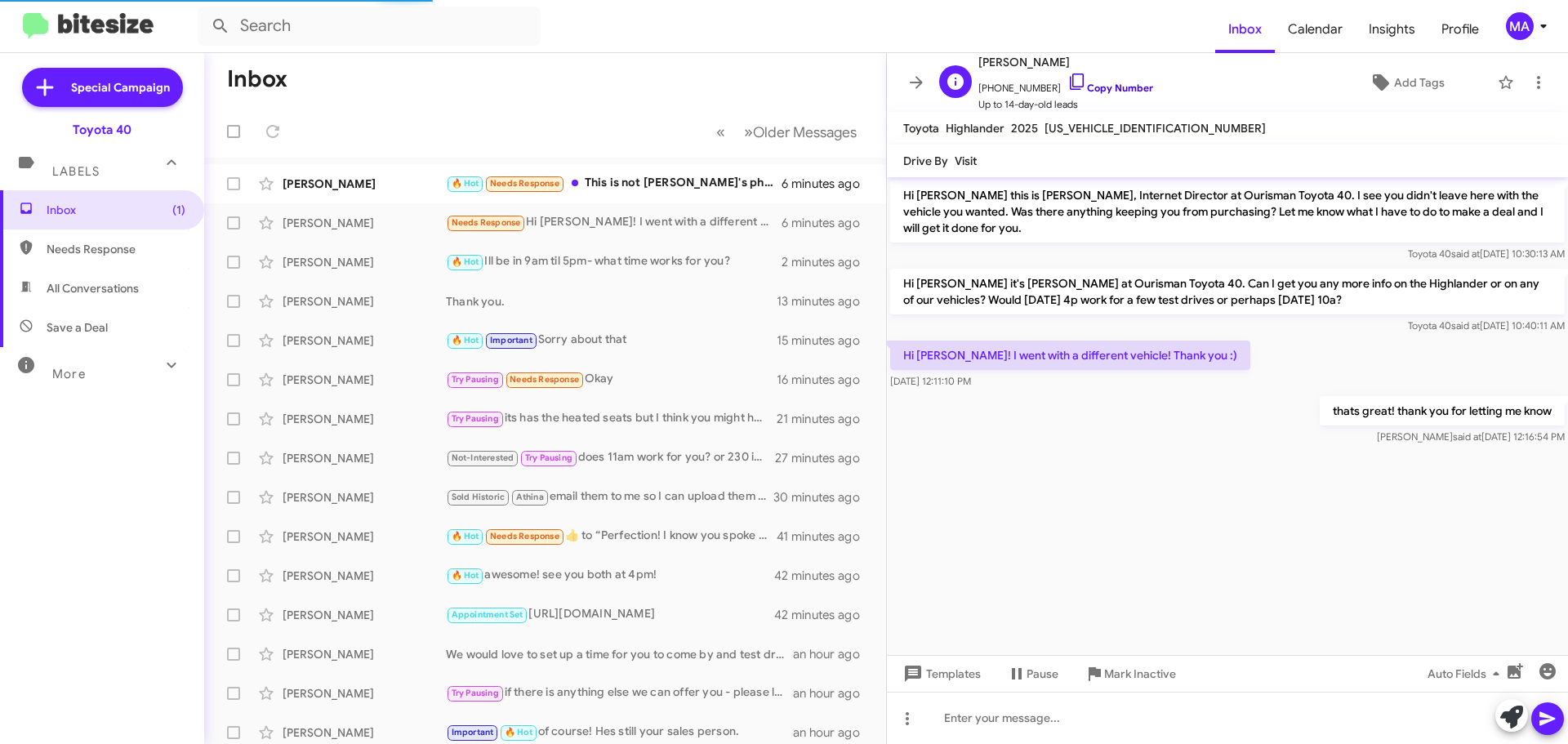
click at [1067, 82] on icon at bounding box center [1077, 82] width 20 height 20
click at [651, 184] on div "🔥 Hot Needs Response This is not [PERSON_NAME]'s phone number, as I made clear …" at bounding box center [627, 184] width 362 height 19
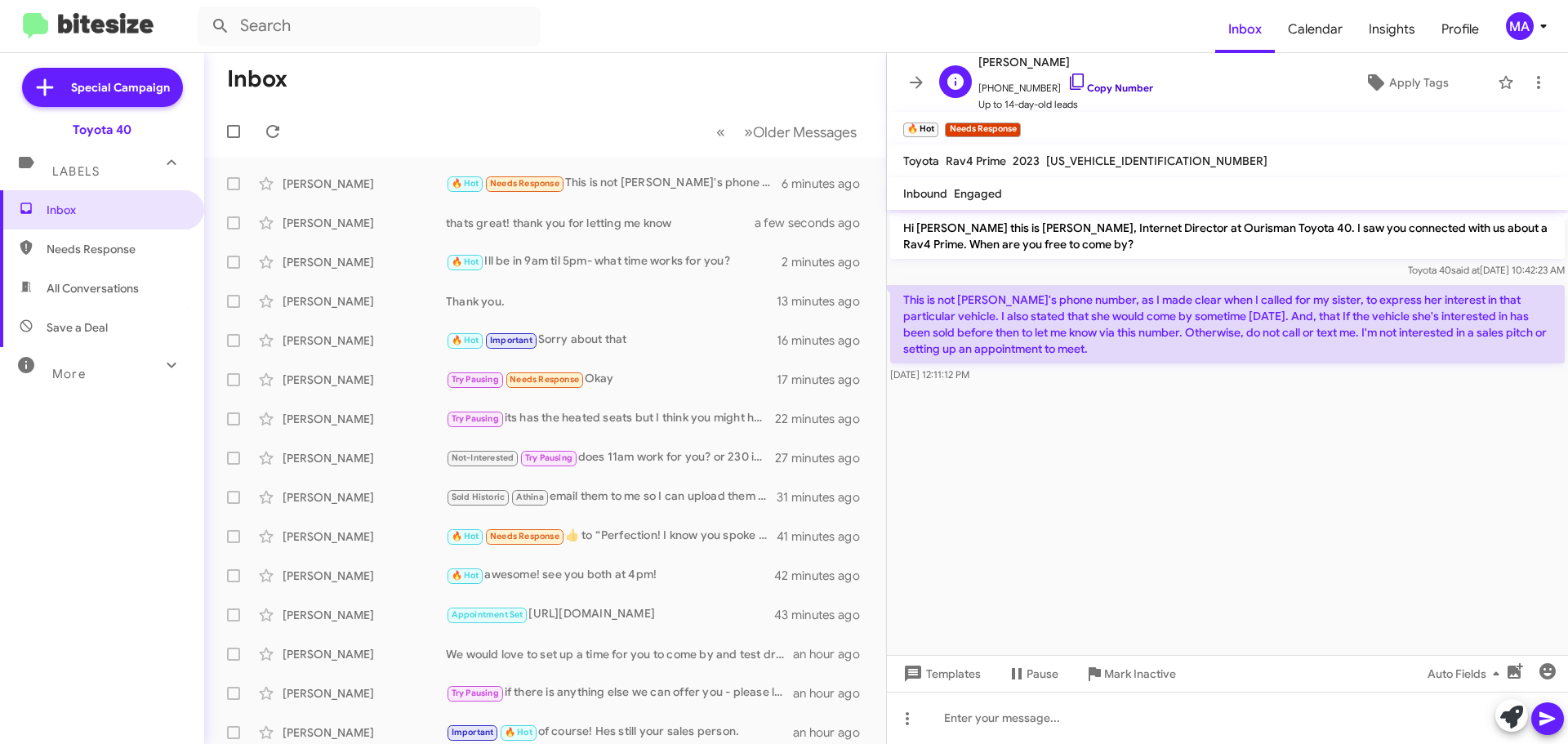
click at [1067, 77] on icon at bounding box center [1077, 82] width 20 height 20
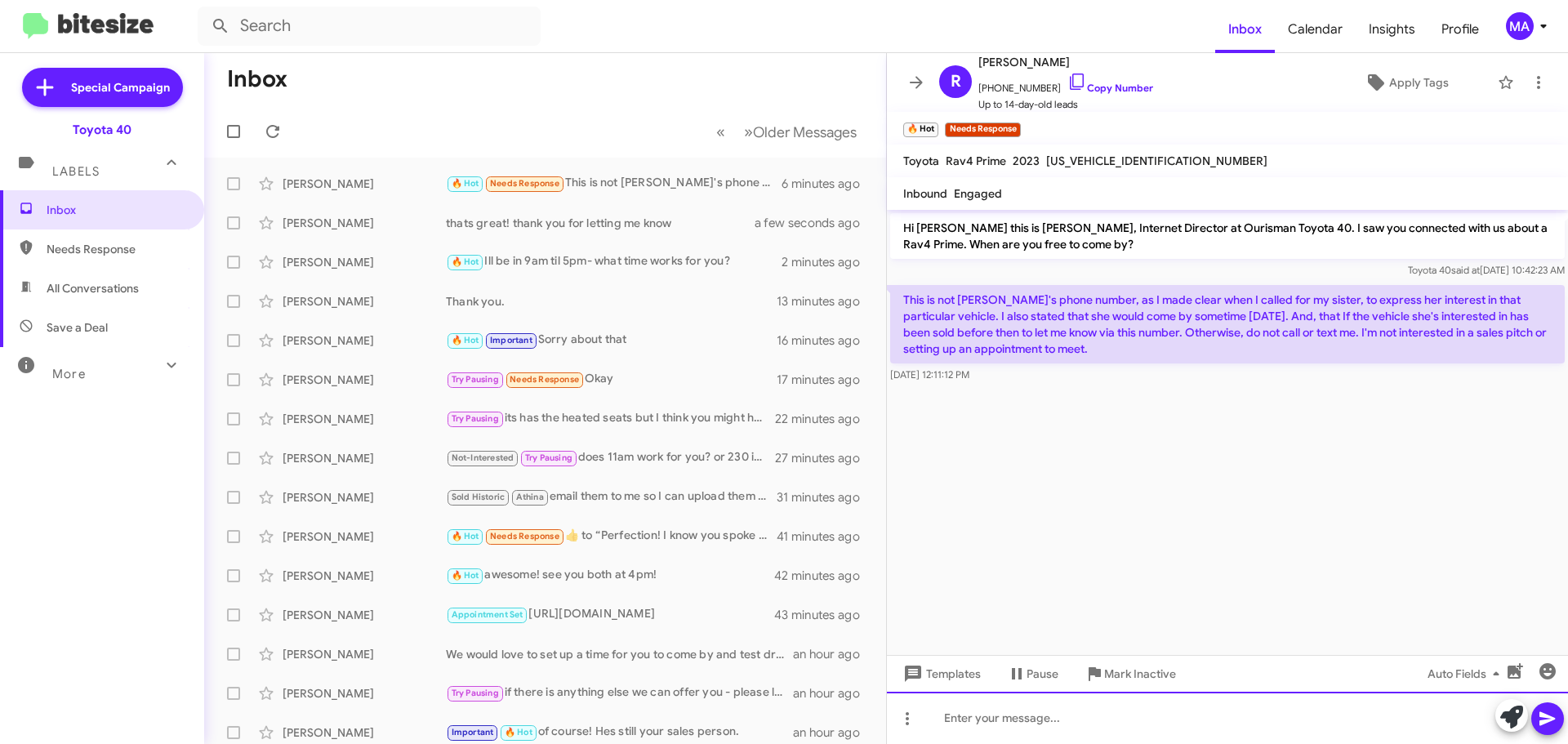
click at [1016, 720] on div at bounding box center [1227, 718] width 681 height 52
click at [1126, 715] on div "oh yes! so sorry about that. Youre on the Rav4-" at bounding box center [1227, 718] width 681 height 52
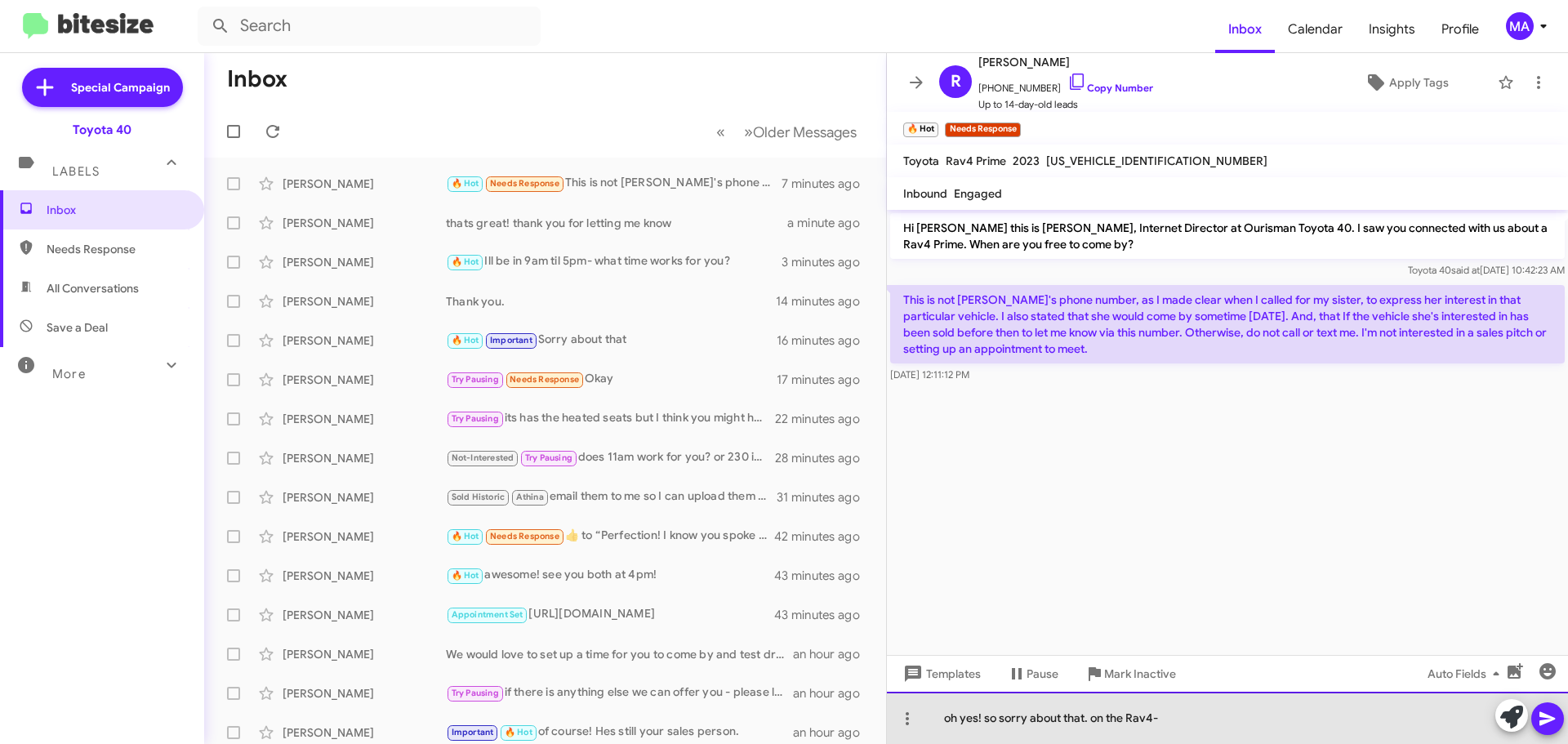
click at [1182, 723] on div "oh yes! so sorry about that. on the Rav4-" at bounding box center [1227, 718] width 681 height 52
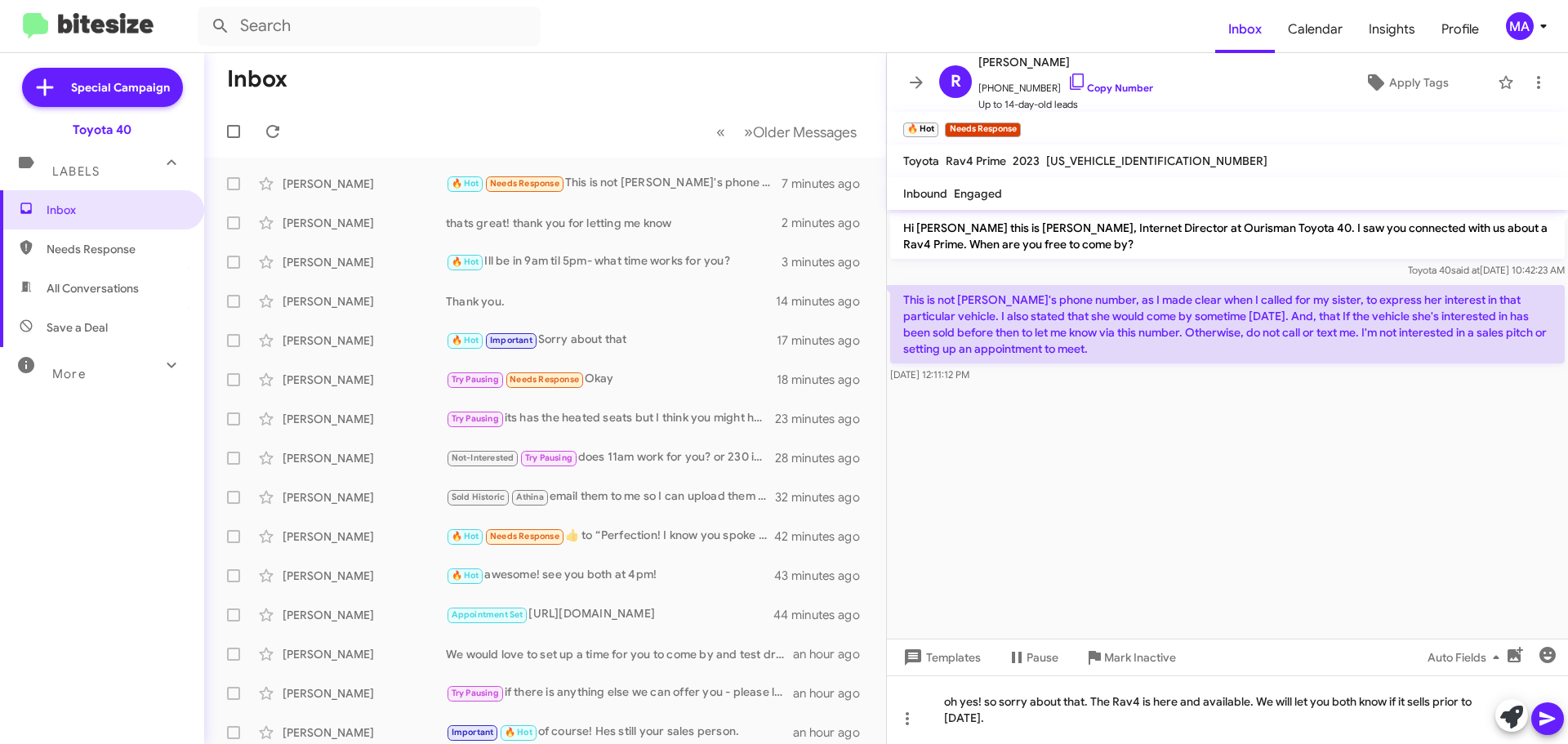
click at [1019, 719] on mat-tooltip-component "Pause Conversation" at bounding box center [1032, 697] width 111 height 49
click at [1000, 714] on mat-tooltip-component "Pause Conversation" at bounding box center [1032, 697] width 111 height 49
click at [1011, 723] on div "oh yes! so sorry about that. The Rav4 is here and available. We will let you bo…" at bounding box center [1227, 710] width 681 height 69
click at [985, 699] on div "oh yes! so sorry about that. The Rav4 is here and available. We will let you bo…" at bounding box center [1227, 710] width 681 height 69
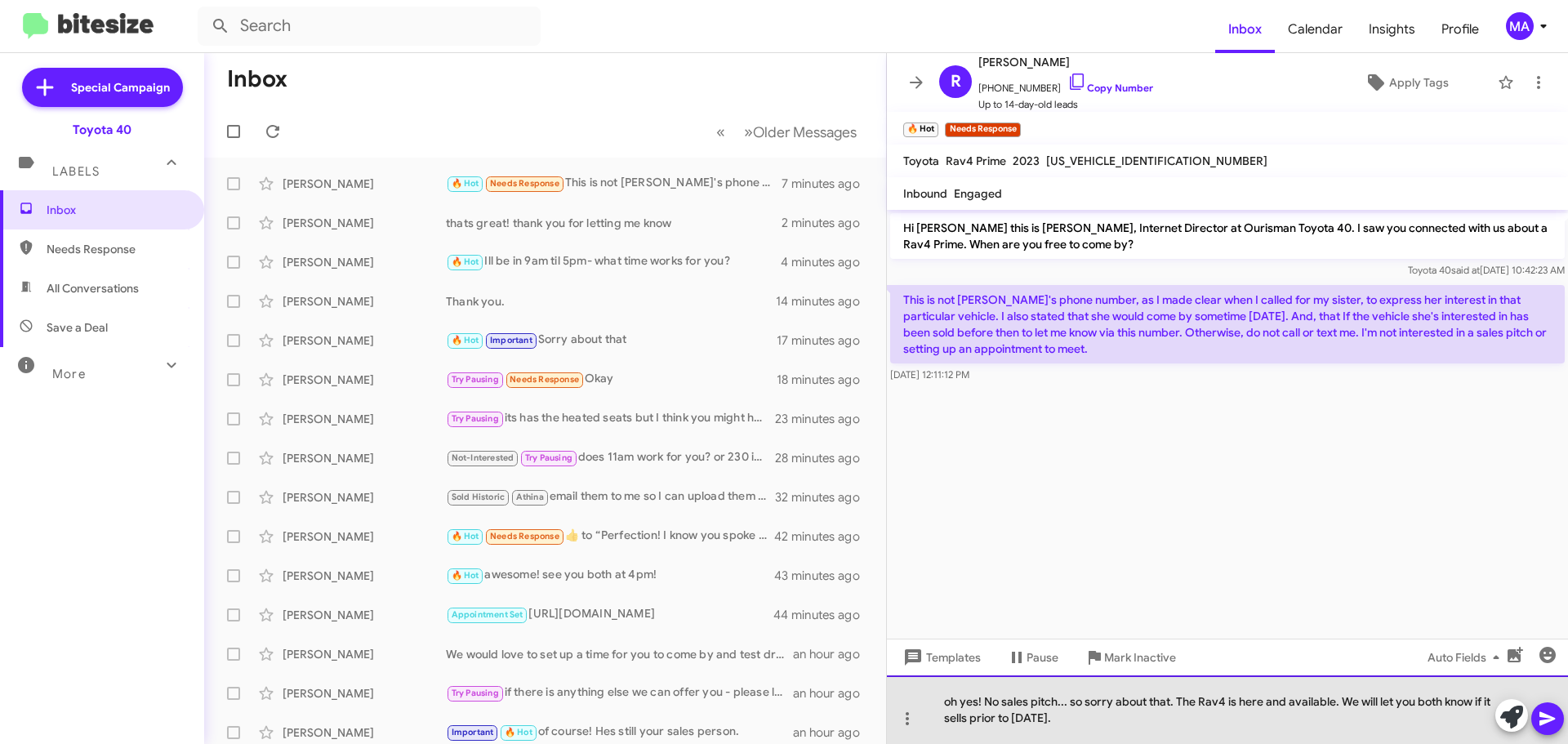
click at [1090, 725] on div "oh yes! No sales pitch... so sorry about that. The Rav4 is here and available. …" at bounding box center [1227, 710] width 681 height 69
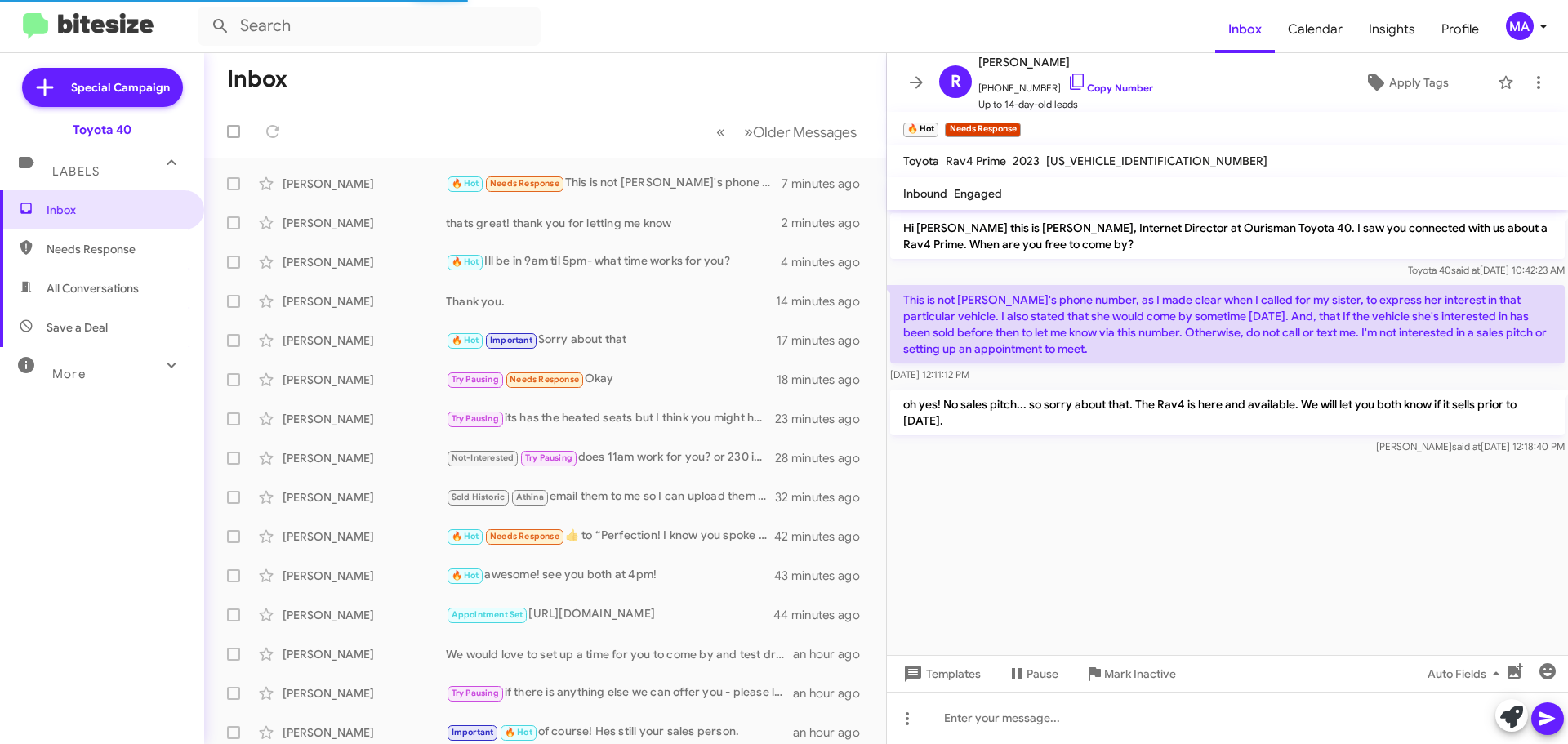
click at [97, 284] on span "All Conversations" at bounding box center [93, 288] width 92 height 17
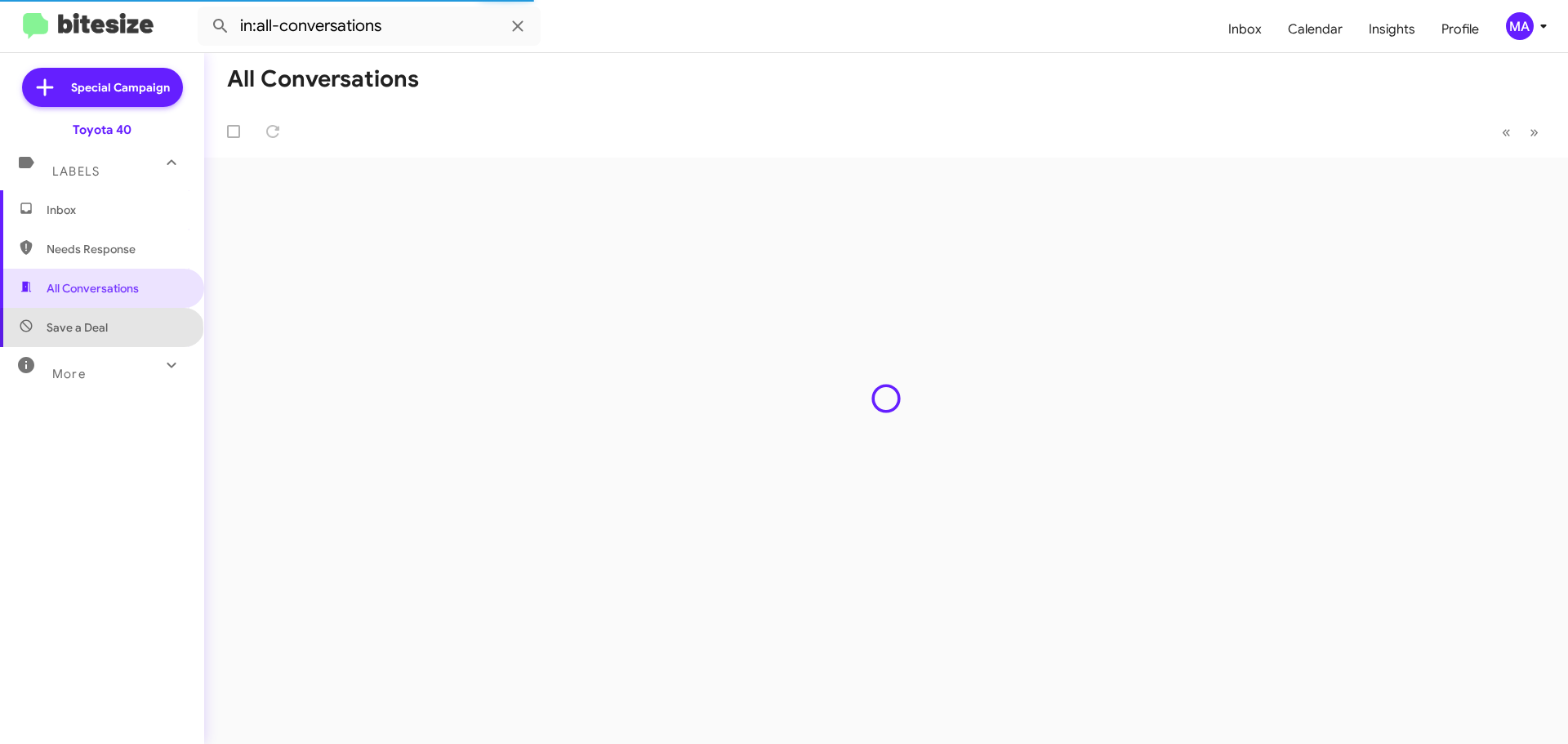
click at [101, 328] on span "Save a Deal" at bounding box center [77, 327] width 61 height 17
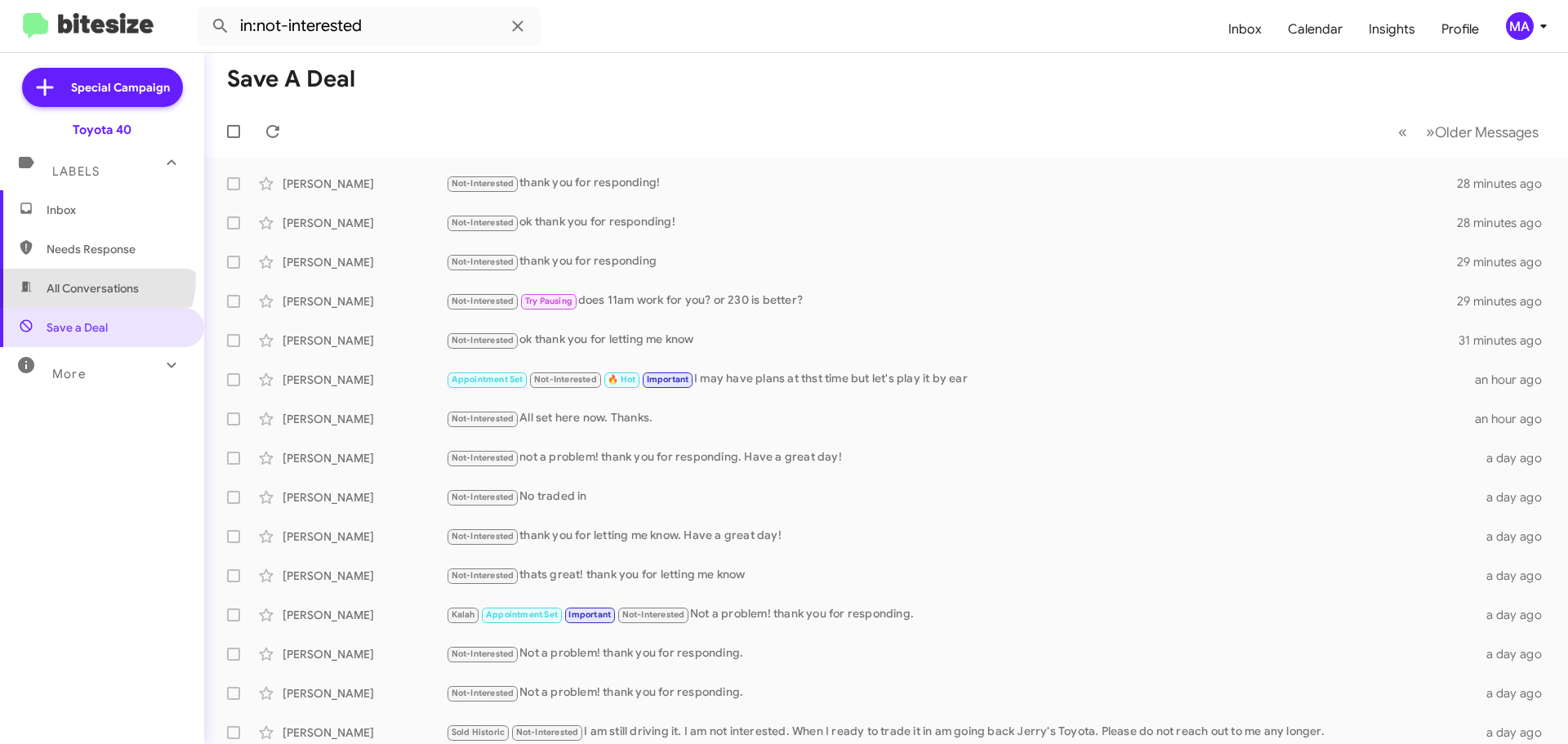
click at [93, 278] on span "All Conversations" at bounding box center [102, 288] width 204 height 39
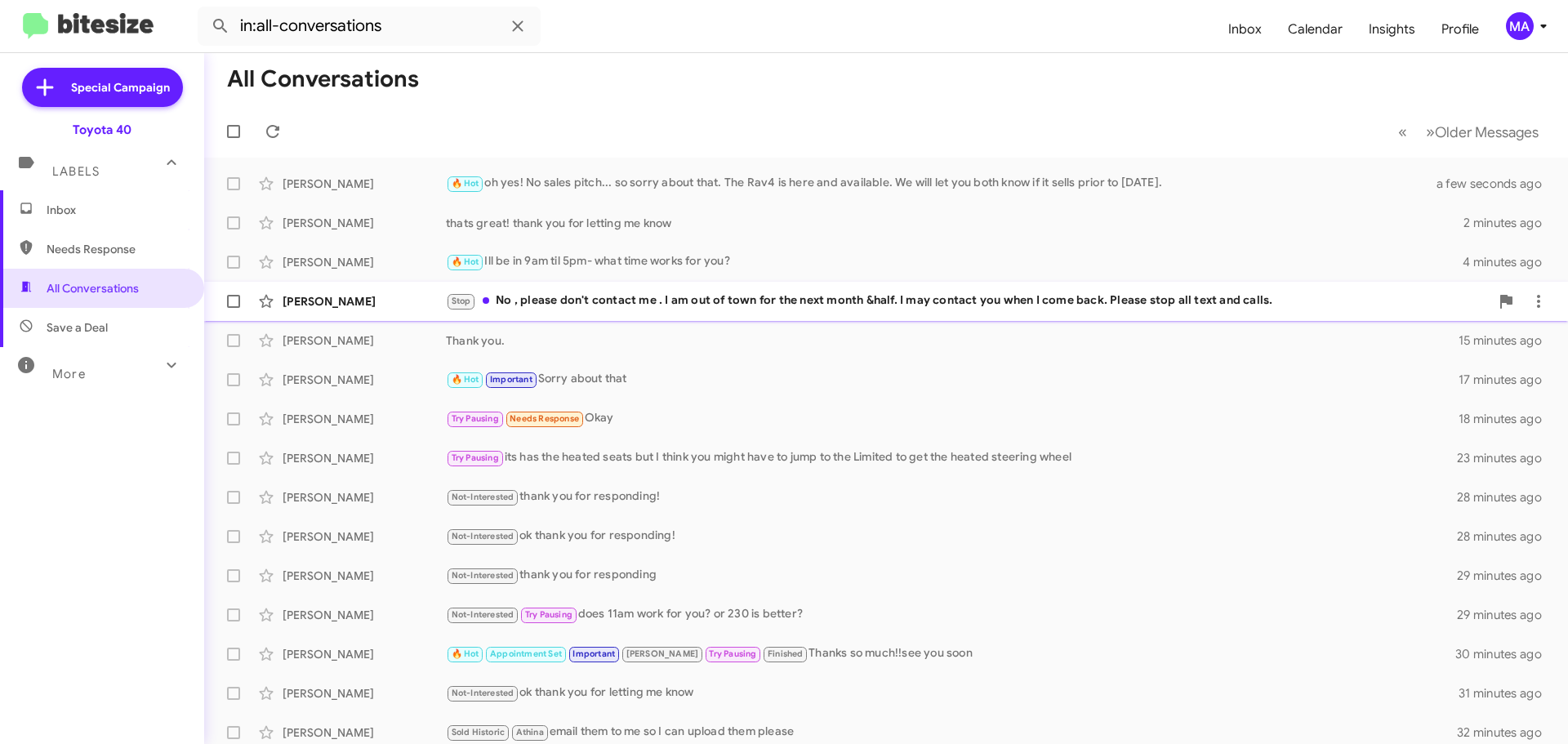
click at [544, 293] on div "Stop No , please don't contact me . I am out of town for the next month &half. …" at bounding box center [968, 301] width 1044 height 19
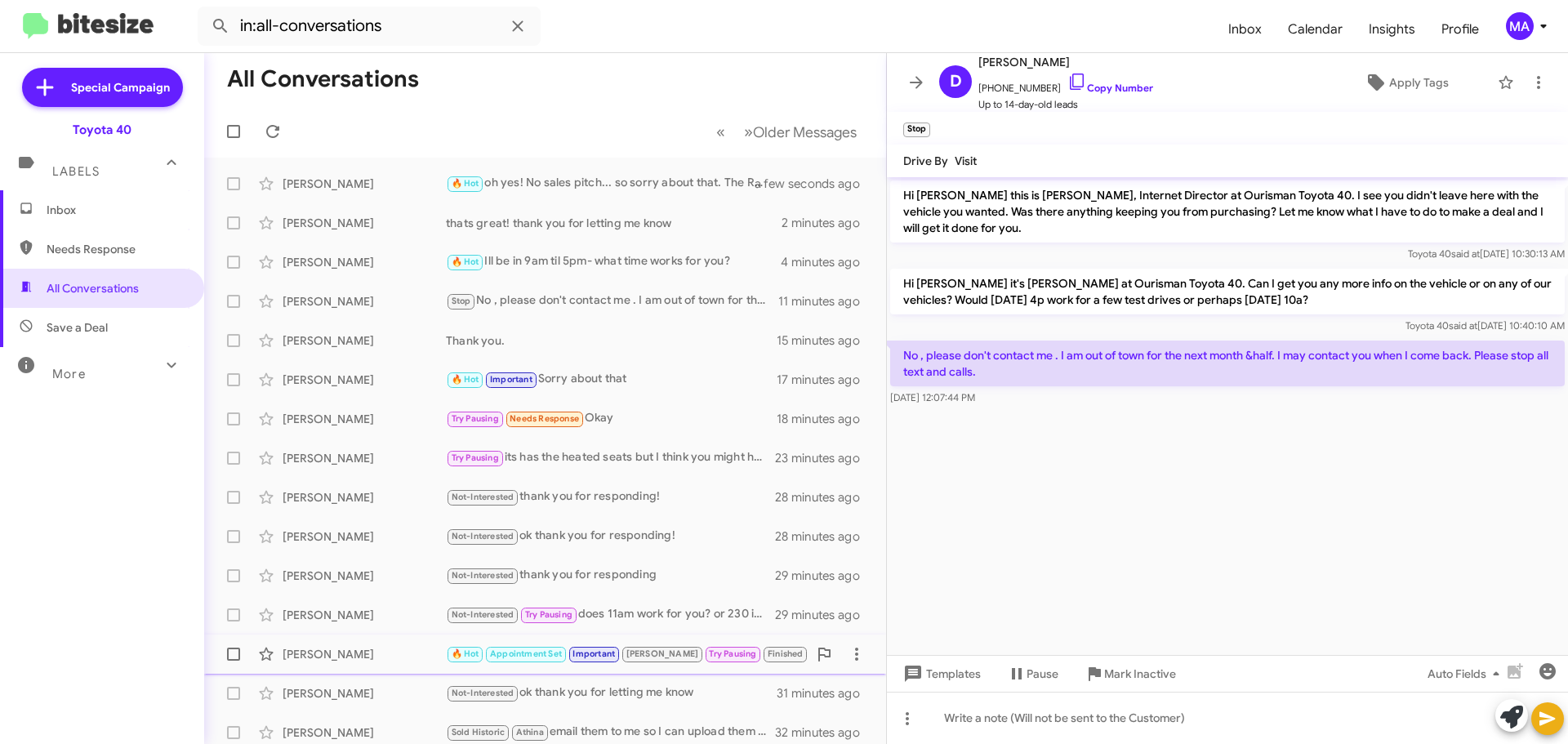
drag, startPoint x: 1135, startPoint y: 669, endPoint x: 1132, endPoint y: 660, distance: 9.5
click at [1134, 668] on span "Mark Inactive" at bounding box center [1140, 674] width 72 height 30
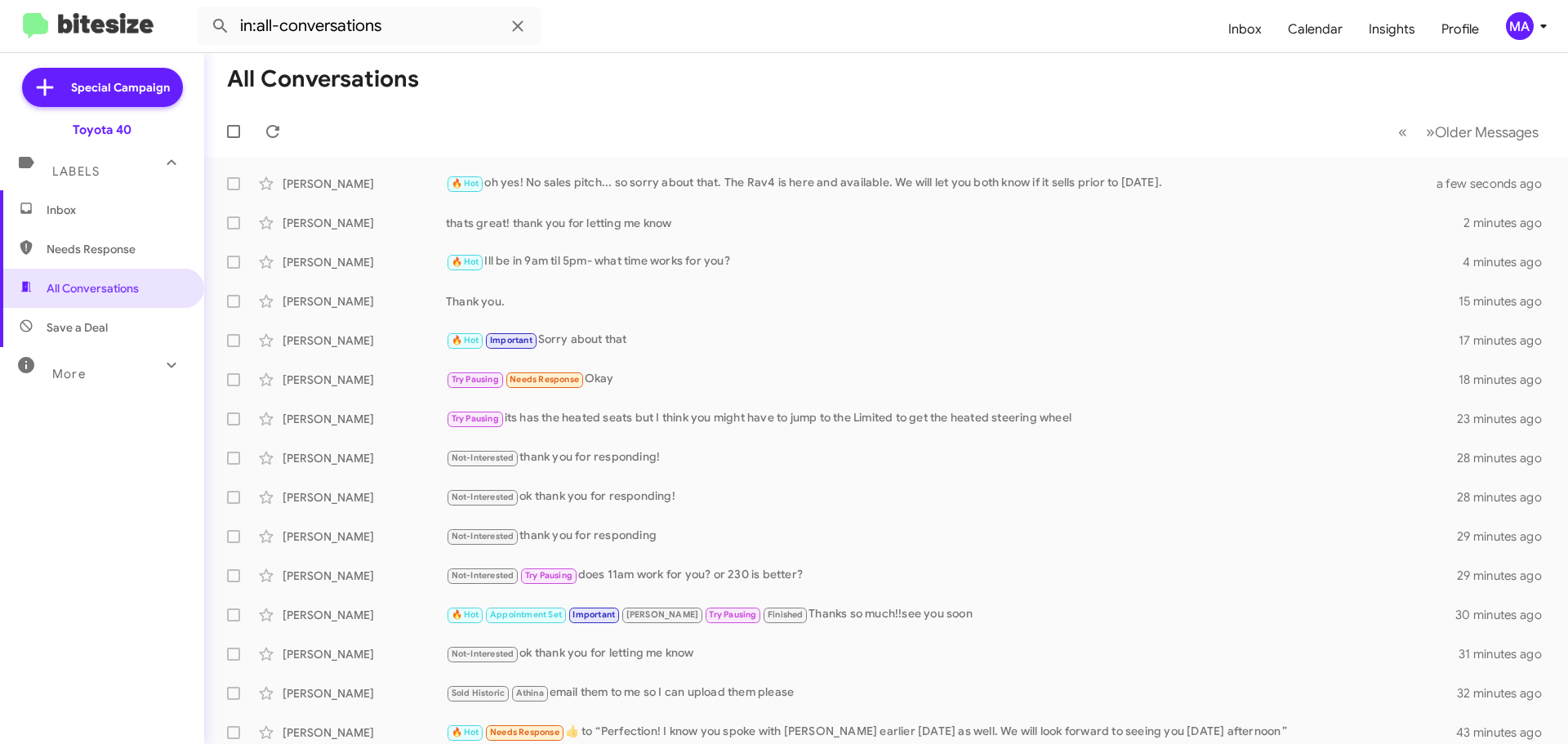
click at [122, 320] on span "Save a Deal" at bounding box center [102, 327] width 204 height 39
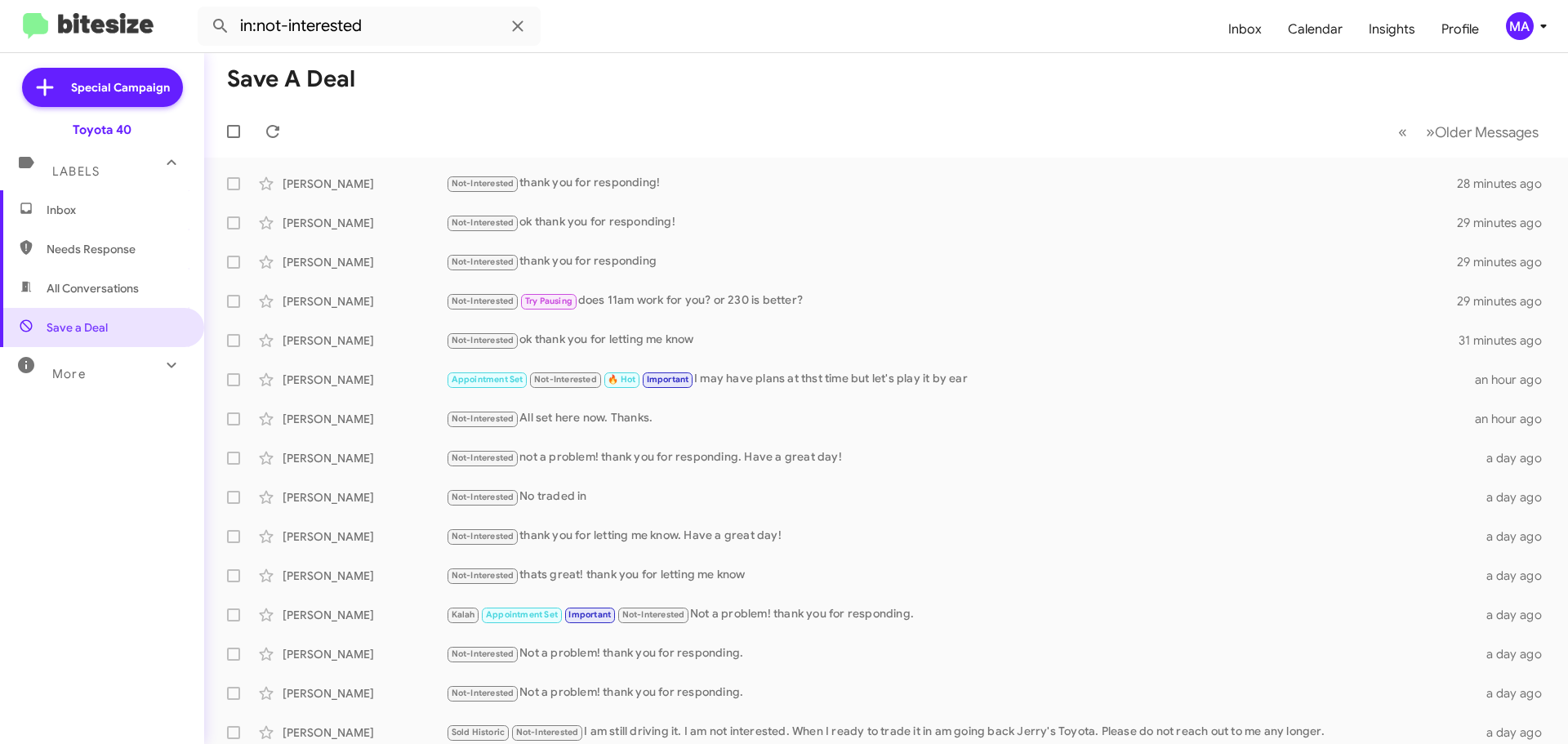
click at [84, 375] on span "More" at bounding box center [69, 374] width 34 height 15
click at [97, 280] on span "All Conversations" at bounding box center [93, 288] width 92 height 17
type input "in:all-conversations"
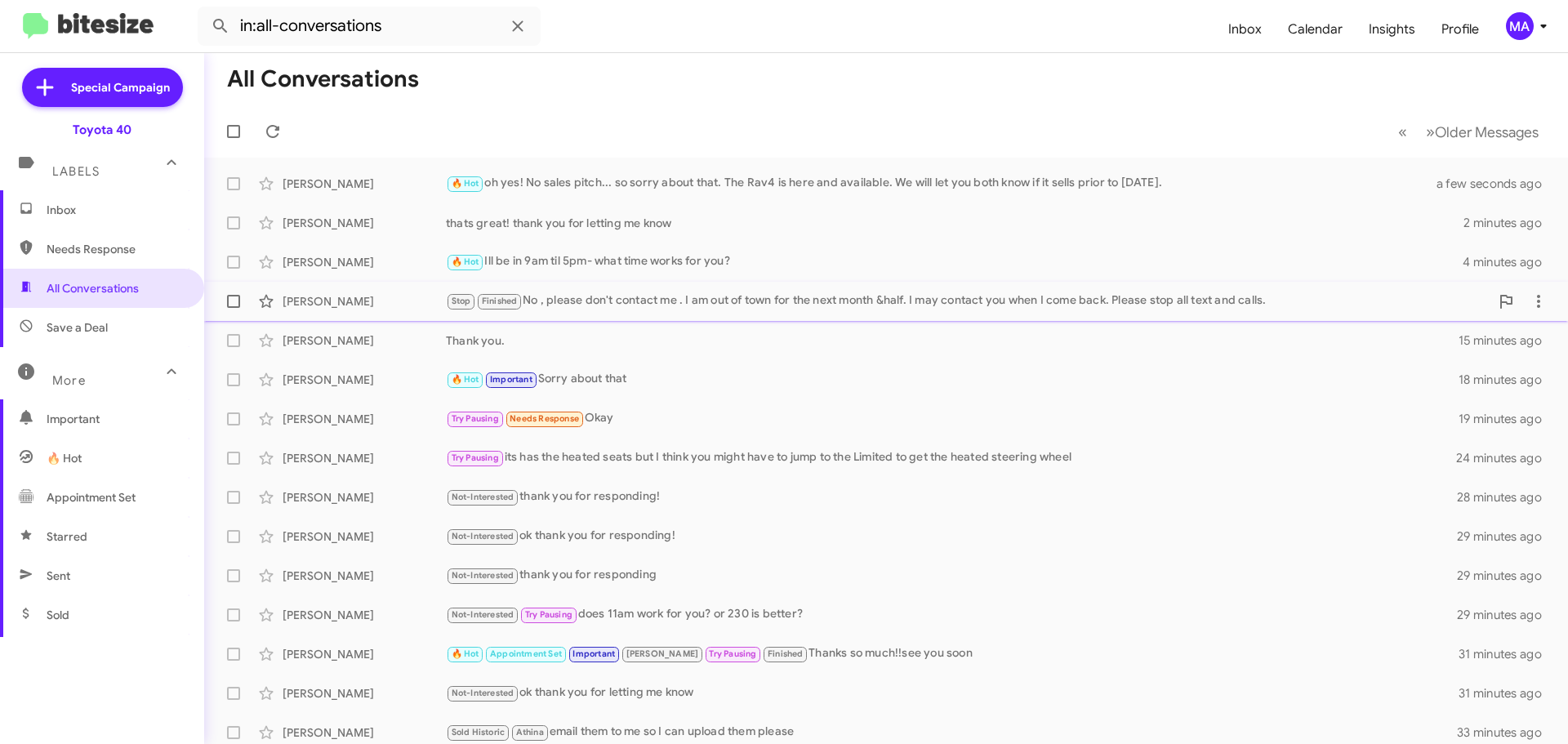
click at [558, 299] on div "Stop Finished No , please don't contact me . I am out of town for the next mont…" at bounding box center [968, 301] width 1044 height 19
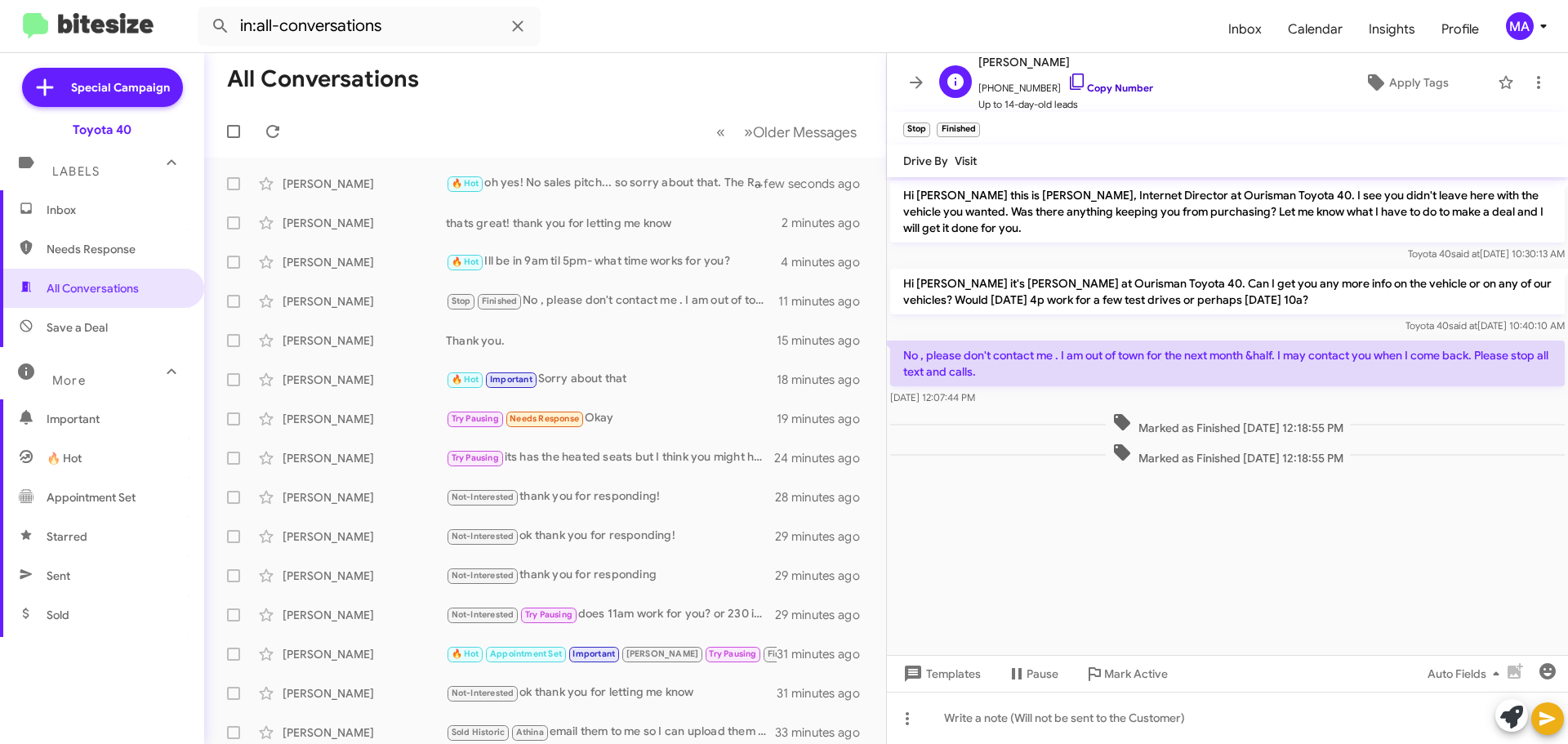
click at [1067, 85] on icon at bounding box center [1077, 82] width 20 height 20
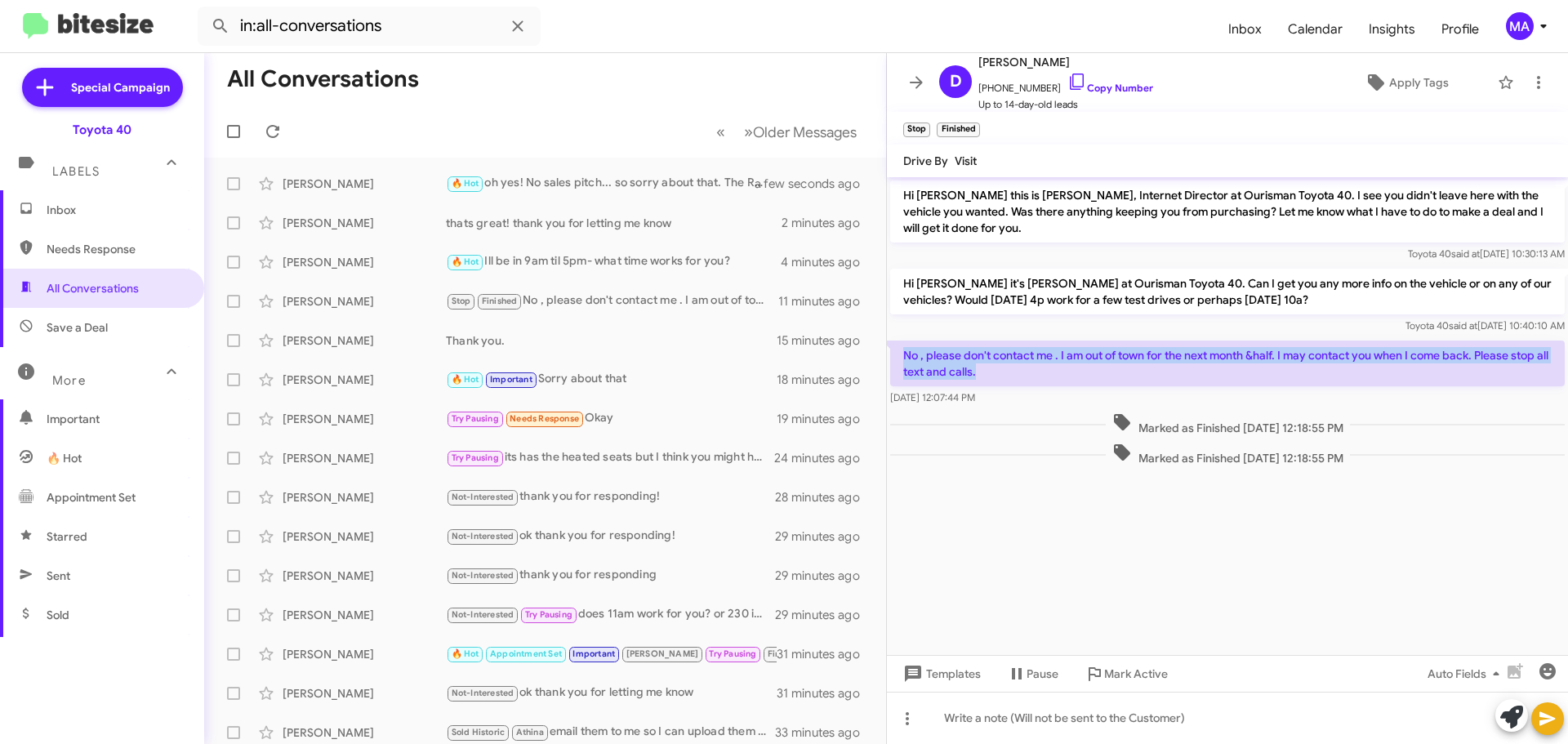
drag, startPoint x: 1013, startPoint y: 365, endPoint x: 905, endPoint y: 341, distance: 110.6
click at [905, 341] on p "No , please don't contact me . I am out of town for the next month &half. I may…" at bounding box center [1228, 364] width 675 height 46
copy p "No , please don't contact me . I am out of town for the next month &half. I may…"
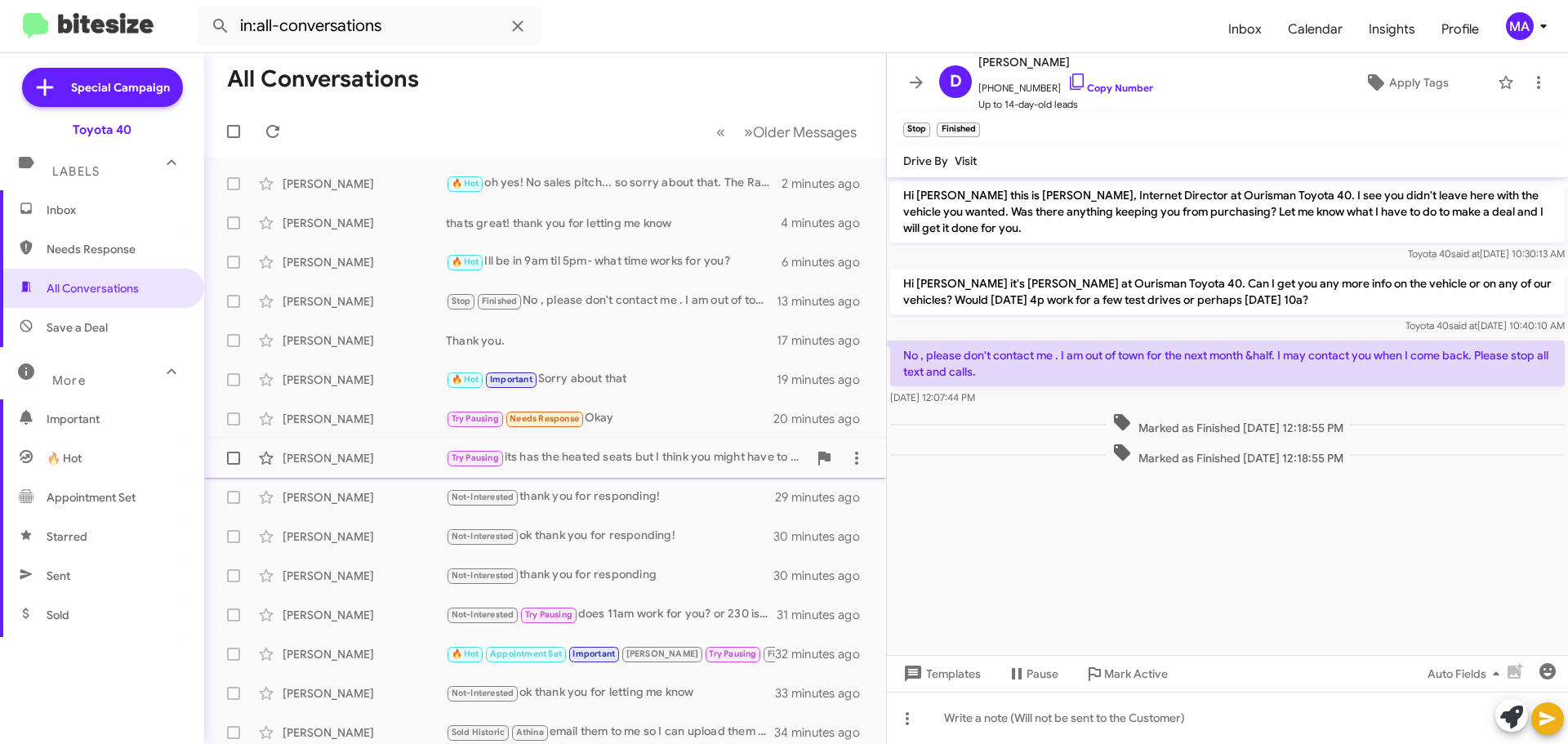
click at [376, 455] on div "[PERSON_NAME]" at bounding box center [364, 458] width 163 height 17
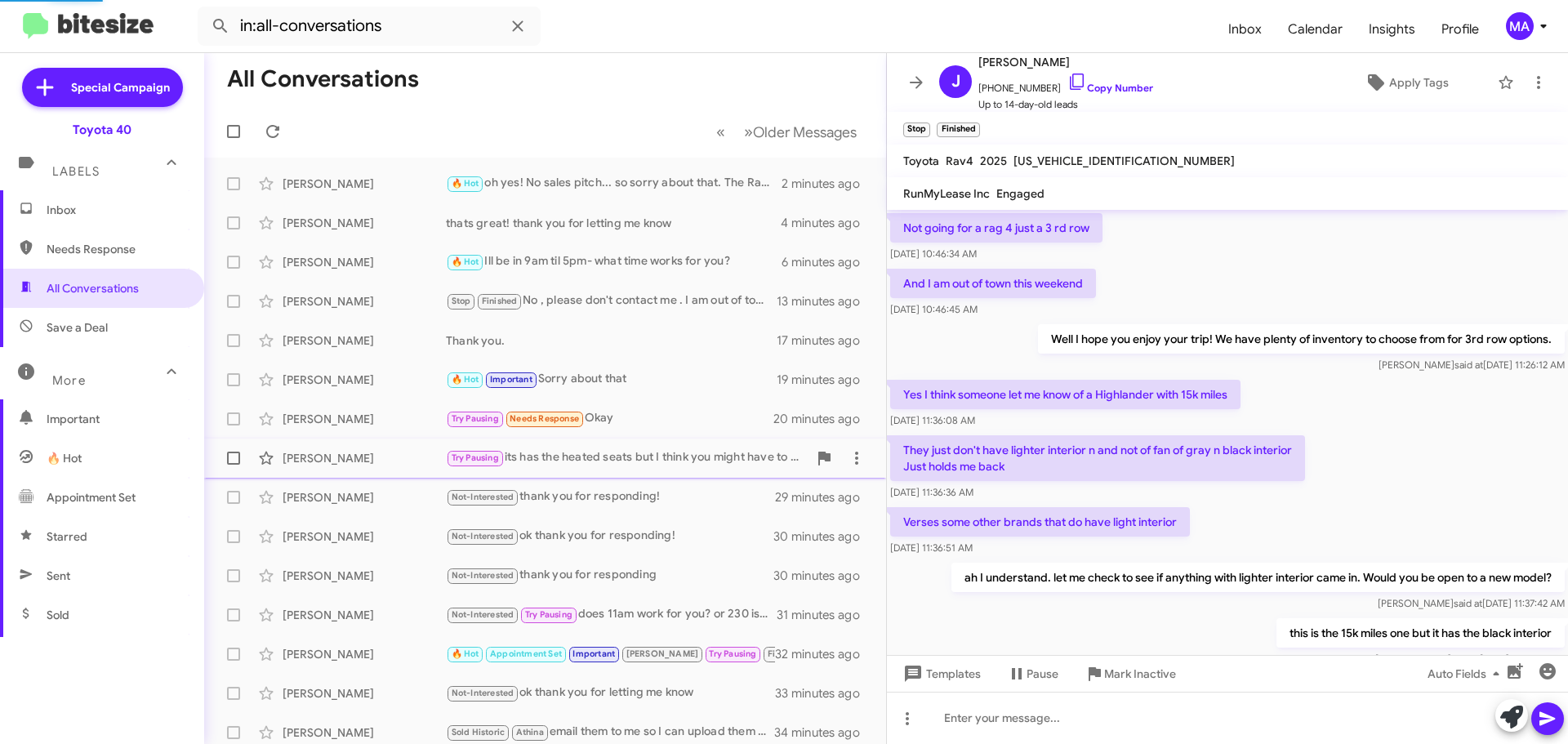
scroll to position [829, 0]
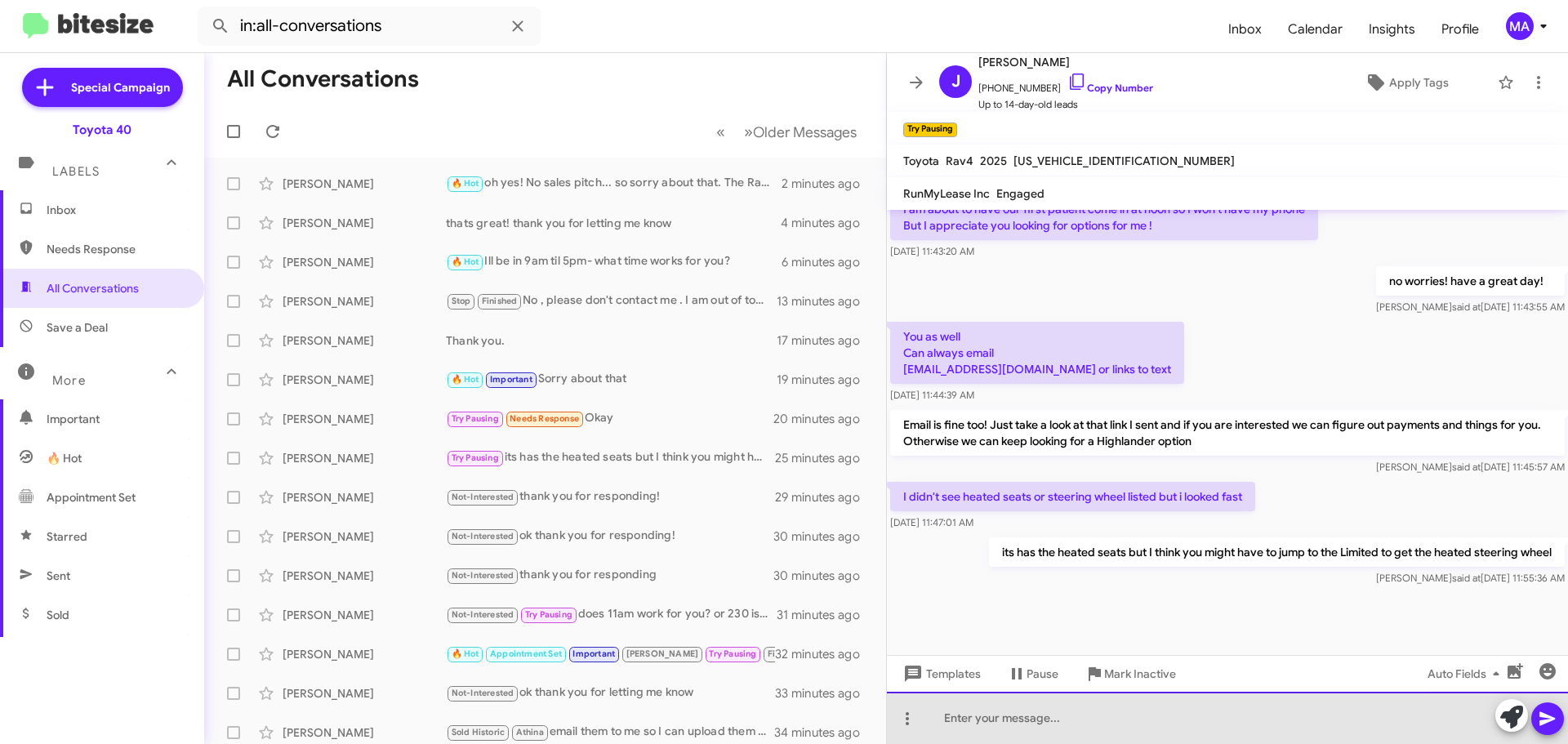
click at [1083, 722] on div at bounding box center [1227, 718] width 681 height 52
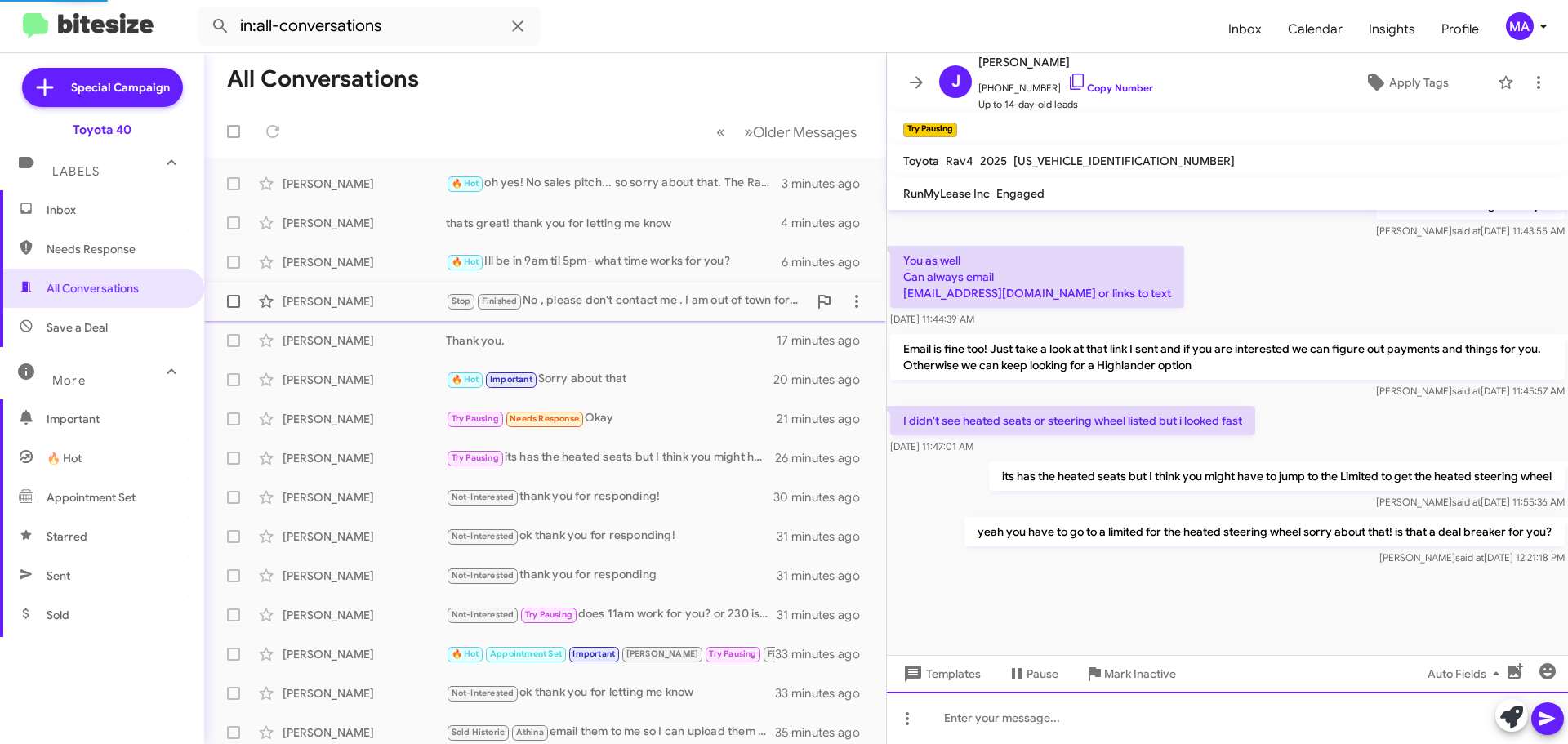
scroll to position [0, 0]
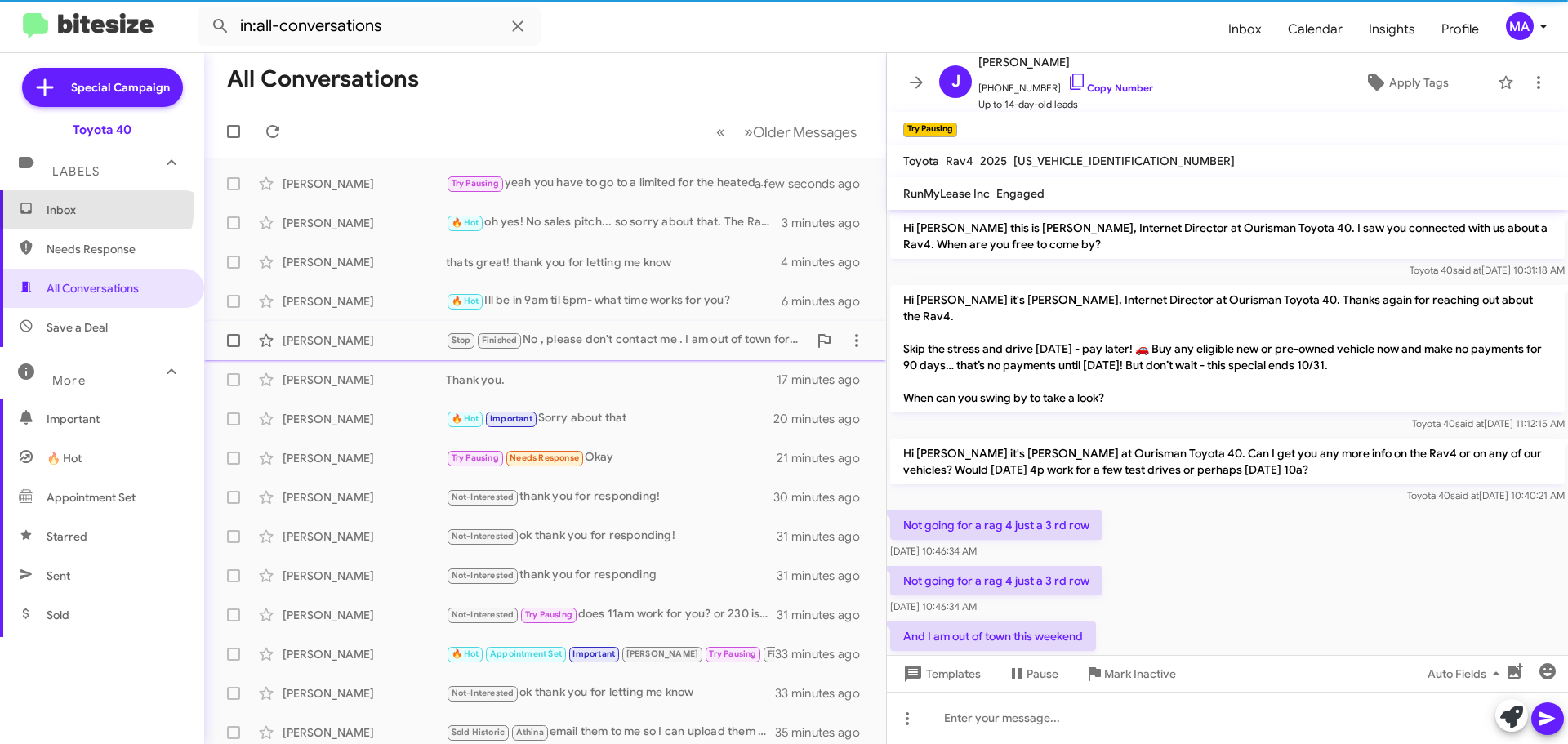
click at [73, 204] on span "Inbox" at bounding box center [117, 210] width 139 height 17
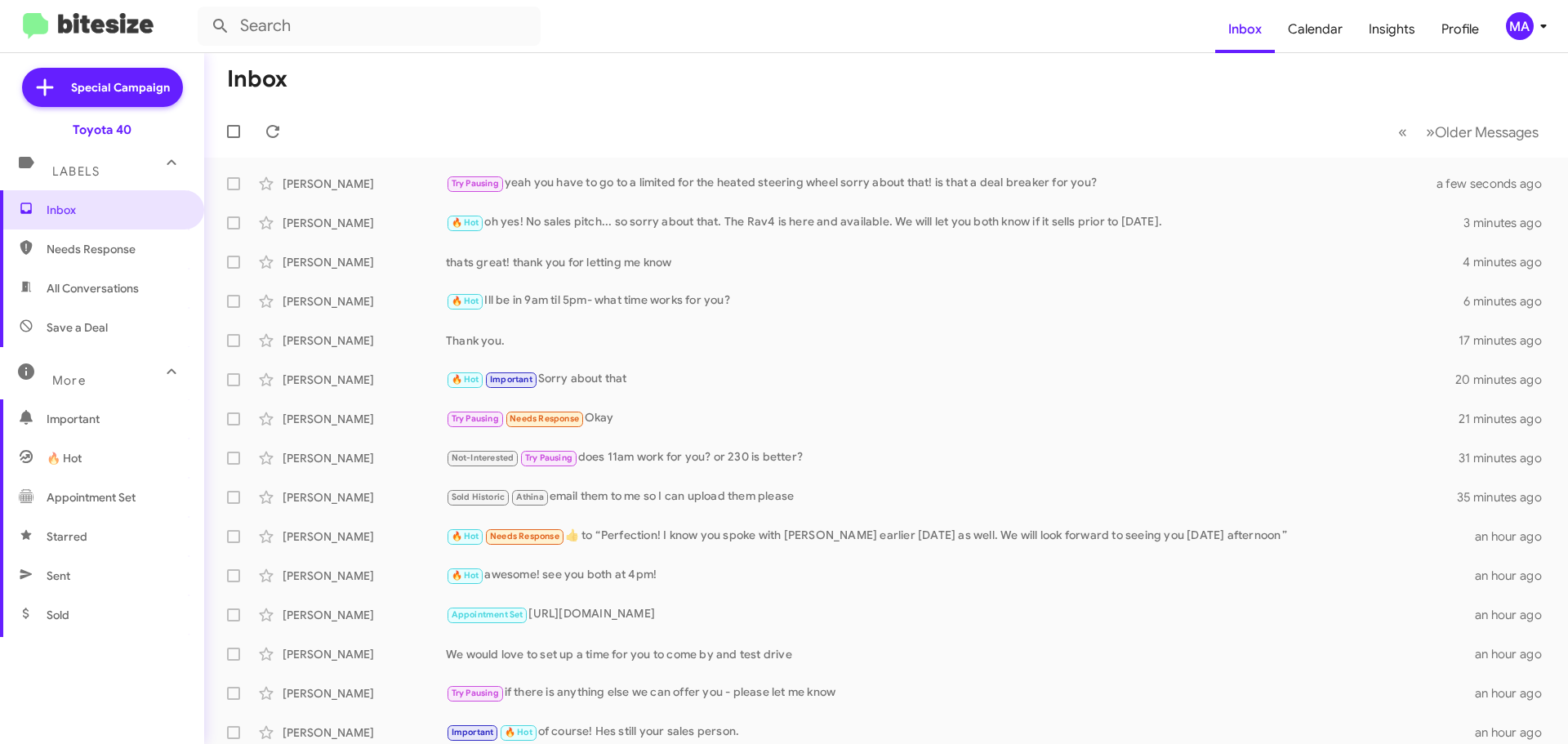
click at [167, 370] on icon at bounding box center [171, 372] width 9 height 6
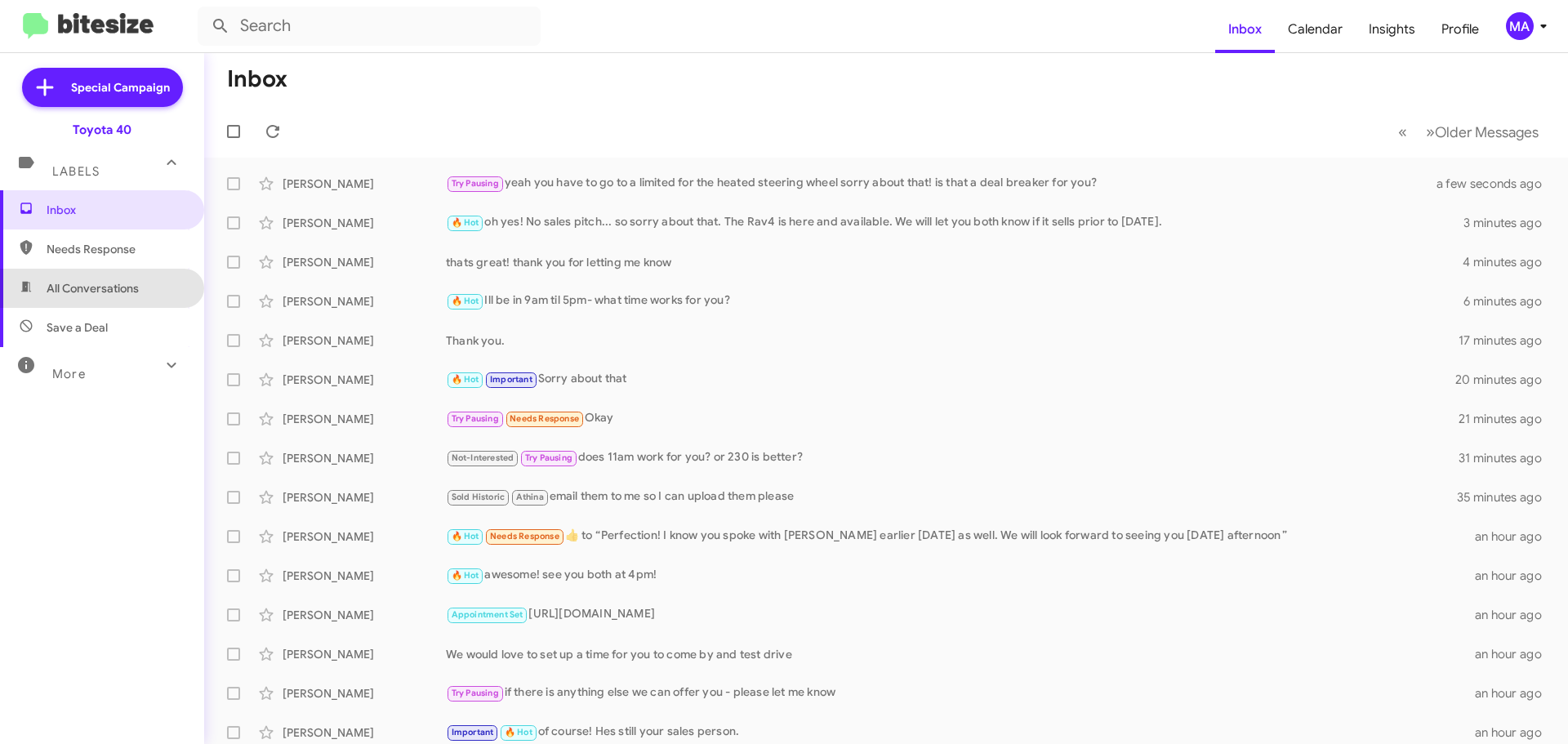
click at [126, 298] on span "All Conversations" at bounding box center [102, 288] width 204 height 39
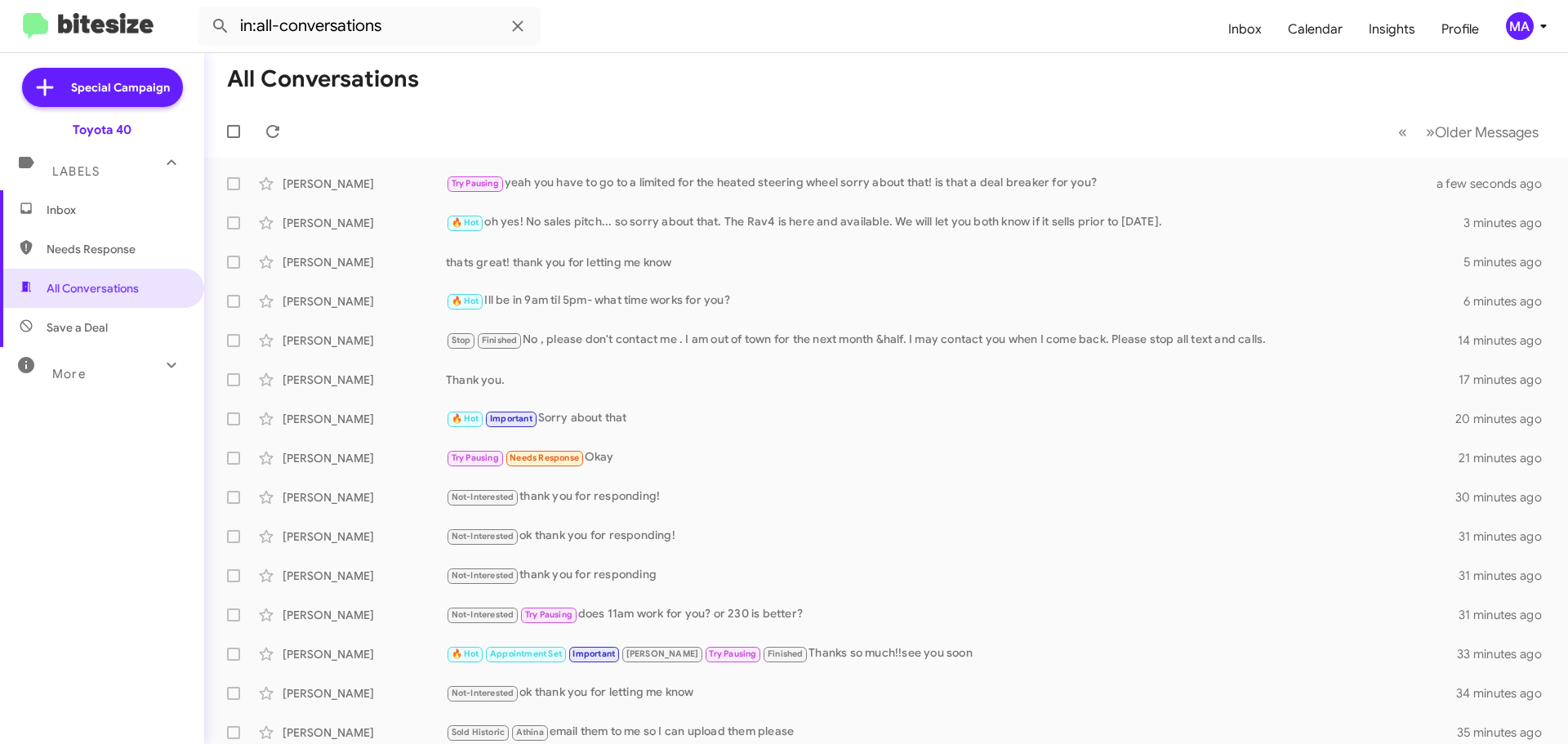
click at [76, 335] on span "Save a Deal" at bounding box center [77, 327] width 61 height 17
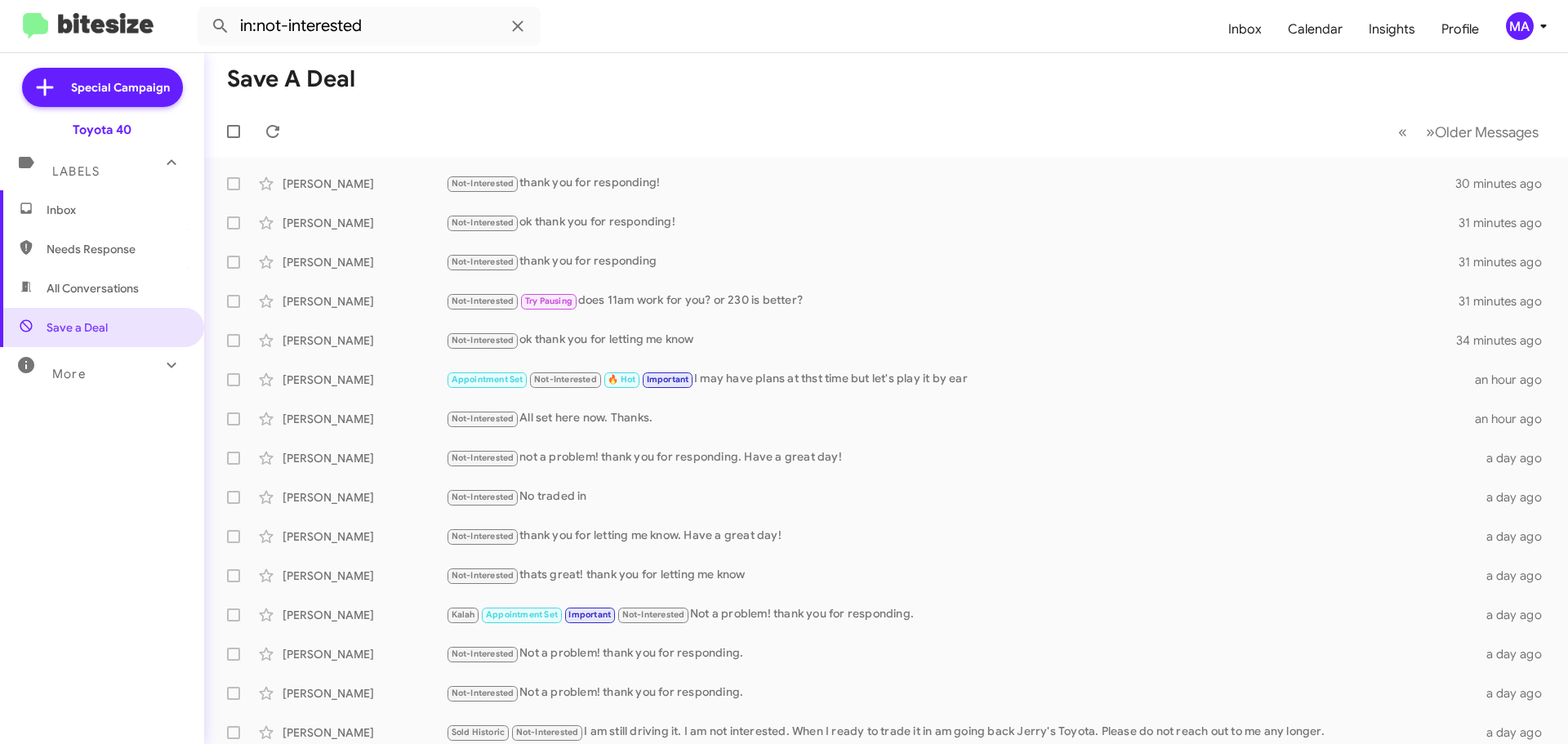
click at [96, 246] on span "Needs Response" at bounding box center [117, 249] width 139 height 17
type input "in:needs-response"
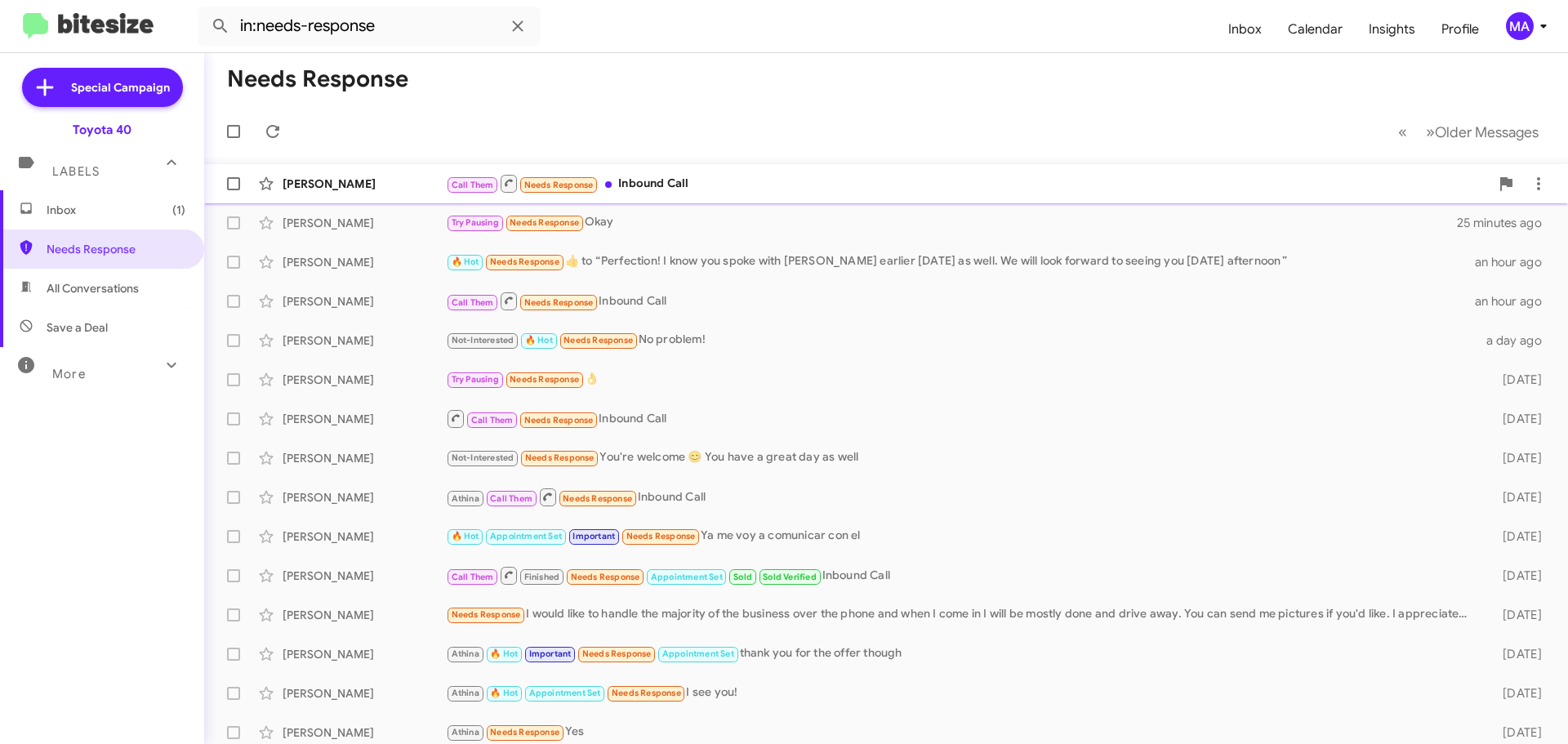
click at [699, 177] on div "Call Them Needs Response Inbound Call" at bounding box center [968, 183] width 1044 height 20
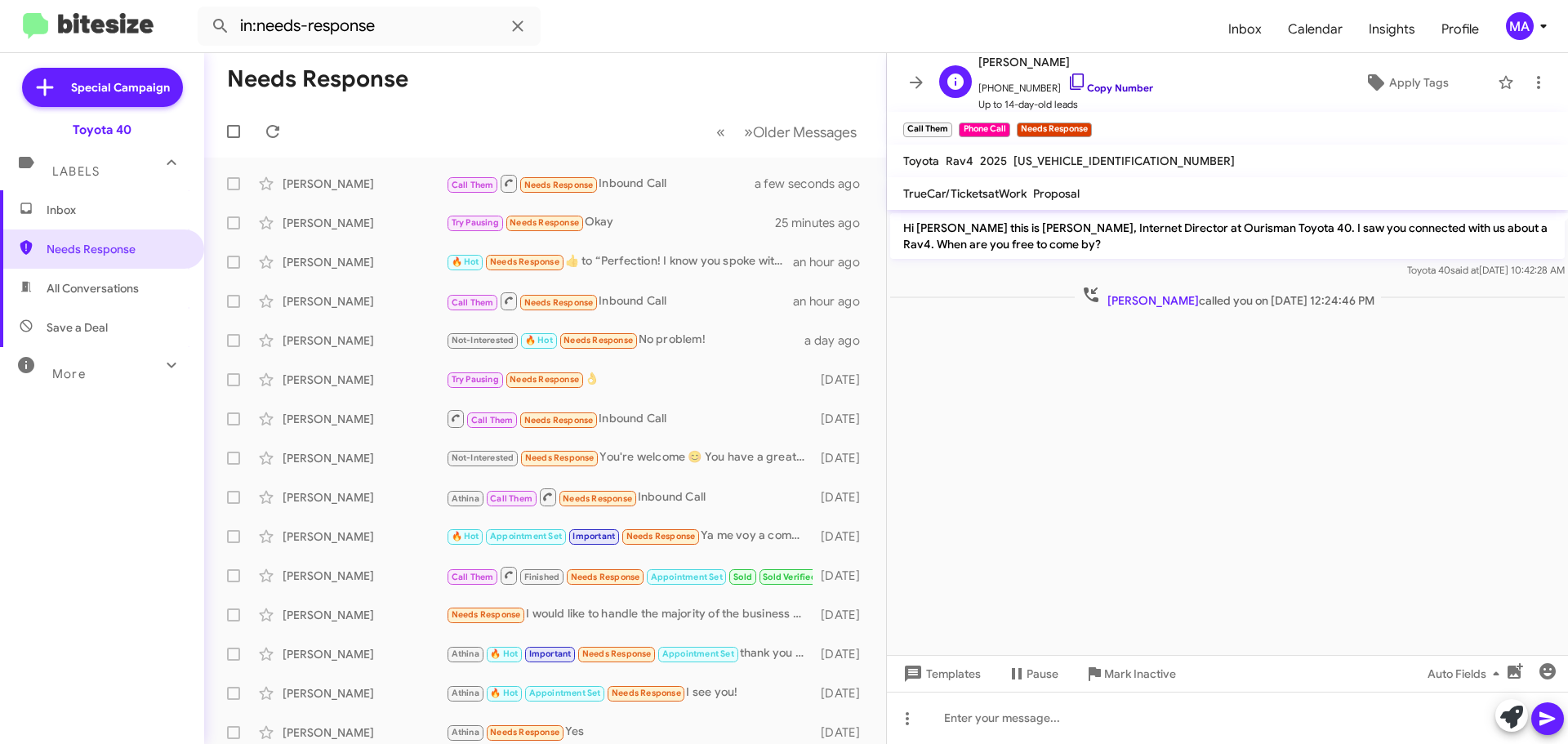
click at [1070, 76] on icon at bounding box center [1077, 82] width 14 height 17
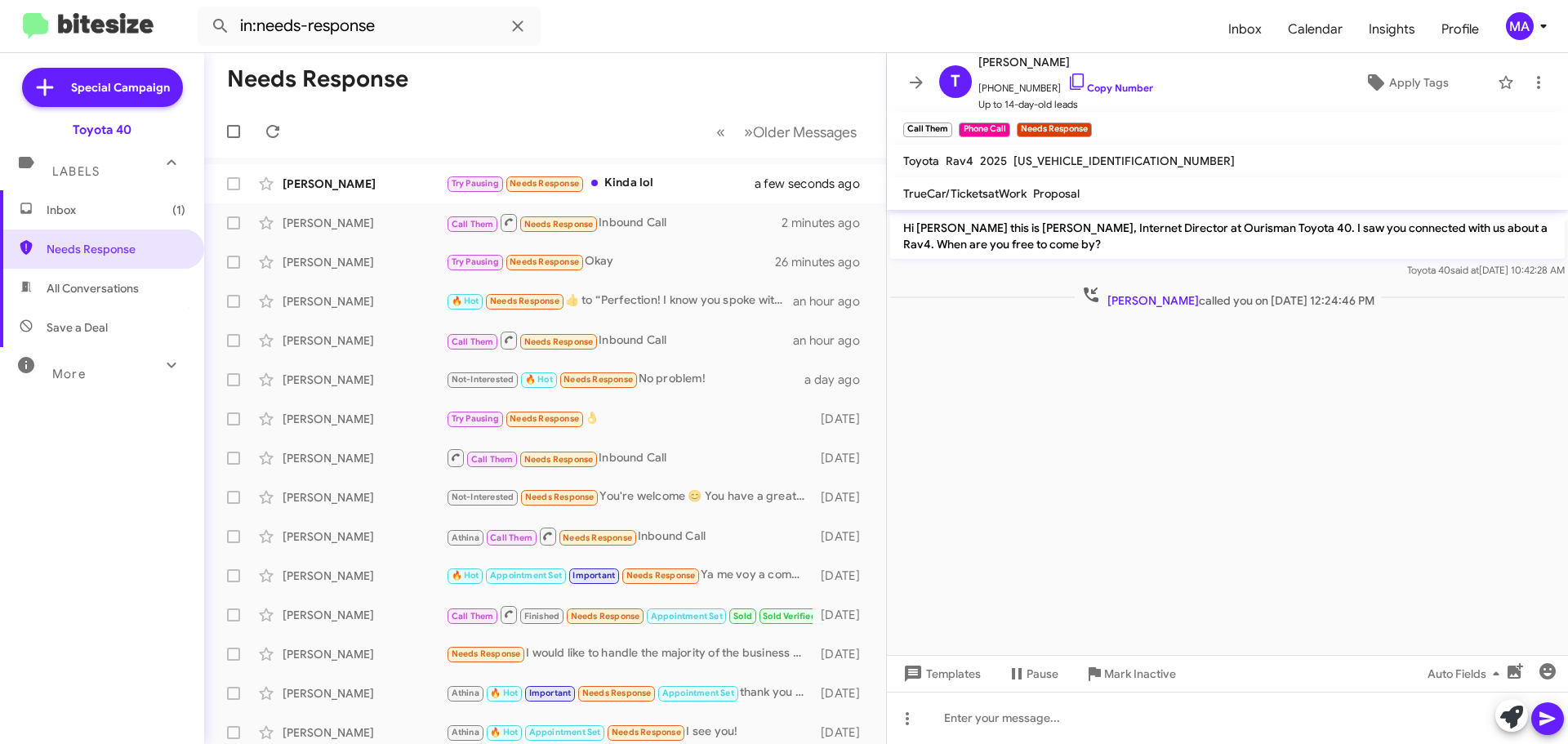
click at [59, 211] on span "Inbox (1)" at bounding box center [117, 210] width 139 height 17
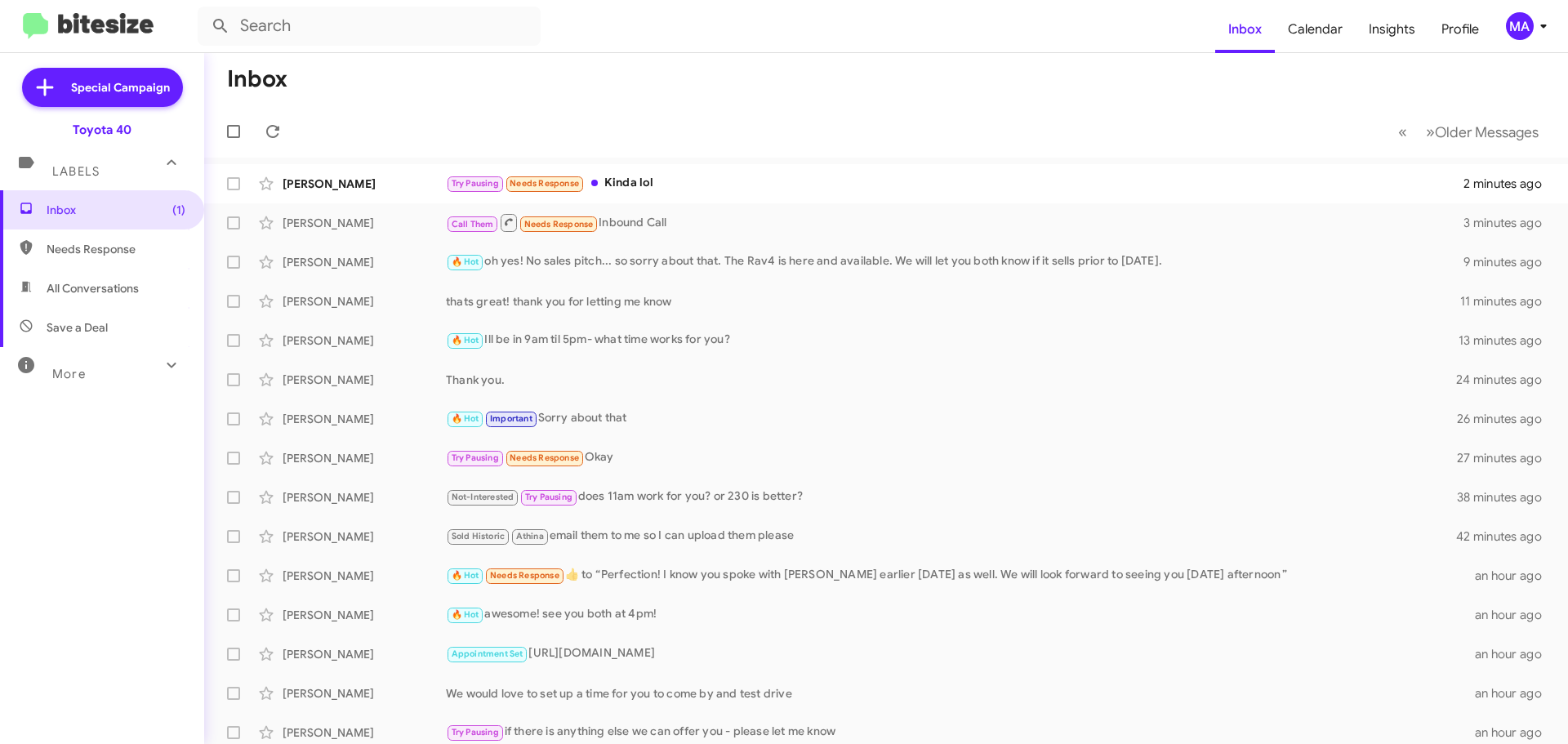
click at [99, 258] on span "Needs Response" at bounding box center [102, 249] width 204 height 39
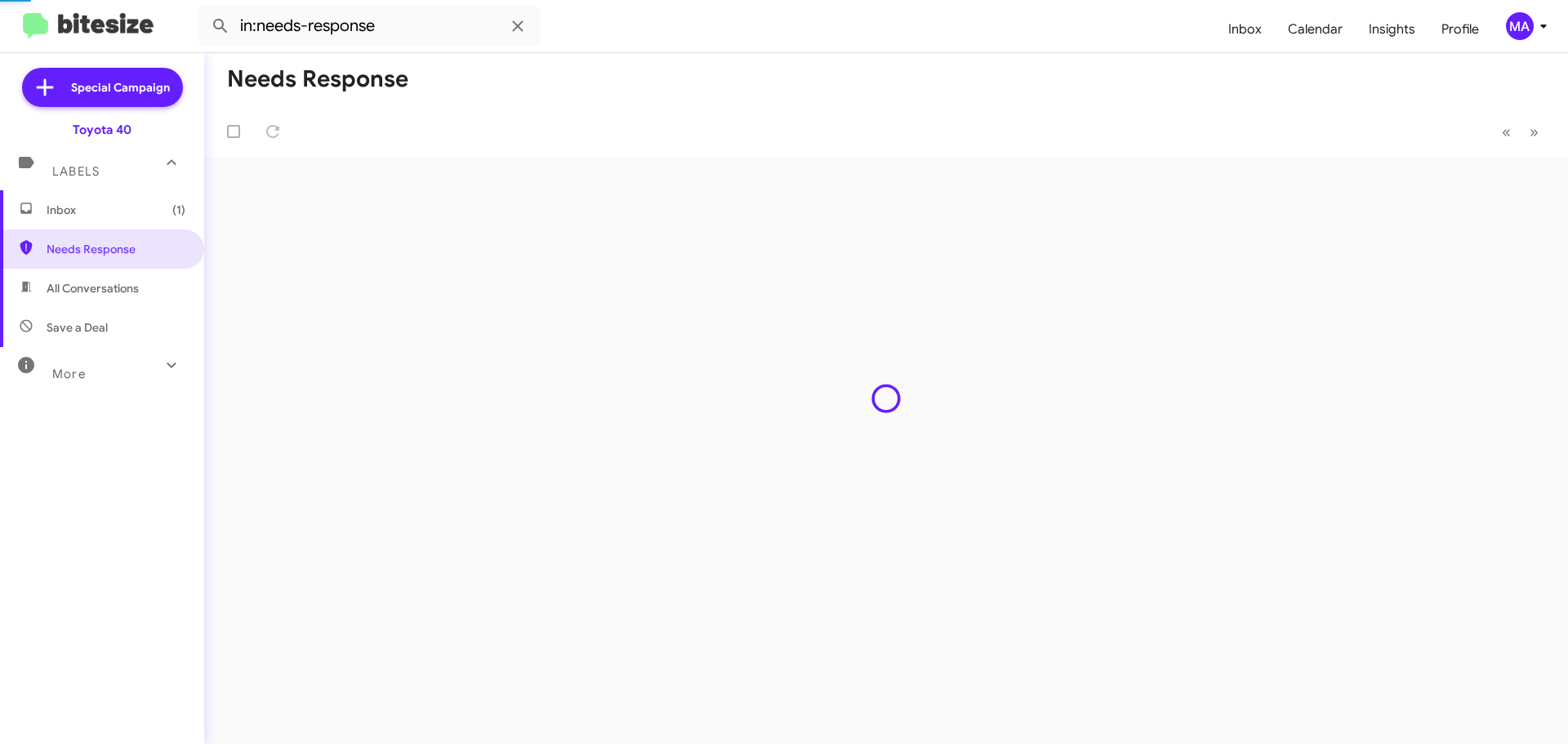
click at [102, 290] on span "All Conversations" at bounding box center [93, 288] width 92 height 17
type input "in:all-conversations"
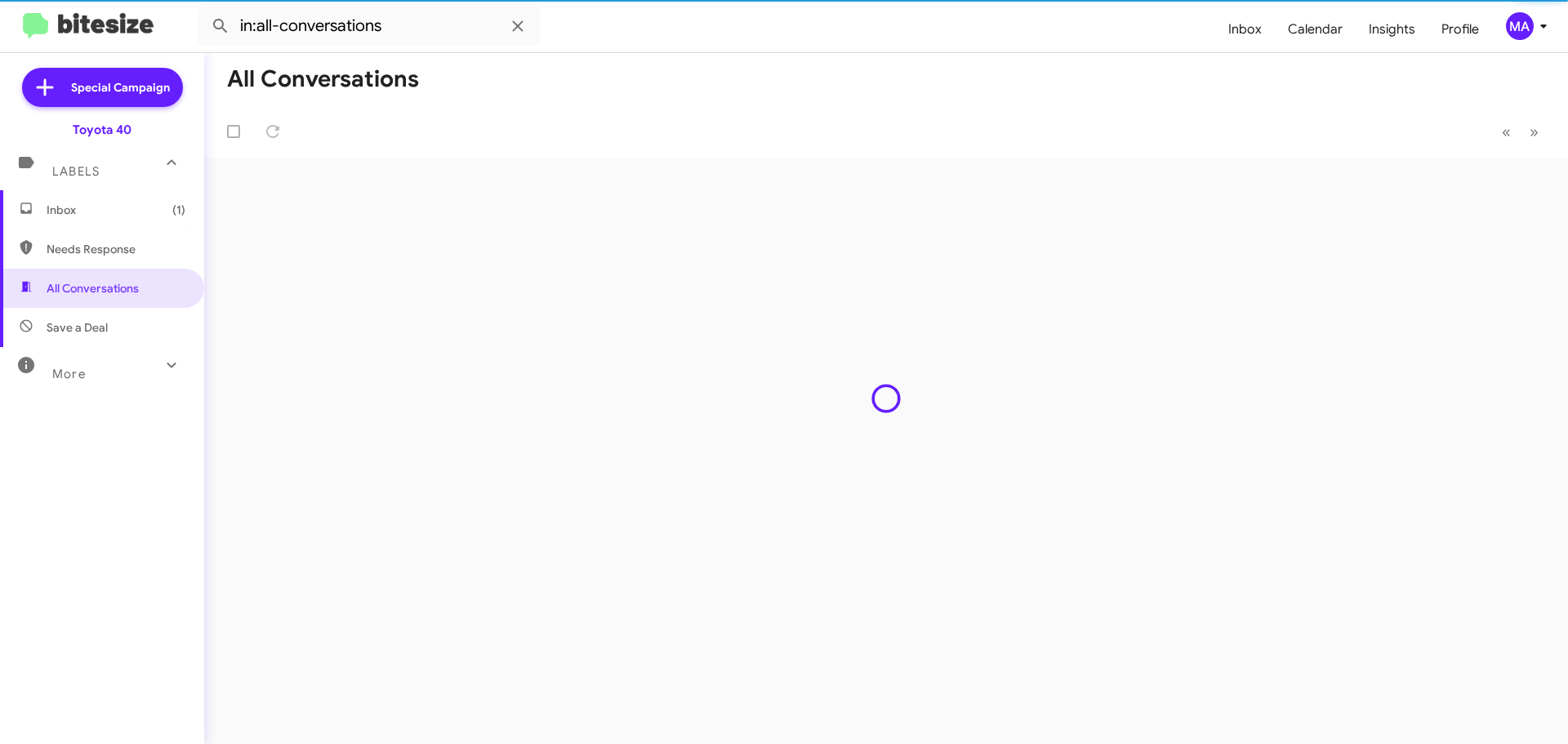
click at [77, 205] on span "Inbox (1)" at bounding box center [117, 210] width 139 height 17
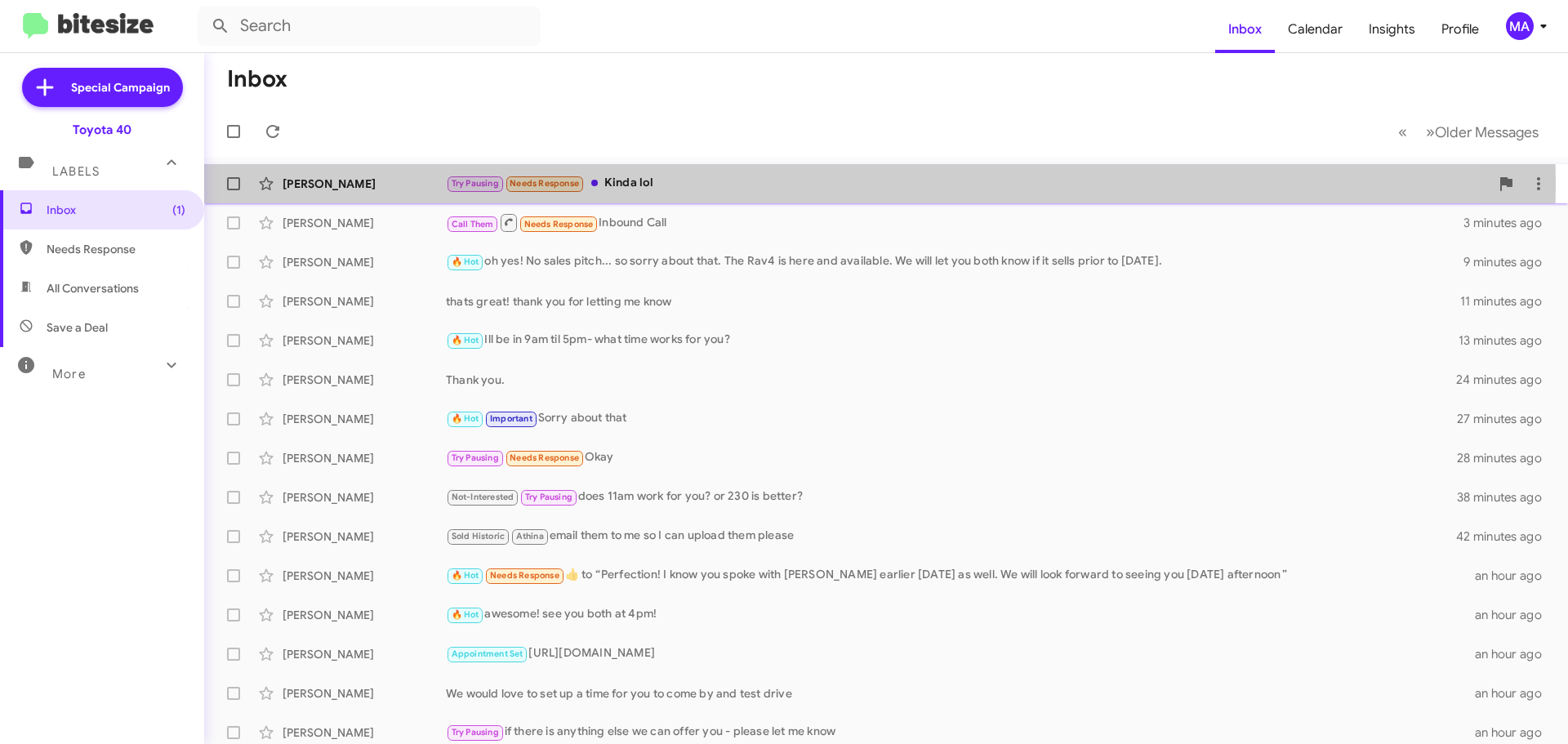
click at [689, 184] on div "Try Pausing Needs Response Kinda lol" at bounding box center [968, 184] width 1044 height 19
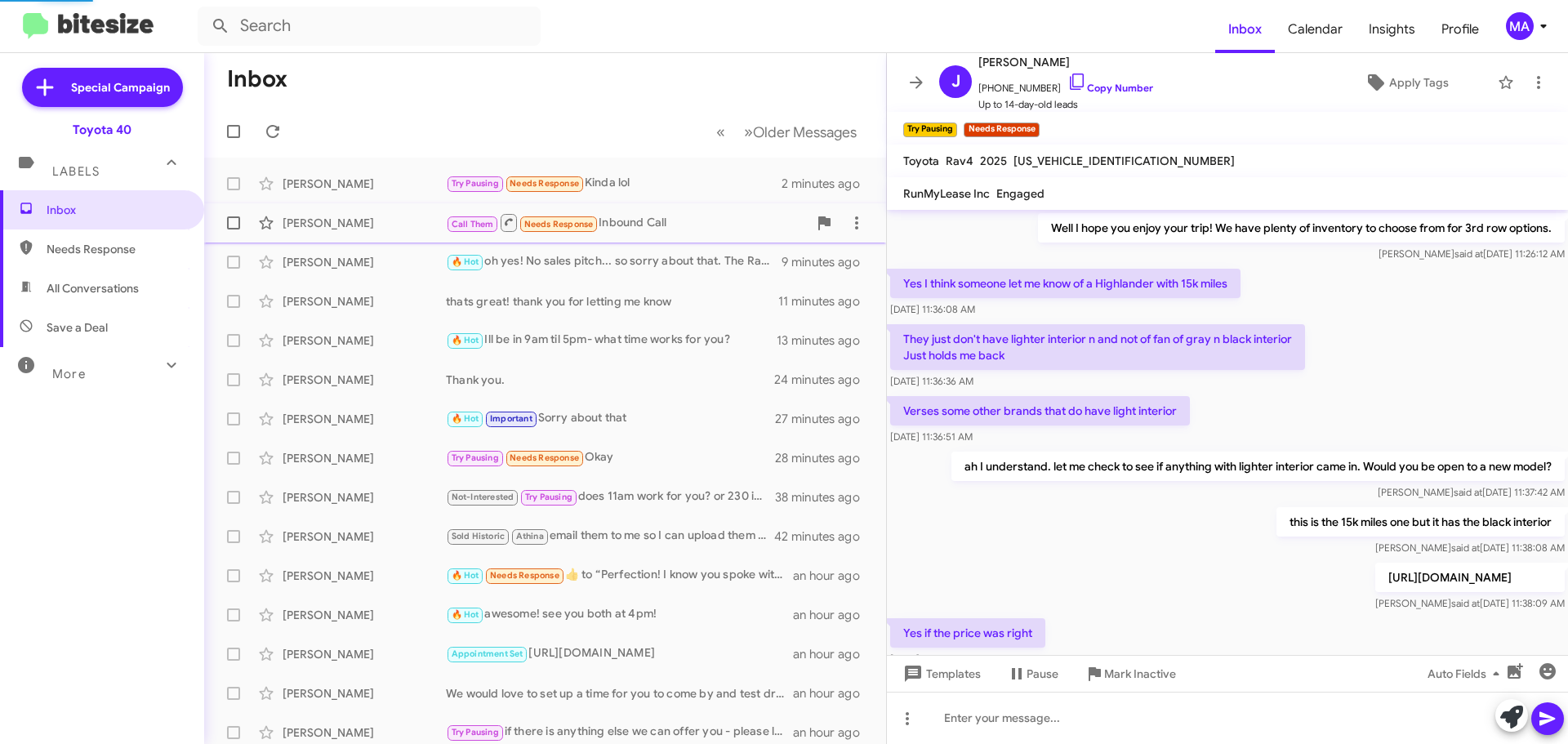
scroll to position [829, 0]
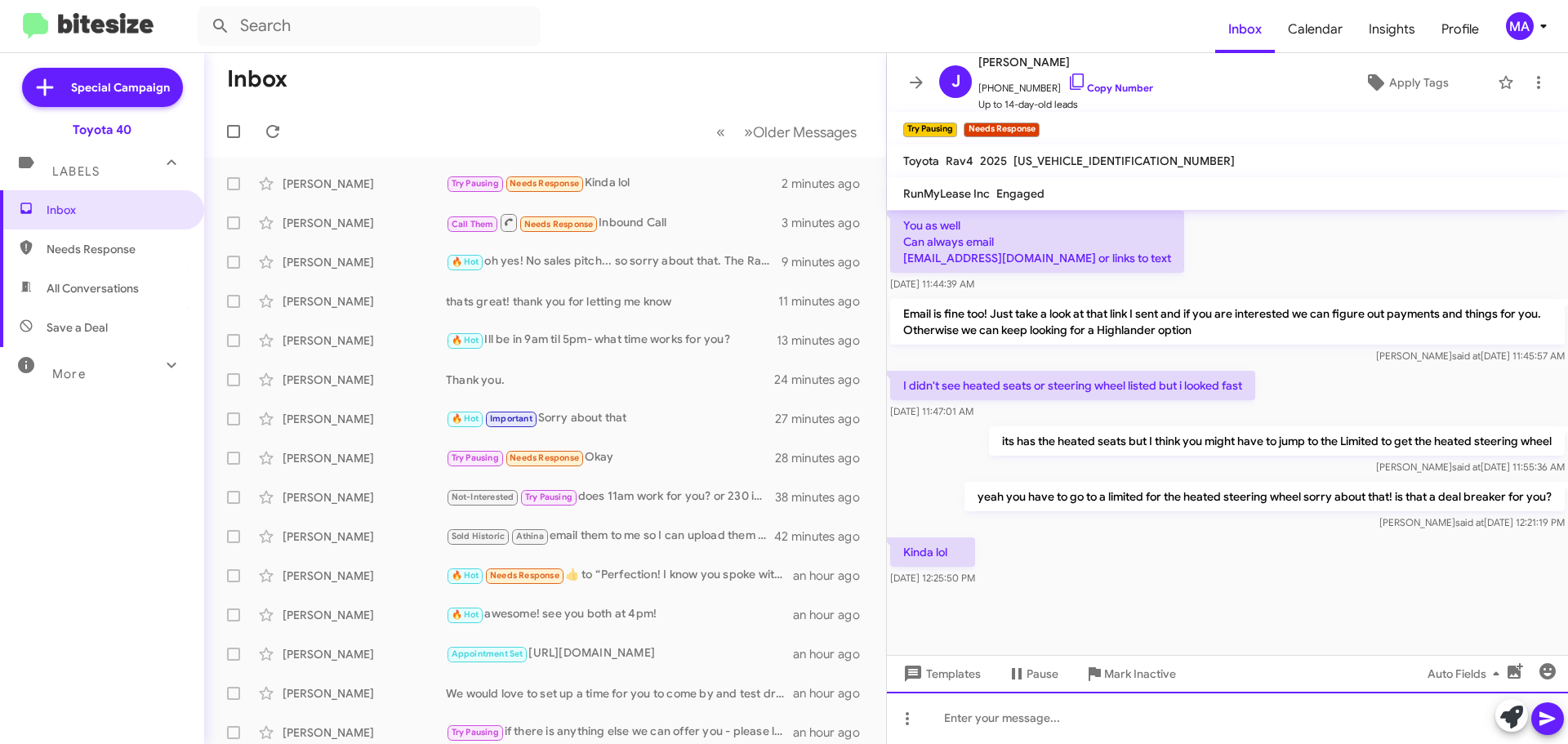
click at [977, 720] on div at bounding box center [1227, 718] width 681 height 52
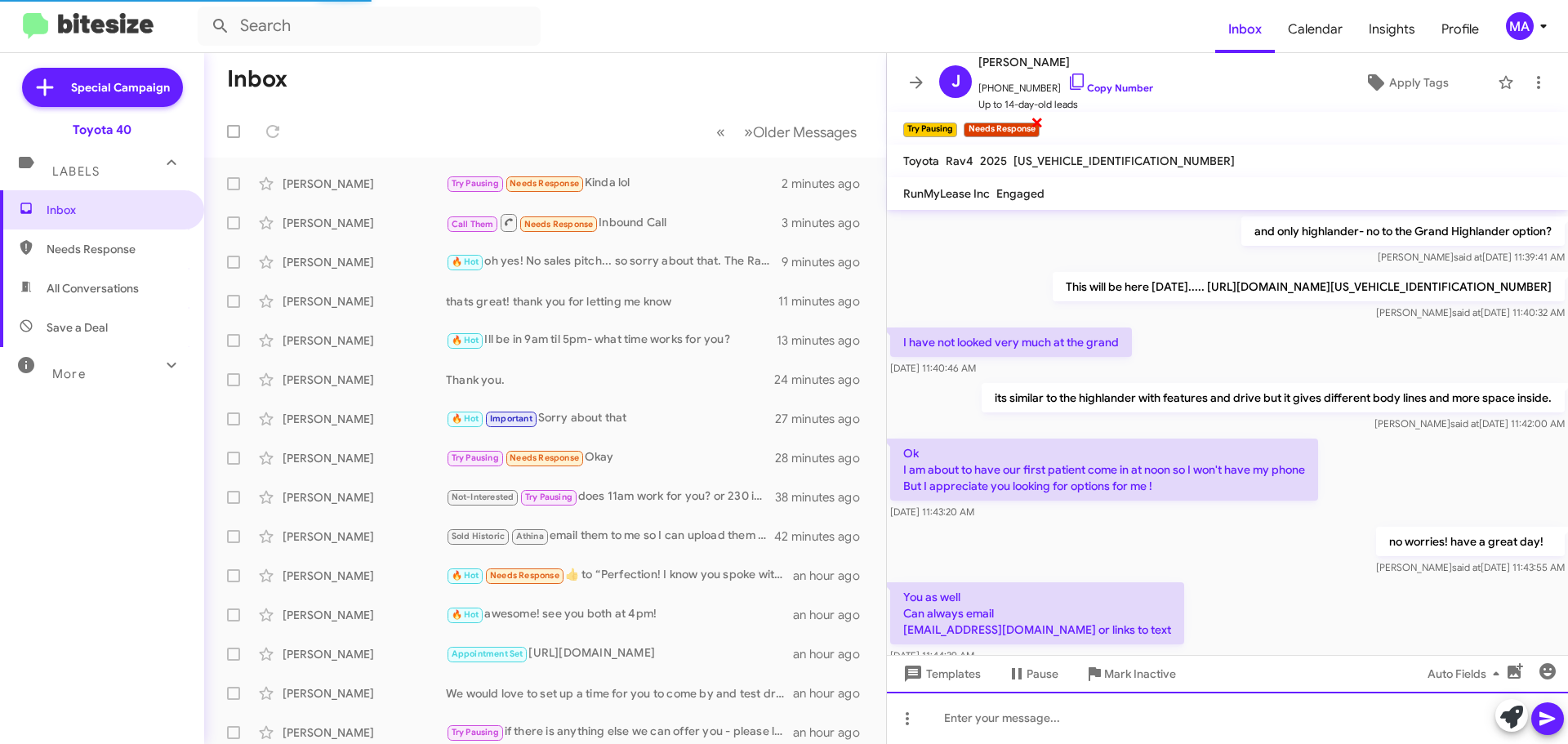
scroll to position [0, 0]
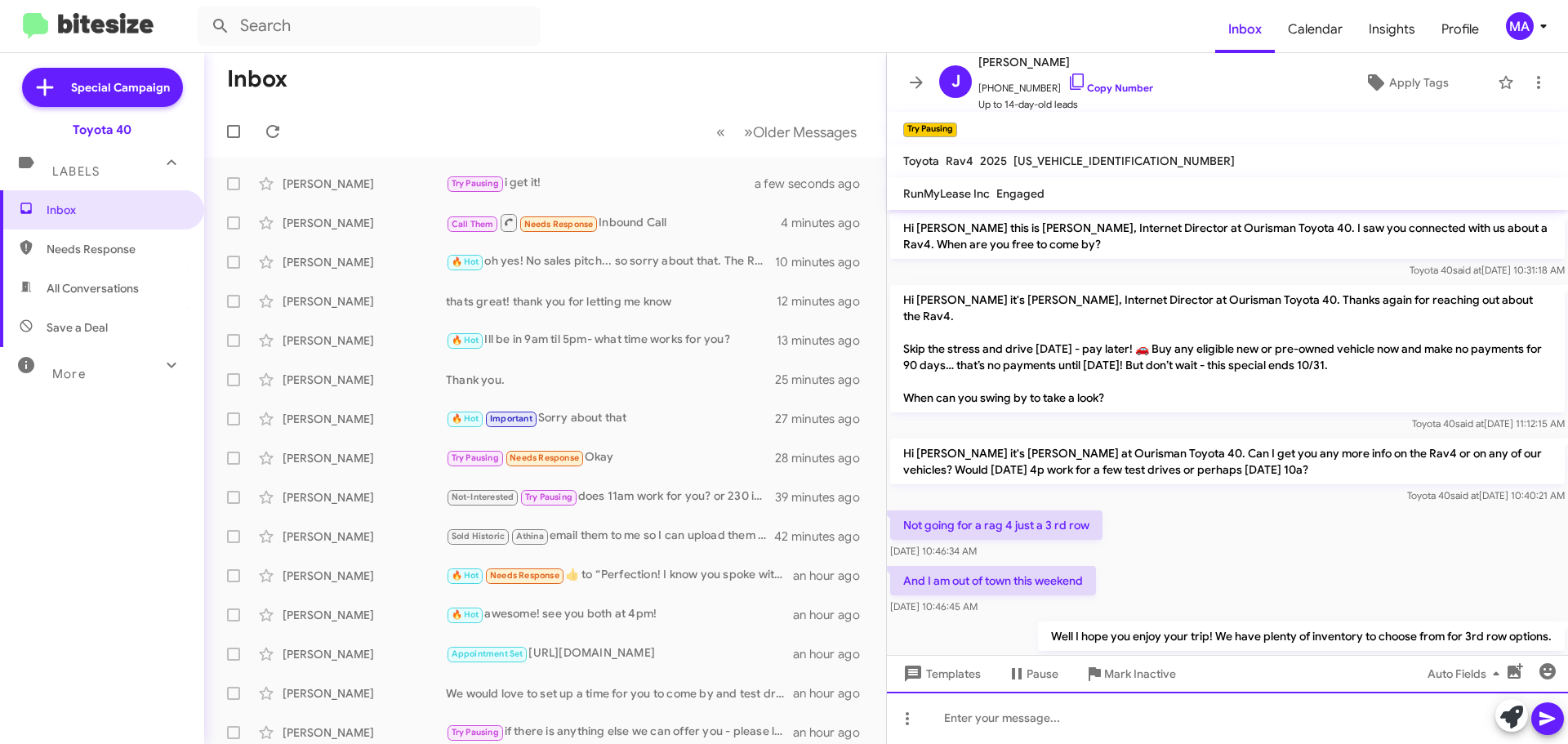
click at [1061, 726] on div at bounding box center [1227, 718] width 681 height 52
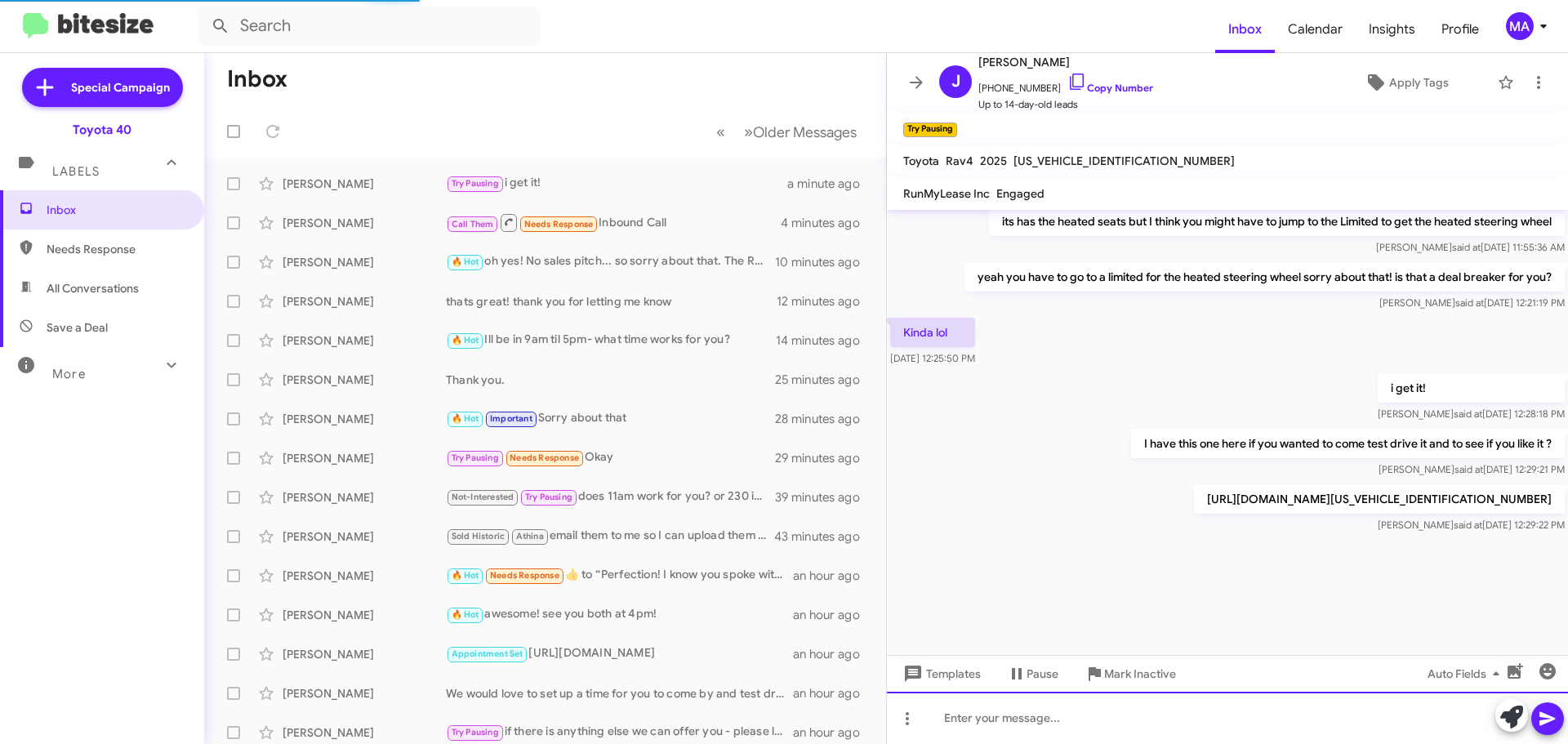
scroll to position [1530, 0]
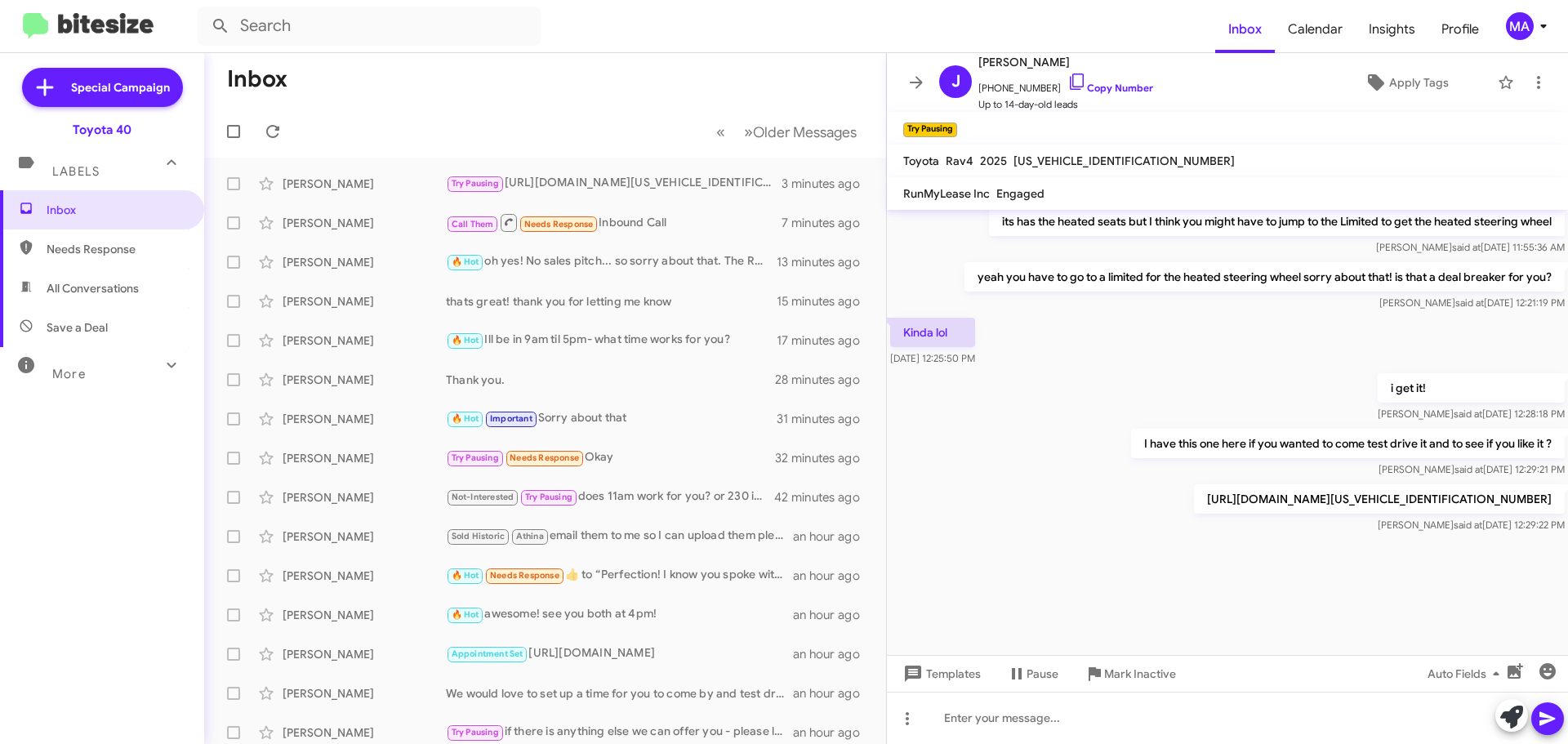
drag, startPoint x: 127, startPoint y: 238, endPoint x: 127, endPoint y: 251, distance: 13.0
click at [127, 238] on span "Needs Response" at bounding box center [102, 249] width 204 height 39
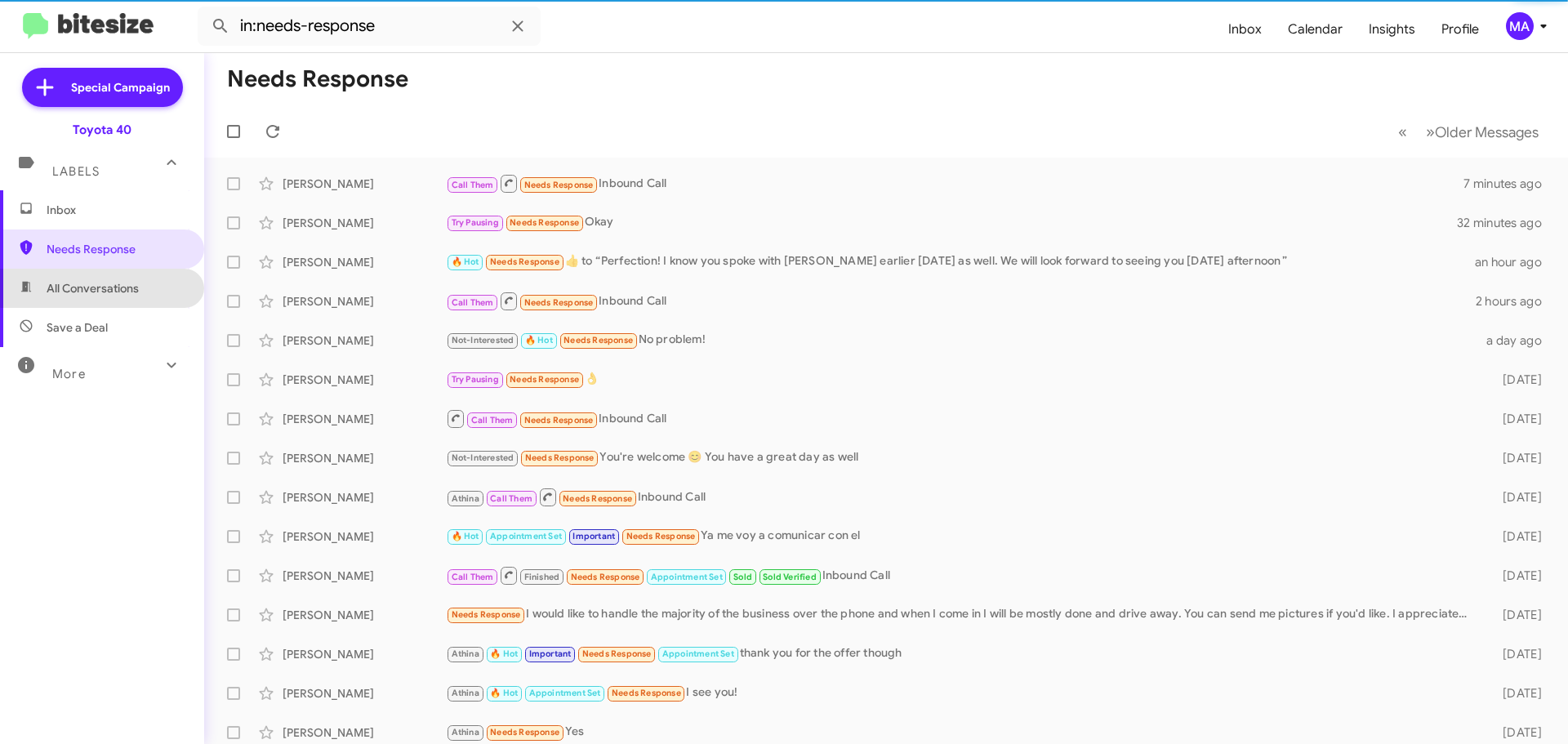
click at [127, 282] on span "All Conversations" at bounding box center [93, 288] width 92 height 17
type input "in:all-conversations"
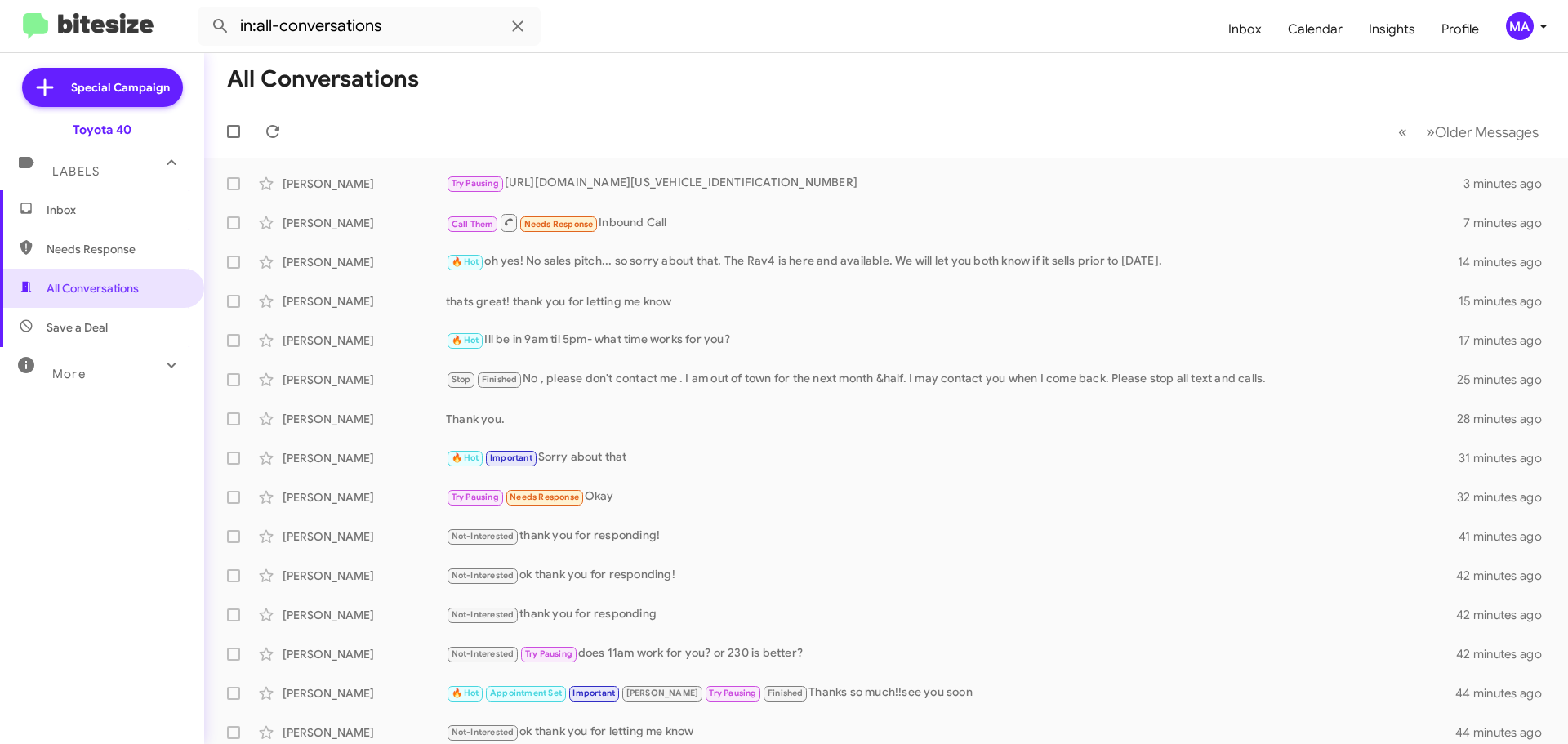
click at [87, 211] on span "Inbox" at bounding box center [117, 210] width 139 height 17
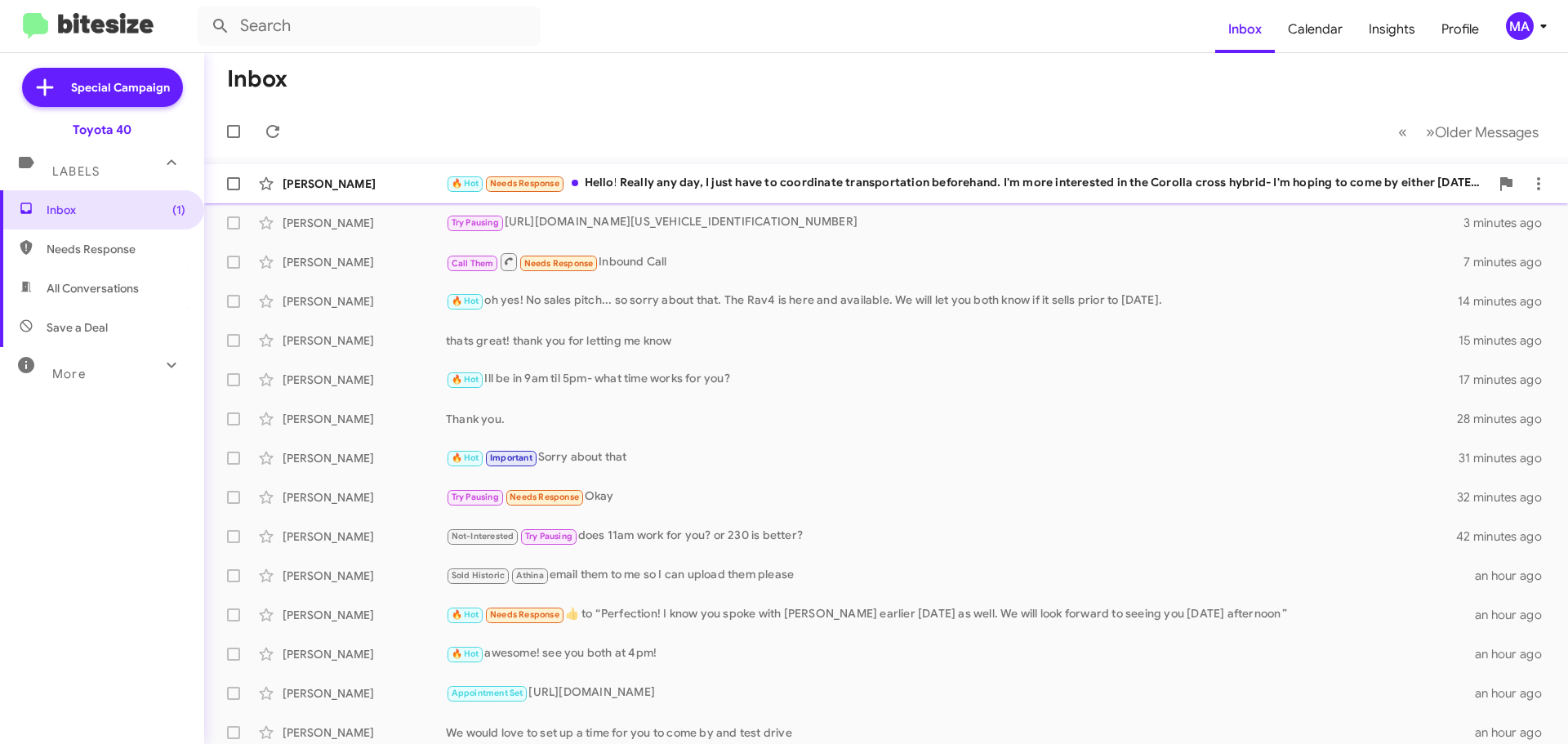
click at [673, 178] on div "🔥 Hot Needs Response Hello! Really any day, I just have to coordinate transport…" at bounding box center [968, 184] width 1044 height 19
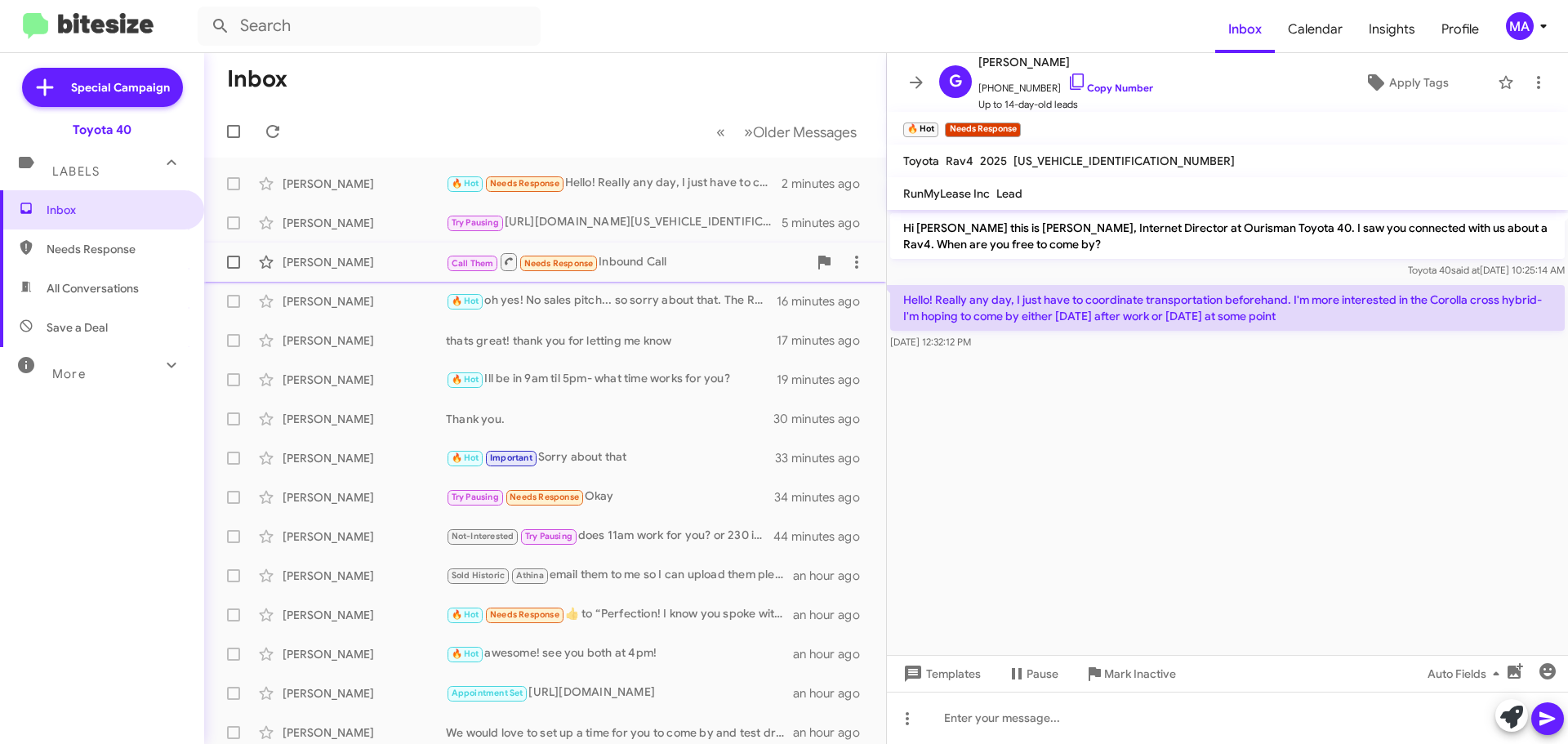
click at [667, 266] on div "Call Them Needs Response Inbound Call" at bounding box center [627, 261] width 362 height 20
